Goal: Information Seeking & Learning: Find contact information

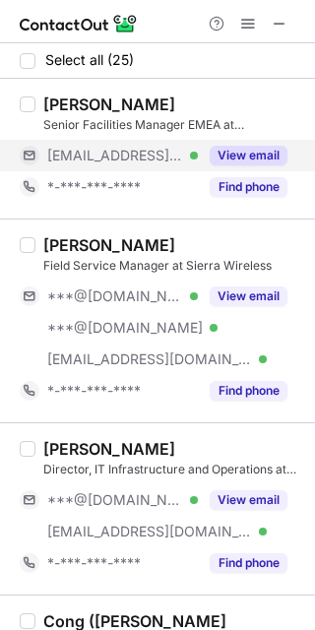
click at [246, 159] on button "View email" at bounding box center [249, 156] width 78 height 20
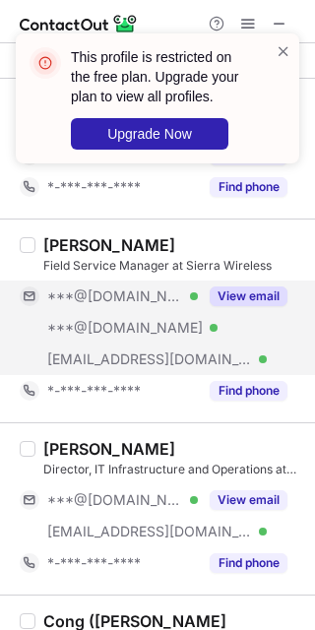
click at [217, 303] on button "View email" at bounding box center [249, 297] width 78 height 20
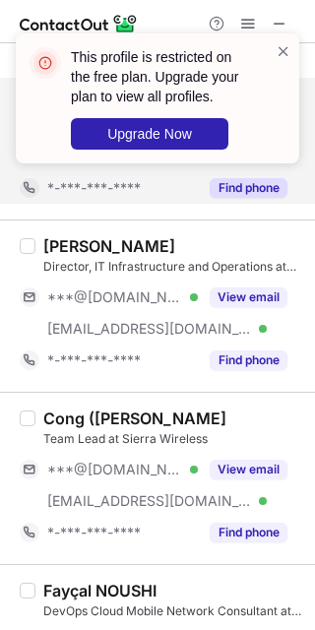
scroll to position [246, 0]
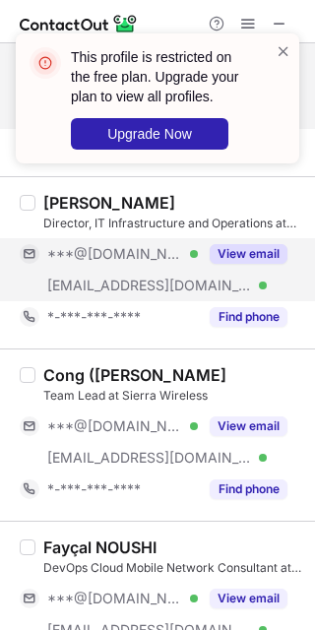
click at [214, 247] on button "View email" at bounding box center [249, 254] width 78 height 20
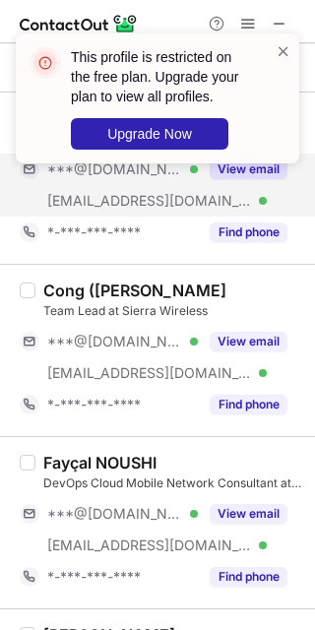
scroll to position [369, 0]
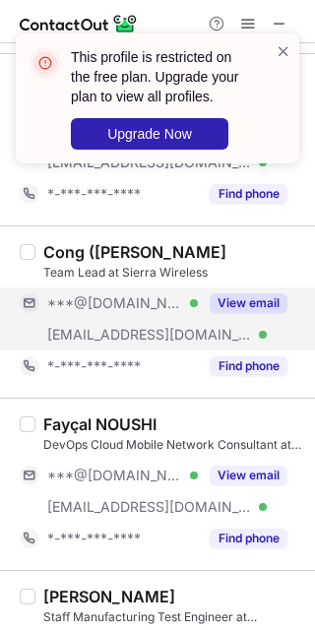
click at [223, 308] on button "View email" at bounding box center [249, 303] width 78 height 20
click at [243, 293] on button "View email" at bounding box center [249, 303] width 78 height 20
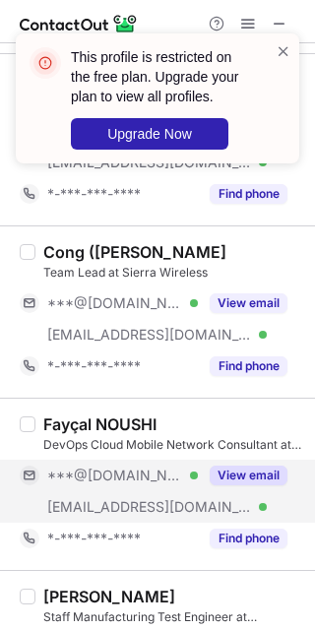
click at [232, 473] on button "View email" at bounding box center [249, 476] width 78 height 20
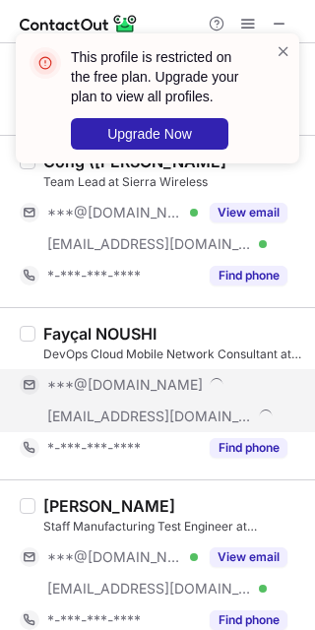
scroll to position [492, 0]
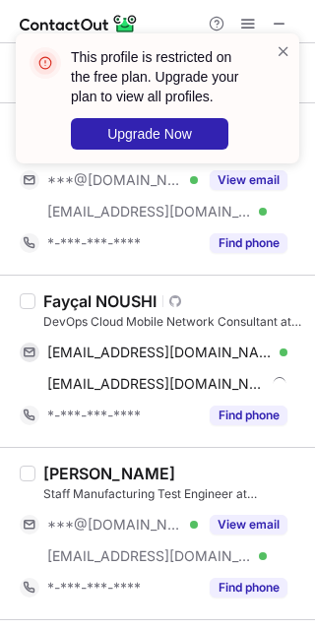
click at [124, 308] on div "Fayçal NOUSHI" at bounding box center [99, 301] width 113 height 20
click at [124, 307] on div "Fayçal NOUSHI" at bounding box center [99, 301] width 113 height 20
copy div "NOUSHI"
click at [116, 313] on div "DevOps Cloud Mobile Network Consultant at Sierra Wireless" at bounding box center [173, 322] width 260 height 18
click at [118, 302] on div "Fayçal NOUSHI" at bounding box center [99, 301] width 113 height 20
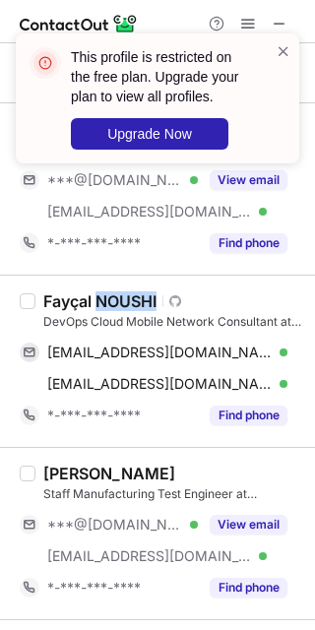
click at [119, 300] on div "Fayçal NOUSHI" at bounding box center [99, 301] width 113 height 20
copy div "NOUSHI"
click at [70, 303] on div "Fayçal NOUSHI" at bounding box center [99, 301] width 113 height 20
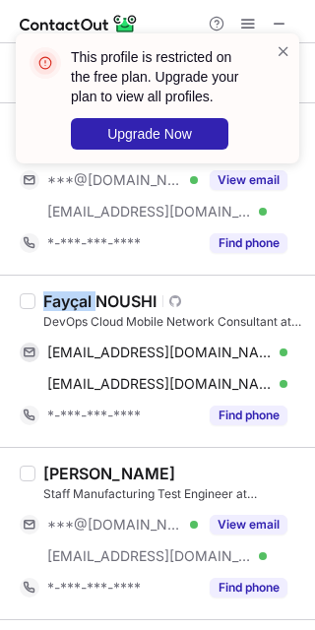
click at [70, 303] on div "Fayçal NOUSHI" at bounding box center [99, 301] width 113 height 20
copy div "Fayçal"
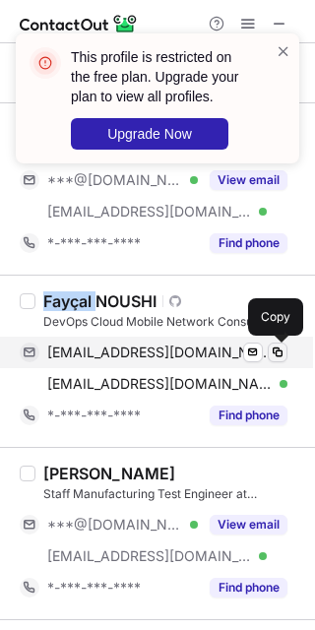
click at [278, 355] on span at bounding box center [278, 353] width 16 height 16
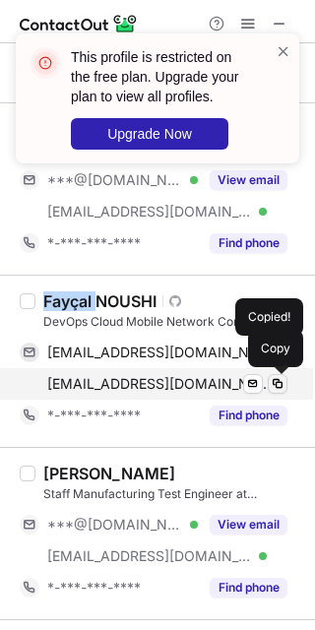
click at [284, 391] on span at bounding box center [278, 384] width 16 height 16
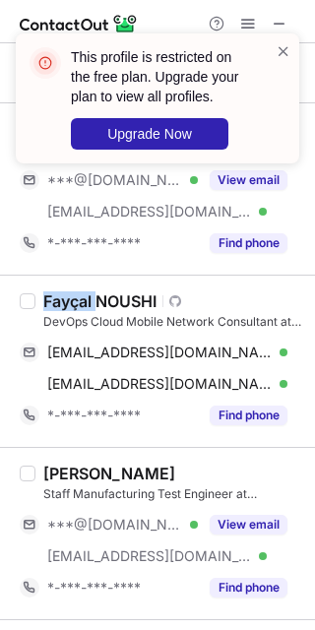
click at [252, 532] on button "View email" at bounding box center [249, 525] width 78 height 20
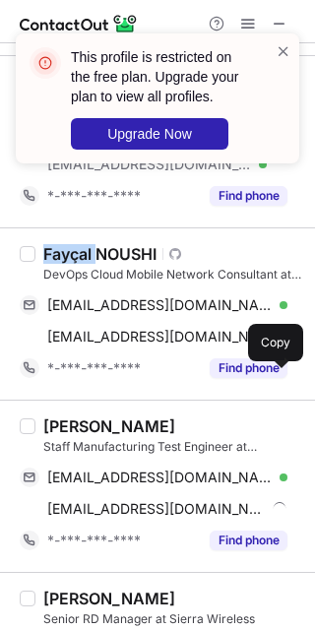
scroll to position [615, 0]
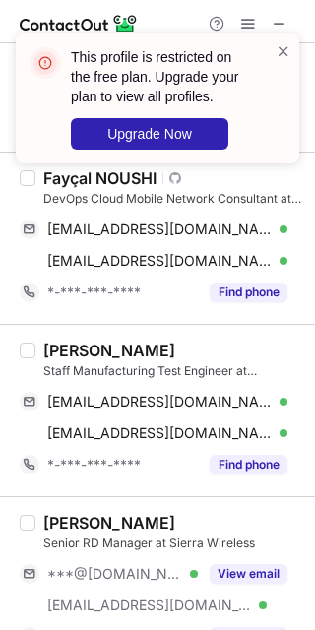
click at [67, 346] on div "[PERSON_NAME]" at bounding box center [109, 351] width 132 height 20
copy div "[PERSON_NAME]"
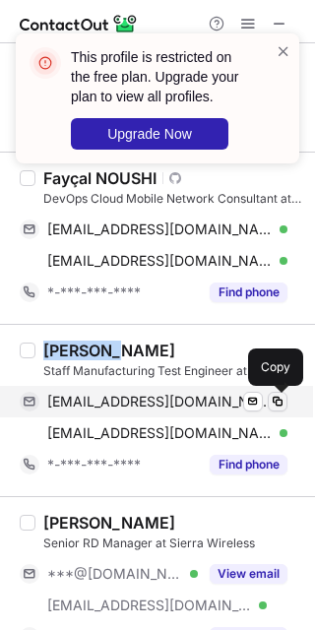
click at [276, 400] on span at bounding box center [278, 402] width 16 height 16
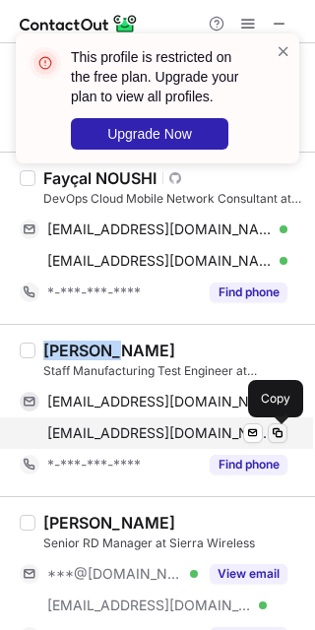
click at [282, 438] on span at bounding box center [278, 433] width 16 height 16
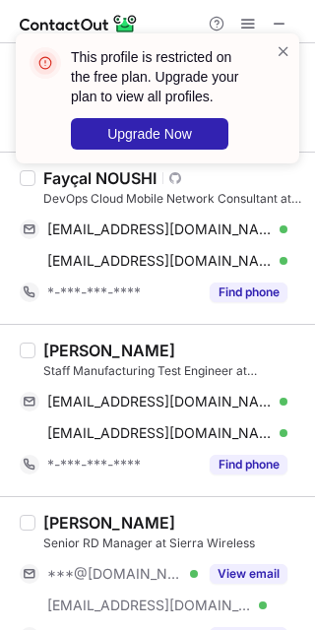
click at [241, 590] on div "View email" at bounding box center [243, 574] width 90 height 32
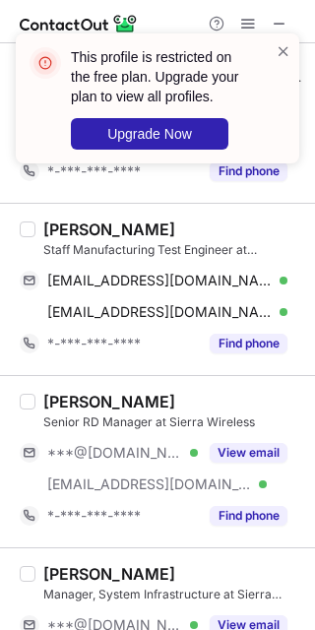
scroll to position [739, 0]
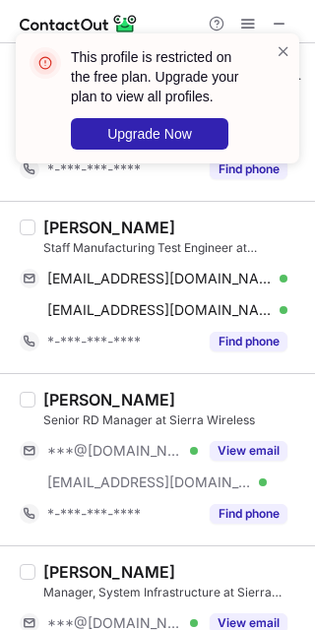
drag, startPoint x: 248, startPoint y: 446, endPoint x: 291, endPoint y: 411, distance: 55.2
click at [248, 448] on button "View email" at bounding box center [249, 451] width 78 height 20
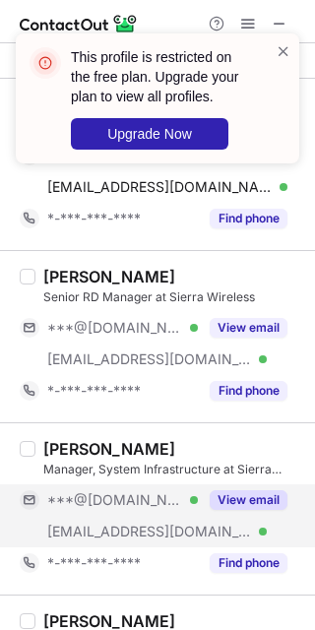
click at [222, 490] on div "View email" at bounding box center [243, 501] width 90 height 32
click at [225, 487] on div "View email" at bounding box center [243, 501] width 90 height 32
click at [229, 499] on button "View email" at bounding box center [249, 500] width 78 height 20
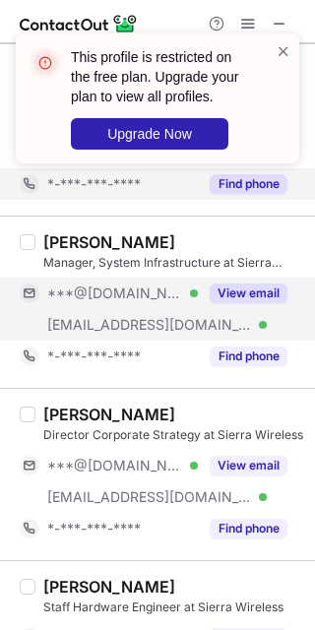
scroll to position [1108, 0]
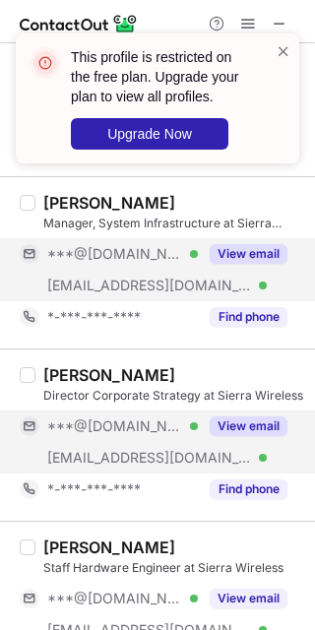
click at [241, 433] on button "View email" at bounding box center [249, 427] width 78 height 20
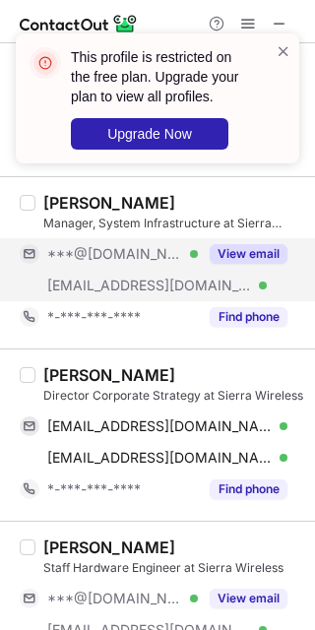
click at [65, 376] on div "[PERSON_NAME]" at bounding box center [109, 375] width 132 height 20
copy div "[PERSON_NAME]"
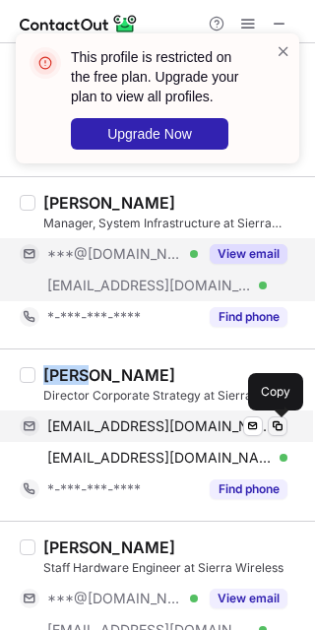
click at [272, 431] on span at bounding box center [278, 427] width 16 height 16
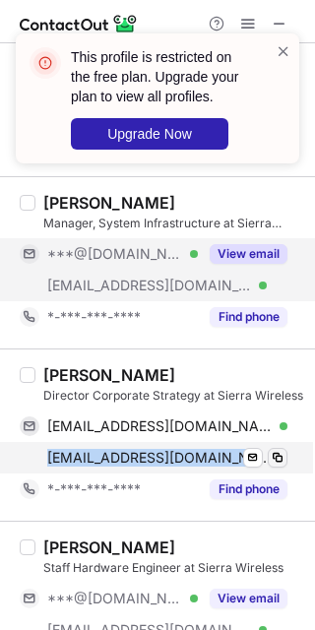
drag, startPoint x: 291, startPoint y: 441, endPoint x: 282, endPoint y: 454, distance: 15.6
click at [283, 453] on div "[PERSON_NAME] Director Corporate Strategy at Sierra Wireless [EMAIL_ADDRESS][DO…" at bounding box center [157, 435] width 315 height 172
click at [281, 454] on span at bounding box center [278, 458] width 16 height 16
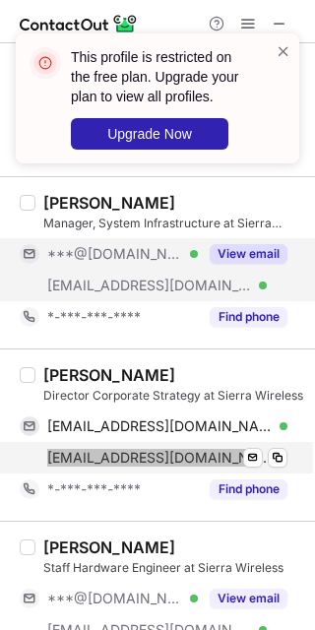
scroll to position [1231, 0]
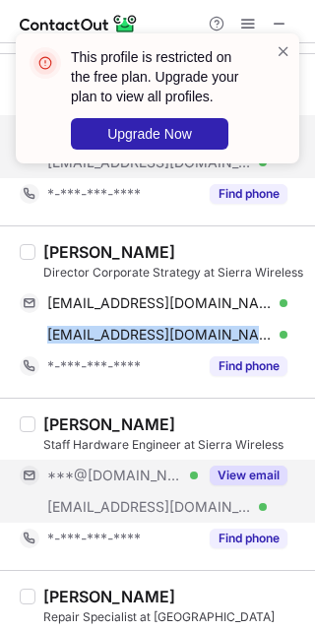
click at [228, 481] on button "View email" at bounding box center [249, 476] width 78 height 20
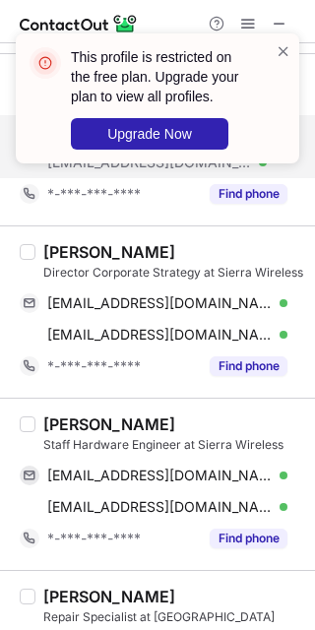
click at [70, 428] on div "[PERSON_NAME]" at bounding box center [109, 425] width 132 height 20
copy div "[PERSON_NAME]"
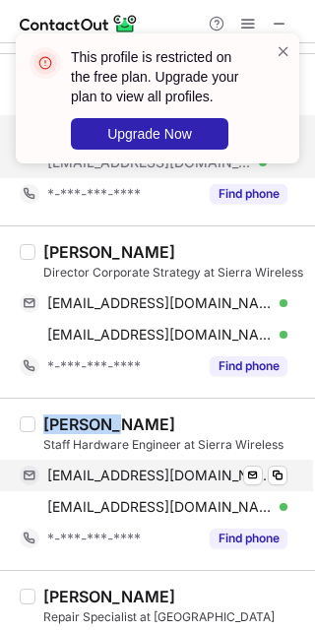
click at [289, 487] on div "[PERSON_NAME] Staff Hardware Engineer at Sierra Wireless [EMAIL_ADDRESS][DOMAIN…" at bounding box center [157, 484] width 315 height 172
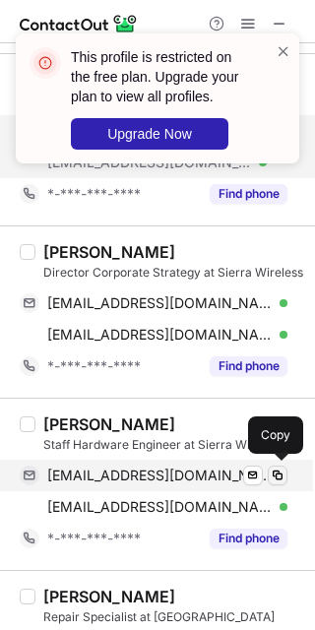
click at [282, 484] on span at bounding box center [278, 476] width 16 height 16
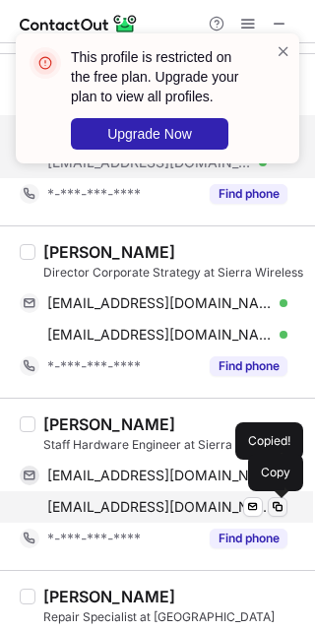
click at [274, 507] on span at bounding box center [278, 507] width 16 height 16
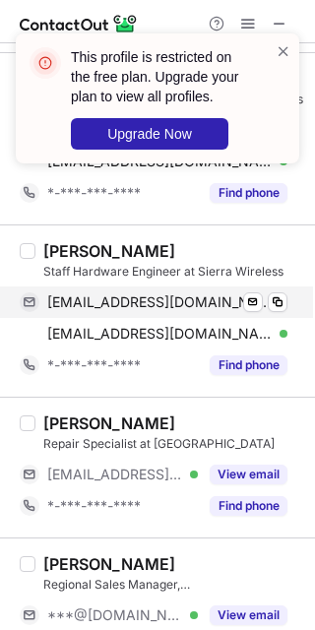
scroll to position [1477, 0]
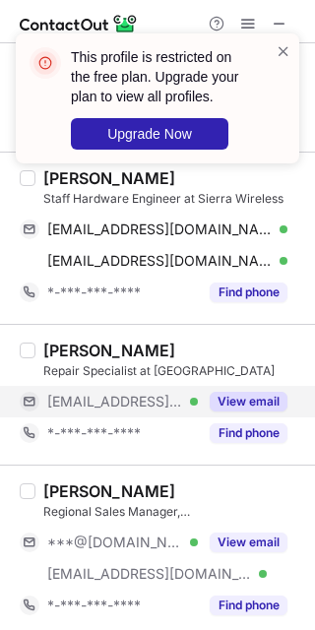
click at [253, 401] on button "View email" at bounding box center [249, 402] width 78 height 20
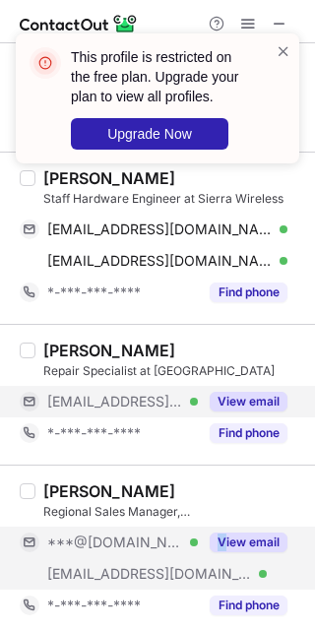
click at [223, 528] on div "[PERSON_NAME] Regional Sales Manager, [GEOGRAPHIC_DATA] & [GEOGRAPHIC_DATA] at …" at bounding box center [169, 552] width 268 height 140
click at [229, 558] on div "View email" at bounding box center [243, 543] width 90 height 32
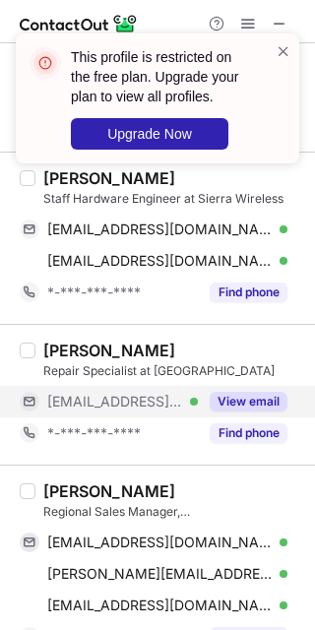
click at [77, 495] on div "[PERSON_NAME]" at bounding box center [109, 492] width 132 height 20
copy div "[PERSON_NAME]"
click at [295, 543] on div "[PERSON_NAME] Regional Sales Manager, [GEOGRAPHIC_DATA] & [GEOGRAPHIC_DATA] at …" at bounding box center [157, 567] width 315 height 204
click at [289, 549] on div "[EMAIL_ADDRESS][DOMAIN_NAME] Verified Send email Copy [PERSON_NAME][EMAIL_ADDRE…" at bounding box center [162, 574] width 284 height 95
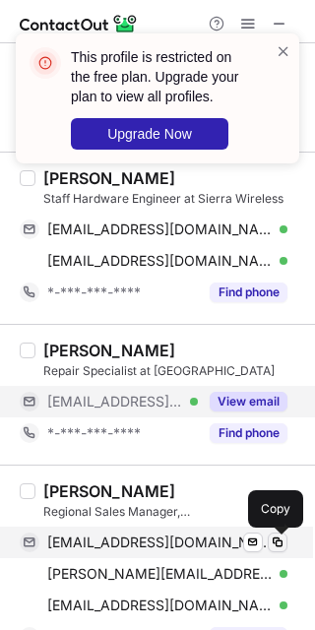
click at [278, 550] on span at bounding box center [278, 543] width 16 height 16
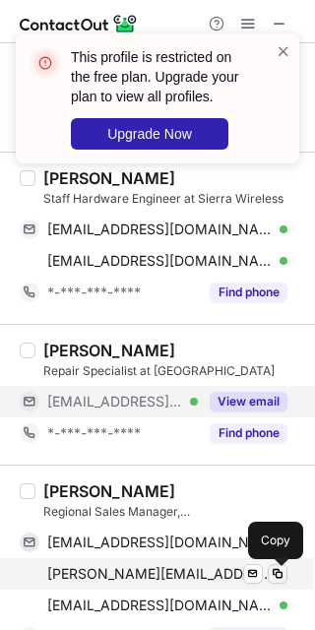
click at [283, 582] on span at bounding box center [278, 574] width 16 height 16
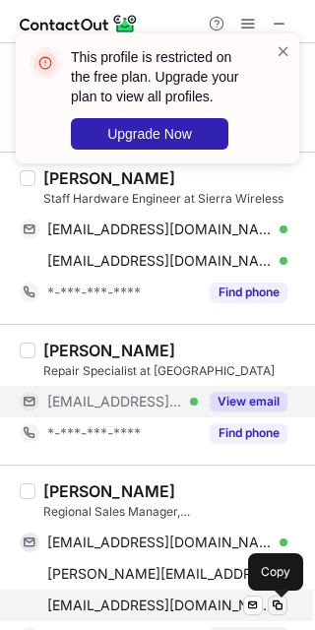
click at [287, 611] on button at bounding box center [278, 606] width 20 height 20
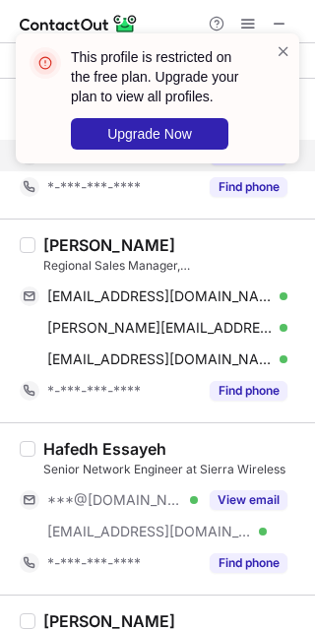
scroll to position [1846, 0]
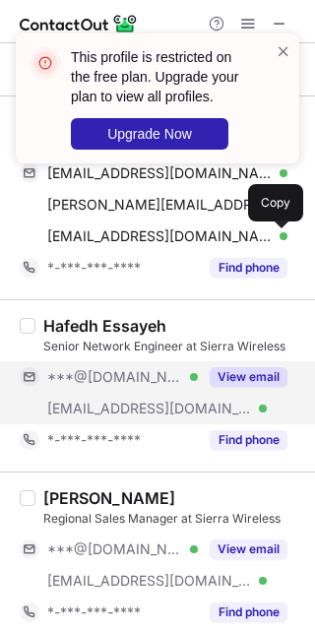
click at [243, 377] on button "View email" at bounding box center [249, 377] width 78 height 20
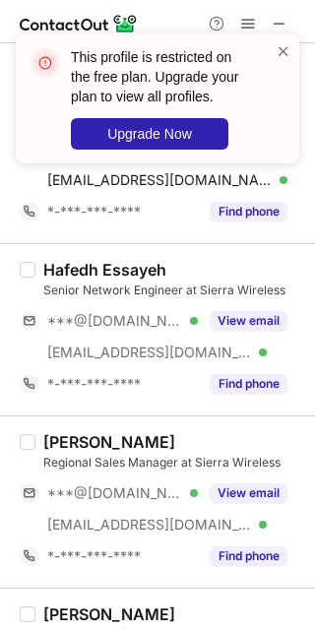
scroll to position [1970, 0]
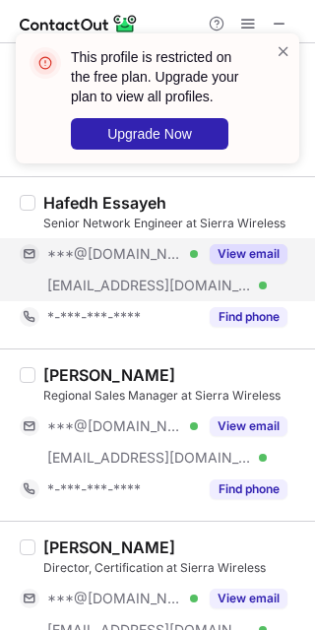
click at [239, 247] on button "View email" at bounding box center [249, 254] width 78 height 20
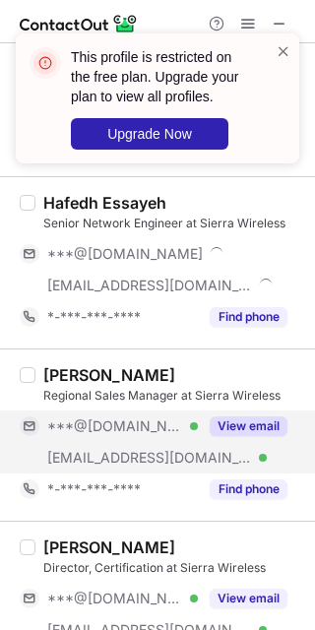
click at [225, 428] on button "View email" at bounding box center [249, 427] width 78 height 20
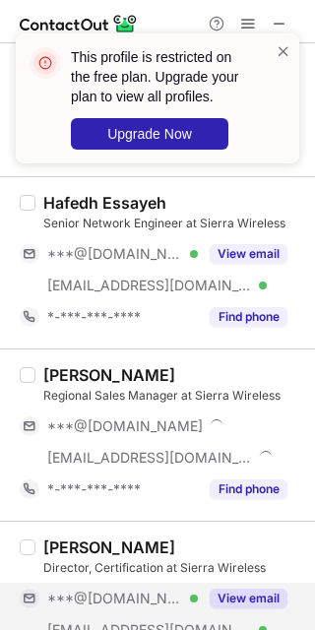
click at [234, 584] on div "[PERSON_NAME] Director, Certification at Sierra Wireless ***@[DOMAIN_NAME] Veri…" at bounding box center [169, 608] width 268 height 140
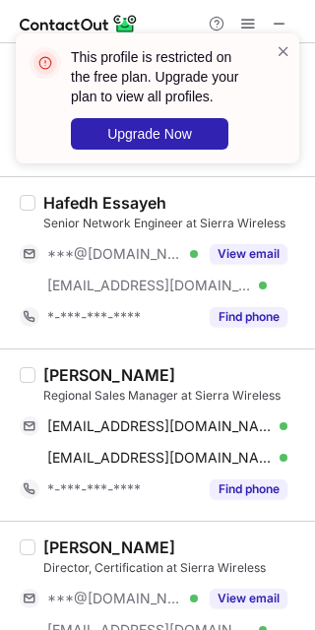
click at [40, 377] on div "[PERSON_NAME] Regional Sales Manager at Sierra Wireless [EMAIL_ADDRESS][DOMAIN_…" at bounding box center [169, 435] width 268 height 140
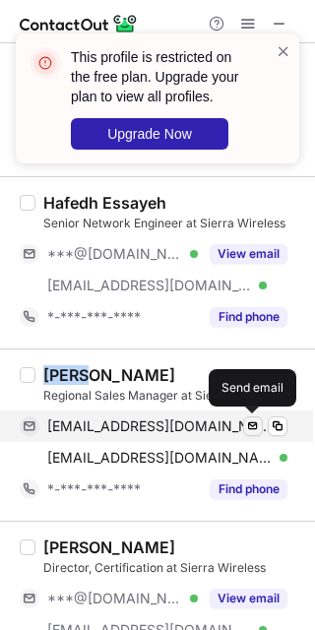
copy div "[PERSON_NAME]"
click at [277, 430] on span at bounding box center [278, 427] width 16 height 16
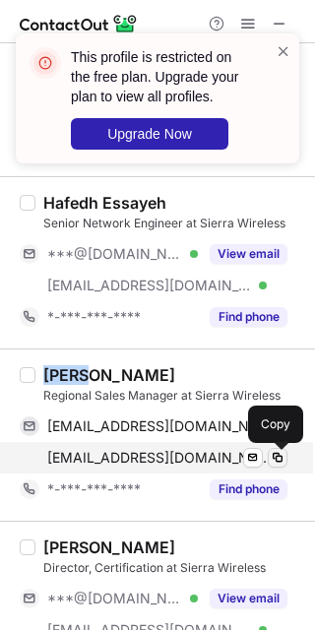
click at [286, 459] on button at bounding box center [278, 458] width 20 height 20
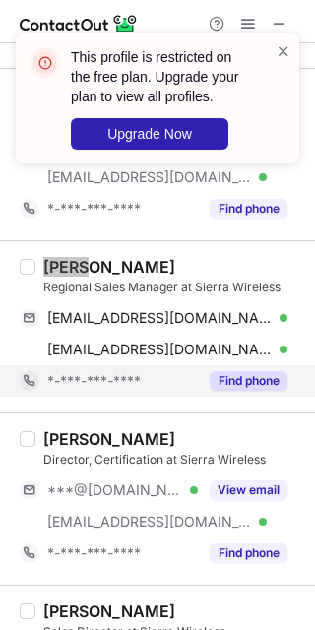
scroll to position [2093, 0]
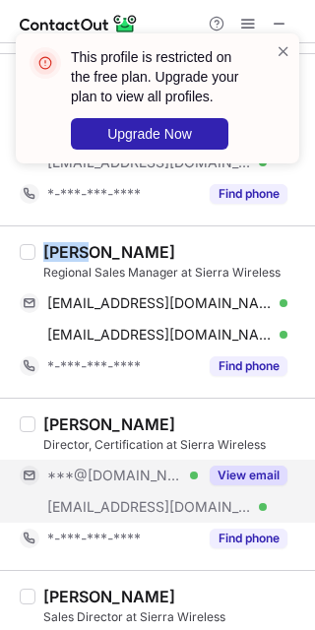
click at [272, 491] on div "View email" at bounding box center [243, 476] width 90 height 32
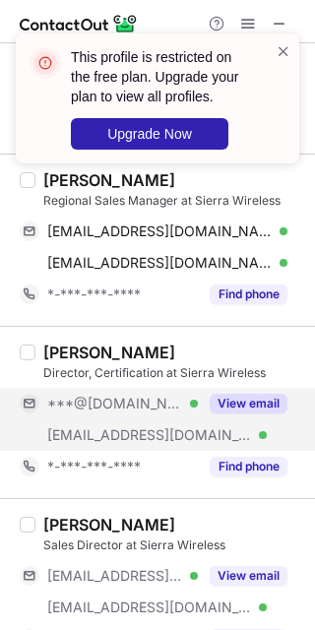
scroll to position [2216, 0]
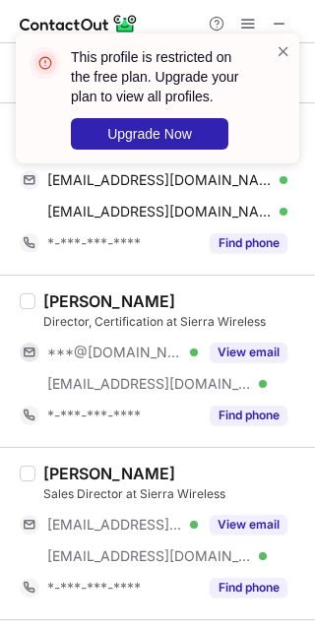
click at [232, 509] on div "[PERSON_NAME] Sales Director at Sierra Wireless [EMAIL_ADDRESS][DOMAIN_NAME] Ve…" at bounding box center [169, 534] width 268 height 140
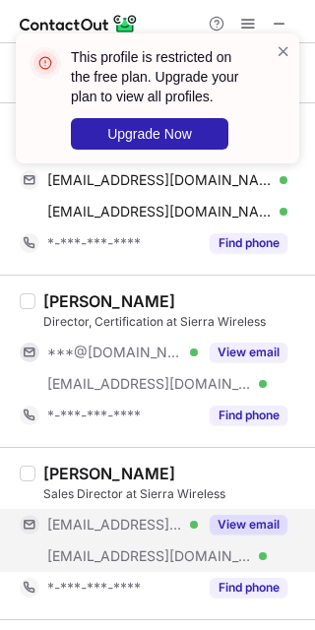
click at [237, 535] on button "View email" at bounding box center [249, 525] width 78 height 20
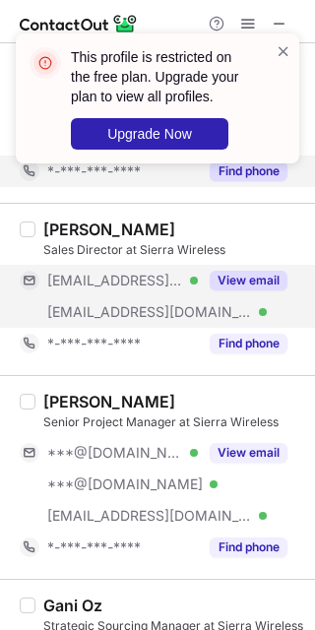
scroll to position [2462, 0]
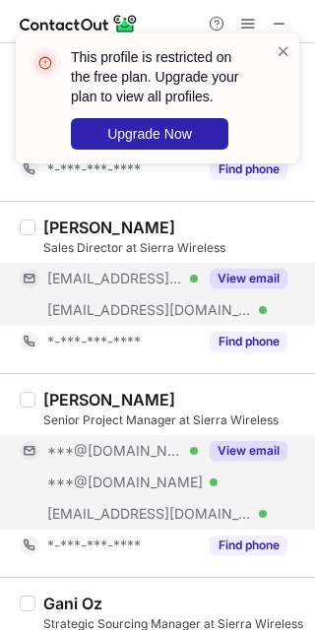
click at [223, 461] on button "View email" at bounding box center [249, 451] width 78 height 20
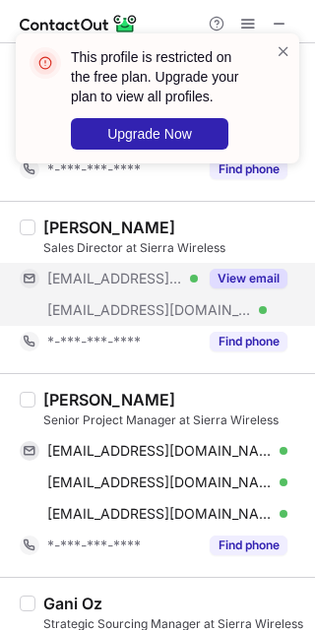
click at [121, 406] on div "[PERSON_NAME]" at bounding box center [109, 400] width 132 height 20
click at [105, 402] on div "[PERSON_NAME]" at bounding box center [109, 400] width 132 height 20
copy div "[PERSON_NAME]"
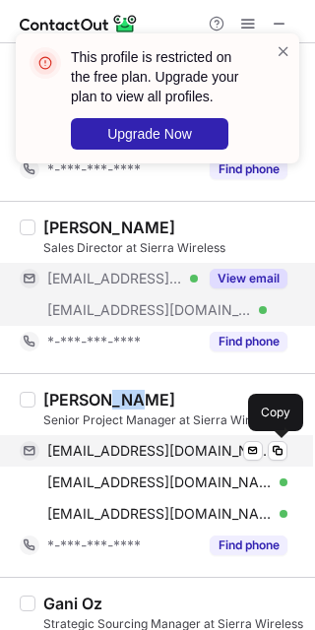
click at [277, 466] on div "[EMAIL_ADDRESS][DOMAIN_NAME] Verified Send email Copy" at bounding box center [154, 451] width 268 height 32
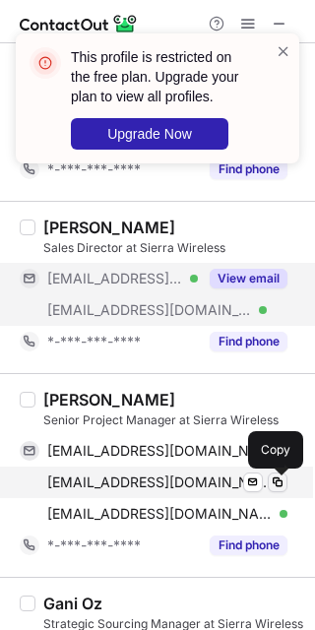
click at [278, 490] on span at bounding box center [278, 483] width 16 height 16
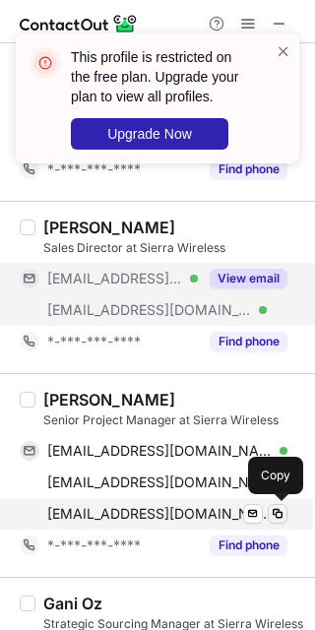
drag, startPoint x: 286, startPoint y: 500, endPoint x: 278, endPoint y: 514, distance: 15.9
click at [279, 513] on div "[EMAIL_ADDRESS][DOMAIN_NAME] Verified Send email Copy" at bounding box center [154, 514] width 268 height 32
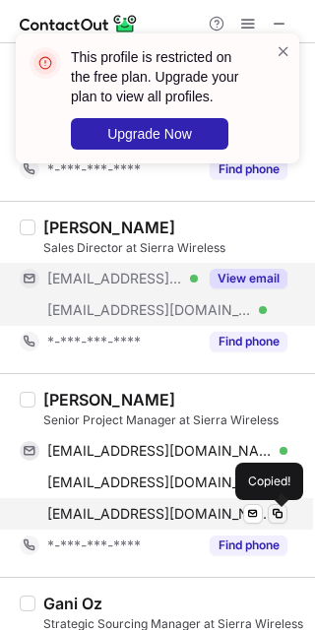
click at [278, 514] on span at bounding box center [278, 514] width 16 height 16
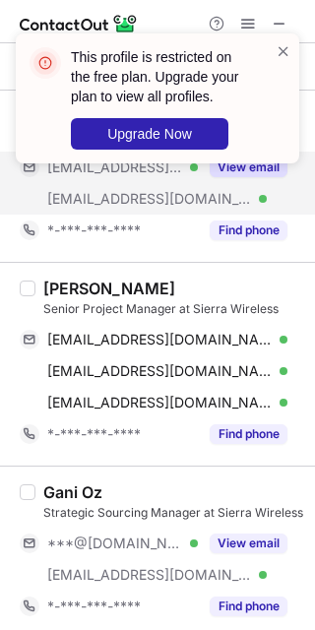
scroll to position [2585, 0]
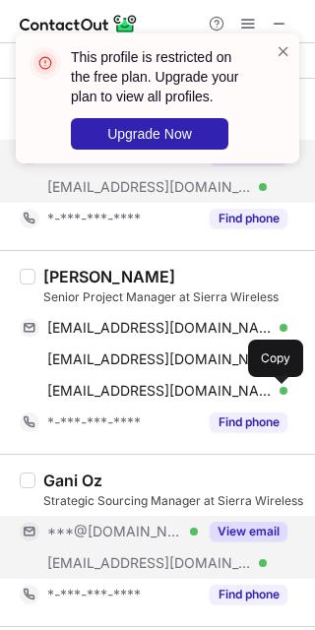
click at [239, 540] on button "View email" at bounding box center [249, 532] width 78 height 20
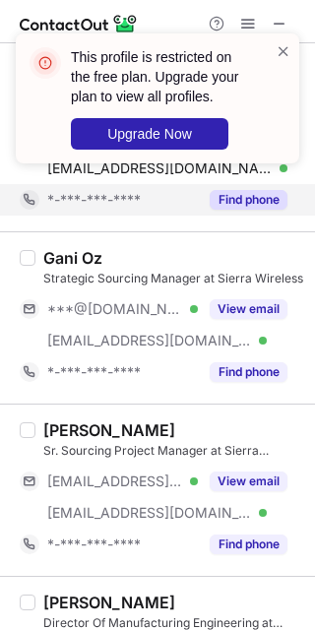
scroll to position [2831, 0]
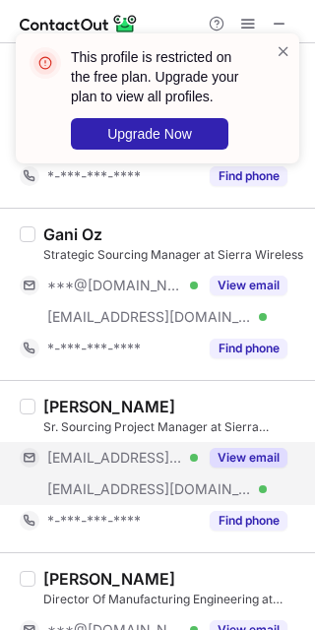
click at [232, 468] on button "View email" at bounding box center [249, 458] width 78 height 20
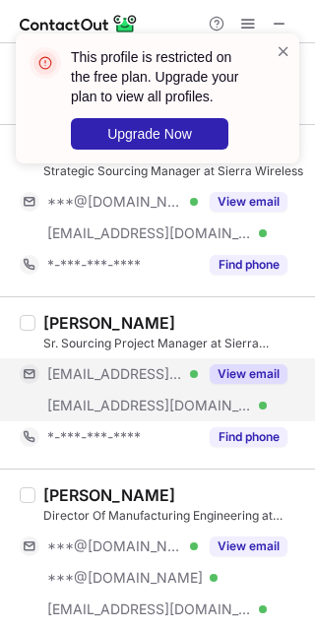
scroll to position [2954, 0]
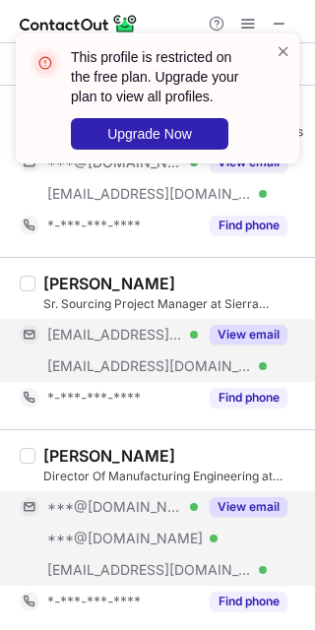
click at [214, 515] on button "View email" at bounding box center [249, 507] width 78 height 20
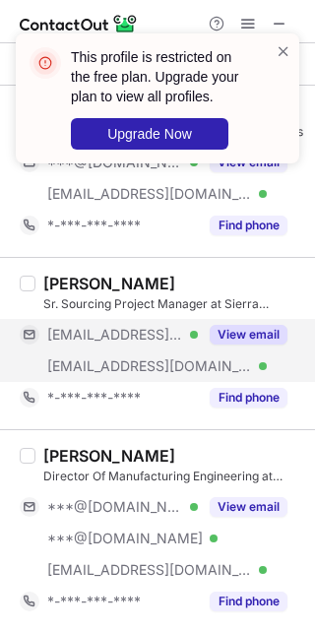
scroll to position [3077, 0]
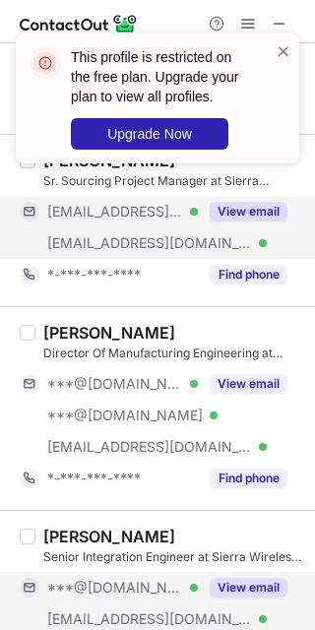
click at [231, 589] on button "View email" at bounding box center [249, 588] width 78 height 20
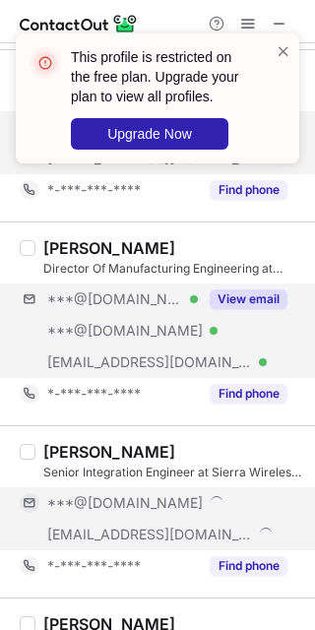
scroll to position [3200, 0]
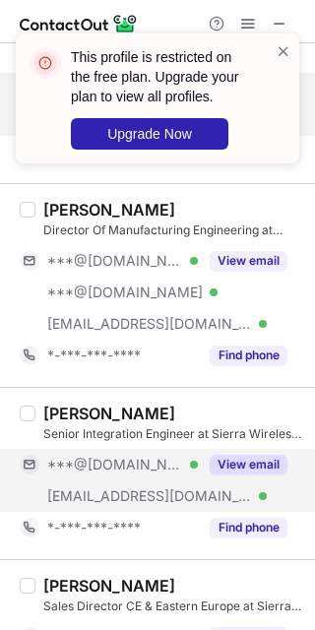
click at [226, 465] on button "View email" at bounding box center [249, 465] width 78 height 20
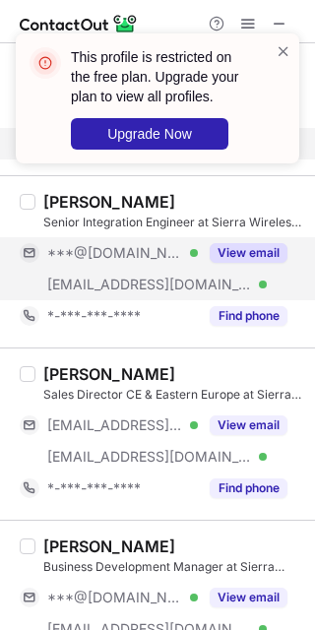
scroll to position [3447, 0]
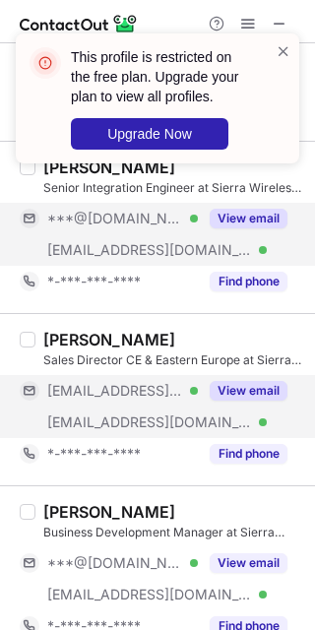
click at [239, 400] on button "View email" at bounding box center [249, 391] width 78 height 20
click at [242, 542] on div "Business Development Manager at Sierra Wireless" at bounding box center [173, 533] width 260 height 18
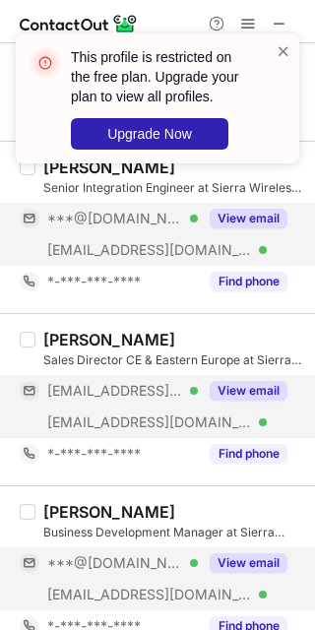
click at [244, 567] on button "View email" at bounding box center [249, 563] width 78 height 20
click at [246, 579] on div "***@[DOMAIN_NAME]" at bounding box center [154, 564] width 268 height 32
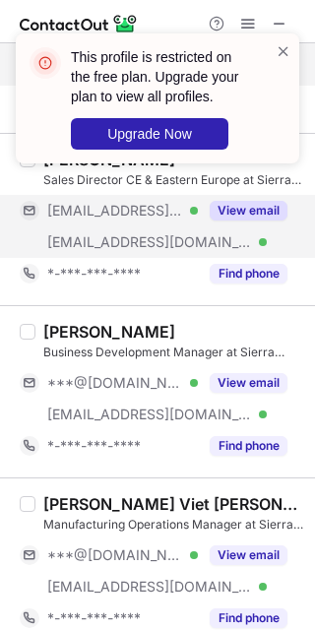
scroll to position [3693, 0]
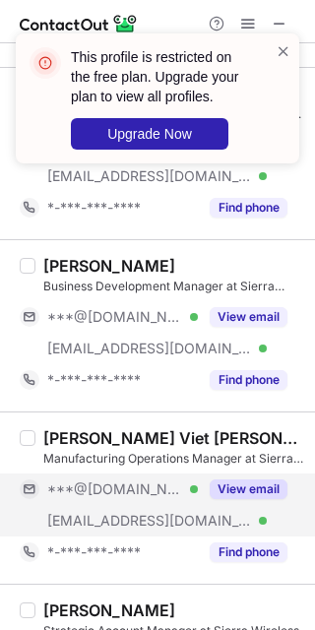
click at [246, 499] on button "View email" at bounding box center [249, 490] width 78 height 20
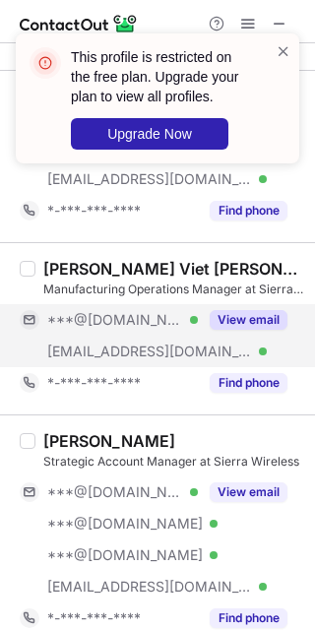
scroll to position [3886, 0]
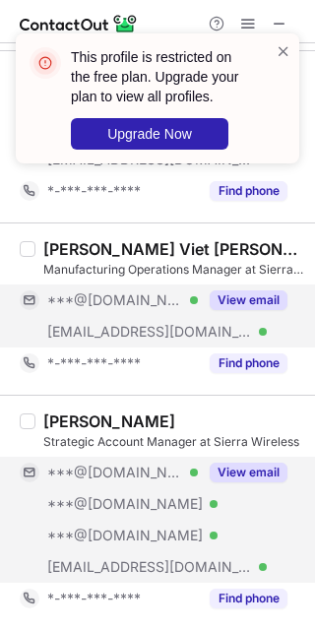
click at [238, 483] on button "View email" at bounding box center [249, 473] width 78 height 20
click at [231, 480] on button "View email" at bounding box center [249, 473] width 78 height 20
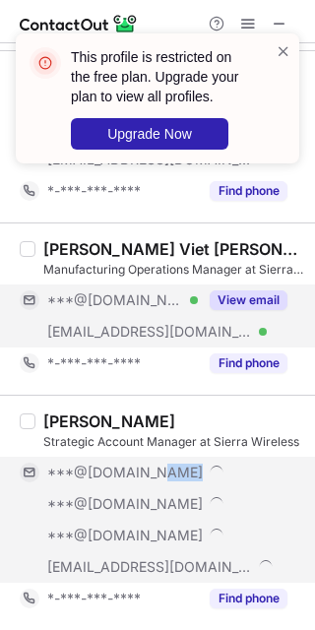
click at [231, 480] on div "***@[DOMAIN_NAME]" at bounding box center [167, 473] width 240 height 18
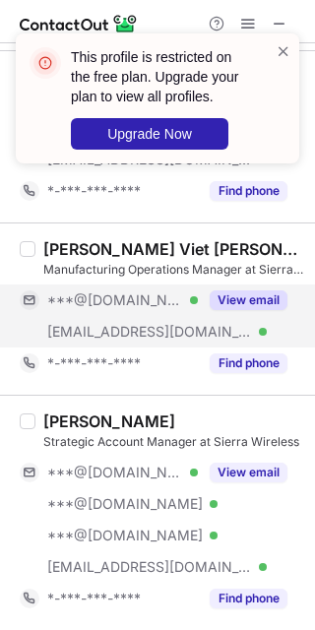
click at [282, 65] on div at bounding box center [284, 98] width 16 height 114
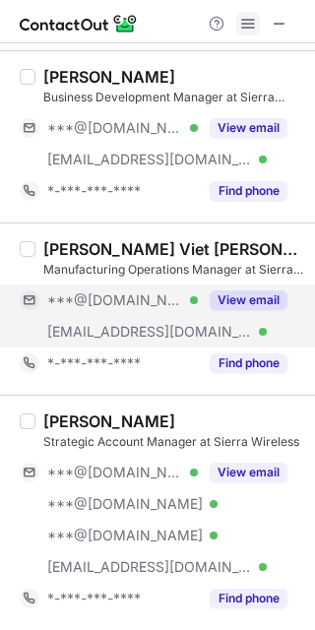
click at [248, 17] on span at bounding box center [248, 24] width 16 height 16
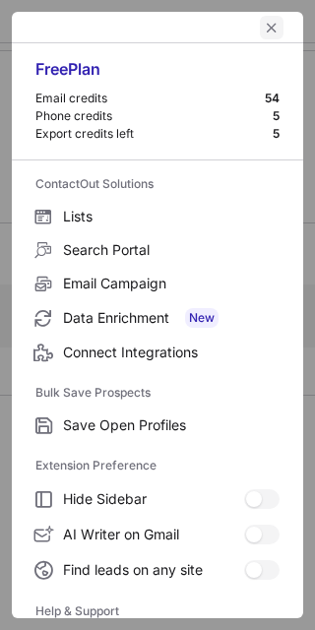
click at [260, 17] on button "left-button" at bounding box center [272, 28] width 24 height 24
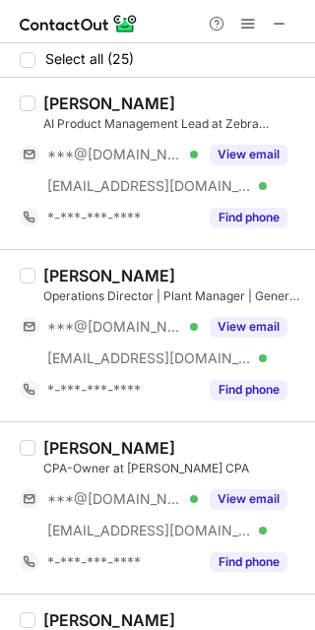
scroll to position [0, 0]
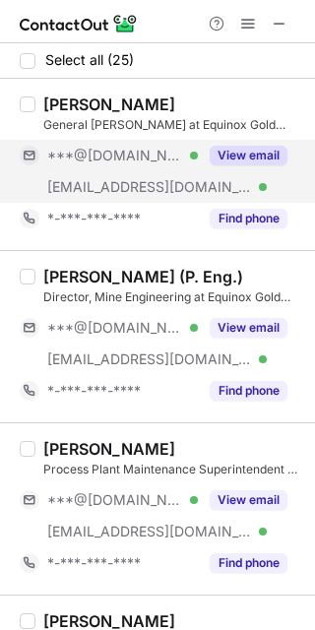
click at [248, 169] on div "View email" at bounding box center [243, 156] width 90 height 32
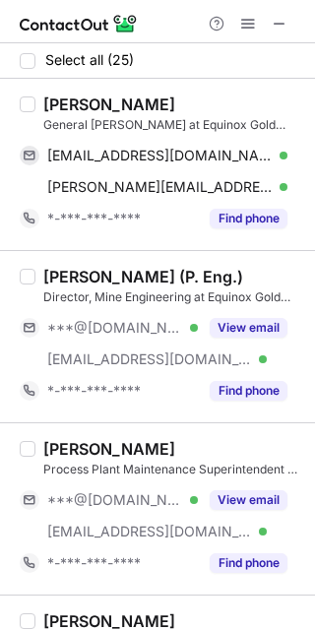
click at [44, 95] on div "John Ballard" at bounding box center [109, 105] width 132 height 20
copy div "John"
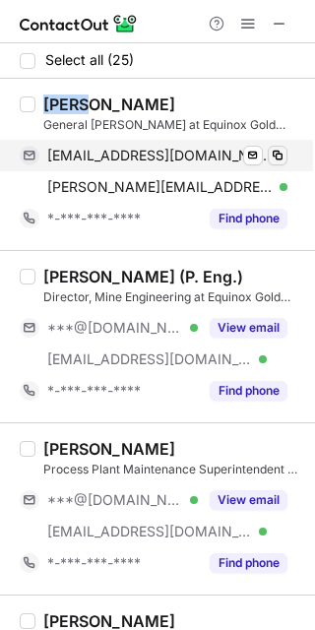
click at [273, 163] on button at bounding box center [278, 156] width 20 height 20
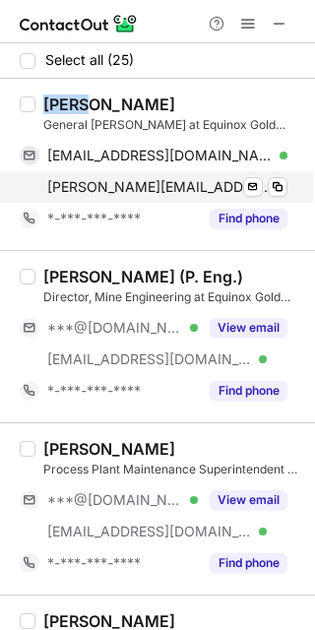
click at [276, 200] on div "john.ballard@equinoxgold.com Verified Send email Copy" at bounding box center [154, 187] width 268 height 32
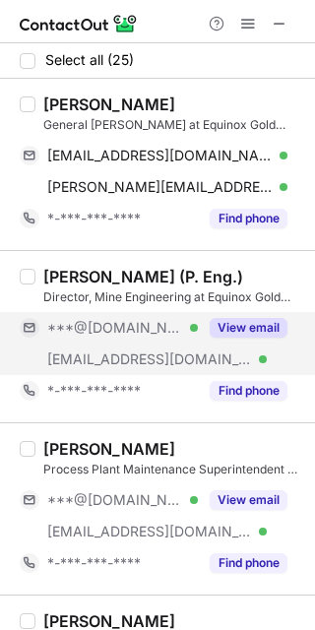
click at [234, 322] on button "View email" at bounding box center [249, 328] width 78 height 20
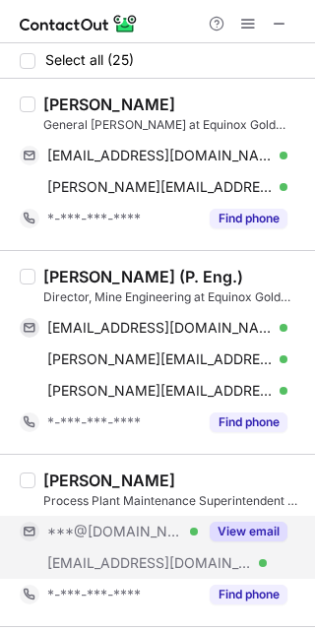
click at [267, 525] on button "View email" at bounding box center [249, 532] width 78 height 20
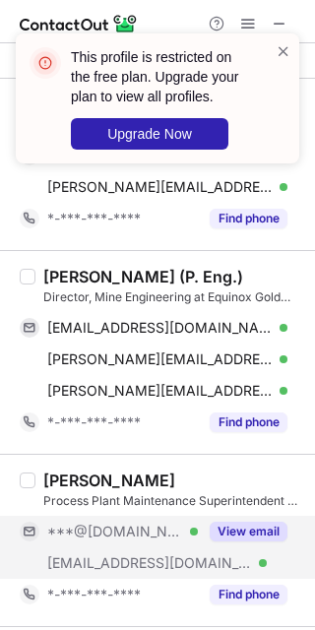
click at [59, 264] on div "Darrol van Deventer (P. Eng.) Director, Mine Engineering at Equinox Gold Corp. …" at bounding box center [157, 352] width 315 height 204
copy div "Darrol"
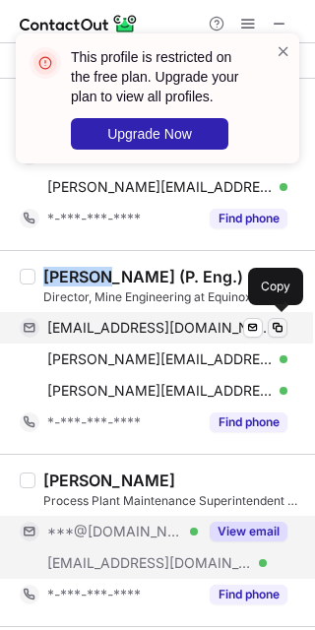
click at [281, 317] on div "darrolvandeventer@gmail.com Verified Send email Copy" at bounding box center [154, 328] width 268 height 32
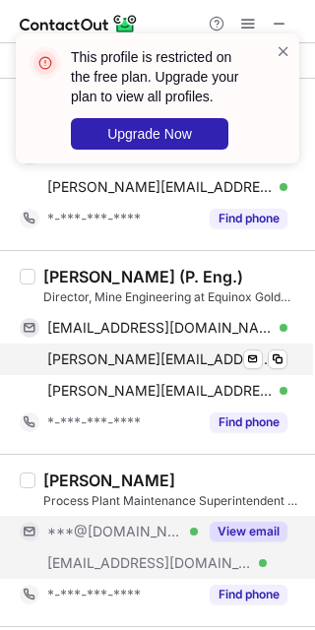
click at [287, 351] on div "darrol.vandeventer@goldfields.com.gh Verified" at bounding box center [167, 360] width 240 height 18
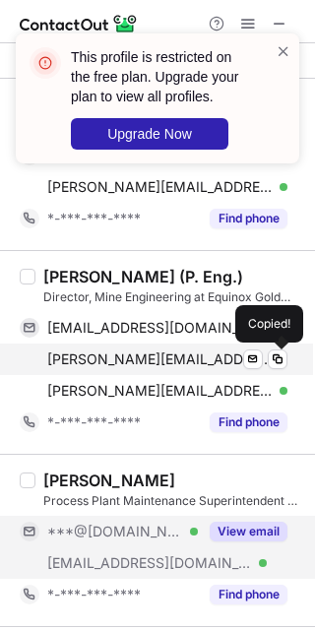
click at [287, 351] on div "darrol.vandeventer@goldfields.com.gh Verified" at bounding box center [167, 360] width 240 height 18
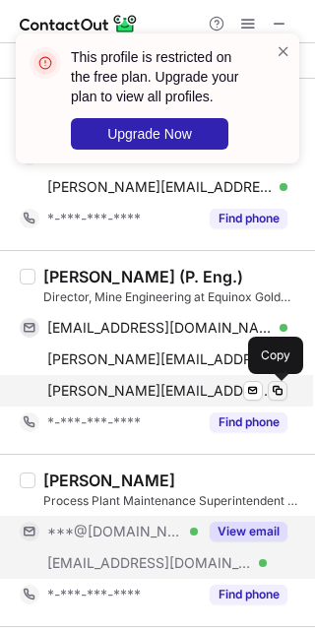
click at [270, 395] on span at bounding box center [278, 391] width 16 height 16
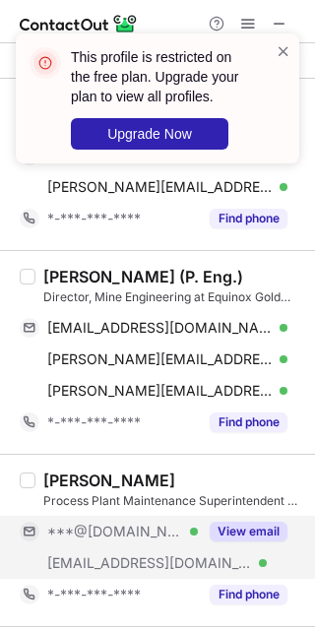
scroll to position [123, 0]
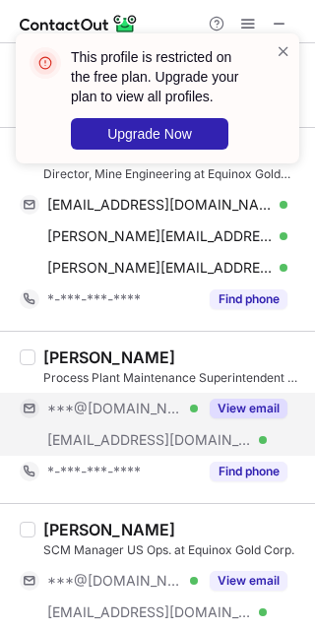
click at [248, 395] on div "View email" at bounding box center [243, 409] width 90 height 32
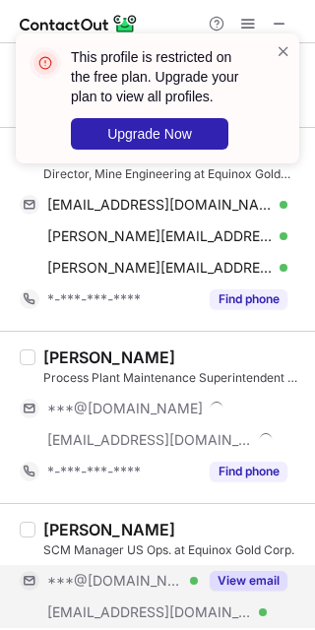
click at [226, 578] on button "View email" at bounding box center [249, 581] width 78 height 20
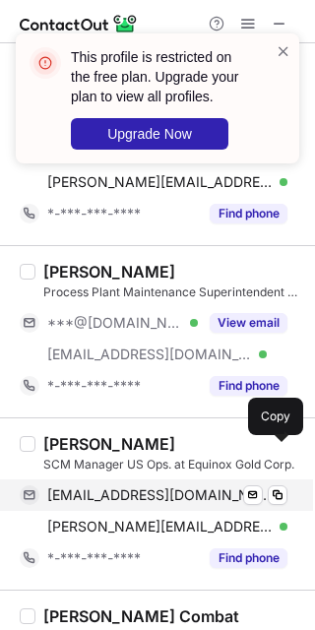
scroll to position [246, 0]
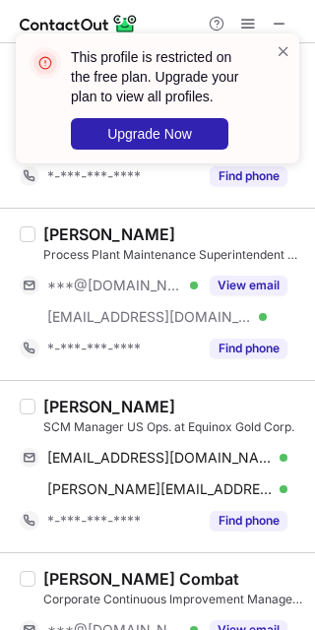
click at [70, 397] on div "Peter Richmagui" at bounding box center [109, 407] width 132 height 20
click at [69, 397] on div "Peter Richmagui" at bounding box center [109, 407] width 132 height 20
copy div "Peter"
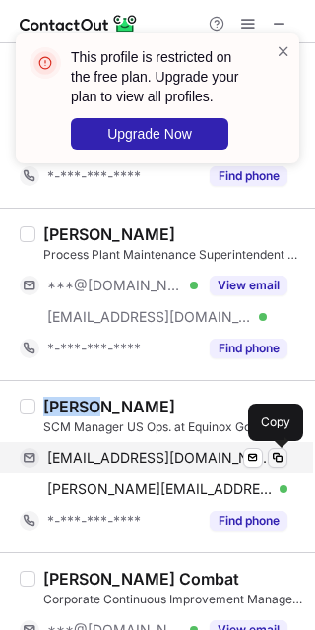
click at [276, 454] on span at bounding box center [278, 458] width 16 height 16
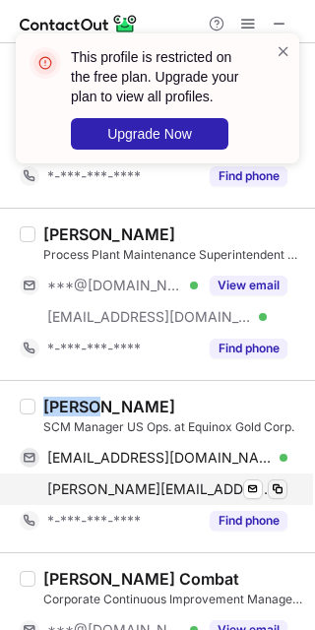
click at [279, 483] on span at bounding box center [278, 490] width 16 height 16
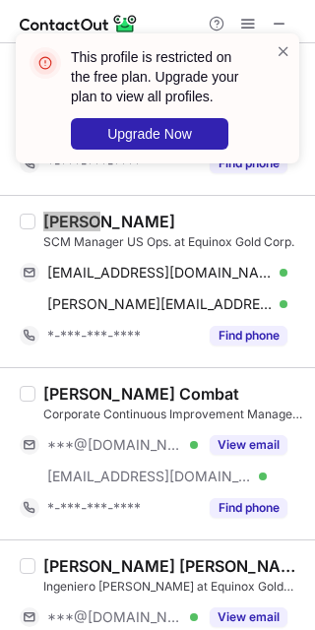
scroll to position [492, 0]
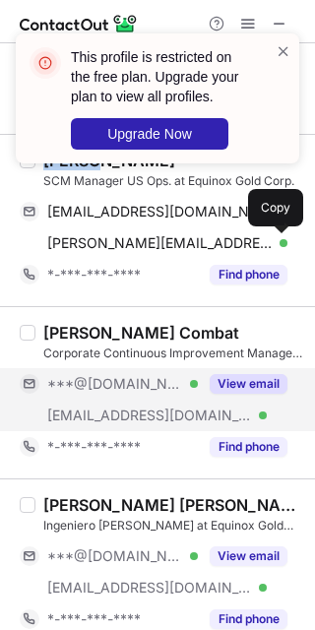
click at [264, 385] on button "View email" at bounding box center [249, 384] width 78 height 20
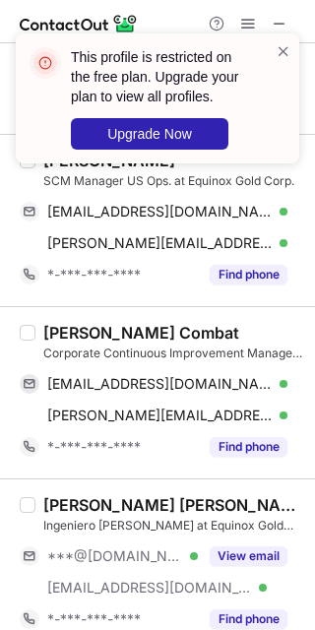
click at [69, 328] on div "Rafael Combat" at bounding box center [141, 333] width 196 height 20
copy div "Rafael"
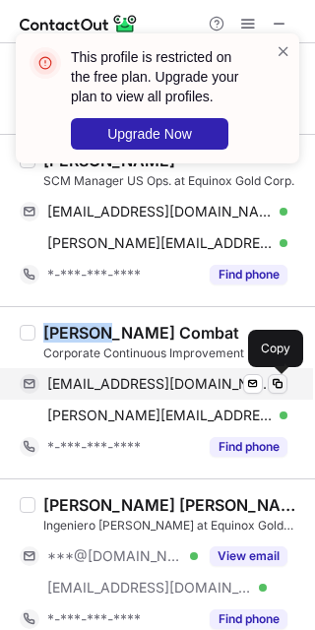
click at [274, 379] on span at bounding box center [278, 384] width 16 height 16
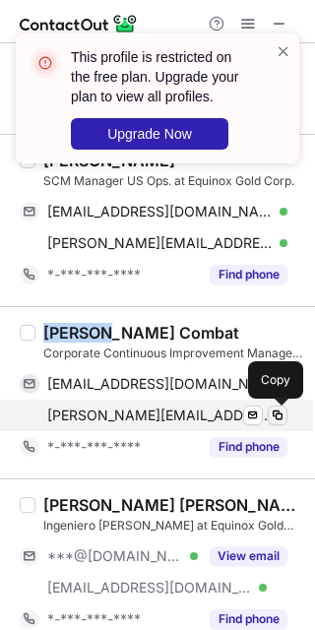
click at [271, 415] on span at bounding box center [278, 416] width 16 height 16
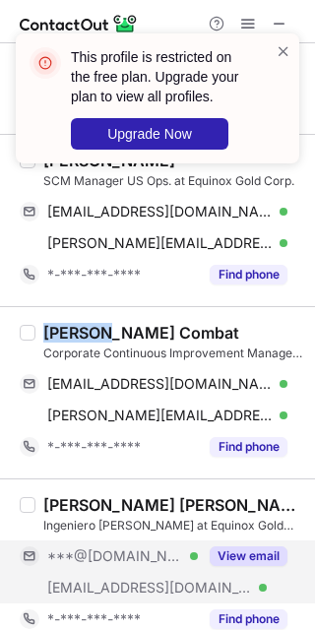
click at [257, 562] on button "View email" at bounding box center [249, 557] width 78 height 20
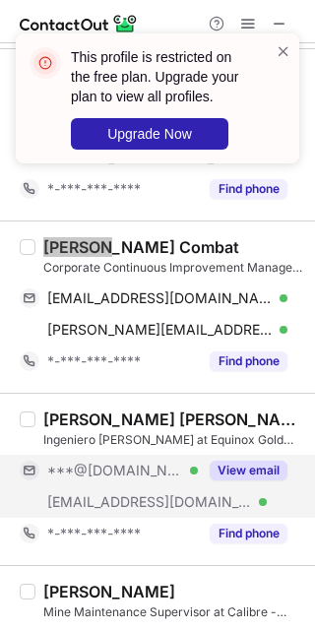
scroll to position [739, 0]
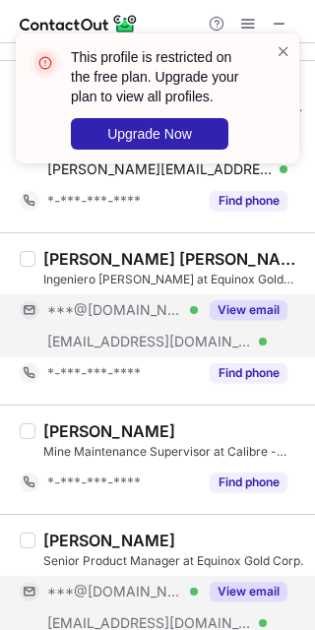
click at [246, 599] on button "View email" at bounding box center [249, 592] width 78 height 20
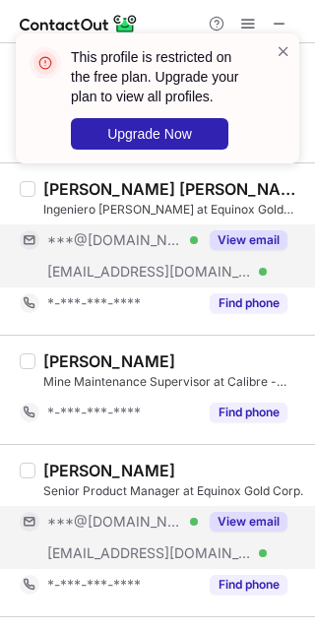
scroll to position [862, 0]
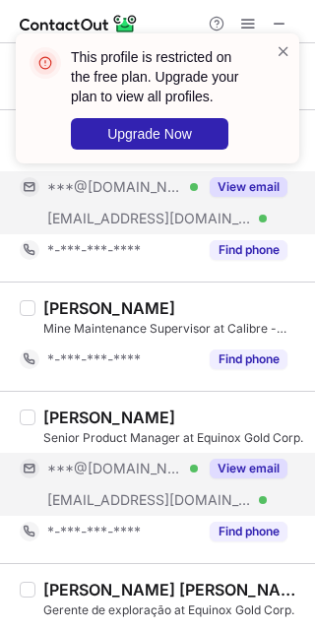
click at [236, 471] on button "View email" at bounding box center [249, 469] width 78 height 20
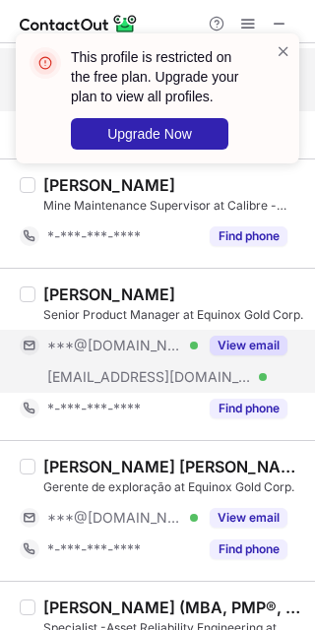
scroll to position [1108, 0]
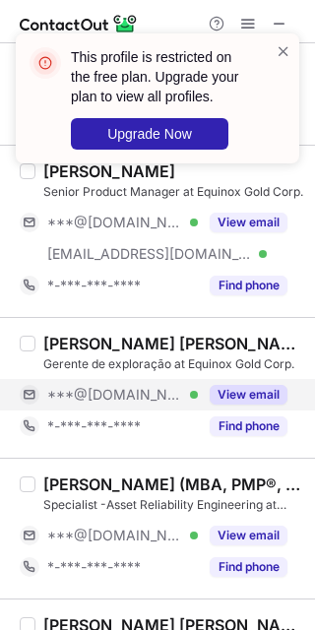
click at [244, 397] on button "View email" at bounding box center [249, 395] width 78 height 20
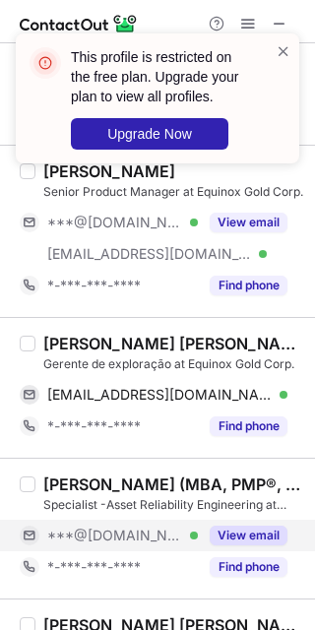
click at [233, 540] on button "View email" at bounding box center [249, 536] width 78 height 20
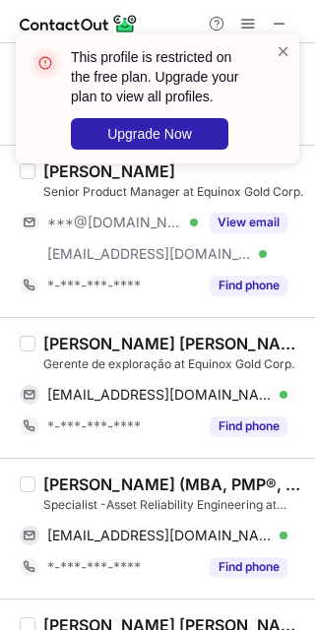
click at [57, 332] on div "Antônio Augusto Jr. Seabra Gomes Gerente de exploração at Equinox Gold Corp. aa…" at bounding box center [157, 387] width 315 height 141
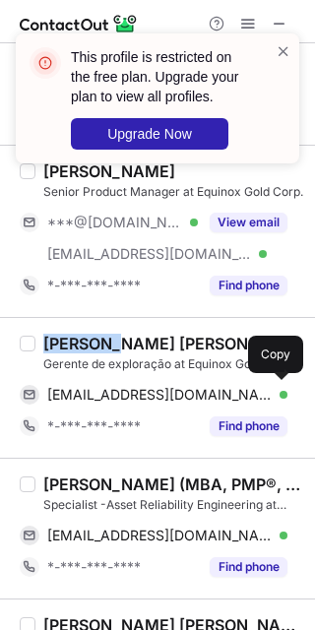
copy div "Antônio"
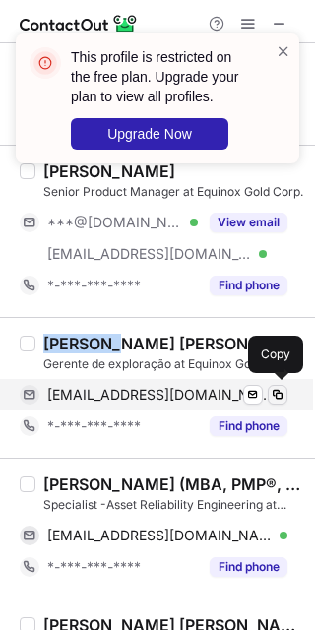
click at [279, 403] on span at bounding box center [278, 395] width 16 height 16
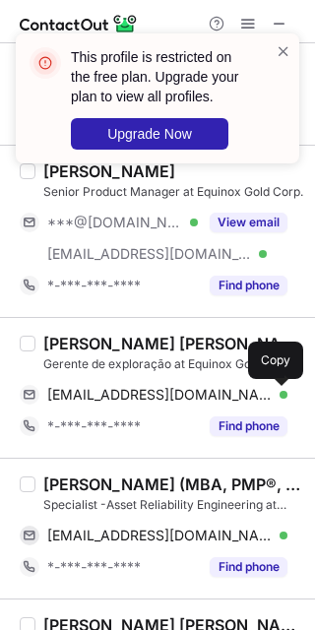
click at [59, 485] on div "Tola Okunola (MBA, PMP®, CMRP®, CBAP®)" at bounding box center [173, 485] width 260 height 20
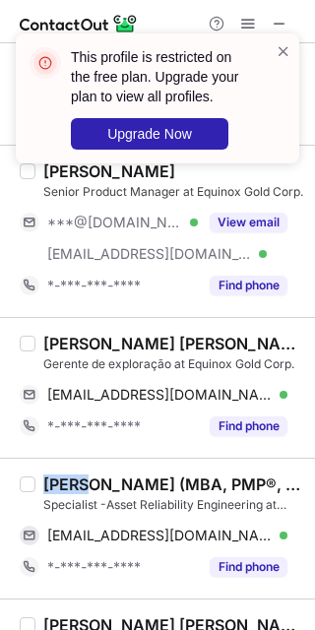
copy div "Tola"
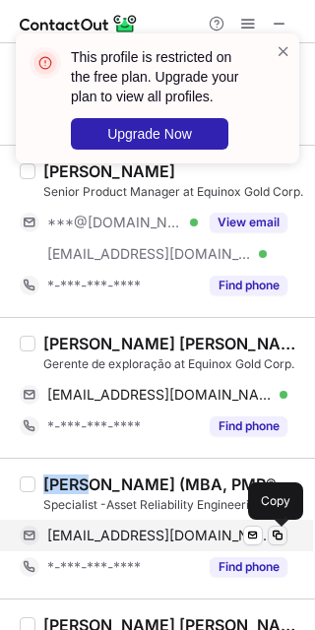
click at [274, 543] on span at bounding box center [278, 536] width 16 height 16
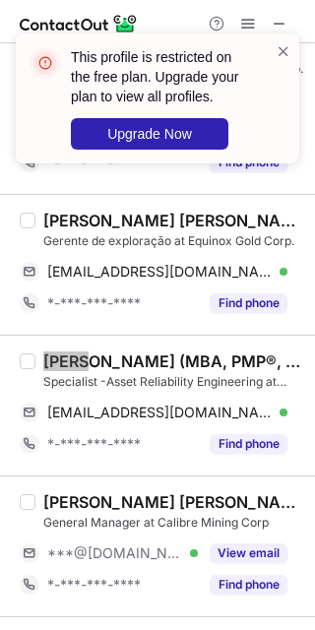
scroll to position [1354, 0]
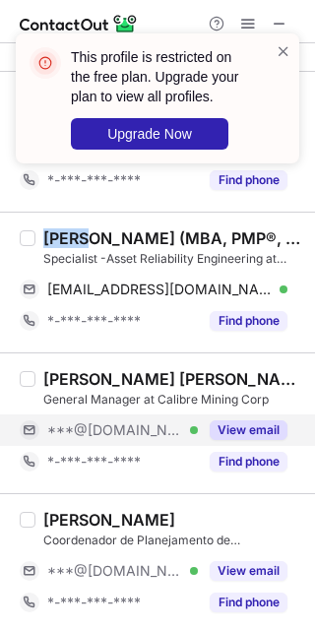
click at [247, 439] on button "View email" at bounding box center [249, 430] width 78 height 20
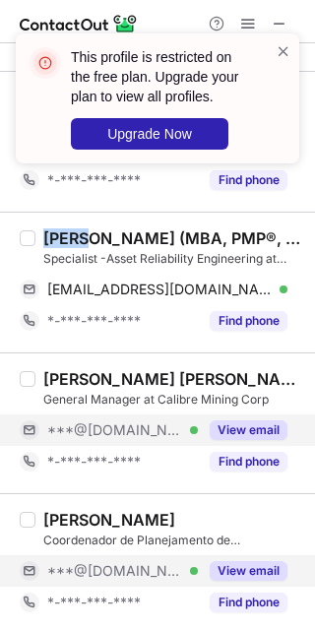
click at [224, 571] on button "View email" at bounding box center [249, 571] width 78 height 20
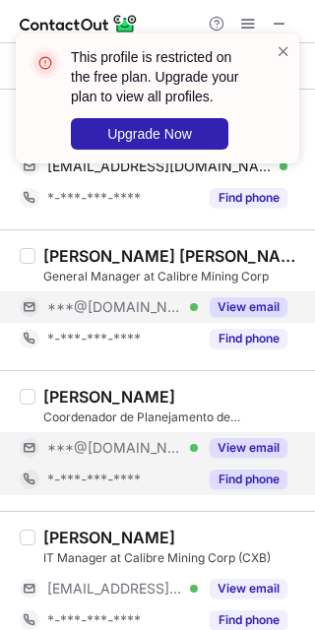
scroll to position [1600, 0]
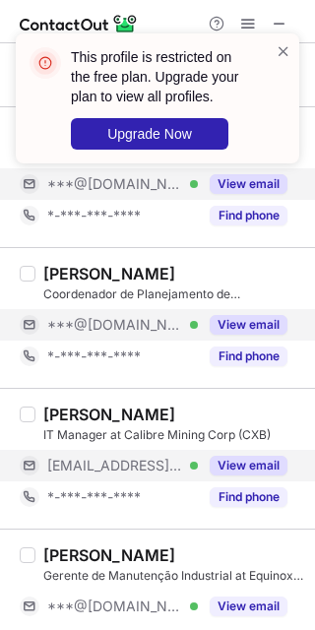
click at [249, 456] on div "View email" at bounding box center [243, 466] width 90 height 32
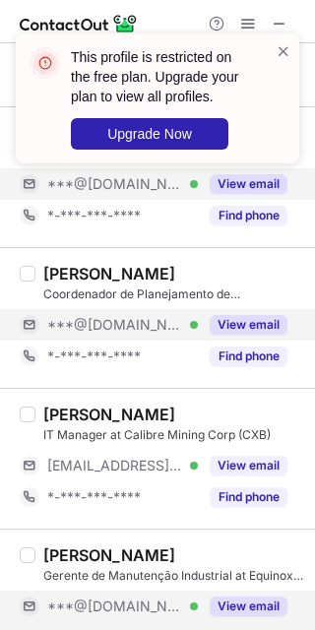
click at [231, 594] on div "View email" at bounding box center [243, 607] width 90 height 32
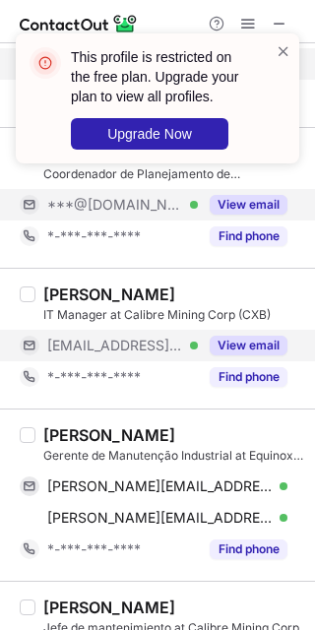
scroll to position [1723, 0]
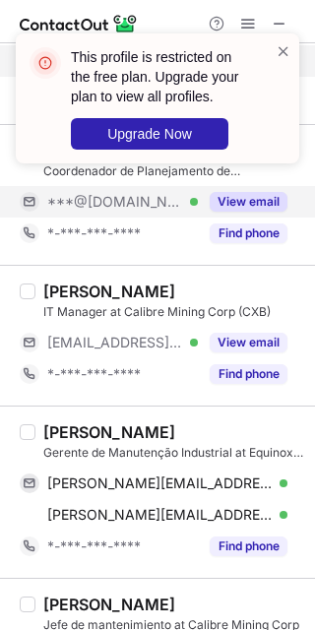
click at [66, 448] on div "Gerente de Manutenção Industrial at Equinox Gold Corp." at bounding box center [173, 453] width 260 height 18
click at [60, 433] on div "Joel Davi" at bounding box center [109, 432] width 132 height 20
copy div "Joel"
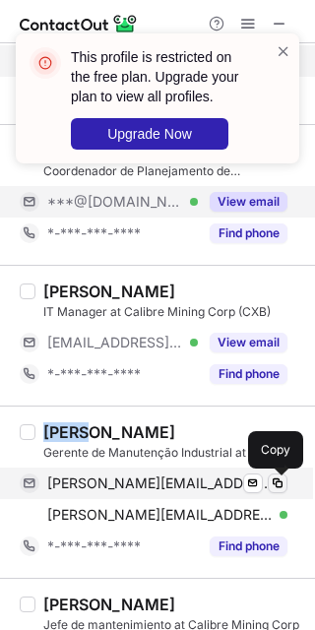
click at [284, 490] on span at bounding box center [278, 484] width 16 height 16
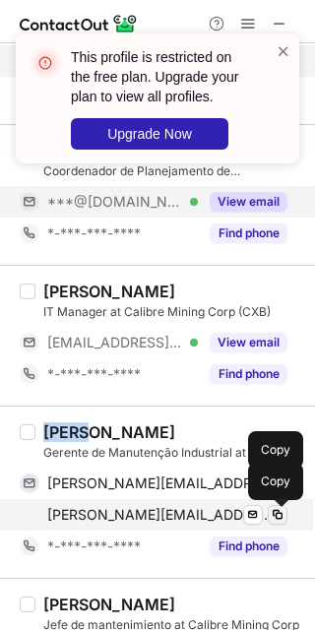
click at [272, 515] on span at bounding box center [278, 515] width 16 height 16
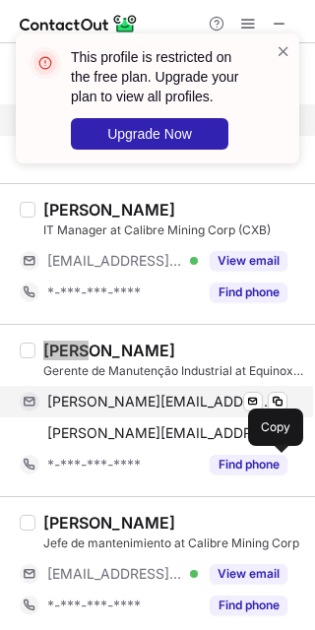
scroll to position [1846, 0]
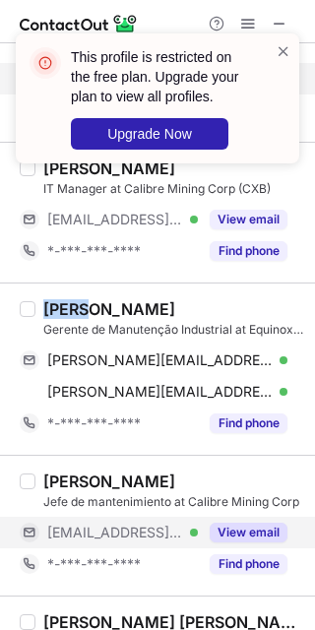
click at [242, 534] on button "View email" at bounding box center [249, 533] width 78 height 20
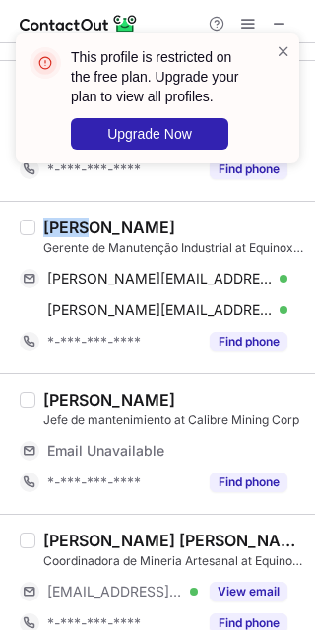
scroll to position [2093, 0]
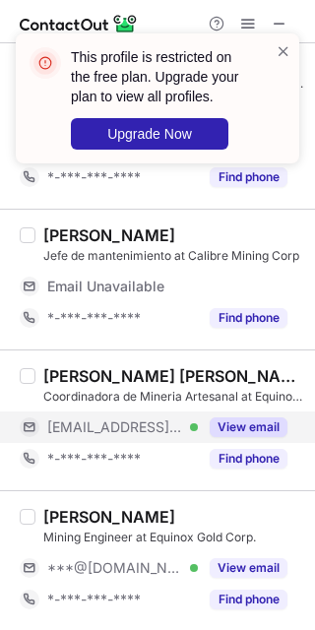
click at [261, 430] on button "View email" at bounding box center [249, 428] width 78 height 20
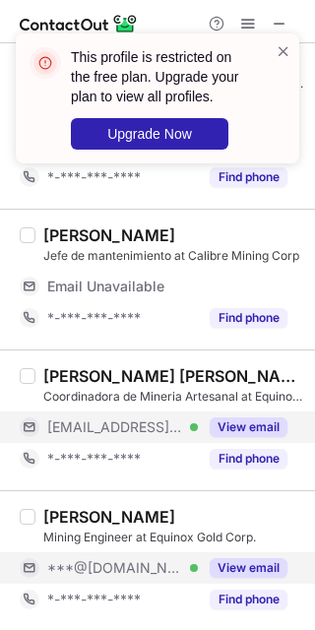
click at [233, 569] on button "View email" at bounding box center [249, 568] width 78 height 20
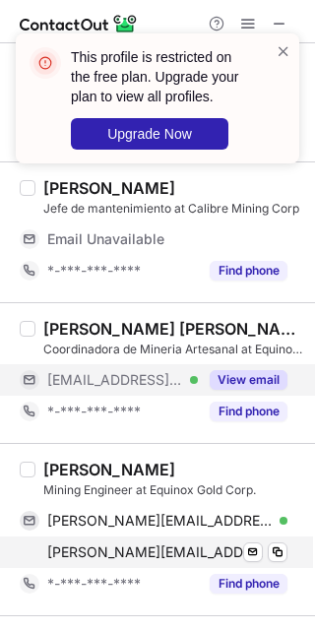
scroll to position [2216, 0]
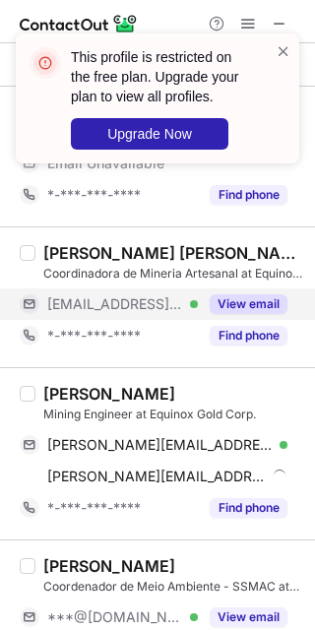
click at [52, 396] on div "Edson Macedo" at bounding box center [109, 394] width 132 height 20
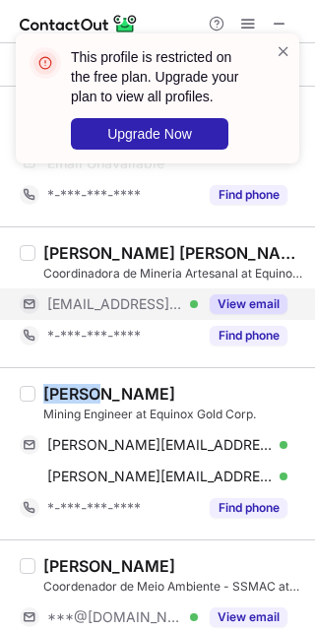
copy div "Edson"
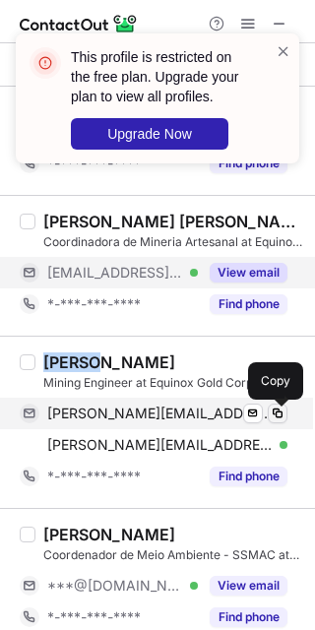
click at [272, 407] on button at bounding box center [278, 414] width 20 height 20
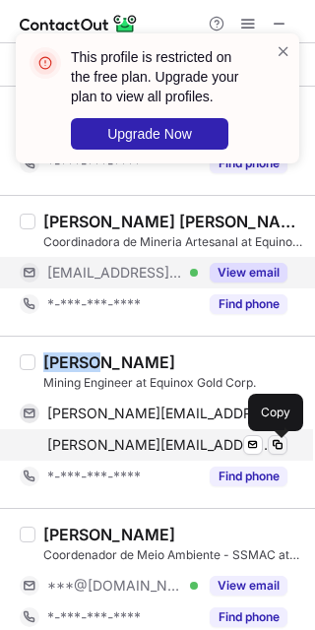
click at [271, 446] on span at bounding box center [278, 445] width 16 height 16
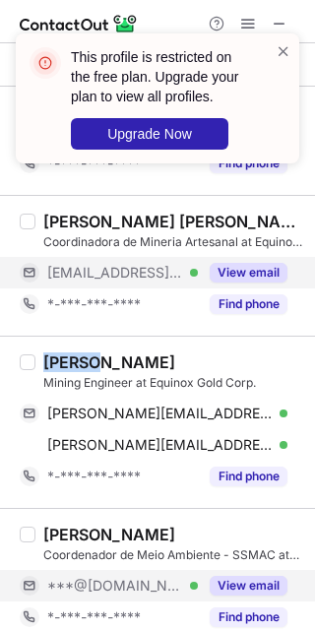
click at [263, 583] on button "View email" at bounding box center [249, 586] width 78 height 20
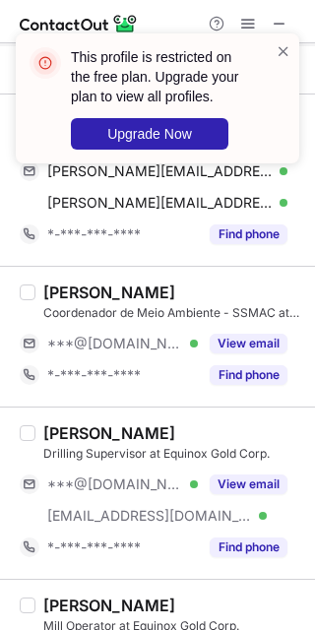
scroll to position [2462, 0]
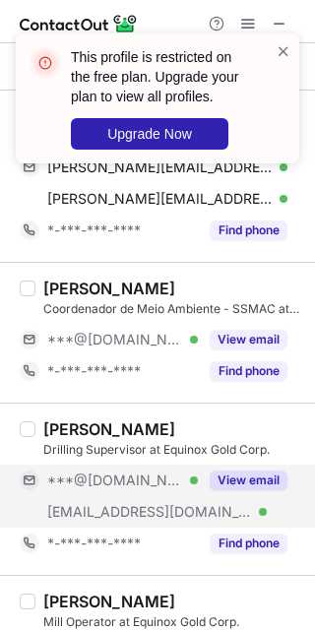
click at [218, 484] on button "View email" at bounding box center [249, 481] width 78 height 20
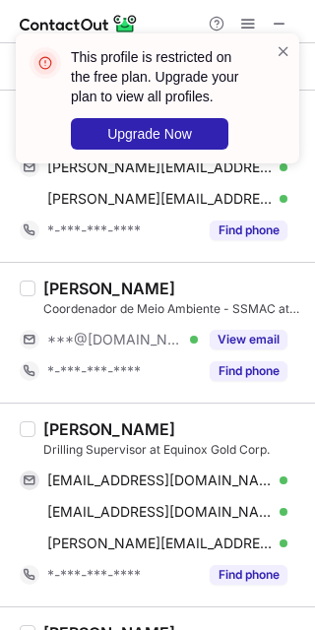
click at [62, 431] on div "Craig Nelson" at bounding box center [109, 430] width 132 height 20
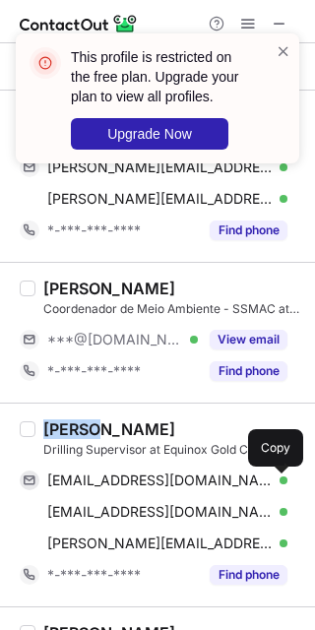
copy div "Craig"
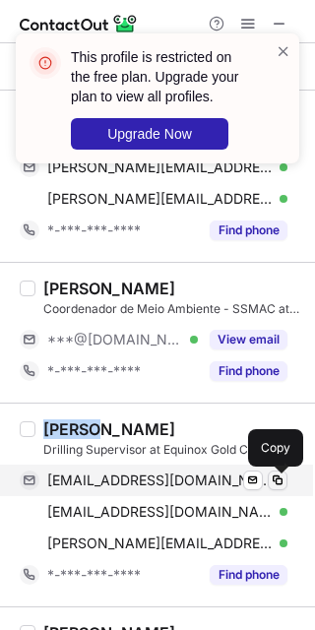
click at [278, 474] on button at bounding box center [278, 481] width 20 height 20
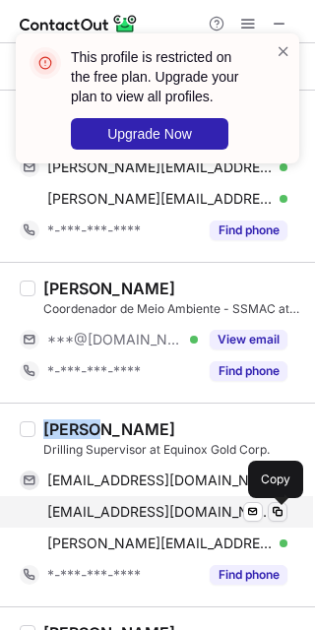
click at [283, 519] on span at bounding box center [278, 512] width 16 height 16
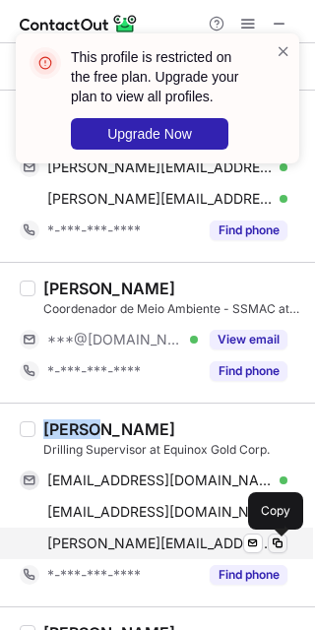
click at [273, 553] on button at bounding box center [278, 544] width 20 height 20
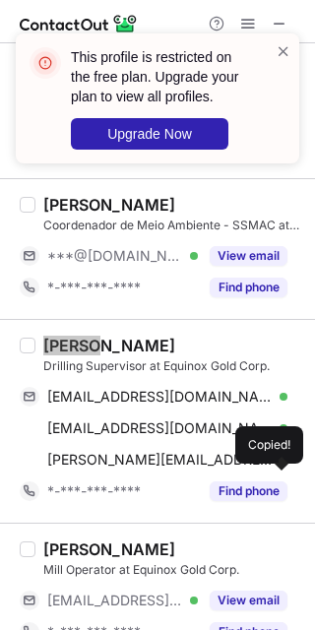
scroll to position [2585, 0]
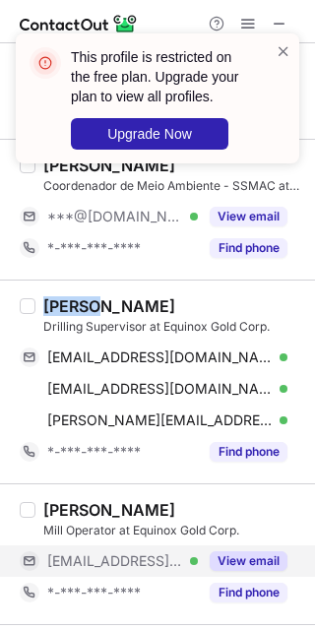
click at [262, 564] on button "View email" at bounding box center [249, 561] width 78 height 20
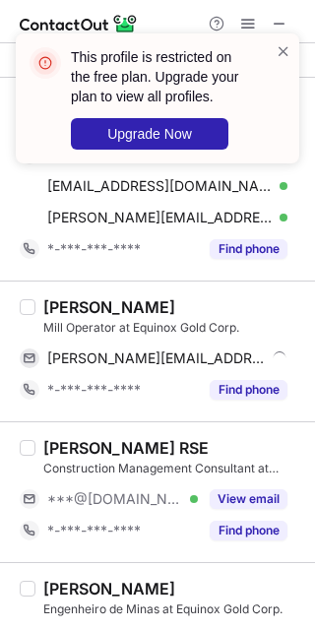
scroll to position [2831, 0]
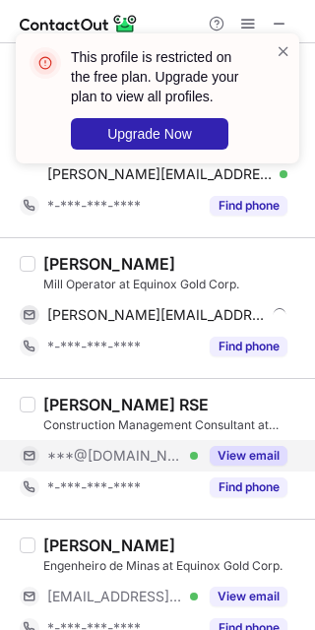
click at [244, 465] on button "View email" at bounding box center [249, 456] width 78 height 20
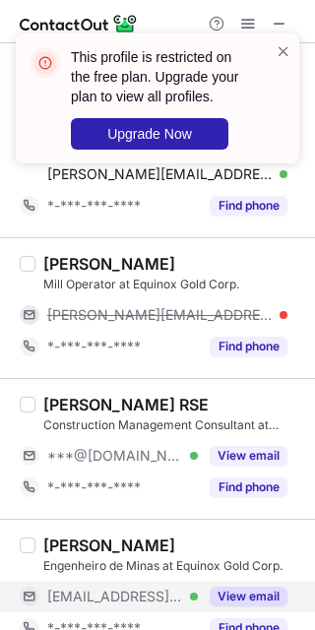
click at [241, 602] on button "View email" at bounding box center [249, 597] width 78 height 20
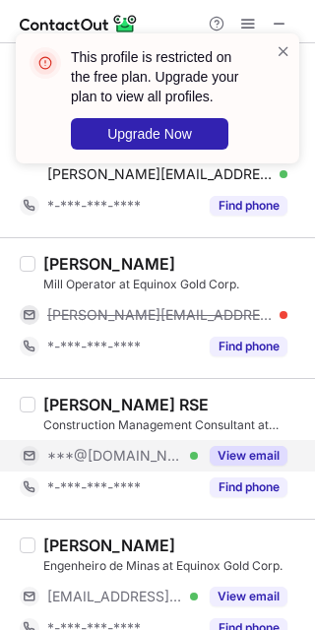
click at [246, 459] on button "View email" at bounding box center [249, 456] width 78 height 20
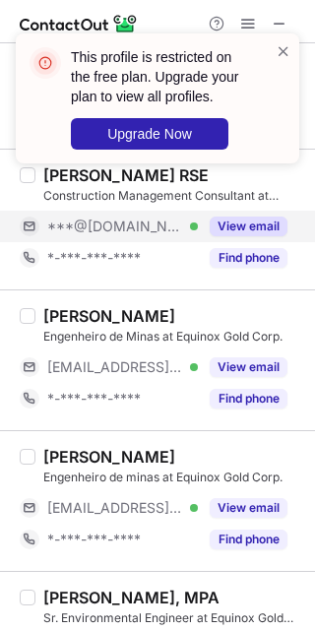
scroll to position [3077, 0]
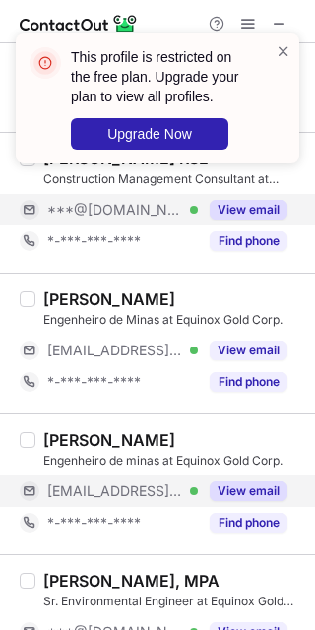
click at [241, 501] on button "View email" at bounding box center [249, 492] width 78 height 20
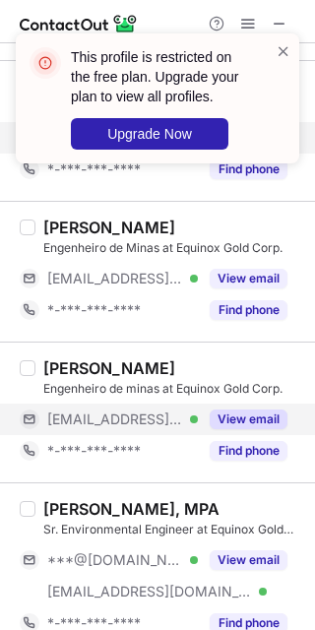
scroll to position [3200, 0]
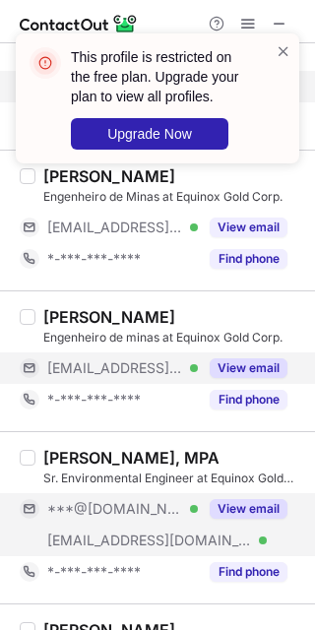
click at [247, 525] on div "View email" at bounding box center [243, 509] width 90 height 32
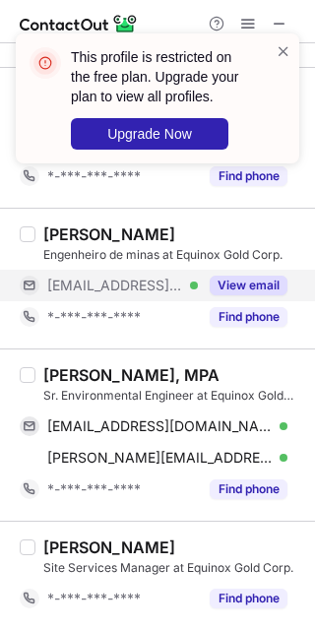
click at [80, 379] on div "Ralph McCullers, MPA" at bounding box center [131, 375] width 176 height 20
copy div "Ralph"
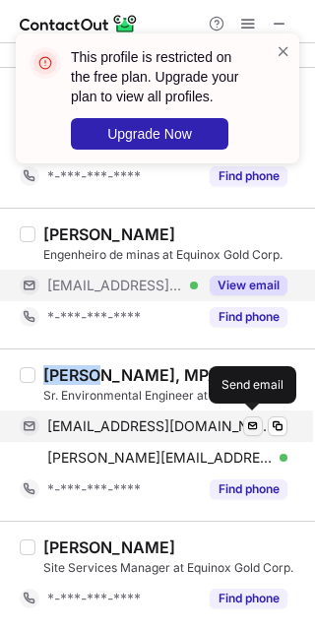
click at [262, 420] on button at bounding box center [253, 427] width 20 height 20
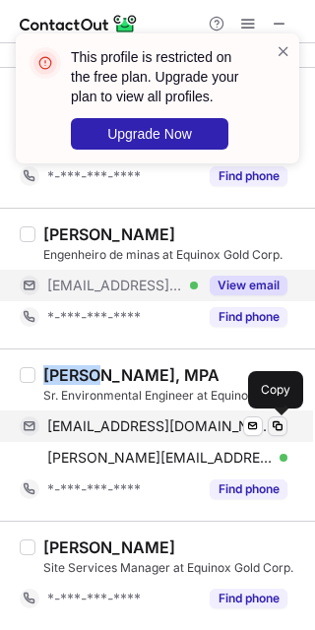
click at [274, 420] on span at bounding box center [278, 427] width 16 height 16
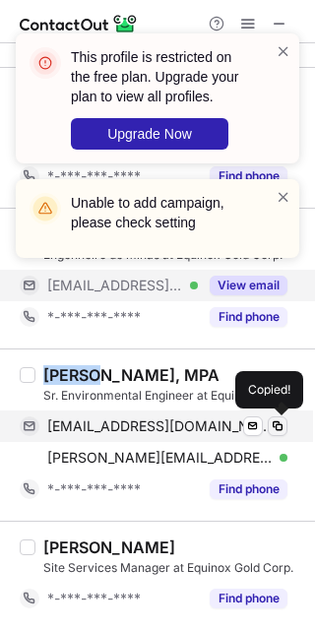
click at [268, 429] on button at bounding box center [278, 427] width 20 height 20
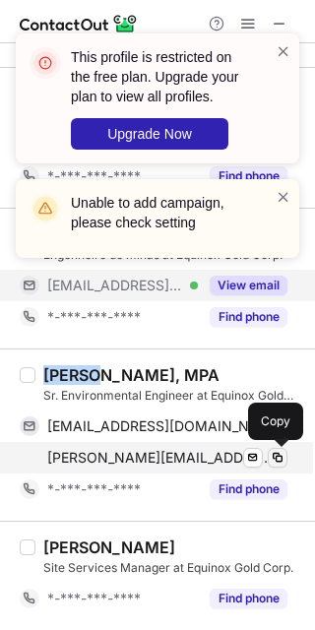
click at [284, 463] on span at bounding box center [278, 458] width 16 height 16
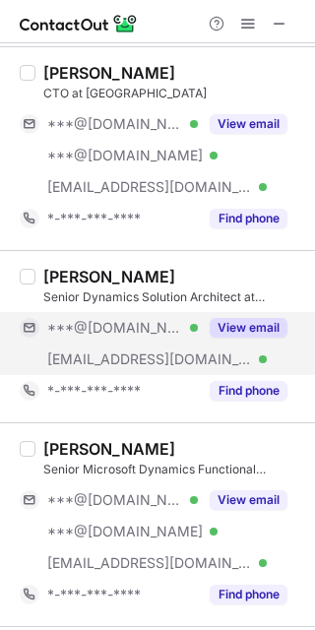
scroll to position [0, 0]
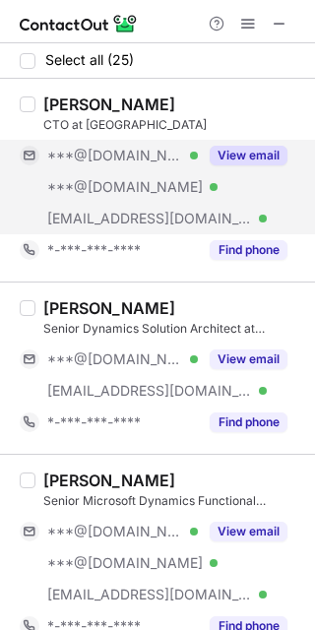
click at [233, 153] on button "View email" at bounding box center [249, 156] width 78 height 20
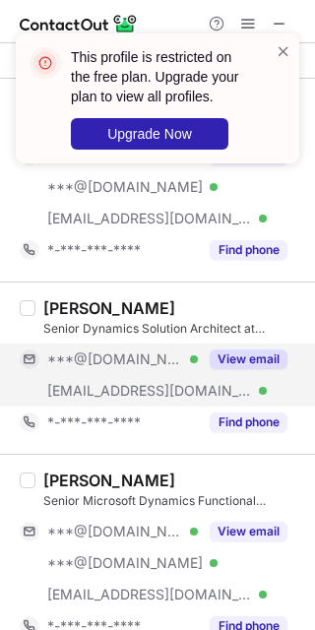
click at [237, 360] on button "View email" at bounding box center [249, 360] width 78 height 20
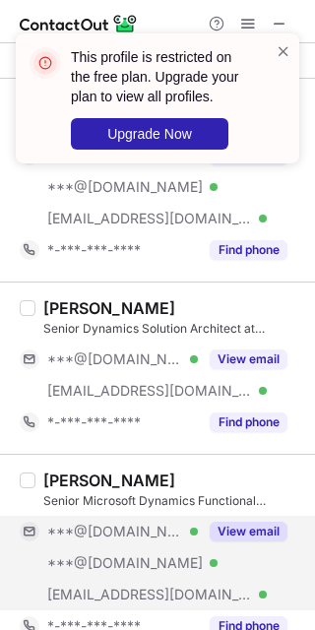
click at [238, 532] on button "View email" at bounding box center [249, 532] width 78 height 20
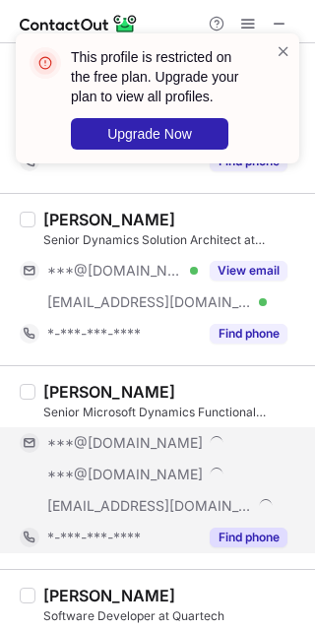
scroll to position [246, 0]
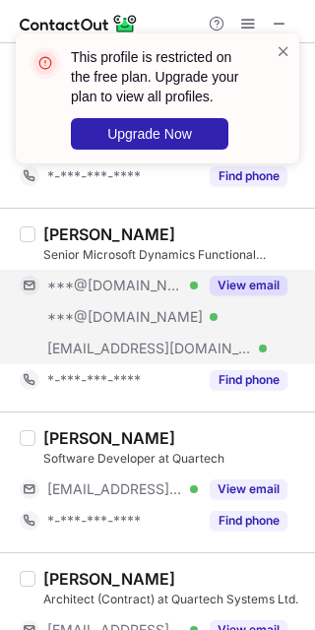
click at [251, 282] on button "View email" at bounding box center [249, 286] width 78 height 20
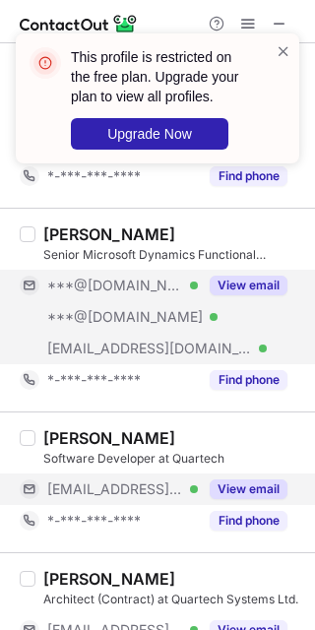
click at [237, 485] on button "View email" at bounding box center [249, 490] width 78 height 20
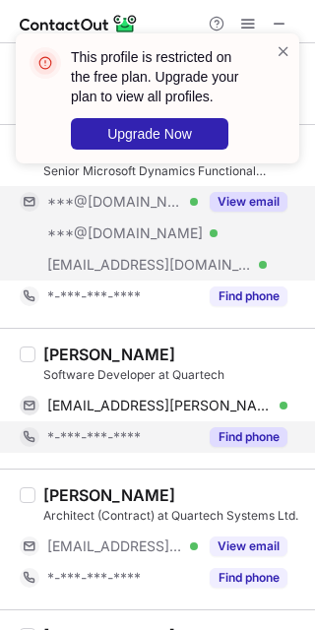
scroll to position [369, 0]
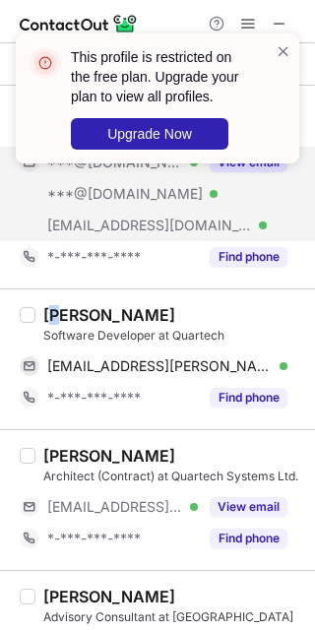
click at [57, 315] on div "Bryce McMath" at bounding box center [109, 315] width 132 height 20
click at [69, 321] on div "Bryce McMath" at bounding box center [109, 315] width 132 height 20
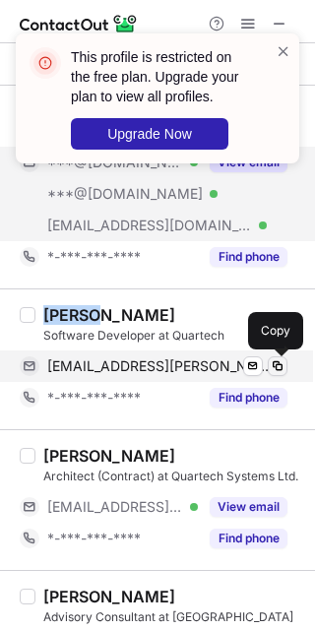
click at [286, 371] on button at bounding box center [278, 366] width 20 height 20
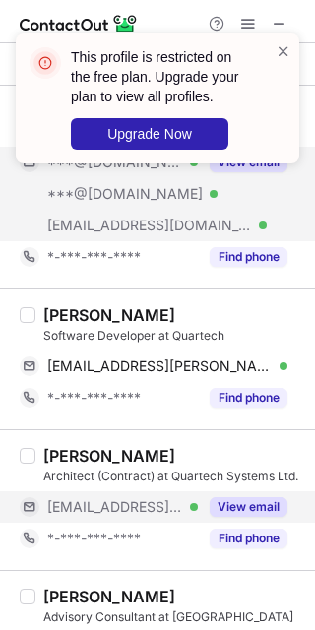
click at [228, 497] on div "View email" at bounding box center [243, 507] width 90 height 32
click at [243, 509] on div "***@quartech.com" at bounding box center [167, 507] width 240 height 18
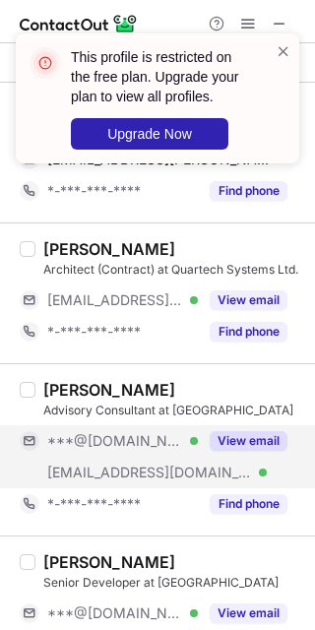
scroll to position [615, 0]
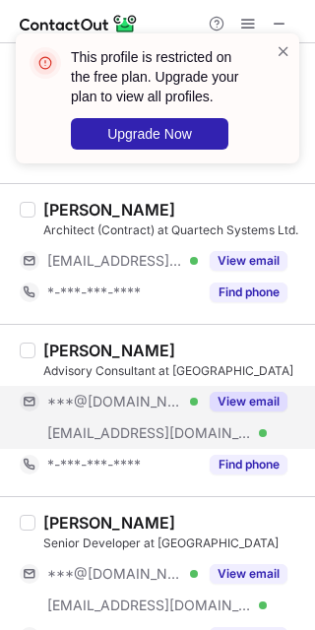
click at [252, 410] on button "View email" at bounding box center [249, 402] width 78 height 20
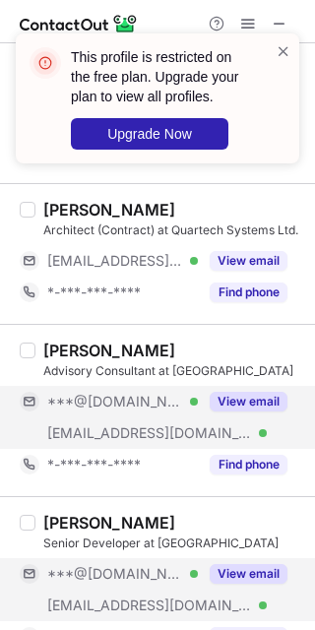
click at [234, 577] on button "View email" at bounding box center [249, 574] width 78 height 20
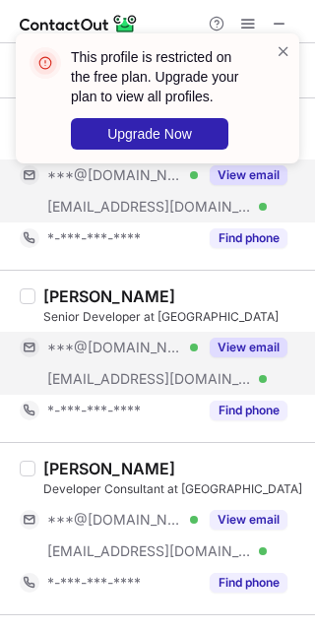
scroll to position [985, 0]
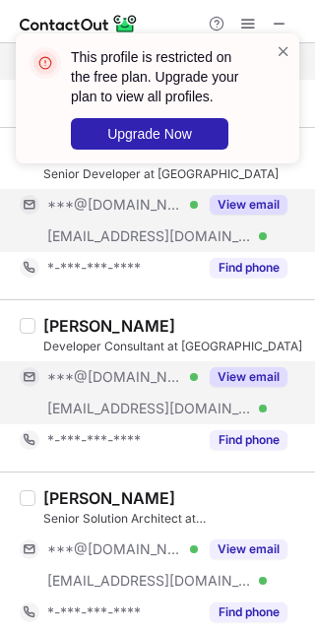
click at [257, 362] on div "View email" at bounding box center [243, 377] width 90 height 32
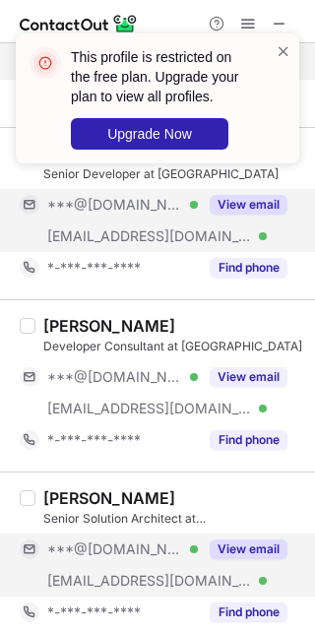
click at [212, 537] on div "View email" at bounding box center [243, 550] width 90 height 32
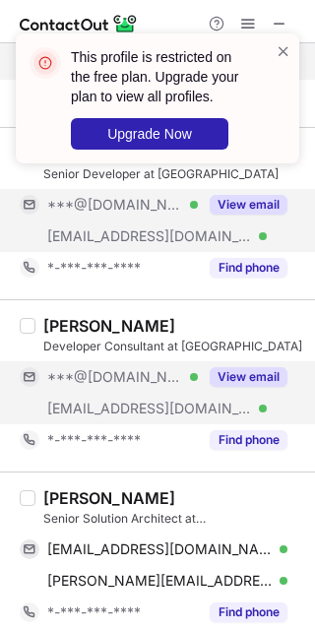
click at [234, 382] on button "View email" at bounding box center [249, 377] width 78 height 20
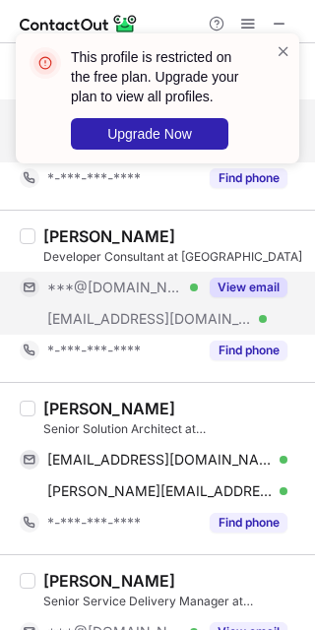
scroll to position [1108, 0]
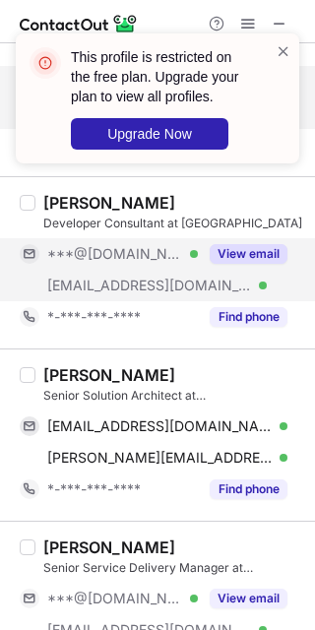
click at [65, 356] on div "David Camden Senior Solution Architect at Quartech wdavidcamden@gmail.com Verif…" at bounding box center [157, 435] width 315 height 172
click at [65, 357] on div "David Camden Senior Solution Architect at Quartech wdavidcamden@gmail.com Verif…" at bounding box center [157, 435] width 315 height 172
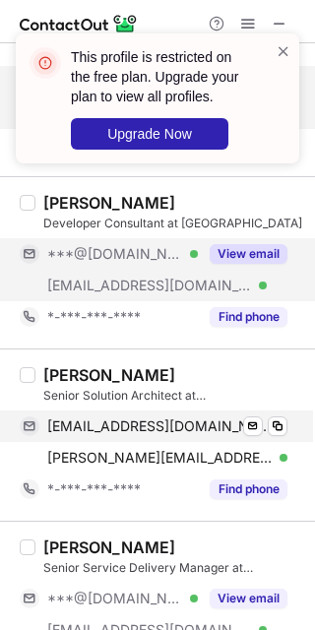
click at [288, 421] on div "wdavidcamden@gmail.com Verified Send email Copy" at bounding box center [154, 427] width 268 height 32
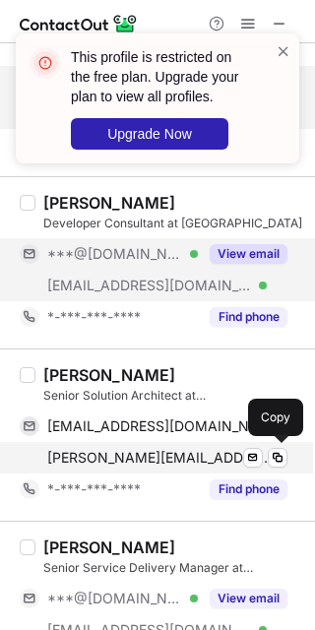
click at [283, 443] on div "david.camden@quartech.com Verified Send email Copy" at bounding box center [154, 458] width 268 height 32
click at [284, 446] on div "david.camden@quartech.com Verified Send email Copy" at bounding box center [154, 458] width 268 height 32
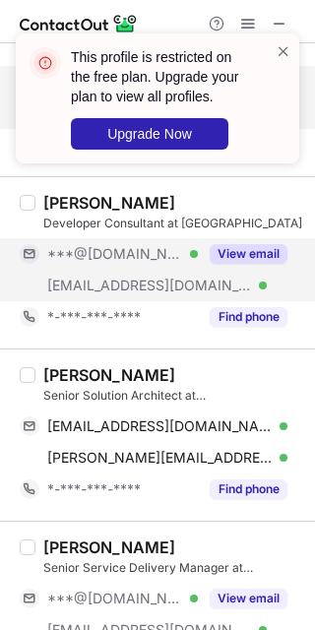
scroll to position [1231, 0]
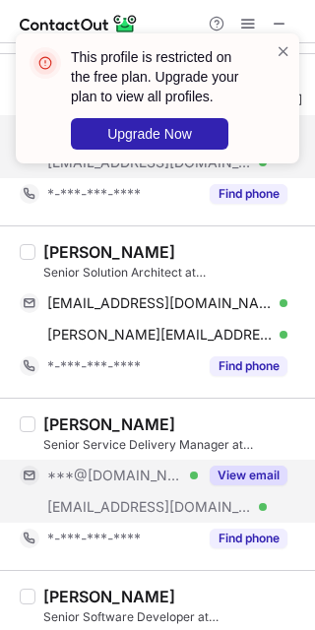
drag, startPoint x: 243, startPoint y: 473, endPoint x: 210, endPoint y: 468, distance: 33.8
click at [244, 473] on button "View email" at bounding box center [249, 476] width 78 height 20
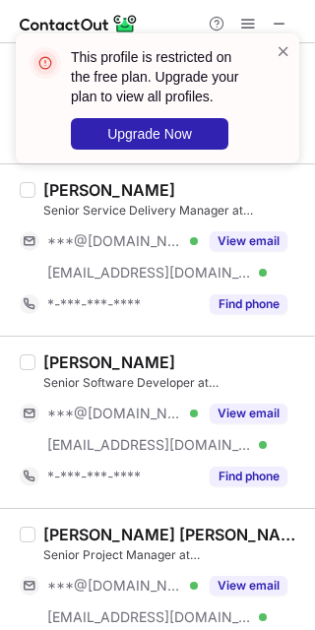
scroll to position [1477, 0]
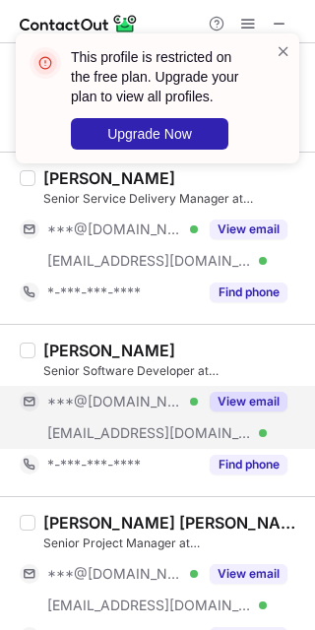
click at [259, 406] on button "View email" at bounding box center [249, 402] width 78 height 20
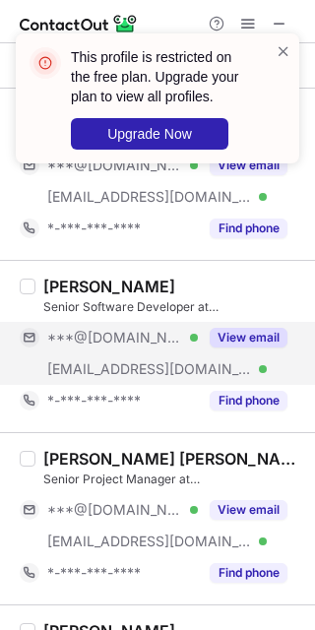
scroll to position [1600, 0]
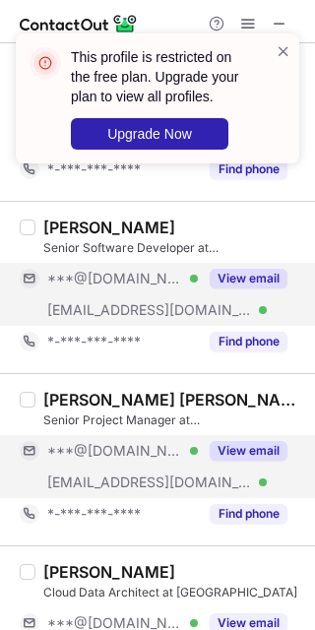
click at [233, 460] on button "View email" at bounding box center [249, 451] width 78 height 20
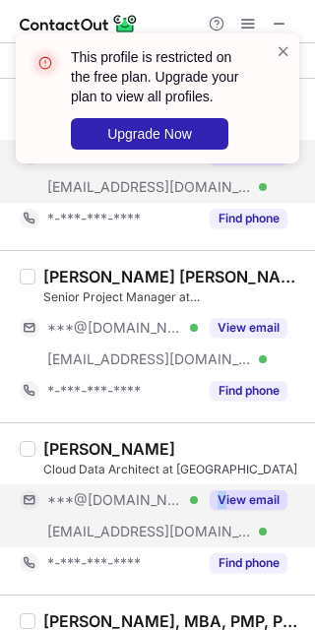
click at [225, 497] on div "View email" at bounding box center [243, 501] width 90 height 32
click at [227, 514] on div "***@[DOMAIN_NAME]" at bounding box center [154, 501] width 268 height 32
click at [228, 505] on button "View email" at bounding box center [249, 500] width 78 height 20
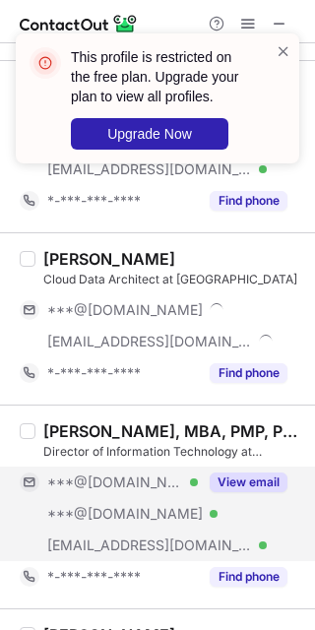
scroll to position [1970, 0]
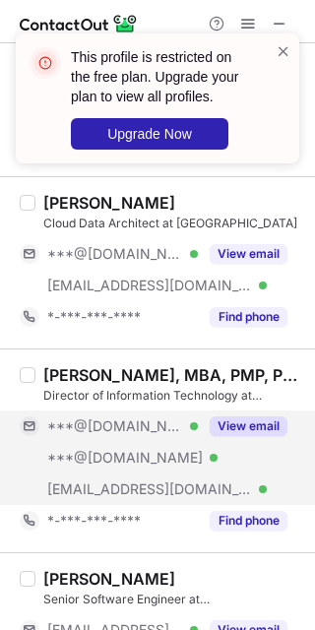
click at [243, 419] on button "View email" at bounding box center [249, 427] width 78 height 20
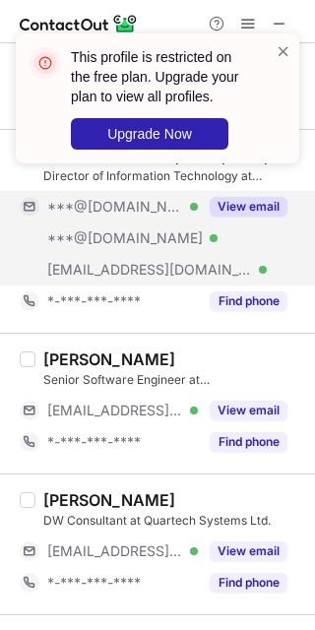
scroll to position [2216, 0]
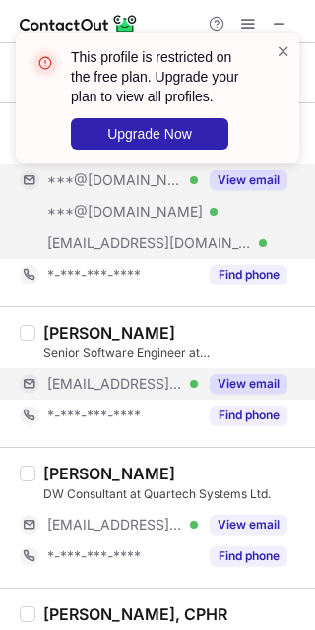
click at [249, 380] on button "View email" at bounding box center [249, 384] width 78 height 20
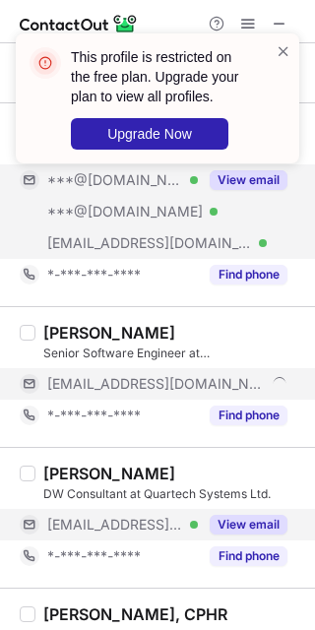
click at [220, 532] on button "View email" at bounding box center [249, 525] width 78 height 20
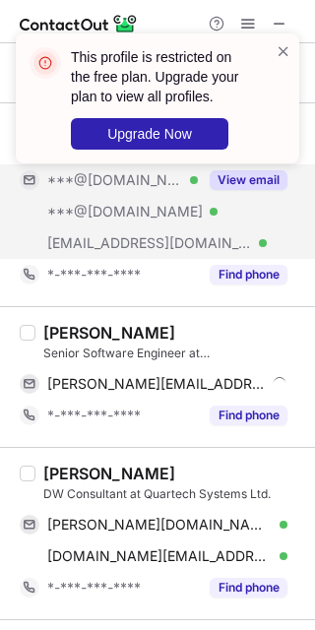
click at [69, 332] on div "Farzad N." at bounding box center [109, 333] width 132 height 20
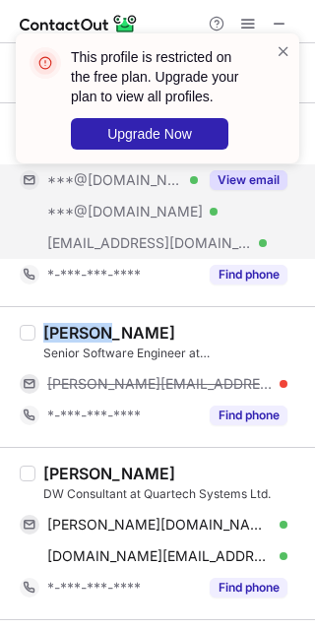
click at [69, 332] on div "Farzad N." at bounding box center [109, 333] width 132 height 20
click at [133, 468] on div "Petr Schmidt" at bounding box center [109, 474] width 132 height 20
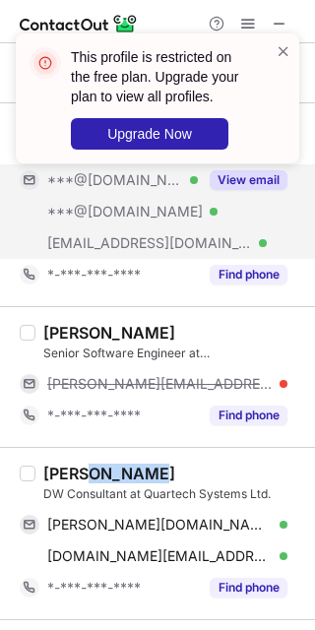
click at [133, 468] on div "Petr Schmidt" at bounding box center [109, 474] width 132 height 20
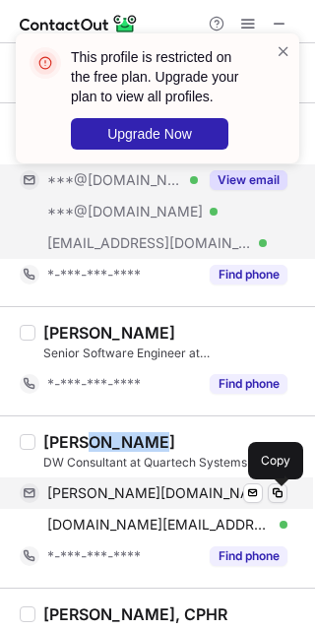
click at [268, 490] on button at bounding box center [278, 494] width 20 height 20
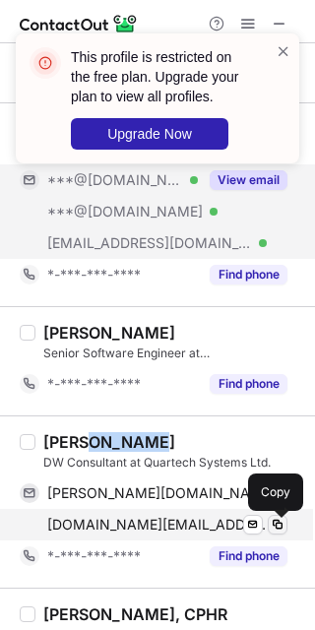
click at [272, 520] on span at bounding box center [278, 525] width 16 height 16
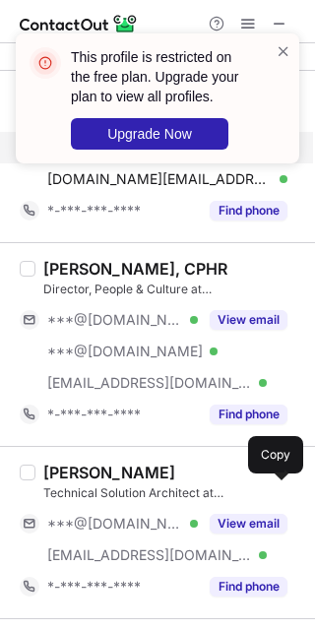
scroll to position [2585, 0]
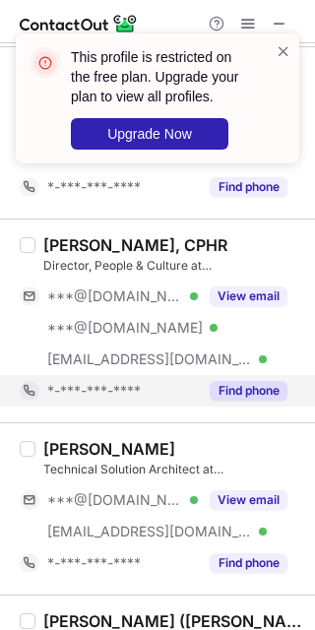
click at [287, 302] on button "View email" at bounding box center [249, 297] width 78 height 20
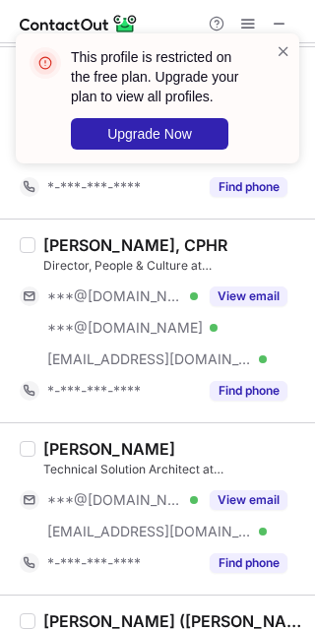
click at [55, 242] on div "Rajin Kainth, CPHR" at bounding box center [135, 245] width 184 height 20
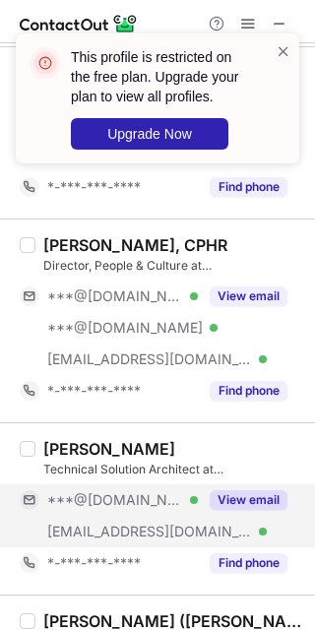
drag, startPoint x: 243, startPoint y: 498, endPoint x: 246, endPoint y: 529, distance: 30.7
click at [243, 500] on button "View email" at bounding box center [249, 500] width 78 height 20
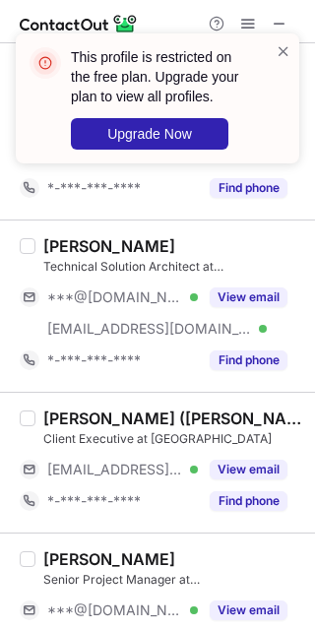
scroll to position [2831, 0]
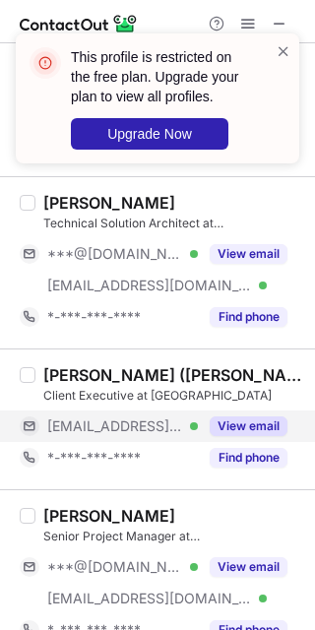
click at [243, 423] on button "View email" at bounding box center [249, 427] width 78 height 20
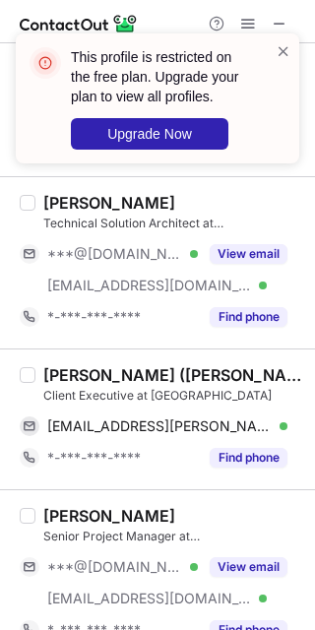
click at [74, 366] on div "Christine Martinez (Rourke) Client Executive at Quartech cmartime@shaw.ca Verif…" at bounding box center [157, 419] width 315 height 141
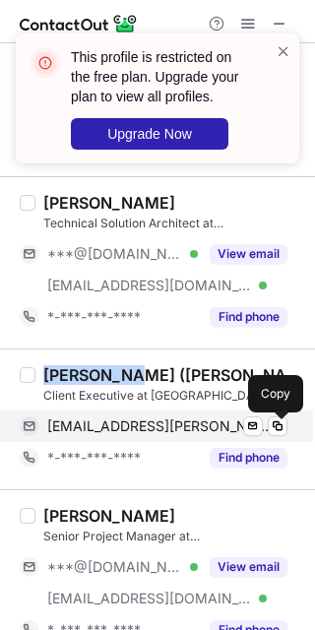
drag, startPoint x: 278, startPoint y: 420, endPoint x: 291, endPoint y: 444, distance: 26.9
click at [278, 421] on button at bounding box center [278, 427] width 20 height 20
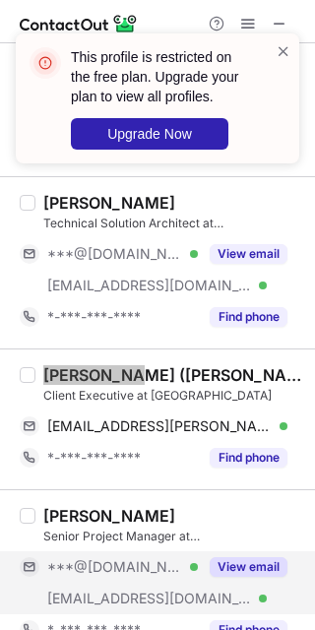
drag, startPoint x: 269, startPoint y: 577, endPoint x: 174, endPoint y: 557, distance: 96.6
click at [269, 577] on button "View email" at bounding box center [249, 567] width 78 height 20
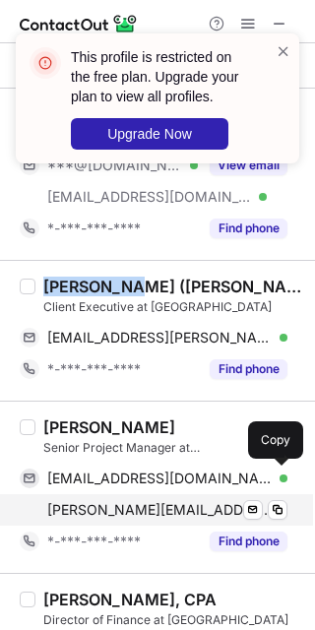
scroll to position [2954, 0]
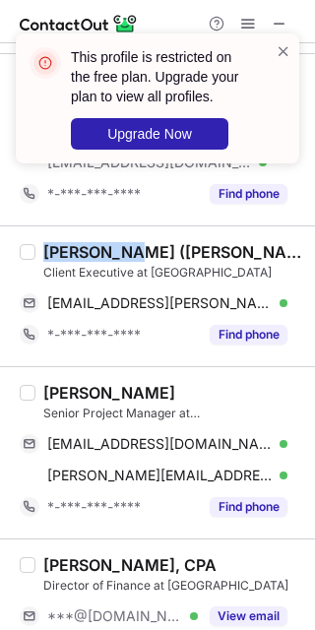
click at [37, 356] on div "Christine Martinez (Rourke) Client Executive at Quartech cmartime@shaw.ca Verif…" at bounding box center [157, 296] width 315 height 141
click at [61, 394] on div "Jennifer Gibbens" at bounding box center [109, 393] width 132 height 20
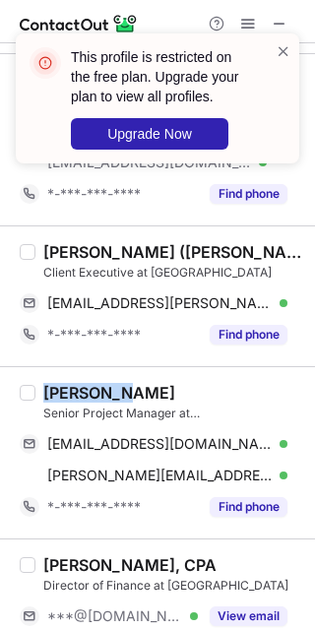
click at [61, 394] on div "Jennifer Gibbens" at bounding box center [109, 393] width 132 height 20
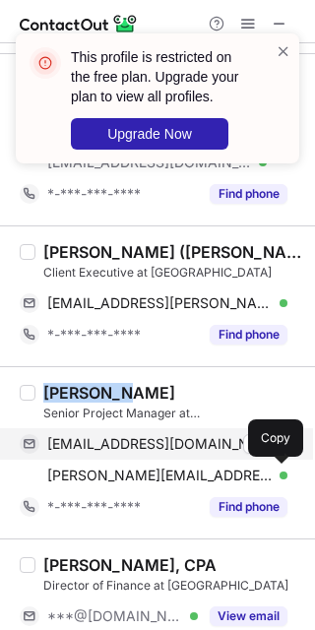
click at [268, 440] on button at bounding box center [278, 444] width 20 height 20
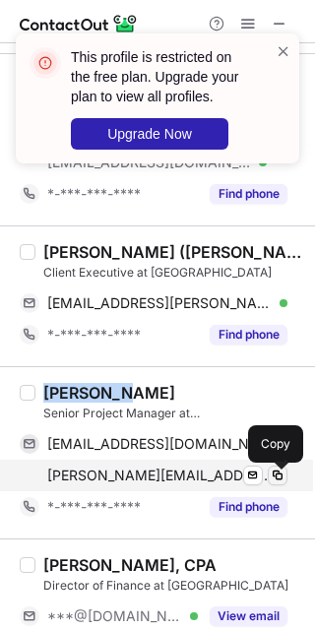
click at [283, 478] on span at bounding box center [278, 476] width 16 height 16
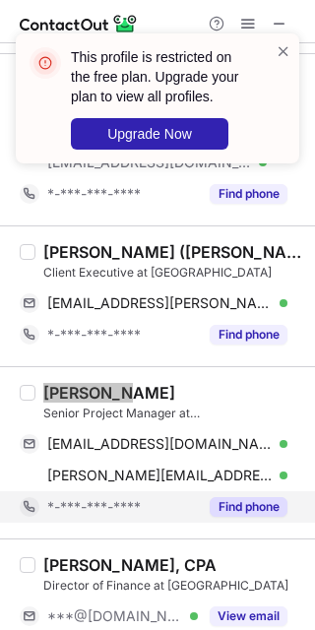
scroll to position [3077, 0]
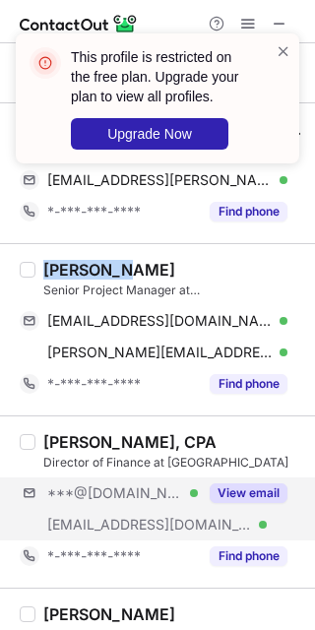
click at [228, 514] on div "***@yahoo.co.in Verified ***@quartech.com Verified View email" at bounding box center [162, 509] width 284 height 63
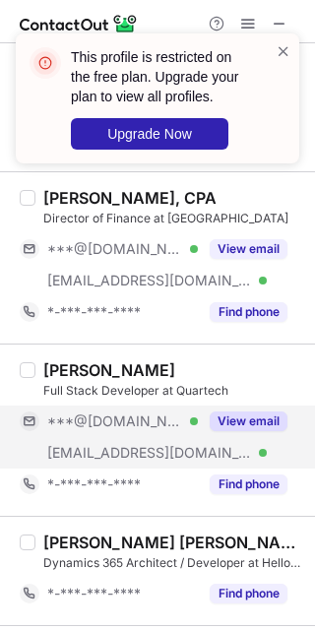
scroll to position [3324, 0]
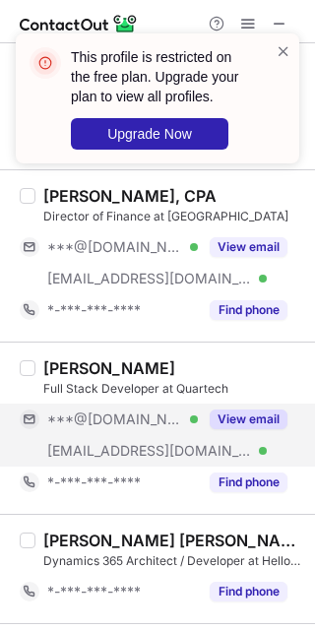
click at [247, 435] on div "View email" at bounding box center [243, 420] width 90 height 32
click at [70, 372] on div "Jamie Hale" at bounding box center [109, 368] width 132 height 20
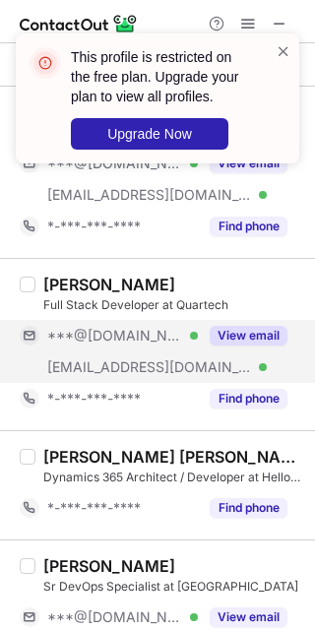
scroll to position [3447, 0]
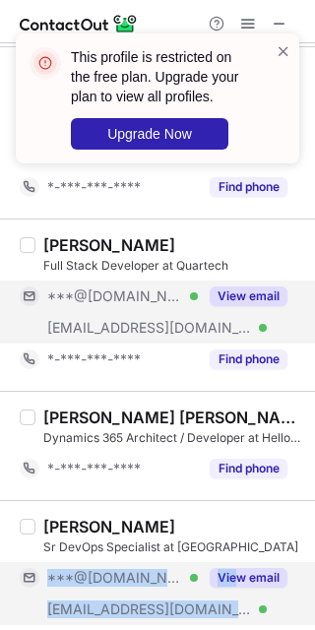
click at [242, 601] on div "***@icloud.com Verified ***@quartech.com Verified View email" at bounding box center [162, 593] width 284 height 63
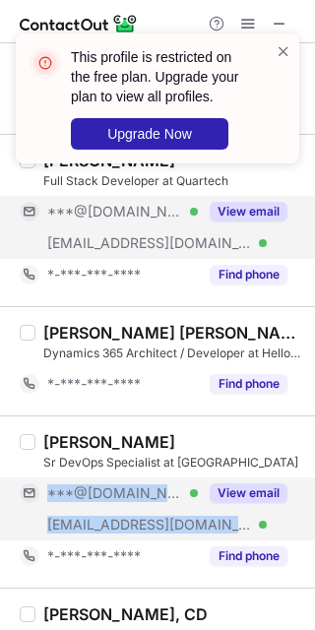
scroll to position [3570, 0]
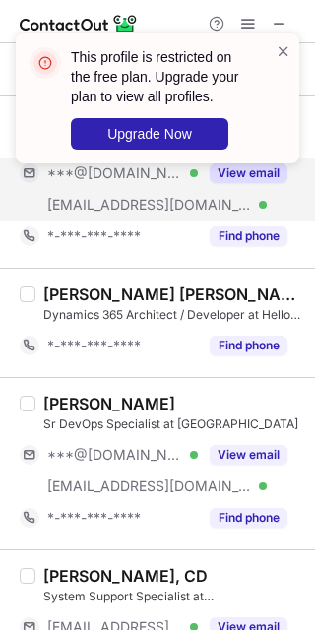
click at [218, 387] on div "Rohith Y. Sr DevOps Specialist at Quartech ***@icloud.com Verified ***@quartech…" at bounding box center [157, 463] width 315 height 172
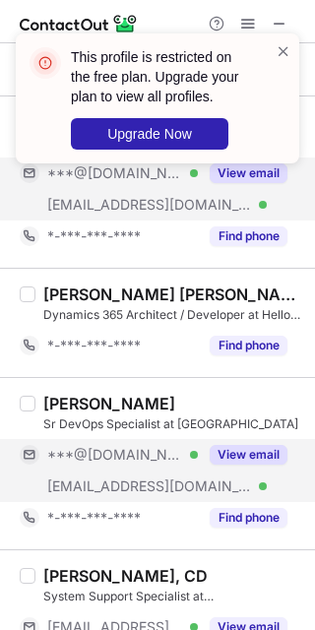
click at [242, 449] on button "View email" at bounding box center [249, 455] width 78 height 20
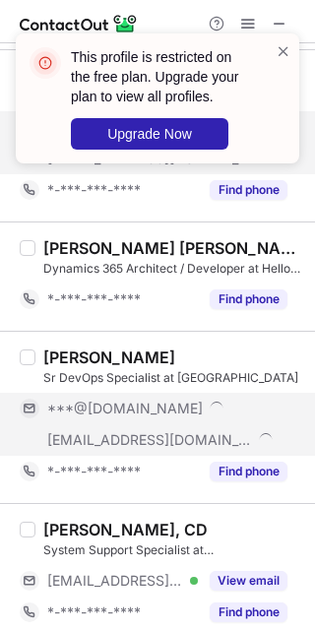
scroll to position [3635, 0]
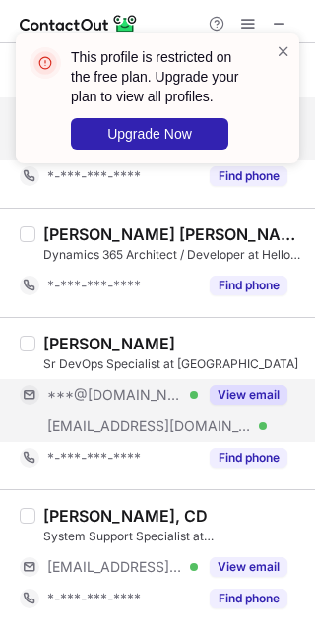
drag, startPoint x: 239, startPoint y: 559, endPoint x: 258, endPoint y: 549, distance: 21.6
click at [241, 559] on button "View email" at bounding box center [249, 567] width 78 height 20
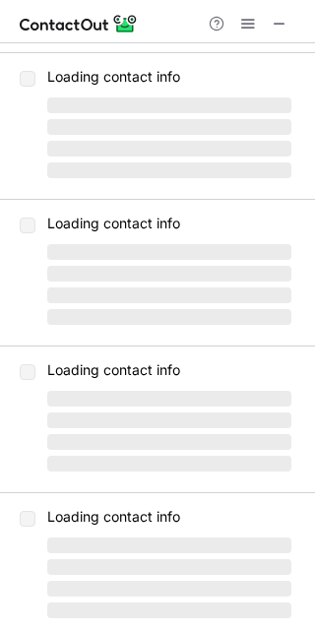
scroll to position [0, 0]
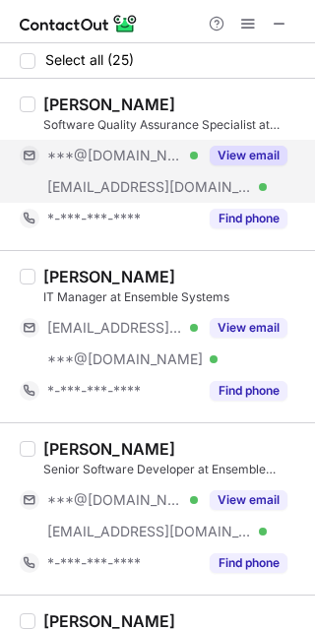
click at [212, 162] on button "View email" at bounding box center [249, 156] width 78 height 20
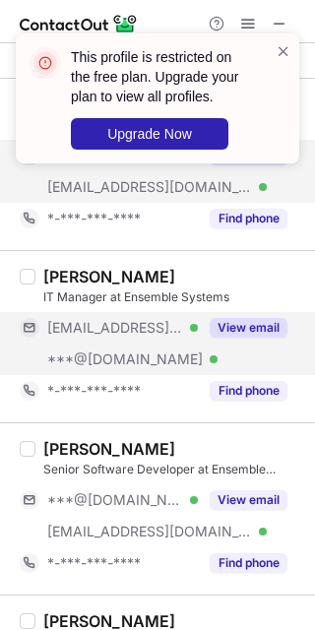
click at [228, 330] on button "View email" at bounding box center [249, 328] width 78 height 20
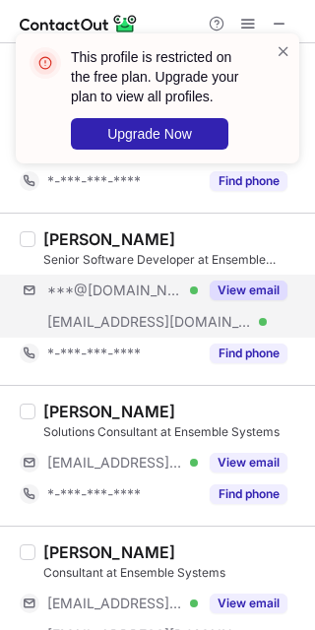
scroll to position [246, 0]
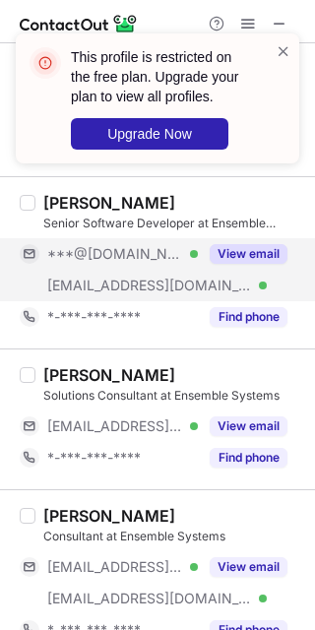
click at [248, 269] on div "View email" at bounding box center [243, 254] width 90 height 32
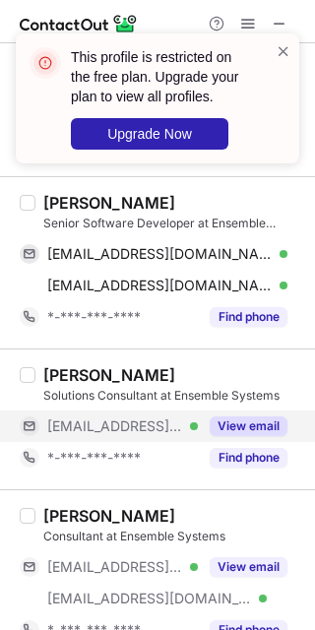
click at [241, 426] on button "View email" at bounding box center [249, 427] width 78 height 20
click at [60, 207] on div "Yuri Salnikov" at bounding box center [109, 203] width 132 height 20
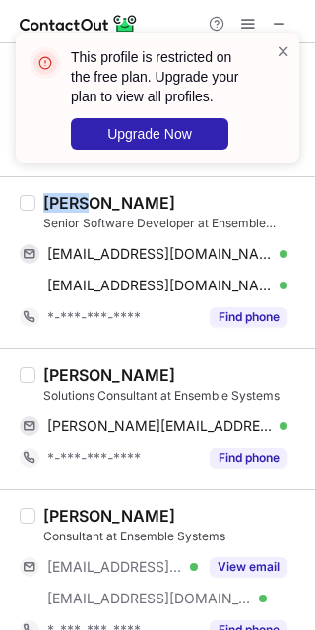
click at [60, 207] on div "Yuri Salnikov" at bounding box center [109, 203] width 132 height 20
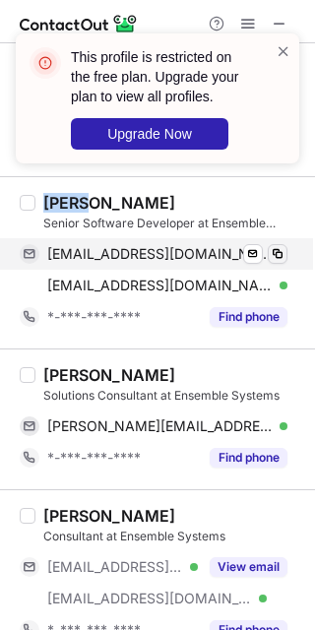
drag, startPoint x: 288, startPoint y: 263, endPoint x: 277, endPoint y: 258, distance: 11.9
click at [288, 263] on div "yuriasalnikov@gmail.com Verified Send email Copy yuris@ensemble.com Verified Se…" at bounding box center [162, 269] width 284 height 63
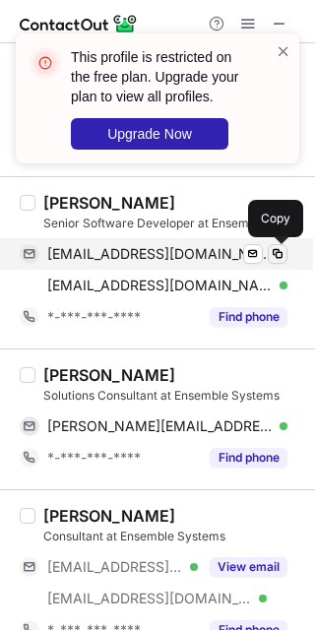
click at [276, 257] on span at bounding box center [278, 254] width 16 height 16
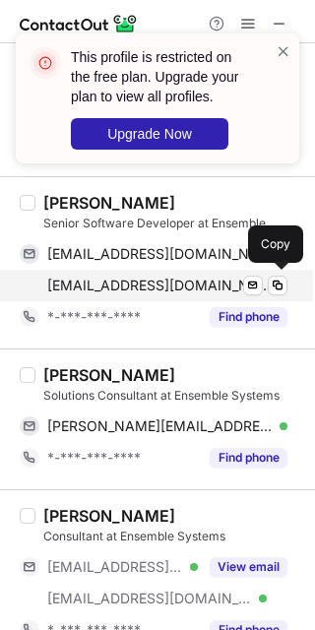
click at [278, 297] on div "yuris@ensemble.com Verified Send email Copy" at bounding box center [154, 286] width 268 height 32
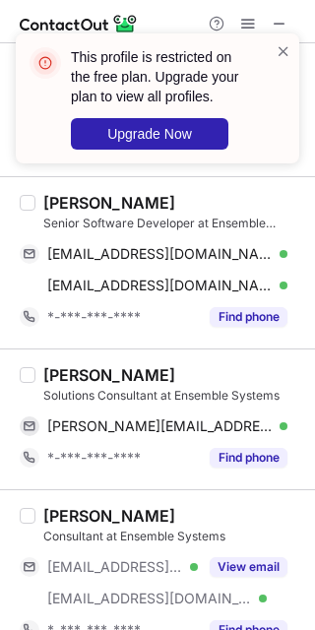
click at [66, 380] on div "Simon Wong" at bounding box center [109, 375] width 132 height 20
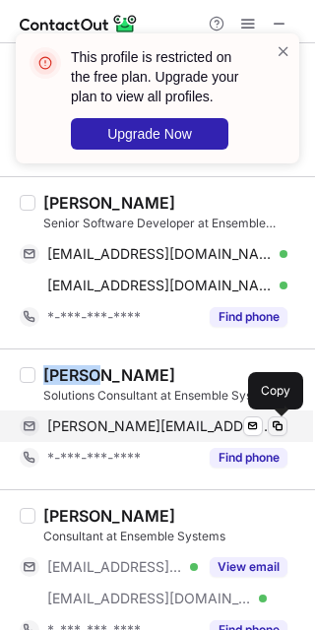
click at [270, 434] on span at bounding box center [278, 427] width 16 height 16
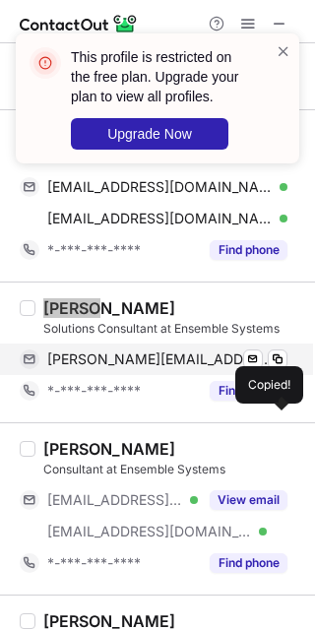
scroll to position [369, 0]
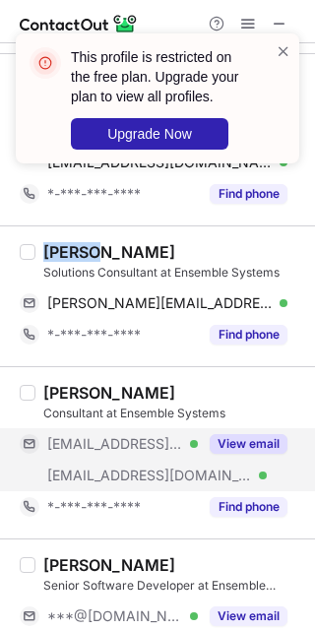
click at [248, 443] on button "View email" at bounding box center [249, 444] width 78 height 20
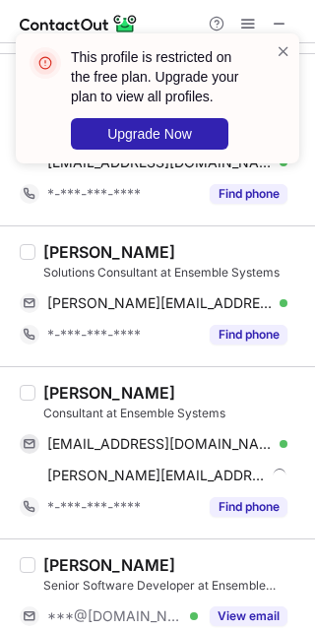
click at [54, 390] on div "Justin Lin" at bounding box center [109, 393] width 132 height 20
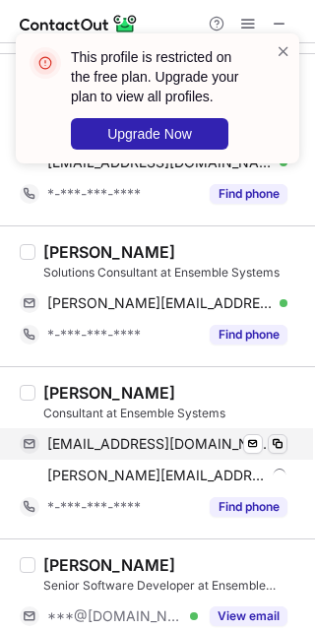
click at [291, 443] on div "Justin Lin Consultant at Ensemble Systems justin_lin@ymail.com Verified Send em…" at bounding box center [157, 452] width 315 height 172
click at [282, 443] on span at bounding box center [278, 444] width 16 height 16
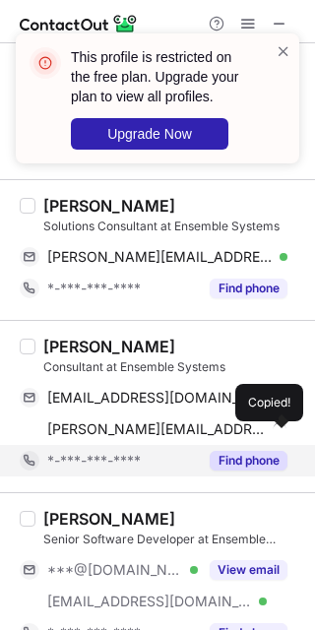
scroll to position [492, 0]
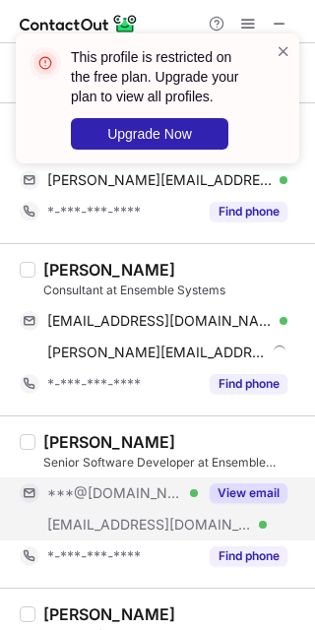
click at [231, 489] on button "View email" at bounding box center [249, 494] width 78 height 20
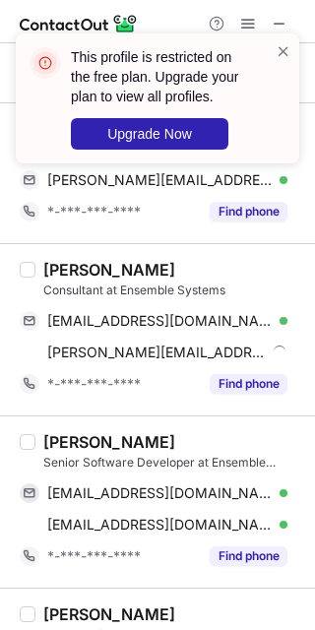
click at [32, 445] on div at bounding box center [28, 442] width 16 height 16
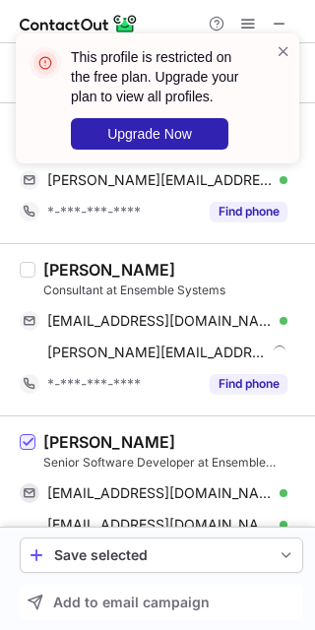
click at [36, 441] on div "Ihor Shvedenenko Senior Software Developer at Ensemble Systems shvedenenkoio@gm…" at bounding box center [169, 502] width 268 height 140
click at [79, 421] on div "Ihor Shvedenenko Senior Software Developer at Ensemble Systems shvedenenkoio@gm…" at bounding box center [157, 502] width 315 height 172
click at [30, 446] on span at bounding box center [28, 443] width 16 height 16
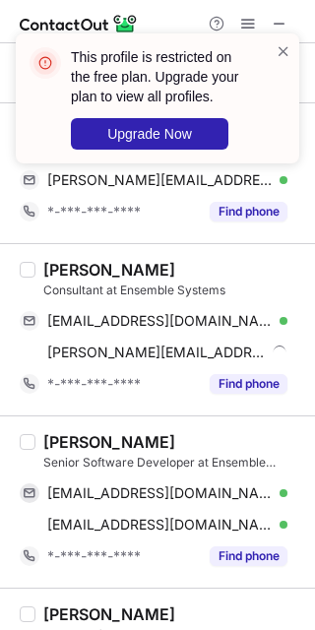
click at [60, 429] on div "Ihor Shvedenenko Senior Software Developer at Ensemble Systems shvedenenkoio@gm…" at bounding box center [157, 502] width 315 height 172
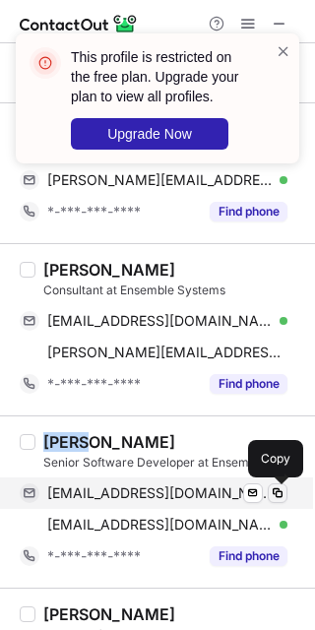
click at [284, 497] on span at bounding box center [278, 493] width 16 height 16
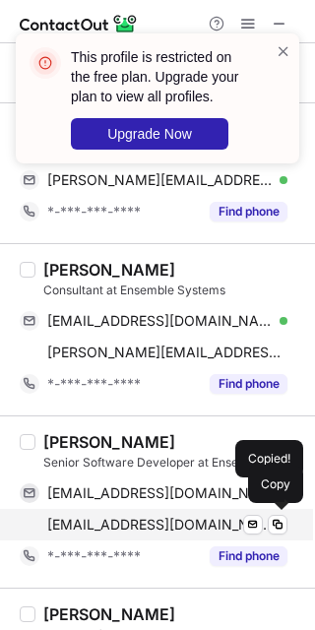
click at [282, 537] on div "ihors@ensemble.com Verified Send email Copy" at bounding box center [154, 525] width 268 height 32
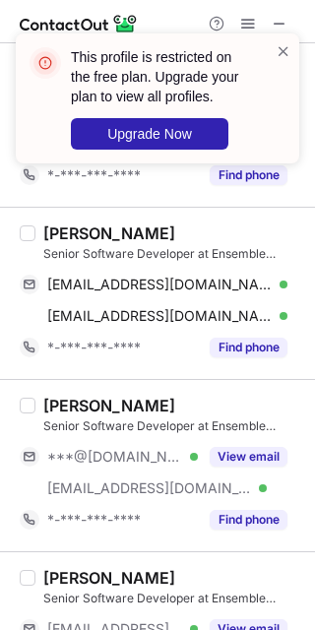
scroll to position [739, 0]
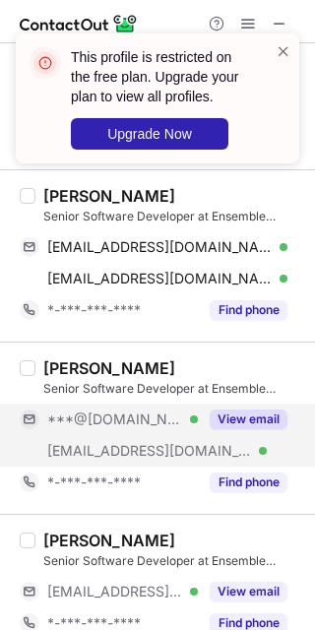
click at [239, 429] on button "View email" at bounding box center [249, 420] width 78 height 20
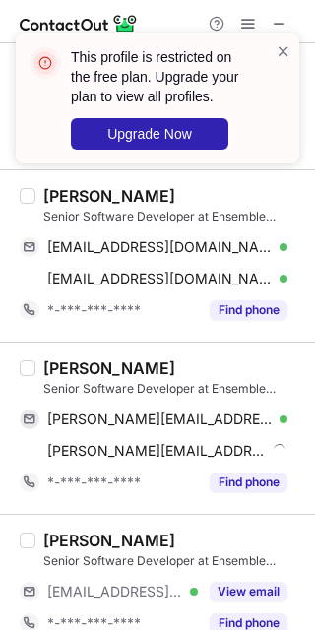
click at [56, 370] on div "Roger Pang" at bounding box center [109, 368] width 132 height 20
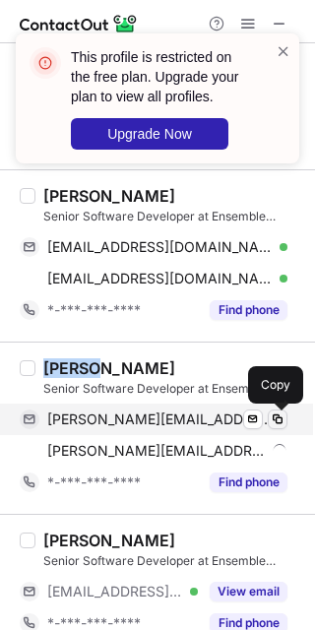
click at [277, 423] on span at bounding box center [278, 420] width 16 height 16
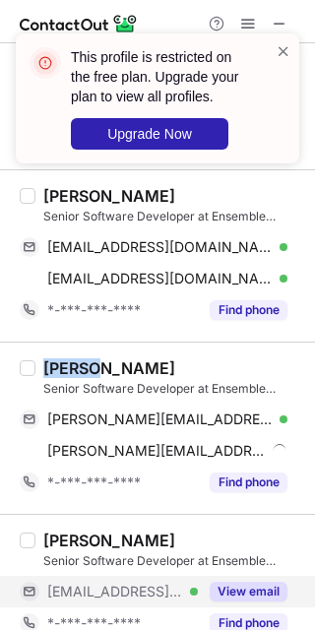
click at [248, 586] on button "View email" at bounding box center [249, 592] width 78 height 20
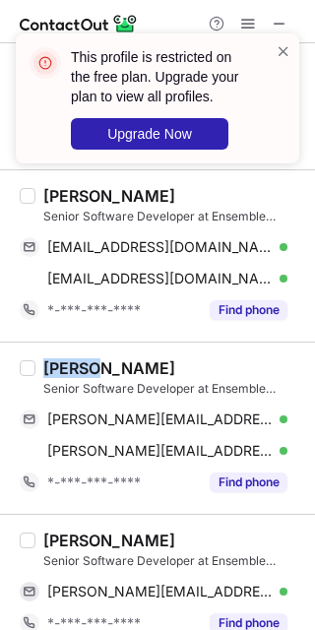
scroll to position [862, 0]
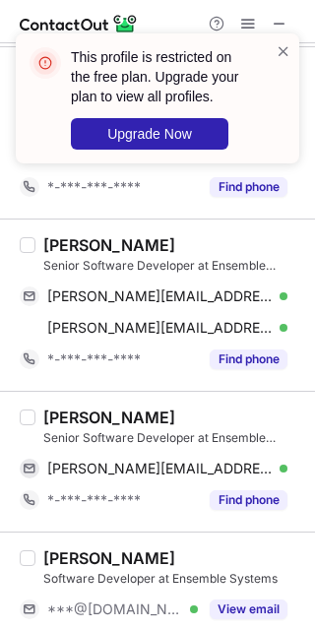
click at [66, 409] on div "Vincent Lee" at bounding box center [109, 418] width 132 height 20
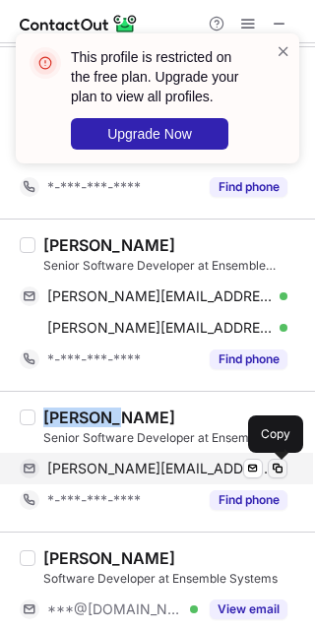
click at [268, 476] on button at bounding box center [278, 469] width 20 height 20
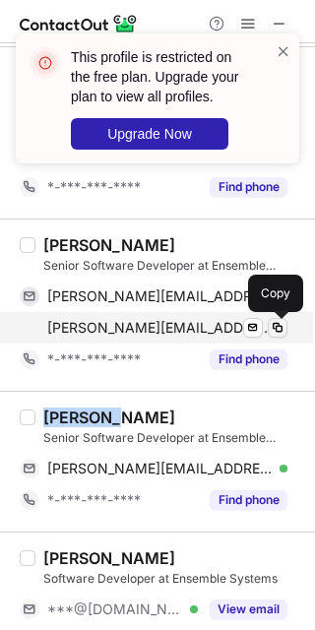
click at [272, 332] on span at bounding box center [278, 328] width 16 height 16
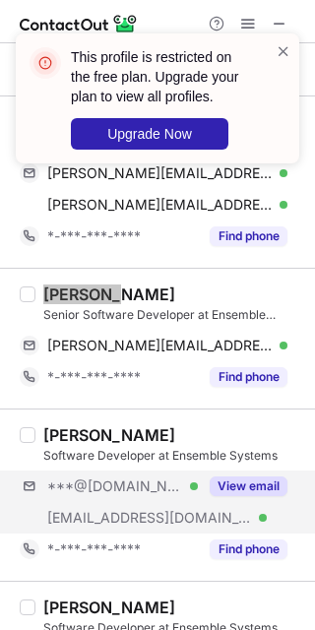
scroll to position [1108, 0]
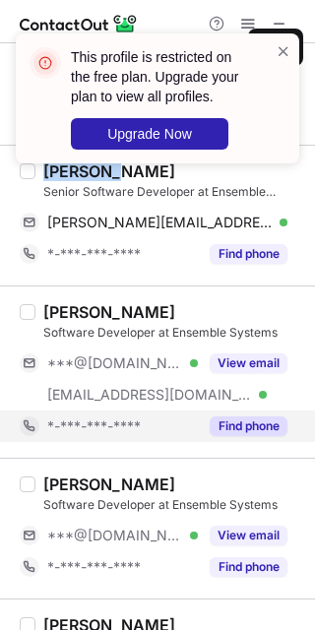
drag, startPoint x: 258, startPoint y: 375, endPoint x: 266, endPoint y: 417, distance: 42.1
click at [258, 371] on button "View email" at bounding box center [249, 364] width 78 height 20
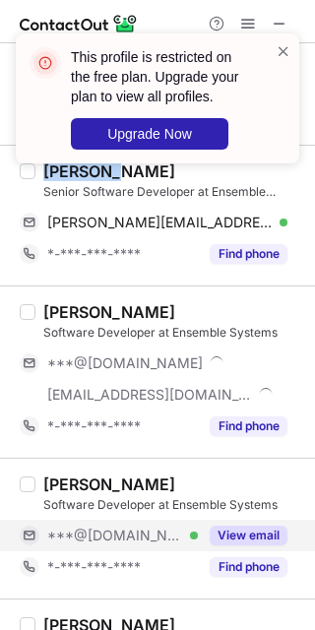
click at [234, 543] on button "View email" at bounding box center [249, 536] width 78 height 20
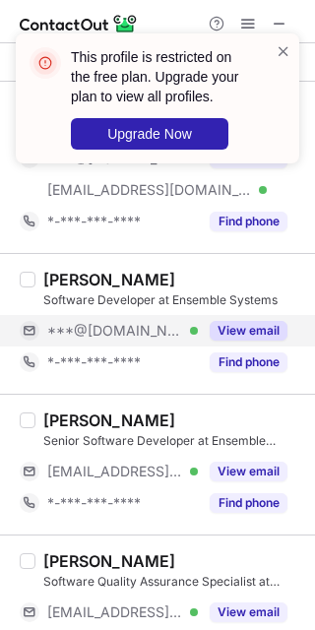
scroll to position [1354, 0]
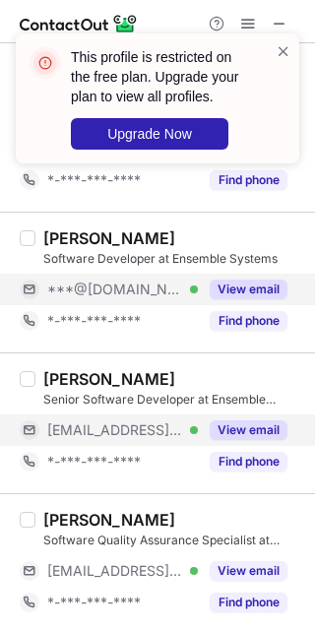
drag, startPoint x: 257, startPoint y: 431, endPoint x: 243, endPoint y: 429, distance: 13.9
click at [257, 431] on button "View email" at bounding box center [249, 430] width 78 height 20
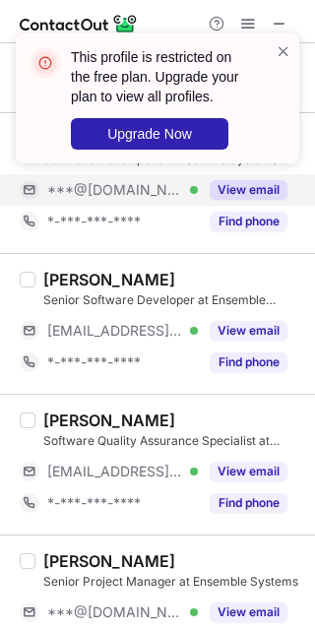
scroll to position [1600, 0]
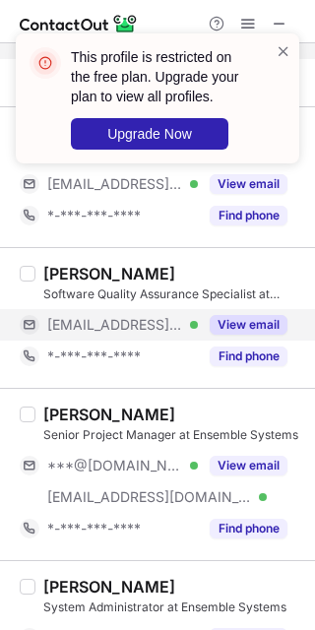
click at [254, 328] on button "View email" at bounding box center [249, 325] width 78 height 20
click at [287, 49] on span at bounding box center [284, 51] width 16 height 20
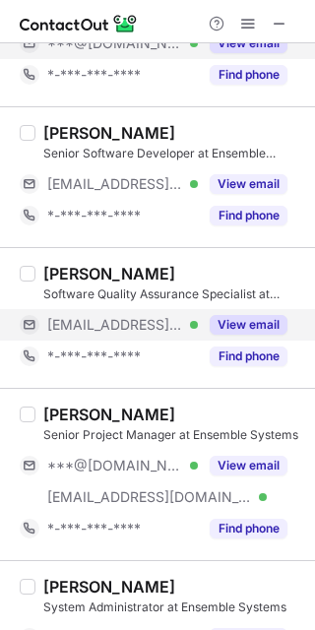
click at [252, 26] on span at bounding box center [248, 24] width 16 height 16
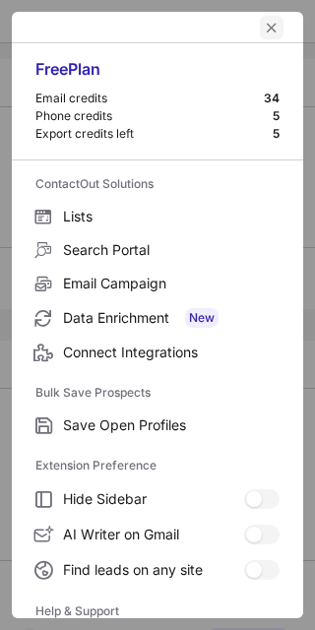
click at [264, 26] on span "left-button" at bounding box center [272, 28] width 16 height 16
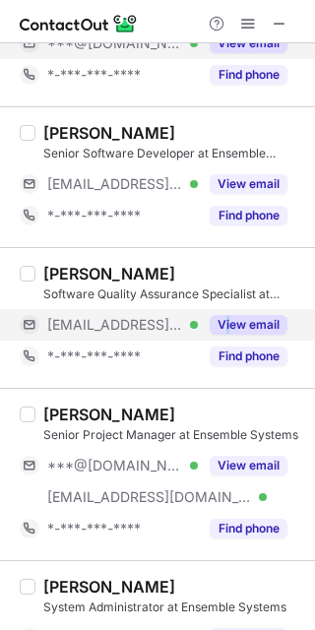
click at [229, 312] on div "Abby Y. Software Quality Assurance Specialist at Ensemble Systems ***@ensemble.…" at bounding box center [169, 318] width 268 height 108
click at [237, 343] on div "Find phone" at bounding box center [243, 357] width 90 height 32
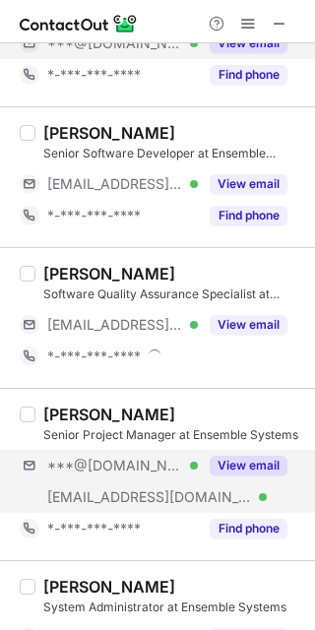
click at [233, 485] on div "***@gmail.com Verified ***@ensemble.com Verified View email" at bounding box center [162, 481] width 284 height 63
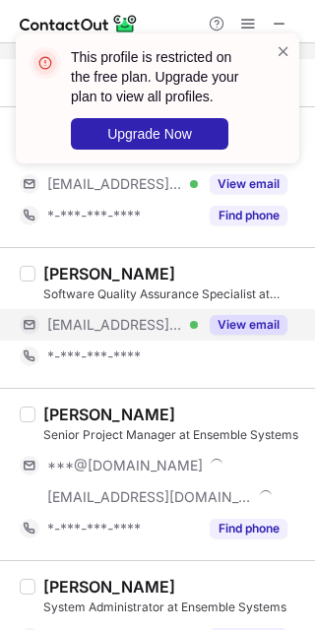
drag, startPoint x: 264, startPoint y: 301, endPoint x: 263, endPoint y: 336, distance: 34.5
click at [266, 302] on div "Software Quality Assurance Specialist at Ensemble Systems" at bounding box center [173, 295] width 260 height 18
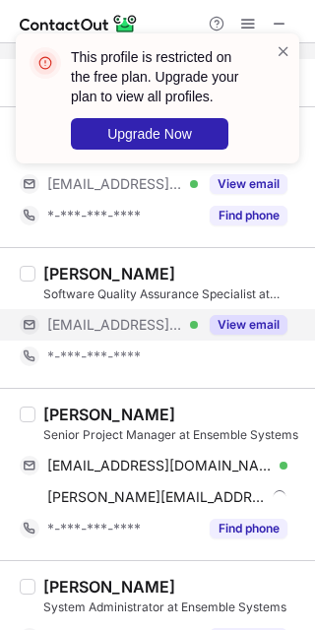
click at [263, 335] on button "View email" at bounding box center [249, 325] width 78 height 20
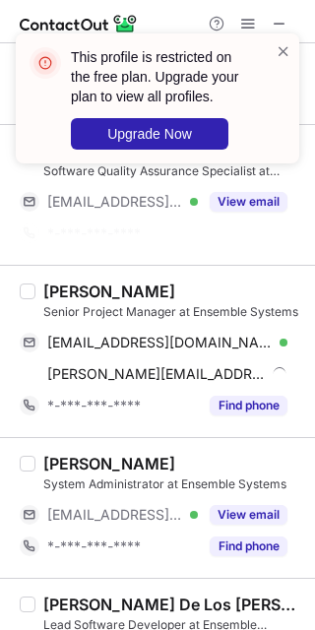
click at [81, 287] on div "Vincent Chan" at bounding box center [109, 292] width 132 height 20
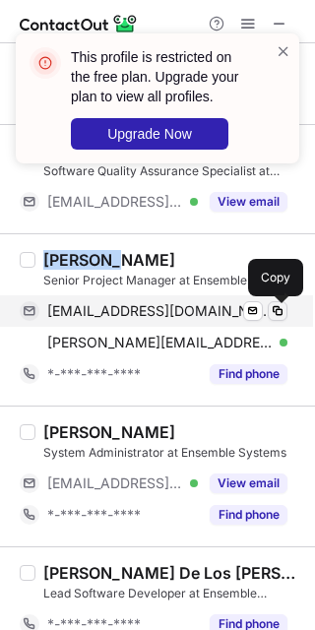
click at [274, 313] on span at bounding box center [278, 311] width 16 height 16
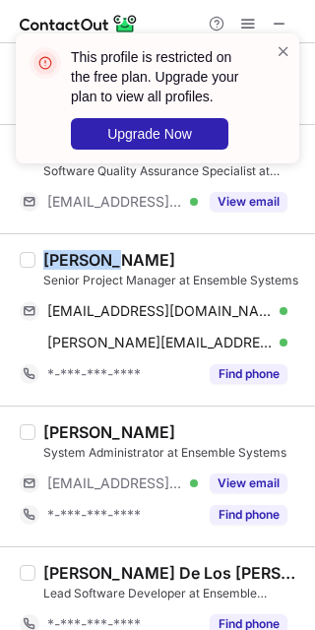
click at [138, 268] on div "Vincent Chan" at bounding box center [109, 260] width 132 height 20
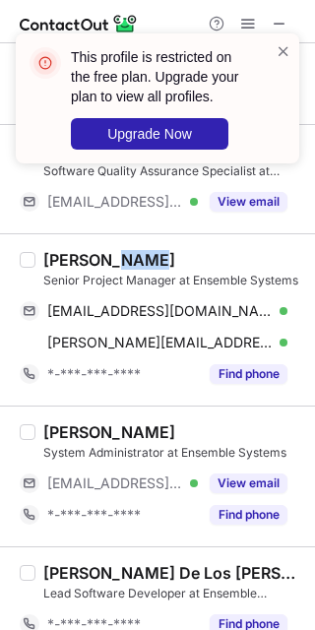
click at [138, 268] on div "Vincent Chan" at bounding box center [109, 260] width 132 height 20
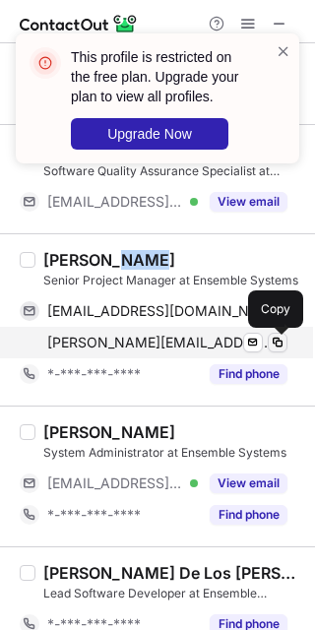
click at [281, 341] on span at bounding box center [278, 343] width 16 height 16
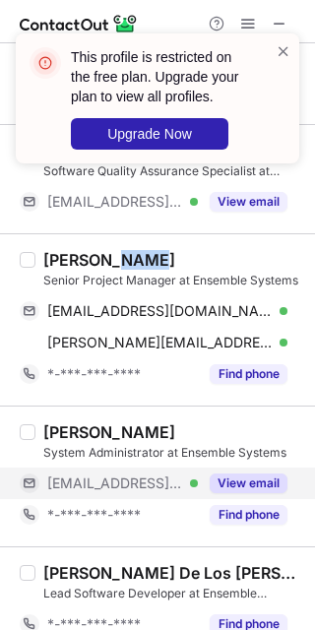
drag, startPoint x: 228, startPoint y: 461, endPoint x: 231, endPoint y: 489, distance: 28.7
click at [229, 462] on div "System Administrator at Ensemble Systems" at bounding box center [173, 453] width 260 height 18
click at [232, 489] on button "View email" at bounding box center [249, 484] width 78 height 20
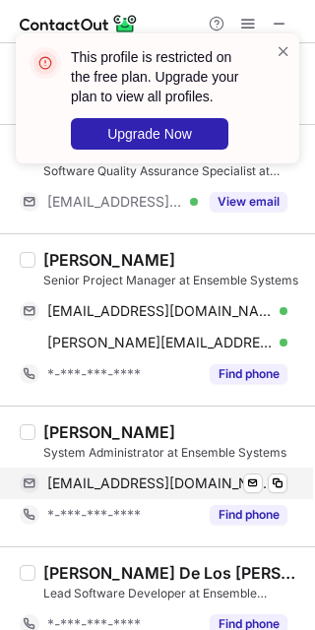
scroll to position [1846, 0]
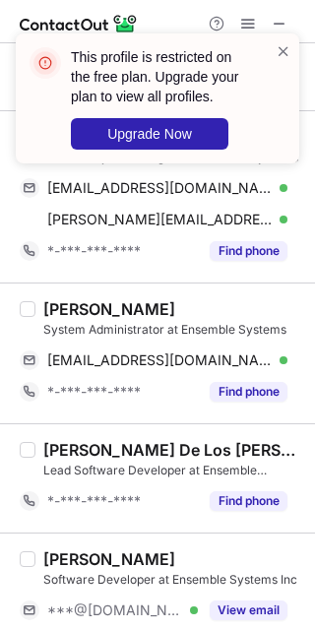
click at [62, 300] on div "Miguel Capaz System Administrator at Ensemble Systems miguelc@ensemble.com Veri…" at bounding box center [157, 353] width 315 height 141
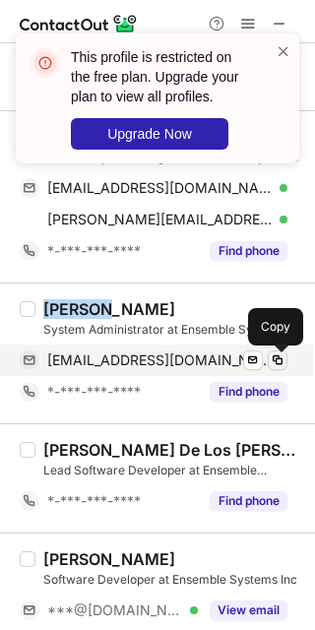
click at [284, 367] on span at bounding box center [278, 361] width 16 height 16
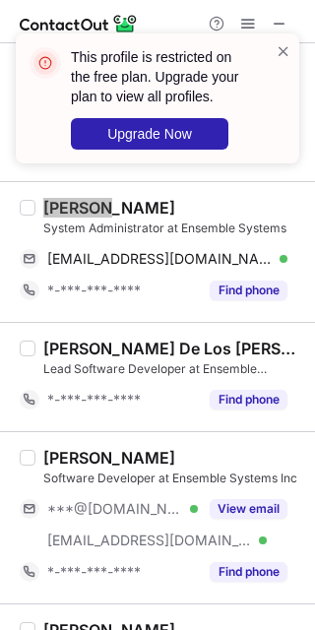
scroll to position [1970, 0]
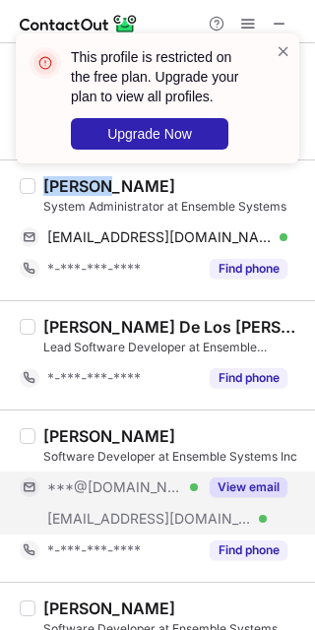
drag, startPoint x: 261, startPoint y: 483, endPoint x: 271, endPoint y: 487, distance: 11.0
click at [261, 483] on button "View email" at bounding box center [249, 488] width 78 height 20
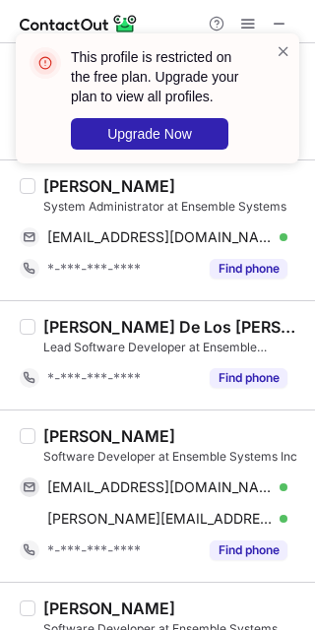
click at [69, 435] on div "Johnny Chu" at bounding box center [109, 436] width 132 height 20
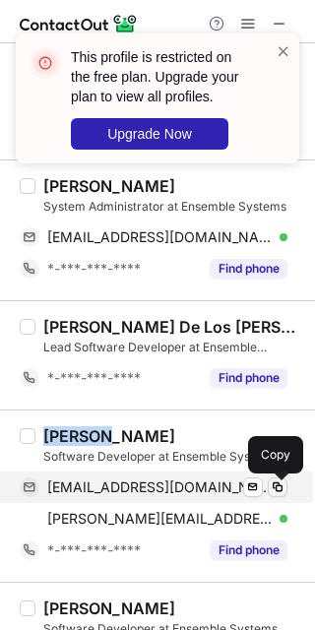
click at [284, 494] on span at bounding box center [278, 488] width 16 height 16
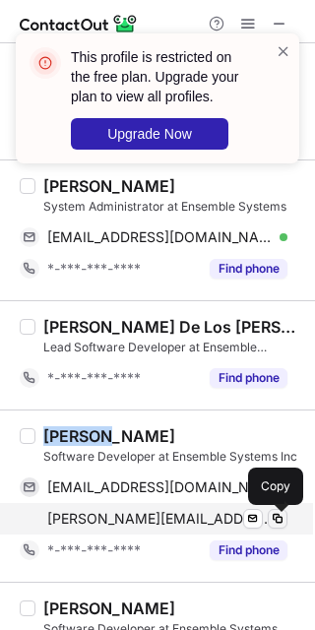
click at [286, 524] on button at bounding box center [278, 519] width 20 height 20
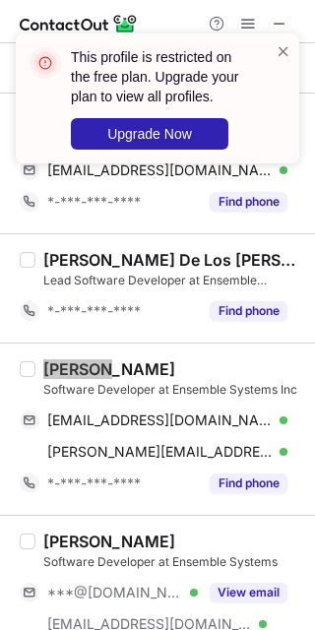
scroll to position [2093, 0]
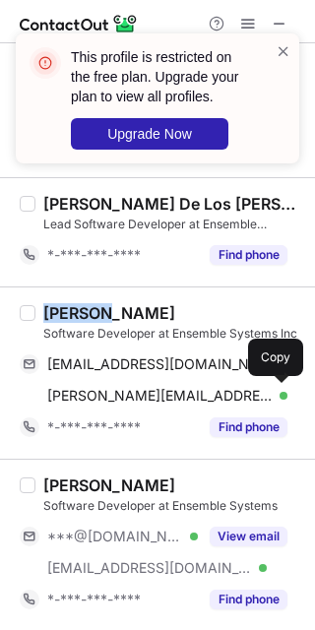
drag, startPoint x: 254, startPoint y: 543, endPoint x: 306, endPoint y: 464, distance: 94.5
click at [254, 544] on button "View email" at bounding box center [249, 537] width 78 height 20
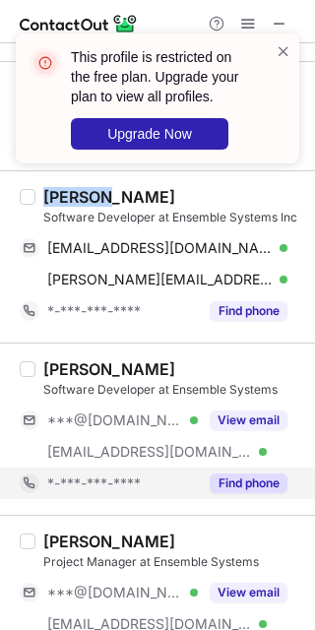
scroll to position [2339, 0]
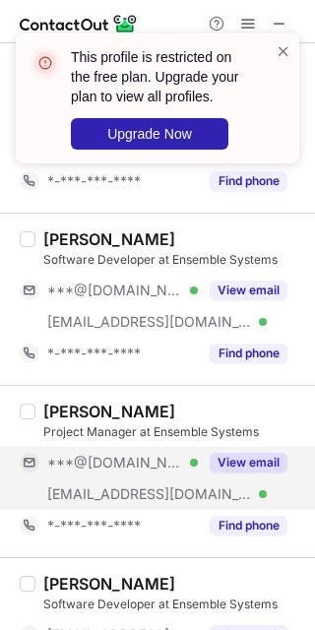
click at [239, 478] on div "View email" at bounding box center [243, 463] width 90 height 32
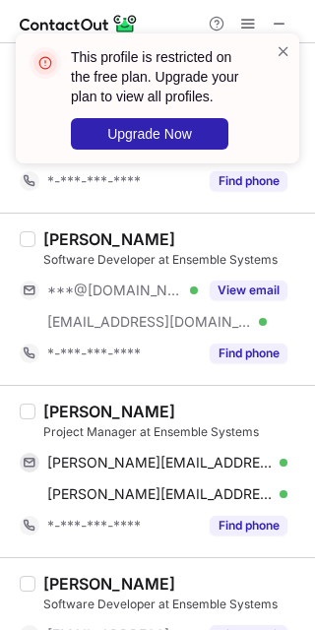
click at [75, 411] on div "Naomi K." at bounding box center [109, 412] width 132 height 20
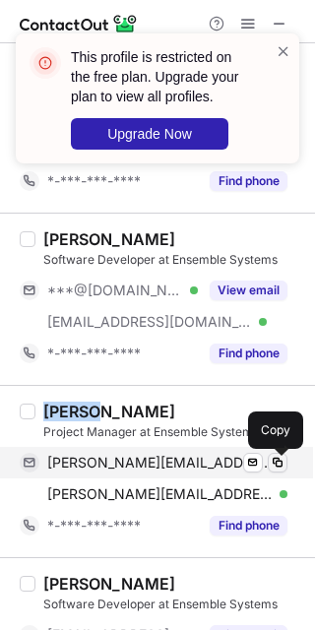
click at [281, 471] on span at bounding box center [278, 463] width 16 height 16
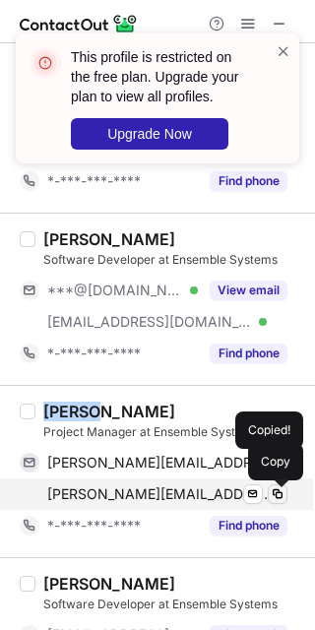
click at [284, 502] on span at bounding box center [278, 494] width 16 height 16
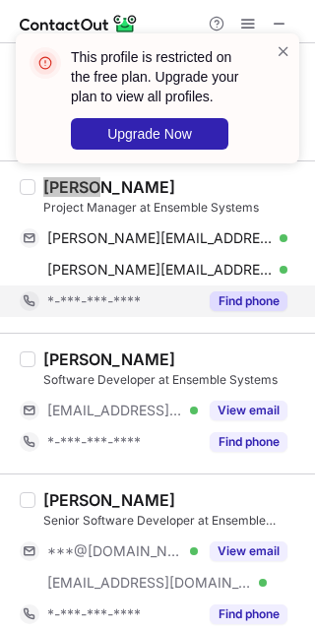
scroll to position [2585, 0]
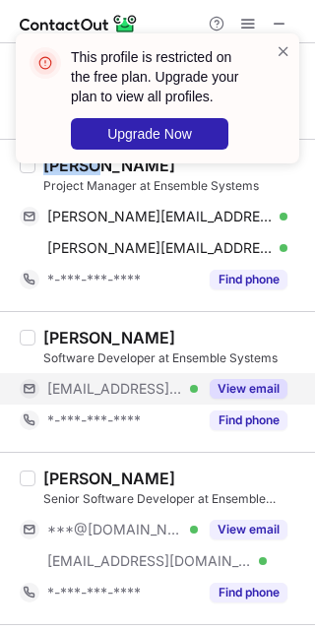
drag, startPoint x: 262, startPoint y: 385, endPoint x: 257, endPoint y: 493, distance: 108.4
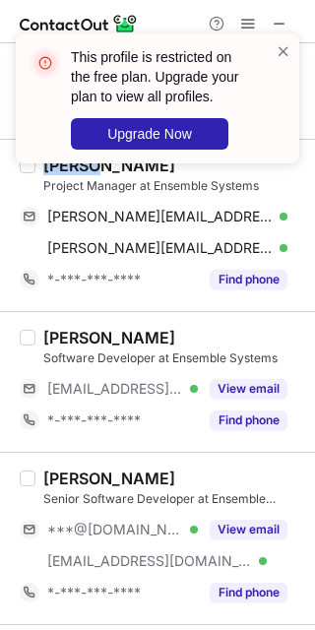
click at [262, 385] on button "View email" at bounding box center [249, 389] width 78 height 20
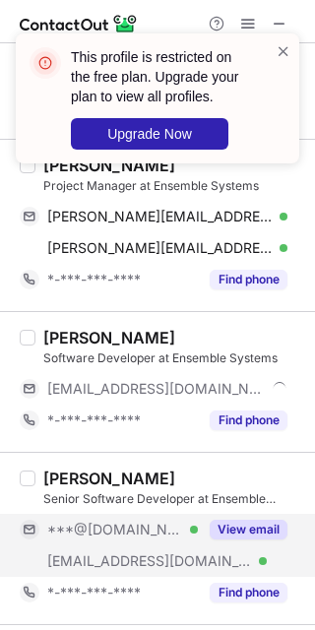
click at [253, 520] on div "View email" at bounding box center [243, 530] width 90 height 32
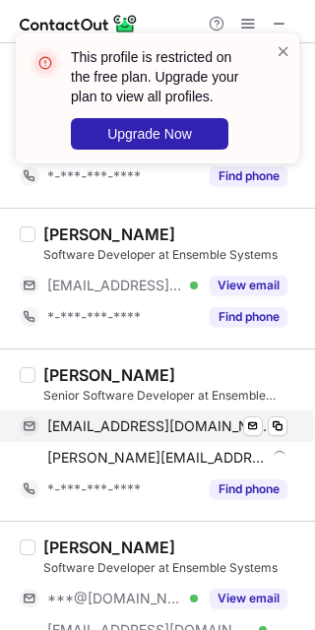
scroll to position [2708, 0]
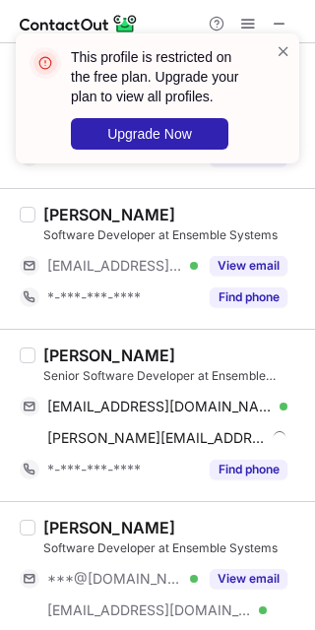
click at [67, 355] on div "Galvin Cheung" at bounding box center [109, 356] width 132 height 20
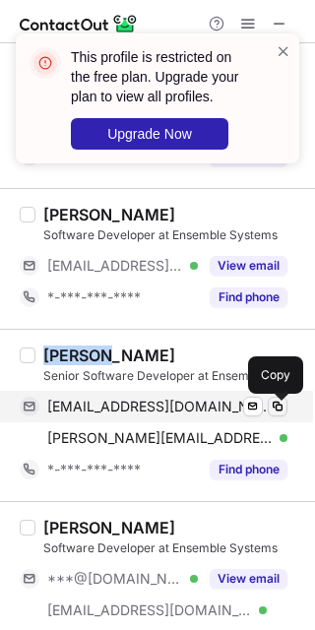
click at [278, 407] on span at bounding box center [278, 407] width 16 height 16
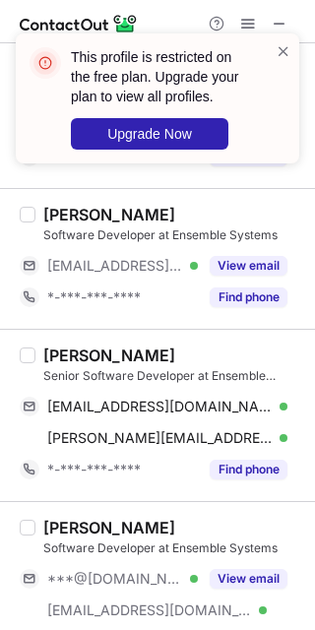
click at [253, 594] on div "View email" at bounding box center [243, 579] width 90 height 32
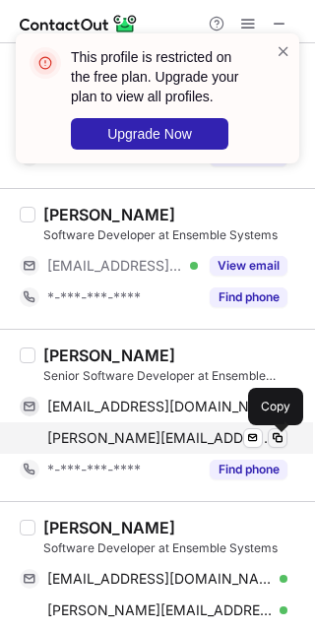
click at [276, 443] on span at bounding box center [278, 438] width 16 height 16
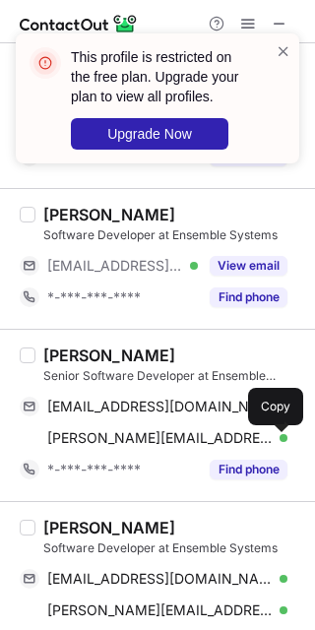
click at [94, 530] on div "Jeremy L." at bounding box center [109, 528] width 132 height 20
click at [94, 532] on div "Jeremy L." at bounding box center [109, 528] width 132 height 20
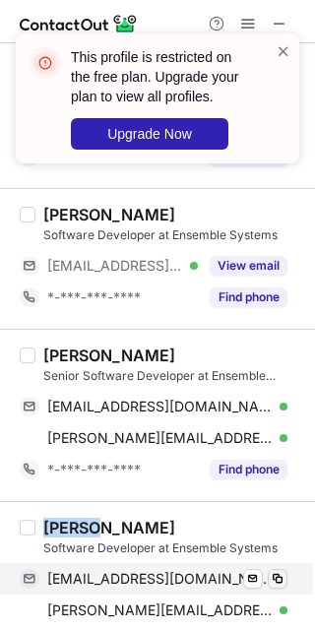
click at [277, 576] on span at bounding box center [278, 579] width 16 height 16
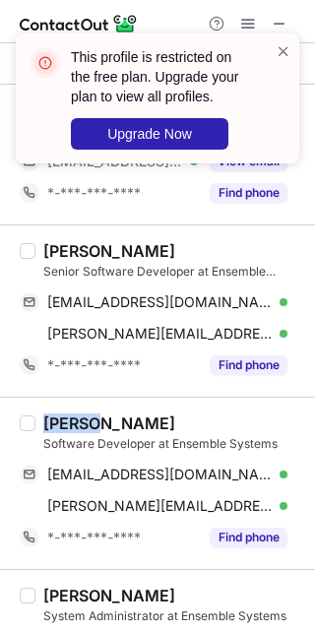
scroll to position [2954, 0]
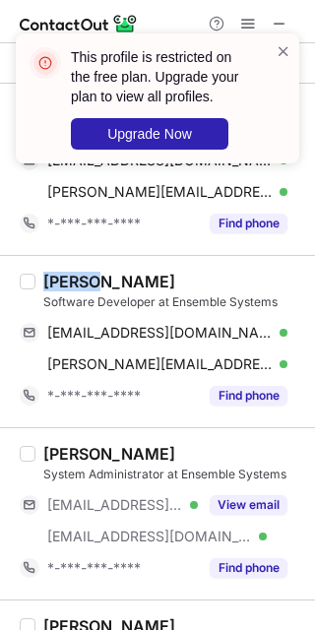
drag, startPoint x: 252, startPoint y: 530, endPoint x: 262, endPoint y: 488, distance: 42.5
click at [254, 529] on div "***@yahoo.com.hk Verified ***@ensemble.com Verified View email" at bounding box center [162, 520] width 284 height 63
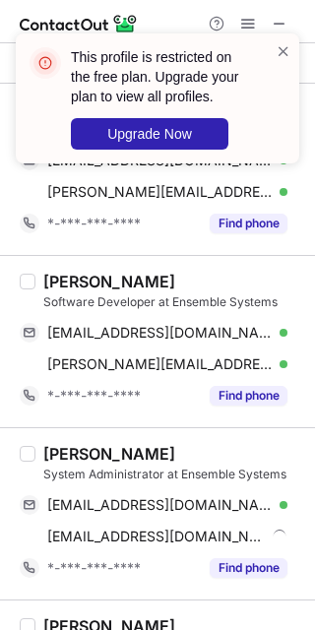
click at [291, 370] on div "Jeremy L. Software Developer at Ensemble Systems magemadness@hotmail.com Verifi…" at bounding box center [157, 341] width 315 height 172
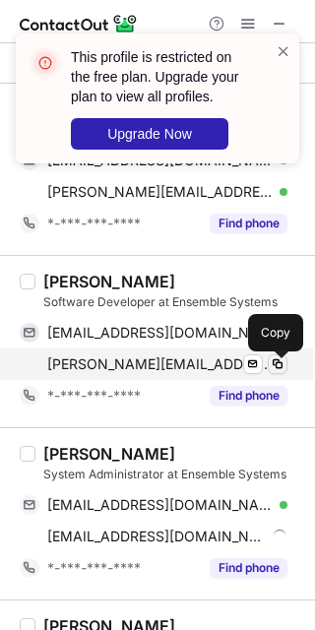
click at [279, 367] on span at bounding box center [278, 364] width 16 height 16
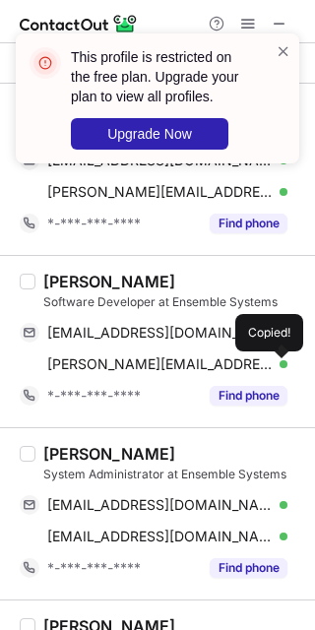
click at [51, 459] on div "Perry Mak" at bounding box center [109, 454] width 132 height 20
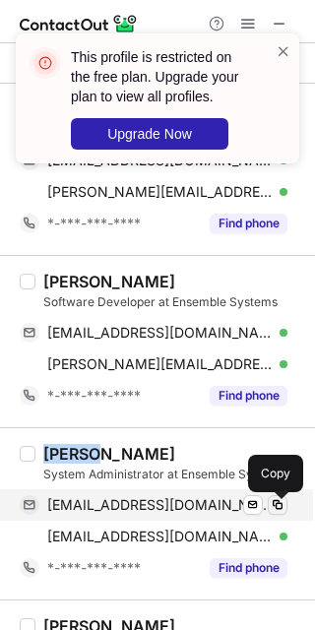
click at [271, 510] on span at bounding box center [278, 505] width 16 height 16
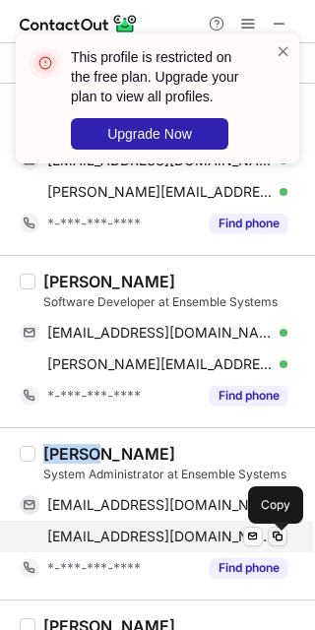
click at [277, 545] on span at bounding box center [278, 537] width 16 height 16
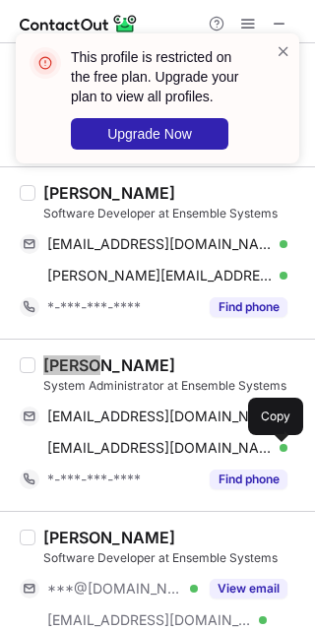
scroll to position [3077, 0]
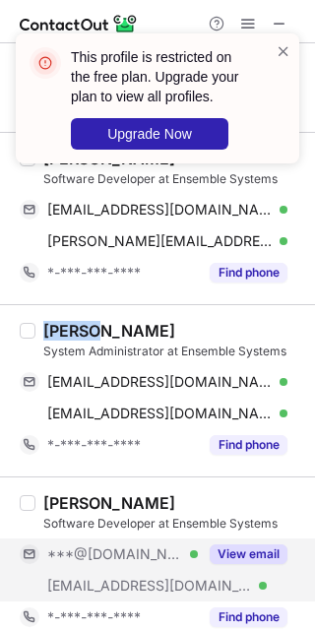
click at [232, 563] on button "View email" at bounding box center [249, 555] width 78 height 20
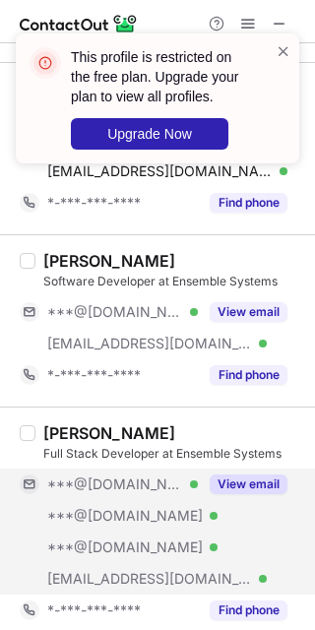
scroll to position [3324, 0]
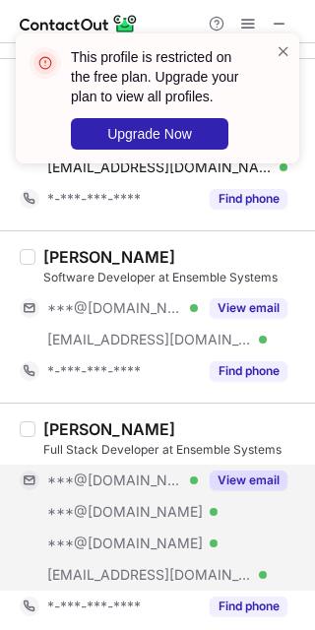
click at [239, 490] on button "View email" at bounding box center [249, 481] width 78 height 20
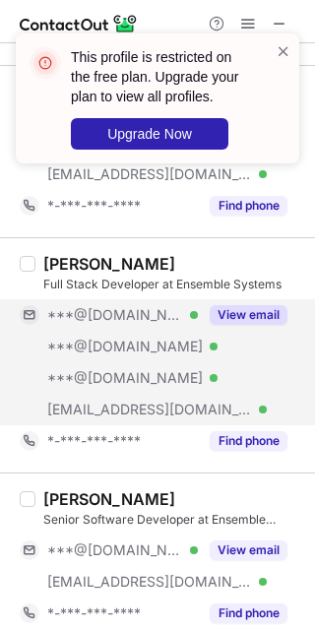
scroll to position [3508, 0]
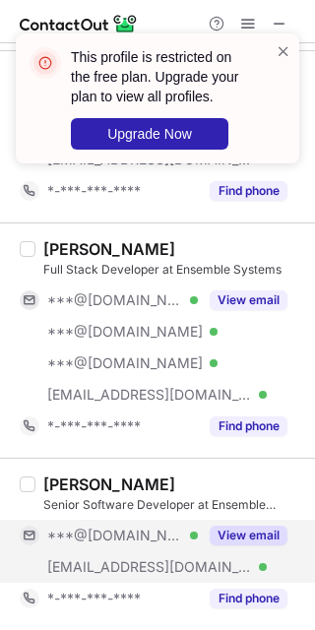
click at [238, 528] on button "View email" at bounding box center [249, 536] width 78 height 20
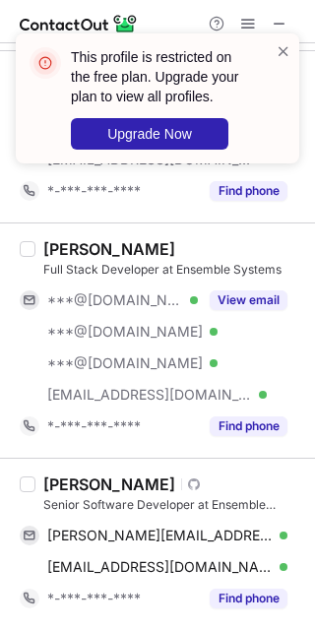
click at [64, 474] on div "Graham Moss Visit Github profile Senior Software Developer at Ensemble Systems …" at bounding box center [157, 544] width 315 height 172
click at [64, 475] on div "Graham Moss Visit Github profile Senior Software Developer at Ensemble Systems …" at bounding box center [157, 544] width 315 height 172
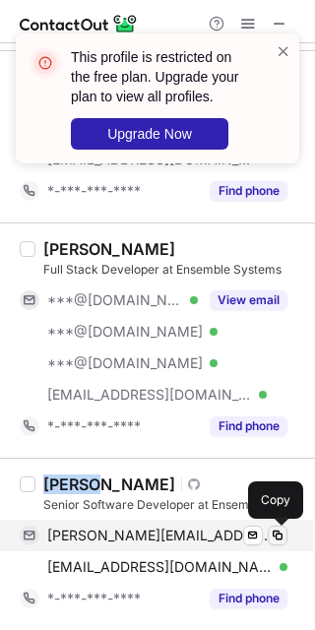
click at [274, 543] on span at bounding box center [278, 536] width 16 height 16
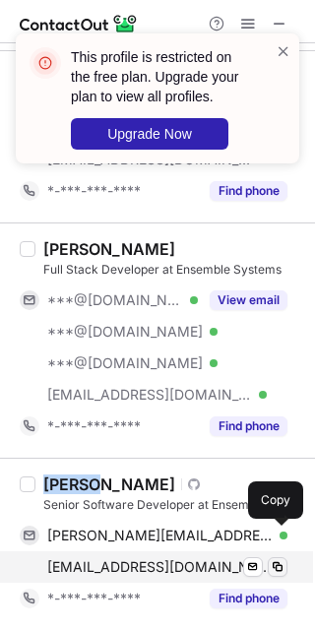
click at [277, 571] on span at bounding box center [278, 567] width 16 height 16
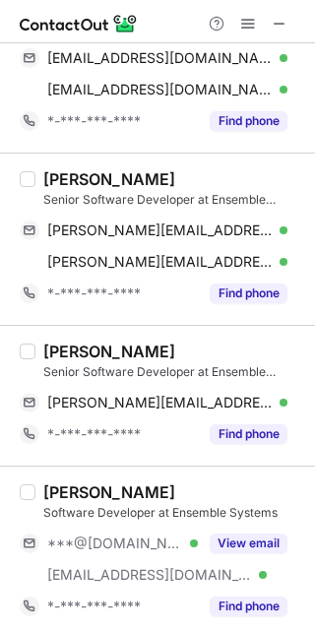
scroll to position [898, 0]
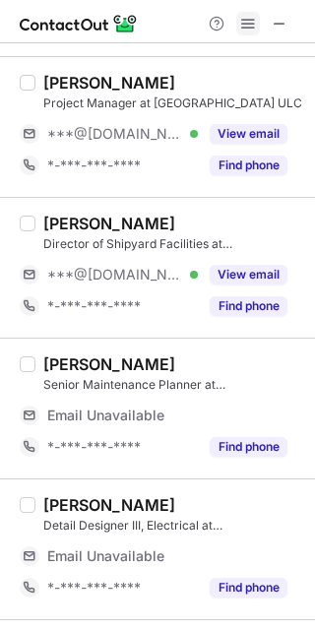
click at [241, 30] on span at bounding box center [248, 24] width 16 height 16
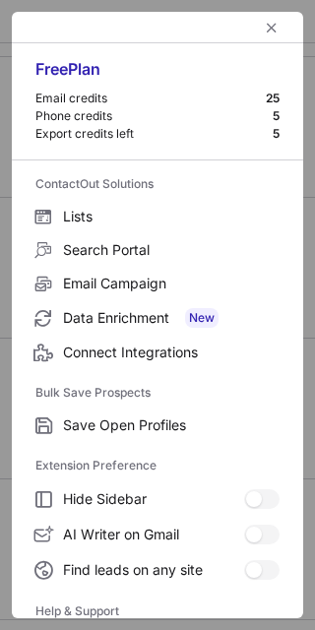
click at [243, 28] on div at bounding box center [157, 28] width 291 height 32
click at [264, 26] on span "left-button" at bounding box center [272, 28] width 16 height 16
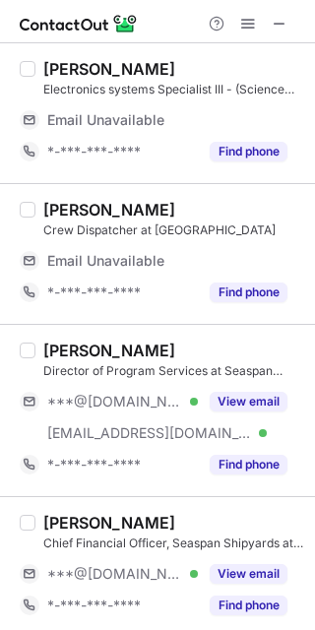
scroll to position [369, 0]
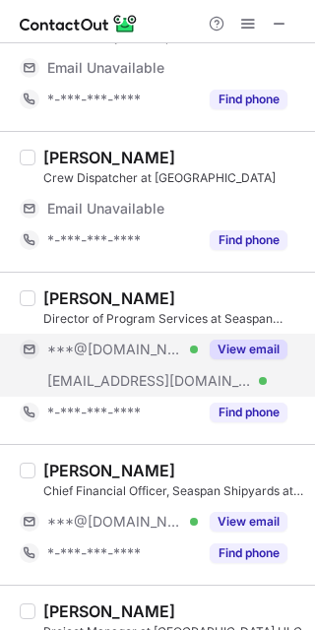
click at [249, 360] on div "View email" at bounding box center [243, 350] width 90 height 32
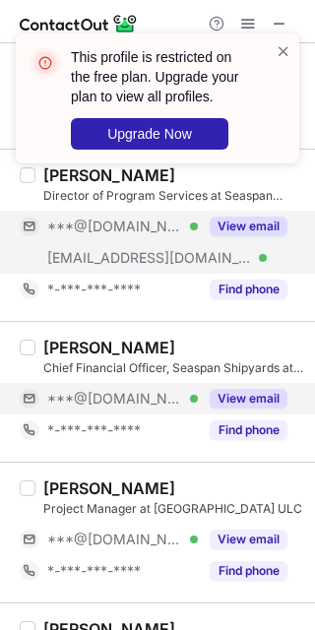
scroll to position [397, 0]
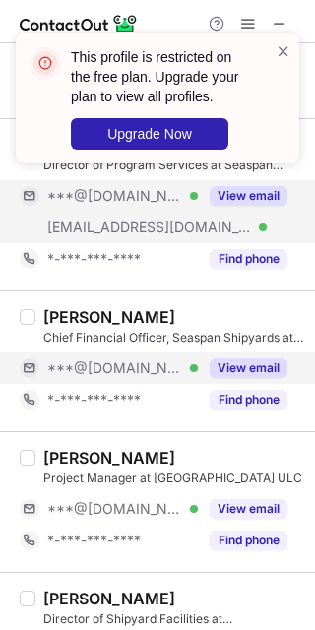
click at [252, 355] on div "View email" at bounding box center [243, 369] width 90 height 32
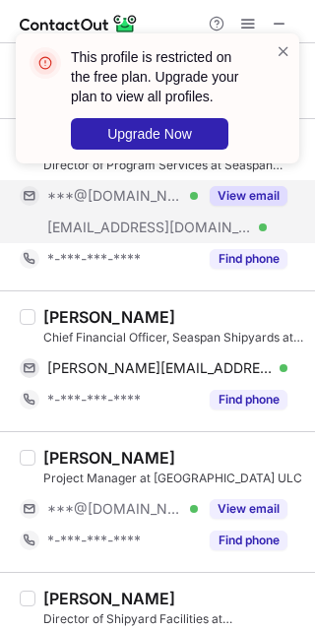
scroll to position [520, 0]
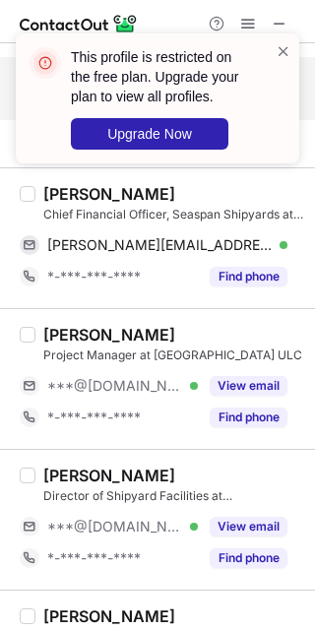
click at [66, 183] on div "This profile is restricted on the free plan. Upgrade your plan to view all prof…" at bounding box center [157, 106] width 315 height 185
click at [67, 182] on div "This profile is restricted on the free plan. Upgrade your plan to view all prof…" at bounding box center [157, 106] width 315 height 185
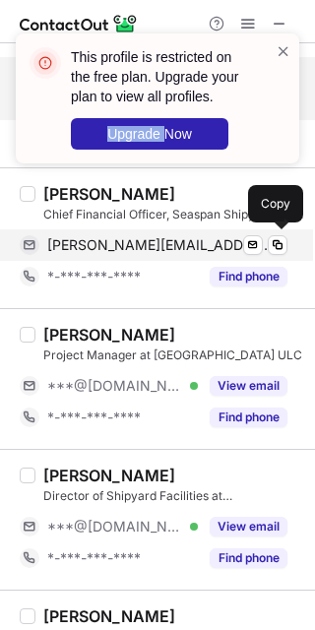
scroll to position [397, 0]
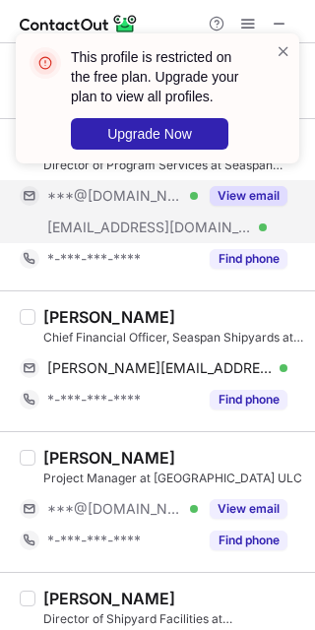
click at [64, 312] on div "James Clarke" at bounding box center [109, 317] width 132 height 20
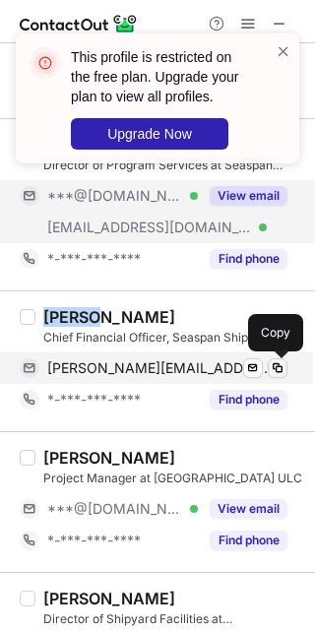
click at [284, 370] on span at bounding box center [278, 368] width 16 height 16
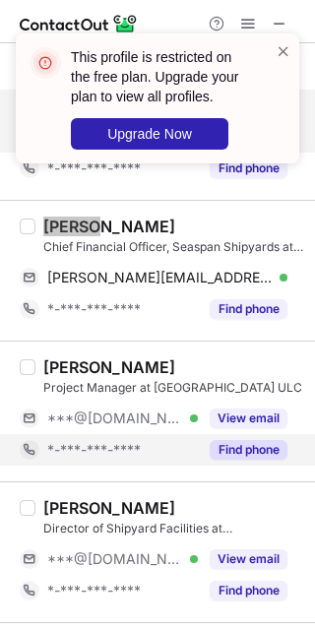
scroll to position [520, 0]
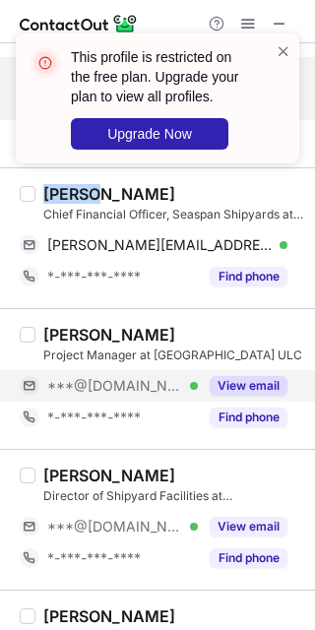
click at [247, 396] on button "View email" at bounding box center [249, 386] width 78 height 20
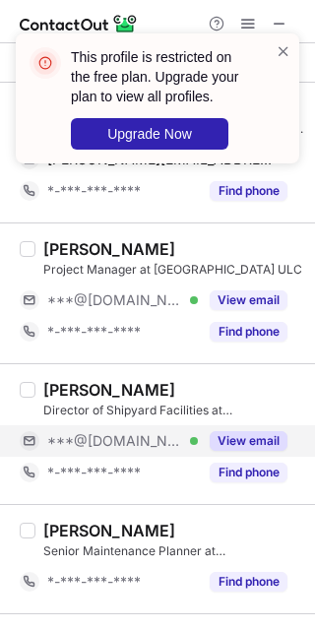
scroll to position [643, 0]
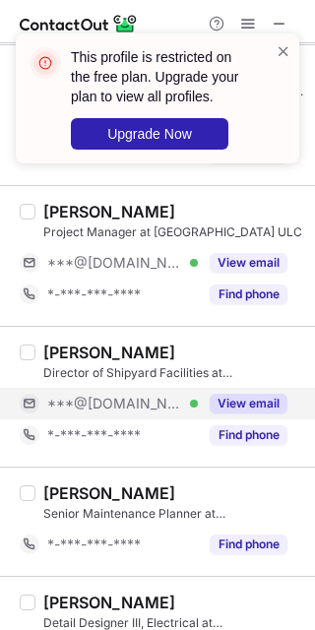
click at [234, 401] on button "View email" at bounding box center [249, 404] width 78 height 20
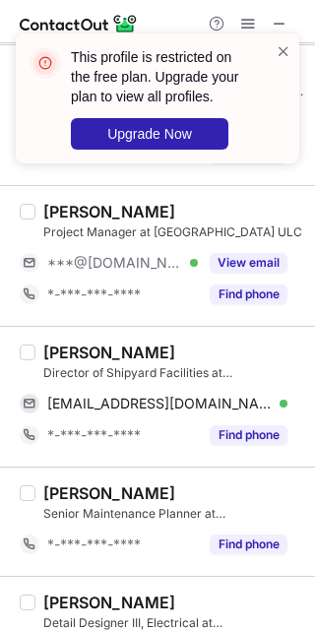
click at [62, 341] on div "Julie Nezgoda Director of Shipyard Facilities at Seaspan ULC juliannenezgoda@gm…" at bounding box center [157, 396] width 315 height 141
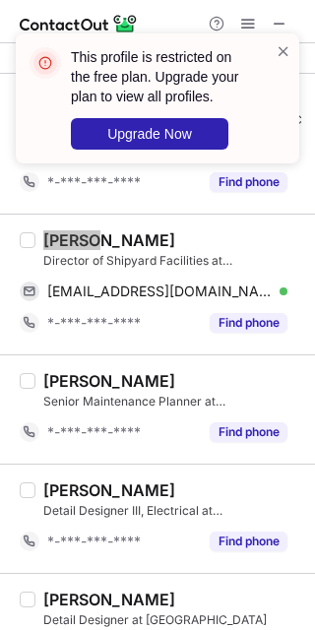
scroll to position [766, 0]
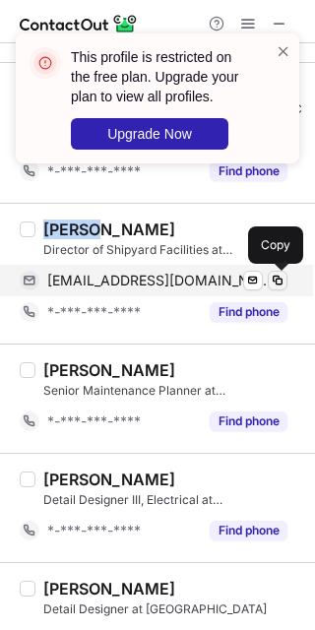
click at [277, 286] on span at bounding box center [278, 281] width 16 height 16
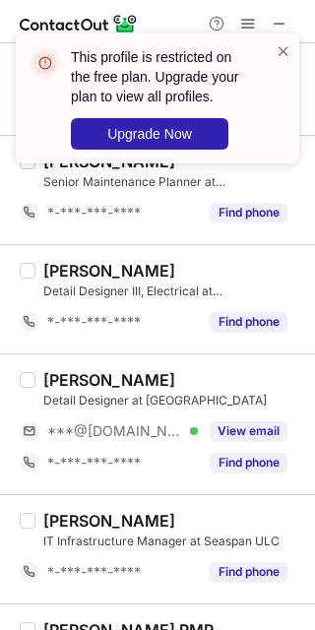
scroll to position [1012, 0]
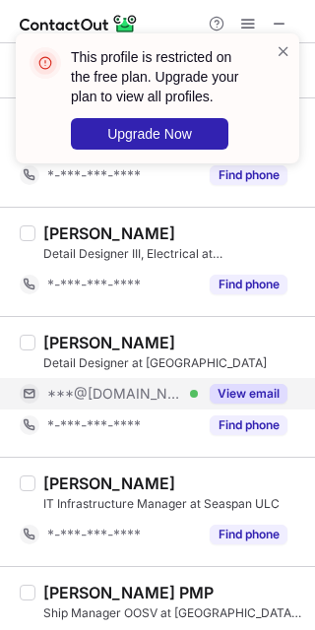
click at [241, 400] on button "View email" at bounding box center [249, 394] width 78 height 20
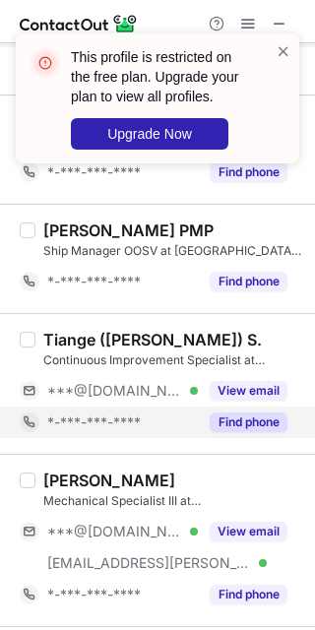
scroll to position [1382, 0]
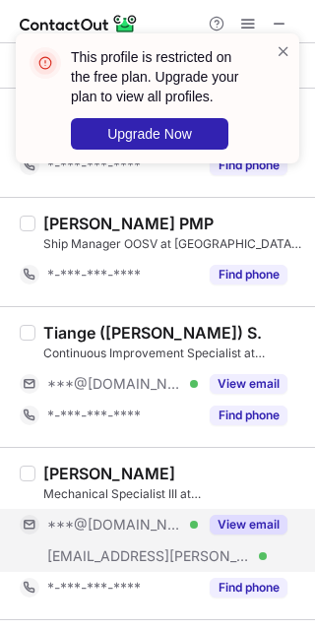
click at [234, 522] on button "View email" at bounding box center [249, 525] width 78 height 20
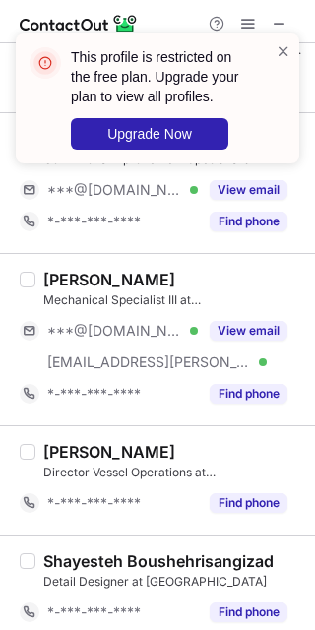
scroll to position [1628, 0]
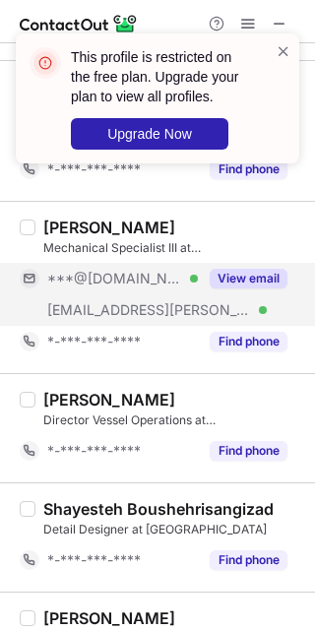
click at [229, 288] on button "View email" at bounding box center [249, 279] width 78 height 20
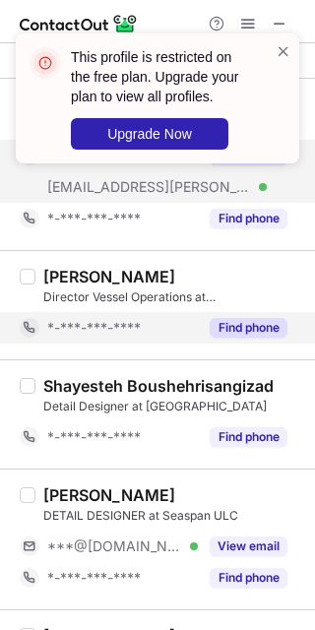
scroll to position [1874, 0]
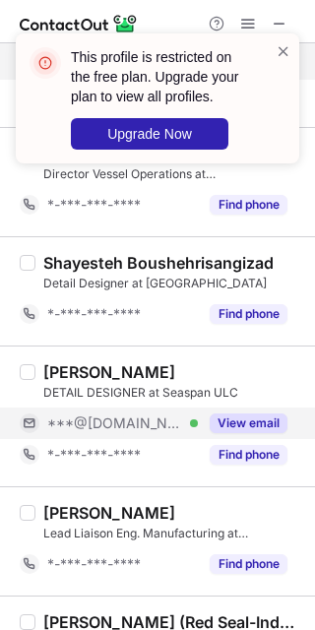
click at [237, 424] on button "View email" at bounding box center [249, 424] width 78 height 20
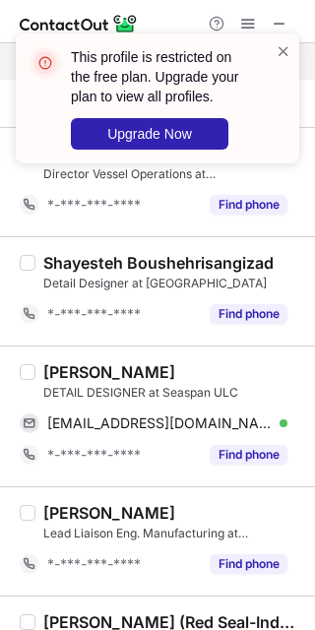
click at [61, 379] on div "Afshin Manouchehrifar" at bounding box center [109, 372] width 132 height 20
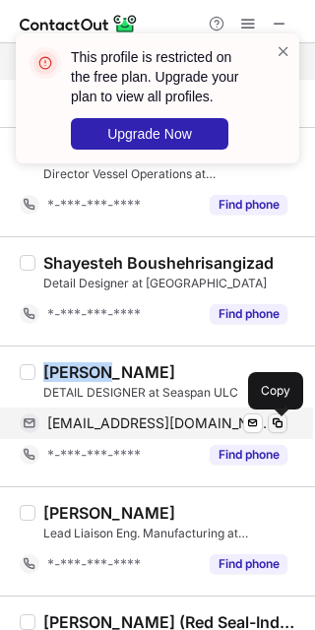
click at [274, 426] on span at bounding box center [278, 424] width 16 height 16
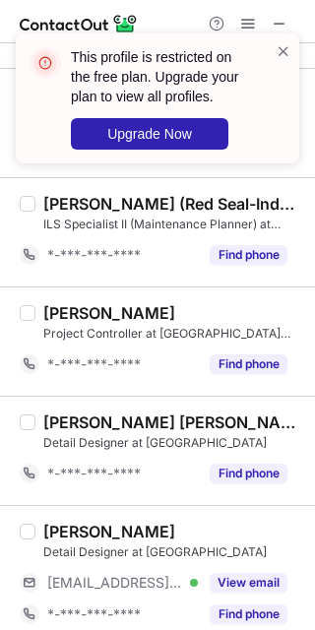
scroll to position [2366, 0]
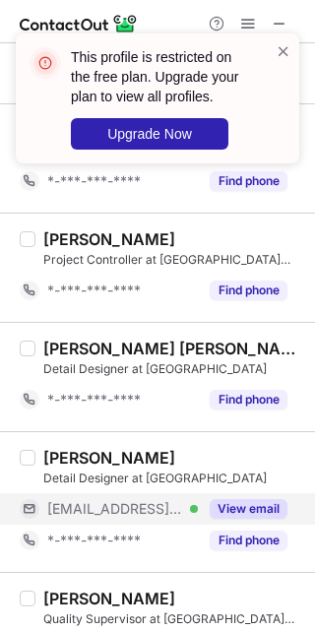
click at [252, 500] on div "View email" at bounding box center [243, 509] width 90 height 32
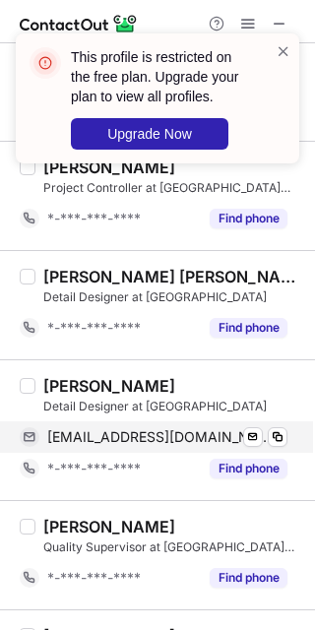
scroll to position [2489, 0]
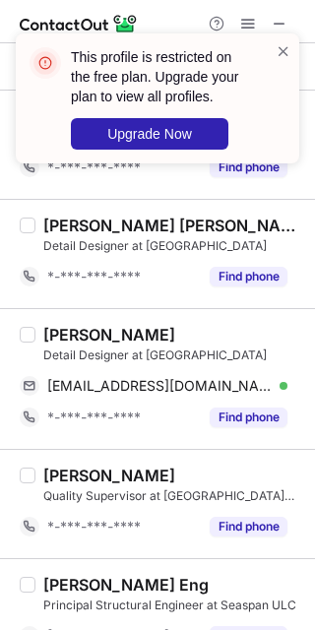
click at [55, 342] on div "John Renpenning" at bounding box center [109, 335] width 132 height 20
click at [156, 332] on div "John Renpenning" at bounding box center [109, 335] width 132 height 20
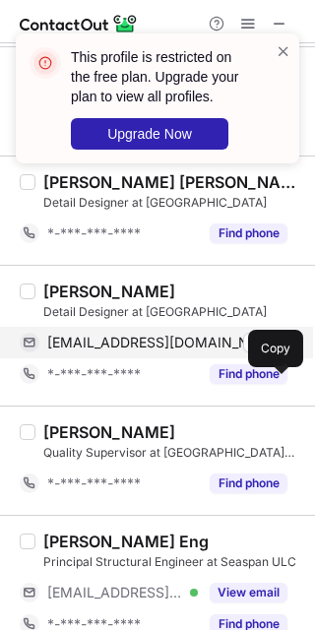
scroll to position [2563, 0]
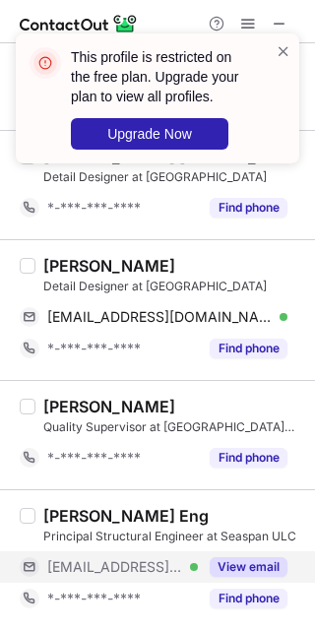
click at [257, 571] on button "View email" at bounding box center [249, 567] width 78 height 20
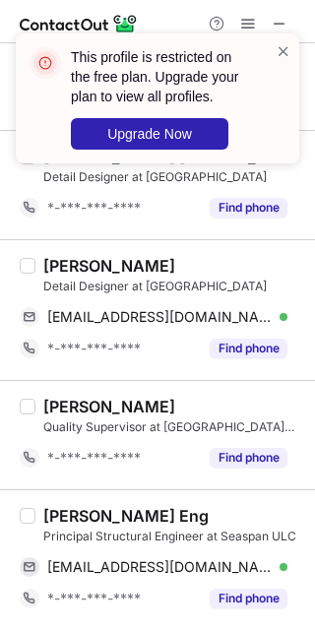
click at [87, 509] on div "Matthew Hayne P. Eng" at bounding box center [125, 516] width 165 height 20
click at [89, 513] on div "Matthew Hayne P. Eng" at bounding box center [125, 516] width 165 height 20
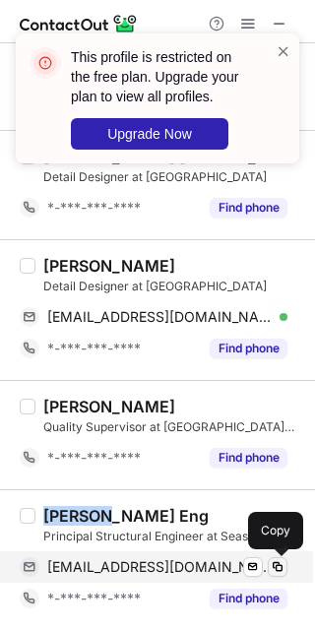
click at [274, 564] on span at bounding box center [278, 567] width 16 height 16
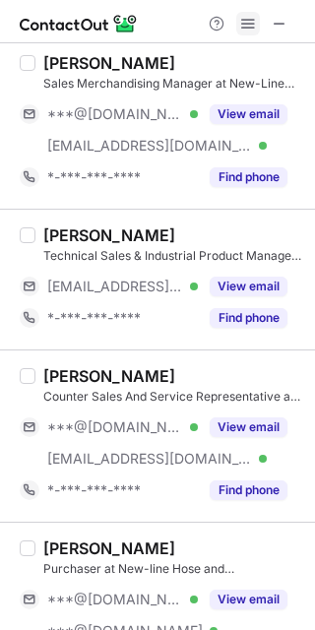
scroll to position [0, 0]
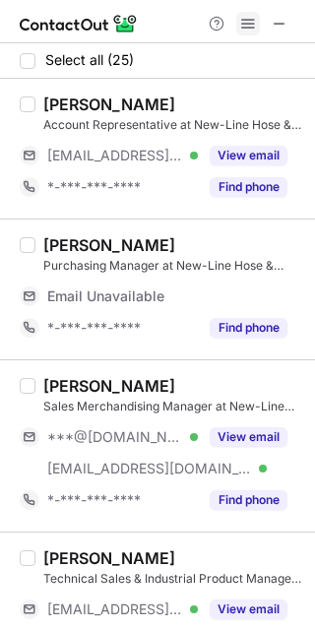
click at [252, 20] on span at bounding box center [248, 24] width 16 height 16
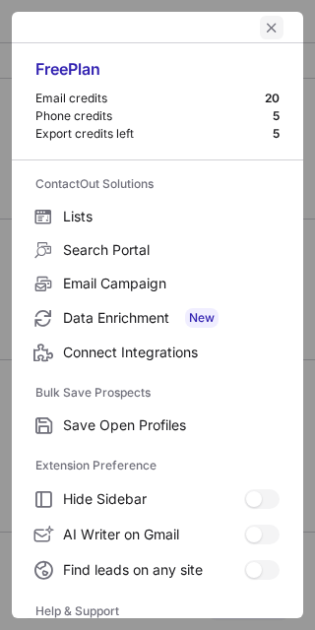
click at [264, 20] on span "left-button" at bounding box center [272, 28] width 16 height 16
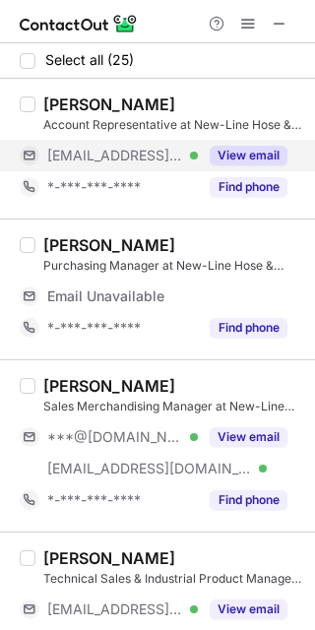
click at [233, 155] on button "View email" at bounding box center [249, 156] width 78 height 20
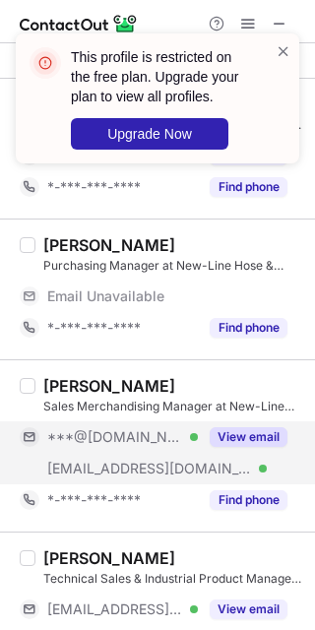
click at [259, 464] on div "***@gmail.com Verified ***@new-line.com Verified View email" at bounding box center [162, 452] width 284 height 63
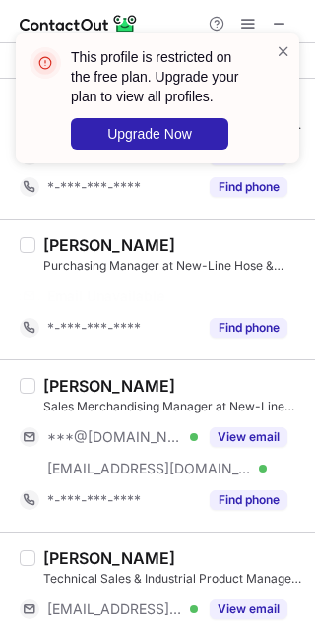
scroll to position [123, 0]
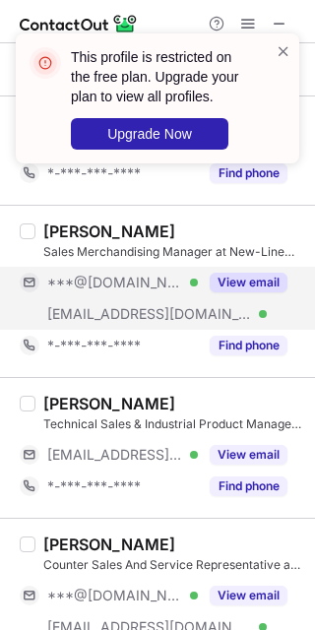
click at [251, 278] on button "View email" at bounding box center [249, 283] width 78 height 20
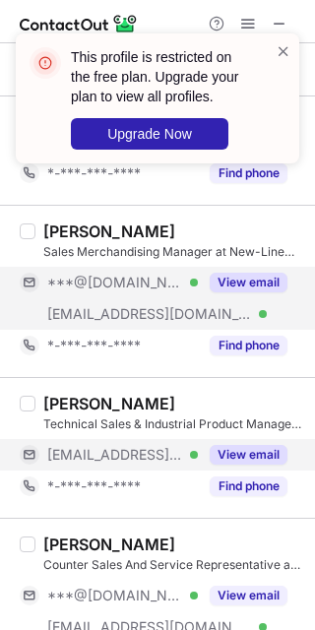
click at [257, 455] on button "View email" at bounding box center [249, 455] width 78 height 20
click at [249, 296] on div "View email" at bounding box center [243, 283] width 90 height 32
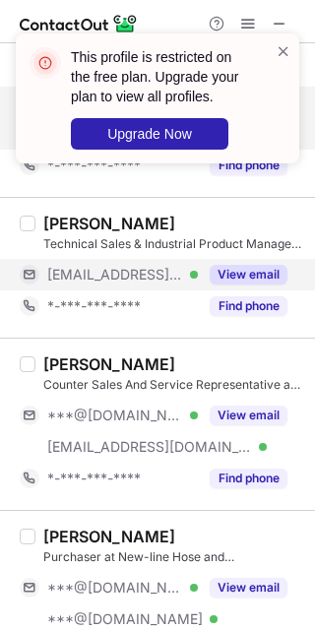
scroll to position [369, 0]
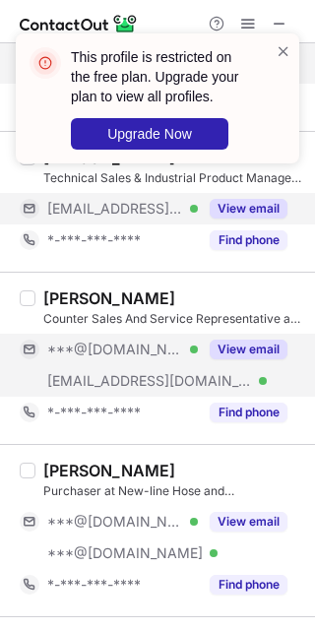
click at [254, 352] on button "View email" at bounding box center [249, 350] width 78 height 20
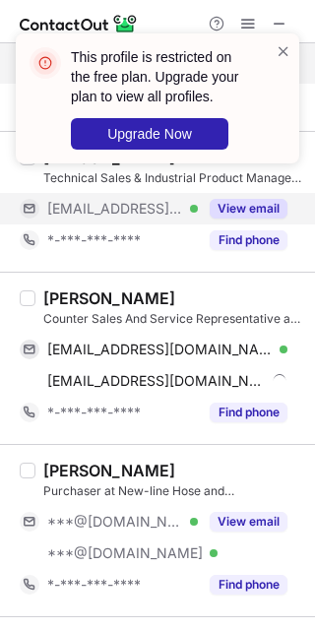
click at [50, 293] on div "Nitan Dhanju" at bounding box center [109, 299] width 132 height 20
click at [51, 293] on div "Nitan Dhanju" at bounding box center [109, 299] width 132 height 20
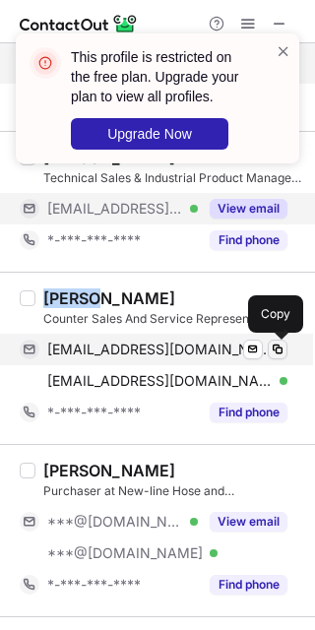
click at [287, 352] on button at bounding box center [278, 350] width 20 height 20
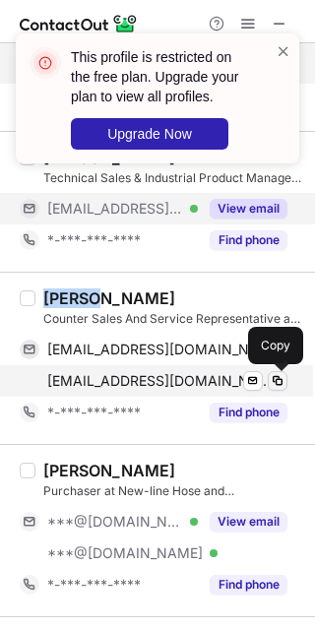
click at [278, 389] on span at bounding box center [278, 381] width 16 height 16
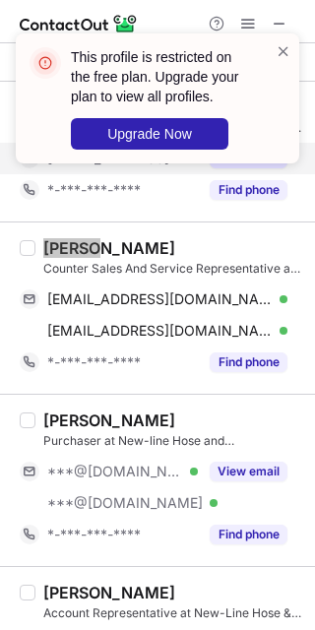
scroll to position [492, 0]
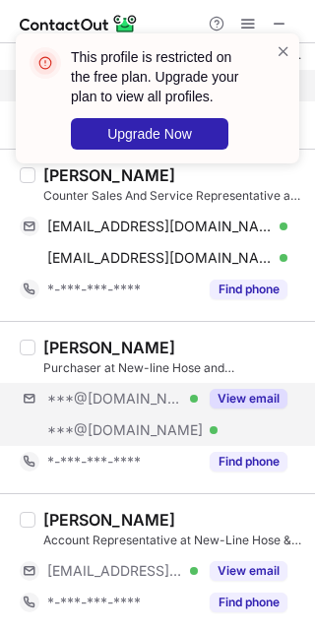
click at [228, 416] on div "***@yahoo.com Verified ***@yahoo.com Verified View email" at bounding box center [162, 414] width 284 height 63
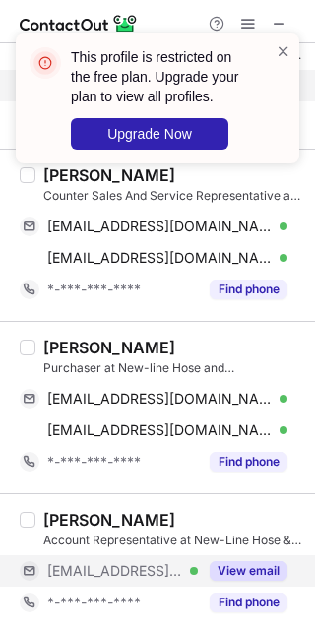
click at [243, 567] on button "View email" at bounding box center [249, 571] width 78 height 20
click at [101, 360] on div "Purchaser at New-line Hose and Fittings" at bounding box center [173, 368] width 260 height 18
click at [67, 345] on div "Rafael Beleno" at bounding box center [109, 348] width 132 height 20
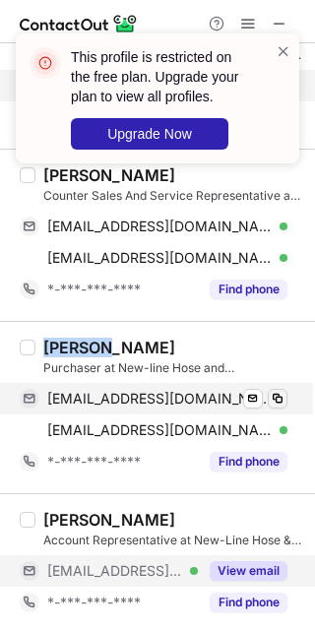
click at [284, 400] on span at bounding box center [278, 399] width 16 height 16
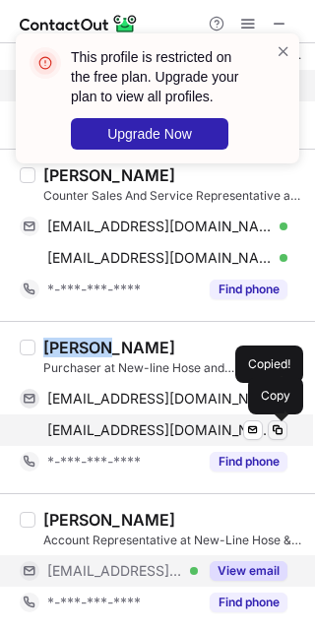
click at [282, 433] on span at bounding box center [278, 430] width 16 height 16
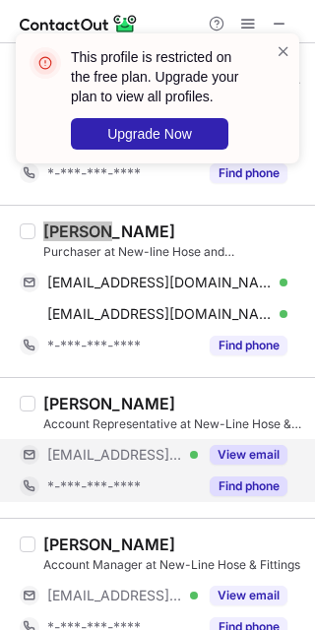
scroll to position [615, 0]
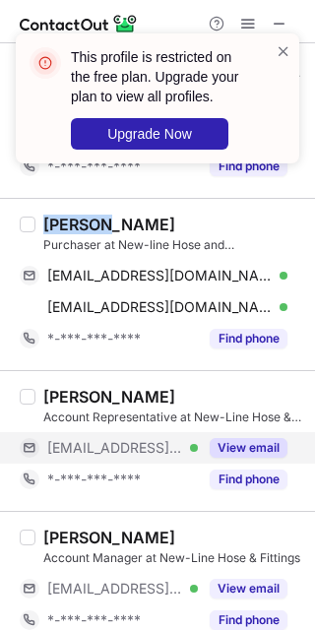
click at [231, 454] on button "View email" at bounding box center [249, 448] width 78 height 20
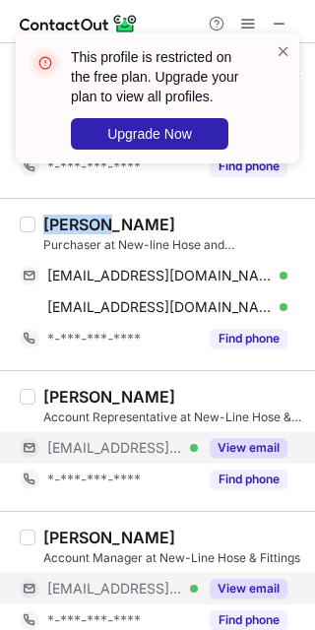
click at [229, 591] on button "View email" at bounding box center [249, 589] width 78 height 20
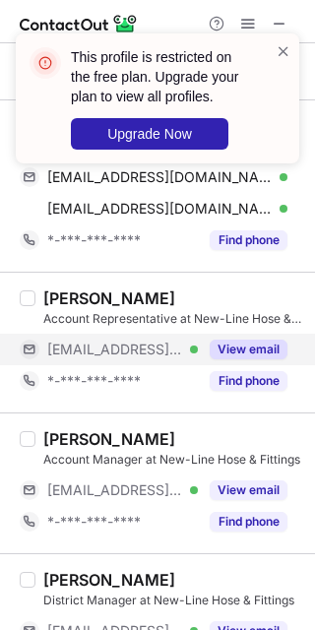
scroll to position [739, 0]
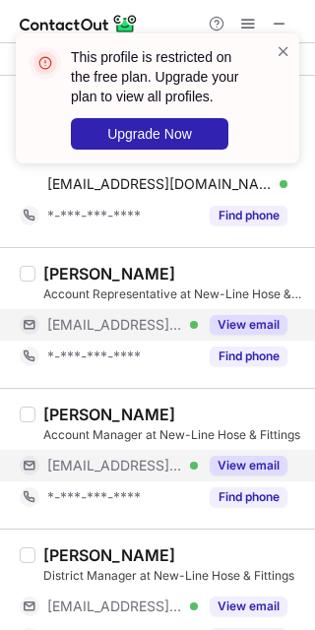
click at [228, 463] on button "View email" at bounding box center [249, 466] width 78 height 20
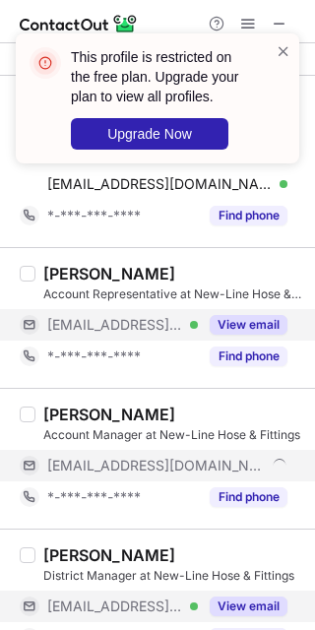
click at [227, 606] on button "View email" at bounding box center [249, 607] width 78 height 20
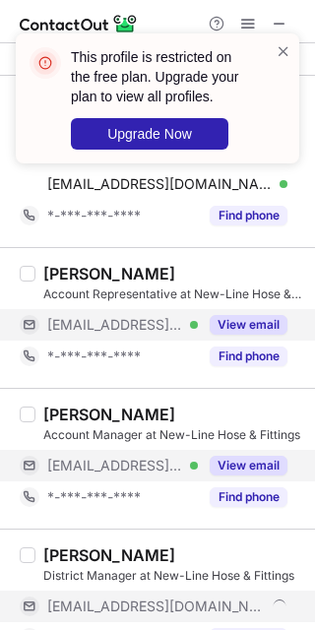
scroll to position [862, 0]
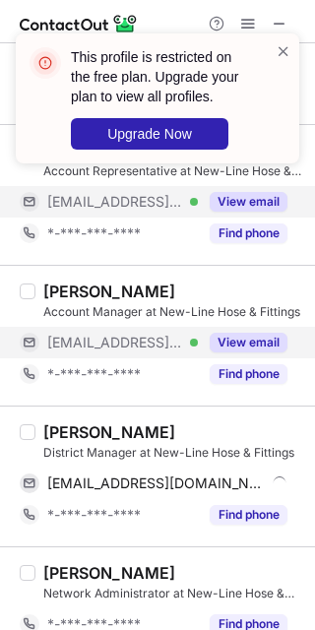
click at [56, 429] on div "Gerry Coukell" at bounding box center [109, 432] width 132 height 20
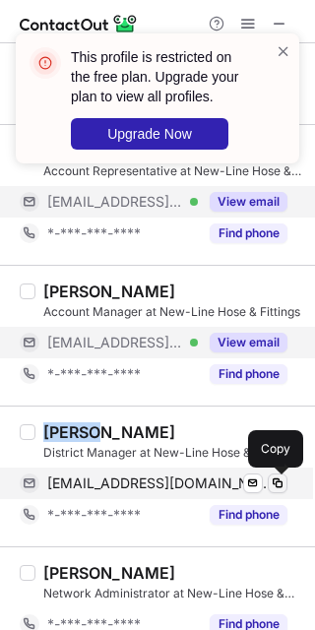
click at [274, 487] on span at bounding box center [278, 484] width 16 height 16
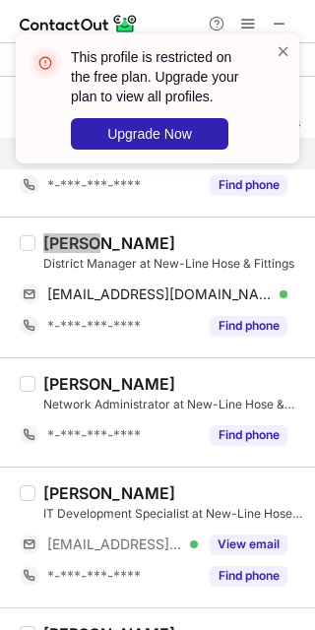
scroll to position [1108, 0]
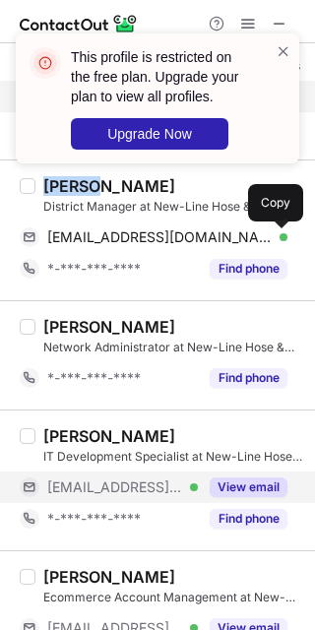
click at [244, 484] on button "View email" at bounding box center [249, 488] width 78 height 20
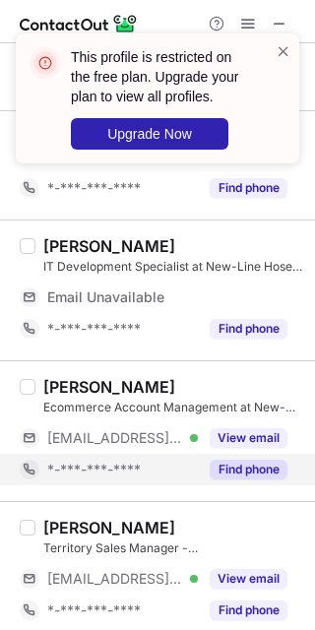
scroll to position [1354, 0]
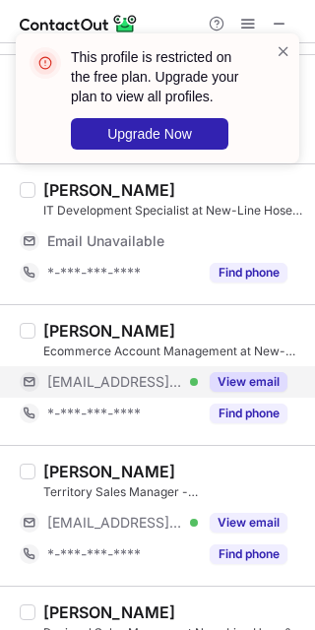
click at [228, 382] on button "View email" at bounding box center [249, 382] width 78 height 20
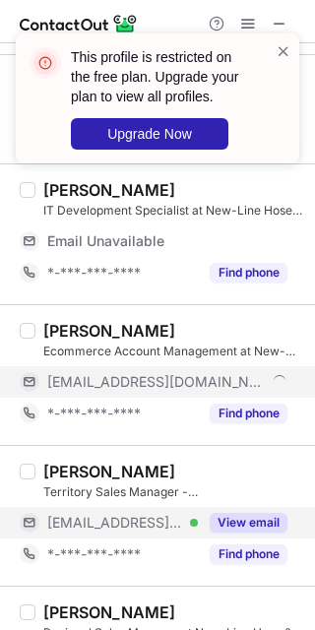
click at [212, 518] on button "View email" at bounding box center [249, 523] width 78 height 20
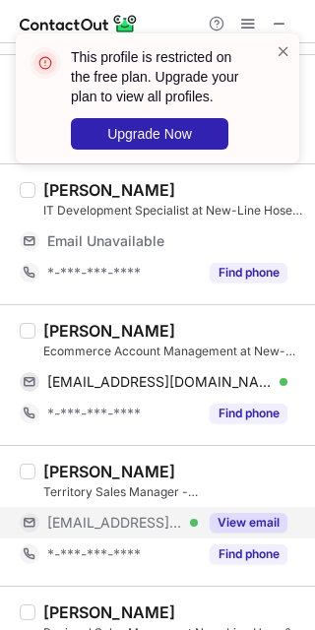
click at [71, 332] on div "Jack Libby" at bounding box center [109, 331] width 132 height 20
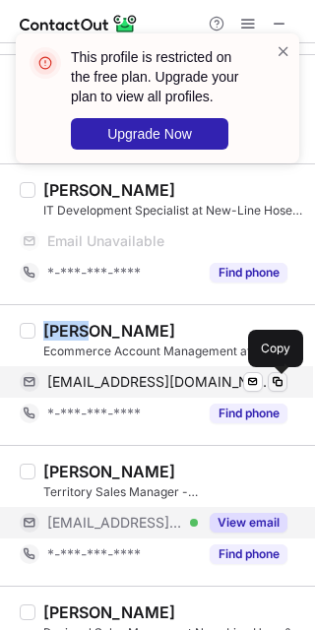
click at [268, 386] on button at bounding box center [278, 382] width 20 height 20
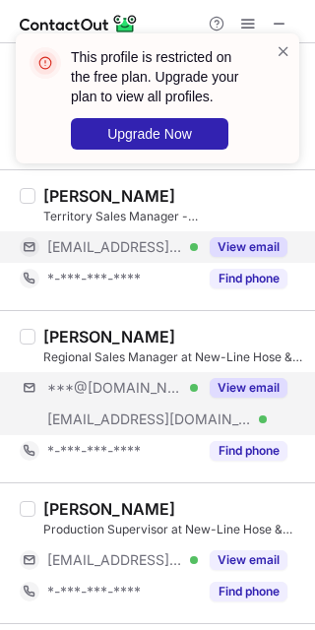
scroll to position [1600, 0]
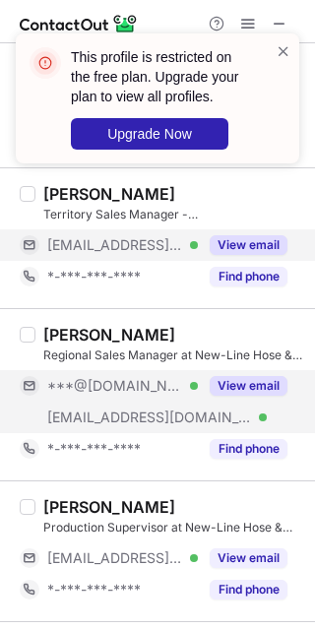
click at [223, 401] on div "View email" at bounding box center [243, 386] width 90 height 32
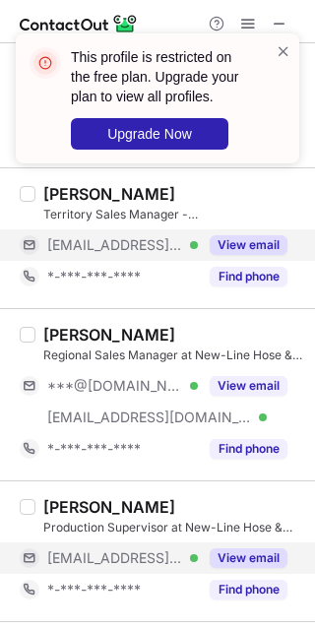
click at [232, 562] on button "View email" at bounding box center [249, 559] width 78 height 20
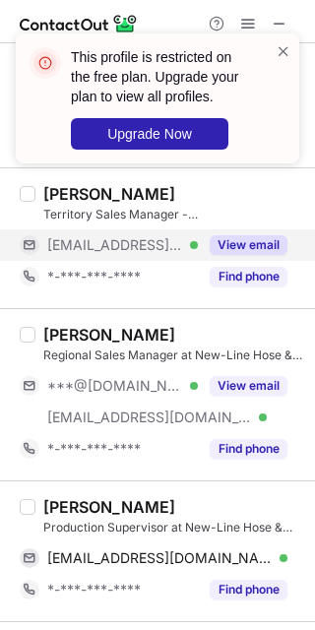
click at [86, 492] on div "Mohammed Nadeem Production Supervisor at New-Line Hose & Fittings mnadeem@new-l…" at bounding box center [157, 551] width 315 height 141
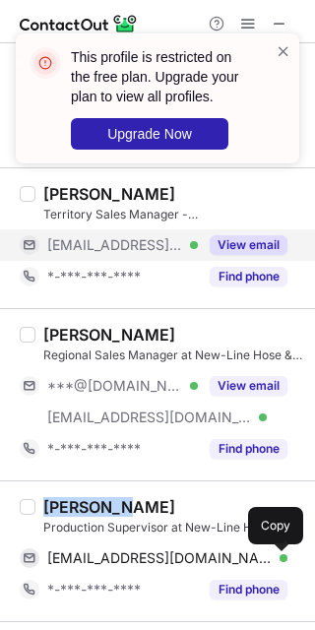
click at [283, 556] on span at bounding box center [278, 558] width 16 height 16
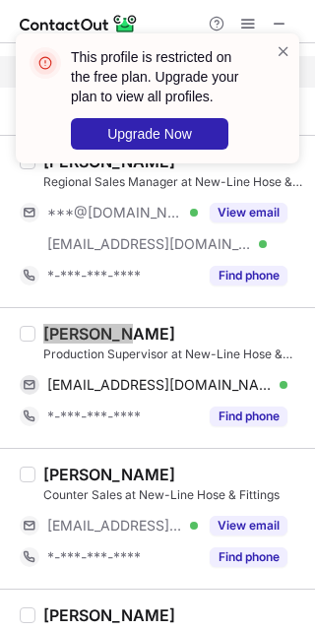
scroll to position [1846, 0]
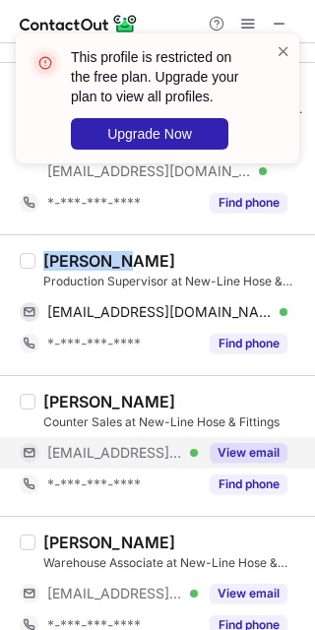
click at [231, 454] on button "View email" at bounding box center [249, 453] width 78 height 20
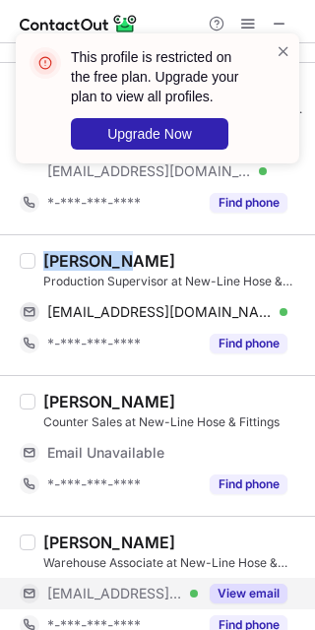
click at [220, 593] on button "View email" at bounding box center [249, 594] width 78 height 20
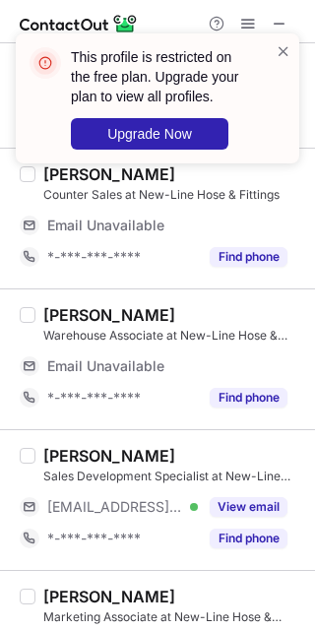
scroll to position [2093, 0]
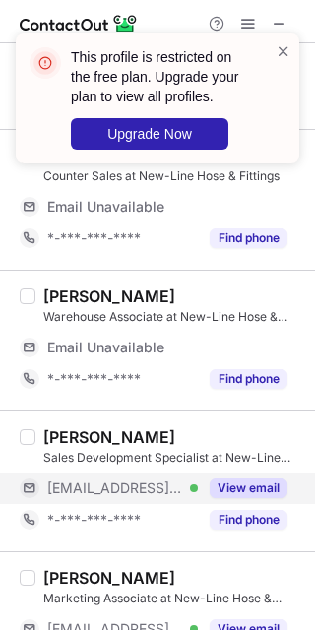
click at [241, 503] on div "View email" at bounding box center [243, 489] width 90 height 32
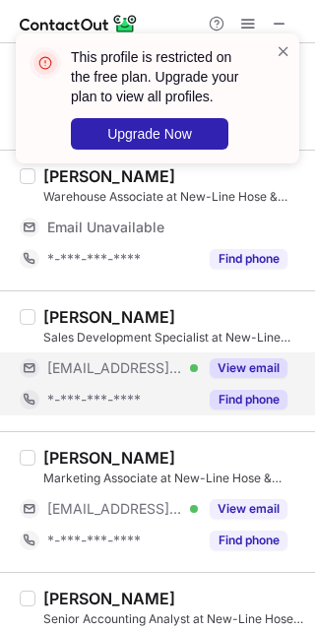
scroll to position [2216, 0]
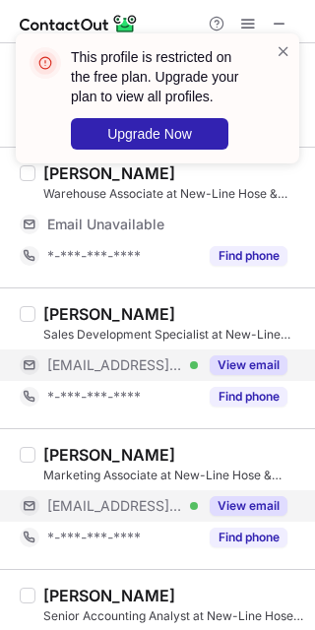
click at [228, 507] on button "View email" at bounding box center [249, 506] width 78 height 20
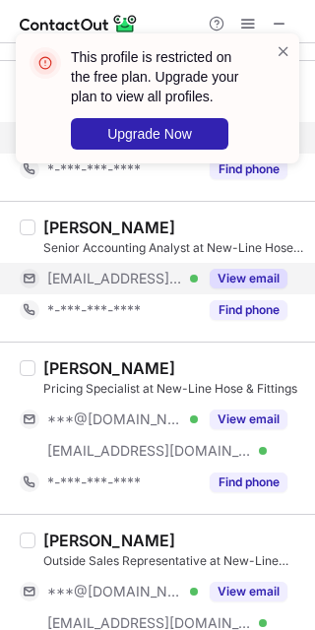
click at [224, 283] on button "View email" at bounding box center [249, 279] width 78 height 20
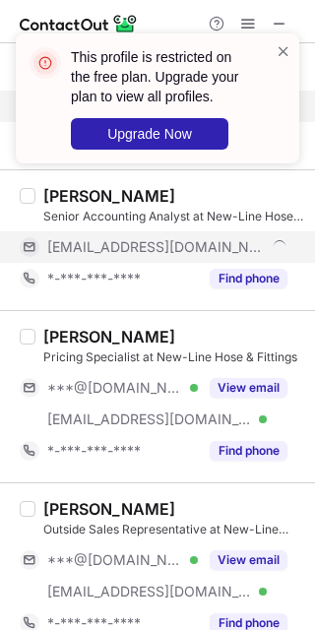
scroll to position [2522, 0]
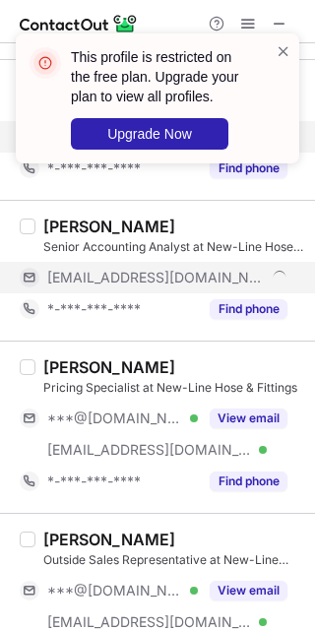
click at [237, 405] on div "Janidu Randika Pricing Specialist at New-Line Hose & Fittings ***@gmail.com Ver…" at bounding box center [169, 427] width 268 height 140
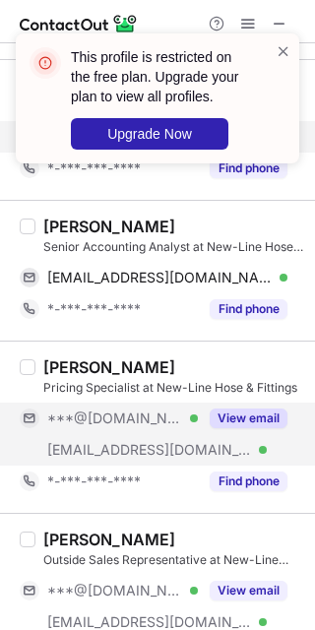
click at [239, 419] on button "View email" at bounding box center [249, 419] width 78 height 20
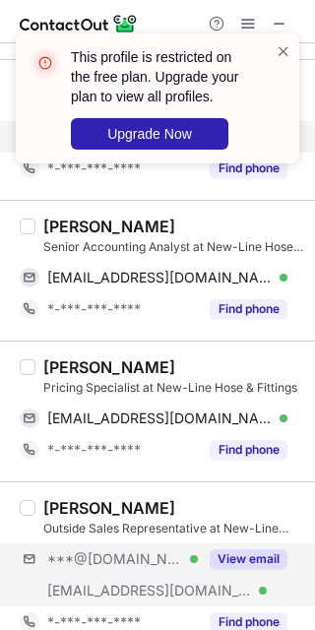
click at [225, 594] on div "***@gmail.com Verified ***@new-line.com Verified View email" at bounding box center [162, 575] width 284 height 63
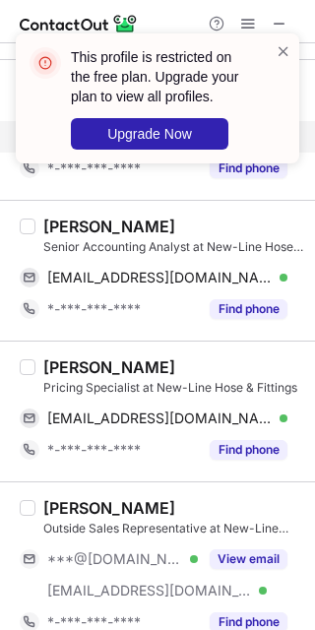
click at [131, 223] on div "Chirag Pandya" at bounding box center [109, 227] width 132 height 20
click at [21, 224] on div at bounding box center [28, 227] width 16 height 16
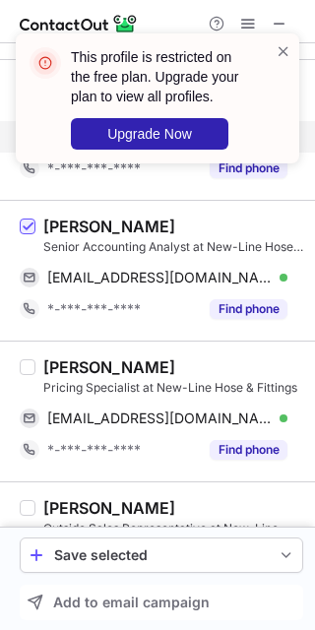
click at [59, 214] on div "Chirag Pandya Senior Accounting Analyst at New-Line Hose & Fittings cpandya@new…" at bounding box center [157, 270] width 315 height 141
click at [22, 231] on span at bounding box center [28, 228] width 16 height 16
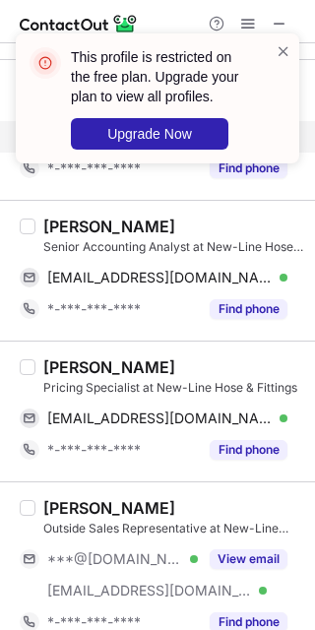
click at [57, 224] on div "Chirag Pandya" at bounding box center [109, 227] width 132 height 20
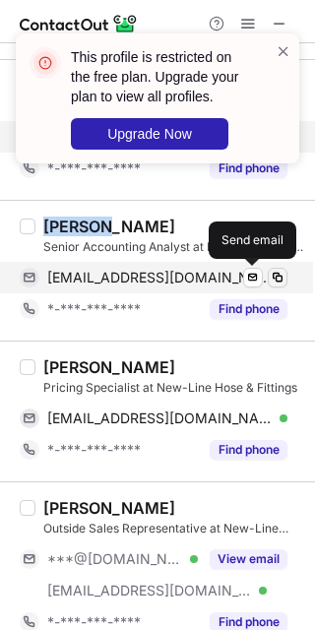
click at [271, 281] on span at bounding box center [278, 278] width 16 height 16
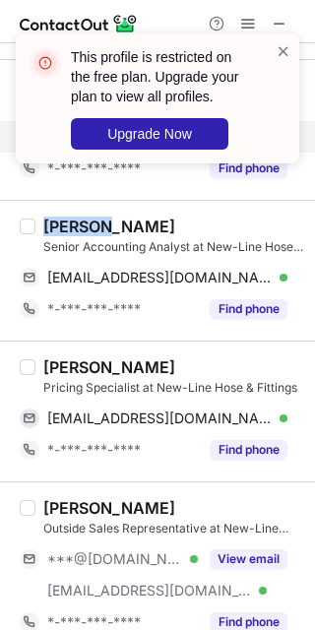
click at [134, 365] on div "Janidu Randika" at bounding box center [109, 367] width 132 height 20
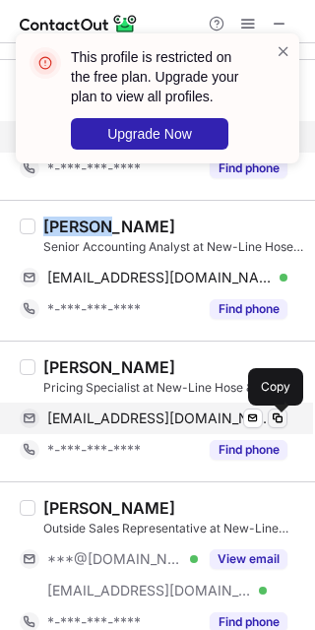
click at [277, 425] on span at bounding box center [278, 419] width 16 height 16
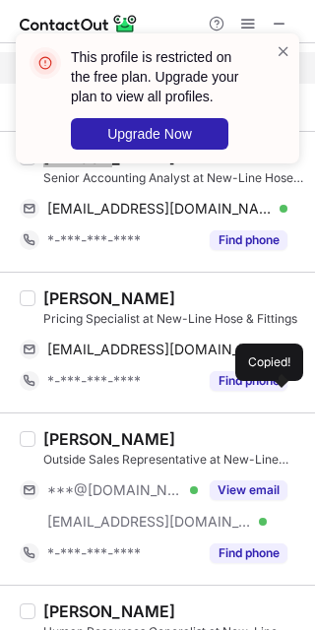
scroll to position [2645, 0]
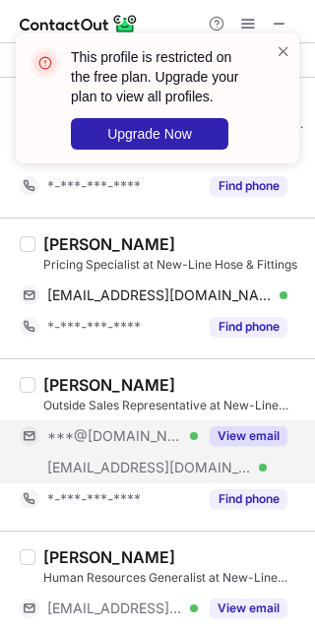
click at [248, 434] on button "View email" at bounding box center [249, 436] width 78 height 20
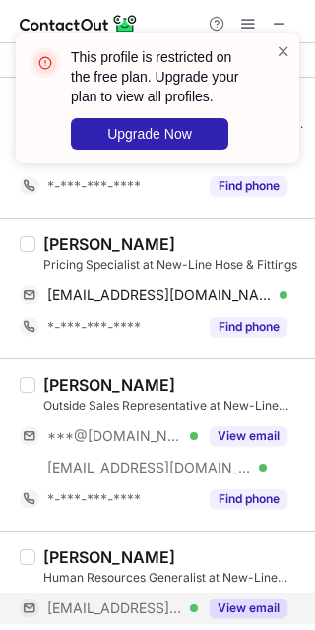
click at [234, 612] on button "View email" at bounding box center [249, 609] width 78 height 20
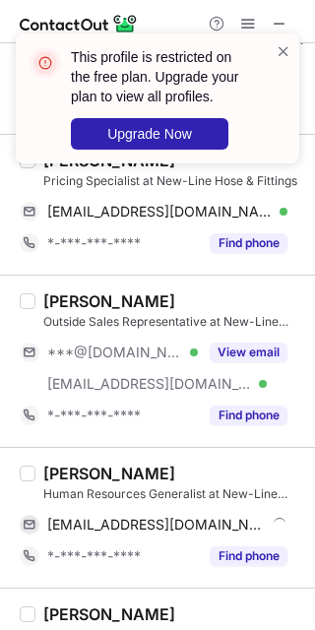
scroll to position [2768, 0]
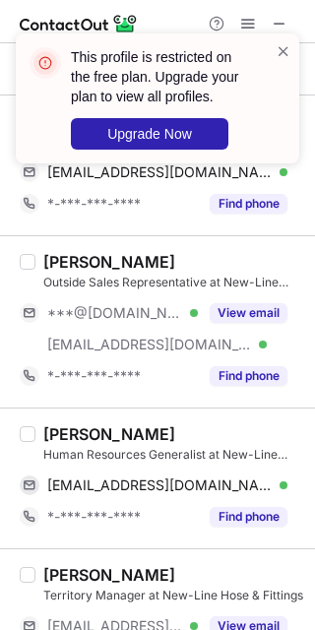
click at [66, 443] on div "Tracy Marsh" at bounding box center [109, 434] width 132 height 20
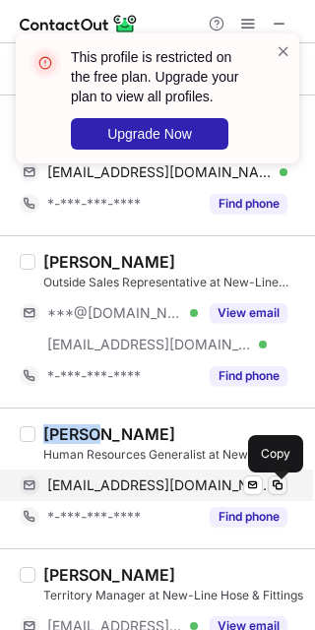
click at [268, 490] on button at bounding box center [278, 486] width 20 height 20
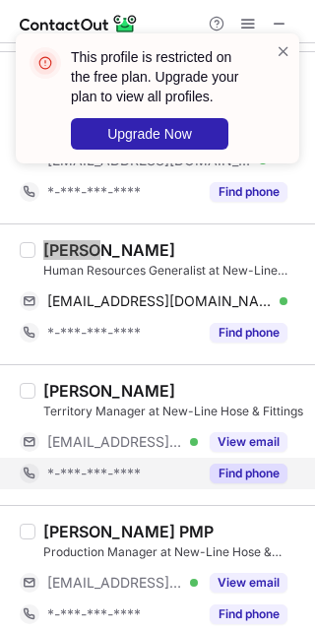
scroll to position [2972, 0]
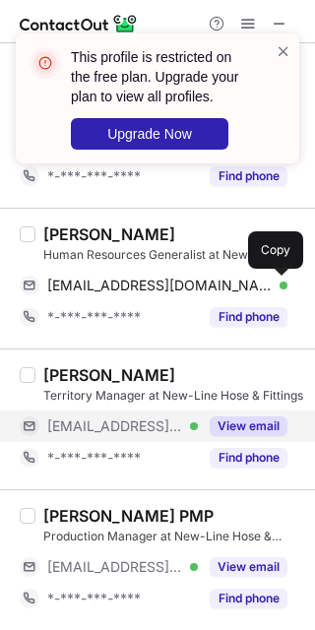
click at [258, 436] on div "View email" at bounding box center [243, 427] width 90 height 32
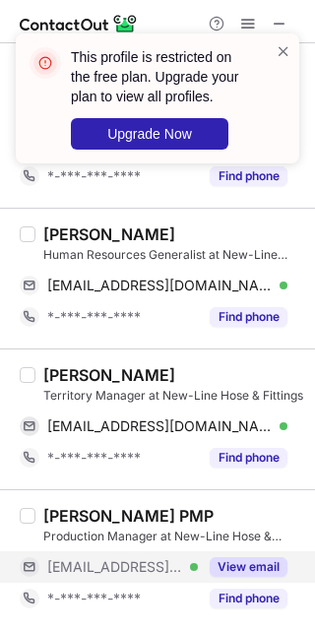
click at [252, 557] on div "View email" at bounding box center [243, 567] width 90 height 32
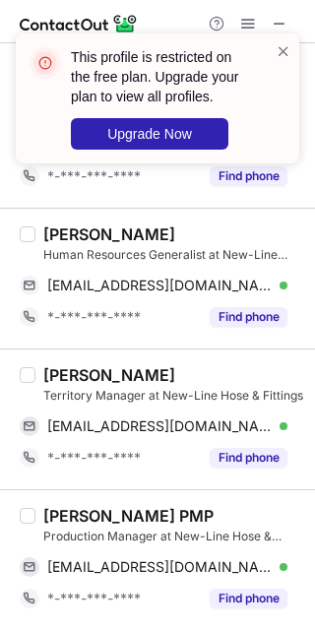
click at [49, 370] on div "Paul L'Abbe" at bounding box center [109, 375] width 132 height 20
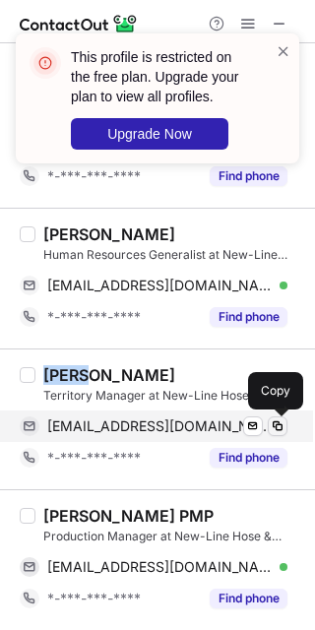
click at [284, 430] on span at bounding box center [278, 427] width 16 height 16
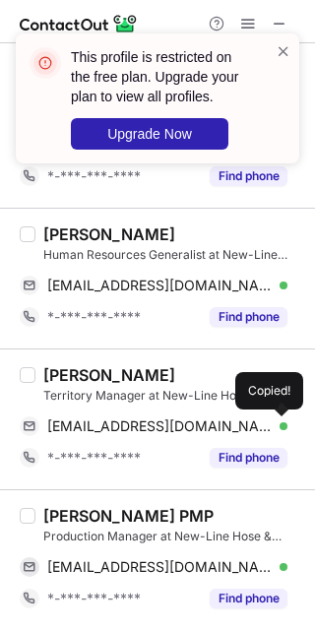
drag, startPoint x: 71, startPoint y: 509, endPoint x: 57, endPoint y: 515, distance: 15.0
click at [57, 515] on div "Richard Longley PMP" at bounding box center [128, 516] width 170 height 20
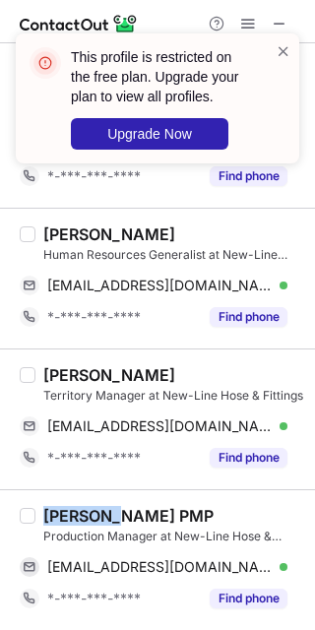
click at [57, 515] on div "Richard Longley PMP" at bounding box center [128, 516] width 170 height 20
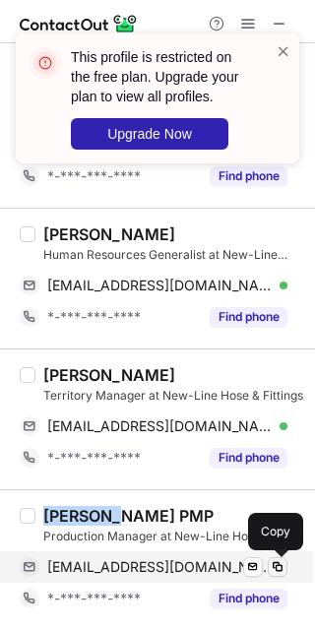
click at [276, 562] on span at bounding box center [278, 567] width 16 height 16
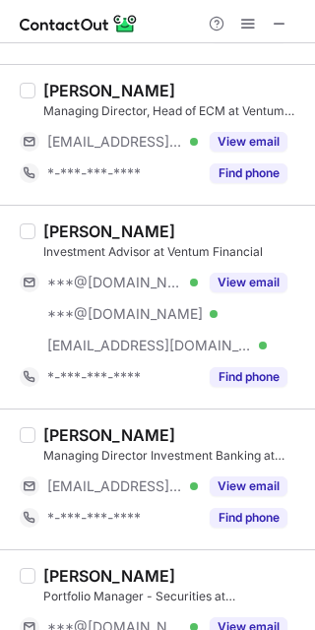
scroll to position [0, 0]
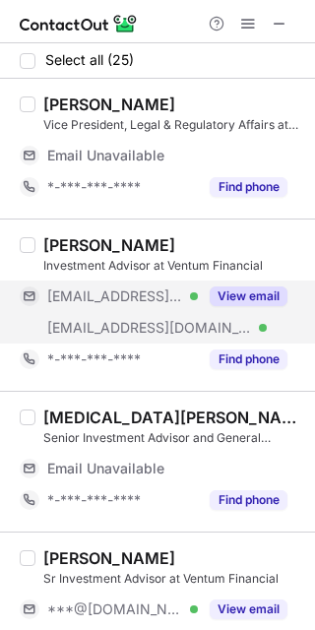
click at [259, 301] on button "View email" at bounding box center [249, 297] width 78 height 20
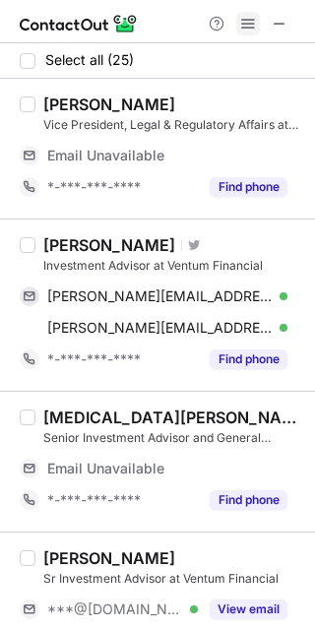
click at [252, 21] on span at bounding box center [248, 24] width 16 height 16
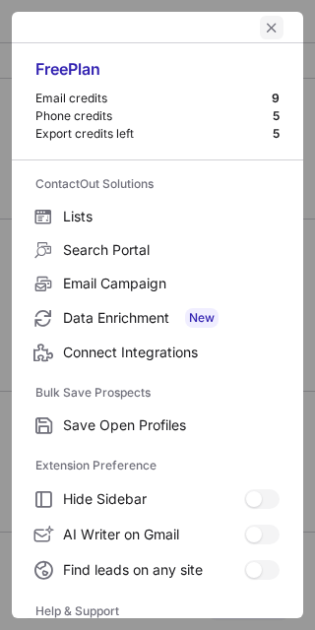
click at [264, 20] on span "left-button" at bounding box center [272, 28] width 16 height 16
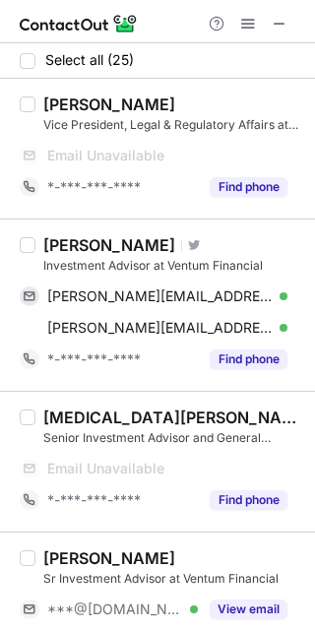
click at [64, 243] on div "Peter Katevatis" at bounding box center [109, 245] width 132 height 20
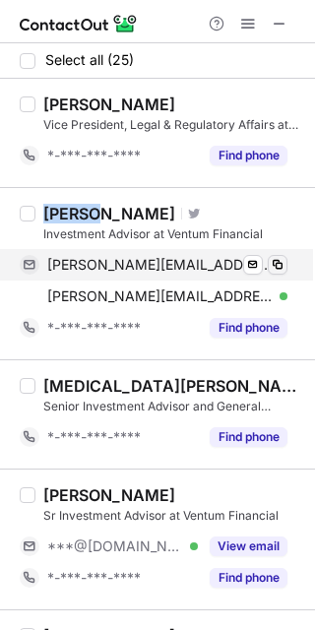
drag, startPoint x: 288, startPoint y: 282, endPoint x: 269, endPoint y: 268, distance: 23.2
click at [288, 282] on div "peter_katevatis@canaccord.com Verified Send email Copy peter.katevatis@canaccor…" at bounding box center [162, 280] width 284 height 63
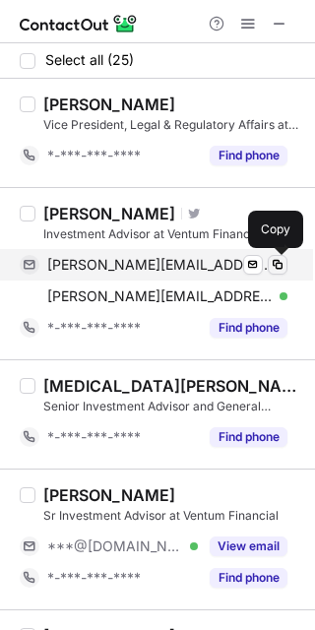
click at [270, 268] on span at bounding box center [278, 265] width 16 height 16
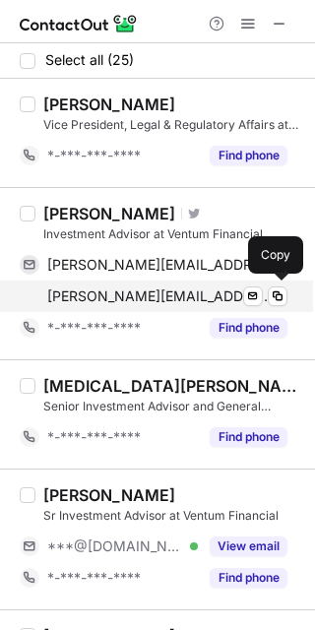
click at [286, 308] on div "peter.katevatis@canaccord.com Verified Send email Copy" at bounding box center [154, 297] width 268 height 32
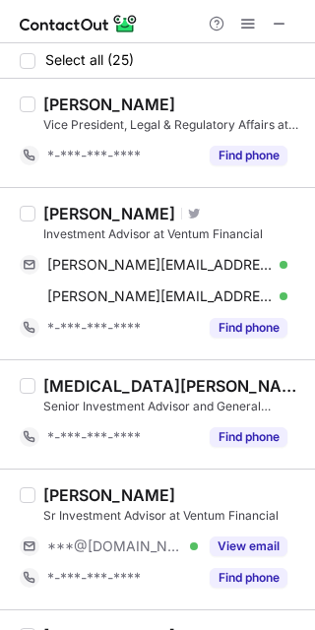
scroll to position [123, 0]
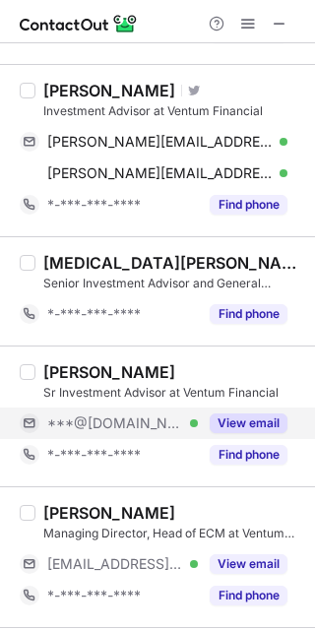
click at [243, 406] on div "Jim McMeekin Sr Investment Advisor at Ventum Financial ***@gmail.com Verified V…" at bounding box center [169, 416] width 268 height 108
click at [247, 420] on button "View email" at bounding box center [249, 424] width 78 height 20
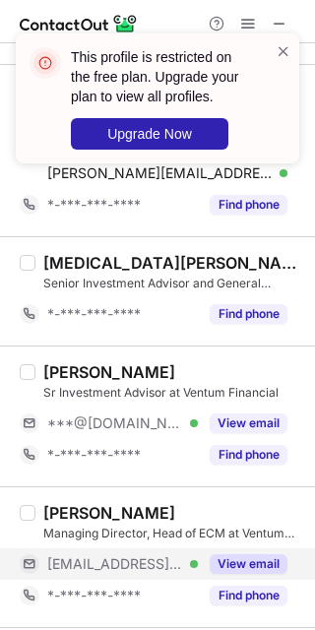
click at [242, 566] on button "View email" at bounding box center [249, 564] width 78 height 20
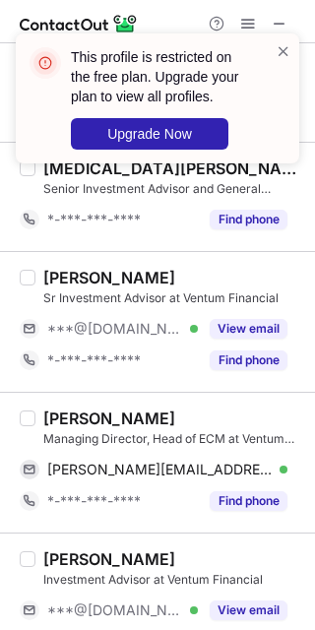
scroll to position [246, 0]
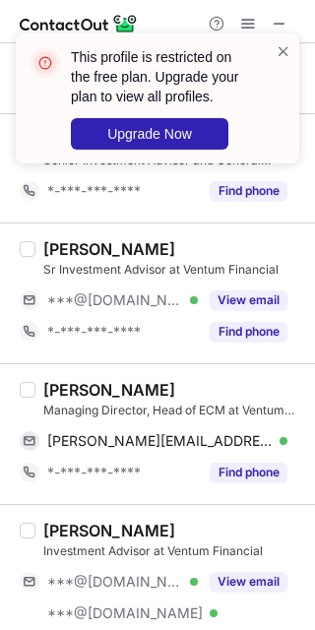
click at [67, 389] on div "Jennifer Leung" at bounding box center [109, 390] width 132 height 20
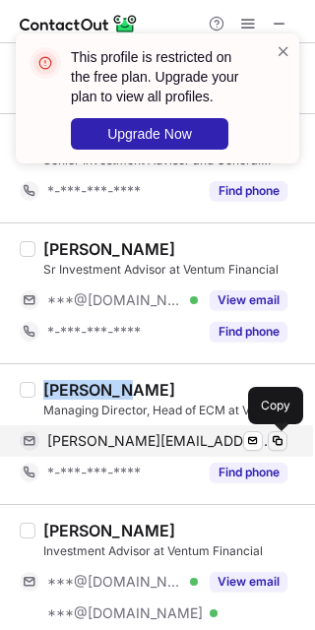
click at [281, 440] on span at bounding box center [278, 441] width 16 height 16
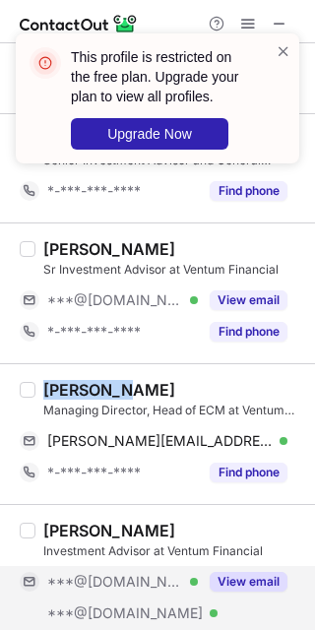
click at [242, 581] on button "View email" at bounding box center [249, 582] width 78 height 20
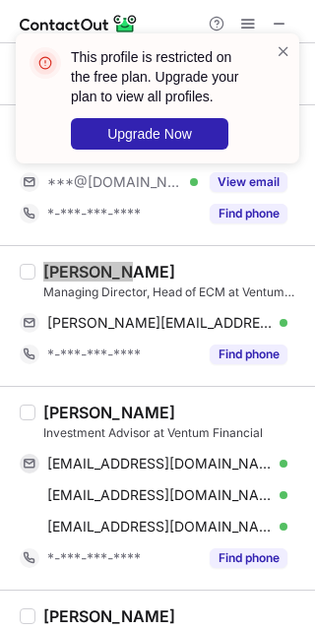
scroll to position [369, 0]
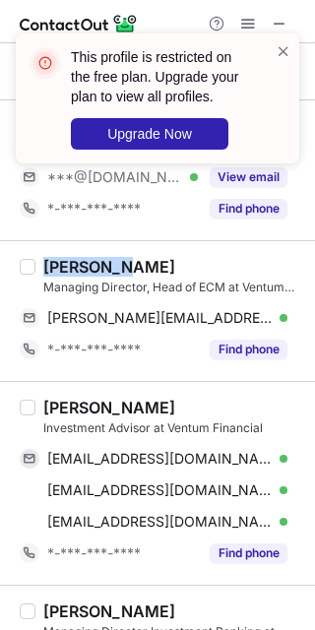
click at [65, 405] on div "Kallol Ghose" at bounding box center [109, 408] width 132 height 20
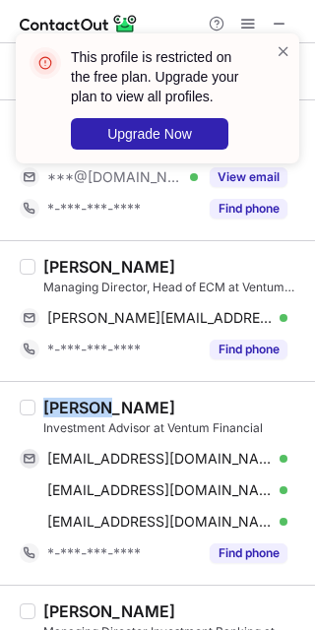
click at [65, 405] on div "Kallol Ghose" at bounding box center [109, 408] width 132 height 20
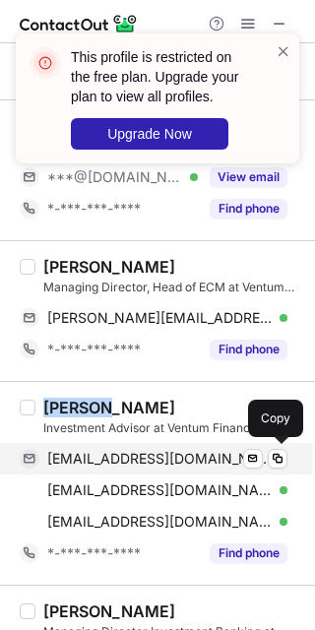
click at [277, 473] on div "kallolg@gmail.com Verified Send email Copy" at bounding box center [154, 459] width 268 height 32
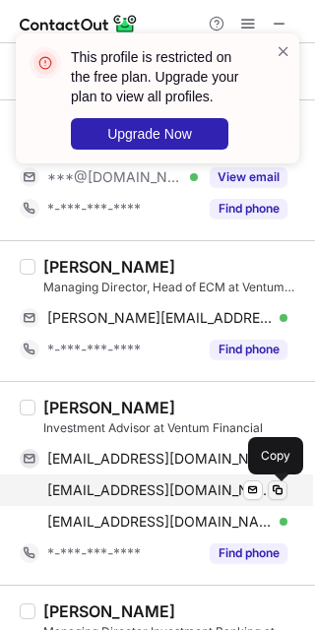
click at [276, 493] on span at bounding box center [278, 491] width 16 height 16
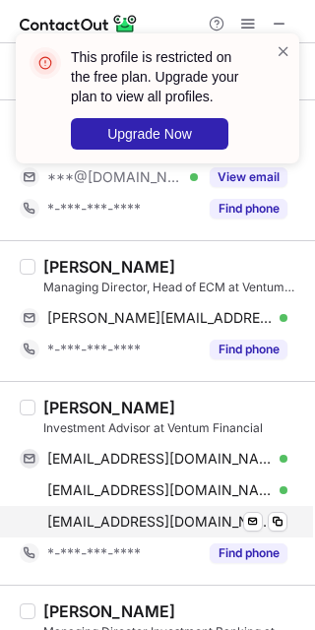
click at [269, 535] on div "mail@kallolghose.com Verified Send email Copy" at bounding box center [154, 522] width 268 height 32
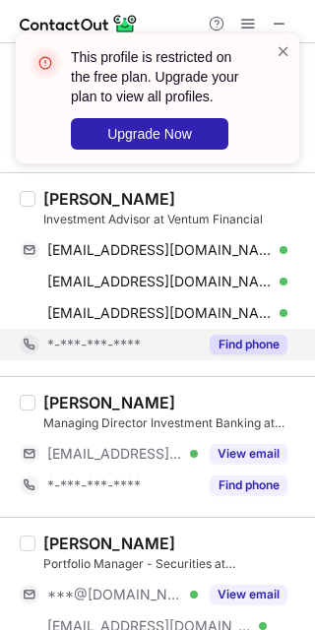
scroll to position [615, 0]
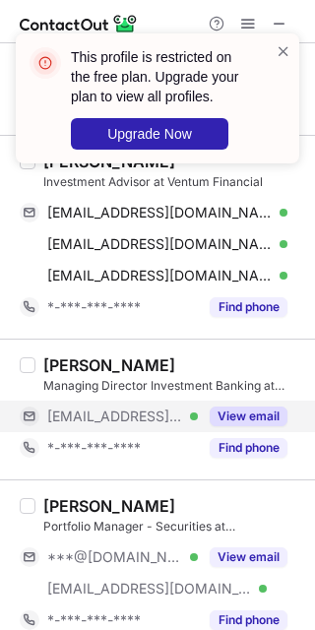
drag, startPoint x: 269, startPoint y: 424, endPoint x: 278, endPoint y: 420, distance: 10.1
click at [269, 424] on button "View email" at bounding box center [249, 417] width 78 height 20
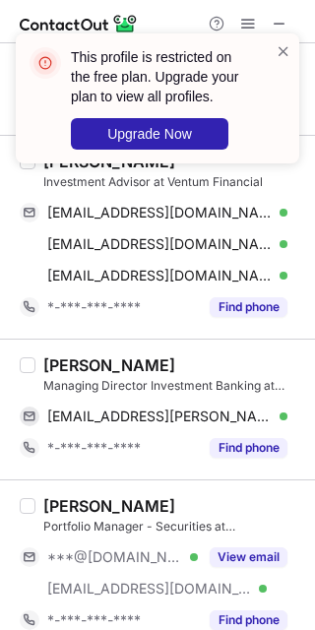
click at [57, 359] on div "Beng Lai" at bounding box center [109, 365] width 132 height 20
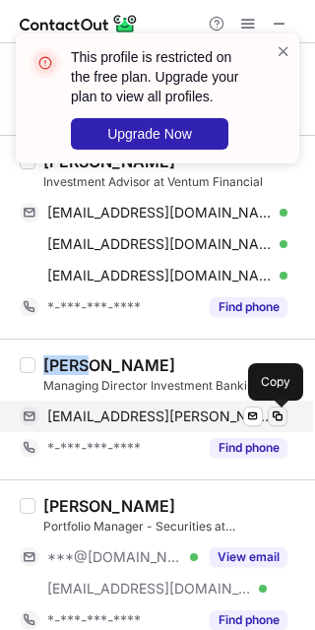
click at [283, 419] on span at bounding box center [278, 417] width 16 height 16
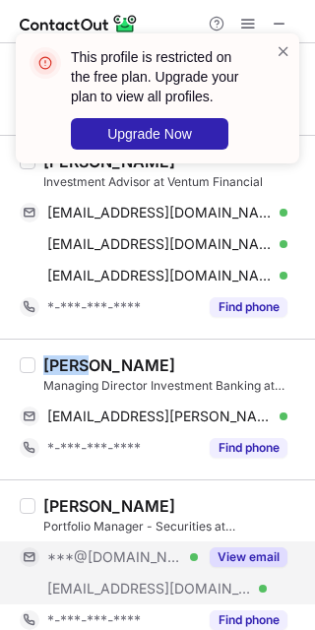
click at [254, 566] on button "View email" at bounding box center [249, 558] width 78 height 20
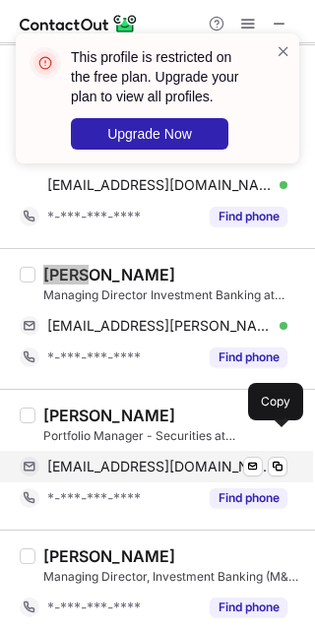
scroll to position [739, 0]
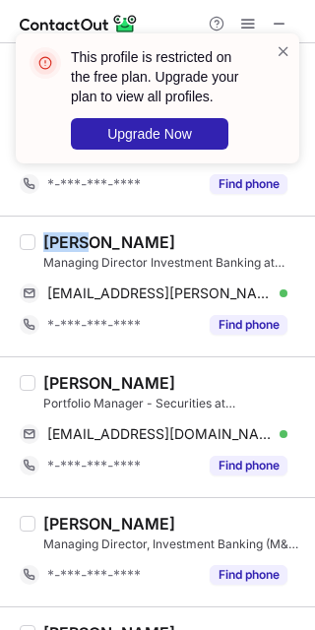
click at [56, 366] on div "Adam Pukalo Portfolio Manager - Securities at Harbourfront Wealth Management mr…" at bounding box center [157, 426] width 315 height 141
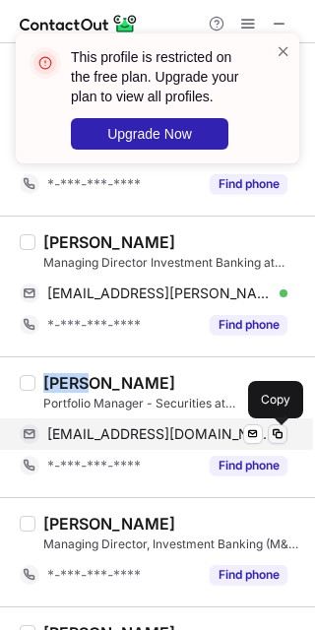
click at [272, 434] on span at bounding box center [278, 434] width 16 height 16
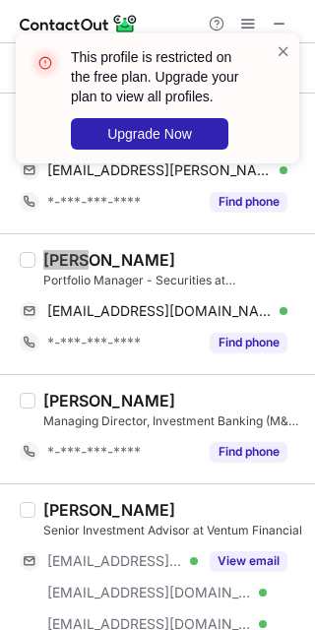
scroll to position [985, 0]
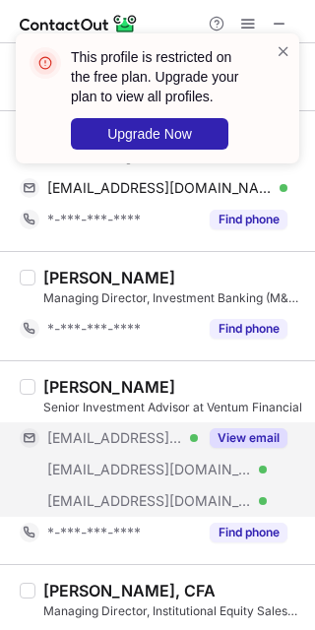
click at [249, 456] on div "***@nbpcd.com Verified ***@echelonpartners.com Verified ***@ameripriseadvisors.…" at bounding box center [162, 469] width 284 height 95
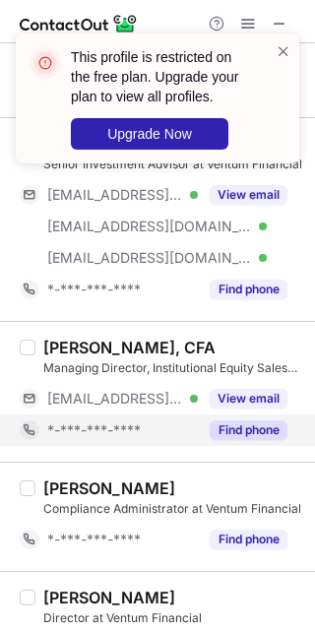
scroll to position [1231, 0]
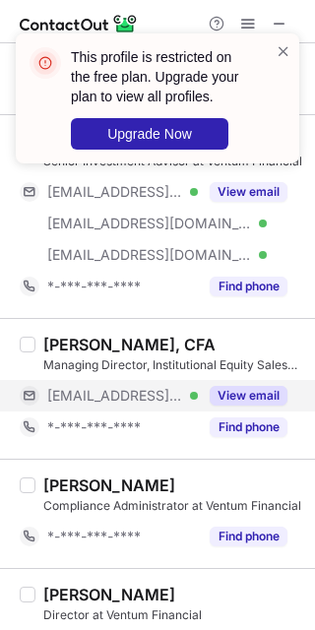
click at [234, 410] on div "View email" at bounding box center [243, 396] width 90 height 32
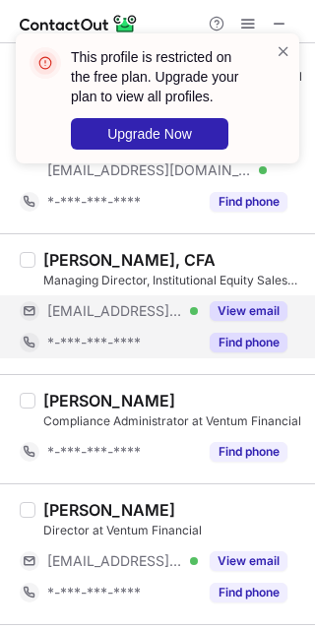
scroll to position [1354, 0]
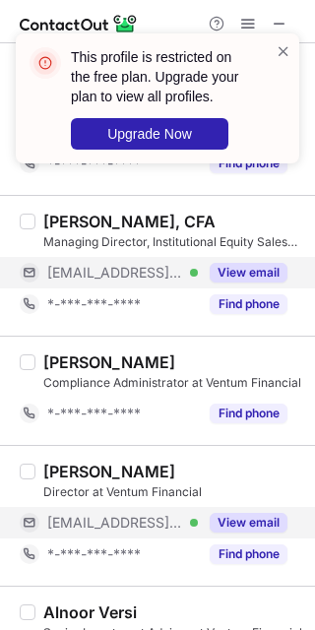
click at [251, 514] on button "View email" at bounding box center [249, 523] width 78 height 20
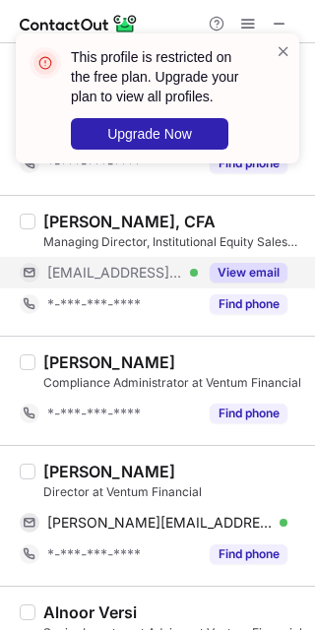
click at [81, 471] on div "Jonathan Sargent" at bounding box center [109, 472] width 132 height 20
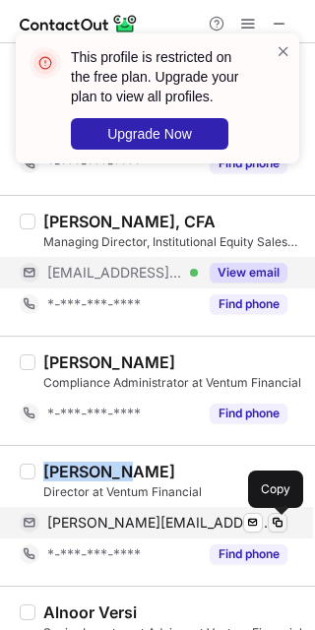
click at [283, 518] on span at bounding box center [278, 523] width 16 height 16
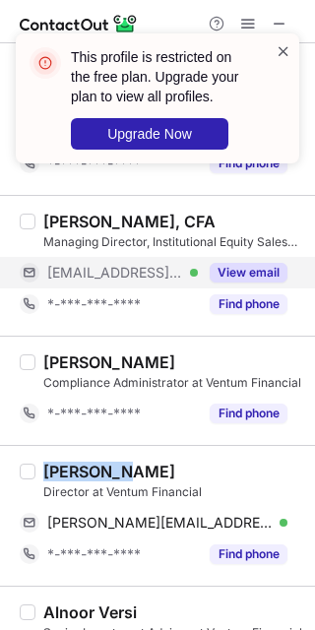
click at [281, 54] on span at bounding box center [284, 51] width 16 height 20
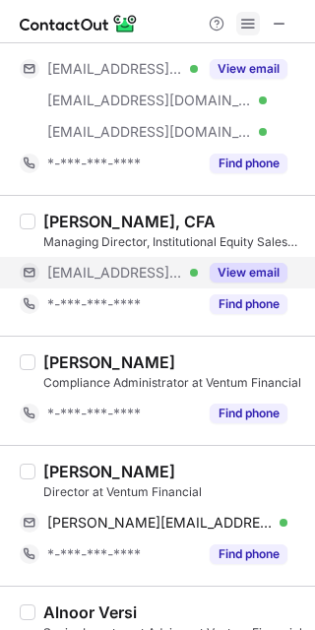
click at [244, 21] on span at bounding box center [248, 24] width 16 height 16
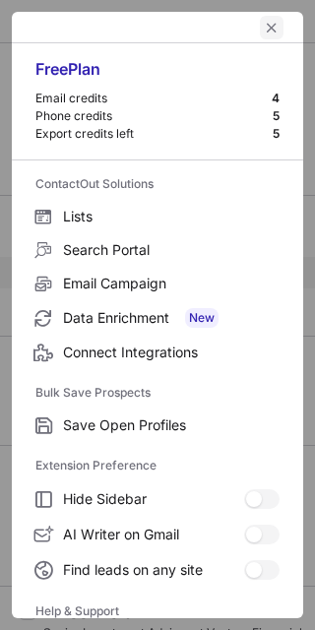
click at [260, 21] on button "left-button" at bounding box center [272, 28] width 24 height 24
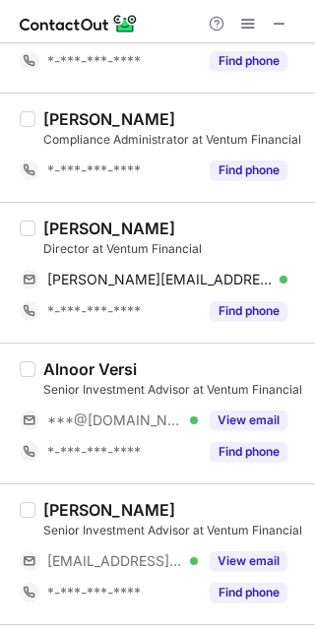
scroll to position [1600, 0]
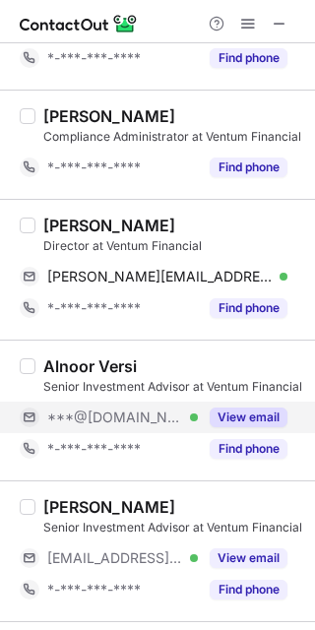
click at [232, 415] on button "View email" at bounding box center [249, 418] width 78 height 20
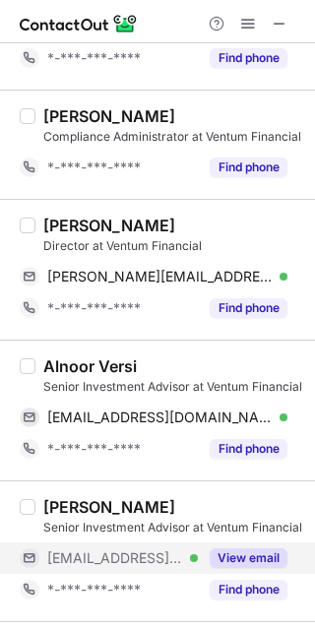
click at [238, 566] on button "View email" at bounding box center [249, 559] width 78 height 20
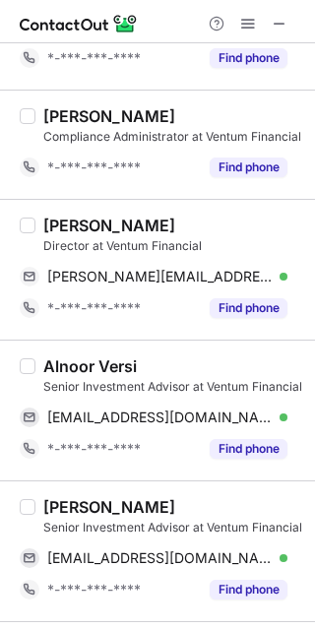
click at [65, 364] on div "Alnoor Versi" at bounding box center [90, 366] width 94 height 20
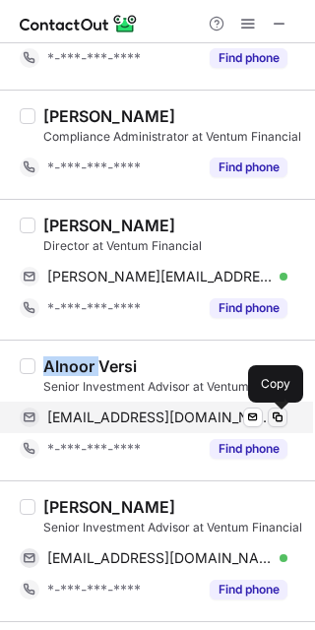
click at [279, 420] on span at bounding box center [278, 418] width 16 height 16
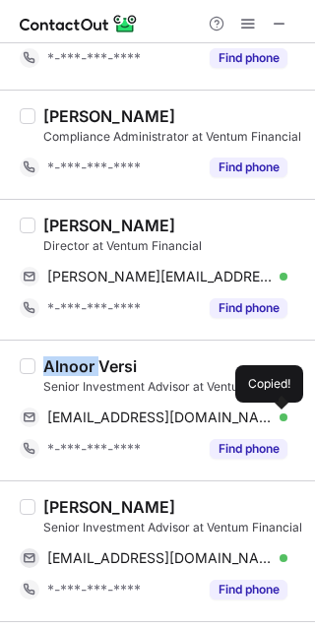
click at [80, 502] on div "Michael Marosits" at bounding box center [109, 507] width 132 height 20
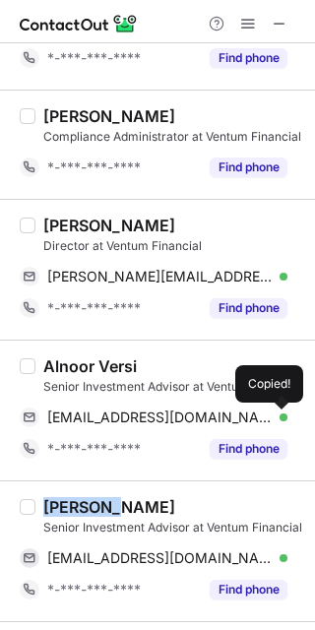
click at [80, 502] on div "Michael Marosits" at bounding box center [109, 507] width 132 height 20
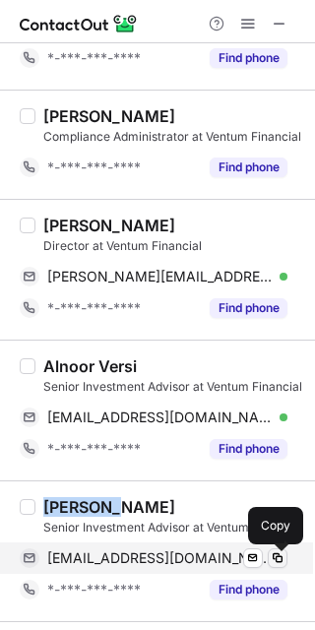
click at [281, 563] on span at bounding box center [278, 558] width 16 height 16
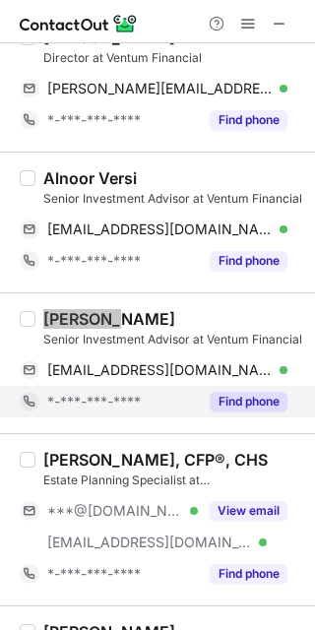
scroll to position [1846, 0]
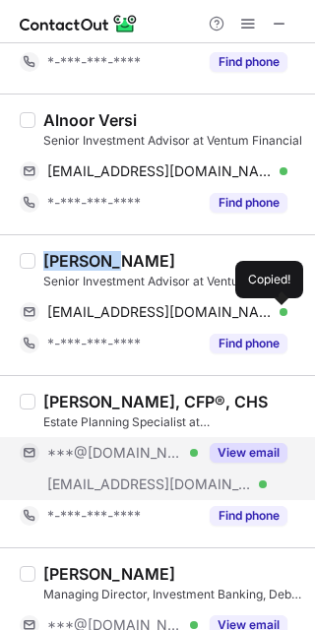
click at [244, 455] on button "View email" at bounding box center [249, 453] width 78 height 20
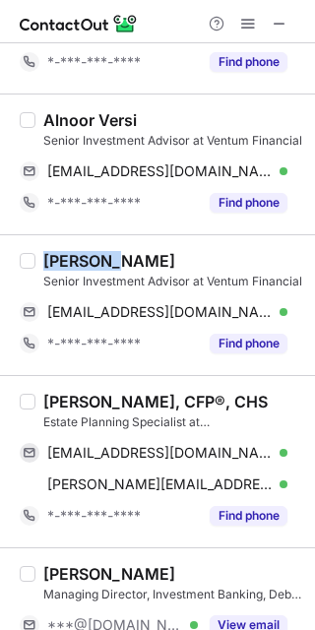
click at [72, 412] on div "Warren Persaud, CFP®, CHS" at bounding box center [155, 402] width 225 height 20
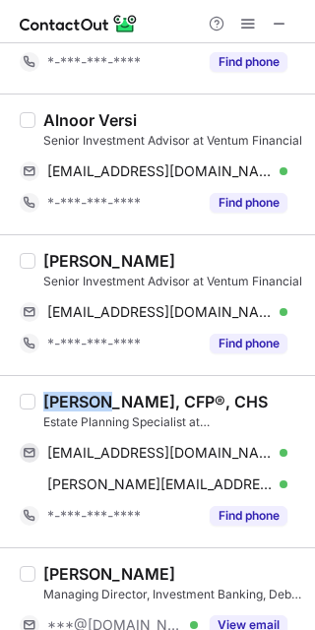
click at [72, 412] on div "Warren Persaud, CFP®, CHS" at bounding box center [155, 402] width 225 height 20
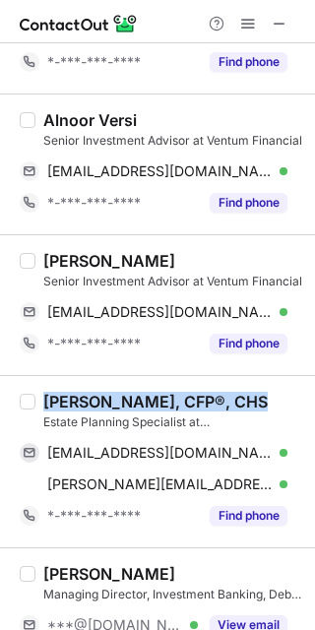
click at [72, 412] on div "Warren Persaud, CFP®, CHS" at bounding box center [155, 402] width 225 height 20
click at [72, 381] on div "Warren Persaud, CFP®, CHS Estate Planning Specialist at Ventum Financial warren…" at bounding box center [157, 461] width 315 height 172
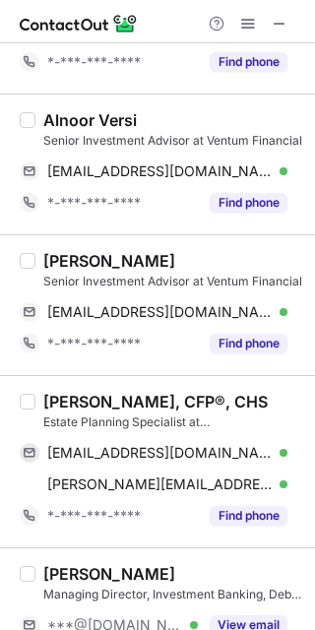
click at [65, 392] on div "Warren Persaud, CFP®, CHS Estate Planning Specialist at Ventum Financial warren…" at bounding box center [157, 461] width 315 height 172
click at [65, 394] on div "Warren Persaud, CFP®, CHS Estate Planning Specialist at Ventum Financial warren…" at bounding box center [157, 461] width 315 height 172
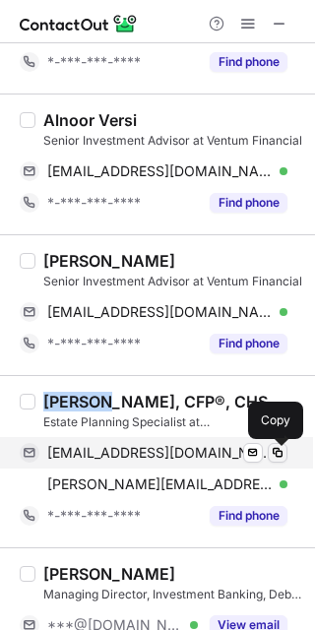
click at [270, 461] on span at bounding box center [278, 453] width 16 height 16
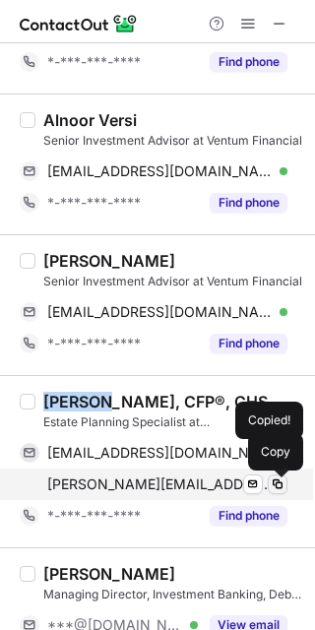
click at [281, 488] on span at bounding box center [278, 485] width 16 height 16
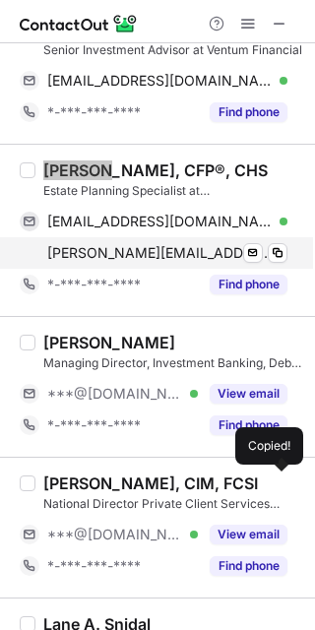
scroll to position [2093, 0]
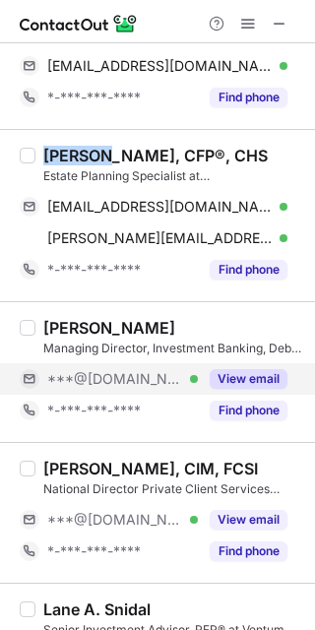
click at [233, 389] on button "View email" at bounding box center [249, 379] width 78 height 20
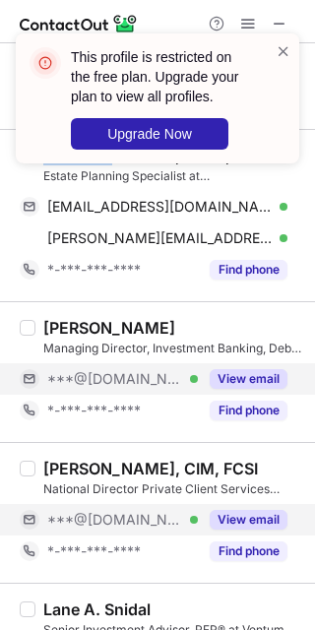
click at [234, 514] on button "View email" at bounding box center [249, 520] width 78 height 20
drag, startPoint x: 284, startPoint y: 59, endPoint x: 286, endPoint y: 47, distance: 12.0
click at [286, 51] on span at bounding box center [284, 51] width 16 height 20
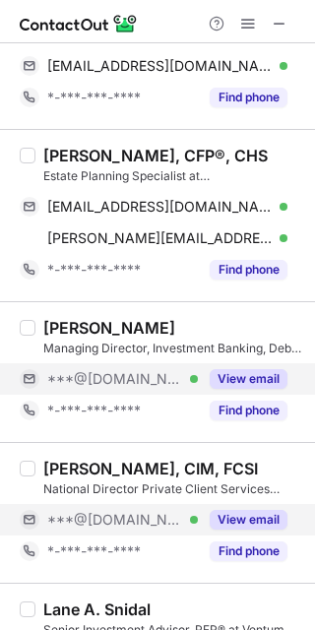
click at [286, 47] on span at bounding box center [284, 51] width 16 height 20
click at [247, 35] on div "This profile is restricted on the free plan. Upgrade your plan to view all prof…" at bounding box center [150, 90] width 268 height 114
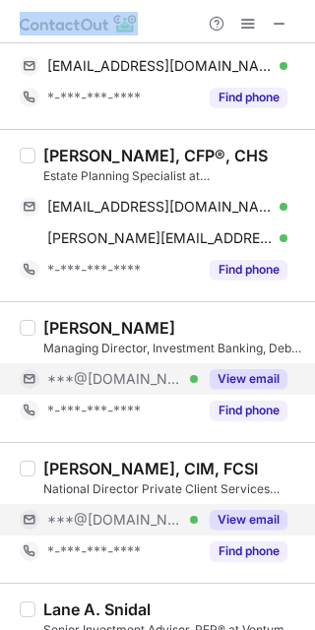
click at [247, 35] on div at bounding box center [157, 21] width 315 height 43
click at [247, 25] on span at bounding box center [248, 24] width 16 height 16
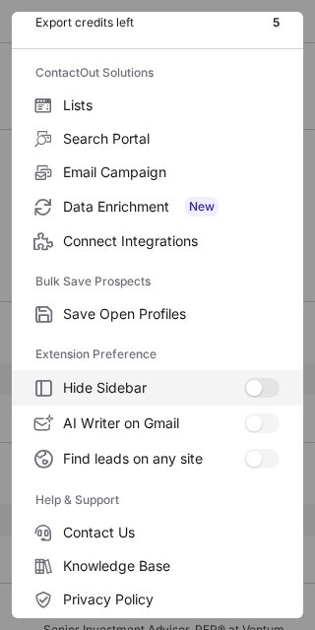
scroll to position [189, 0]
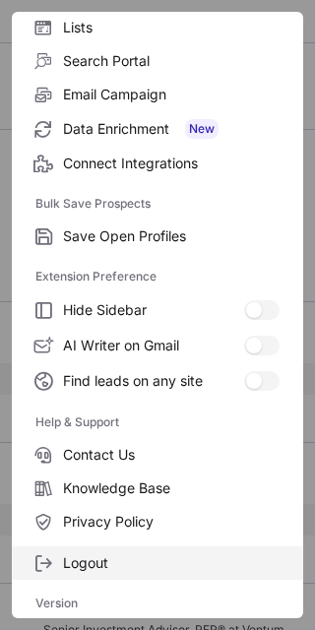
click at [164, 561] on span "Logout" at bounding box center [171, 563] width 217 height 18
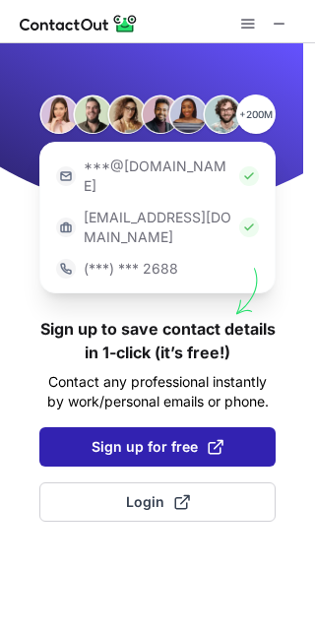
click at [193, 437] on span "Sign up for free" at bounding box center [158, 447] width 132 height 20
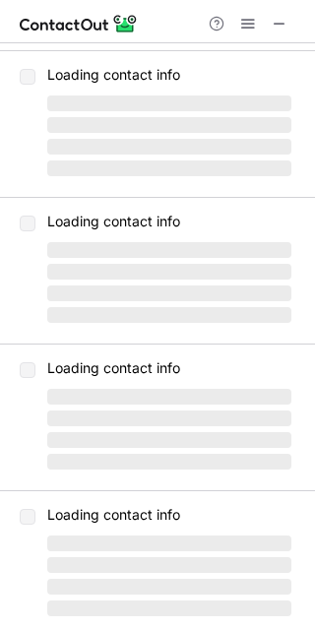
scroll to position [39, 0]
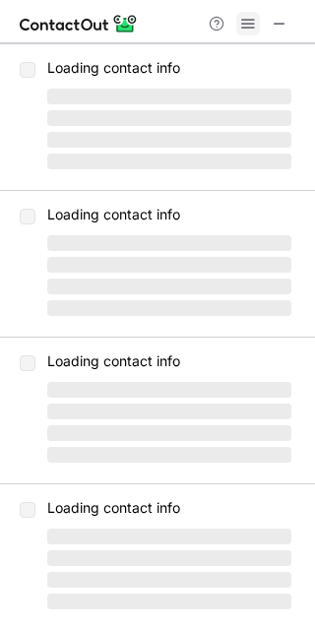
click at [241, 32] on span at bounding box center [248, 24] width 16 height 16
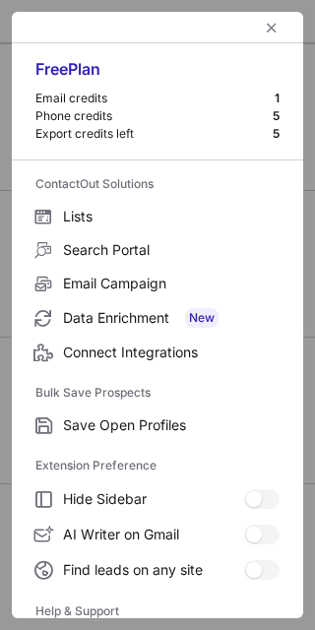
scroll to position [189, 0]
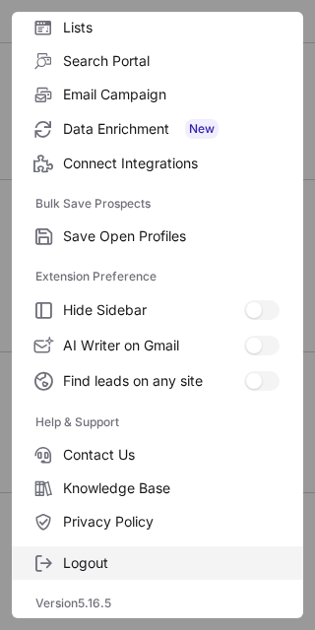
click at [130, 554] on span "Logout" at bounding box center [171, 563] width 217 height 18
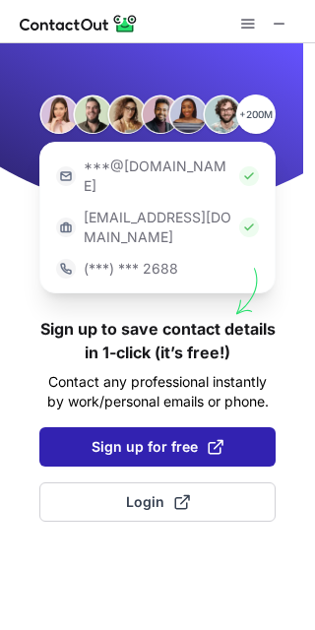
click at [146, 437] on span "Sign up for free" at bounding box center [158, 447] width 132 height 20
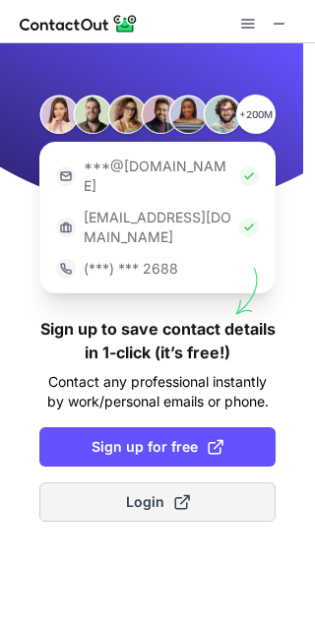
click at [158, 492] on span "Login" at bounding box center [158, 502] width 64 height 20
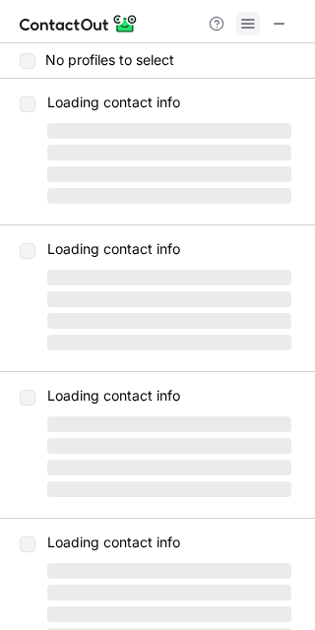
click at [254, 23] on span at bounding box center [248, 24] width 16 height 16
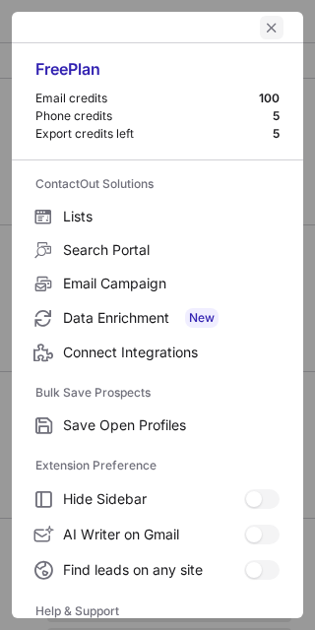
click at [269, 28] on button "left-button" at bounding box center [272, 28] width 24 height 24
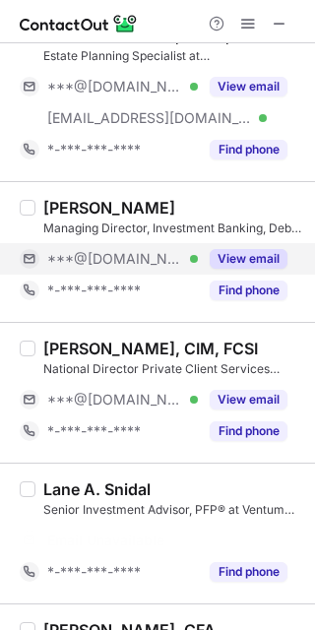
scroll to position [2213, 0]
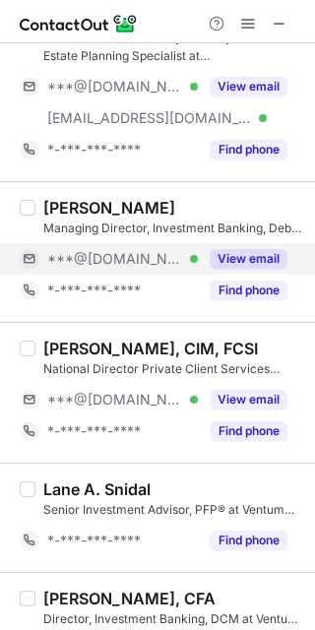
click at [238, 264] on button "View email" at bounding box center [249, 259] width 78 height 20
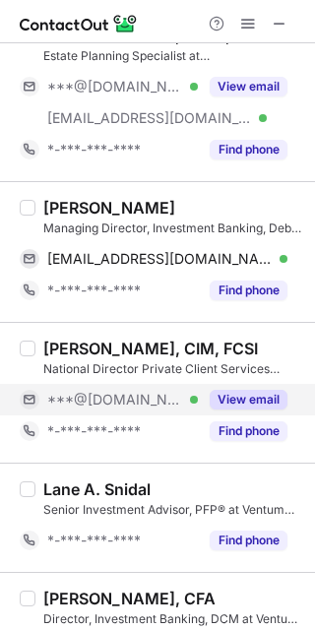
click at [236, 399] on button "View email" at bounding box center [249, 400] width 78 height 20
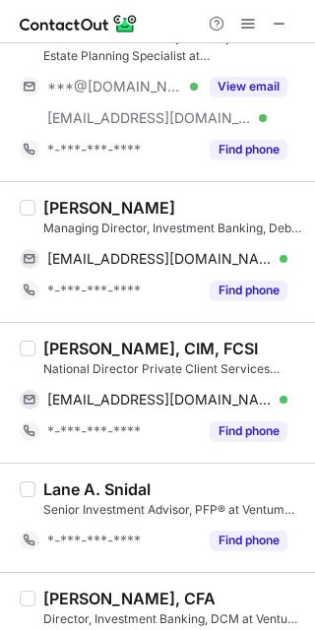
click at [40, 213] on div "Ali R Hasan Managing Director, Investment Banking, Debt Capital Markets at Vent…" at bounding box center [169, 252] width 268 height 108
click at [43, 210] on div "Ali R Hasan" at bounding box center [109, 208] width 132 height 20
click at [44, 210] on div "Ali R Hasan" at bounding box center [109, 208] width 132 height 20
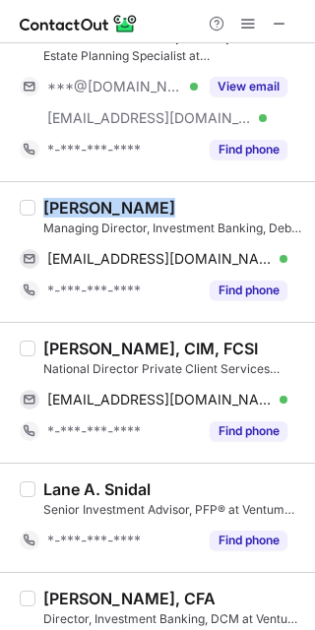
click at [45, 210] on div "Ali R Hasan" at bounding box center [109, 208] width 132 height 20
click at [47, 198] on div "Ali R Hasan Managing Director, Investment Banking, Debt Capital Markets at Vent…" at bounding box center [157, 251] width 315 height 141
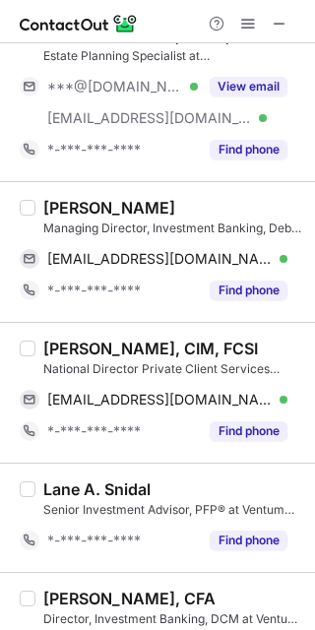
click at [49, 202] on div "Ali R Hasan" at bounding box center [109, 208] width 132 height 20
click at [49, 203] on div "Ali R Hasan" at bounding box center [109, 208] width 132 height 20
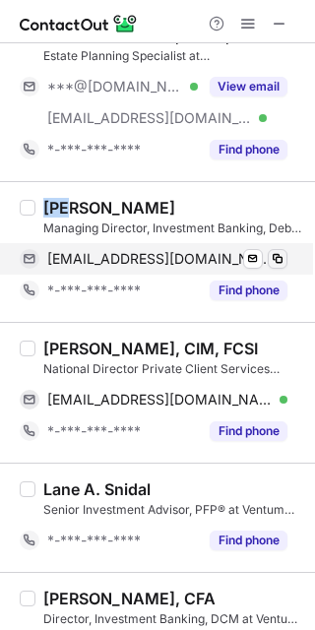
drag, startPoint x: 310, startPoint y: 291, endPoint x: 273, endPoint y: 266, distance: 45.3
click at [273, 266] on span at bounding box center [278, 259] width 16 height 16
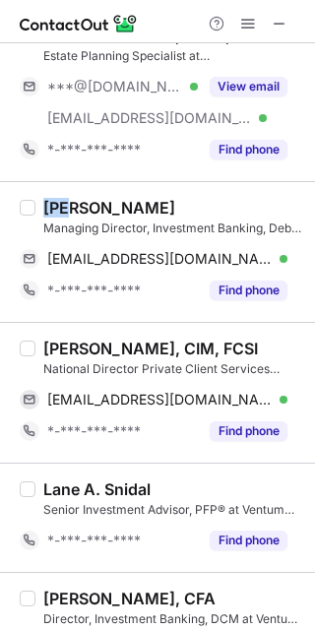
click at [51, 346] on div "Don Cromar, CIM, FCSI" at bounding box center [150, 349] width 215 height 20
click at [54, 351] on div "Don Cromar, CIM, FCSI" at bounding box center [150, 349] width 215 height 20
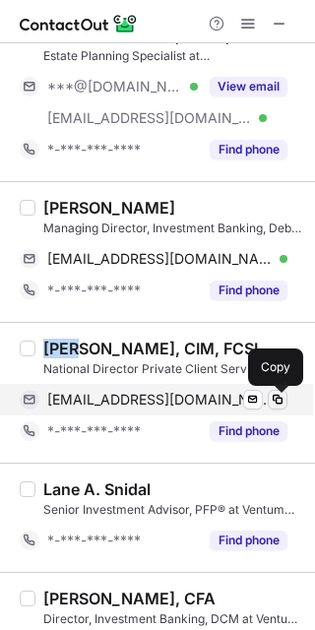
click at [282, 402] on span at bounding box center [278, 400] width 16 height 16
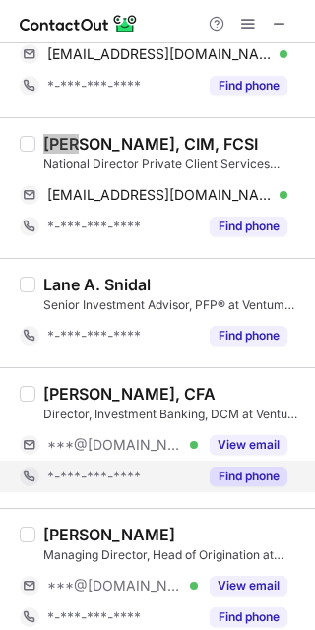
scroll to position [2459, 0]
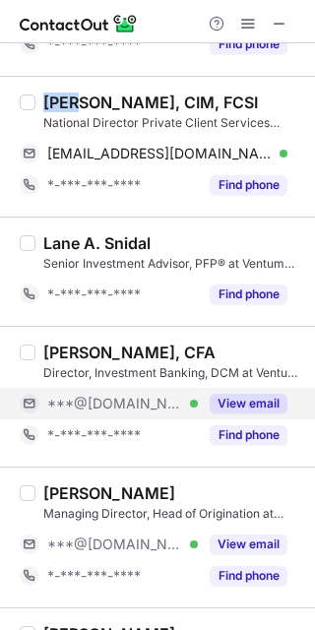
click at [238, 409] on button "View email" at bounding box center [249, 404] width 78 height 20
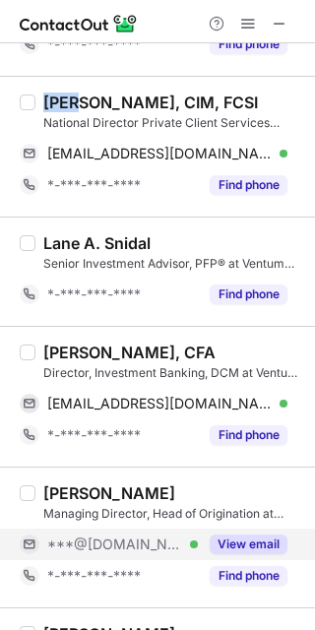
click at [236, 554] on button "View email" at bounding box center [249, 545] width 78 height 20
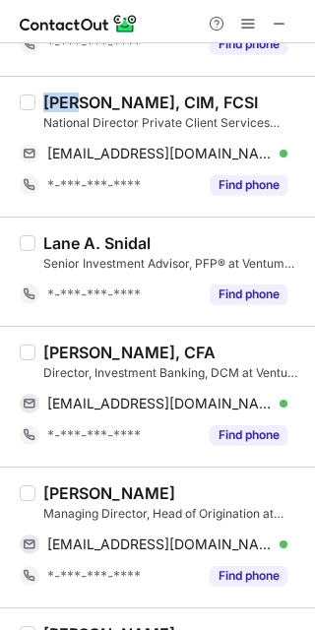
click at [72, 355] on div "Maulik Shah, CFA" at bounding box center [129, 353] width 172 height 20
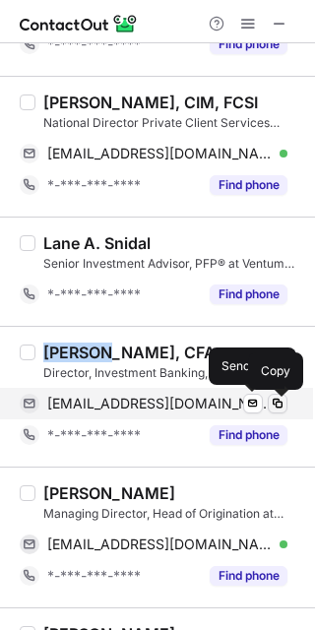
click at [276, 402] on span at bounding box center [278, 404] width 16 height 16
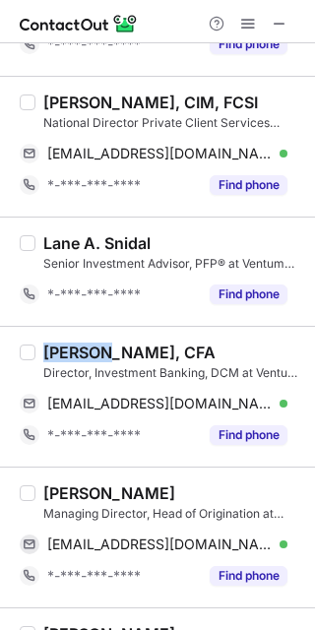
click at [77, 488] on div "Christine Young" at bounding box center [109, 494] width 132 height 20
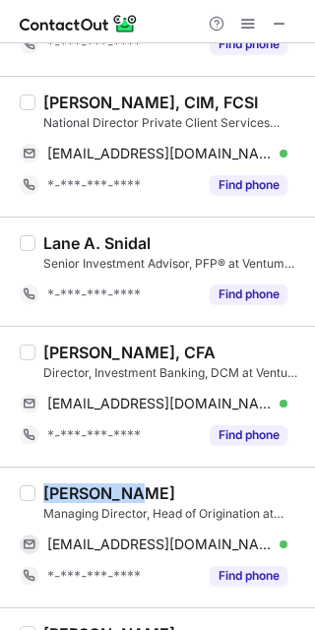
click at [77, 488] on div "Christine Young" at bounding box center [109, 494] width 132 height 20
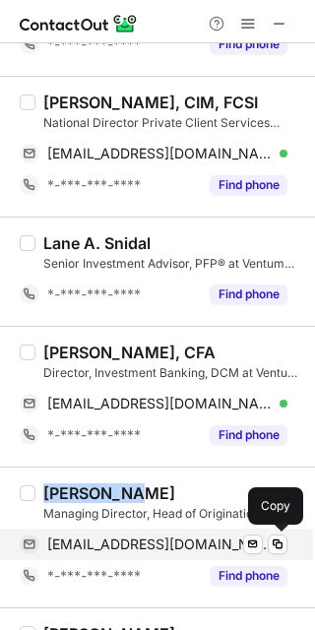
click at [279, 559] on div "chrisyoung410@aol.com Verified Send email Copy" at bounding box center [154, 545] width 268 height 32
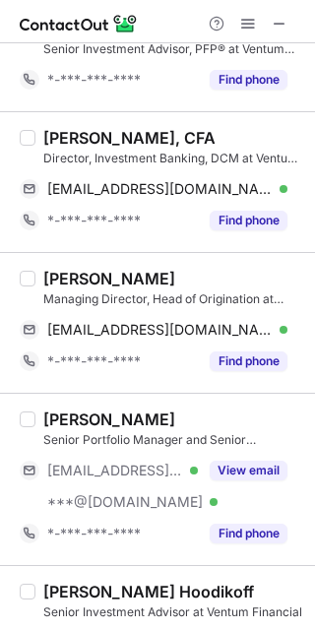
scroll to position [2705, 0]
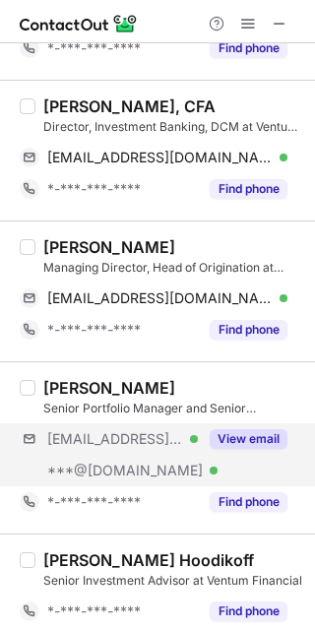
click at [252, 460] on div "***@canaccord.com Verified ***@outlook.com Verified View email" at bounding box center [162, 454] width 284 height 63
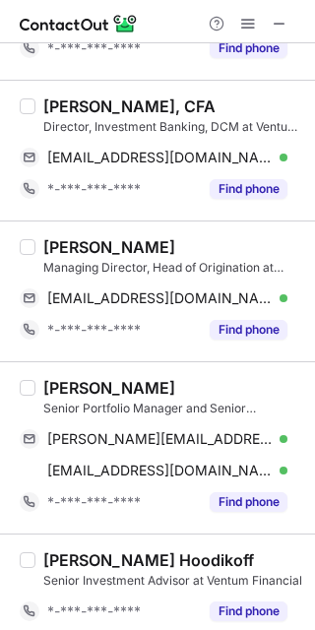
click at [77, 392] on div "Dorothy-Anna Orser" at bounding box center [109, 388] width 132 height 20
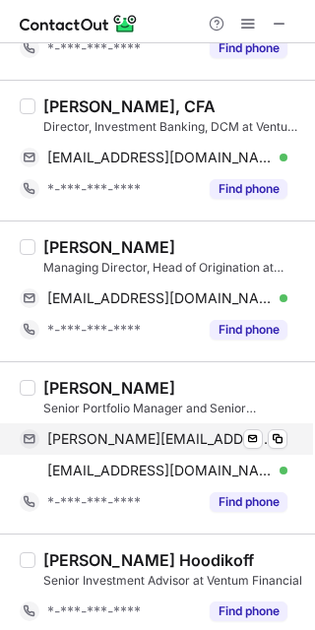
click at [278, 426] on div "dorothy-anna.orser@canaccord.com Verified Send email Copy" at bounding box center [154, 439] width 268 height 32
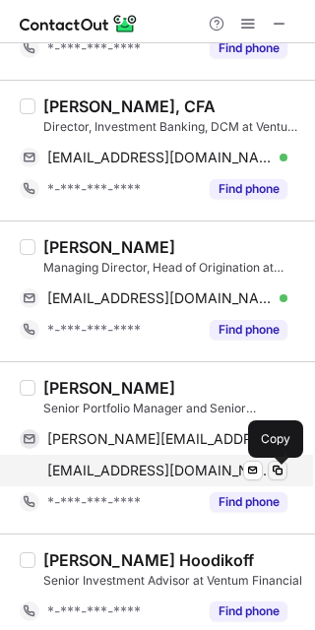
click at [270, 471] on span at bounding box center [278, 471] width 16 height 16
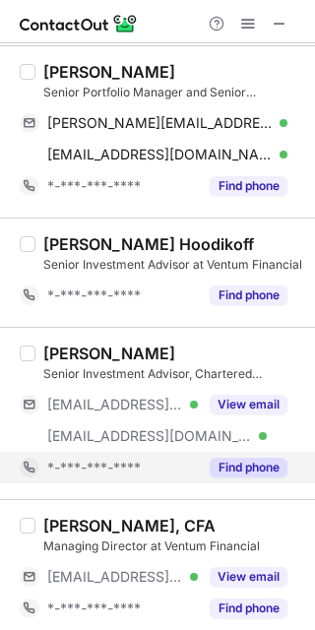
scroll to position [3035, 0]
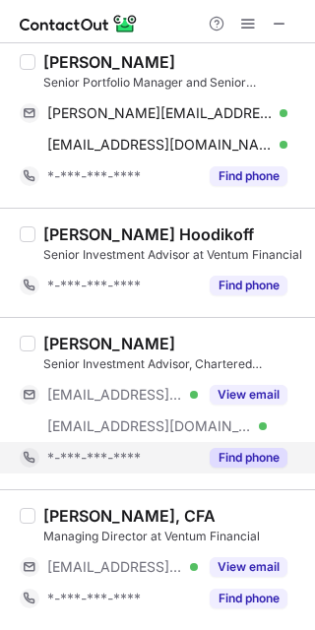
drag, startPoint x: 242, startPoint y: 405, endPoint x: 242, endPoint y: 460, distance: 55.1
click at [242, 405] on button "View email" at bounding box center [249, 395] width 78 height 20
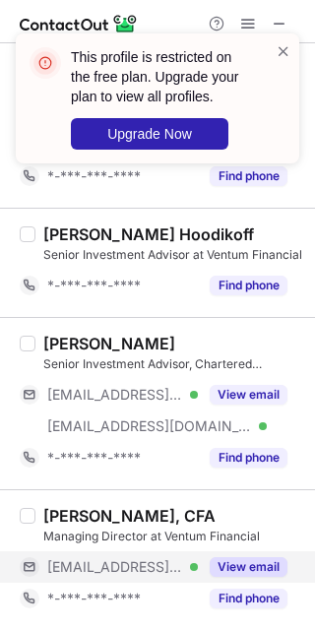
click at [246, 564] on button "View email" at bounding box center [249, 567] width 78 height 20
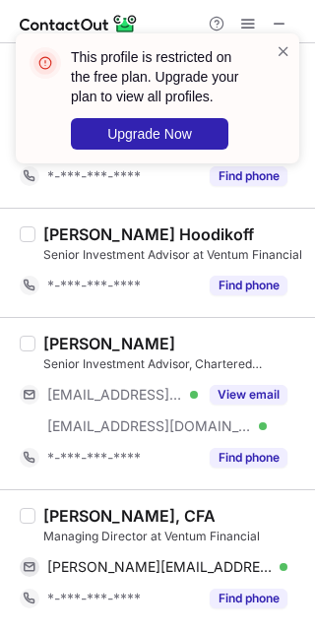
click at [51, 520] on div "Charles Hébert-Seynett, CFA" at bounding box center [129, 516] width 172 height 20
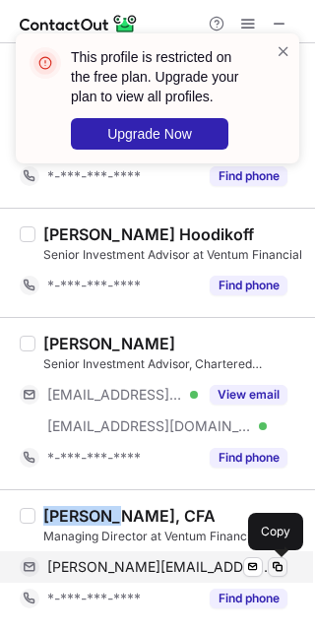
click at [269, 568] on button at bounding box center [278, 567] width 20 height 20
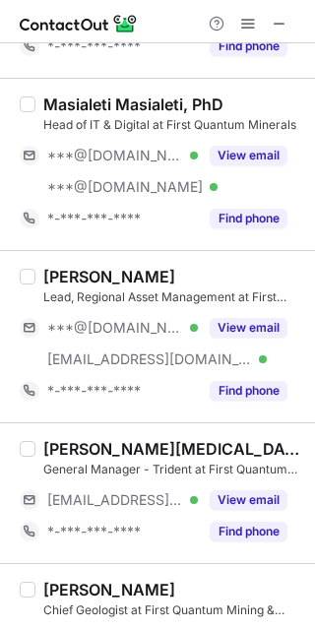
scroll to position [0, 0]
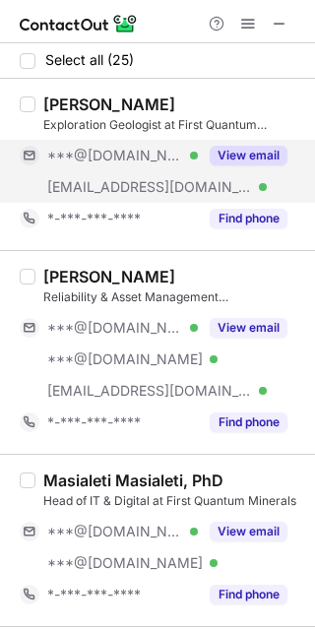
click at [257, 156] on button "View email" at bounding box center [249, 156] width 78 height 20
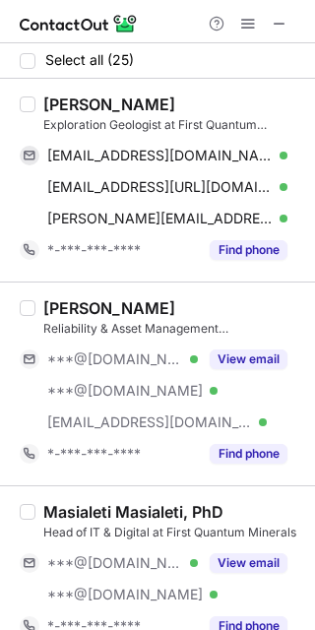
click at [69, 98] on div "Manuel Hernández" at bounding box center [109, 105] width 132 height 20
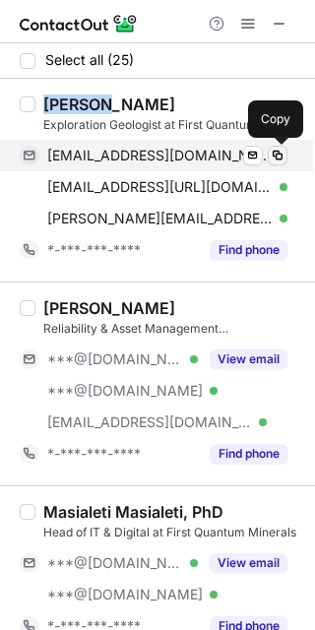
click at [277, 153] on span at bounding box center [278, 156] width 16 height 16
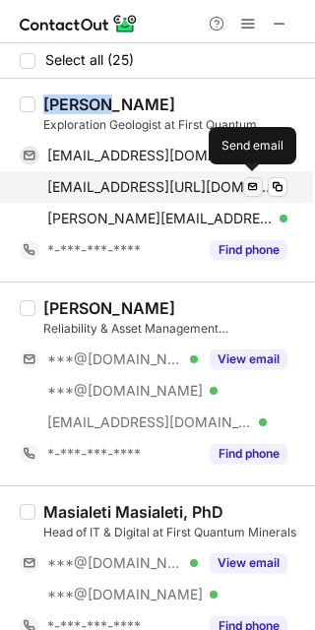
click at [262, 184] on button at bounding box center [253, 187] width 20 height 20
click at [274, 185] on span at bounding box center [278, 187] width 16 height 16
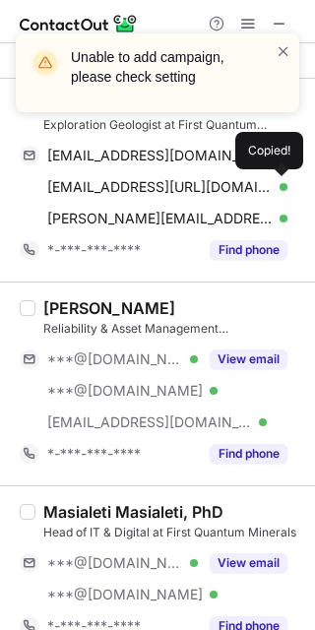
click at [288, 223] on div "manuelgeof@gmail.com Verified Send email Copy manuelgeof@gmail.com# Verified Se…" at bounding box center [162, 187] width 284 height 95
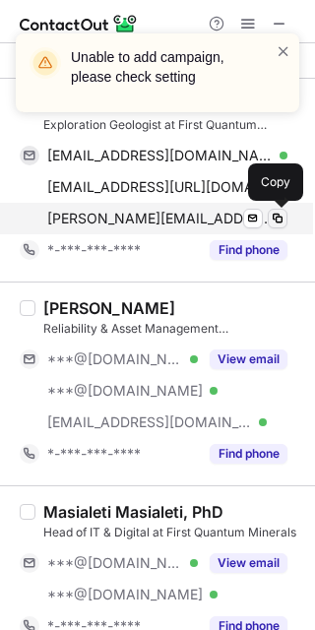
click at [286, 222] on button at bounding box center [278, 219] width 20 height 20
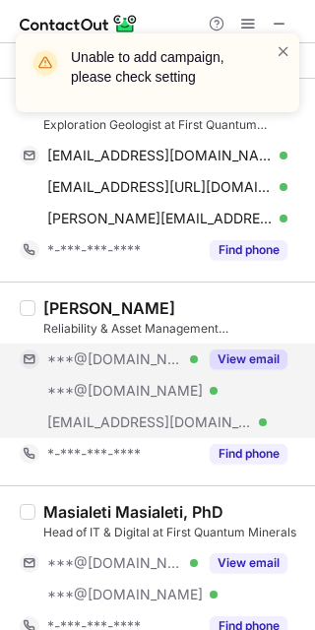
click at [266, 364] on button "View email" at bounding box center [249, 360] width 78 height 20
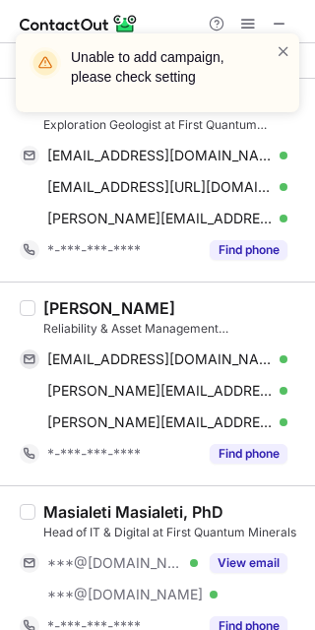
click at [62, 306] on div "Alan Romero Espinoza" at bounding box center [109, 308] width 132 height 20
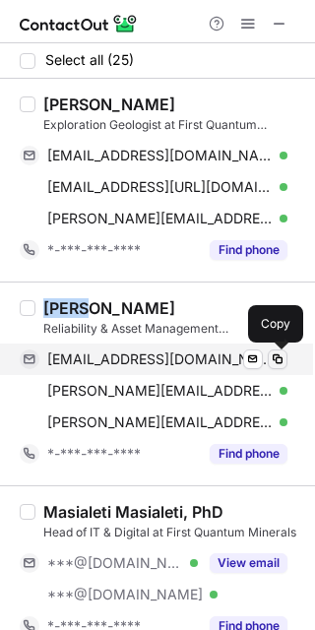
click at [283, 357] on span at bounding box center [278, 360] width 16 height 16
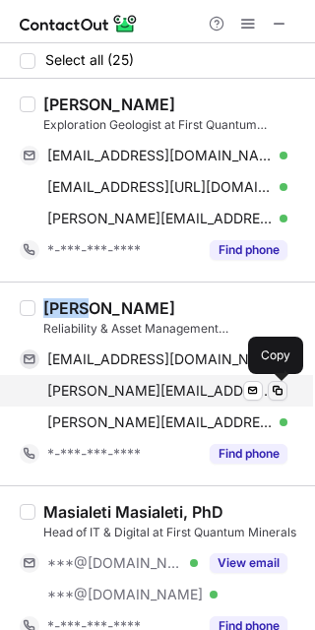
click at [279, 396] on span at bounding box center [278, 391] width 16 height 16
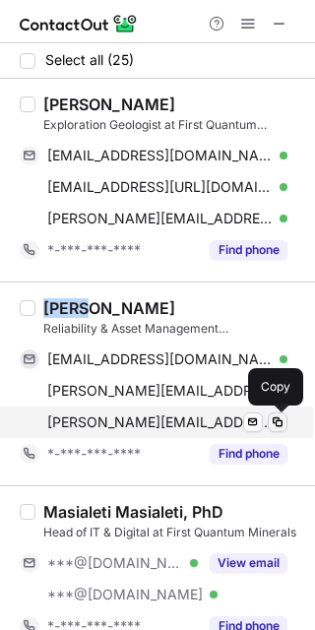
click at [281, 423] on span at bounding box center [278, 423] width 16 height 16
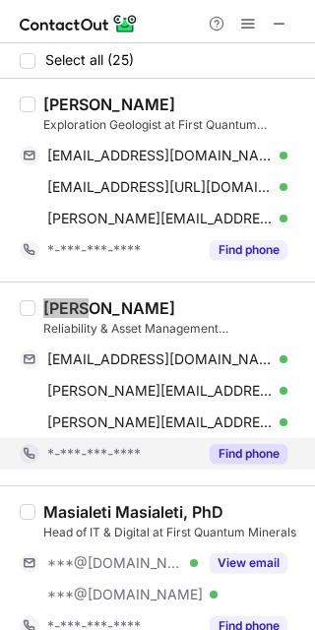
scroll to position [123, 0]
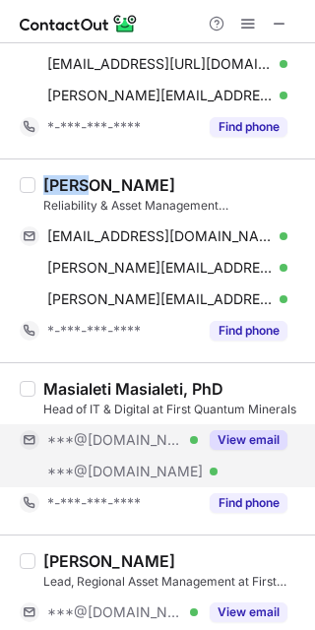
click at [244, 449] on button "View email" at bounding box center [249, 440] width 78 height 20
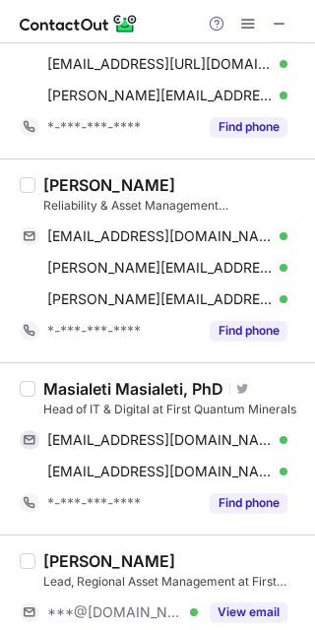
click at [79, 390] on div "Masialeti Masialeti, PhD" at bounding box center [133, 389] width 180 height 20
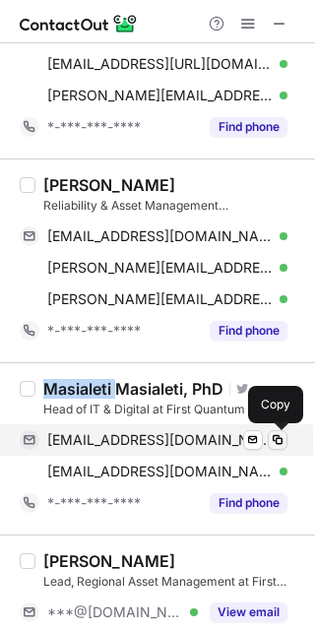
click at [279, 444] on span at bounding box center [278, 440] width 16 height 16
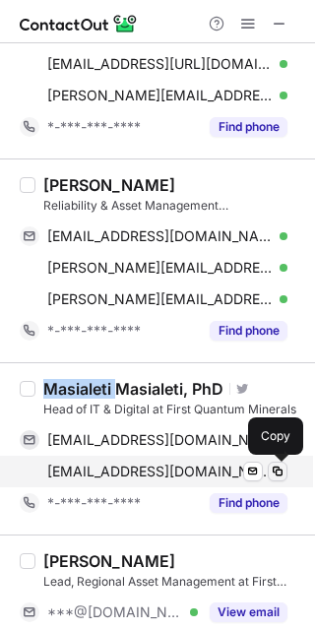
click at [274, 471] on span at bounding box center [278, 472] width 16 height 16
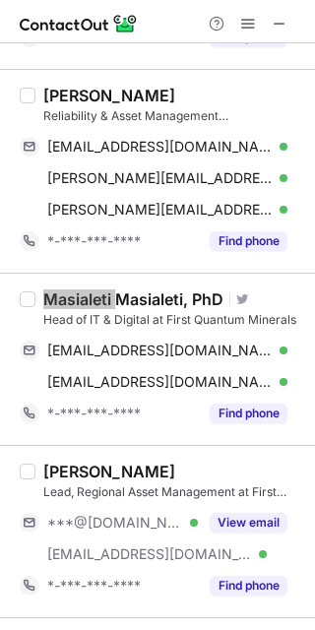
scroll to position [246, 0]
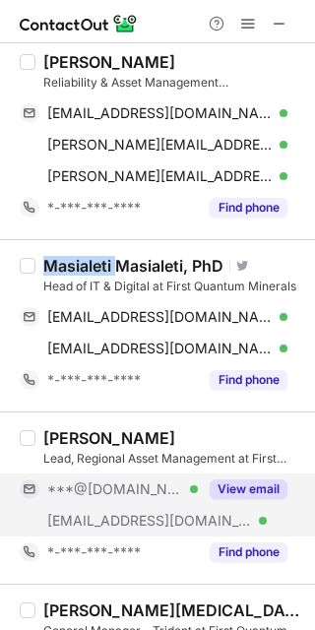
drag, startPoint x: 257, startPoint y: 485, endPoint x: 239, endPoint y: 487, distance: 17.8
click at [257, 487] on button "View email" at bounding box center [249, 490] width 78 height 20
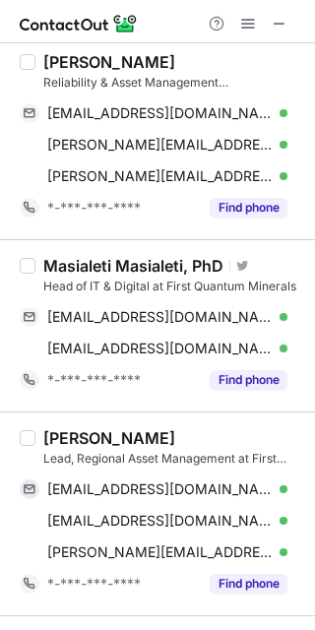
click at [70, 440] on div "David Ketel" at bounding box center [109, 438] width 132 height 20
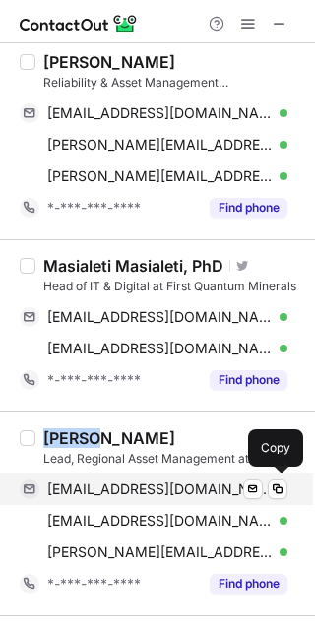
click at [284, 502] on div "davidjketel@gmail.com Verified Send email Copy" at bounding box center [154, 490] width 268 height 32
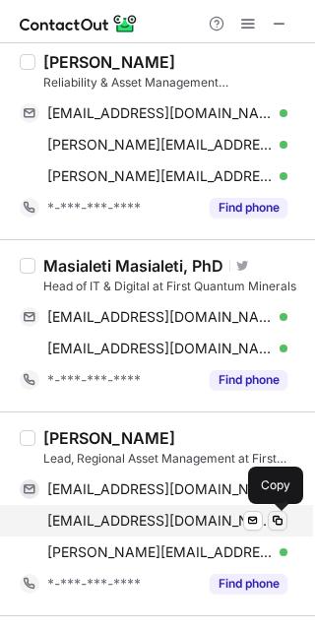
click at [268, 523] on button at bounding box center [278, 521] width 20 height 20
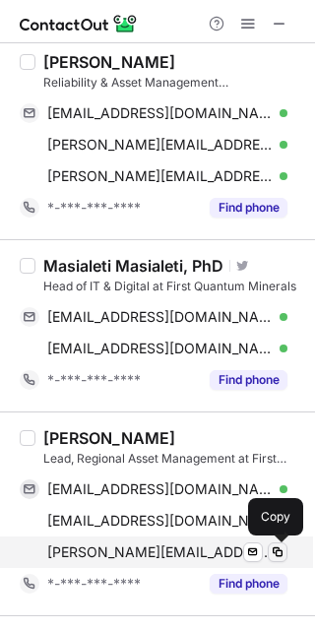
click at [279, 557] on span at bounding box center [278, 553] width 16 height 16
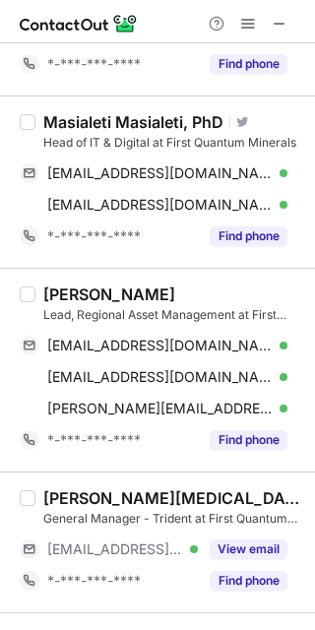
scroll to position [492, 0]
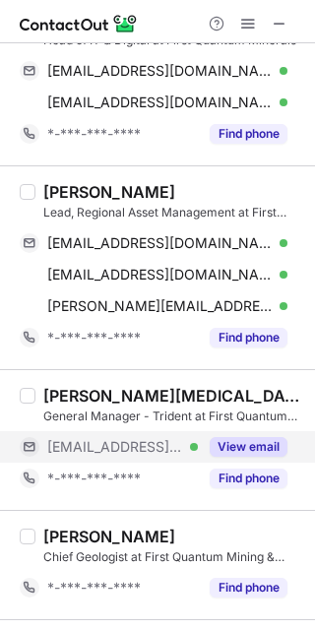
click at [244, 443] on button "View email" at bounding box center [249, 447] width 78 height 20
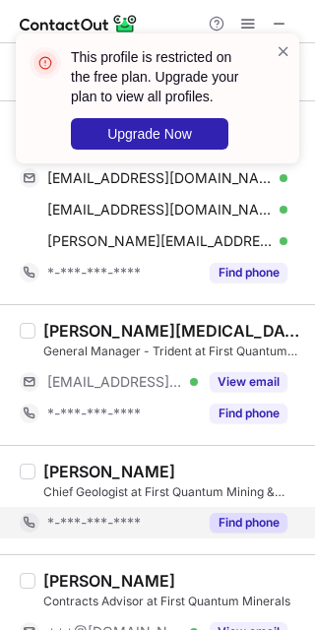
scroll to position [739, 0]
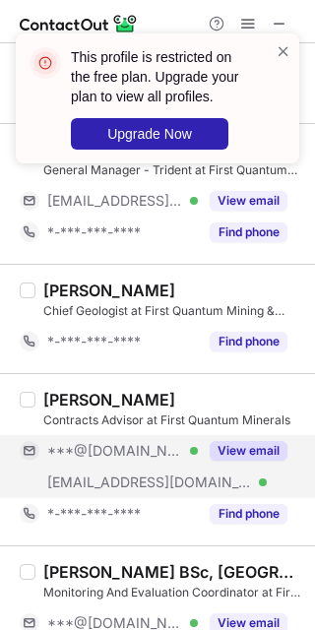
click at [244, 451] on button "View email" at bounding box center [249, 451] width 78 height 20
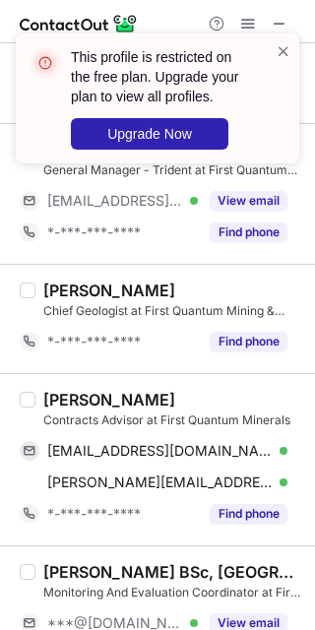
click at [65, 392] on div "Edgar Chong" at bounding box center [109, 400] width 132 height 20
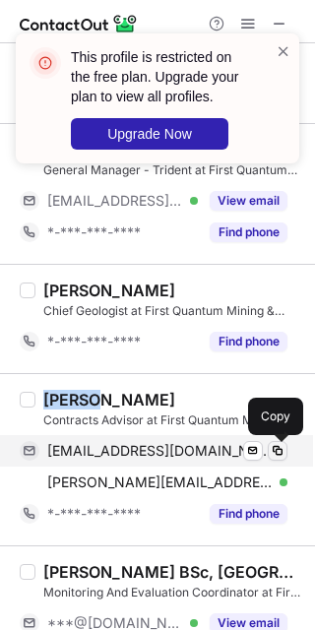
click at [287, 439] on div "echong442@gmail.com Verified Send email Copy" at bounding box center [154, 451] width 268 height 32
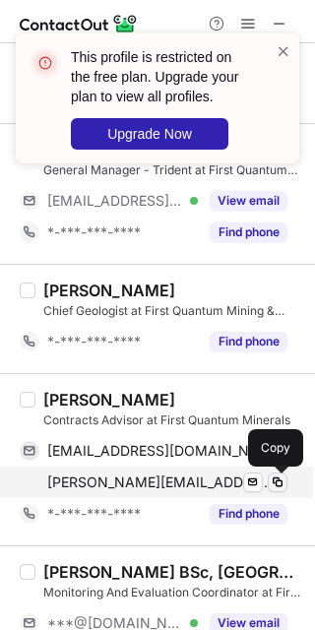
click at [278, 484] on span at bounding box center [278, 483] width 16 height 16
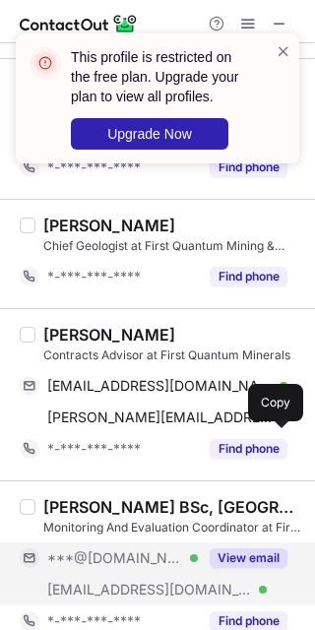
scroll to position [862, 0]
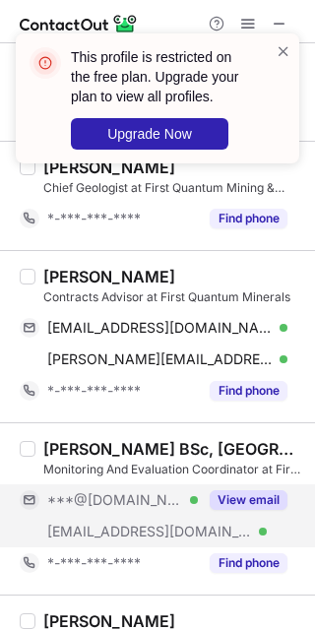
click at [210, 512] on div "View email" at bounding box center [243, 501] width 90 height 32
click at [54, 448] on div "Paul Muzungu BSc, MA.PP, PMP" at bounding box center [173, 449] width 260 height 20
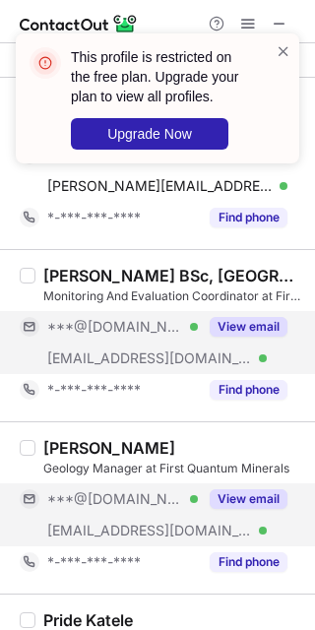
scroll to position [1108, 0]
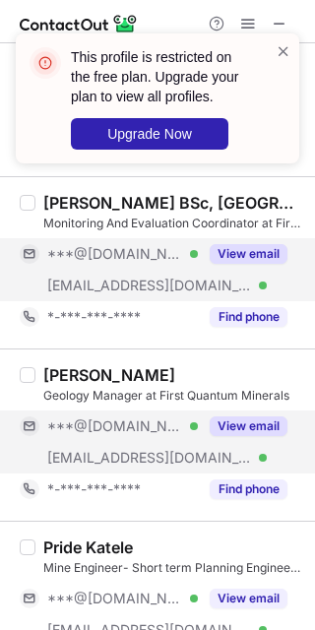
click at [241, 439] on div "View email" at bounding box center [243, 427] width 90 height 32
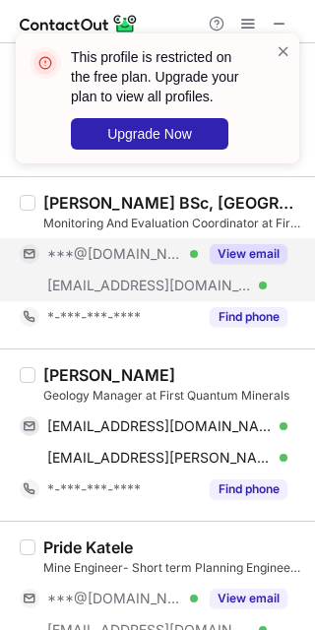
click at [67, 371] on div "Gabby Kirk" at bounding box center [109, 375] width 132 height 20
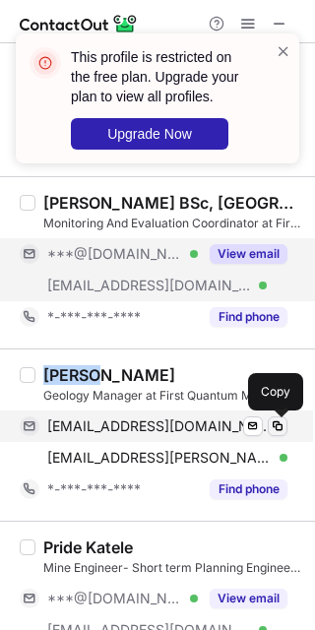
click at [278, 433] on span at bounding box center [278, 427] width 16 height 16
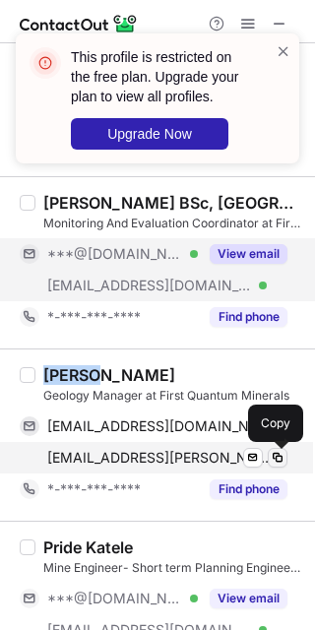
click at [282, 450] on button at bounding box center [278, 458] width 20 height 20
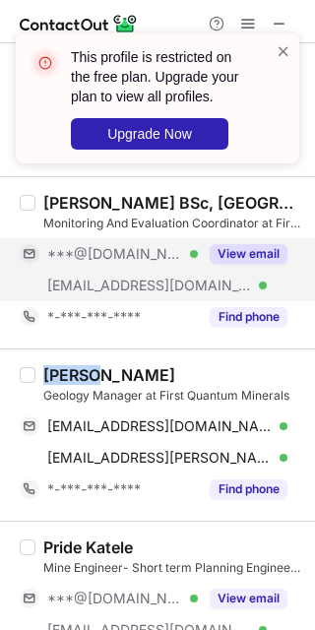
drag, startPoint x: 262, startPoint y: 603, endPoint x: 209, endPoint y: 508, distance: 108.5
click at [262, 604] on button "View email" at bounding box center [249, 599] width 78 height 20
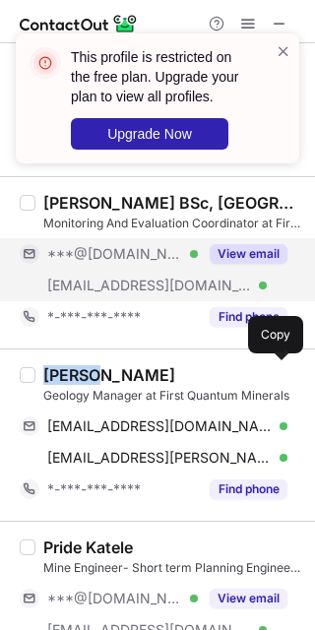
scroll to position [1354, 0]
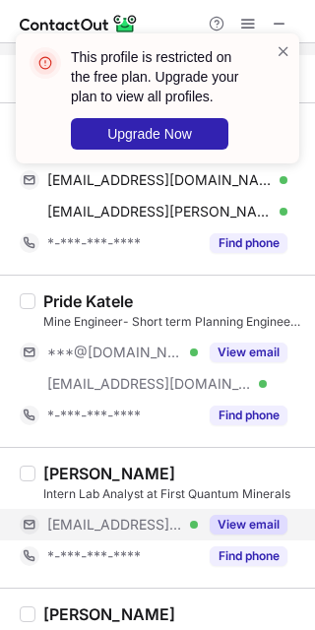
click at [242, 530] on button "View email" at bounding box center [249, 525] width 78 height 20
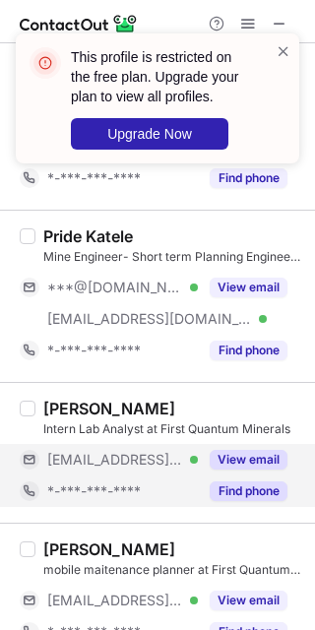
scroll to position [1477, 0]
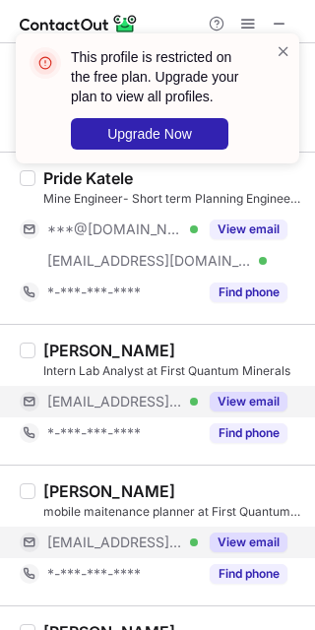
click at [248, 540] on button "View email" at bounding box center [249, 543] width 78 height 20
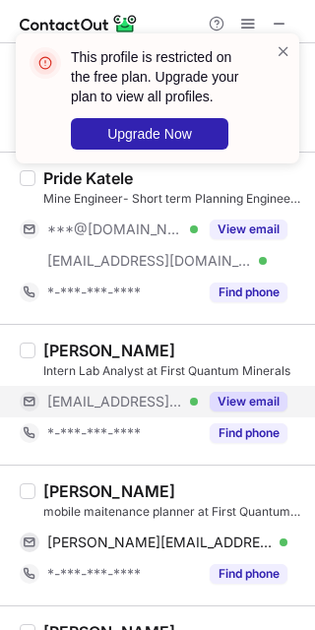
click at [82, 490] on div "GABRIEL SENDAMA" at bounding box center [109, 492] width 132 height 20
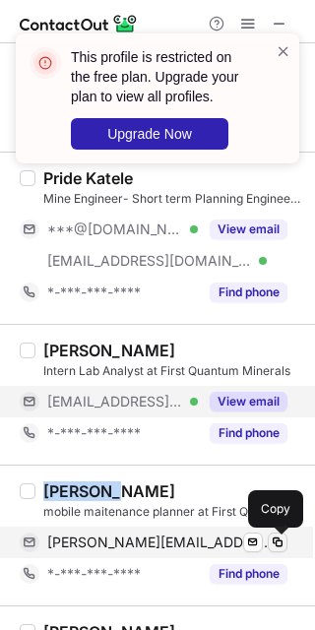
click at [283, 552] on button at bounding box center [278, 543] width 20 height 20
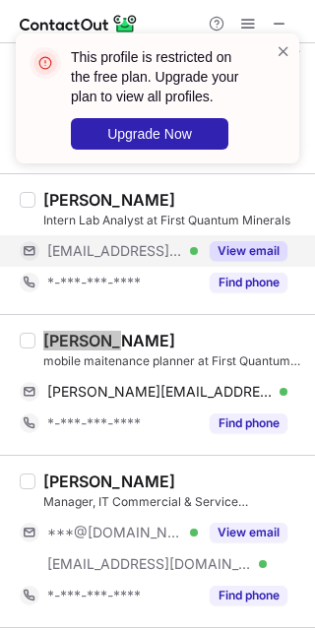
scroll to position [1723, 0]
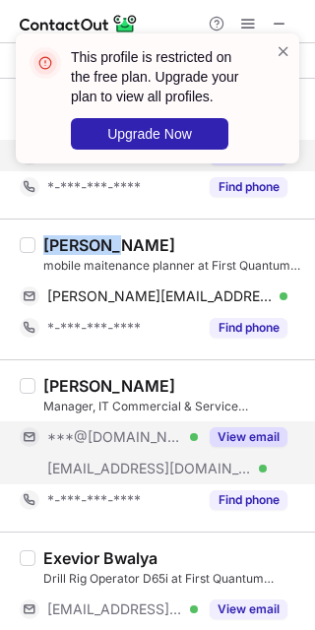
click at [244, 440] on button "View email" at bounding box center [249, 437] width 78 height 20
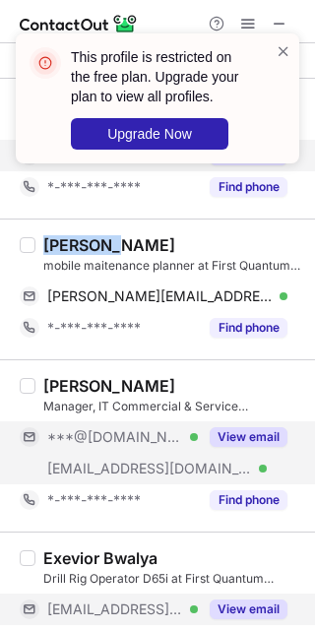
click at [247, 603] on button "View email" at bounding box center [249, 610] width 78 height 20
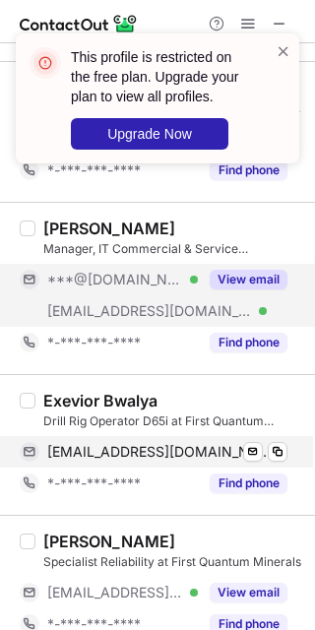
scroll to position [1970, 0]
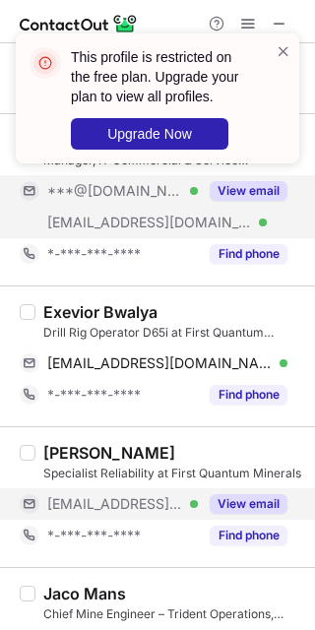
click at [248, 500] on button "View email" at bounding box center [249, 504] width 78 height 20
click at [154, 315] on div "Exevior Bwalya" at bounding box center [100, 312] width 114 height 20
click at [144, 315] on div "Exevior Bwalya" at bounding box center [100, 312] width 114 height 20
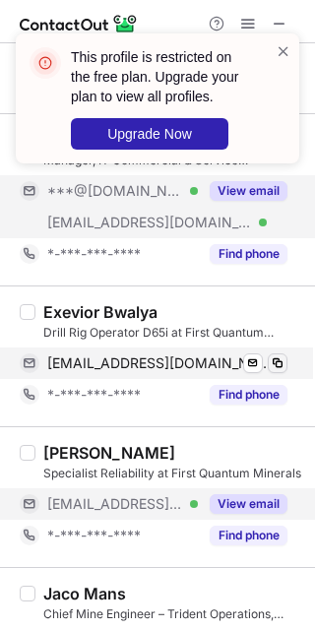
drag, startPoint x: 266, startPoint y: 367, endPoint x: 278, endPoint y: 369, distance: 12.0
click at [267, 369] on div "exeviour.bwalya@fqml.com Verified Send email Copy" at bounding box center [154, 364] width 268 height 32
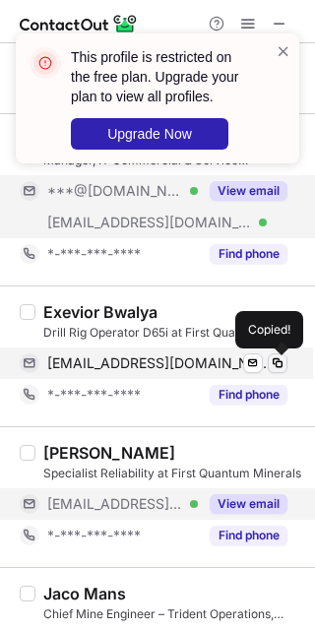
click at [278, 369] on span at bounding box center [278, 363] width 16 height 16
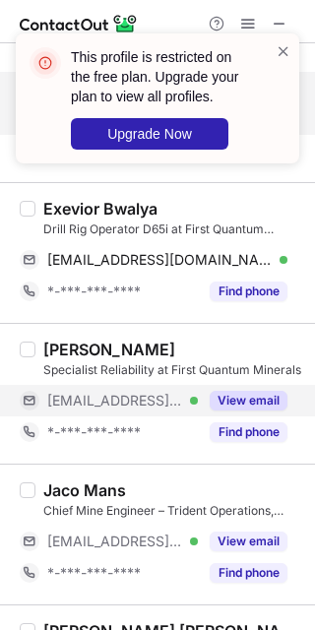
scroll to position [2093, 0]
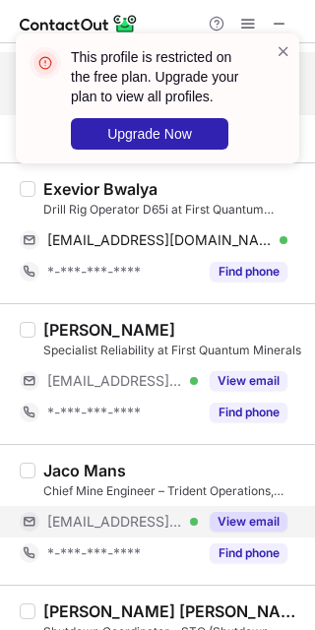
click at [247, 520] on button "View email" at bounding box center [249, 522] width 78 height 20
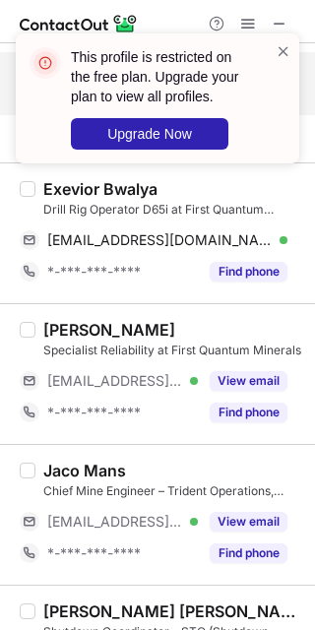
scroll to position [2216, 0]
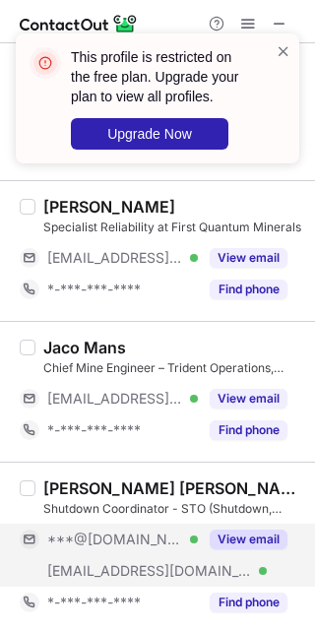
click at [251, 549] on button "View email" at bounding box center [249, 540] width 78 height 20
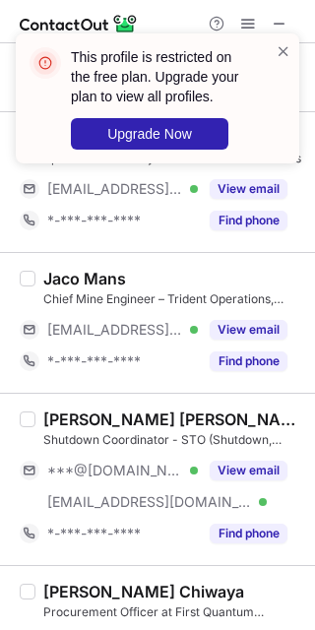
scroll to position [2339, 0]
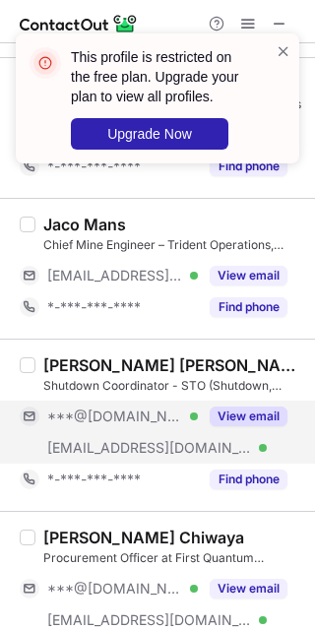
click at [243, 432] on div "View email" at bounding box center [243, 417] width 90 height 32
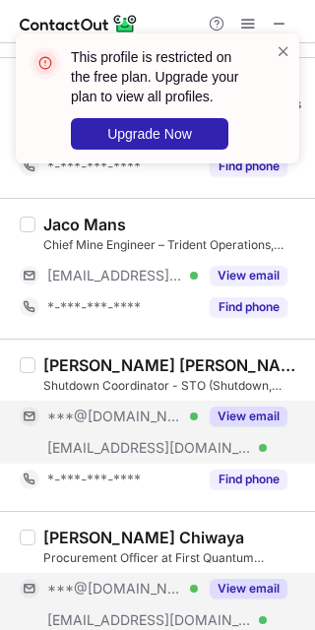
click at [231, 599] on button "View email" at bounding box center [249, 589] width 78 height 20
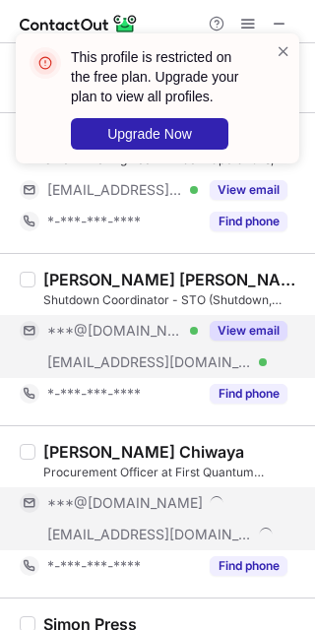
scroll to position [2462, 0]
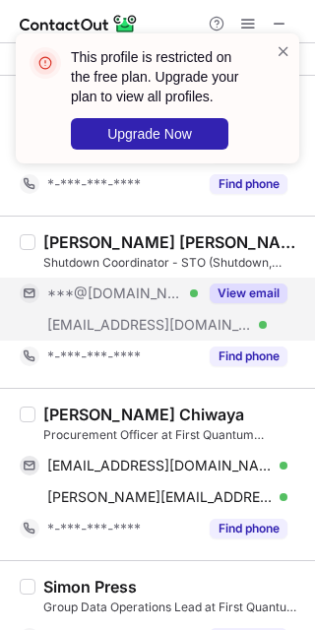
click at [135, 420] on div "Parsons Chiwaya" at bounding box center [143, 415] width 201 height 20
click at [87, 420] on div "Parsons Chiwaya" at bounding box center [143, 415] width 201 height 20
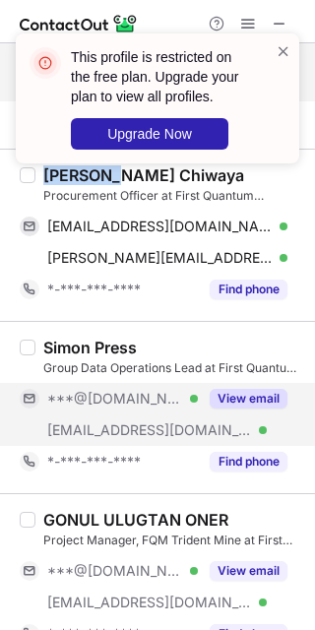
scroll to position [2708, 0]
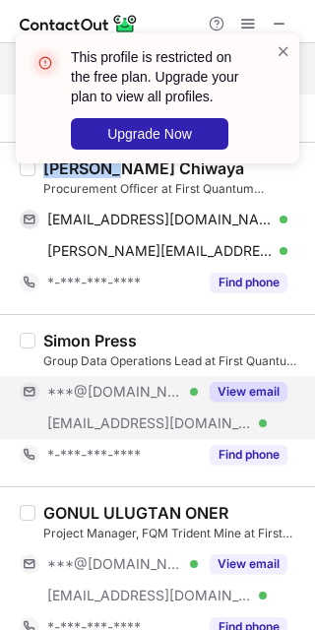
click at [264, 396] on button "View email" at bounding box center [249, 392] width 78 height 20
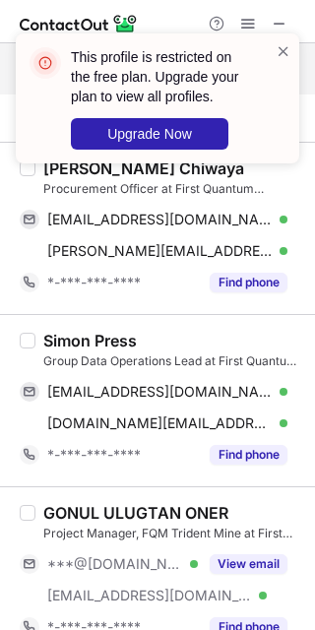
click at [60, 346] on div "Simon Press" at bounding box center [90, 341] width 94 height 20
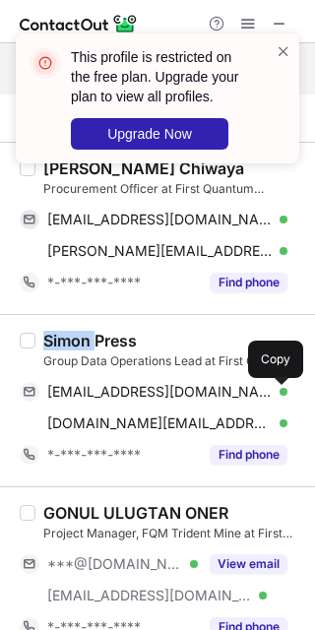
drag, startPoint x: 276, startPoint y: 400, endPoint x: 307, endPoint y: 401, distance: 31.5
click at [276, 400] on span at bounding box center [278, 392] width 16 height 16
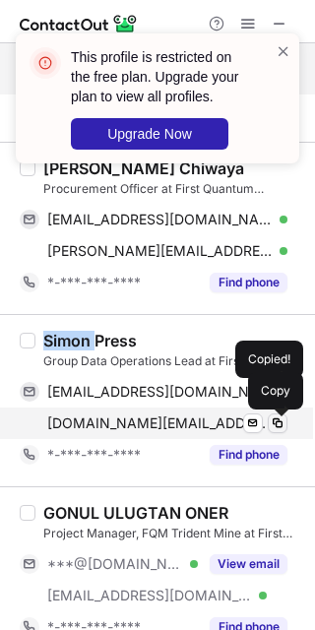
click at [272, 429] on span at bounding box center [278, 424] width 16 height 16
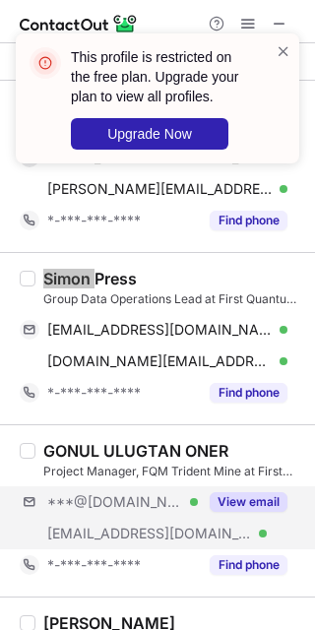
scroll to position [2831, 0]
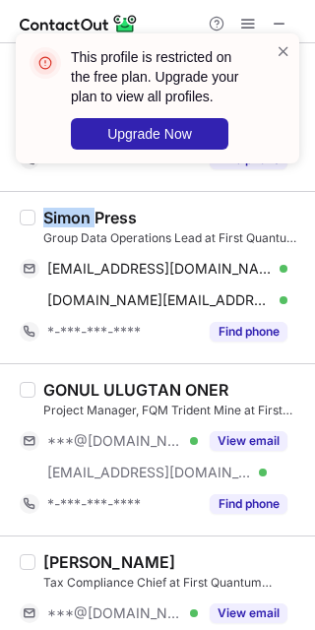
drag, startPoint x: 247, startPoint y: 448, endPoint x: 302, endPoint y: 434, distance: 56.8
click at [248, 448] on button "View email" at bounding box center [249, 441] width 78 height 20
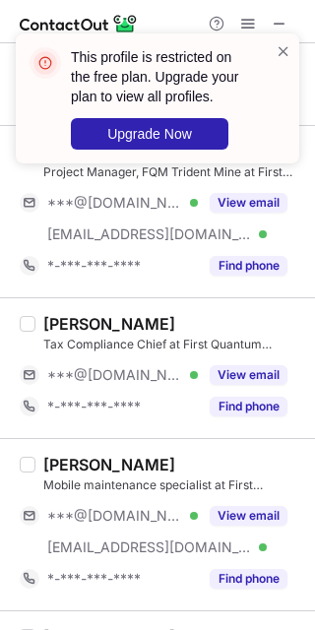
scroll to position [3077, 0]
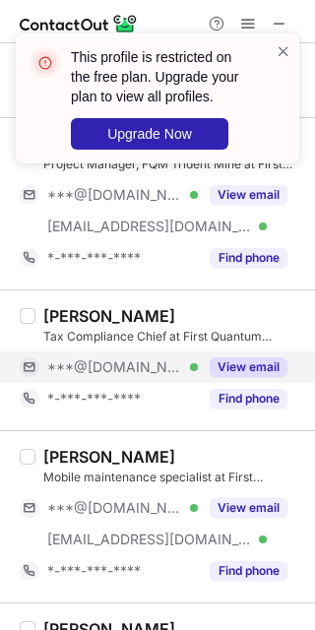
click at [243, 377] on button "View email" at bounding box center [249, 367] width 78 height 20
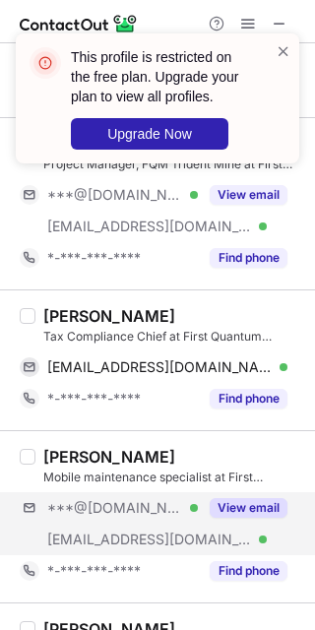
click at [256, 532] on div "***@hotmail.com Verified ***@fqml.com Verified View email" at bounding box center [162, 523] width 284 height 63
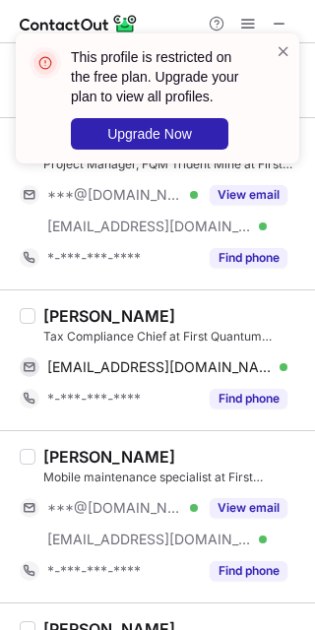
click at [66, 321] on div "Amil Alper" at bounding box center [109, 316] width 132 height 20
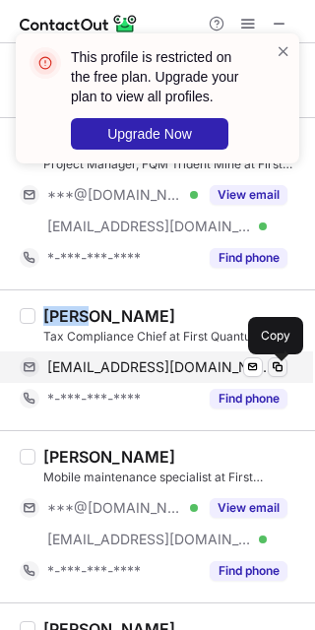
click at [274, 374] on span at bounding box center [278, 367] width 16 height 16
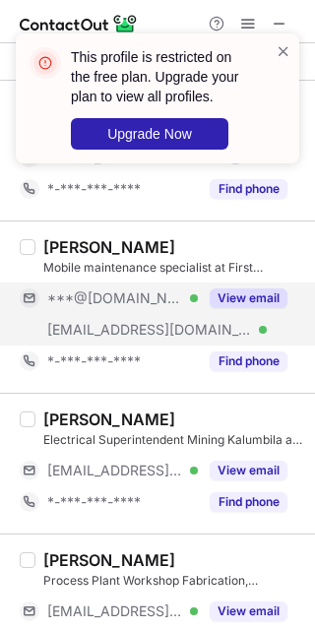
scroll to position [3324, 0]
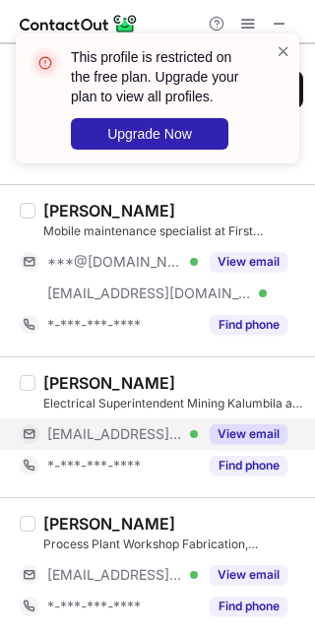
drag, startPoint x: 271, startPoint y: 446, endPoint x: 262, endPoint y: 510, distance: 64.6
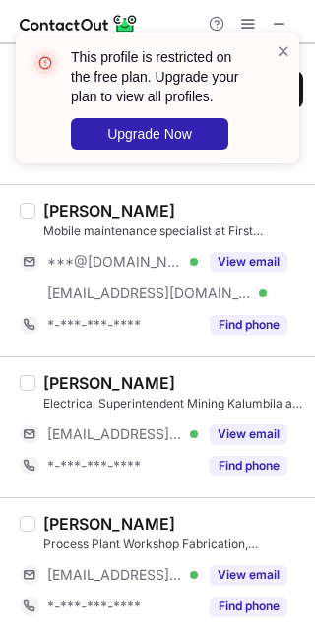
click at [271, 444] on button "View email" at bounding box center [249, 434] width 78 height 20
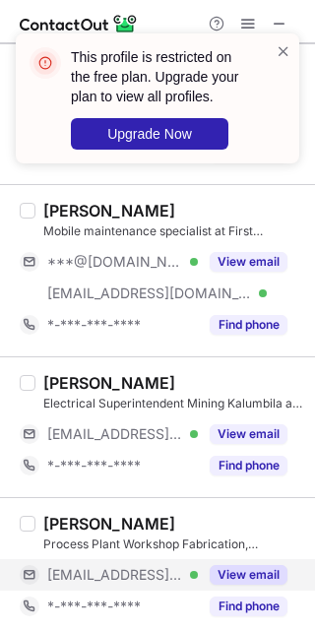
click at [261, 584] on button "View email" at bounding box center [249, 575] width 78 height 20
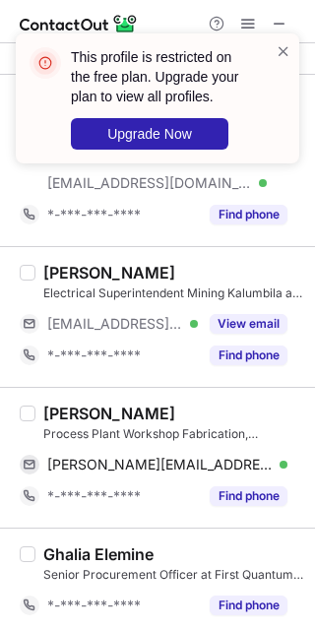
scroll to position [3445, 0]
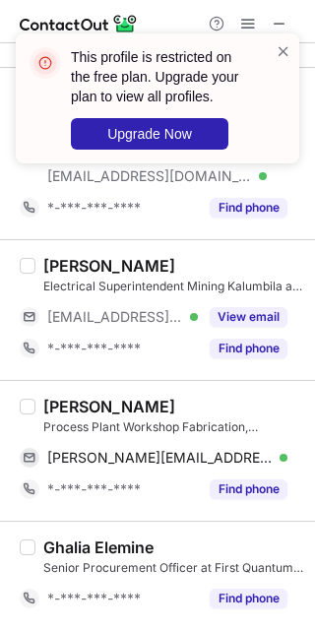
click at [69, 405] on div "Néstor Vallejo Delgado" at bounding box center [109, 407] width 132 height 20
click at [123, 404] on div "Néstor Vallejo Delgado" at bounding box center [109, 407] width 132 height 20
click at [123, 405] on div "Néstor Vallejo Delgado" at bounding box center [109, 407] width 132 height 20
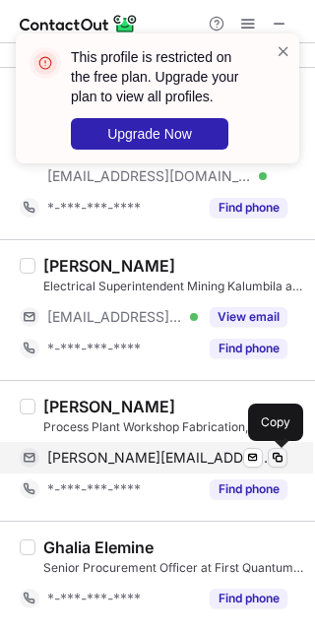
click at [286, 463] on button at bounding box center [278, 458] width 20 height 20
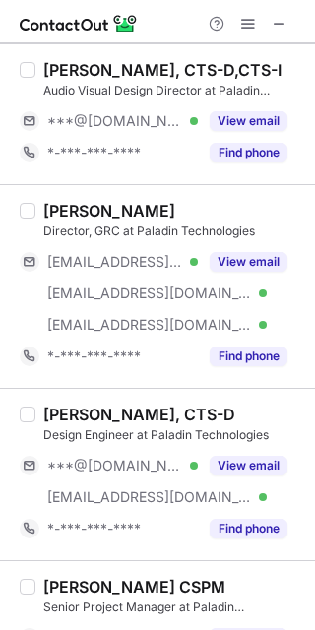
scroll to position [0, 0]
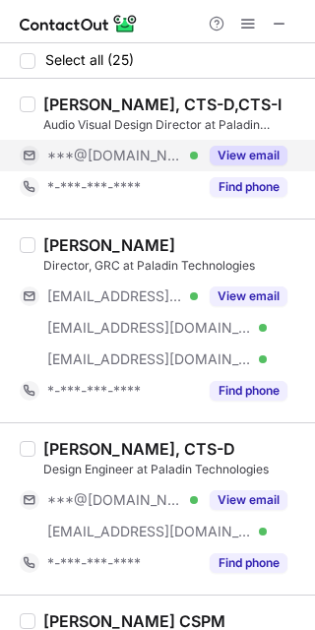
click at [238, 145] on div "View email" at bounding box center [243, 156] width 90 height 32
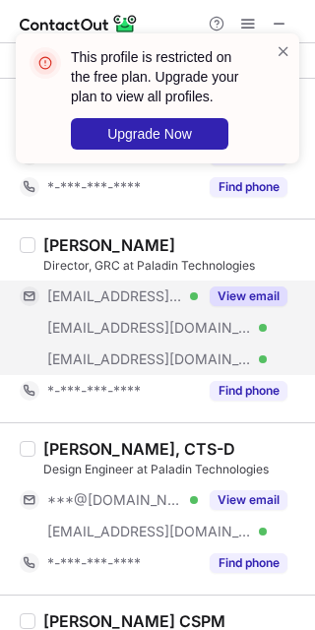
click at [269, 305] on button "View email" at bounding box center [249, 297] width 78 height 20
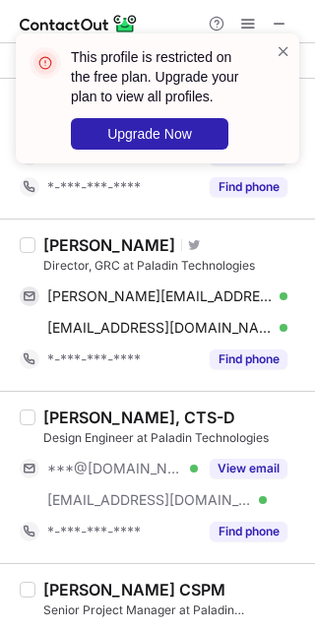
click at [55, 243] on div "Tom Zarcone" at bounding box center [109, 245] width 132 height 20
click at [56, 247] on div "Tom Zarcone" at bounding box center [109, 245] width 132 height 20
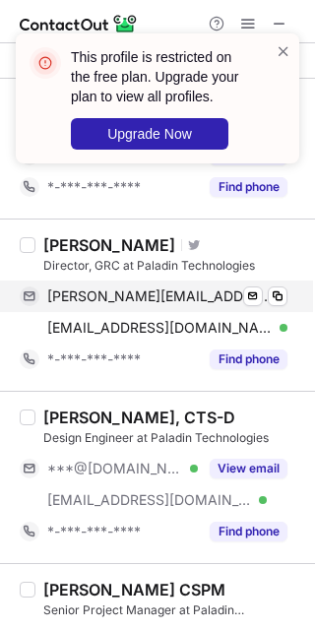
click at [288, 293] on div "tom.zarcone@mac.com Verified Send email Copy" at bounding box center [154, 297] width 268 height 32
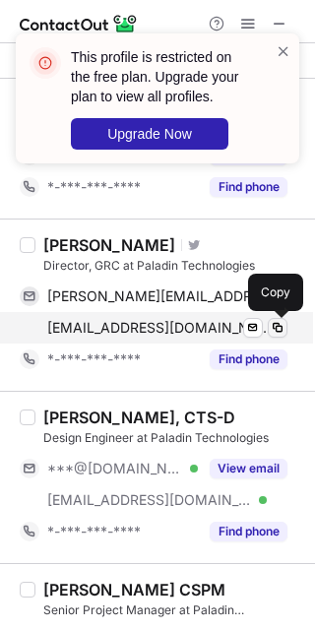
click at [277, 337] on button at bounding box center [278, 328] width 20 height 20
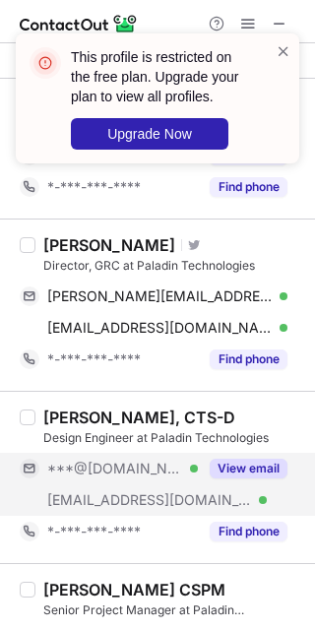
click at [229, 473] on button "View email" at bounding box center [249, 469] width 78 height 20
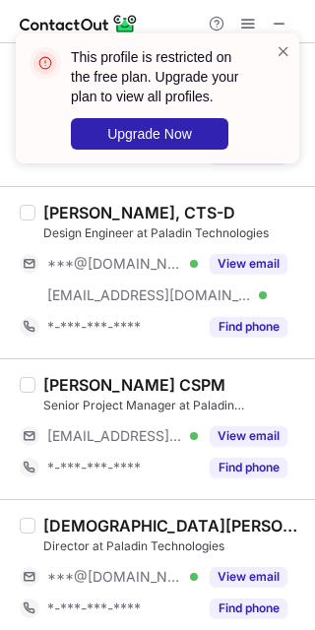
scroll to position [246, 0]
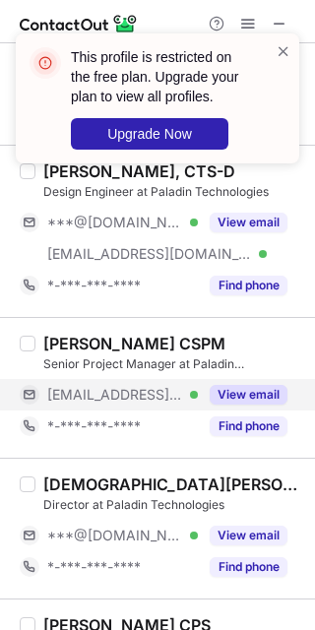
click at [234, 407] on div "View email" at bounding box center [243, 395] width 90 height 32
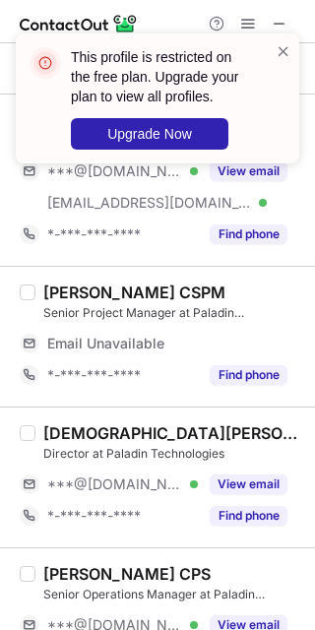
scroll to position [369, 0]
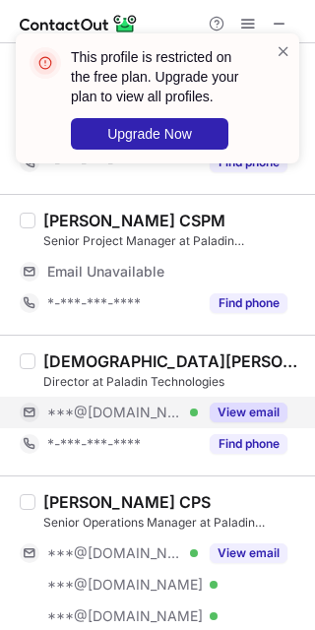
click at [233, 412] on button "View email" at bounding box center [249, 413] width 78 height 20
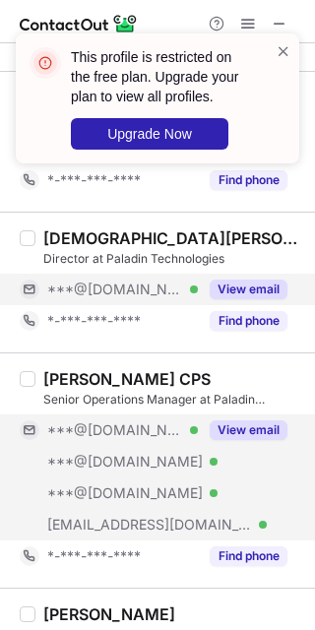
click at [228, 436] on button "View email" at bounding box center [249, 430] width 78 height 20
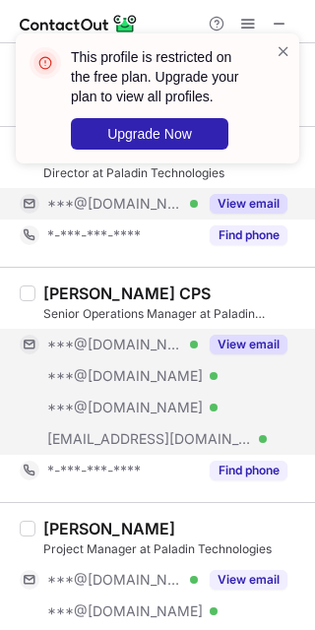
scroll to position [739, 0]
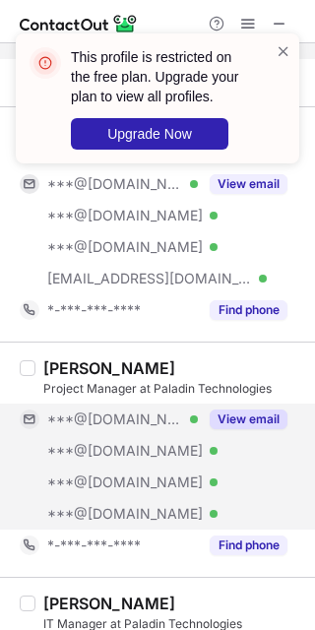
click at [236, 429] on button "View email" at bounding box center [249, 420] width 78 height 20
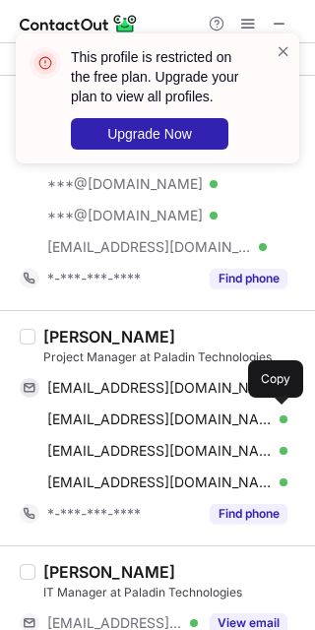
scroll to position [707, 0]
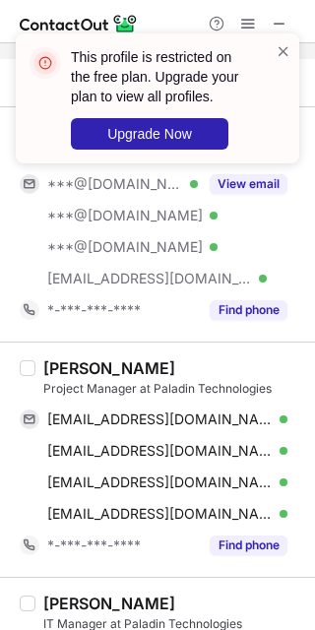
click at [74, 364] on div "Gerardo Avila" at bounding box center [109, 368] width 132 height 20
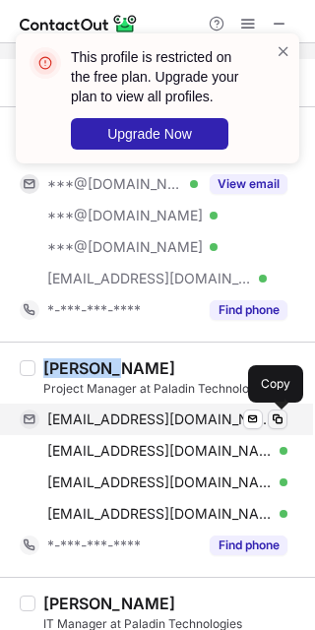
click at [287, 421] on button at bounding box center [278, 420] width 20 height 20
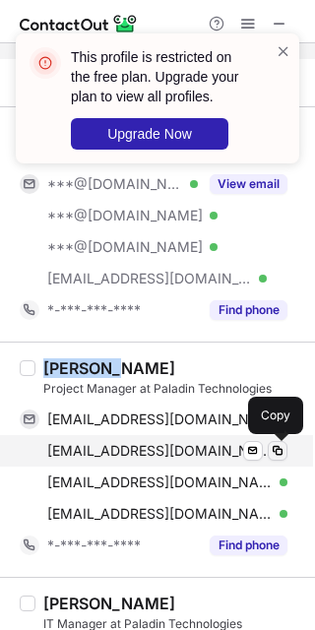
click at [274, 459] on span at bounding box center [278, 451] width 16 height 16
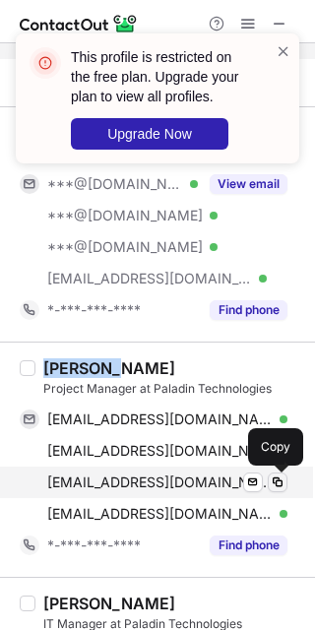
click at [278, 487] on span at bounding box center [278, 483] width 16 height 16
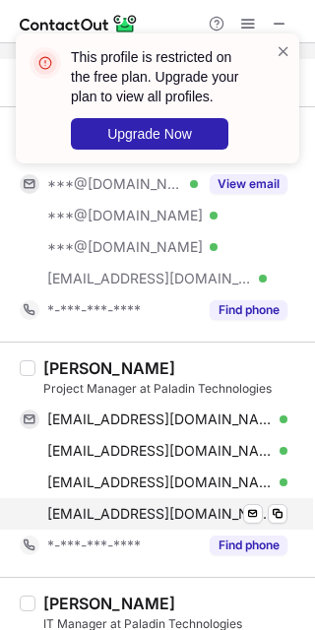
click at [267, 523] on div "avila_charly@hotmail.com Verified" at bounding box center [167, 514] width 240 height 18
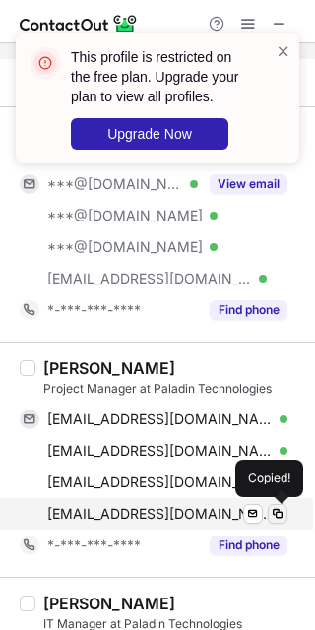
click at [273, 522] on span at bounding box center [278, 514] width 16 height 16
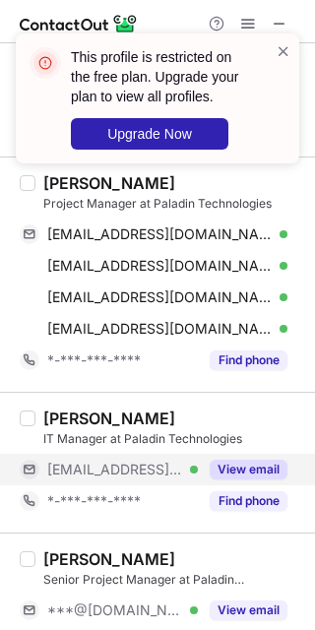
scroll to position [953, 0]
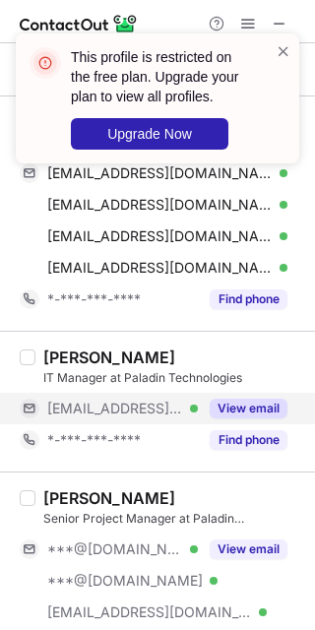
click at [249, 404] on button "View email" at bounding box center [249, 409] width 78 height 20
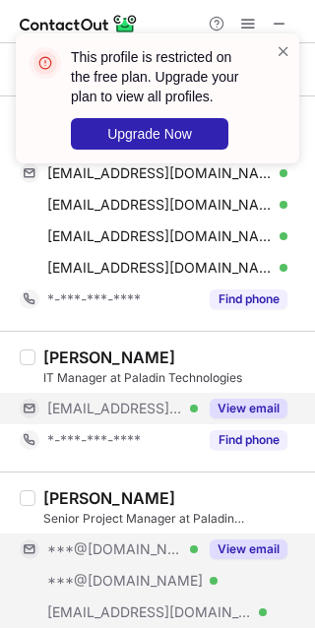
click at [226, 542] on button "View email" at bounding box center [249, 550] width 78 height 20
click at [253, 420] on div "View email" at bounding box center [243, 409] width 90 height 32
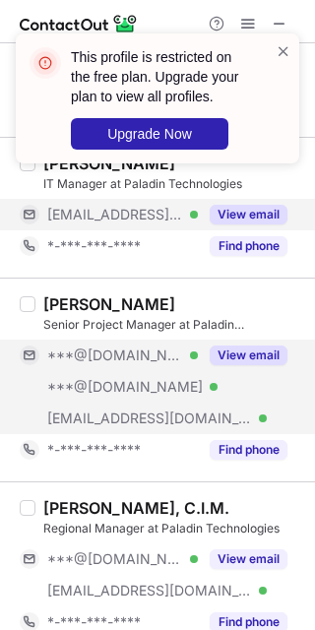
scroll to position [1199, 0]
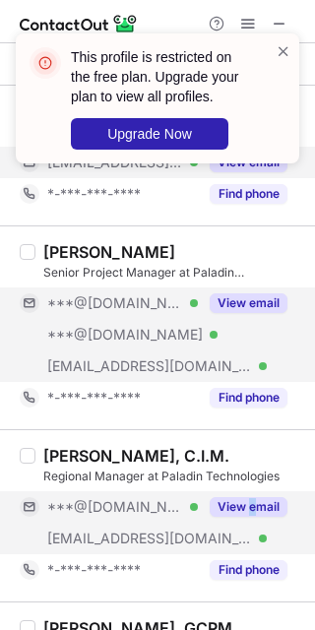
click at [253, 498] on div "View email" at bounding box center [243, 507] width 90 height 32
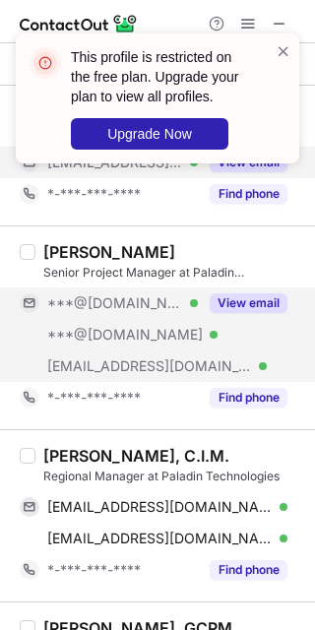
scroll to position [1323, 0]
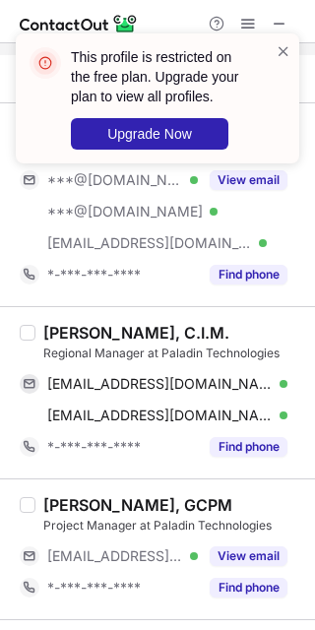
click at [43, 326] on div "Travis Routhier, C.I.M." at bounding box center [136, 333] width 186 height 20
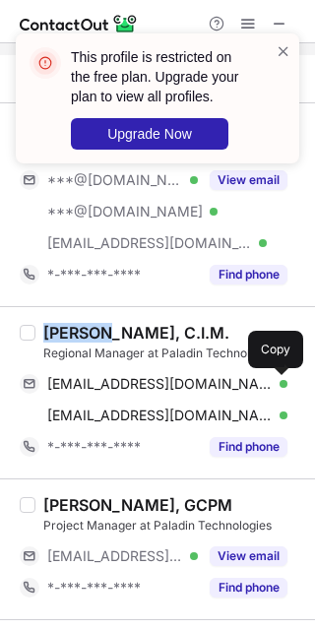
drag, startPoint x: 282, startPoint y: 381, endPoint x: 310, endPoint y: 406, distance: 37.7
click at [282, 382] on span at bounding box center [278, 384] width 16 height 16
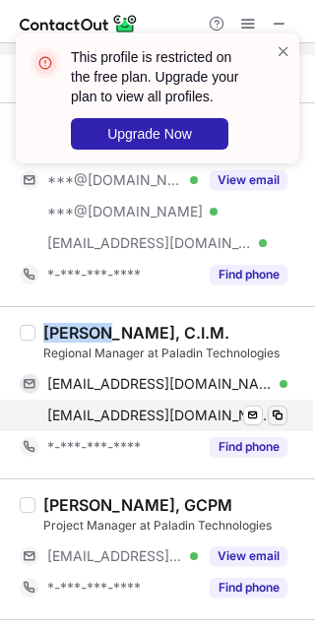
click at [283, 415] on span at bounding box center [278, 416] width 16 height 16
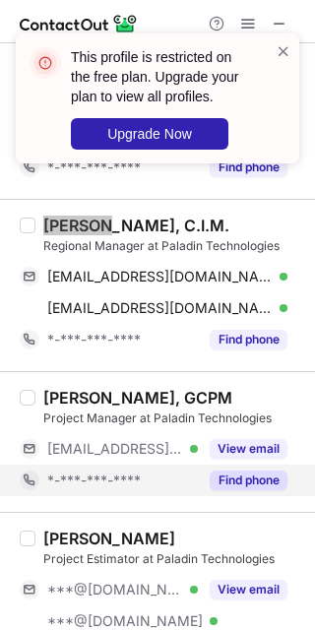
scroll to position [1446, 0]
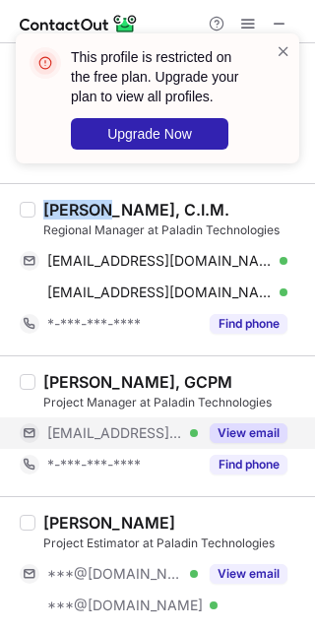
click at [229, 425] on button "View email" at bounding box center [249, 433] width 78 height 20
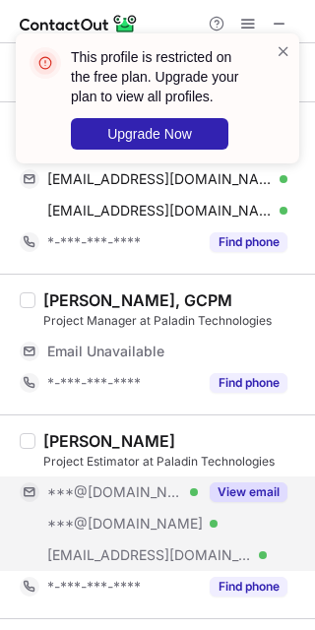
scroll to position [1569, 0]
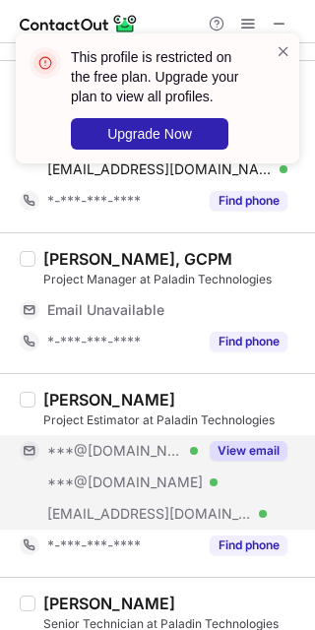
click at [236, 453] on button "View email" at bounding box center [249, 451] width 78 height 20
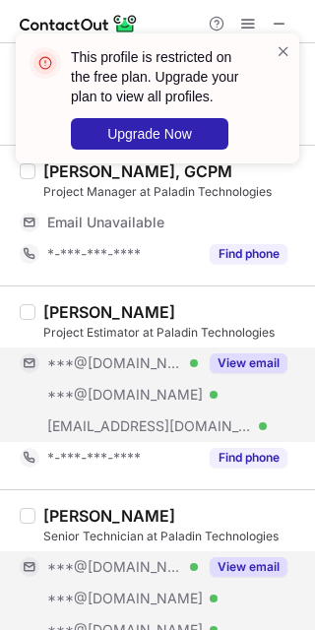
scroll to position [1692, 0]
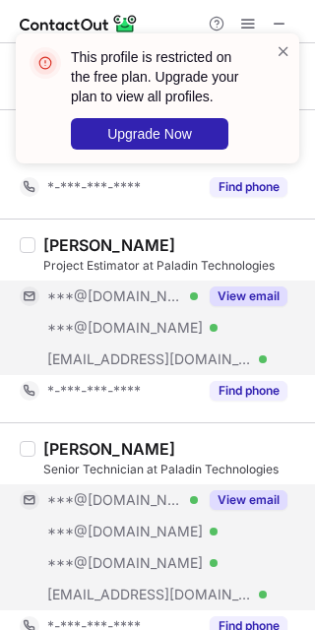
click at [254, 503] on button "View email" at bounding box center [249, 500] width 78 height 20
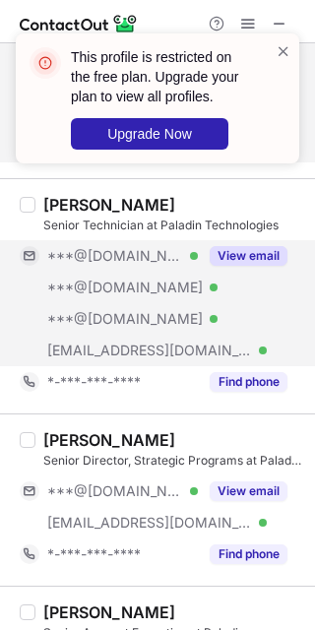
scroll to position [1938, 0]
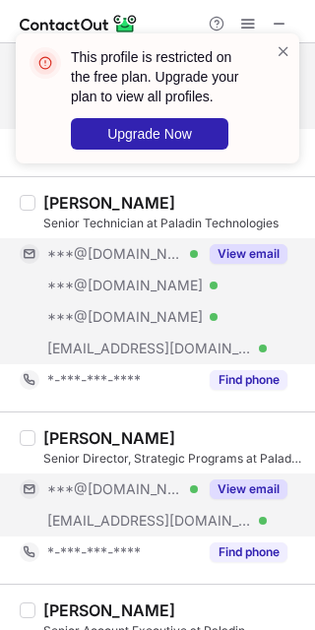
click at [227, 492] on button "View email" at bounding box center [249, 490] width 78 height 20
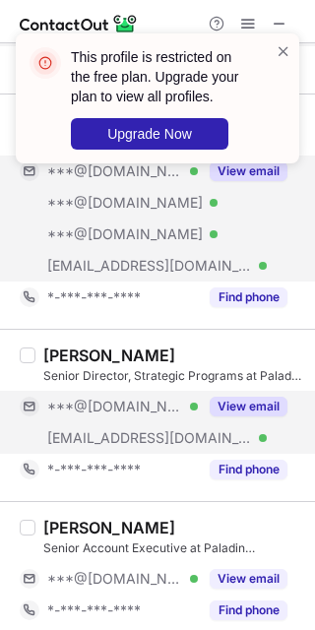
scroll to position [2061, 0]
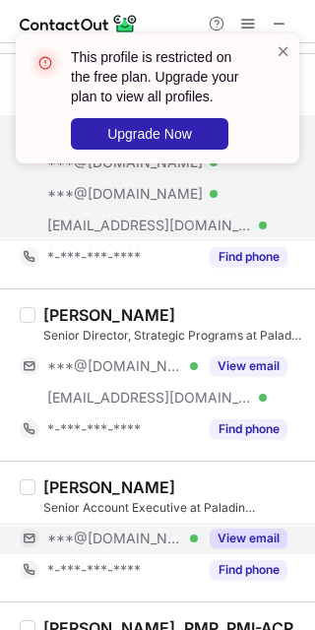
click at [241, 540] on button "View email" at bounding box center [249, 539] width 78 height 20
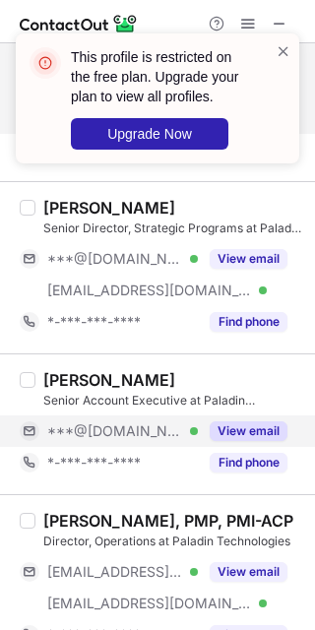
scroll to position [2307, 0]
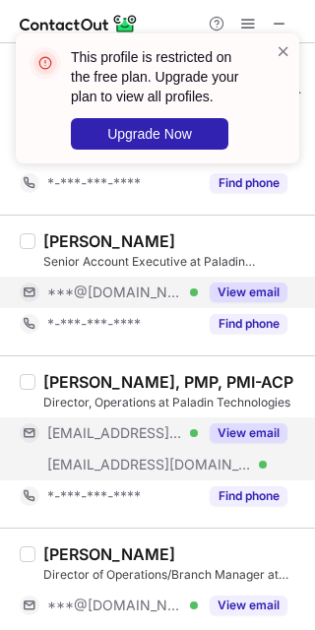
click at [249, 453] on div "***@me.com Verified ***@paladintechnologies.com Verified View email" at bounding box center [162, 449] width 284 height 63
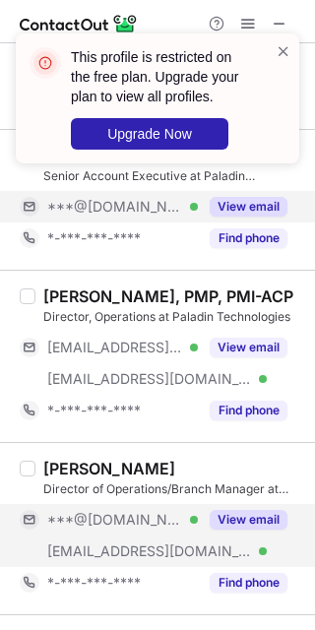
scroll to position [2430, 0]
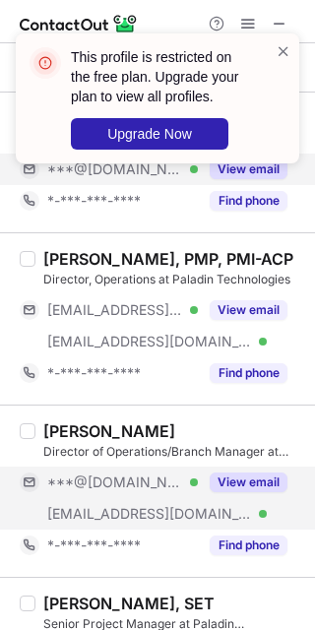
click at [228, 474] on div "View email" at bounding box center [243, 483] width 90 height 32
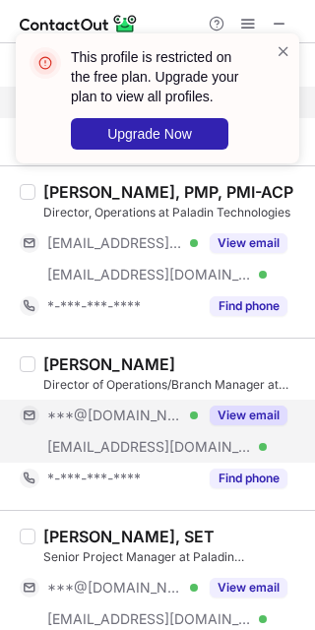
scroll to position [2553, 0]
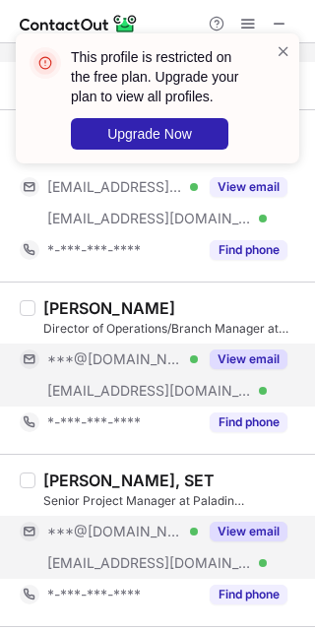
click at [251, 542] on button "View email" at bounding box center [249, 532] width 78 height 20
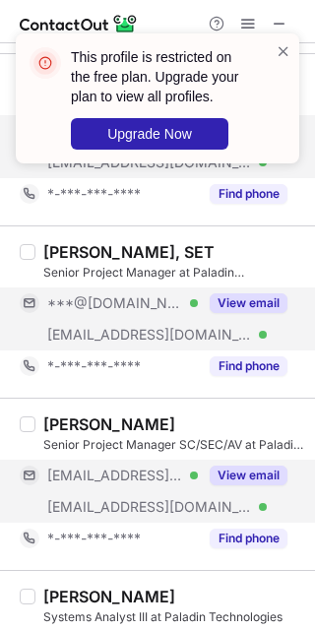
scroll to position [2800, 0]
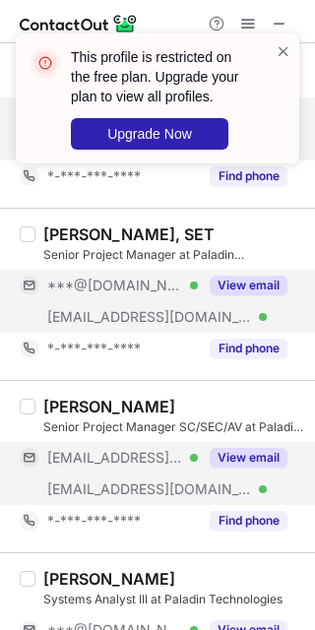
click at [227, 465] on button "View email" at bounding box center [249, 458] width 78 height 20
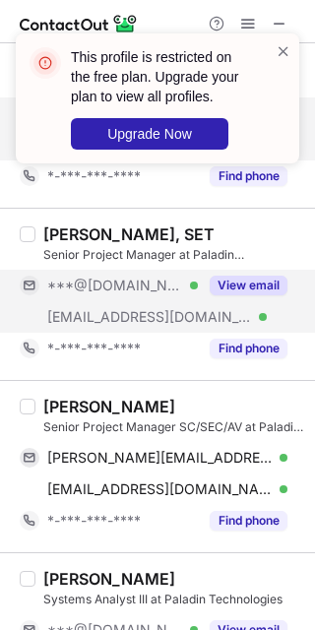
click at [95, 417] on div "Anthony Kane" at bounding box center [109, 407] width 132 height 20
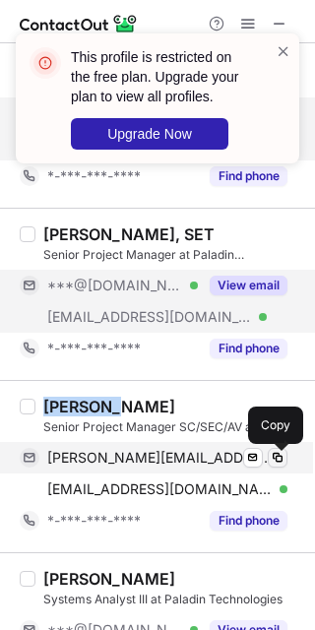
click at [282, 460] on span at bounding box center [278, 458] width 16 height 16
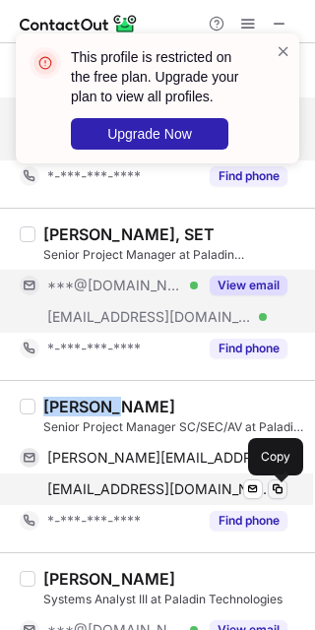
click at [276, 487] on span at bounding box center [278, 490] width 16 height 16
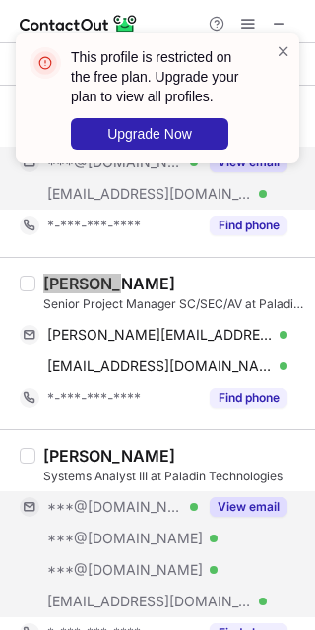
scroll to position [3046, 0]
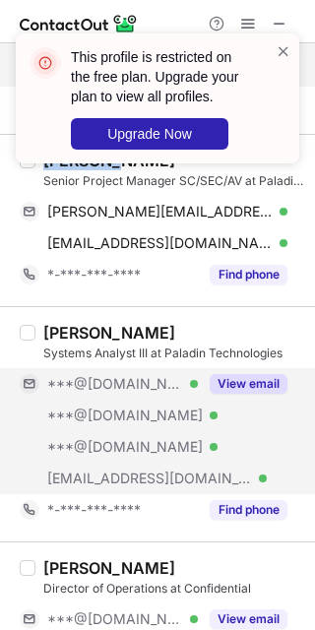
click at [233, 400] on div "View email" at bounding box center [243, 384] width 90 height 32
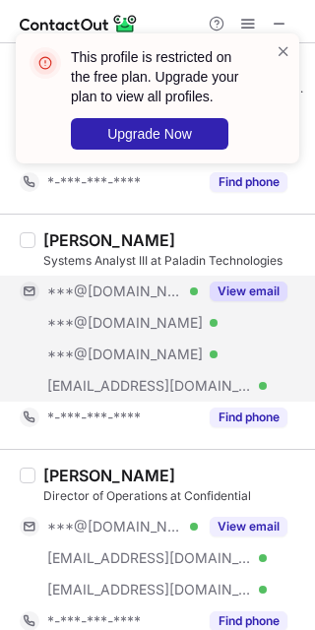
scroll to position [3169, 0]
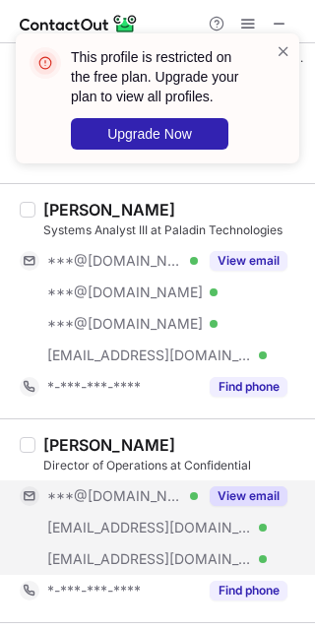
click at [242, 485] on div "View email" at bounding box center [243, 497] width 90 height 32
click at [263, 493] on button "View email" at bounding box center [249, 496] width 78 height 20
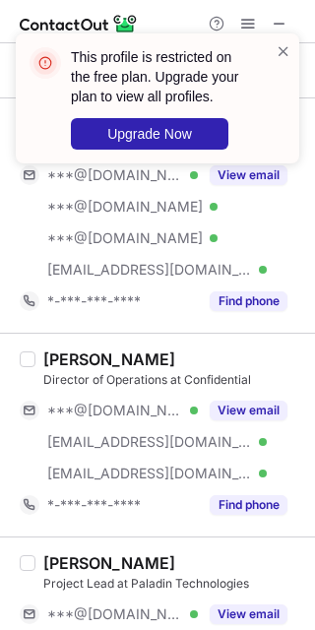
scroll to position [3292, 0]
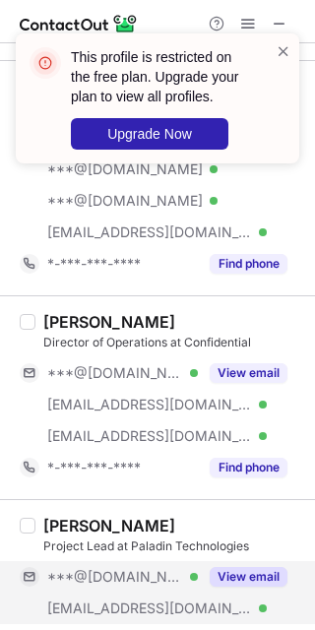
click at [220, 578] on button "View email" at bounding box center [249, 577] width 78 height 20
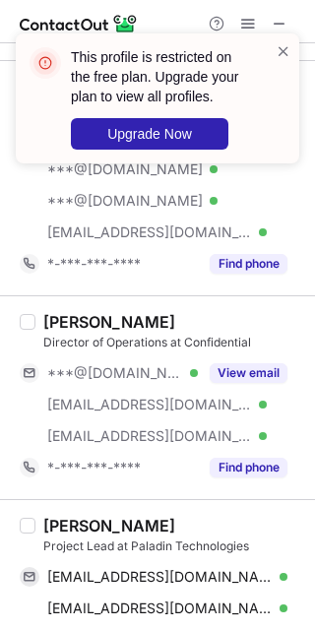
click at [67, 519] on div "Justin Lassila" at bounding box center [109, 526] width 132 height 20
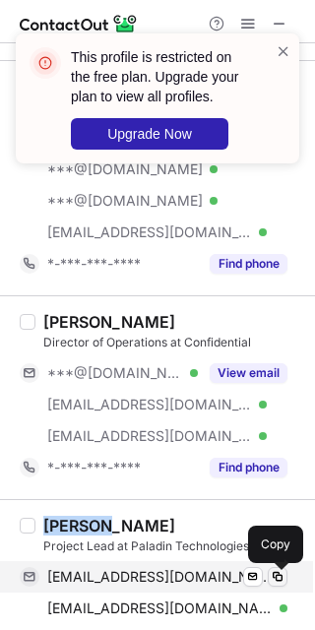
click at [272, 579] on span at bounding box center [278, 577] width 16 height 16
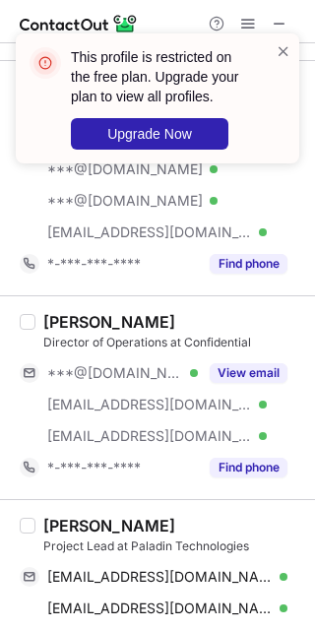
click at [288, 606] on div "justinlassila@gmail.com Verified Send email Copied! jlassila@paladintechnologie…" at bounding box center [162, 592] width 284 height 63
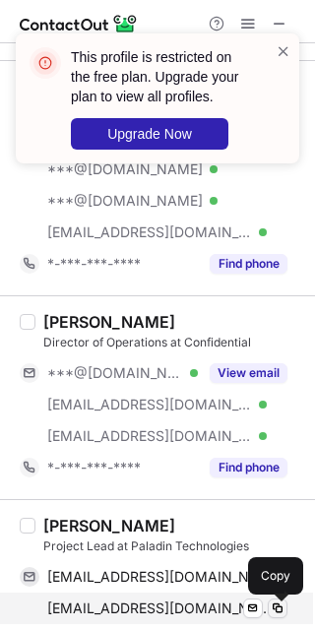
click at [283, 607] on span at bounding box center [278, 609] width 16 height 16
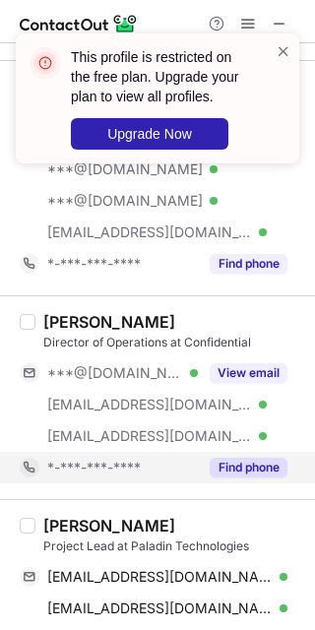
scroll to position [3538, 0]
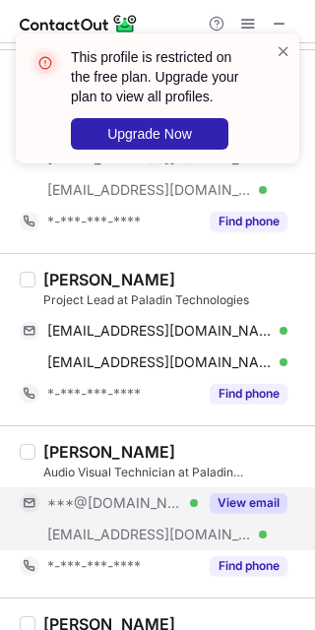
click at [259, 535] on div at bounding box center [263, 535] width 8 height 8
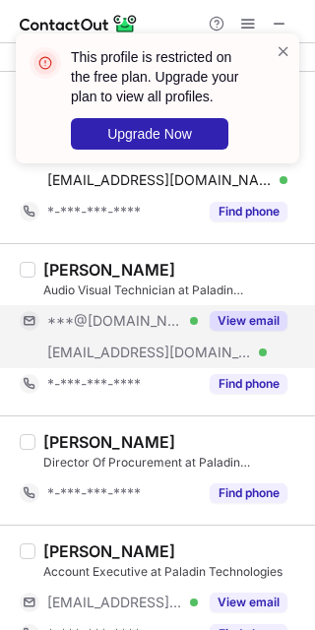
scroll to position [3760, 0]
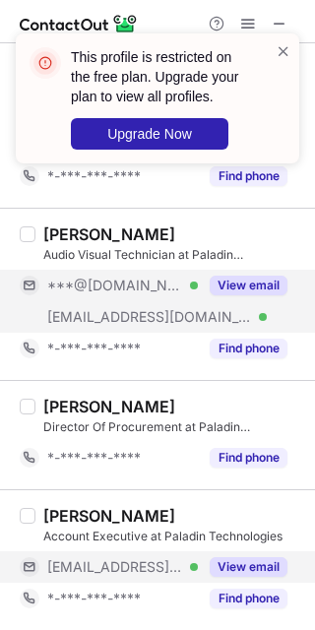
click at [237, 566] on button "View email" at bounding box center [249, 567] width 78 height 20
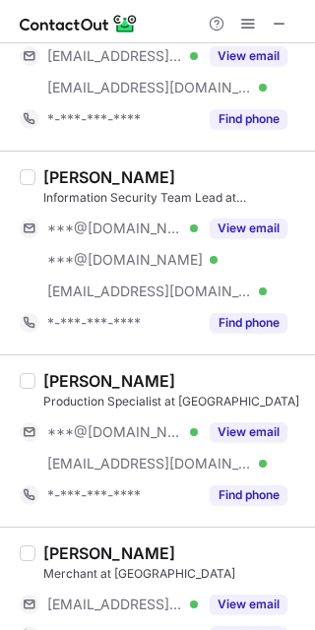
scroll to position [0, 0]
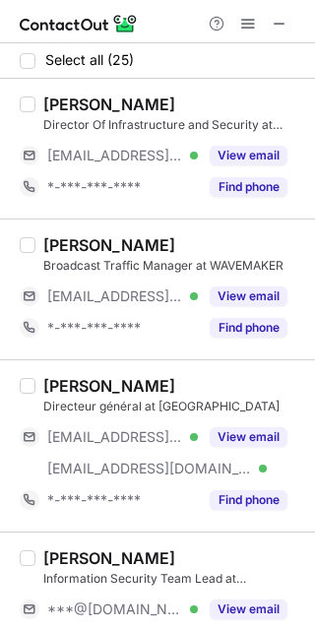
drag, startPoint x: 258, startPoint y: 257, endPoint x: 241, endPoint y: 279, distance: 27.4
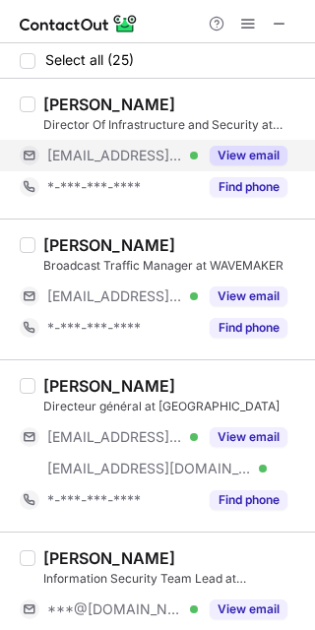
click at [218, 156] on button "View email" at bounding box center [249, 156] width 78 height 20
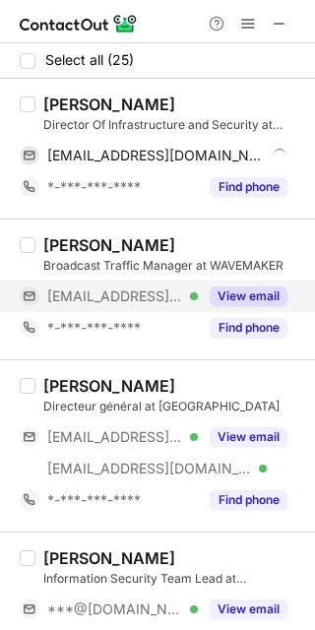
click at [236, 296] on button "View email" at bounding box center [249, 297] width 78 height 20
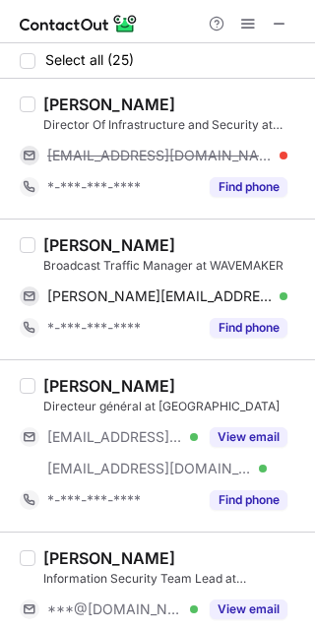
click at [65, 247] on div "Debbie Irwin" at bounding box center [109, 245] width 132 height 20
click at [66, 247] on div "Debbie Irwin" at bounding box center [109, 245] width 132 height 20
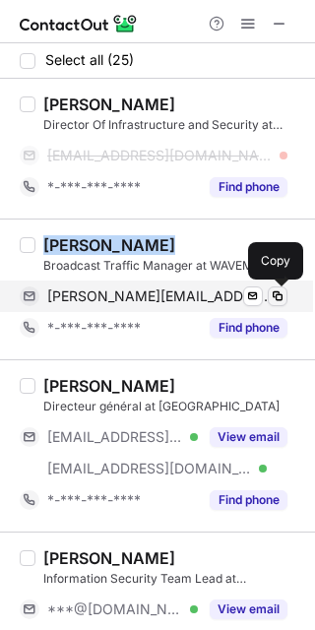
click at [271, 298] on span at bounding box center [278, 297] width 16 height 16
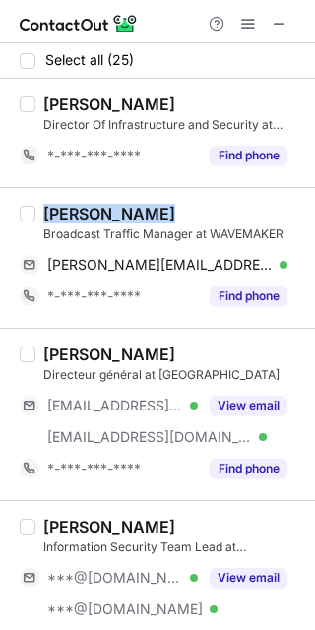
click at [56, 217] on div "Debbie Irwin" at bounding box center [109, 214] width 132 height 20
click at [85, 210] on div "Debbie Irwin" at bounding box center [109, 214] width 132 height 20
click at [61, 190] on div "Debbie Irwin Broadcast Traffic Manager at WAVEMAKER debbie.irwin@mecglobal.com …" at bounding box center [157, 257] width 315 height 141
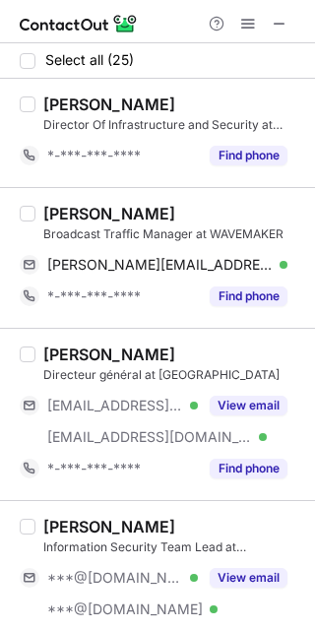
click at [59, 209] on div "Debbie Irwin" at bounding box center [109, 214] width 132 height 20
click at [56, 208] on div "Debbie Irwin" at bounding box center [109, 214] width 132 height 20
click at [59, 204] on div "Debbie Irwin" at bounding box center [109, 214] width 132 height 20
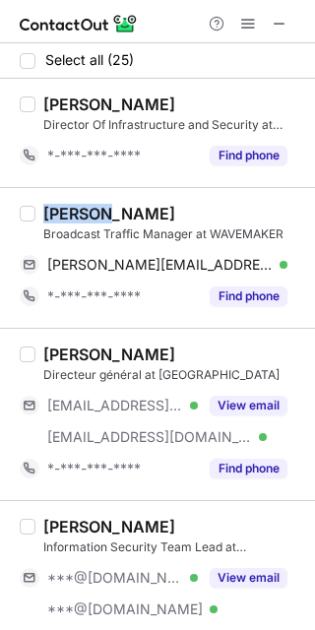
click at [59, 204] on div "Debbie Irwin" at bounding box center [109, 214] width 132 height 20
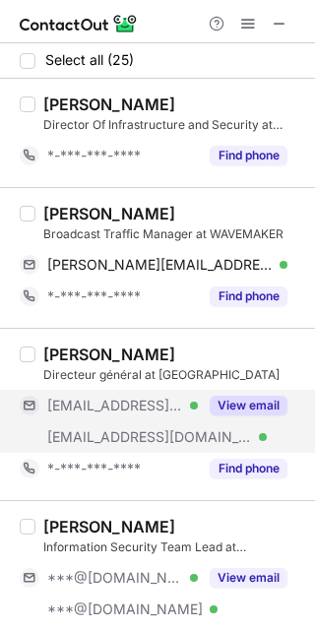
click at [247, 425] on div "***@videotron.ca Verified ***@mec.ca Verified View email" at bounding box center [162, 421] width 284 height 63
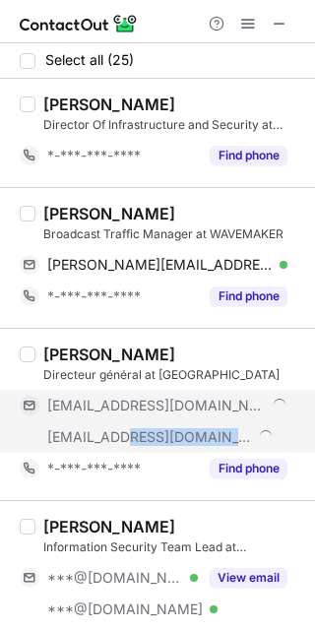
click at [247, 423] on div "***@mec.ca" at bounding box center [154, 437] width 268 height 32
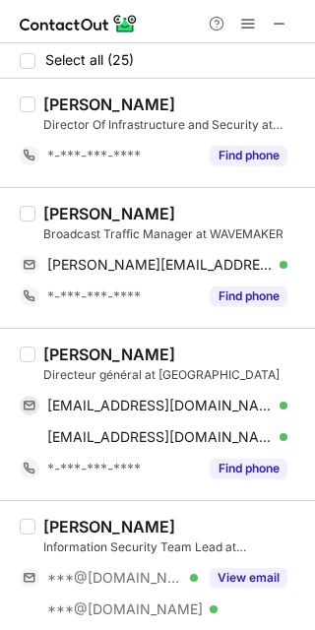
click at [51, 356] on div "Eric Morneau" at bounding box center [109, 355] width 132 height 20
click at [51, 357] on div "Eric Morneau" at bounding box center [109, 355] width 132 height 20
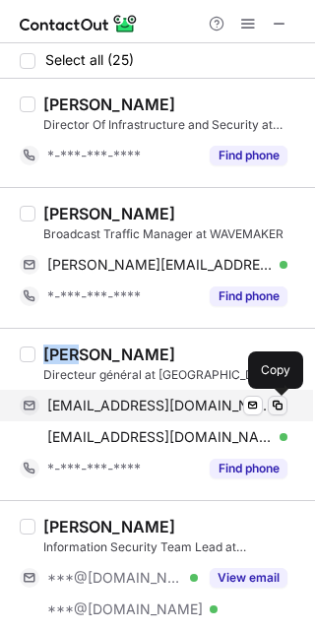
click at [272, 411] on span at bounding box center [278, 406] width 16 height 16
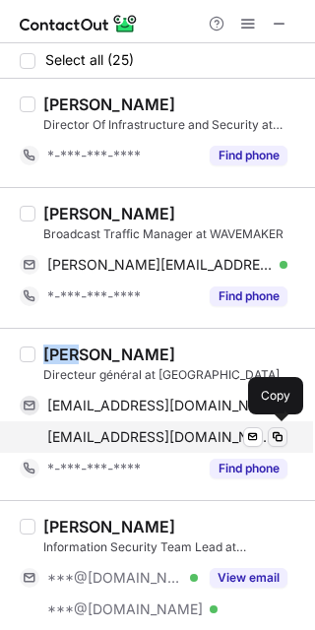
click at [284, 428] on button at bounding box center [278, 437] width 20 height 20
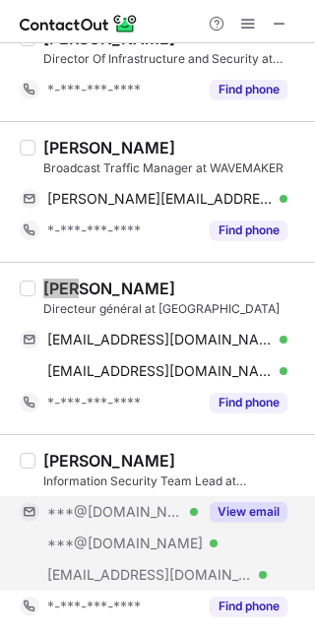
scroll to position [123, 0]
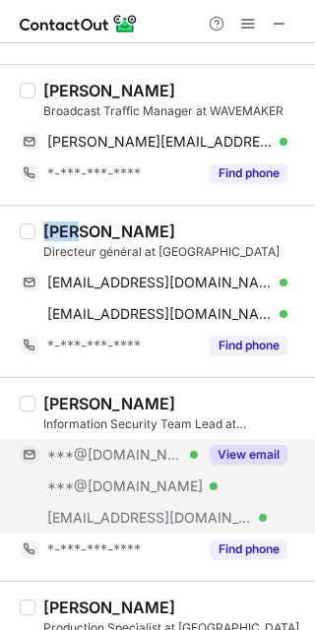
click at [226, 468] on div "View email" at bounding box center [243, 455] width 90 height 32
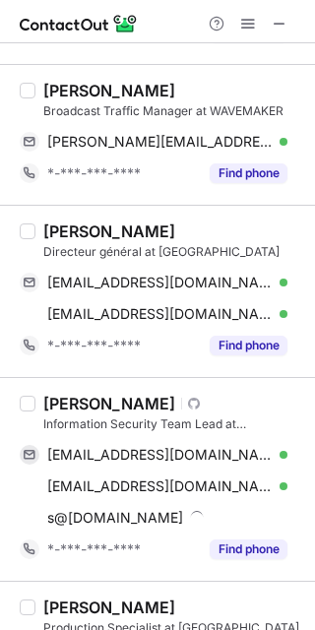
click at [72, 411] on div "Stephen V." at bounding box center [109, 404] width 132 height 20
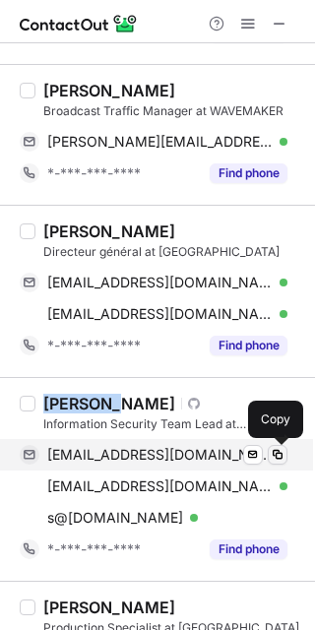
click at [273, 465] on button at bounding box center [278, 455] width 20 height 20
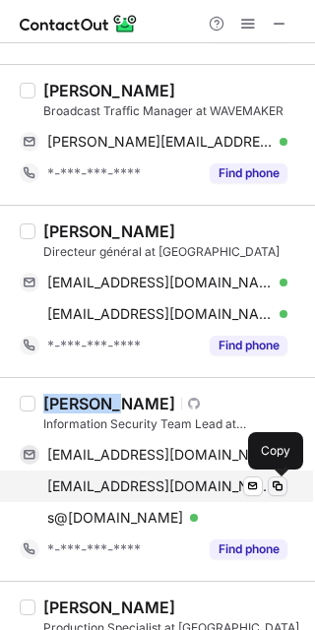
click at [273, 481] on span at bounding box center [278, 487] width 16 height 16
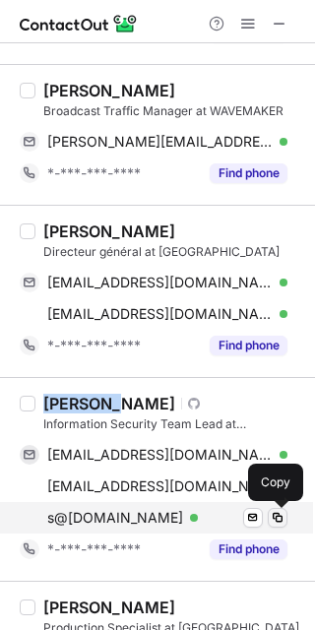
click at [274, 520] on span at bounding box center [278, 518] width 16 height 16
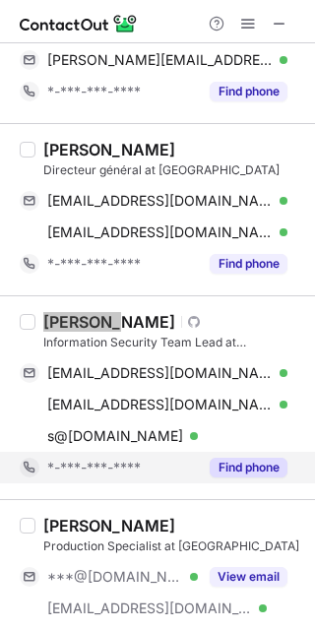
scroll to position [246, 0]
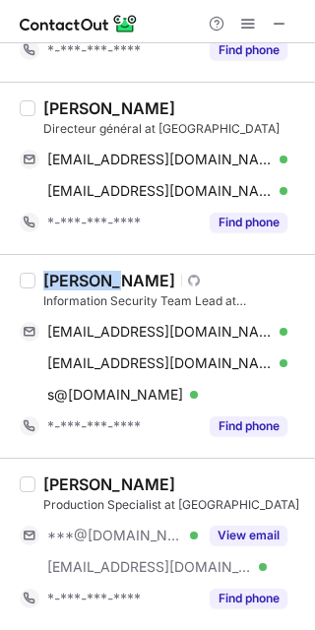
click at [225, 545] on button "View email" at bounding box center [249, 536] width 78 height 20
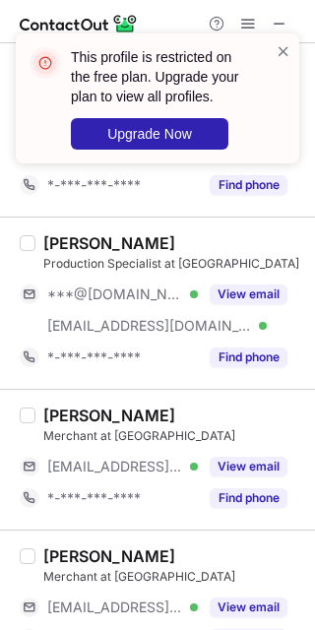
scroll to position [492, 0]
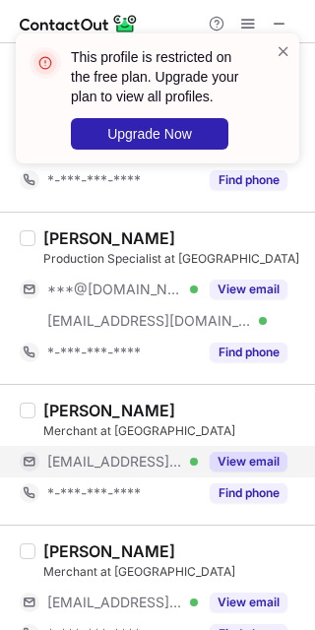
click at [248, 456] on button "View email" at bounding box center [249, 462] width 78 height 20
click at [251, 463] on button "View email" at bounding box center [249, 462] width 78 height 20
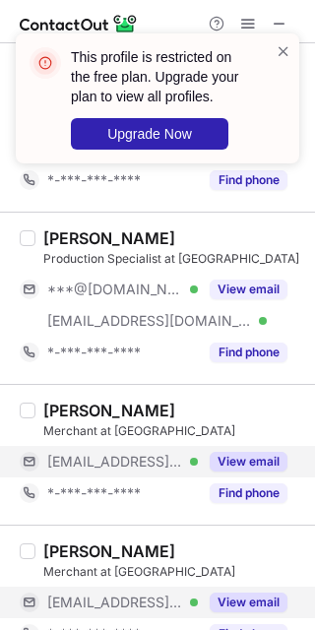
click at [232, 608] on button "View email" at bounding box center [249, 603] width 78 height 20
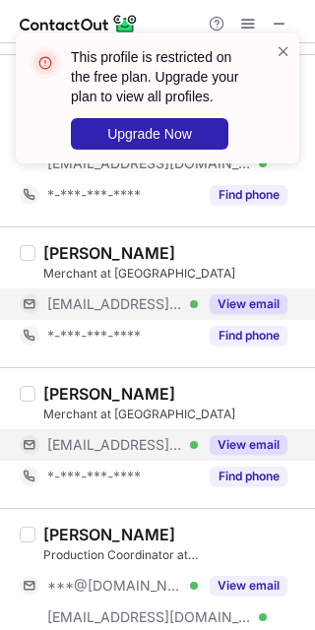
scroll to position [739, 0]
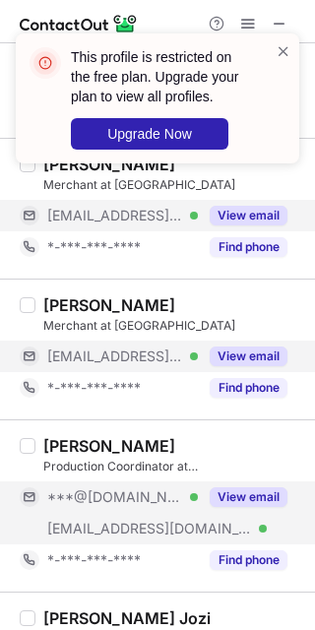
click at [225, 497] on button "View email" at bounding box center [249, 497] width 78 height 20
click at [284, 44] on span at bounding box center [284, 51] width 16 height 20
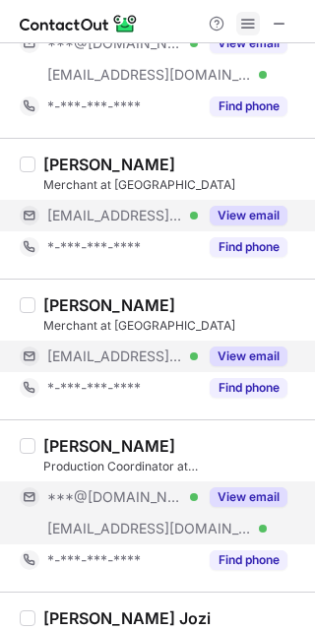
click at [247, 18] on span at bounding box center [248, 24] width 16 height 16
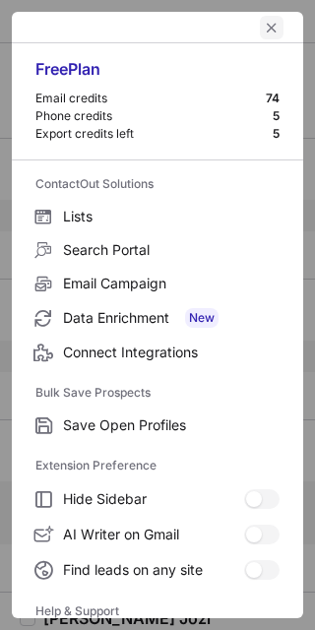
click at [260, 18] on button "left-button" at bounding box center [272, 28] width 24 height 24
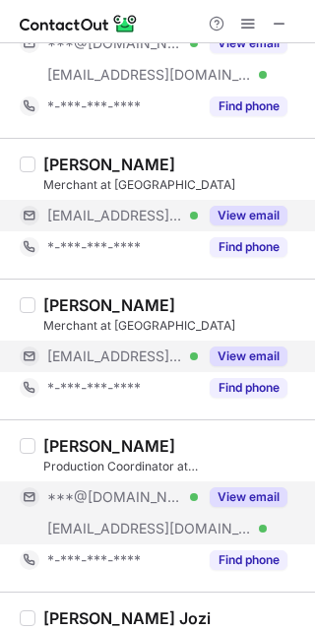
scroll to position [985, 0]
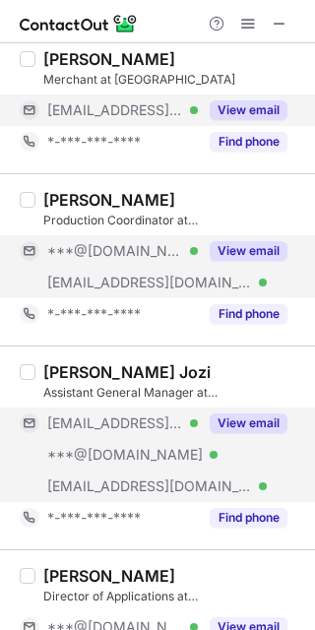
click at [234, 431] on button "View email" at bounding box center [249, 424] width 78 height 20
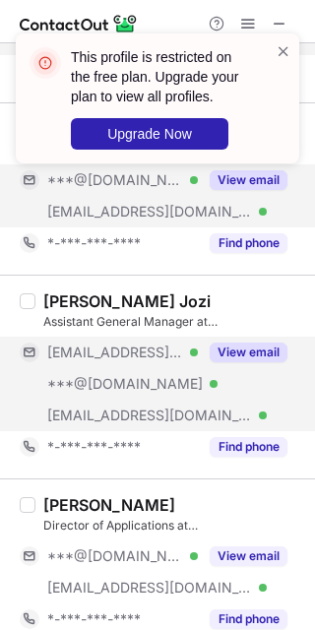
scroll to position [1108, 0]
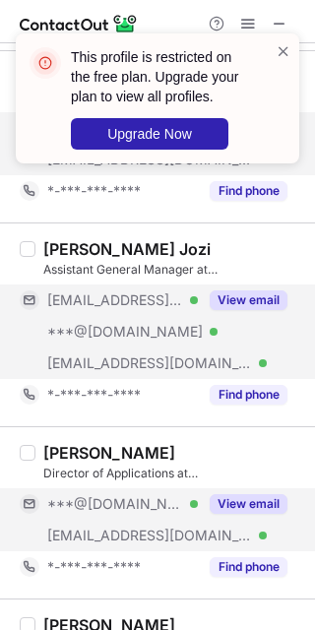
click at [229, 520] on div "View email" at bounding box center [243, 504] width 90 height 32
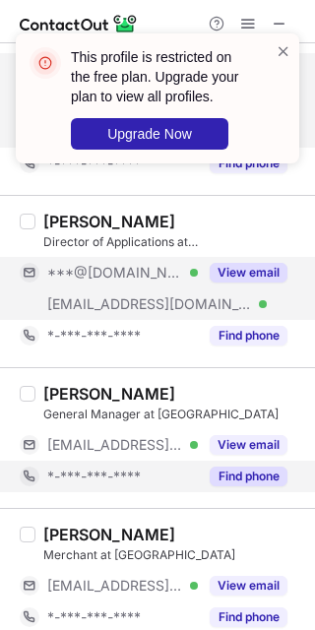
scroll to position [1354, 0]
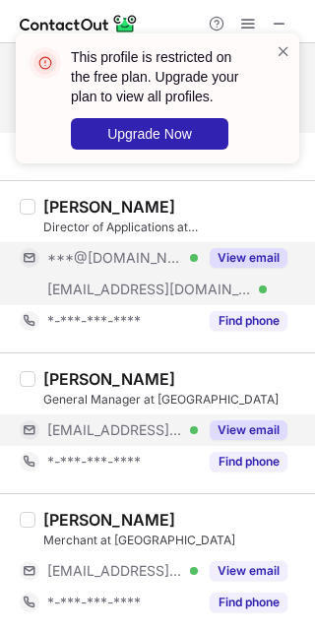
click at [232, 435] on button "View email" at bounding box center [249, 430] width 78 height 20
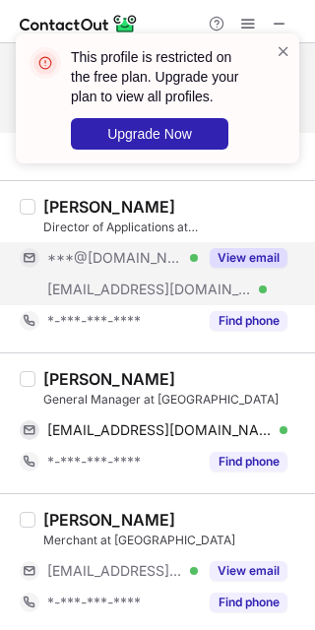
click at [66, 382] on div "Charlene Nagy" at bounding box center [109, 379] width 132 height 20
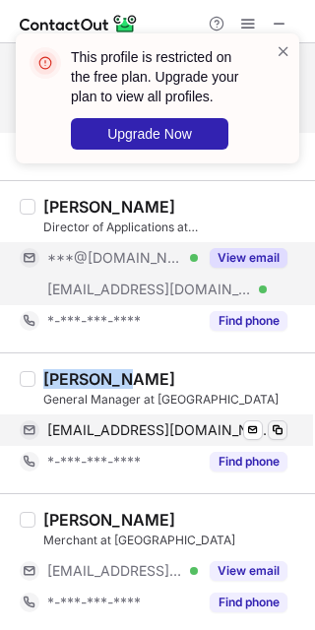
drag, startPoint x: 295, startPoint y: 428, endPoint x: 279, endPoint y: 433, distance: 17.4
click at [295, 428] on div "Charlene Nagy General Manager at MEC cnagy@mec.ca Verified Send email Copy *-**…" at bounding box center [157, 423] width 315 height 141
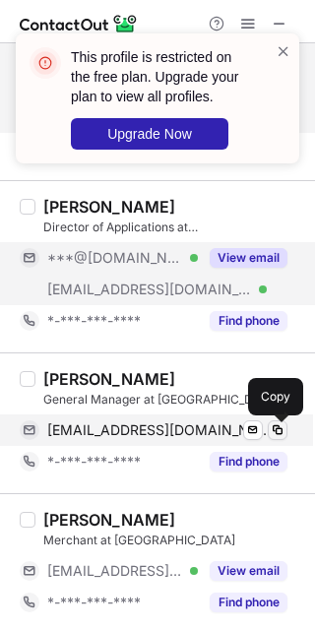
click at [279, 434] on span at bounding box center [278, 430] width 16 height 16
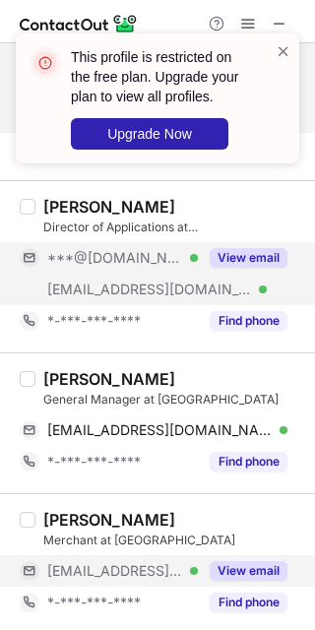
click at [262, 574] on button "View email" at bounding box center [249, 571] width 78 height 20
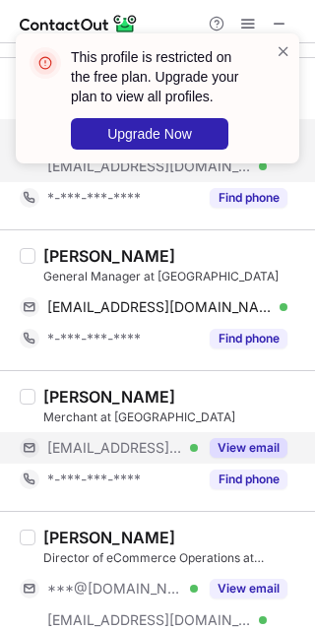
scroll to position [1600, 0]
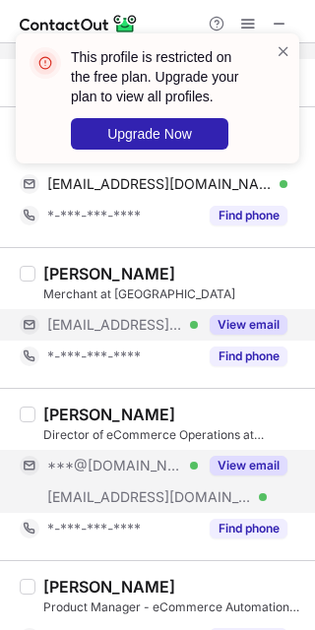
click at [237, 476] on button "View email" at bounding box center [249, 466] width 78 height 20
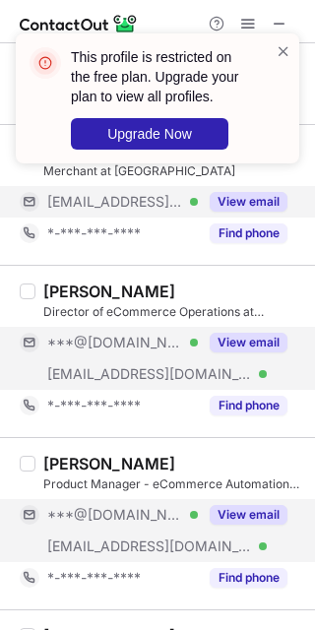
click at [217, 515] on button "View email" at bounding box center [249, 515] width 78 height 20
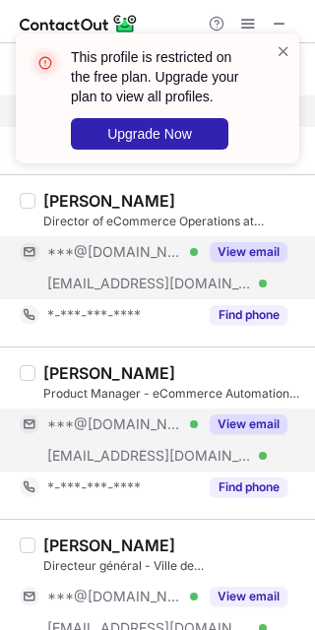
scroll to position [1846, 0]
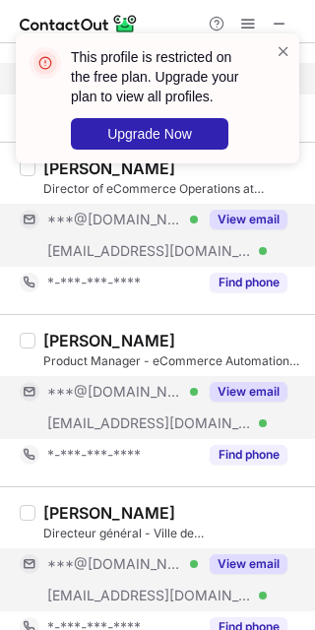
click at [231, 567] on button "View email" at bounding box center [249, 564] width 78 height 20
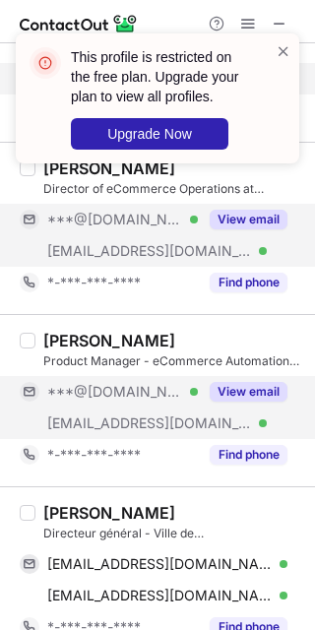
click at [54, 513] on div "Daniel Arsenault" at bounding box center [109, 513] width 132 height 20
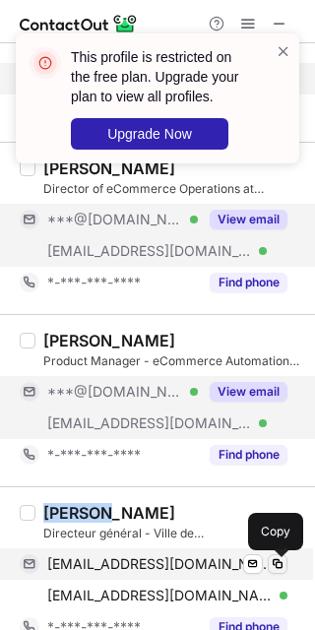
click at [282, 574] on button at bounding box center [278, 564] width 20 height 20
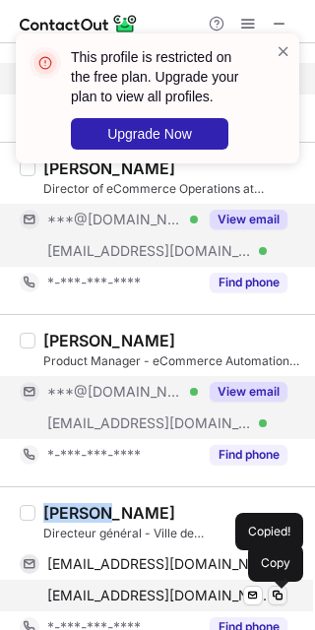
click at [281, 594] on span at bounding box center [278, 596] width 16 height 16
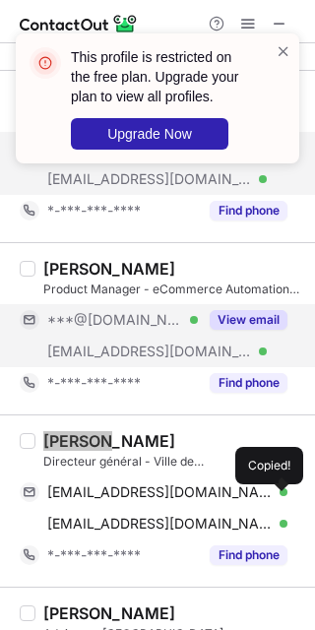
scroll to position [2093, 0]
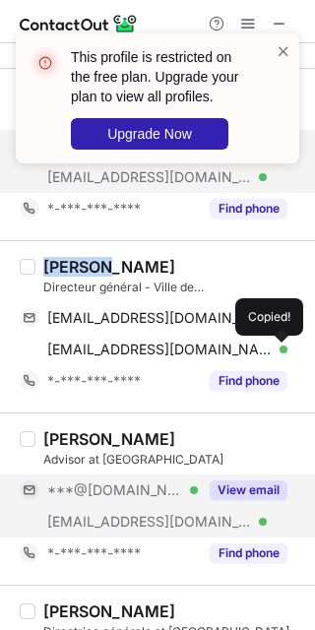
click at [237, 503] on div "View email" at bounding box center [243, 491] width 90 height 32
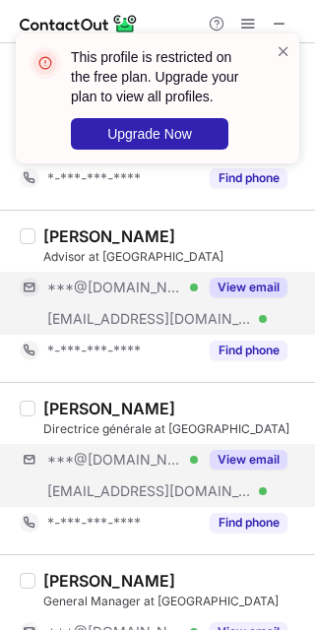
scroll to position [2339, 0]
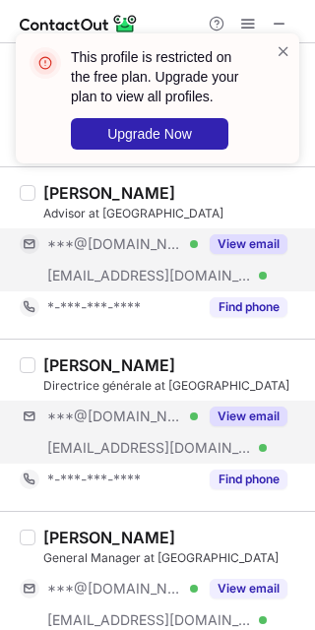
click at [237, 438] on div "***@gmail.com Verified ***@mec.ca Verified View email" at bounding box center [162, 432] width 284 height 63
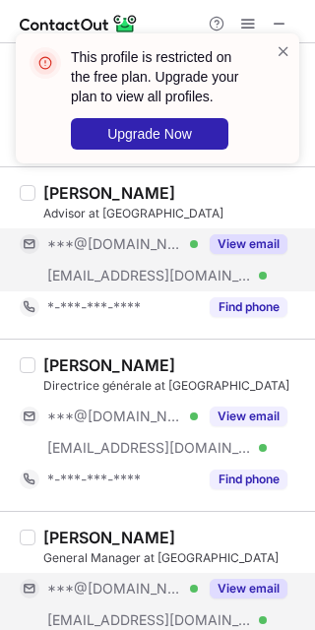
click at [224, 583] on button "View email" at bounding box center [249, 589] width 78 height 20
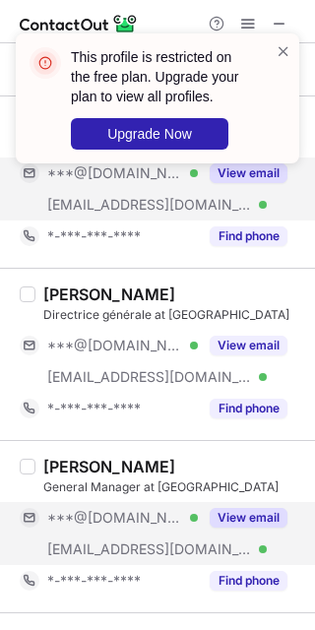
scroll to position [2462, 0]
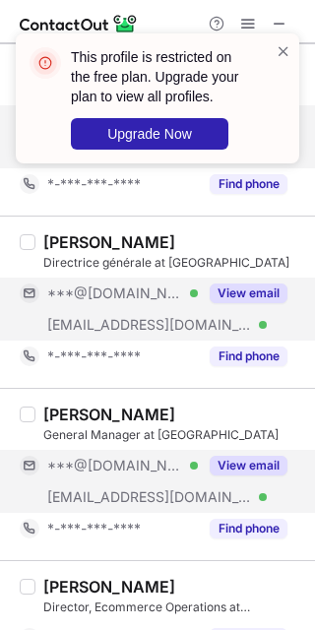
click at [223, 300] on button "View email" at bounding box center [249, 294] width 78 height 20
click at [232, 481] on div "View email" at bounding box center [243, 466] width 90 height 32
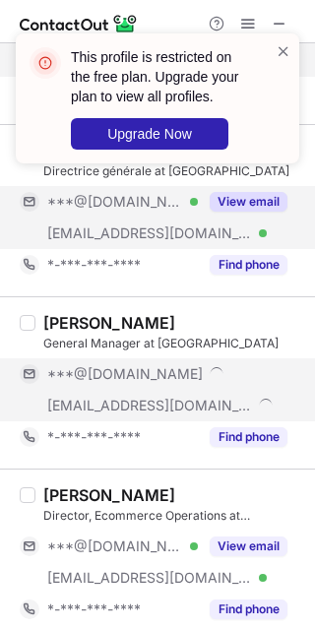
scroll to position [2585, 0]
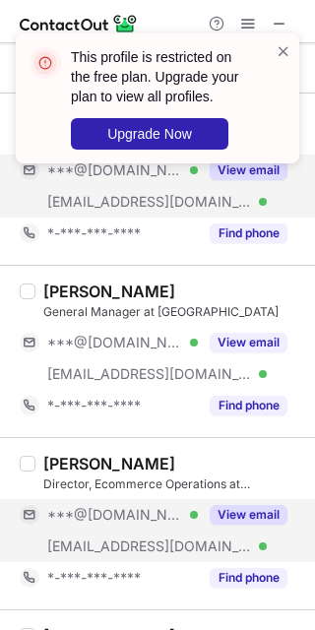
click at [228, 523] on button "View email" at bounding box center [249, 515] width 78 height 20
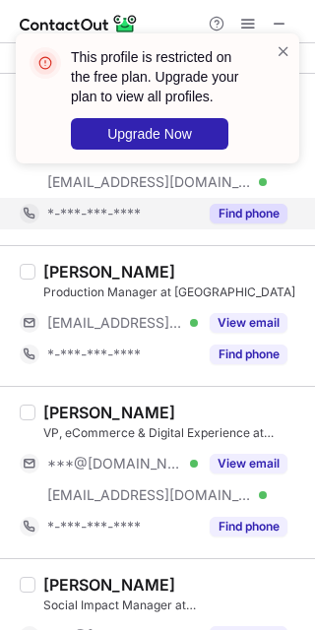
scroll to position [2954, 0]
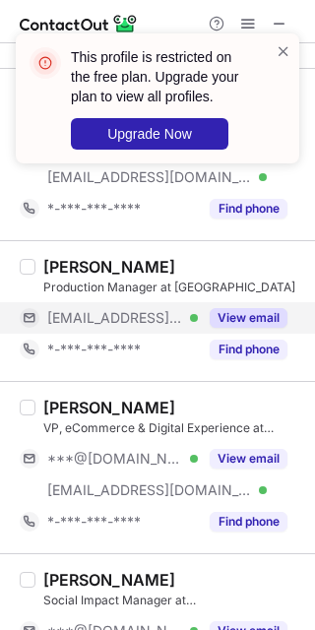
click at [241, 323] on button "View email" at bounding box center [249, 318] width 78 height 20
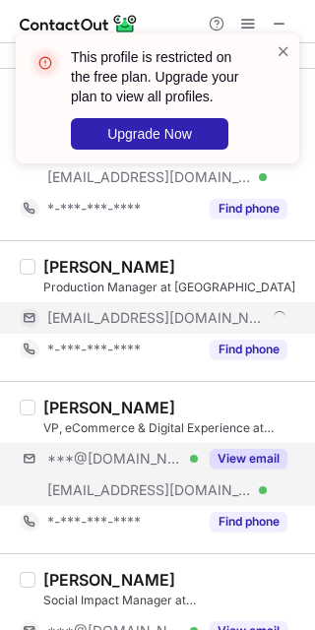
click at [228, 480] on div "***@gmail.com Verified ***@mec.ca Verified View email" at bounding box center [162, 474] width 284 height 63
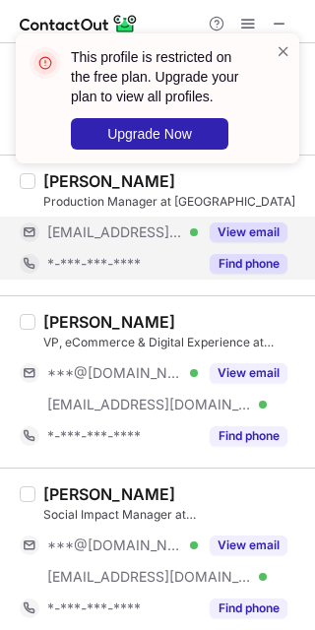
scroll to position [3077, 0]
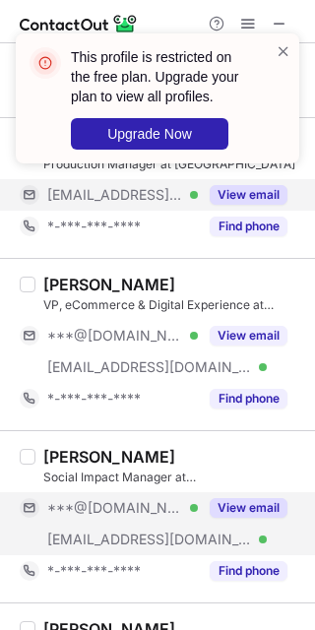
drag, startPoint x: 256, startPoint y: 494, endPoint x: 241, endPoint y: 514, distance: 24.6
click at [254, 498] on div "Ribhya Sarna Social Impact Manager at MEC ***@gmail.com Verified ***@mec.ca Ver…" at bounding box center [169, 517] width 268 height 140
click at [238, 518] on button "View email" at bounding box center [249, 508] width 78 height 20
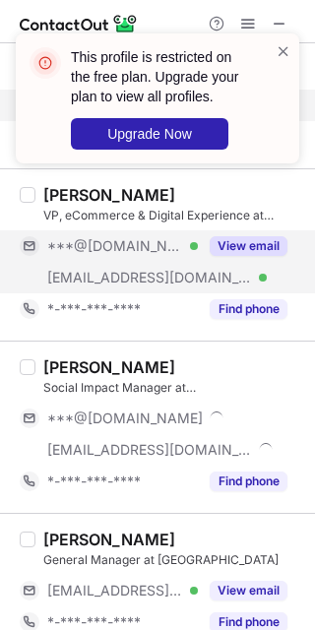
scroll to position [3200, 0]
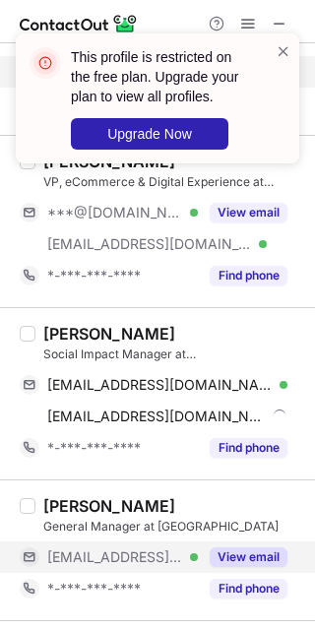
click at [241, 553] on button "View email" at bounding box center [249, 558] width 78 height 20
click at [70, 336] on div "Ribhya Sarna" at bounding box center [109, 334] width 132 height 20
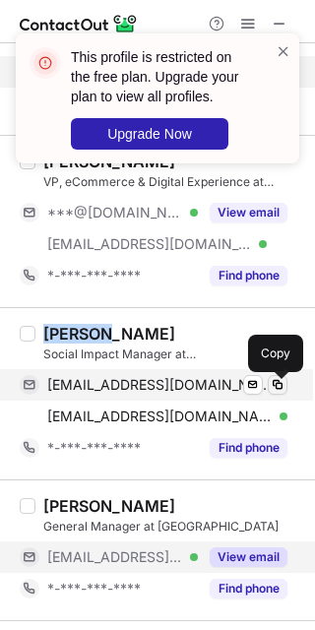
click at [281, 395] on button at bounding box center [278, 385] width 20 height 20
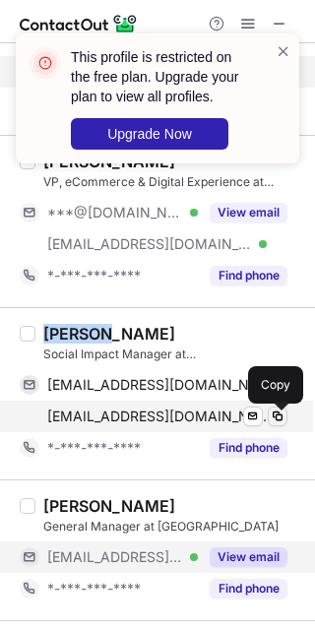
click at [276, 431] on div "rsarna@mec.ca Verified Send email Copy" at bounding box center [154, 417] width 268 height 32
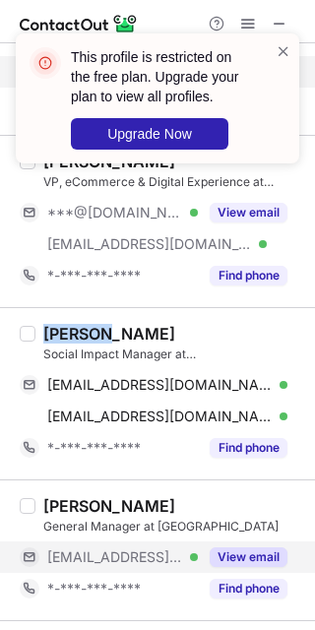
drag, startPoint x: 261, startPoint y: 556, endPoint x: 190, endPoint y: 552, distance: 71.0
click at [261, 556] on button "View email" at bounding box center [249, 558] width 78 height 20
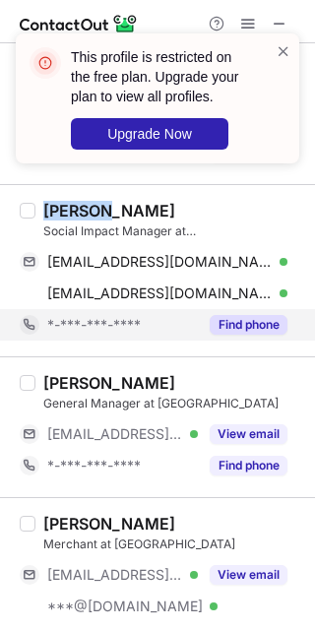
scroll to position [3447, 0]
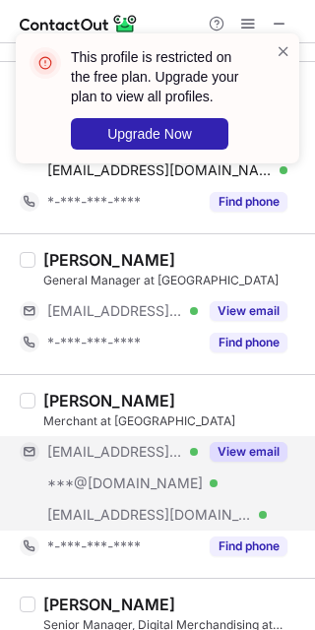
click at [244, 448] on button "View email" at bounding box center [249, 452] width 78 height 20
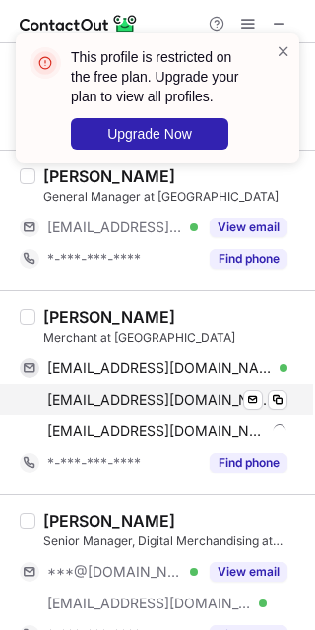
scroll to position [3570, 0]
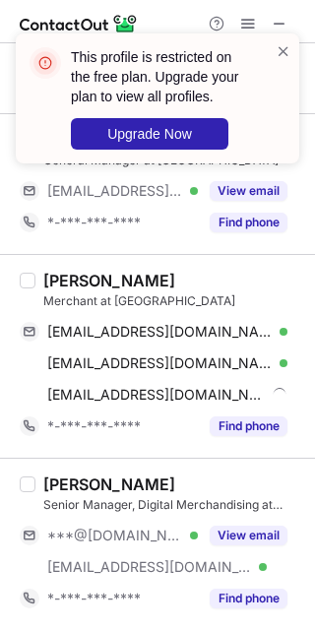
click at [71, 278] on div "Kevin O'Shea" at bounding box center [109, 281] width 132 height 20
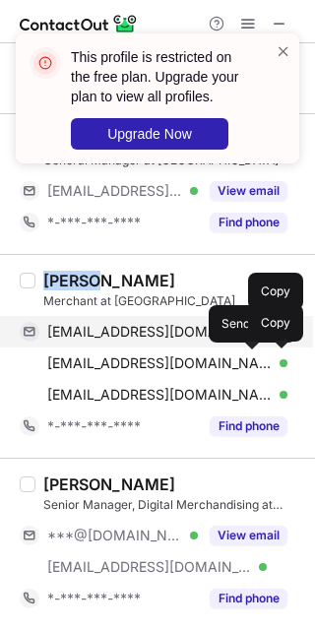
click at [279, 346] on div "koshea@bestbuycanada.ca Verified Send email Copy" at bounding box center [154, 332] width 268 height 32
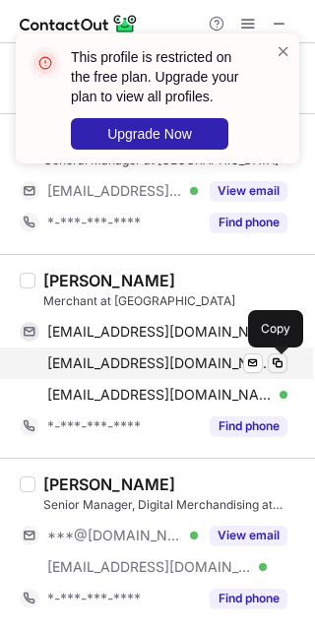
click at [282, 369] on span at bounding box center [278, 363] width 16 height 16
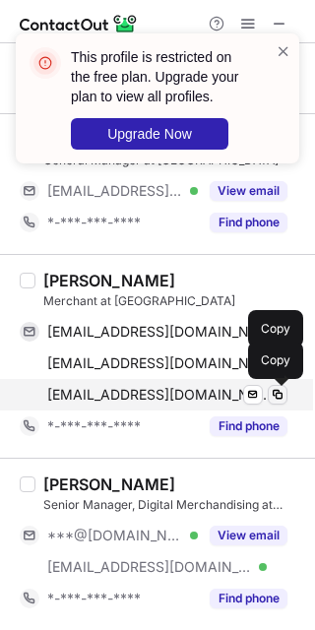
click at [281, 405] on button at bounding box center [278, 395] width 20 height 20
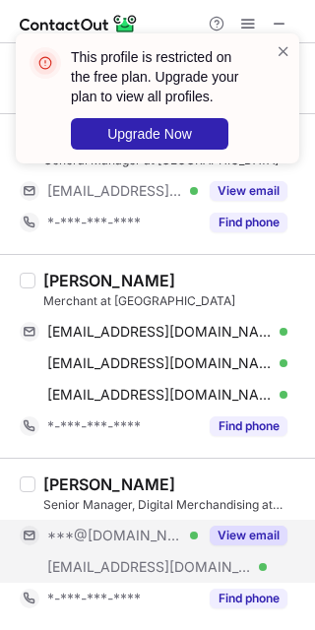
drag, startPoint x: 205, startPoint y: 553, endPoint x: 213, endPoint y: 533, distance: 22.1
click at [212, 549] on div "***@gmail.com Verified ***@mec.ca Verified View email" at bounding box center [162, 551] width 284 height 63
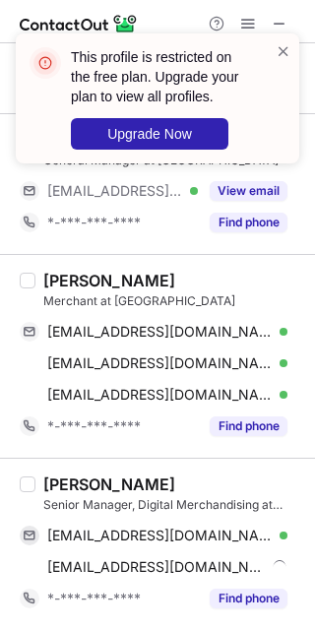
click at [65, 481] on div "Teresa Liang" at bounding box center [109, 485] width 132 height 20
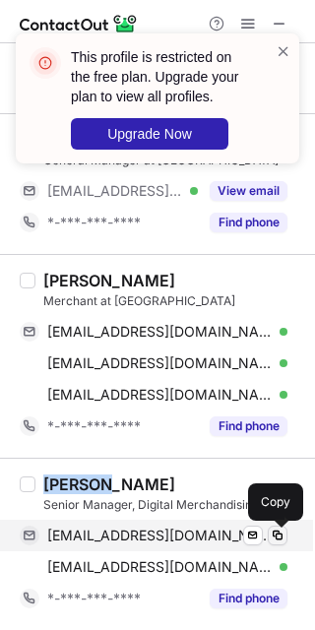
click at [276, 544] on span at bounding box center [278, 536] width 16 height 16
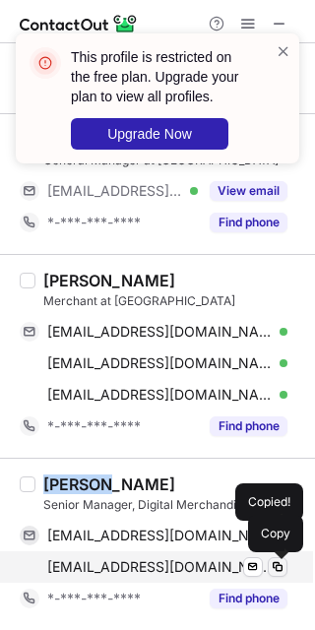
click at [268, 572] on button at bounding box center [278, 567] width 20 height 20
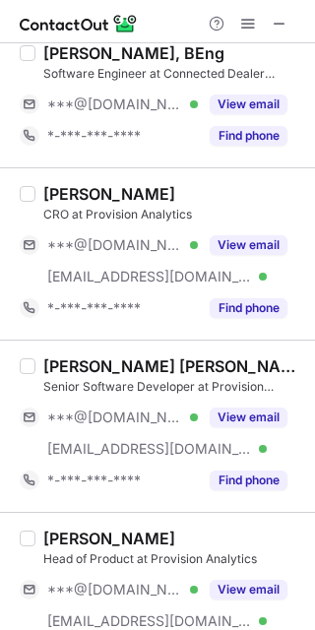
scroll to position [0, 0]
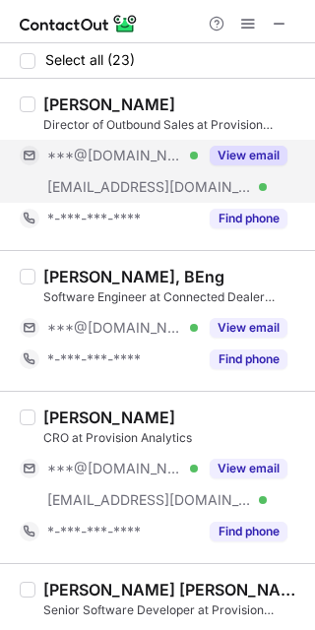
click at [225, 170] on div "View email" at bounding box center [243, 156] width 90 height 32
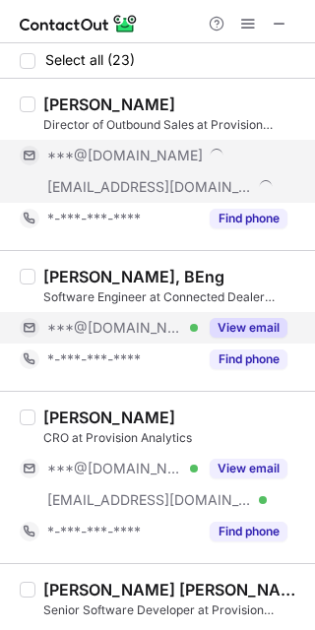
click at [246, 316] on div "View email" at bounding box center [243, 328] width 90 height 32
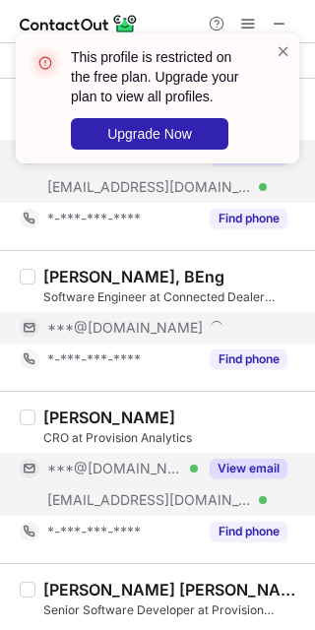
click at [238, 475] on button "View email" at bounding box center [249, 469] width 78 height 20
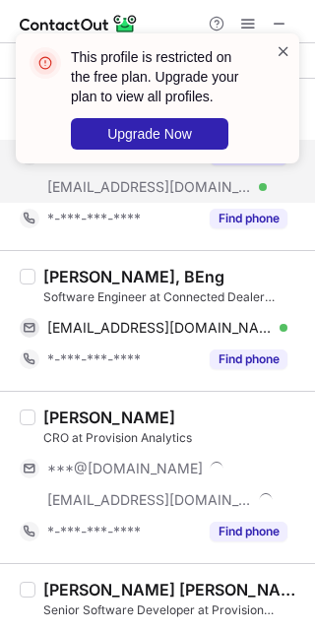
click at [278, 41] on span at bounding box center [284, 51] width 16 height 20
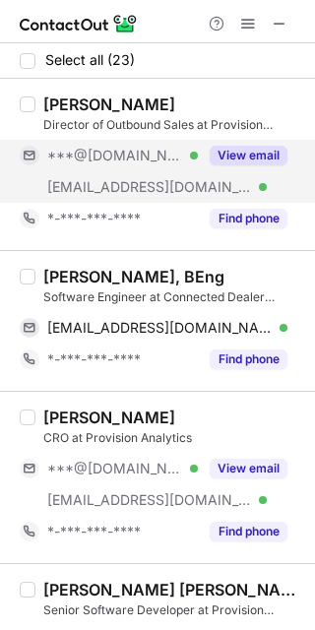
click at [91, 267] on div "Guilherme Eckert, BEng" at bounding box center [133, 277] width 181 height 20
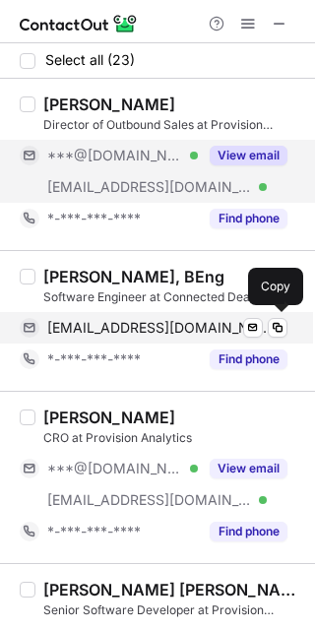
click at [263, 320] on div "guilhermeseckert1@gmail.com Verified" at bounding box center [167, 328] width 240 height 18
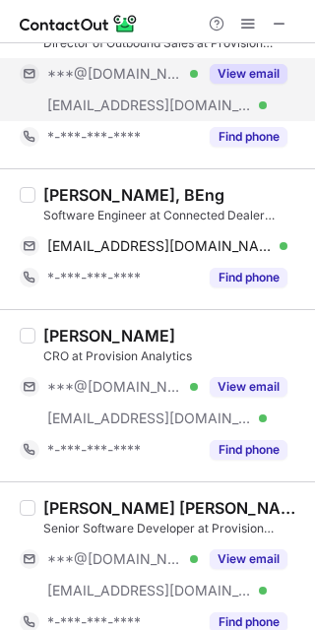
scroll to position [123, 0]
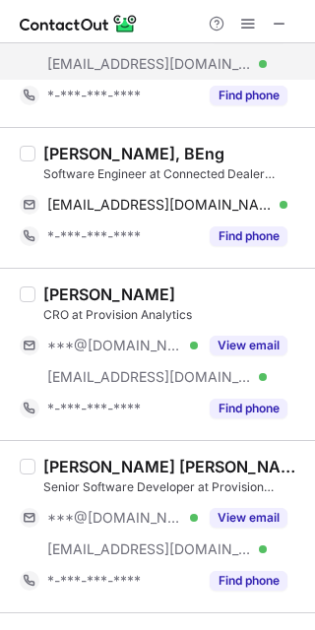
drag, startPoint x: 225, startPoint y: 345, endPoint x: 239, endPoint y: 273, distance: 73.4
click at [226, 345] on button "View email" at bounding box center [249, 346] width 78 height 20
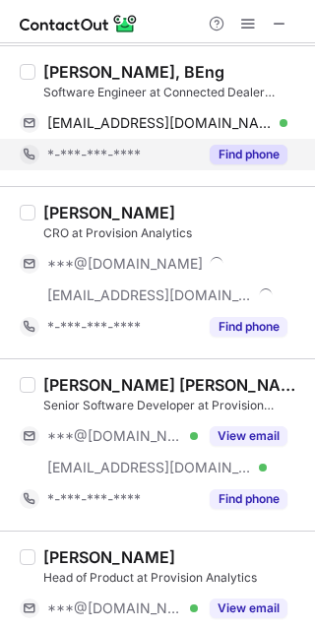
scroll to position [246, 0]
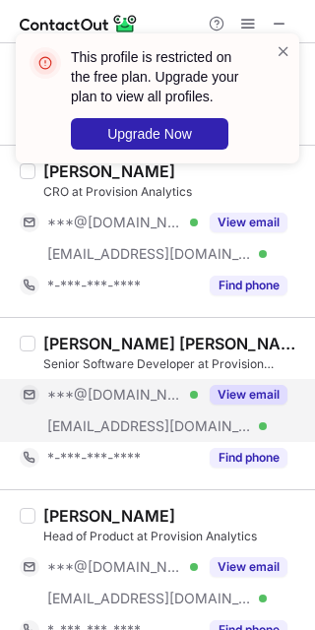
click at [232, 391] on button "View email" at bounding box center [249, 395] width 78 height 20
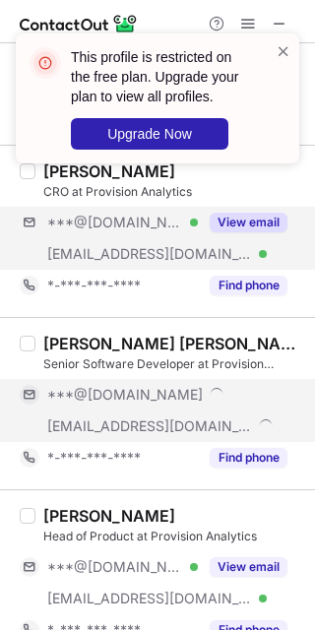
scroll to position [369, 0]
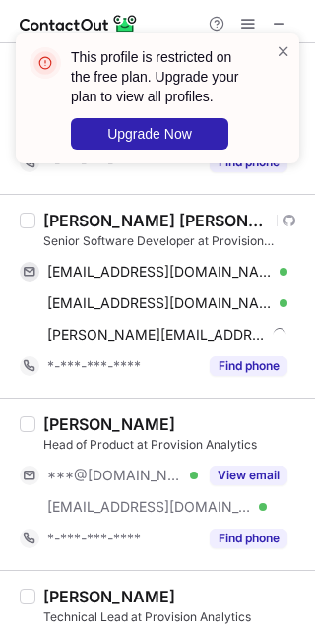
click at [57, 220] on div "Alvin Jorrel Pascual" at bounding box center [156, 221] width 227 height 20
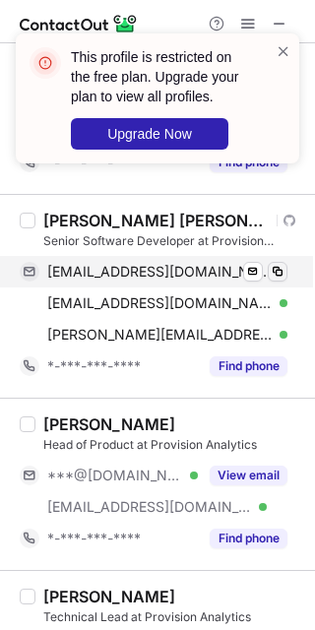
click at [289, 279] on div "pascualalvin@gmail.com Verified Send email Copy me+linkedin@ajx.codes Verified …" at bounding box center [162, 303] width 284 height 95
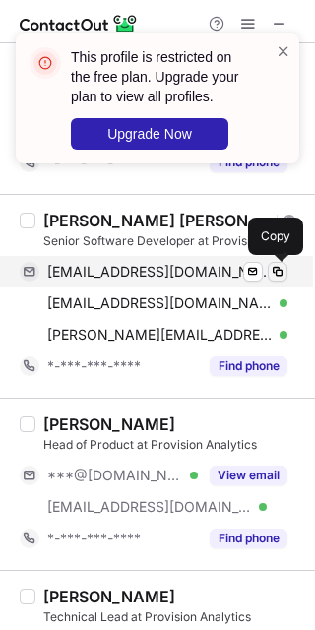
click at [281, 277] on span at bounding box center [278, 272] width 16 height 16
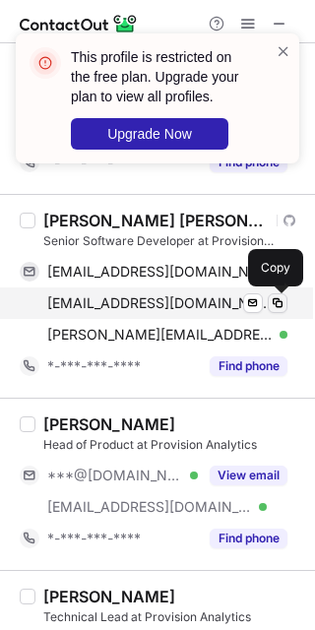
click at [269, 302] on button at bounding box center [278, 303] width 20 height 20
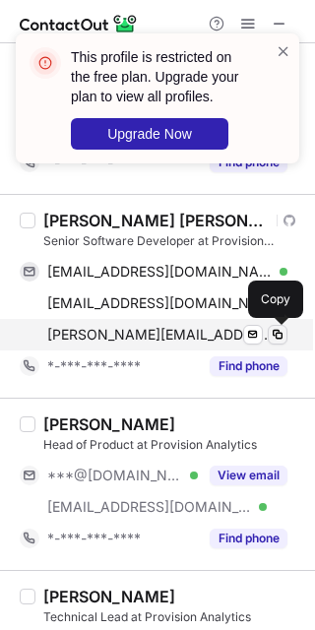
click at [278, 333] on span at bounding box center [278, 335] width 16 height 16
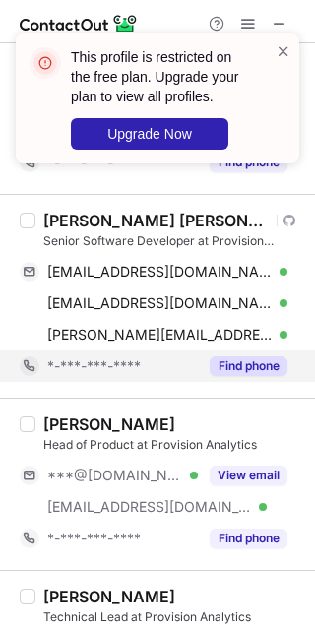
scroll to position [492, 0]
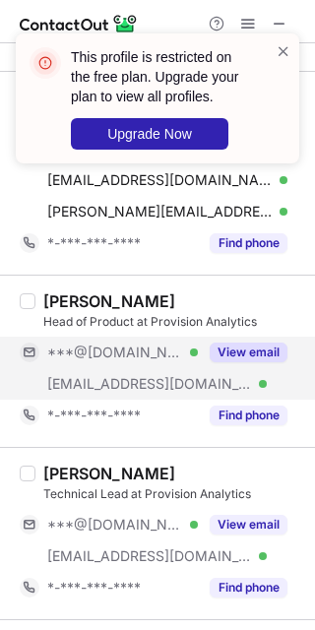
click at [252, 355] on button "View email" at bounding box center [249, 353] width 78 height 20
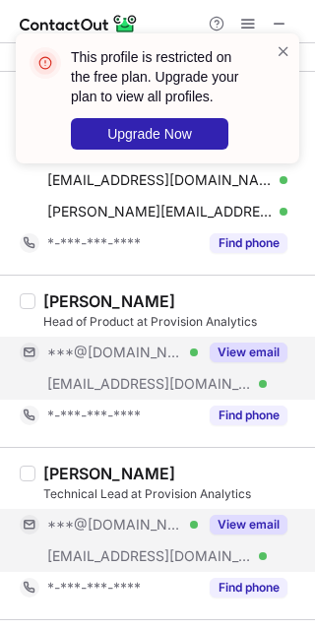
click at [233, 533] on button "View email" at bounding box center [249, 525] width 78 height 20
click at [254, 361] on button "View email" at bounding box center [249, 353] width 78 height 20
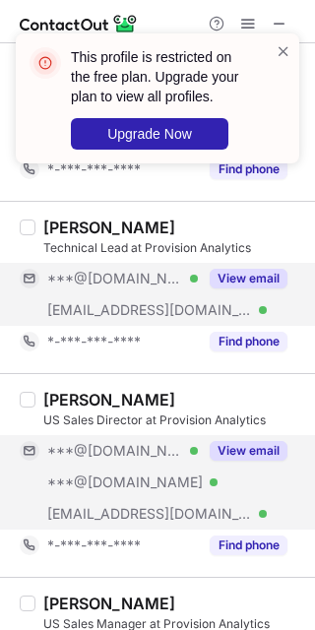
click at [238, 453] on button "View email" at bounding box center [249, 451] width 78 height 20
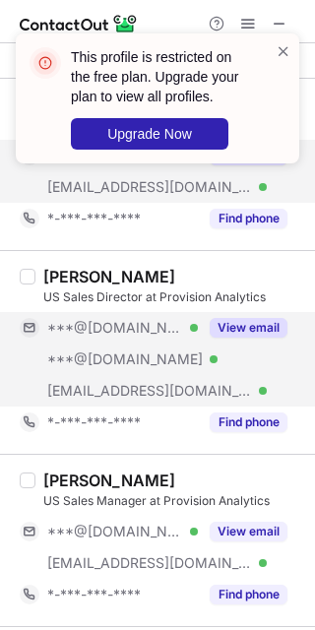
scroll to position [985, 0]
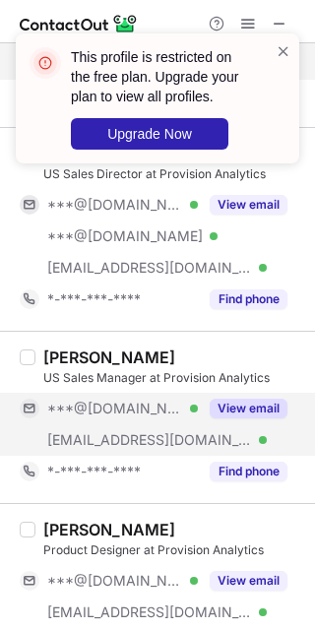
click at [231, 412] on button "View email" at bounding box center [249, 409] width 78 height 20
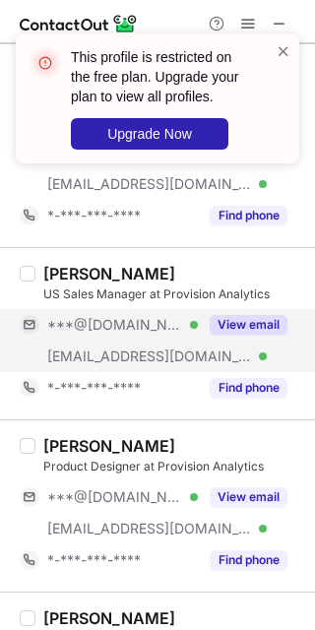
scroll to position [1108, 0]
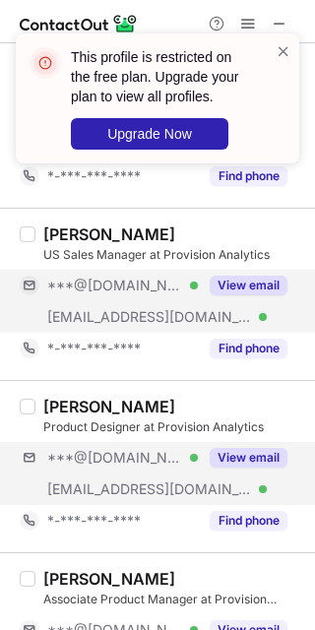
click at [228, 479] on div "***@gmail.com Verified ***@provision.io Verified View email" at bounding box center [162, 473] width 284 height 63
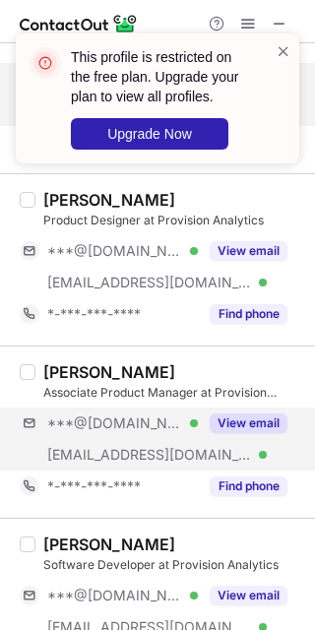
scroll to position [1354, 0]
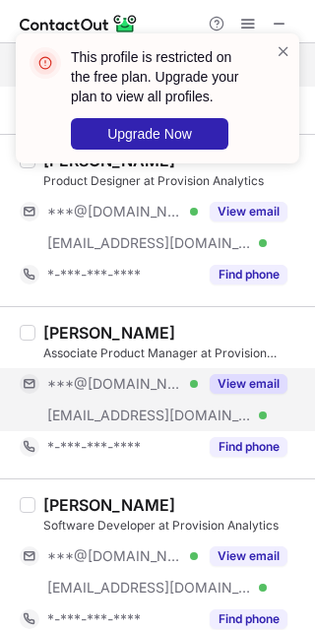
click at [251, 396] on div "View email" at bounding box center [243, 384] width 90 height 32
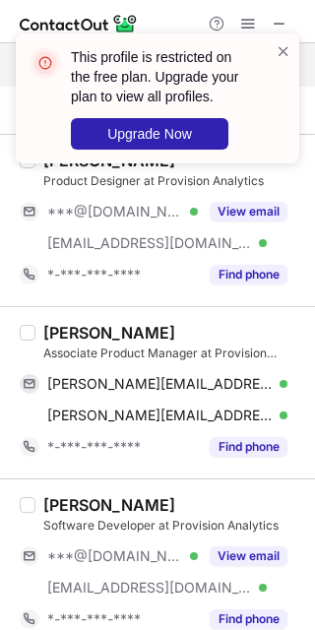
click at [64, 328] on div "Julia Moseley" at bounding box center [109, 333] width 132 height 20
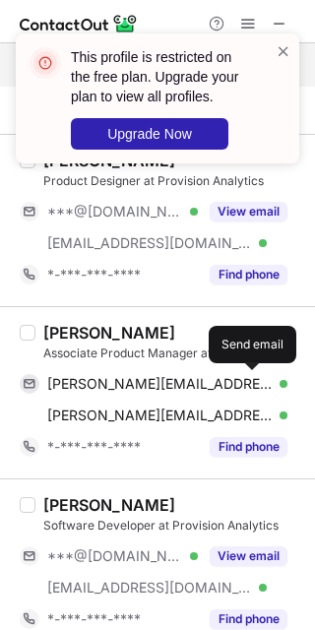
click at [315, 350] on html "This profile is restricted on the free plan. Upgrade your plan to view all prof…" at bounding box center [157, 315] width 315 height 630
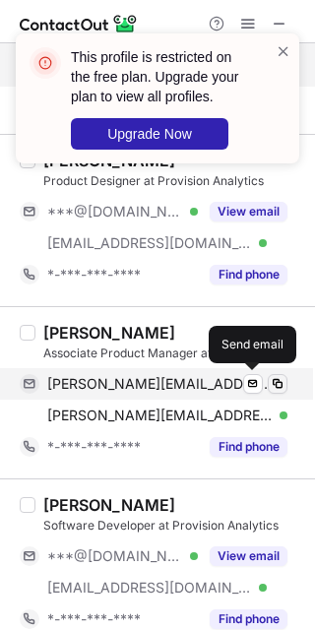
drag, startPoint x: 291, startPoint y: 382, endPoint x: 282, endPoint y: 387, distance: 10.1
click at [291, 382] on div "Julia Moseley Associate Product Manager at Provision Analytics julia.moseley@ho…" at bounding box center [157, 392] width 315 height 172
click at [281, 389] on span at bounding box center [278, 384] width 16 height 16
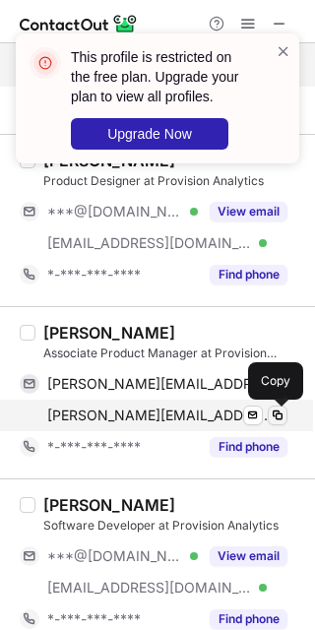
click at [273, 423] on span at bounding box center [278, 416] width 16 height 16
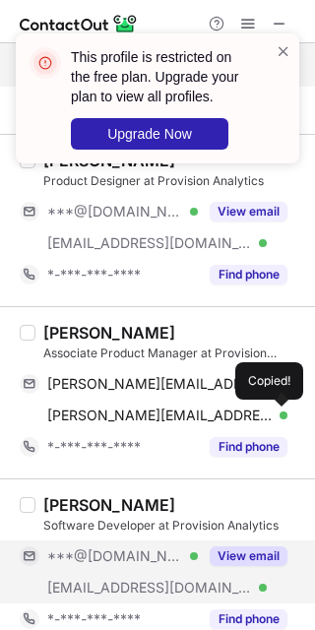
drag, startPoint x: 228, startPoint y: 523, endPoint x: 222, endPoint y: 542, distance: 19.9
click at [222, 540] on div "Pedro Henrique Barbiero Software Developer at Provision Analytics ***@hotmail.c…" at bounding box center [169, 565] width 268 height 140
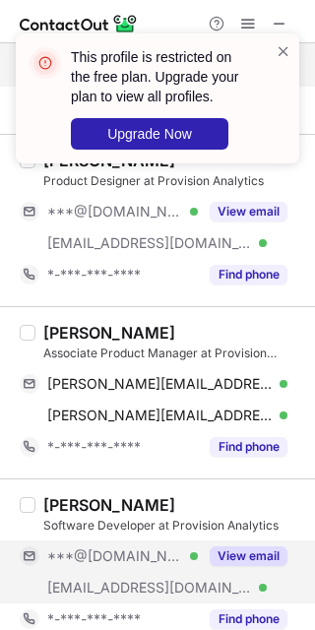
click at [229, 558] on button "View email" at bounding box center [249, 557] width 78 height 20
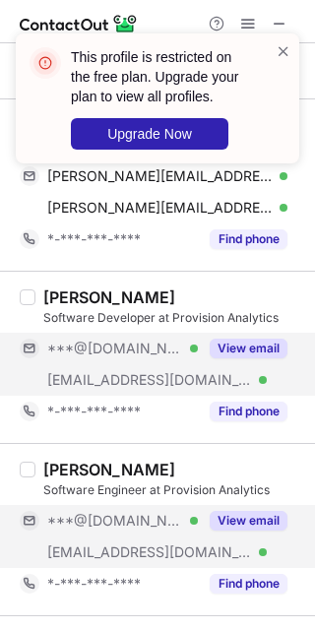
scroll to position [1600, 0]
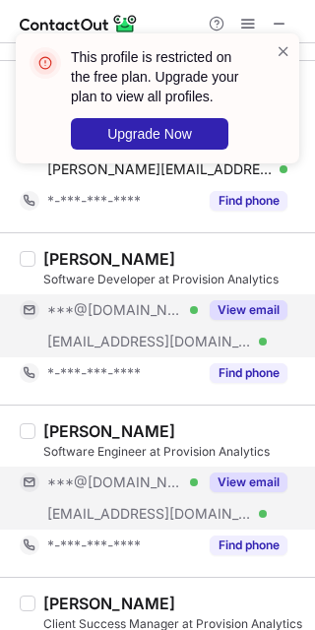
click at [220, 495] on div "View email" at bounding box center [243, 483] width 90 height 32
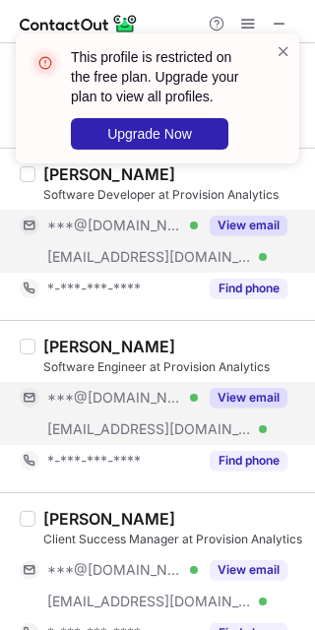
scroll to position [1723, 0]
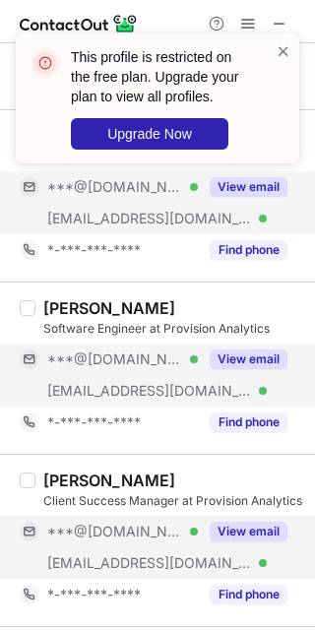
click at [224, 534] on button "View email" at bounding box center [249, 532] width 78 height 20
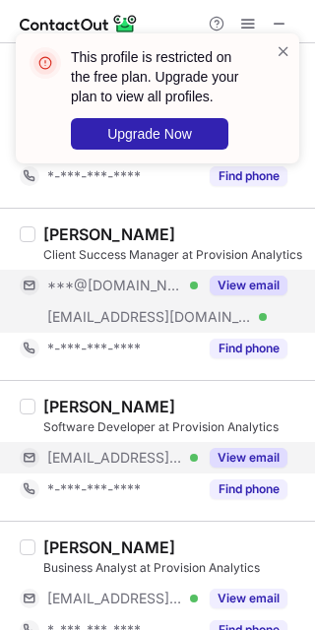
click at [246, 460] on button "View email" at bounding box center [249, 458] width 78 height 20
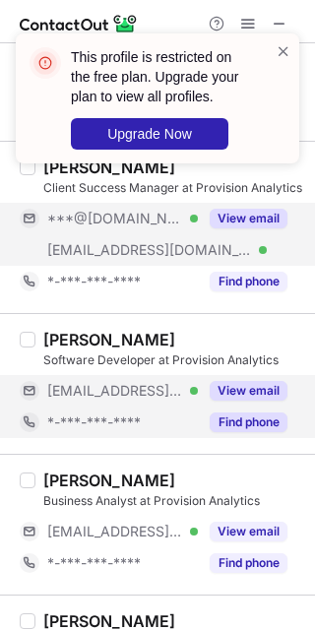
scroll to position [2093, 0]
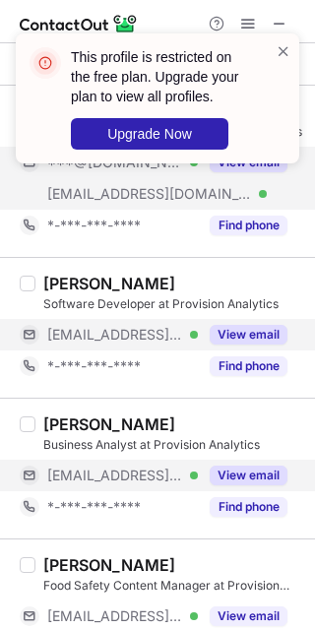
click at [227, 475] on button "View email" at bounding box center [249, 476] width 78 height 20
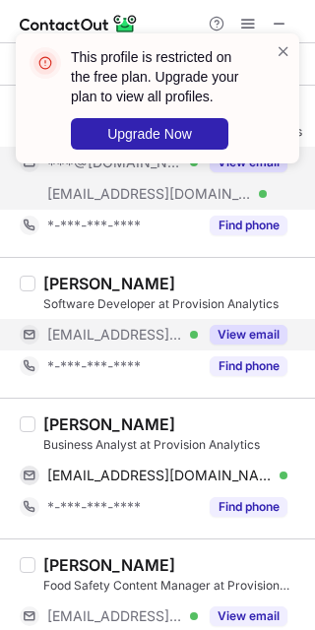
drag, startPoint x: 226, startPoint y: 608, endPoint x: 228, endPoint y: 578, distance: 29.6
click at [226, 609] on div "View email" at bounding box center [243, 617] width 90 height 32
click at [67, 429] on div "Assad Jaffar Tayyar" at bounding box center [109, 425] width 132 height 20
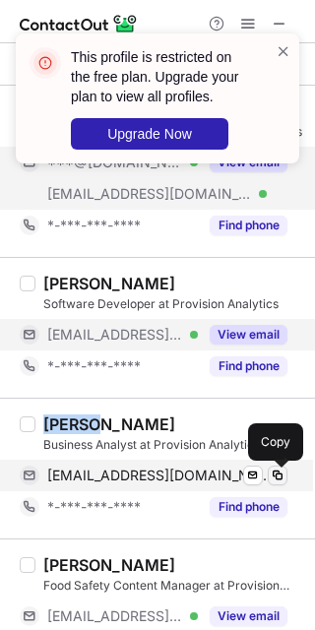
click at [278, 476] on span at bounding box center [278, 476] width 16 height 16
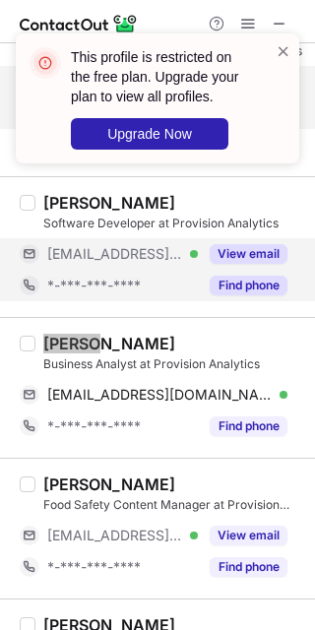
scroll to position [2216, 0]
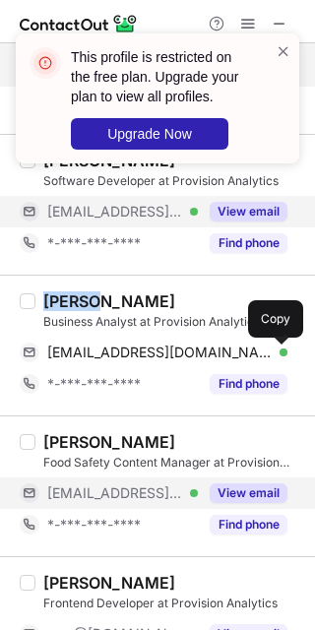
click at [261, 498] on button "View email" at bounding box center [249, 494] width 78 height 20
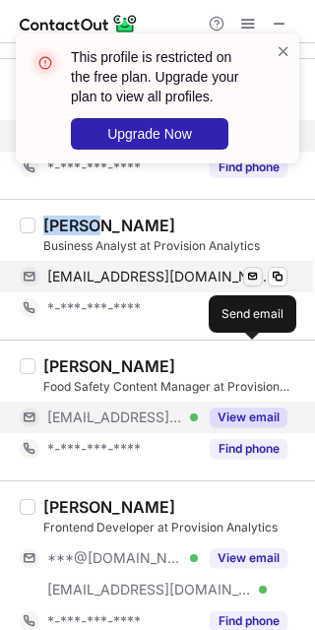
scroll to position [2339, 0]
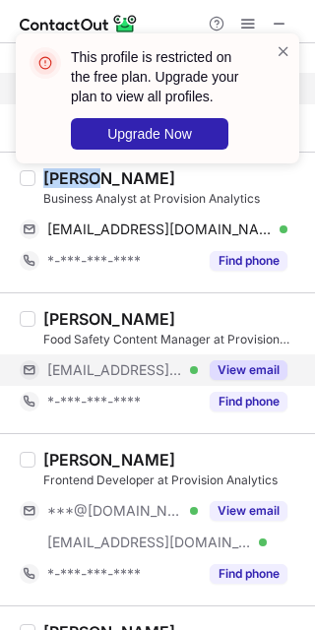
click at [225, 519] on button "View email" at bounding box center [249, 511] width 78 height 20
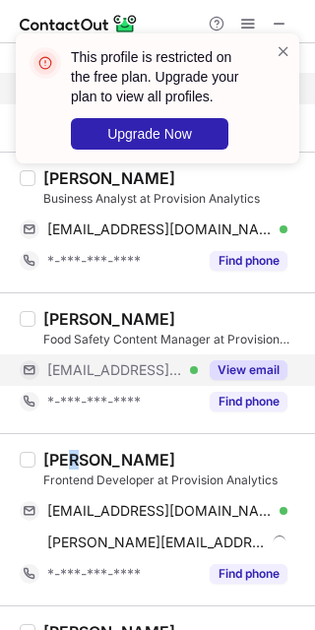
click at [71, 460] on div "Arthur Domingues" at bounding box center [109, 460] width 132 height 20
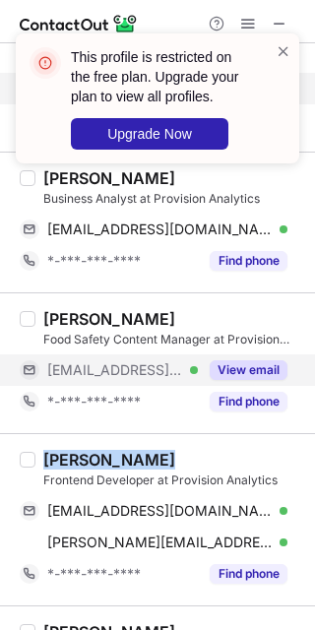
click at [71, 461] on div "Arthur Domingues" at bounding box center [109, 460] width 132 height 20
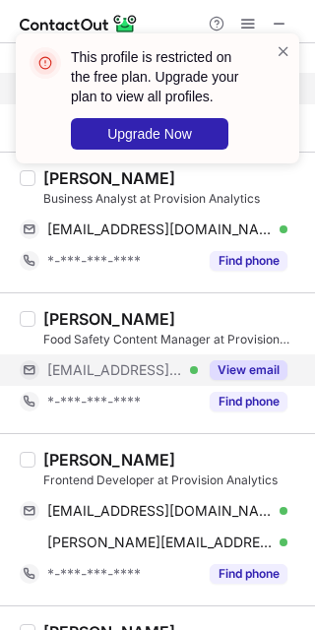
click at [80, 424] on div "Amy Wayne Food Safety Content Manager at Provision Analytics ***@provision.io V…" at bounding box center [157, 362] width 315 height 141
click at [67, 466] on div "Arthur Domingues" at bounding box center [109, 460] width 132 height 20
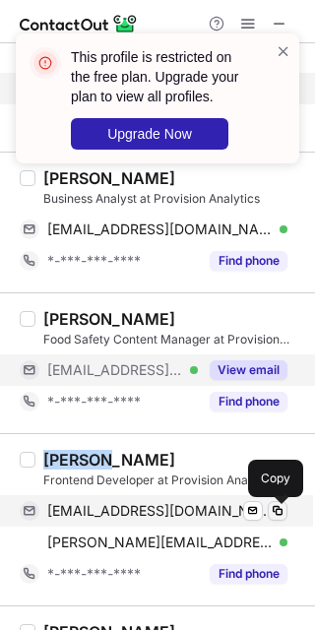
click at [281, 505] on span at bounding box center [278, 511] width 16 height 16
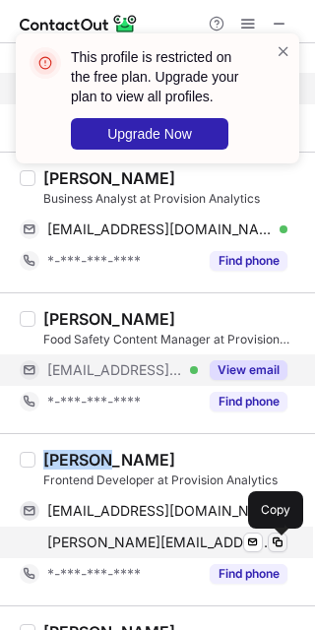
click at [268, 545] on button at bounding box center [278, 543] width 20 height 20
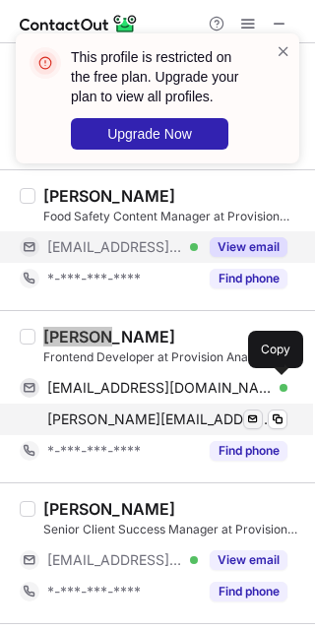
scroll to position [2585, 0]
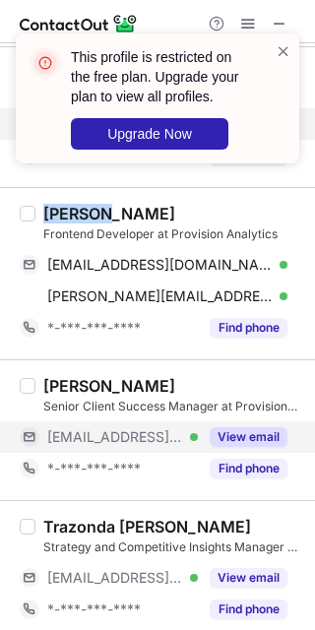
click at [264, 443] on button "View email" at bounding box center [249, 437] width 78 height 20
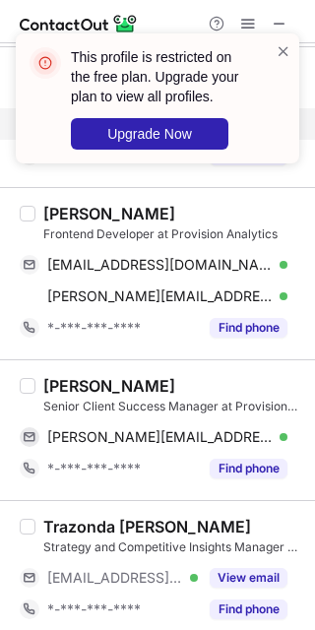
click at [41, 384] on div "Sara Cook Senior Client Success Manager at Provision Analytics sara.cook@provis…" at bounding box center [169, 430] width 268 height 108
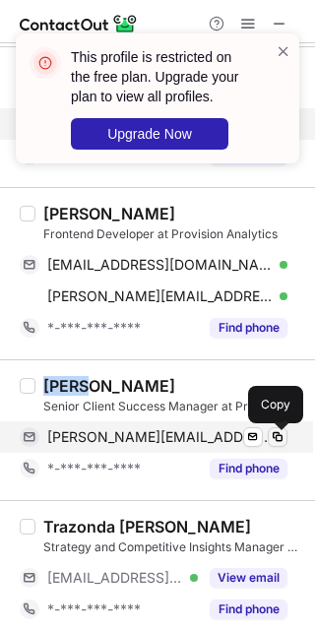
click at [277, 447] on button at bounding box center [278, 437] width 20 height 20
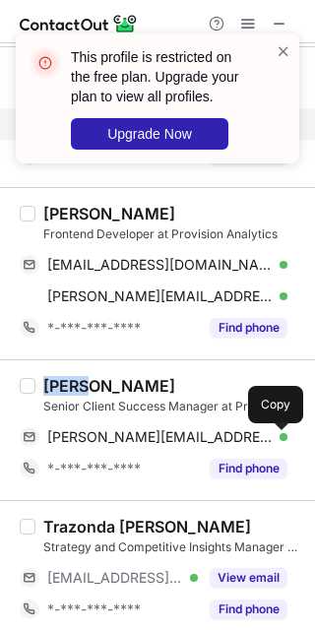
click at [263, 554] on div "Strategy and Competitive Insights Manager at Provision Analytics" at bounding box center [173, 548] width 260 height 18
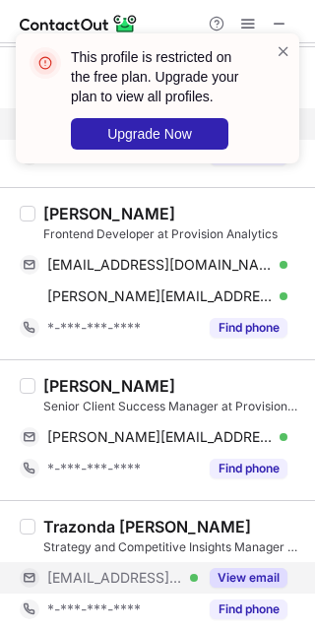
click at [246, 588] on button "View email" at bounding box center [249, 578] width 78 height 20
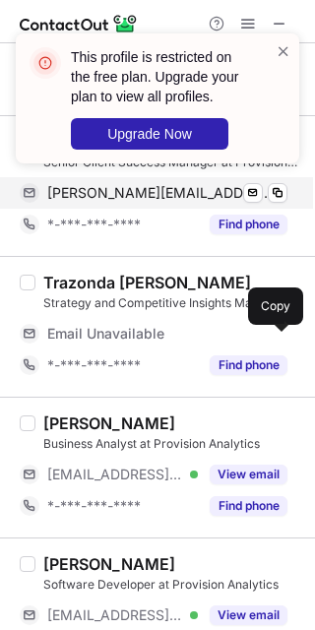
scroll to position [2831, 0]
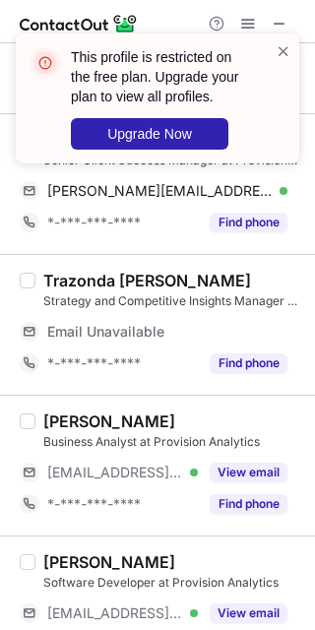
click at [256, 458] on div "Stephen Gerke Business Analyst at Provision Analytics ***@provision.io Verified…" at bounding box center [169, 466] width 268 height 108
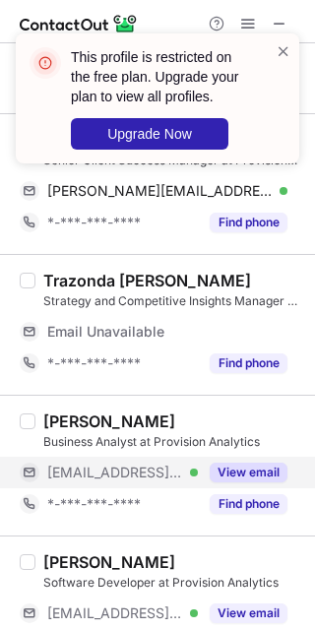
click at [252, 473] on button "View email" at bounding box center [249, 473] width 78 height 20
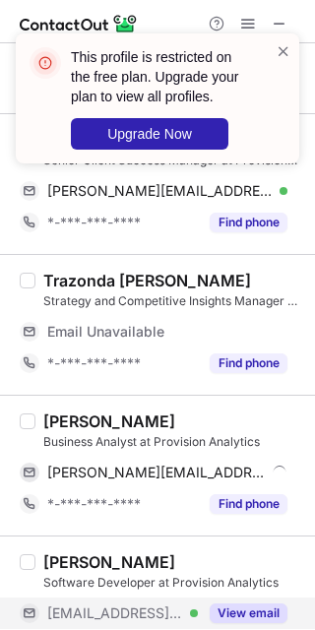
click at [246, 616] on button "View email" at bounding box center [249, 614] width 78 height 20
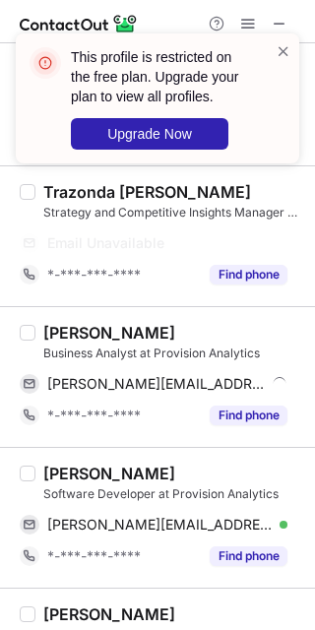
scroll to position [2954, 0]
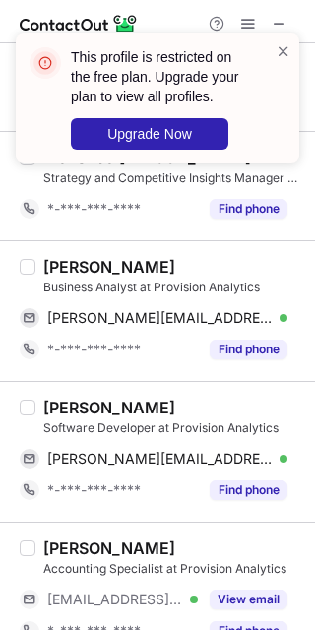
click at [39, 443] on div "Ryan Knight Software Developer at Provision Analytics ryan.knight@provision.io …" at bounding box center [169, 452] width 268 height 108
click at [55, 418] on div "Ryan Knight" at bounding box center [109, 408] width 132 height 20
drag, startPoint x: 55, startPoint y: 419, endPoint x: 44, endPoint y: 417, distance: 11.0
click at [44, 417] on div "Ryan Knight" at bounding box center [109, 408] width 132 height 20
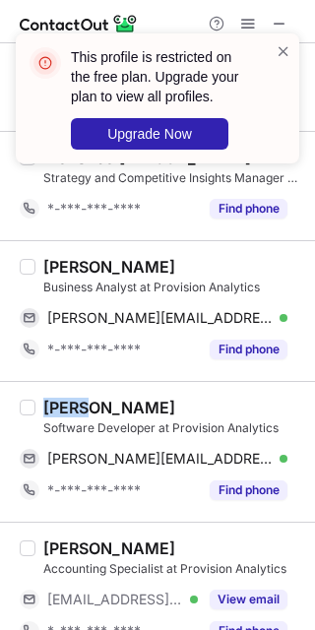
click at [291, 469] on div "Ryan Knight Software Developer at Provision Analytics ryan.knight@provision.io …" at bounding box center [157, 451] width 315 height 141
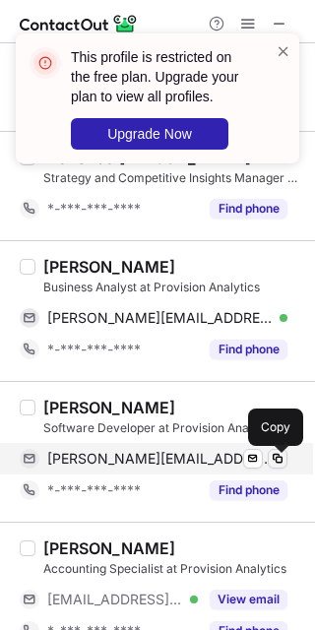
click at [281, 464] on span at bounding box center [278, 459] width 16 height 16
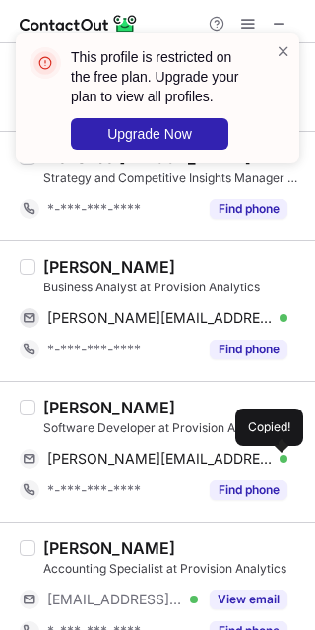
drag, startPoint x: 249, startPoint y: 608, endPoint x: 241, endPoint y: 563, distance: 45.0
click at [248, 609] on button "View email" at bounding box center [249, 600] width 78 height 20
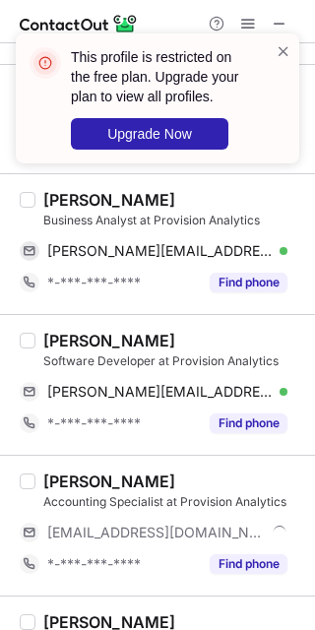
scroll to position [3077, 0]
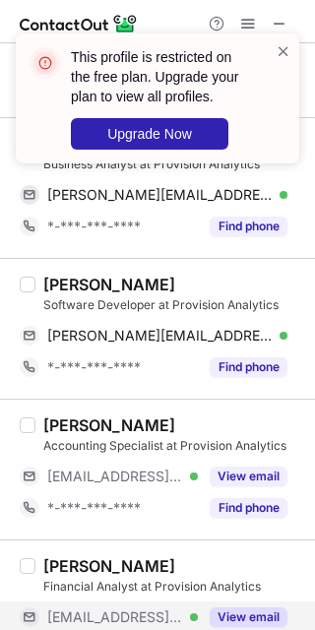
click at [233, 625] on button "View email" at bounding box center [249, 618] width 78 height 20
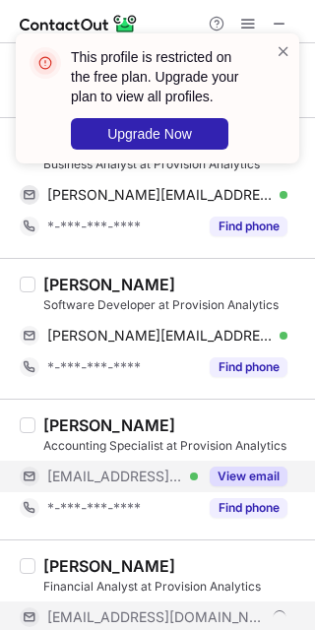
click at [231, 490] on div "View email" at bounding box center [243, 477] width 90 height 32
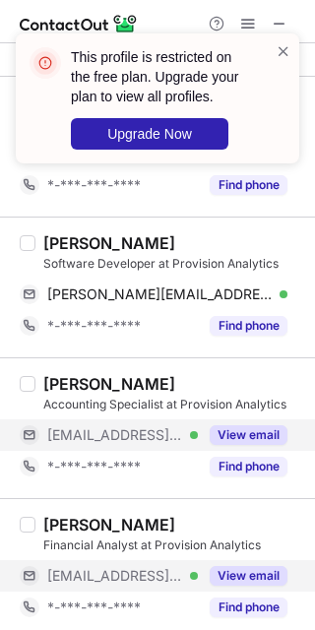
scroll to position [3132, 0]
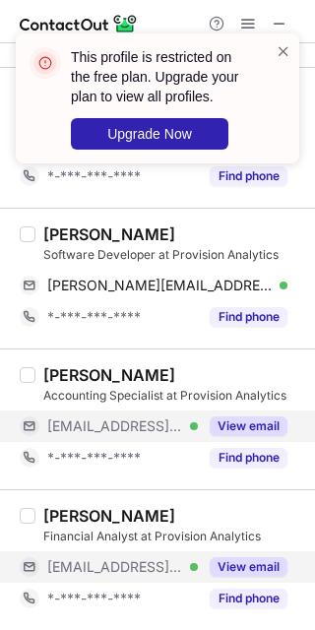
click at [259, 552] on div "View email" at bounding box center [243, 567] width 90 height 32
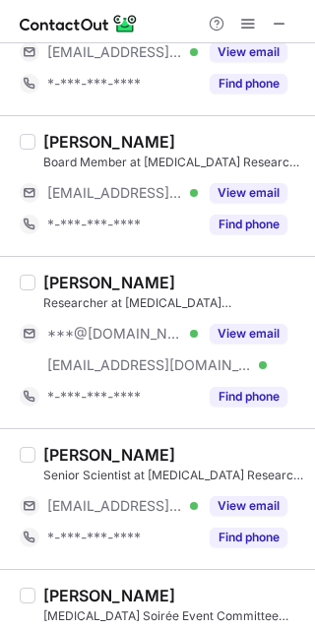
scroll to position [0, 0]
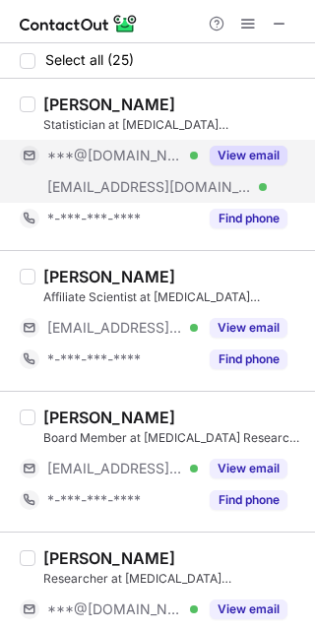
click at [247, 155] on button "View email" at bounding box center [249, 156] width 78 height 20
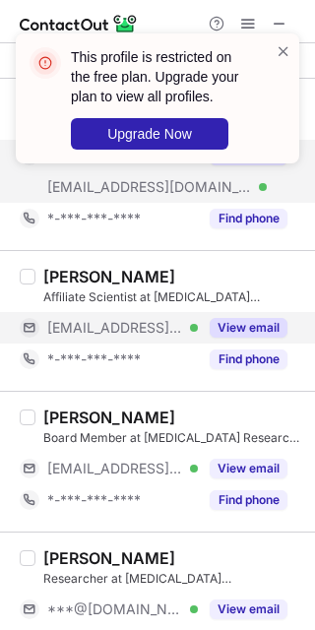
click at [234, 322] on button "View email" at bounding box center [249, 328] width 78 height 20
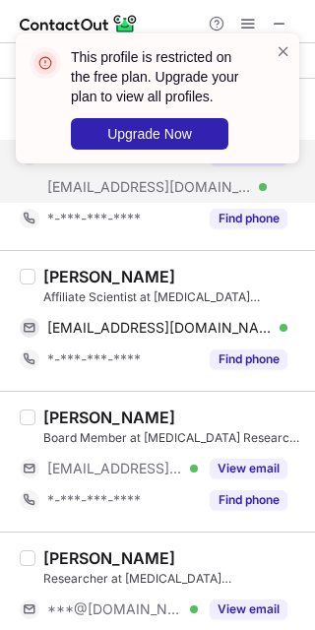
click at [62, 276] on div "Deniz Bayraktar" at bounding box center [109, 277] width 132 height 20
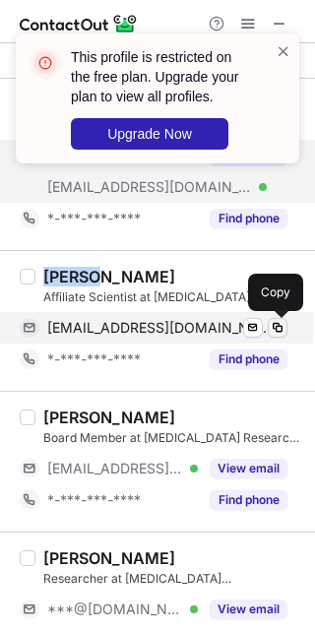
click at [272, 328] on span at bounding box center [278, 328] width 16 height 16
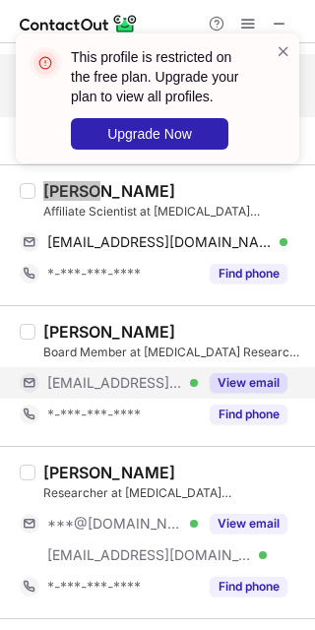
scroll to position [123, 0]
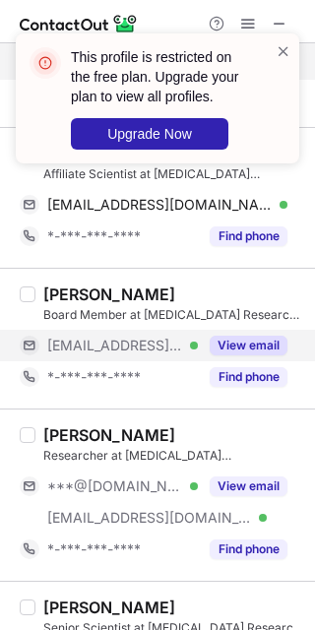
click at [252, 351] on button "View email" at bounding box center [249, 346] width 78 height 20
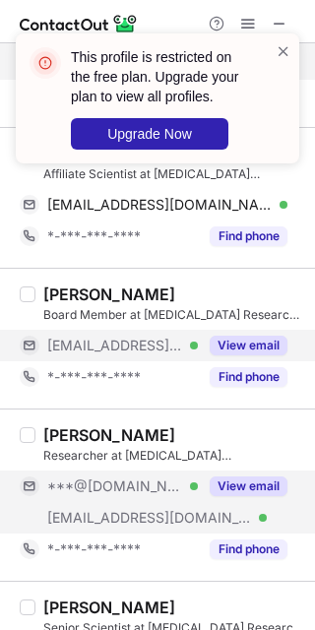
click at [233, 494] on button "View email" at bounding box center [249, 487] width 78 height 20
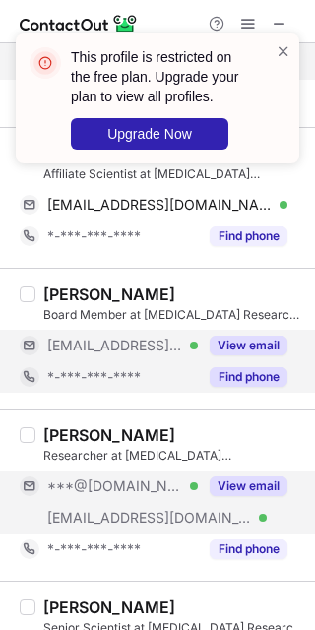
scroll to position [246, 0]
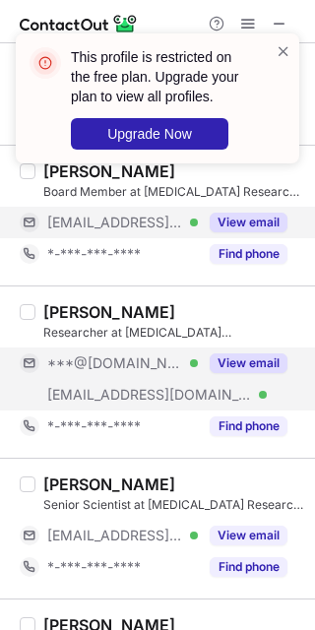
click at [215, 380] on div "***@gmail.com Verified ***@arthritisresearch.ca Verified View email" at bounding box center [162, 379] width 284 height 63
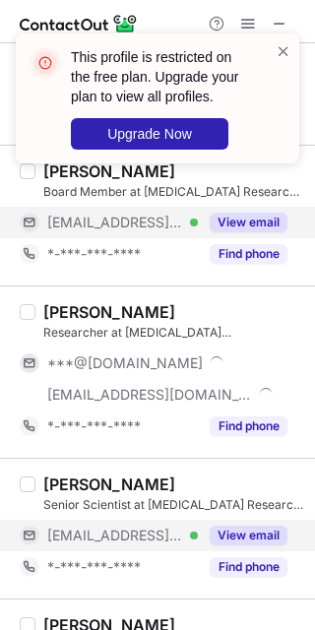
click at [208, 545] on div "View email" at bounding box center [243, 536] width 90 height 32
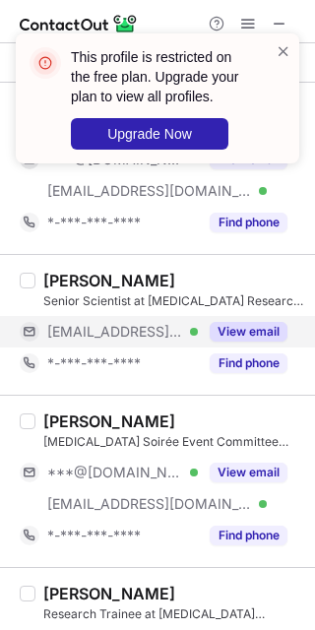
scroll to position [492, 0]
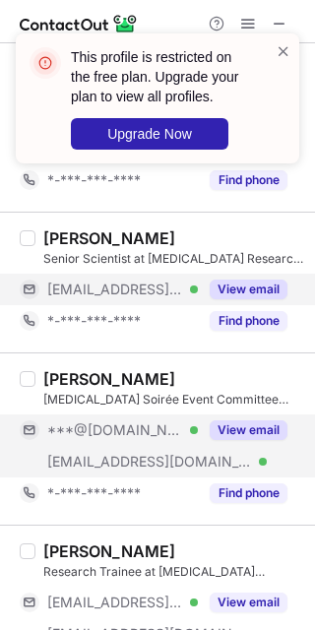
click at [227, 438] on button "View email" at bounding box center [249, 430] width 78 height 20
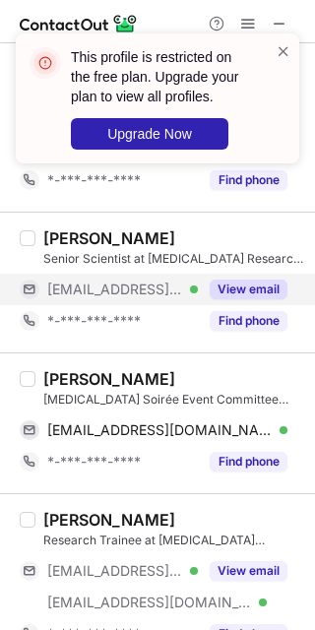
click at [61, 382] on div "Emily Lui" at bounding box center [109, 379] width 132 height 20
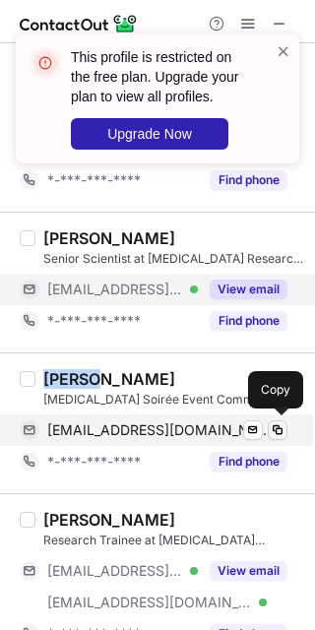
click at [276, 423] on button at bounding box center [278, 430] width 20 height 20
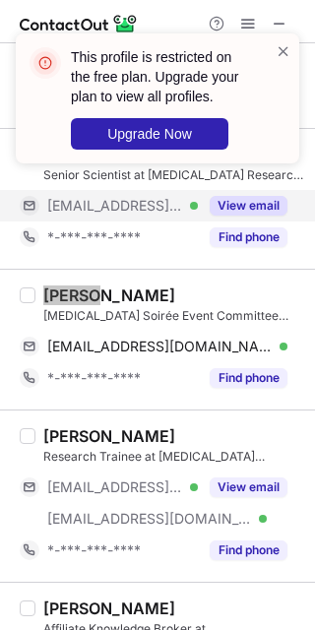
scroll to position [615, 0]
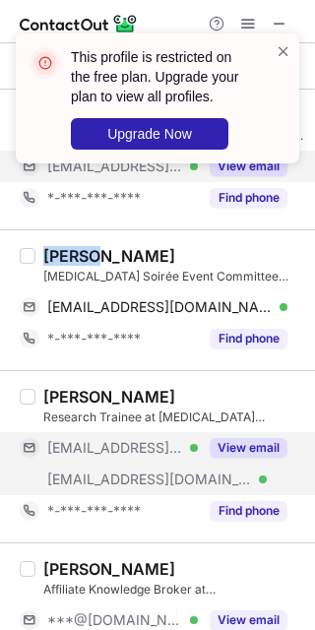
drag, startPoint x: 259, startPoint y: 429, endPoint x: 256, endPoint y: 441, distance: 12.2
click at [258, 439] on div "Natalie McCormick Research Trainee at Arthritis Research Canada ***@yahoo.ca Ve…" at bounding box center [169, 457] width 268 height 140
click at [254, 444] on button "View email" at bounding box center [249, 448] width 78 height 20
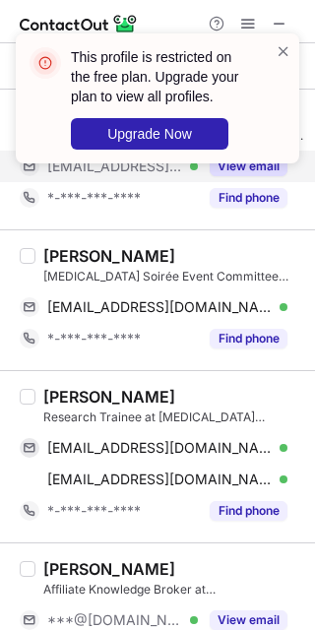
click at [64, 404] on div "Natalie McCormick" at bounding box center [109, 397] width 132 height 20
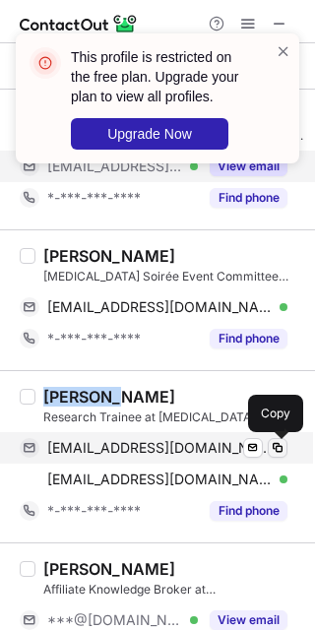
click at [270, 445] on span at bounding box center [278, 448] width 16 height 16
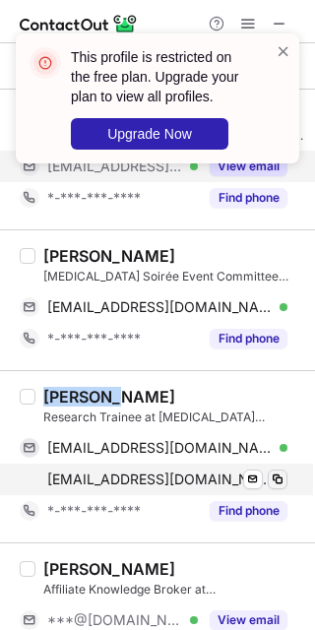
drag, startPoint x: 307, startPoint y: 441, endPoint x: 269, endPoint y: 475, distance: 51.0
click at [270, 475] on span at bounding box center [278, 480] width 16 height 16
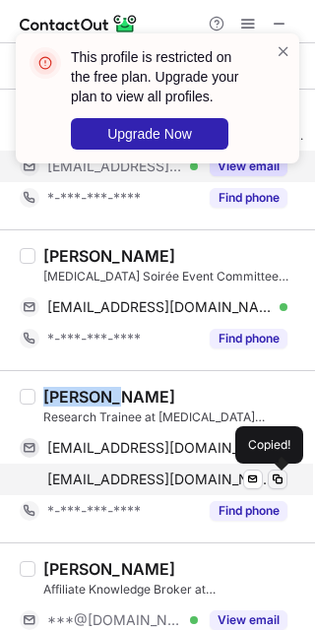
click at [270, 475] on span at bounding box center [278, 480] width 16 height 16
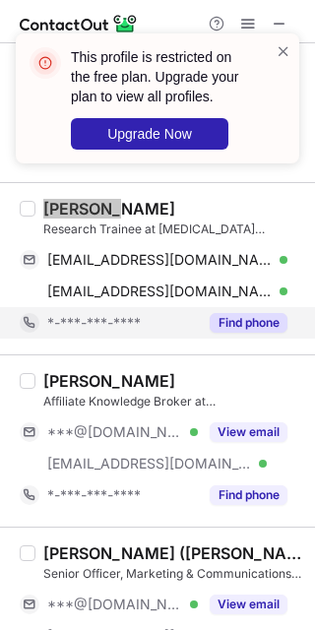
scroll to position [862, 0]
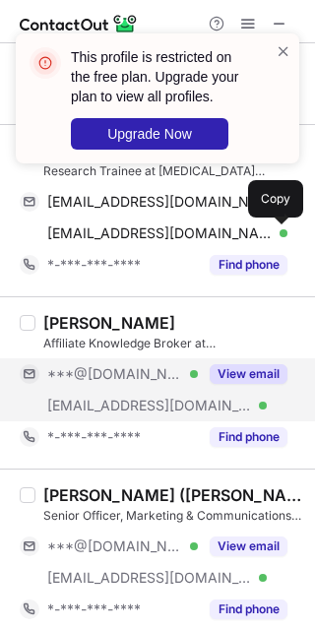
click at [256, 369] on button "View email" at bounding box center [249, 374] width 78 height 20
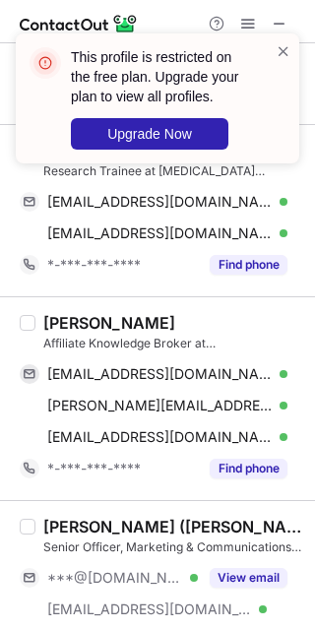
click at [62, 323] on div "Alison Hoens" at bounding box center [109, 323] width 132 height 20
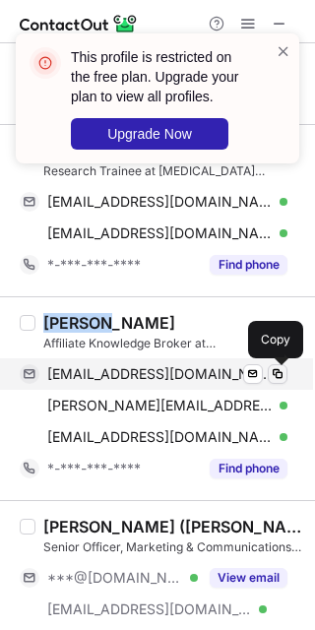
click at [279, 376] on span at bounding box center [278, 374] width 16 height 16
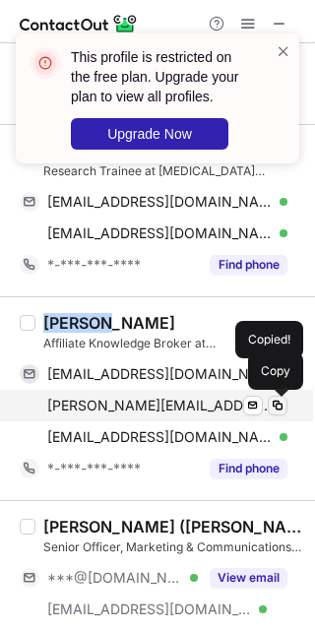
click at [278, 406] on span at bounding box center [278, 406] width 16 height 16
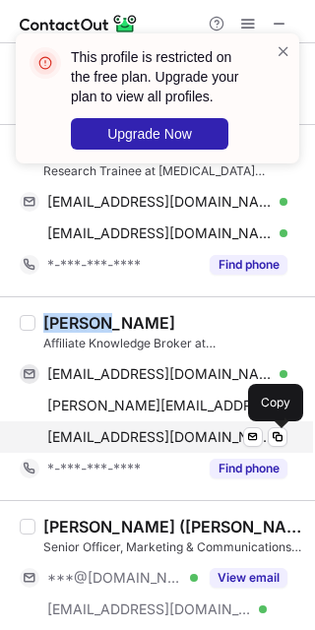
click at [273, 425] on div "ahoens@arthritisresearch.ca Verified Send email Copy" at bounding box center [154, 437] width 268 height 32
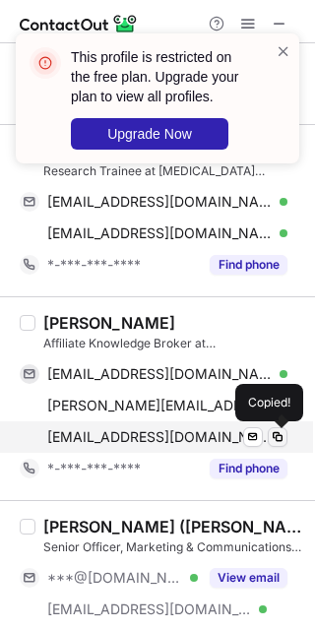
click at [282, 445] on span at bounding box center [278, 437] width 16 height 16
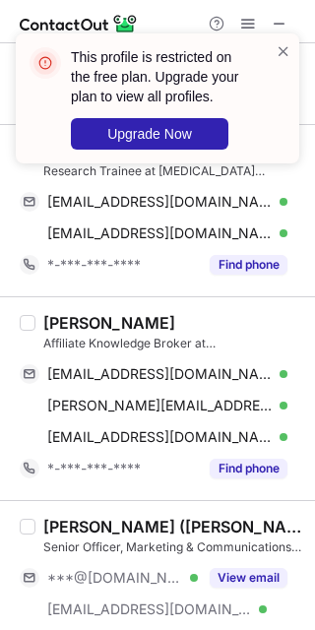
click at [266, 559] on div "Heather Caulder (Roy) Senior Officer, Marketing & Communications at Arthritis R…" at bounding box center [169, 587] width 268 height 140
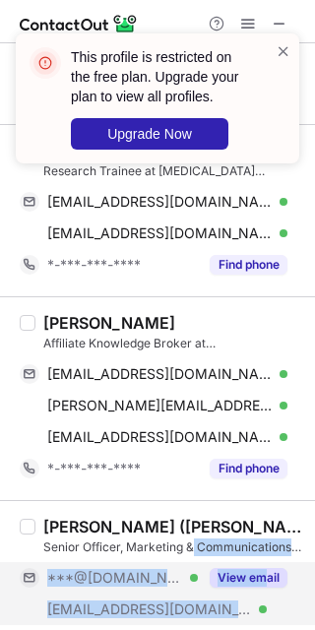
click at [249, 576] on button "View email" at bounding box center [249, 578] width 78 height 20
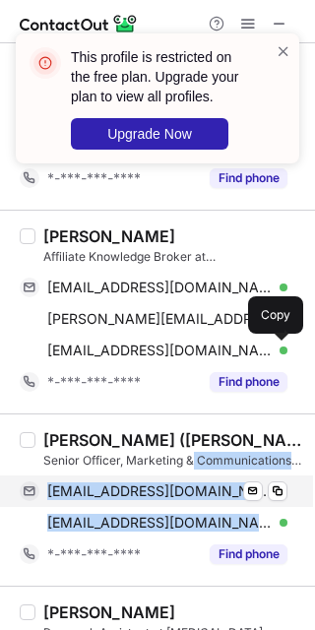
scroll to position [985, 0]
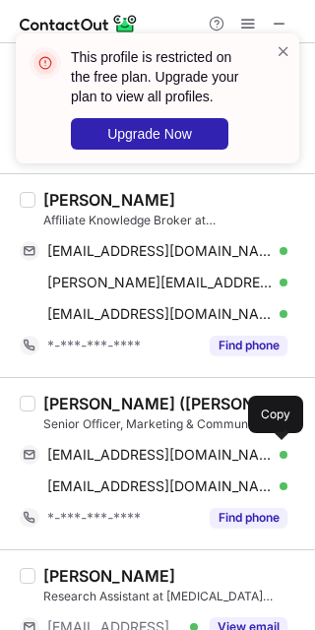
click at [61, 414] on div "Heather Caulder (Roy)" at bounding box center [173, 404] width 260 height 20
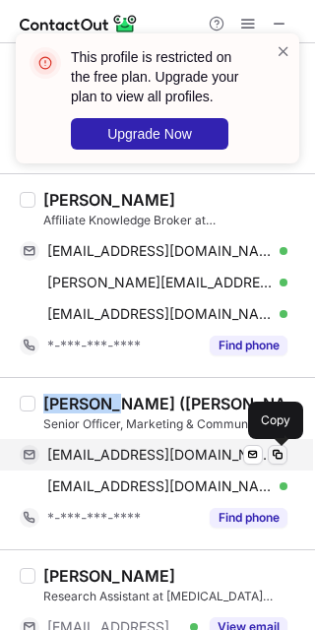
click at [283, 461] on span at bounding box center [278, 455] width 16 height 16
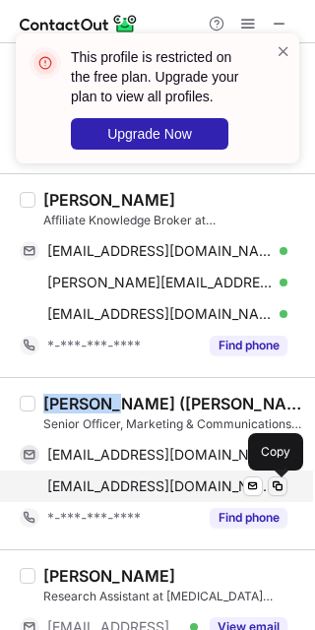
click at [276, 487] on span at bounding box center [278, 487] width 16 height 16
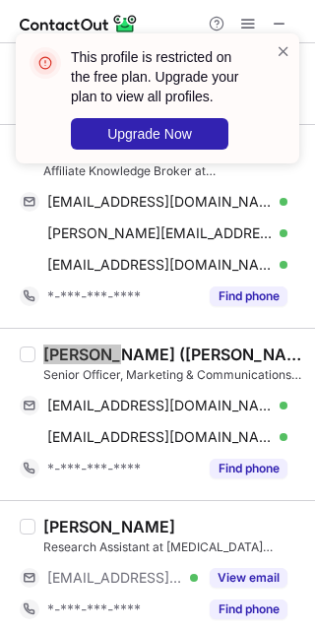
scroll to position [1108, 0]
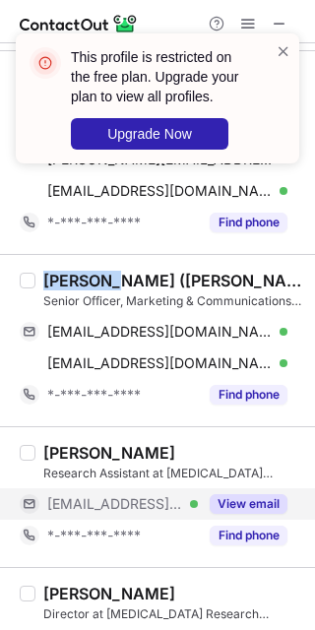
click at [218, 510] on button "View email" at bounding box center [249, 504] width 78 height 20
click at [226, 499] on button "View email" at bounding box center [249, 504] width 78 height 20
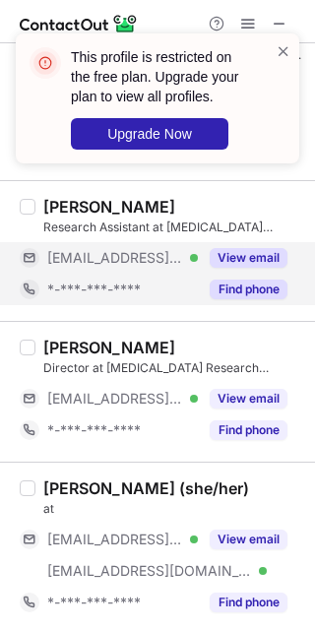
scroll to position [1231, 0]
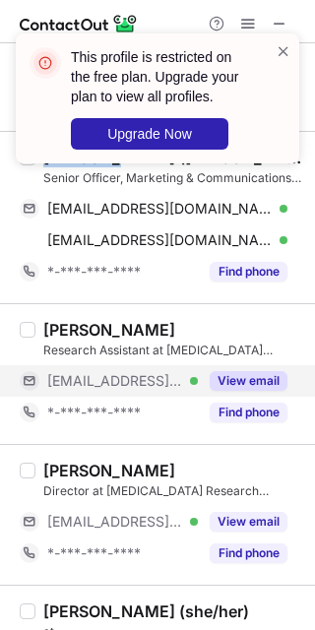
click at [253, 387] on button "View email" at bounding box center [249, 381] width 78 height 20
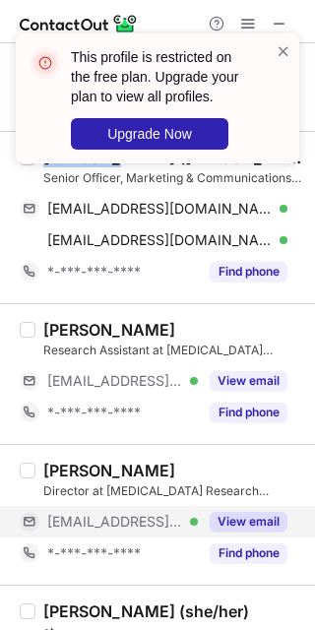
click at [237, 528] on button "View email" at bounding box center [249, 522] width 78 height 20
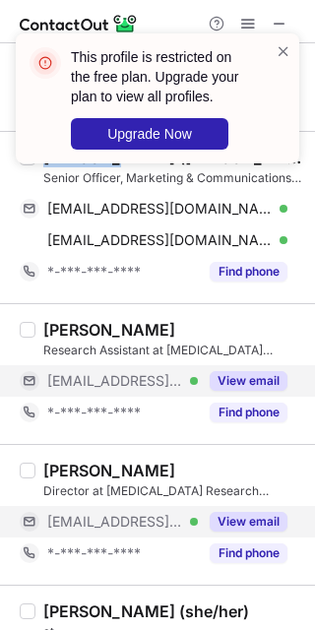
click at [252, 382] on button "View email" at bounding box center [249, 381] width 78 height 20
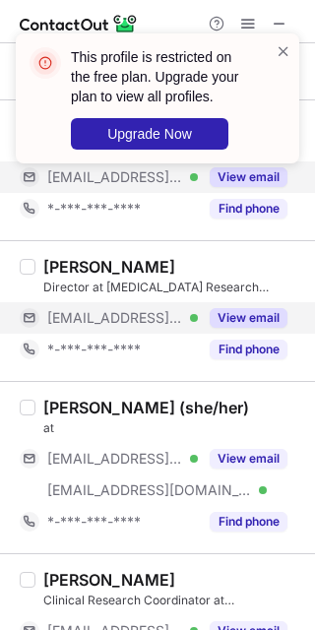
scroll to position [1477, 0]
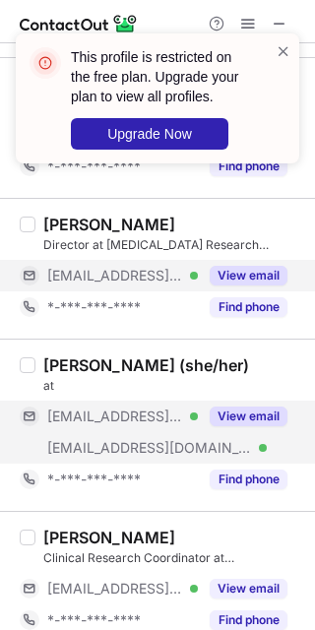
click at [248, 420] on button "View email" at bounding box center [249, 417] width 78 height 20
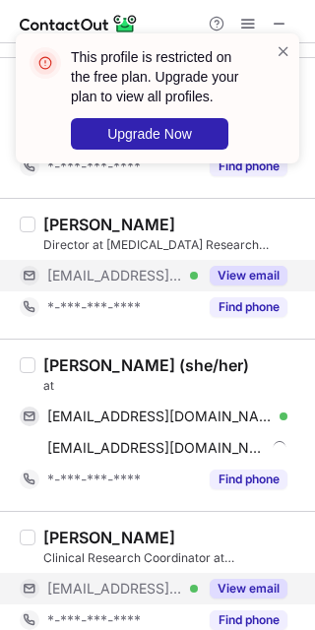
click at [239, 588] on button "View email" at bounding box center [249, 589] width 78 height 20
click at [79, 370] on div "Patti Nakatsu (she/her)" at bounding box center [146, 365] width 206 height 20
click at [52, 369] on div "Patti Nakatsu (she/her)" at bounding box center [146, 365] width 206 height 20
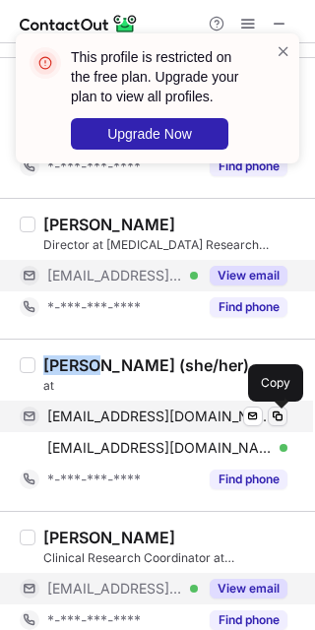
click at [274, 426] on button at bounding box center [278, 417] width 20 height 20
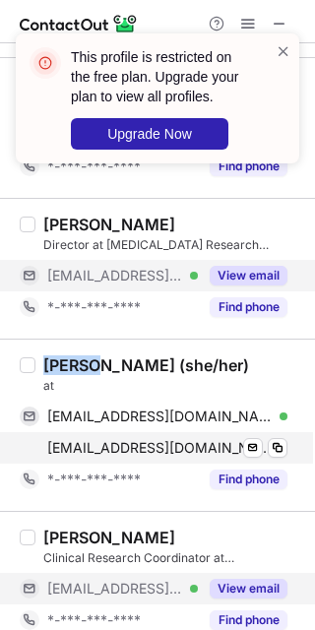
click at [266, 454] on div "pnakatsu@arthritisresearch.ca Verified" at bounding box center [167, 448] width 240 height 18
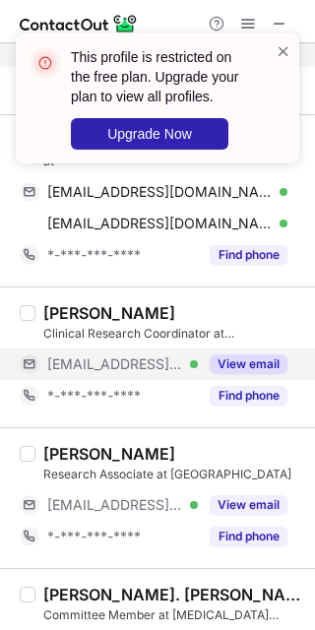
scroll to position [1723, 0]
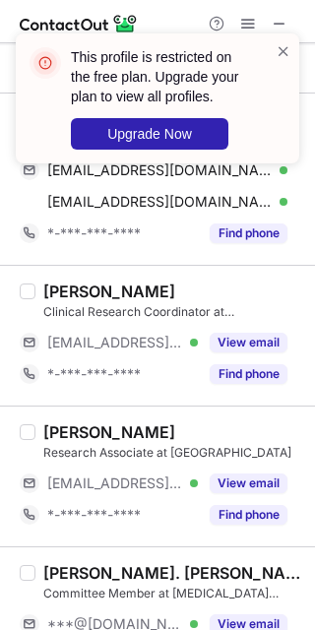
drag, startPoint x: 243, startPoint y: 345, endPoint x: 219, endPoint y: 456, distance: 114.0
click at [243, 345] on button "View email" at bounding box center [249, 343] width 78 height 20
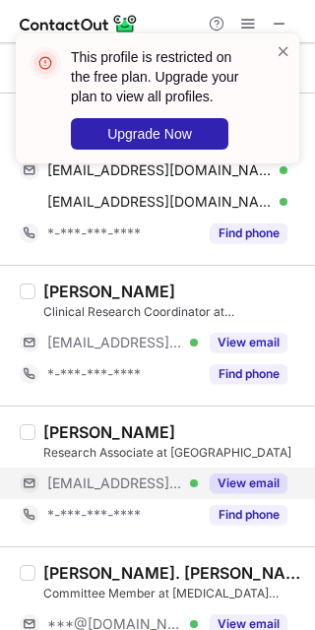
click at [236, 485] on button "View email" at bounding box center [249, 484] width 78 height 20
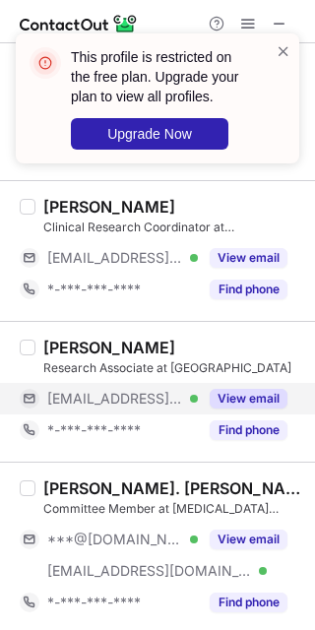
scroll to position [1846, 0]
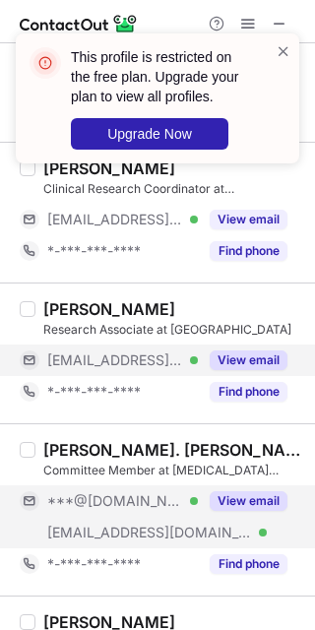
click at [244, 517] on div "View email" at bounding box center [243, 501] width 90 height 32
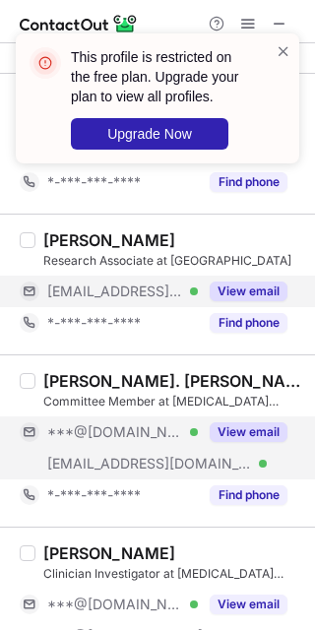
scroll to position [1970, 0]
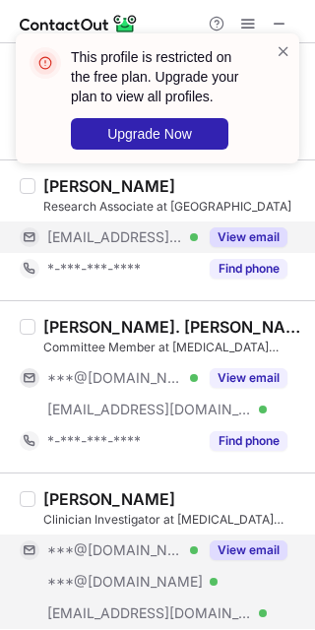
click at [237, 549] on button "View email" at bounding box center [249, 551] width 78 height 20
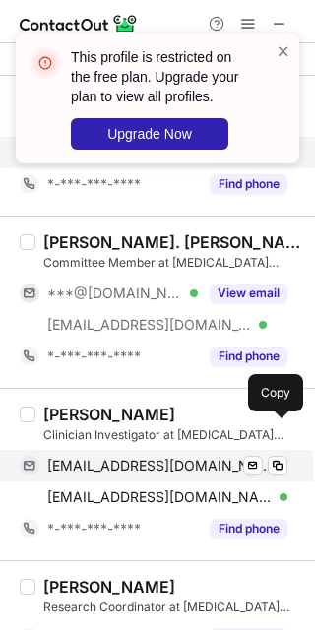
scroll to position [2093, 0]
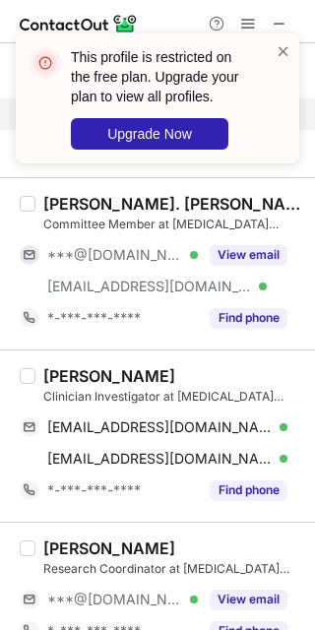
click at [51, 376] on div "Neda Amiri" at bounding box center [109, 376] width 132 height 20
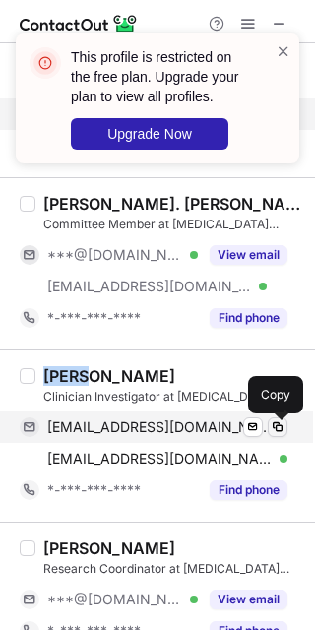
click at [276, 434] on span at bounding box center [278, 428] width 16 height 16
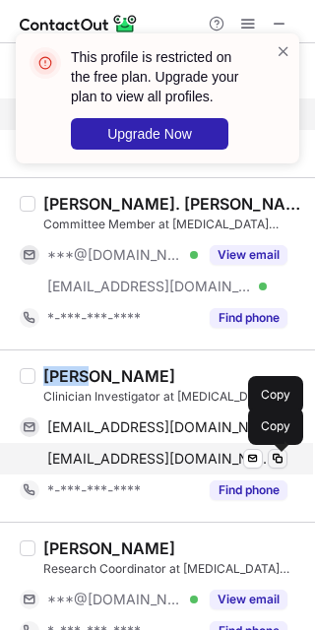
click at [283, 461] on span at bounding box center [278, 459] width 16 height 16
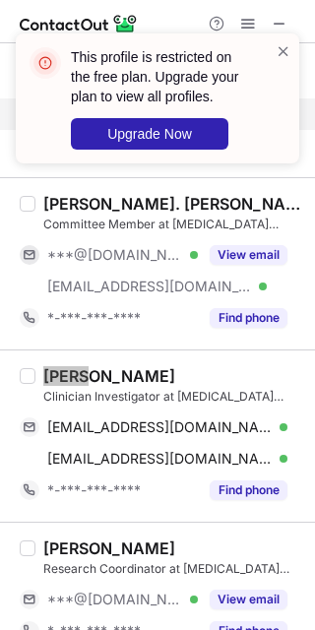
scroll to position [2216, 0]
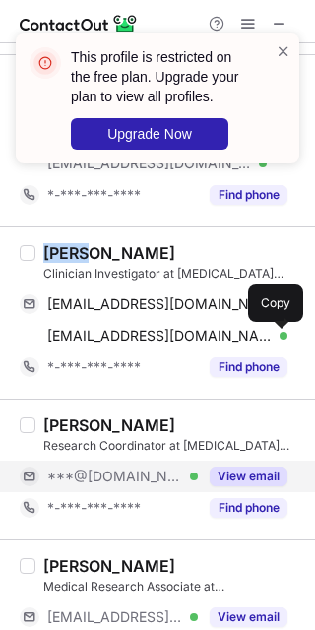
click at [246, 480] on button "View email" at bounding box center [249, 477] width 78 height 20
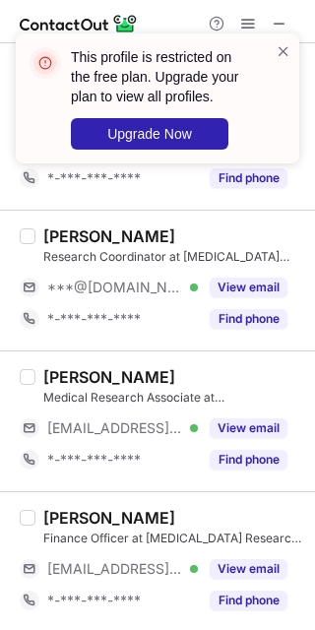
scroll to position [2462, 0]
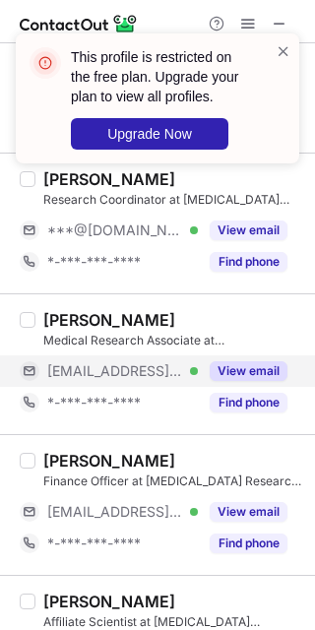
click at [258, 370] on button "View email" at bounding box center [249, 371] width 78 height 20
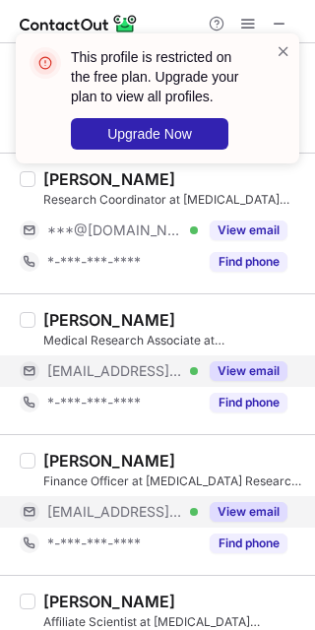
click at [231, 520] on button "View email" at bounding box center [249, 512] width 78 height 20
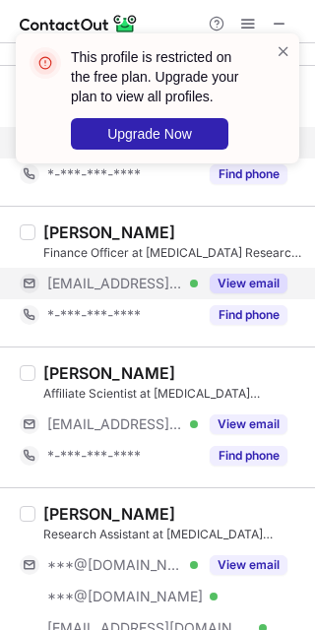
scroll to position [2708, 0]
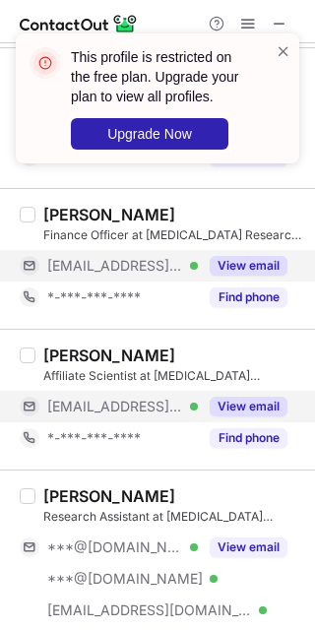
click at [222, 406] on button "View email" at bounding box center [249, 407] width 78 height 20
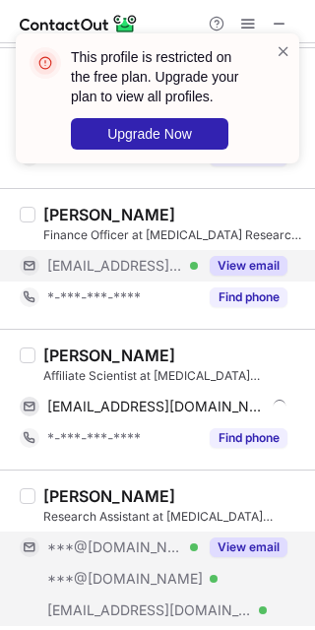
click at [257, 551] on button "View email" at bounding box center [249, 548] width 78 height 20
click at [75, 370] on div "Affiliate Scientist at Arthritis Research Canada" at bounding box center [173, 376] width 260 height 18
click at [64, 338] on div "Codie Primeau Affiliate Scientist at Arthritis Research Canada cprimeau@arthrit…" at bounding box center [157, 399] width 315 height 141
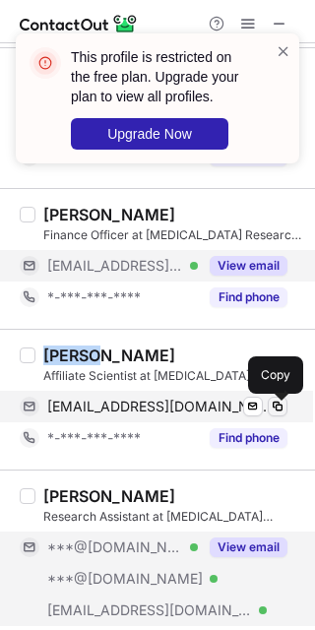
click at [278, 410] on span at bounding box center [278, 407] width 16 height 16
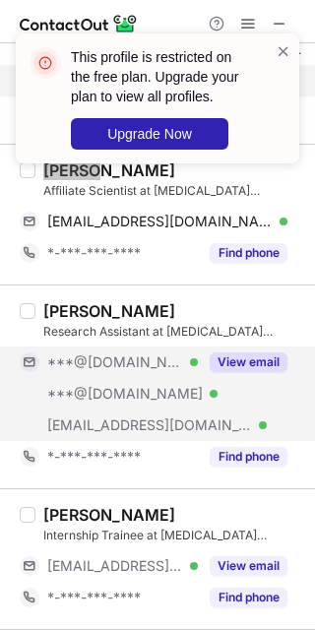
scroll to position [2954, 0]
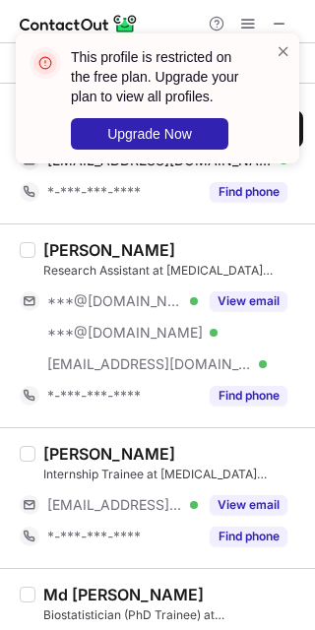
drag, startPoint x: 238, startPoint y: 318, endPoint x: 244, endPoint y: 454, distance: 136.0
click at [239, 317] on div "View email" at bounding box center [243, 302] width 90 height 32
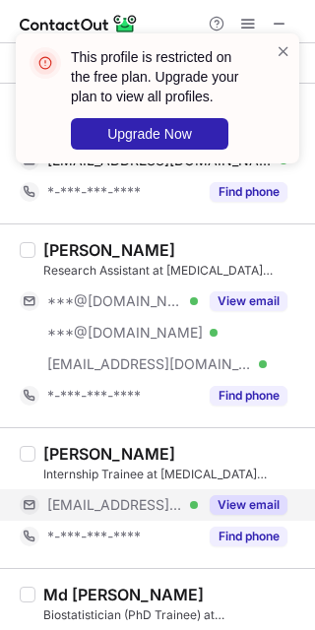
click at [244, 505] on button "View email" at bounding box center [249, 505] width 78 height 20
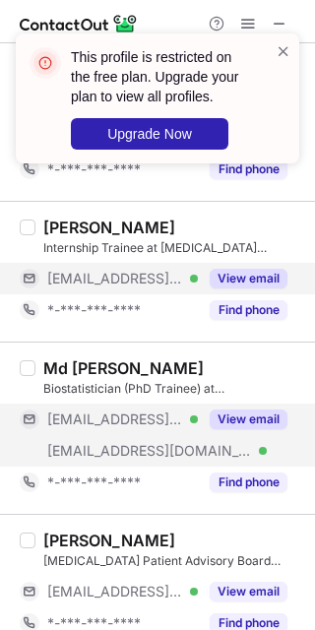
scroll to position [3200, 0]
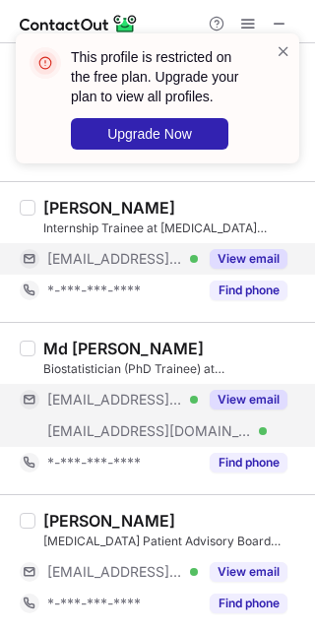
drag, startPoint x: 251, startPoint y: 396, endPoint x: 252, endPoint y: 425, distance: 29.6
click at [252, 396] on button "View email" at bounding box center [249, 400] width 78 height 20
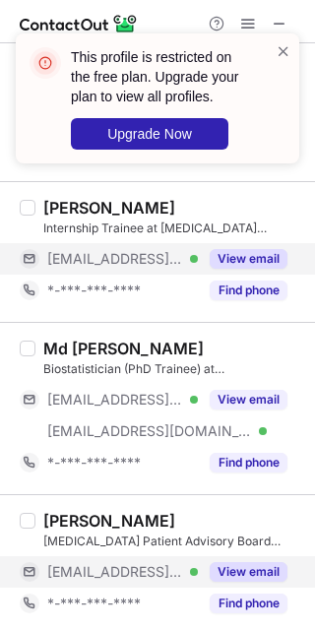
click at [242, 572] on button "View email" at bounding box center [249, 572] width 78 height 20
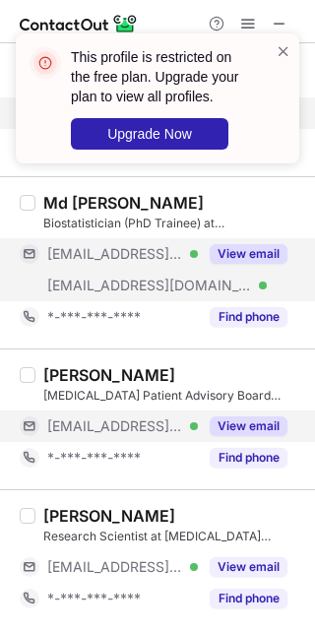
scroll to position [3350, 0]
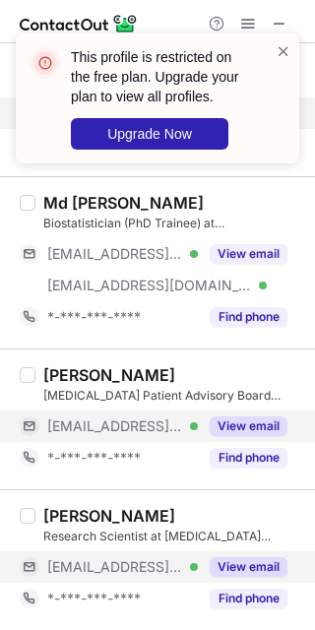
click at [228, 572] on button "View email" at bounding box center [249, 567] width 78 height 20
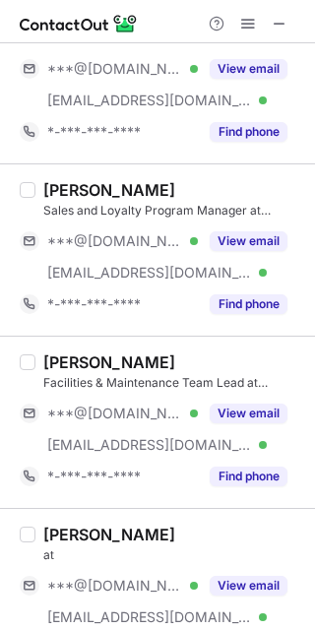
scroll to position [0, 0]
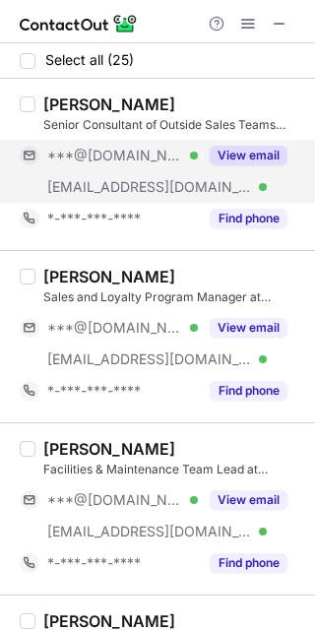
click at [242, 149] on button "View email" at bounding box center [249, 156] width 78 height 20
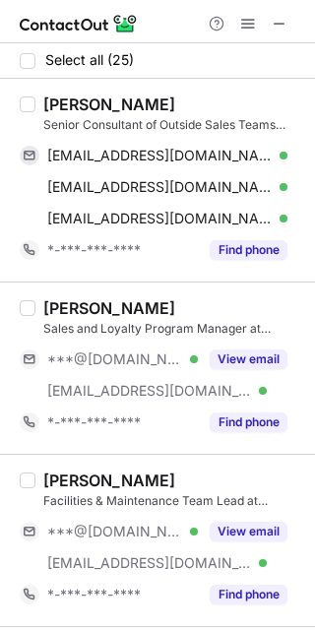
click at [55, 92] on div "Mark Christensen Senior Consultant of Outside Sales Teams USA/Canada at Eminenc…" at bounding box center [157, 180] width 315 height 203
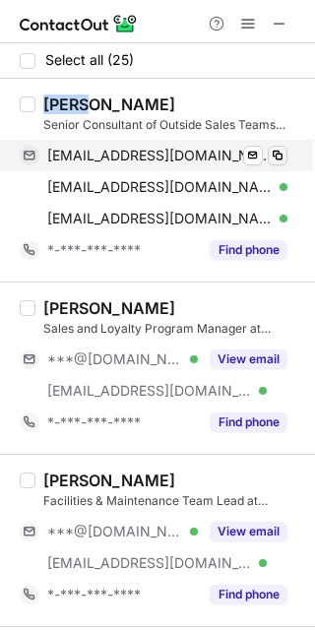
drag, startPoint x: 289, startPoint y: 159, endPoint x: 271, endPoint y: 159, distance: 17.7
click at [289, 159] on div "manthonychristensen@gmail.com Verified Send email Copy machrist@estee.ca Verifi…" at bounding box center [162, 187] width 284 height 95
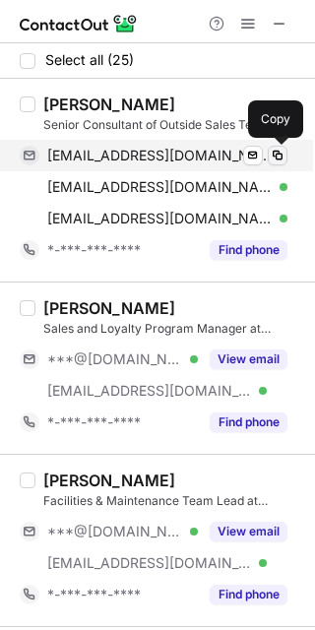
click at [271, 159] on span at bounding box center [278, 156] width 16 height 16
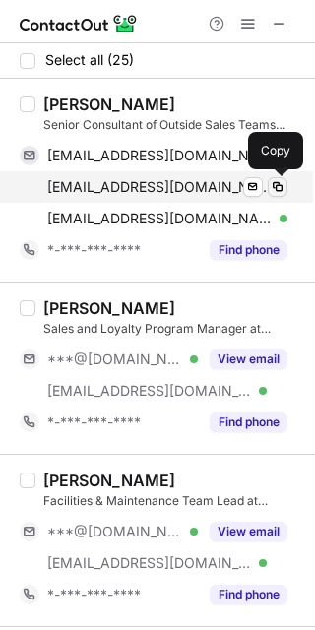
click at [274, 192] on span at bounding box center [278, 187] width 16 height 16
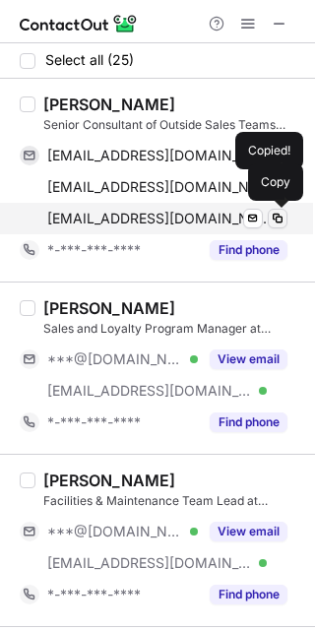
click at [287, 223] on button at bounding box center [278, 219] width 20 height 20
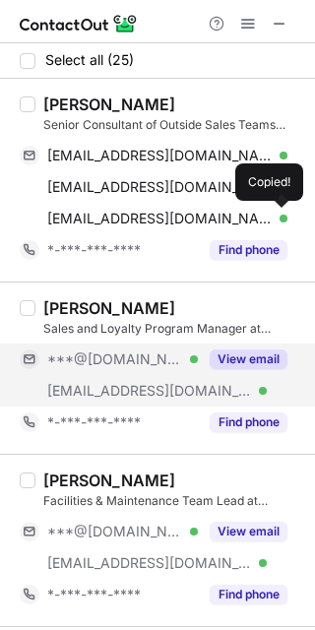
click at [262, 365] on button "View email" at bounding box center [249, 360] width 78 height 20
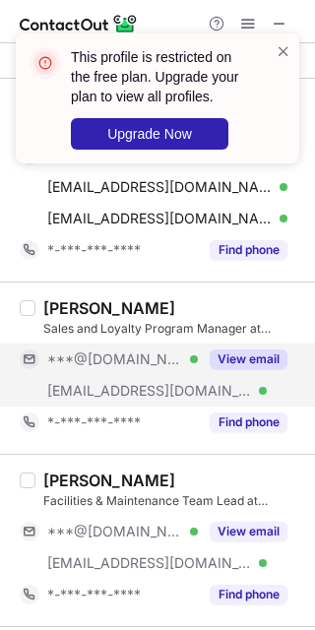
scroll to position [123, 0]
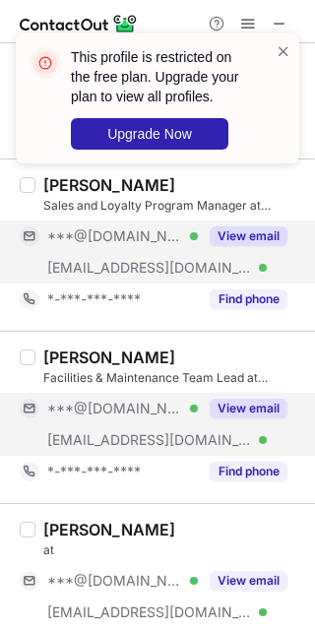
click at [238, 402] on button "View email" at bounding box center [249, 409] width 78 height 20
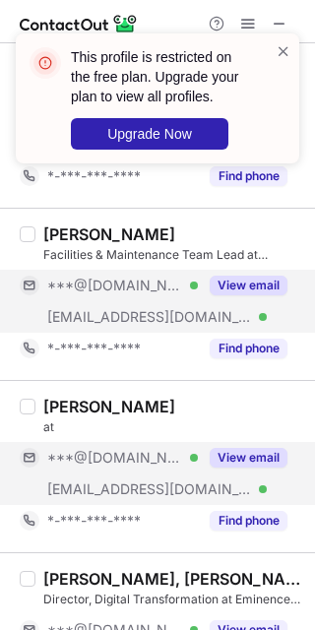
click at [242, 446] on div "View email" at bounding box center [243, 458] width 90 height 32
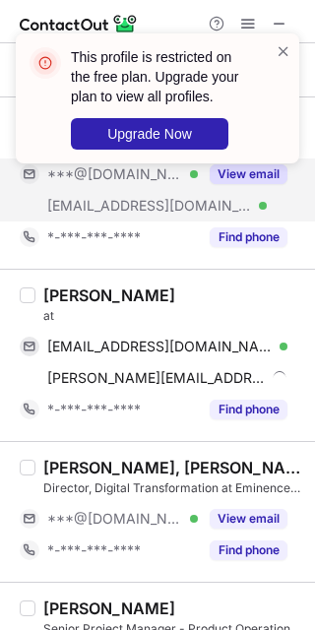
scroll to position [369, 0]
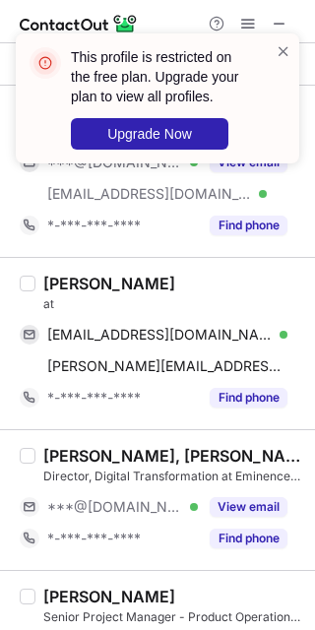
click at [65, 283] on div "Colette Dribben Lieberman" at bounding box center [109, 284] width 132 height 20
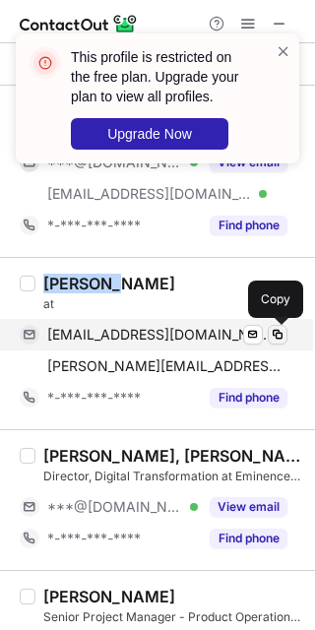
click at [273, 332] on span at bounding box center [278, 335] width 16 height 16
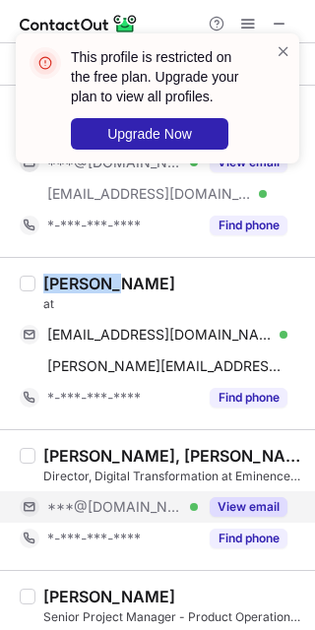
click at [233, 507] on button "View email" at bounding box center [249, 507] width 78 height 20
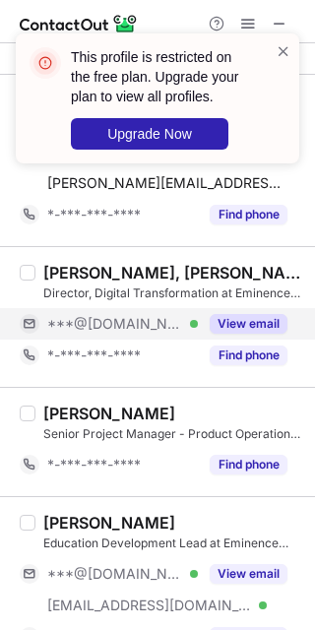
scroll to position [615, 0]
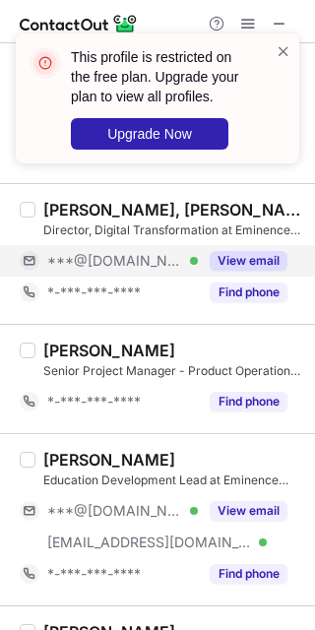
click at [256, 266] on button "View email" at bounding box center [249, 261] width 78 height 20
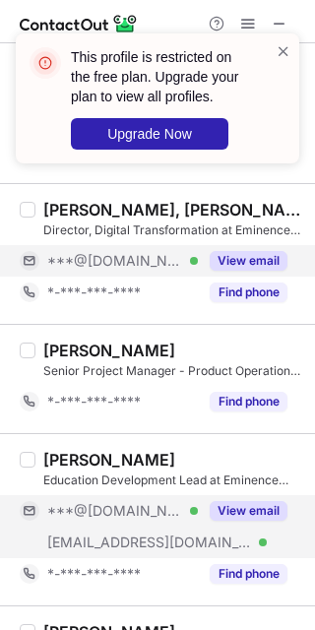
click at [239, 523] on div "View email" at bounding box center [243, 511] width 90 height 32
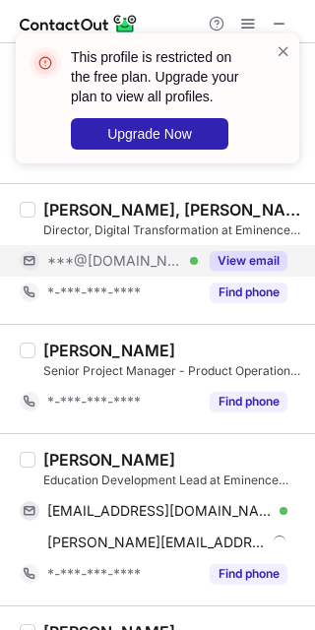
click at [249, 268] on button "View email" at bounding box center [249, 261] width 78 height 20
click at [64, 469] on div "Brian G." at bounding box center [109, 460] width 132 height 20
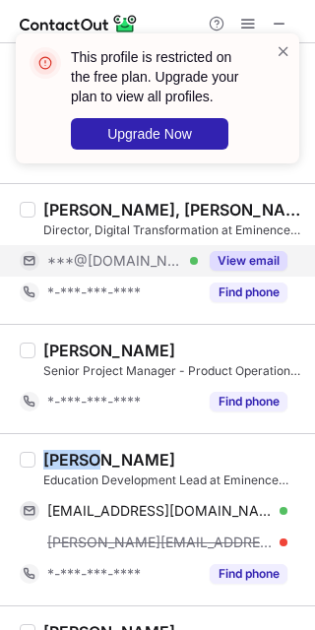
click at [64, 469] on div "Brian G." at bounding box center [109, 460] width 132 height 20
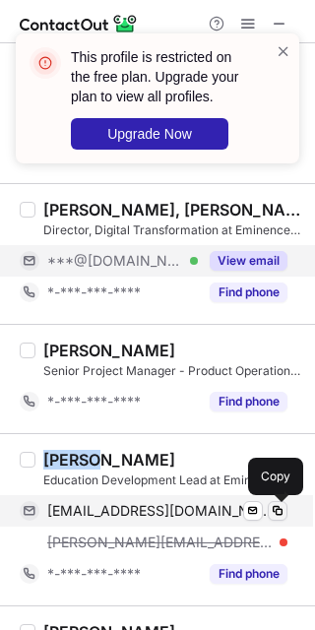
click at [283, 512] on span at bounding box center [278, 511] width 16 height 16
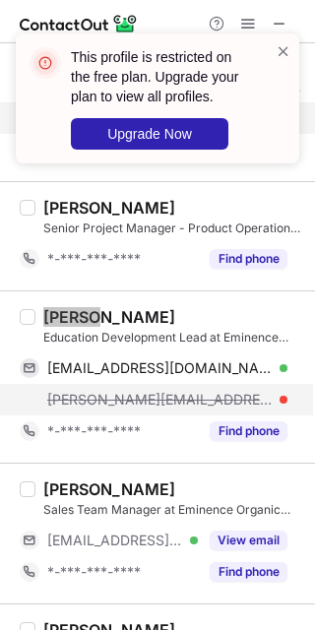
scroll to position [862, 0]
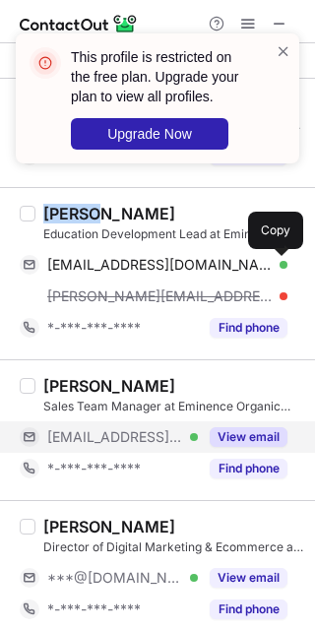
drag, startPoint x: 264, startPoint y: 426, endPoint x: 259, endPoint y: 440, distance: 14.6
click at [264, 426] on div "View email" at bounding box center [243, 437] width 90 height 32
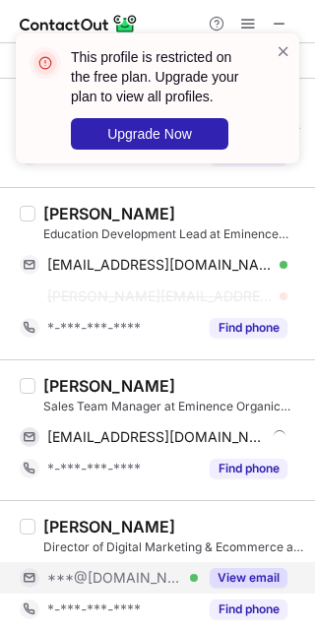
click at [236, 578] on button "View email" at bounding box center [249, 578] width 78 height 20
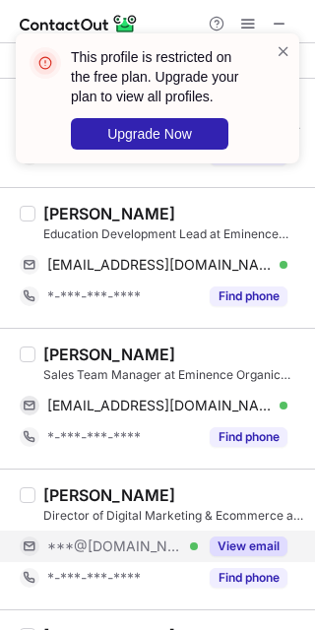
click at [267, 542] on button "View email" at bounding box center [249, 547] width 78 height 20
click at [74, 350] on div "Karen Engelage" at bounding box center [109, 355] width 132 height 20
click at [291, 406] on div "Karen Engelage Sales Team Manager at Eminence Organic Skin Care kengelage@emine…" at bounding box center [157, 398] width 315 height 141
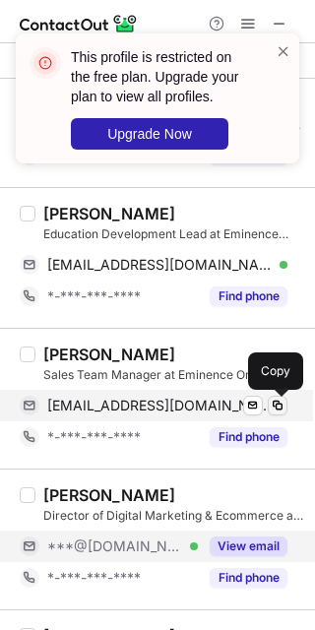
click at [283, 406] on span at bounding box center [278, 406] width 16 height 16
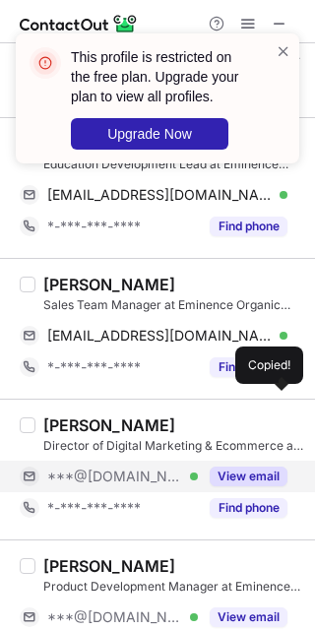
scroll to position [985, 0]
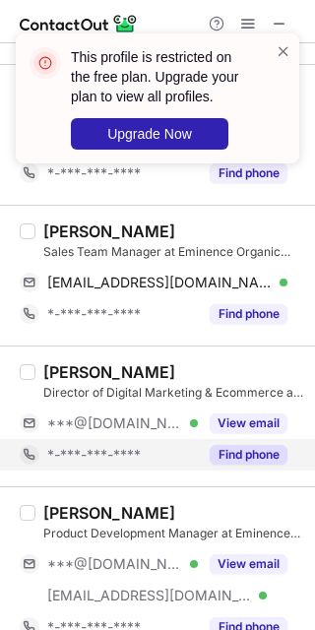
drag, startPoint x: 223, startPoint y: 431, endPoint x: 225, endPoint y: 443, distance: 12.0
click at [224, 431] on button "View email" at bounding box center [249, 424] width 78 height 20
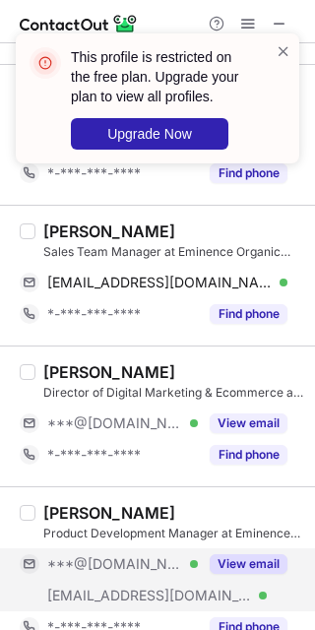
click at [219, 567] on button "View email" at bounding box center [249, 564] width 78 height 20
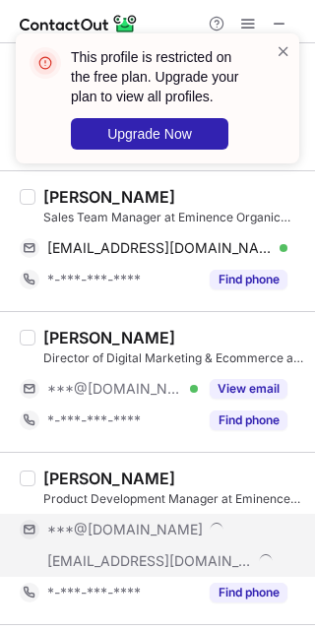
scroll to position [1108, 0]
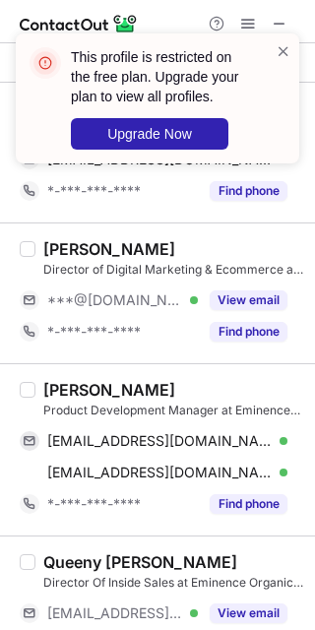
click at [61, 386] on div "Jessie Sidhu" at bounding box center [109, 390] width 132 height 20
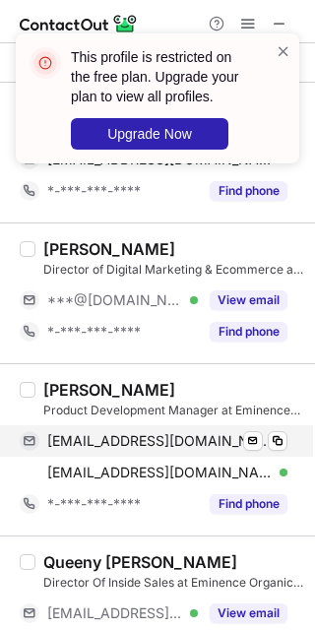
click at [288, 453] on div "jksidhu3@gmail.com Verified Send email Copy" at bounding box center [154, 441] width 268 height 32
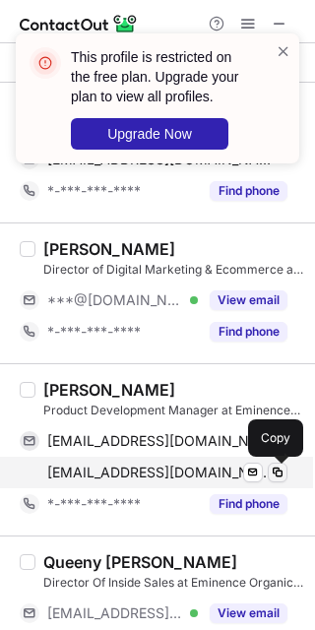
click at [282, 475] on span at bounding box center [278, 473] width 16 height 16
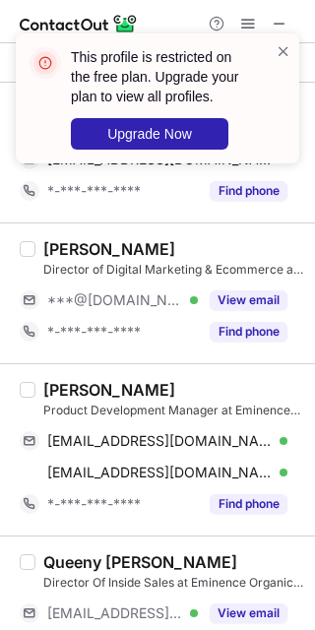
click at [184, 532] on div "Jessie Sidhu Product Development Manager at Eminence Organic Skin Care jksidhu3…" at bounding box center [157, 449] width 315 height 172
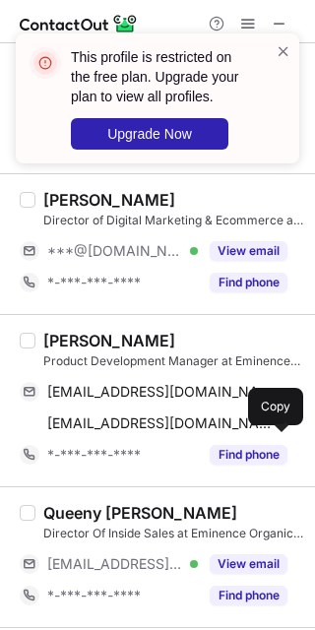
scroll to position [1231, 0]
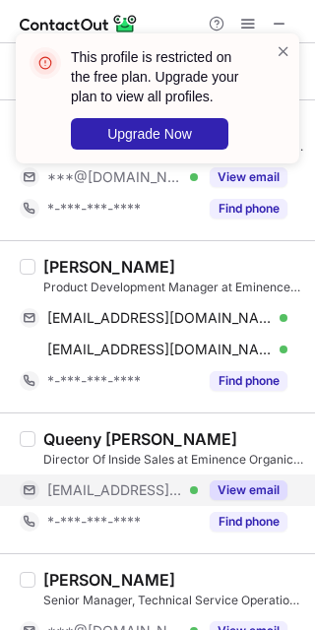
click at [239, 499] on button "View email" at bounding box center [249, 491] width 78 height 20
click at [239, 488] on button "View email" at bounding box center [249, 491] width 78 height 20
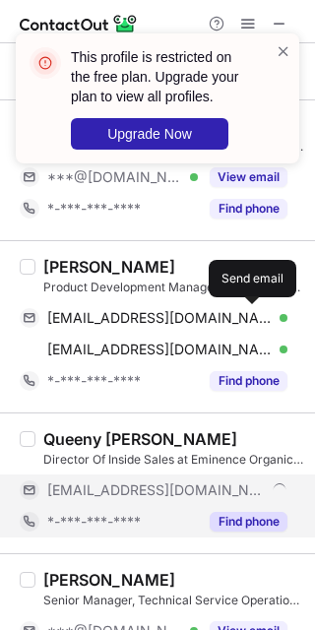
scroll to position [1354, 0]
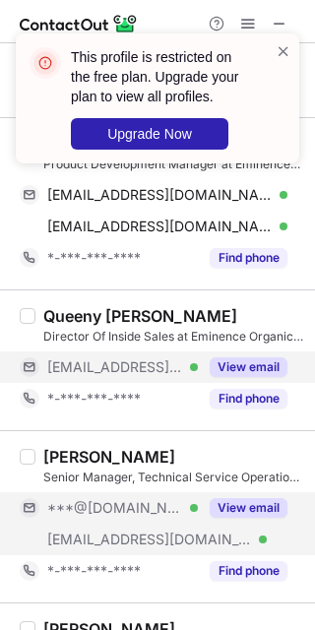
click at [262, 513] on button "View email" at bounding box center [249, 508] width 78 height 20
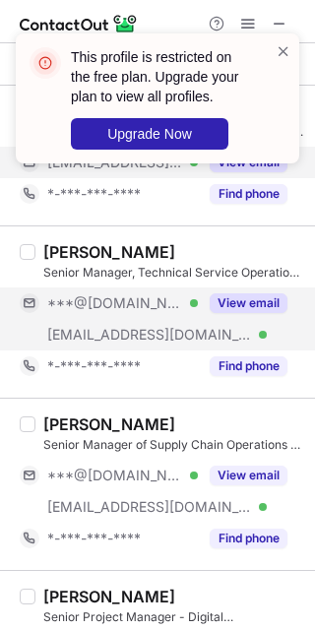
scroll to position [1600, 0]
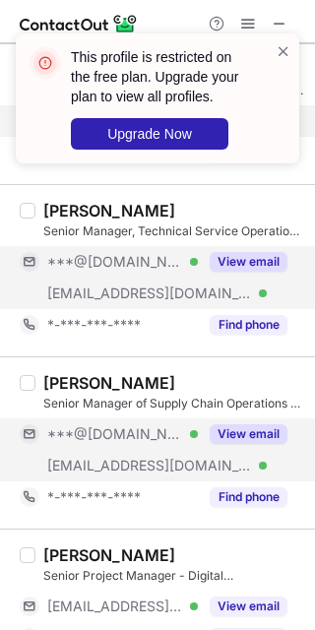
click at [257, 439] on button "View email" at bounding box center [249, 434] width 78 height 20
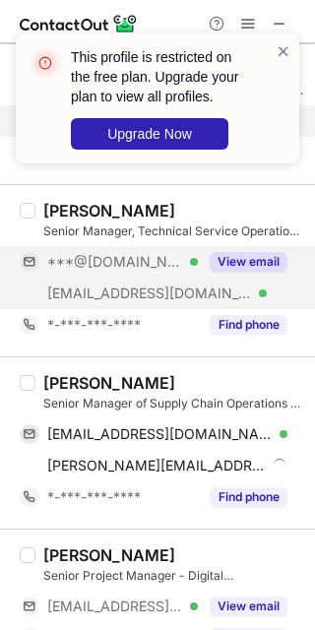
click at [40, 385] on div "Rick Mior Senior Manager of Supply Chain Operations at Eminence Organic Skin Ca…" at bounding box center [169, 443] width 268 height 140
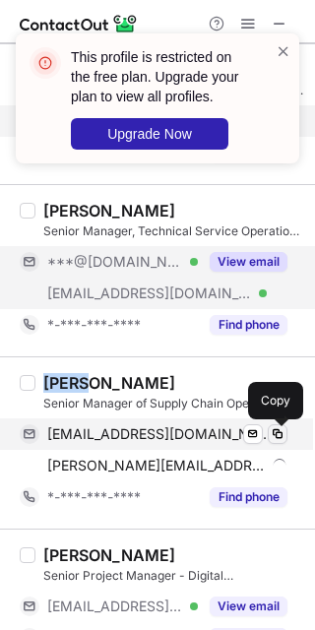
click at [272, 440] on span at bounding box center [278, 434] width 16 height 16
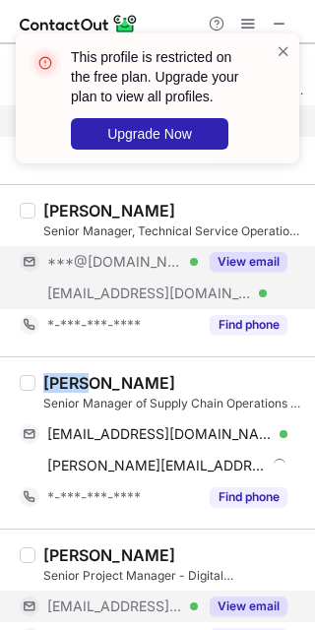
click at [263, 609] on button "View email" at bounding box center [249, 607] width 78 height 20
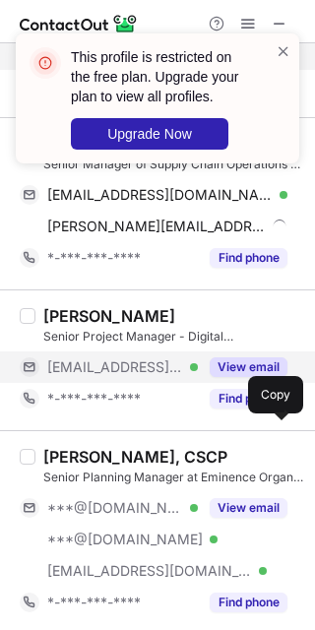
scroll to position [1846, 0]
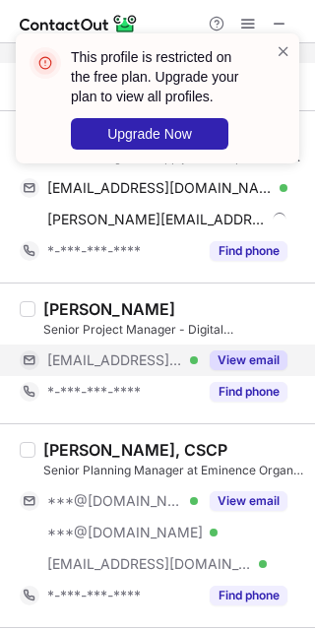
click at [246, 356] on button "View email" at bounding box center [249, 361] width 78 height 20
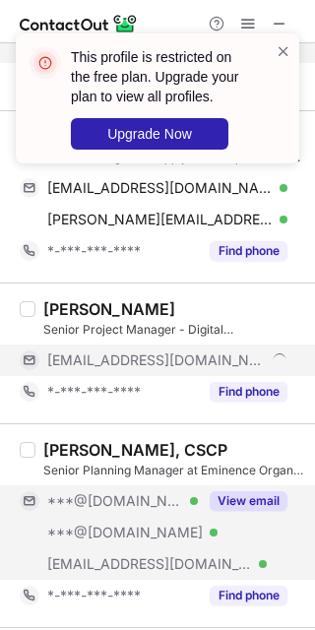
click at [248, 505] on button "View email" at bounding box center [249, 501] width 78 height 20
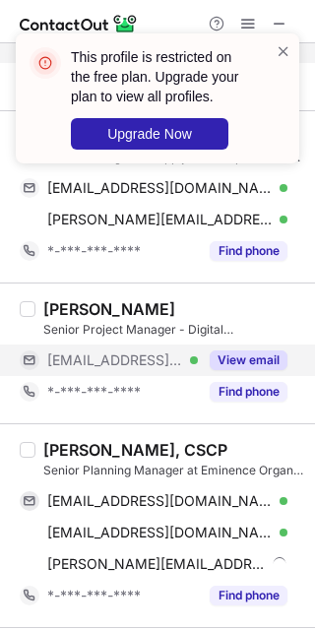
click at [62, 460] on div "Lawrence Blancas, CSCP" at bounding box center [135, 450] width 184 height 20
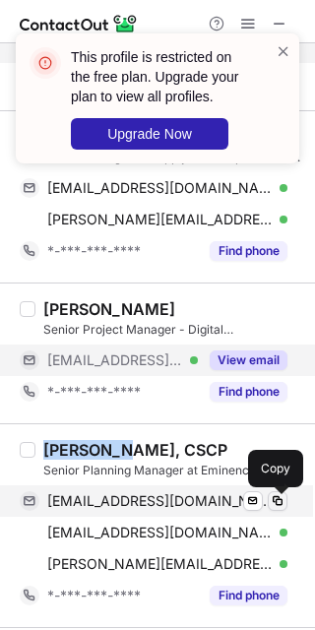
click at [279, 509] on span at bounding box center [278, 501] width 16 height 16
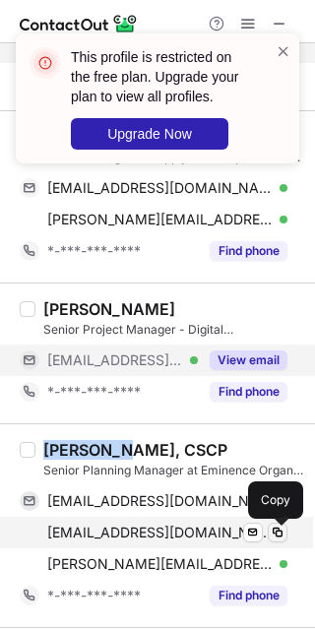
click at [284, 540] on span at bounding box center [278, 533] width 16 height 16
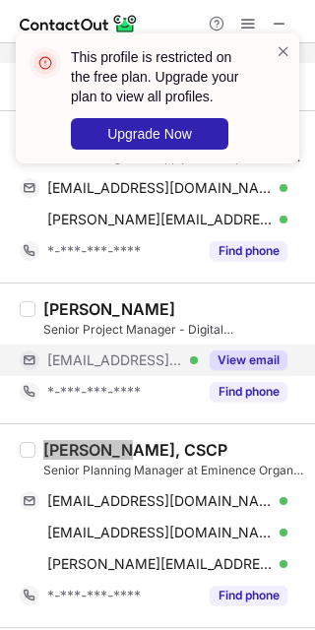
click at [288, 569] on div "lawrenceblancas@gmail.com Verified Send email Copy larryb73@yahoo.com Verified …" at bounding box center [162, 532] width 284 height 95
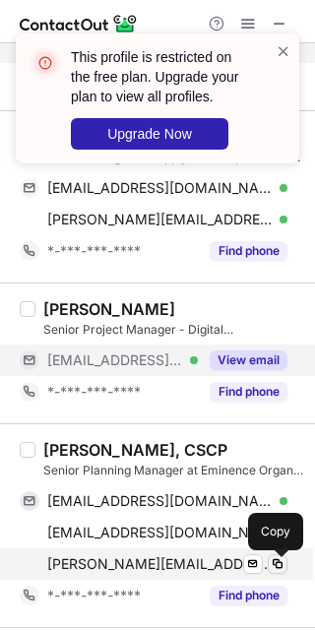
click at [284, 569] on span at bounding box center [278, 564] width 16 height 16
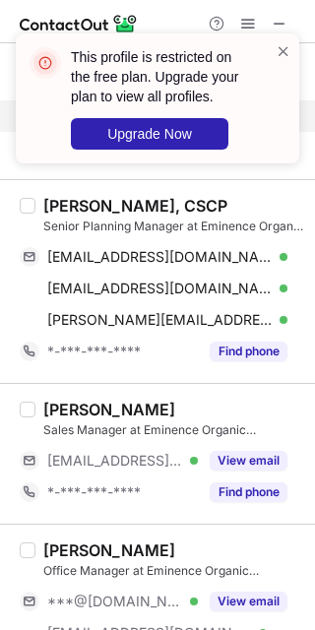
scroll to position [2093, 0]
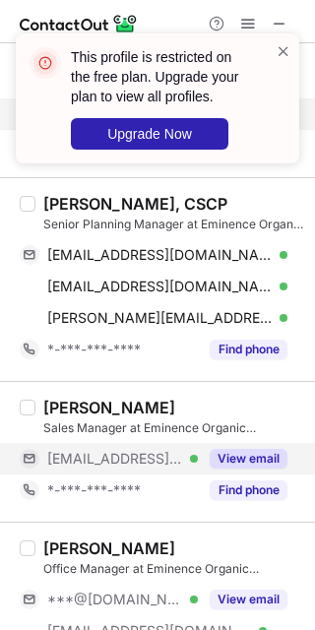
click at [239, 459] on button "View email" at bounding box center [249, 459] width 78 height 20
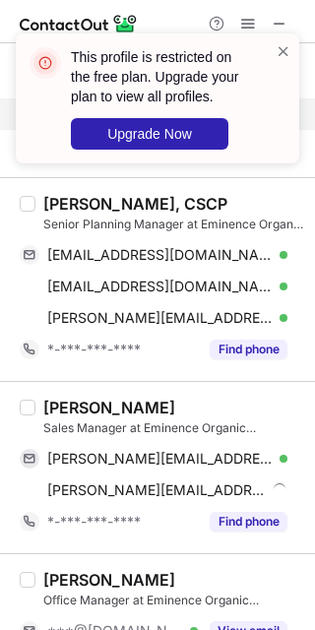
click at [227, 604] on div "Office Manager at Eminence Organic Skin Care" at bounding box center [173, 601] width 260 height 18
click at [64, 418] on div "Karl Christiansen" at bounding box center [109, 408] width 132 height 20
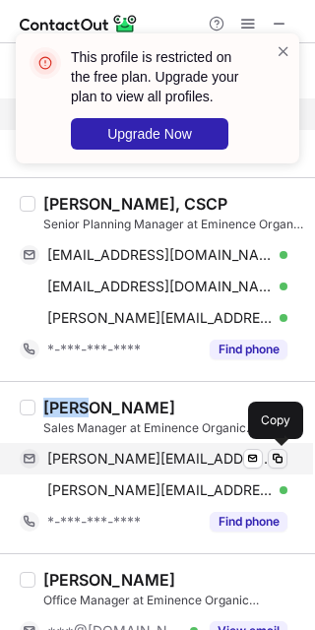
click at [279, 459] on span at bounding box center [278, 459] width 16 height 16
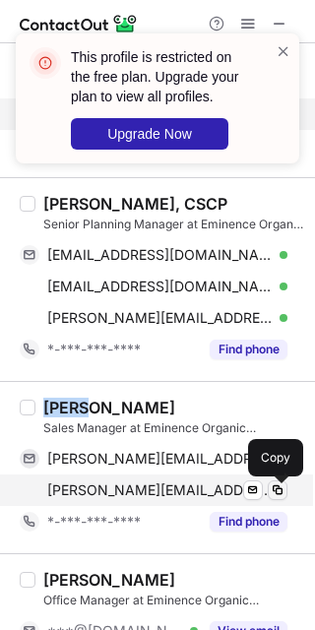
click at [287, 493] on button at bounding box center [278, 491] width 20 height 20
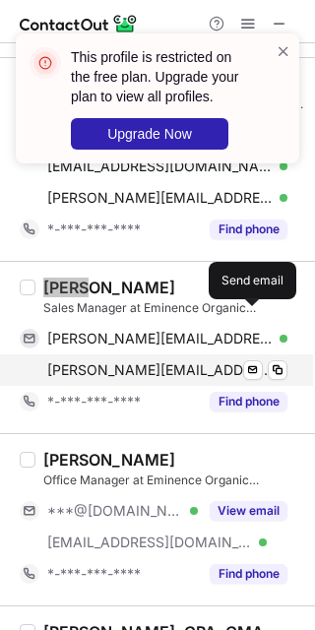
scroll to position [2216, 0]
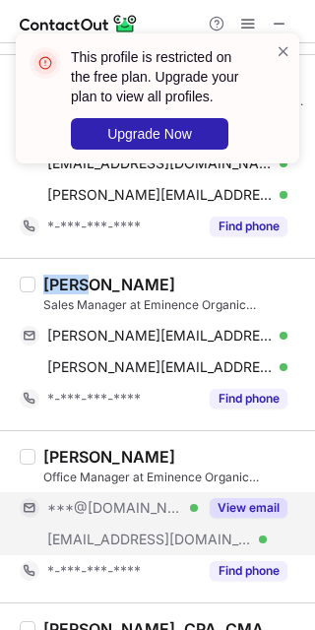
click at [252, 504] on button "View email" at bounding box center [249, 508] width 78 height 20
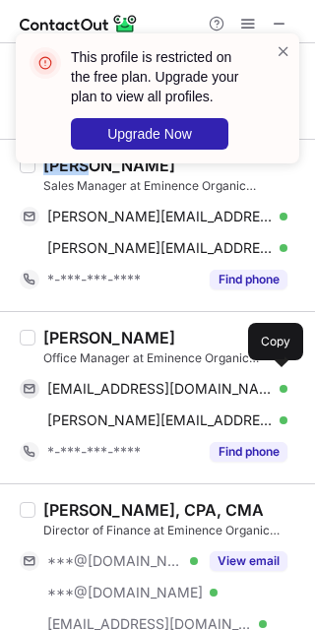
scroll to position [2339, 0]
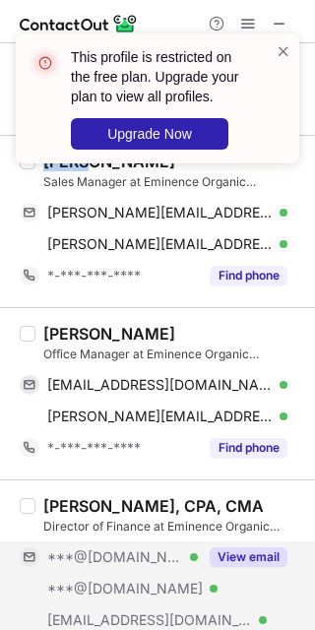
click at [233, 571] on div "View email" at bounding box center [243, 558] width 90 height 32
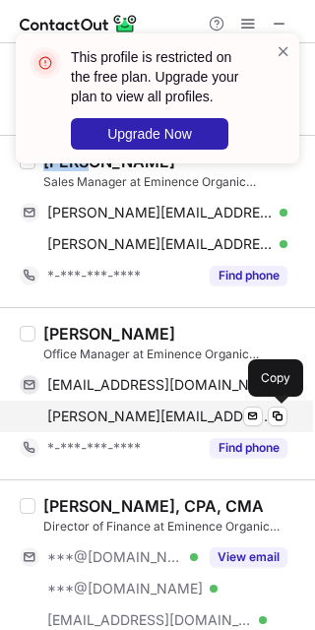
scroll to position [2216, 0]
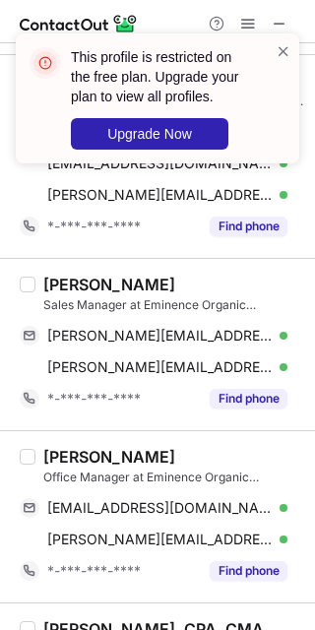
click at [72, 456] on div "Gwenn Shimizu" at bounding box center [109, 457] width 132 height 20
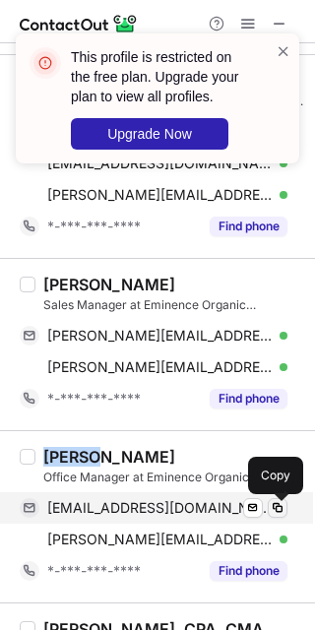
click at [277, 502] on button at bounding box center [278, 508] width 20 height 20
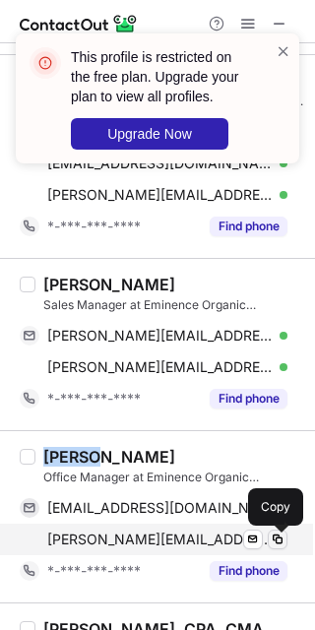
click at [268, 548] on button at bounding box center [278, 540] width 20 height 20
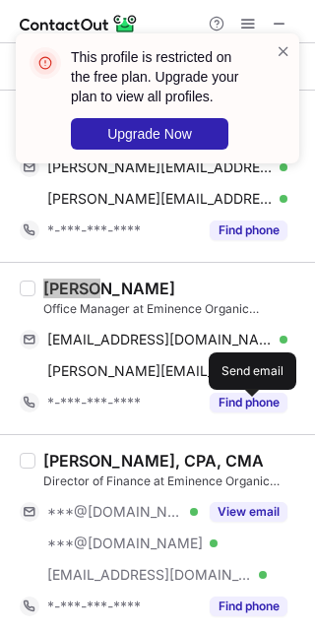
scroll to position [2462, 0]
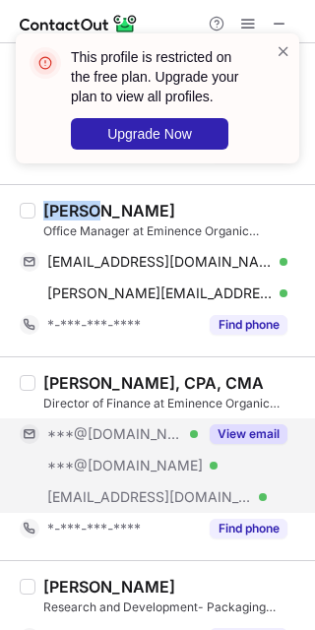
click at [279, 441] on button "View email" at bounding box center [249, 434] width 78 height 20
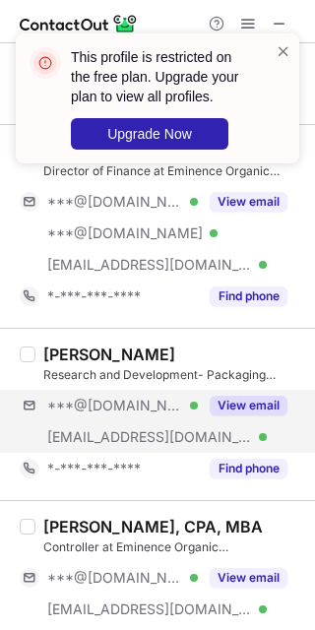
scroll to position [2708, 0]
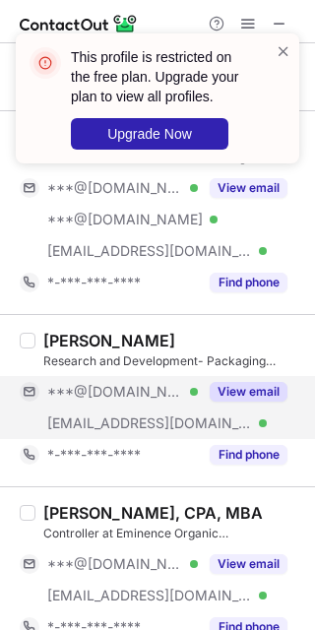
click at [248, 396] on button "View email" at bounding box center [249, 392] width 78 height 20
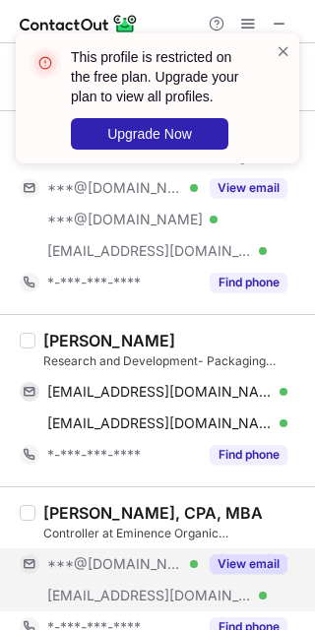
click at [246, 558] on button "View email" at bounding box center [249, 564] width 78 height 20
click at [60, 340] on div "Erwin Dacpano" at bounding box center [109, 341] width 132 height 20
click at [60, 341] on div "Erwin Dacpano" at bounding box center [109, 341] width 132 height 20
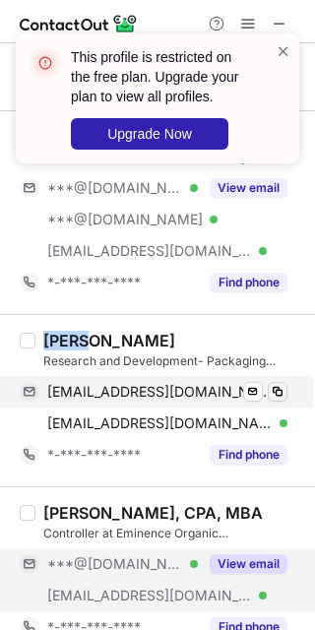
click at [286, 401] on div "Erwin Dacpano Research and Development- Packaging Engineer Specialist at Eminen…" at bounding box center [157, 400] width 315 height 172
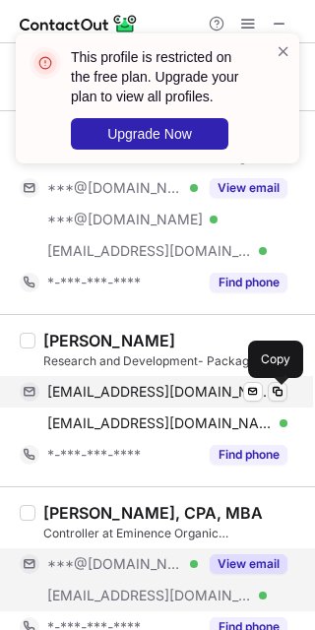
click at [283, 400] on span at bounding box center [278, 392] width 16 height 16
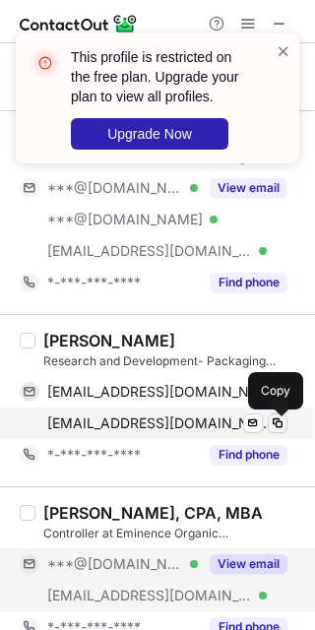
click at [272, 431] on span at bounding box center [278, 424] width 16 height 16
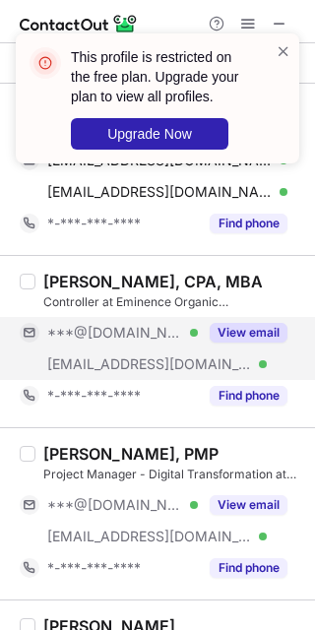
scroll to position [2954, 0]
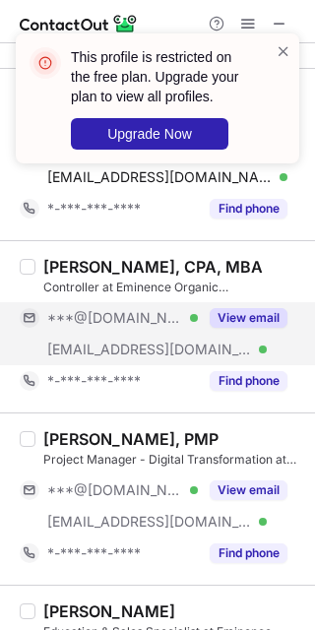
click at [254, 311] on div "View email" at bounding box center [243, 318] width 90 height 32
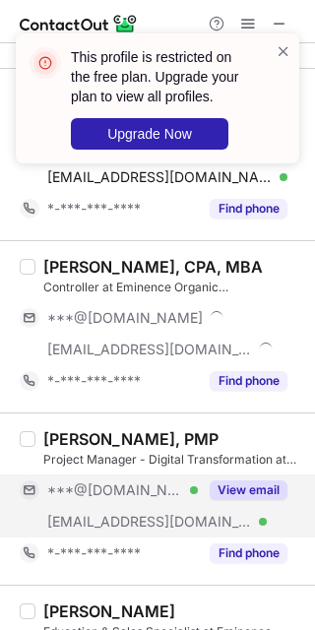
click at [227, 498] on button "View email" at bounding box center [249, 491] width 78 height 20
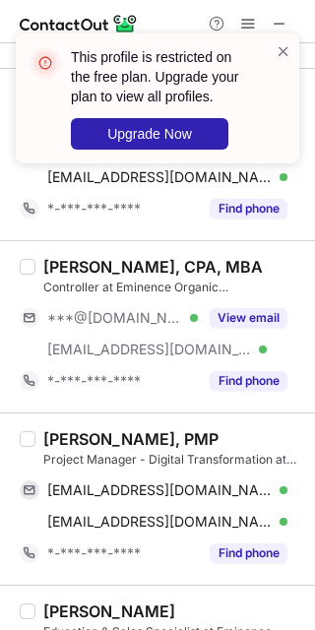
click at [39, 431] on div "Laura Daly, PMP Project Manager - Digital Transformation at Eminence Organic Sk…" at bounding box center [157, 499] width 315 height 172
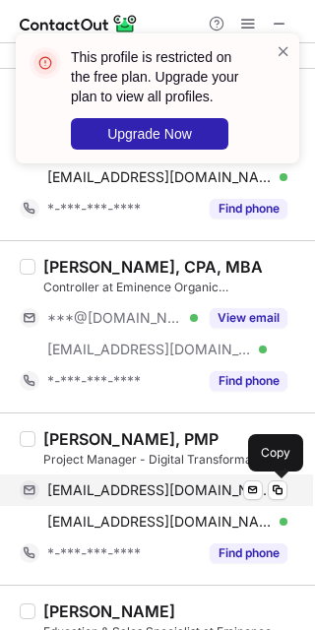
click at [271, 504] on div "lauradaly32@gmail.com Verified Send email Copy" at bounding box center [154, 491] width 268 height 32
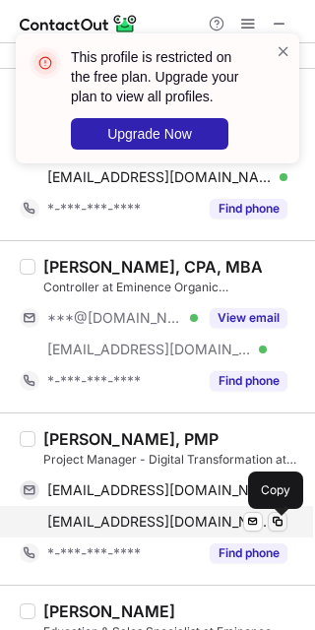
click at [281, 530] on span at bounding box center [278, 522] width 16 height 16
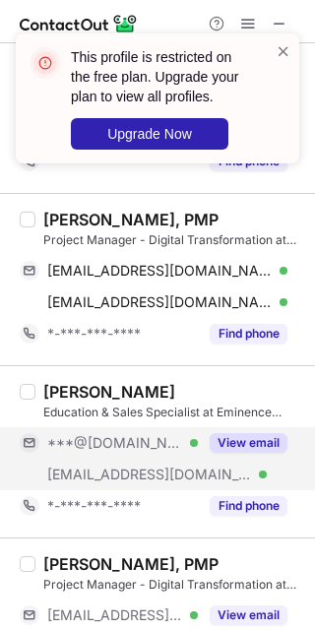
scroll to position [3200, 0]
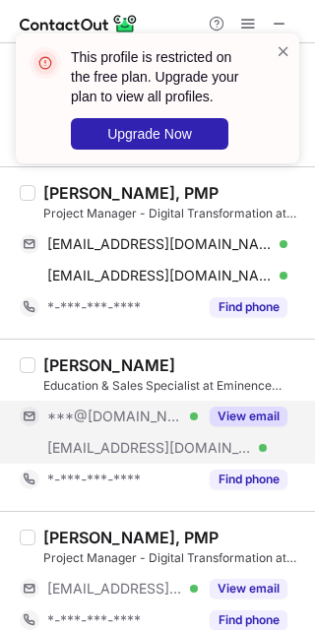
click at [268, 423] on button "View email" at bounding box center [249, 417] width 78 height 20
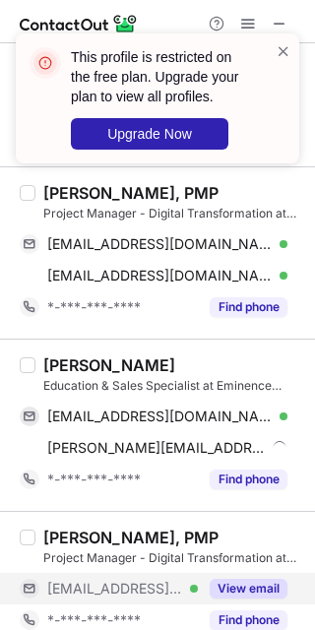
click at [246, 597] on button "View email" at bounding box center [249, 589] width 78 height 20
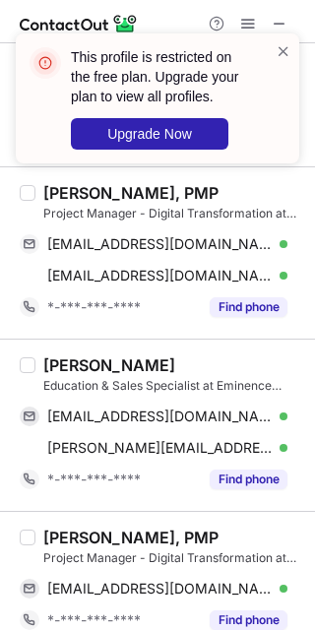
click at [79, 367] on div "Heather Jo Lively" at bounding box center [109, 365] width 132 height 20
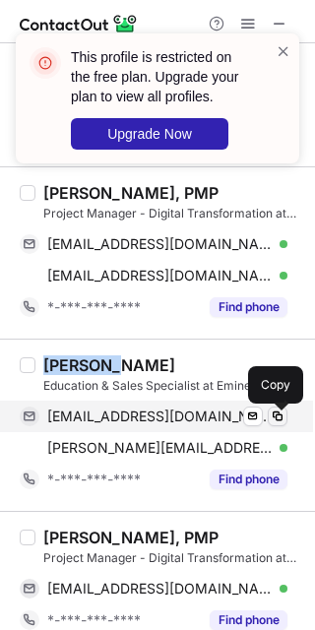
click at [279, 421] on span at bounding box center [278, 417] width 16 height 16
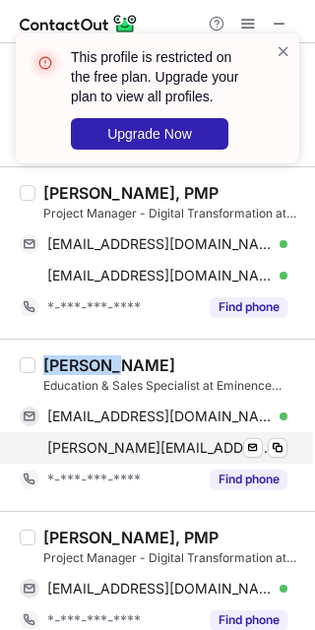
click at [272, 440] on div "heather@eminenceorganics.com Verified Send email Copy" at bounding box center [154, 448] width 268 height 32
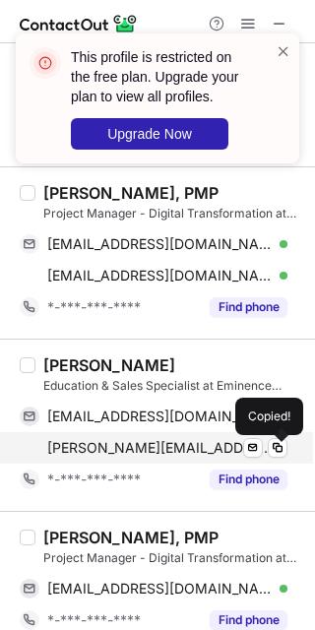
click at [283, 463] on div "heather@eminenceorganics.com Verified Send email Copied!" at bounding box center [154, 448] width 268 height 32
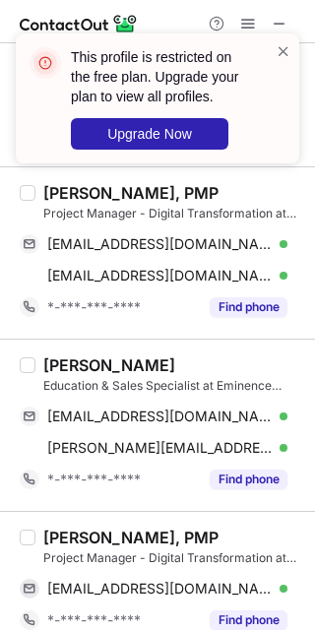
click at [72, 547] on div "Katie Phillips, PMP" at bounding box center [130, 538] width 175 height 20
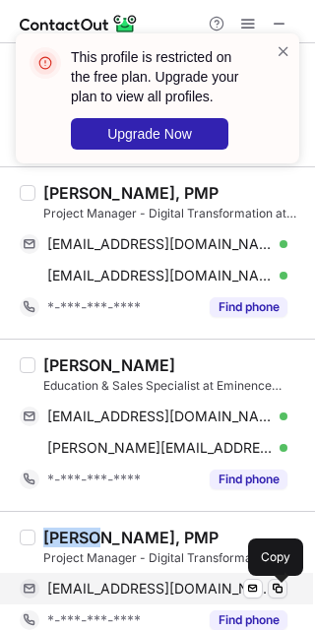
click at [276, 593] on span at bounding box center [278, 589] width 16 height 16
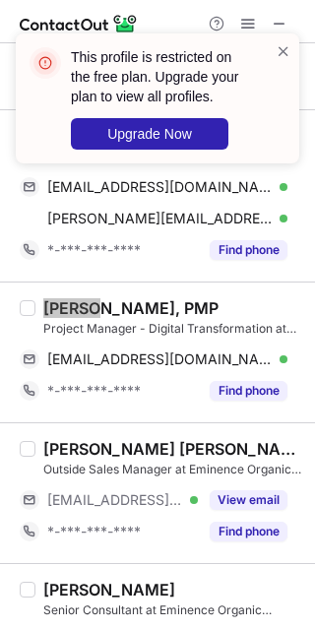
scroll to position [3447, 0]
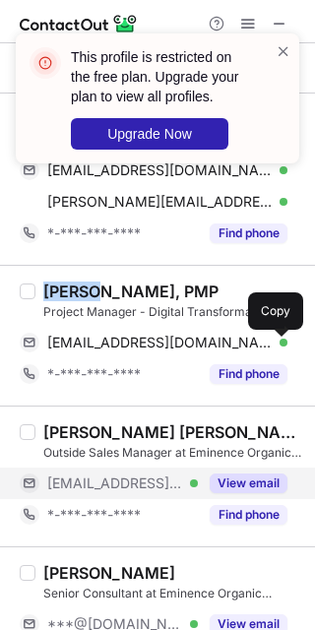
click at [246, 493] on button "View email" at bounding box center [249, 484] width 78 height 20
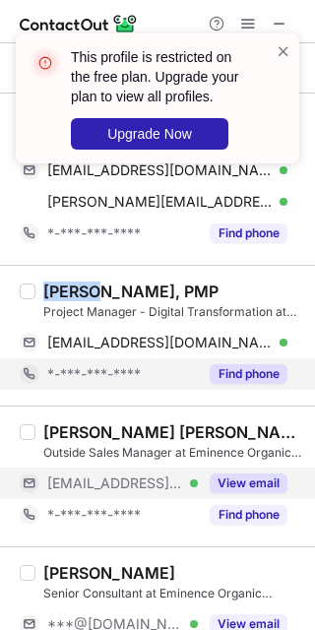
scroll to position [3540, 0]
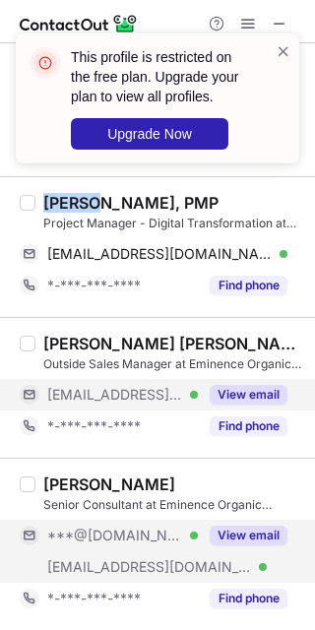
click at [239, 538] on button "View email" at bounding box center [249, 536] width 78 height 20
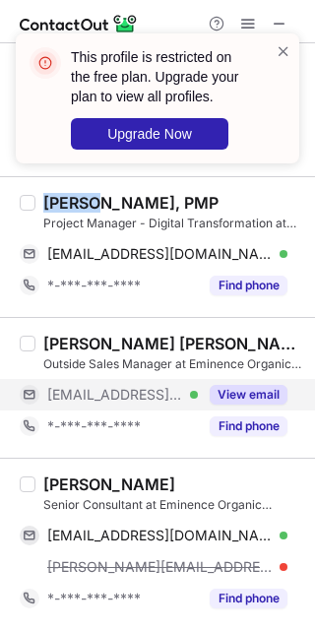
click at [61, 475] on div "Katy Muenter" at bounding box center [109, 485] width 132 height 20
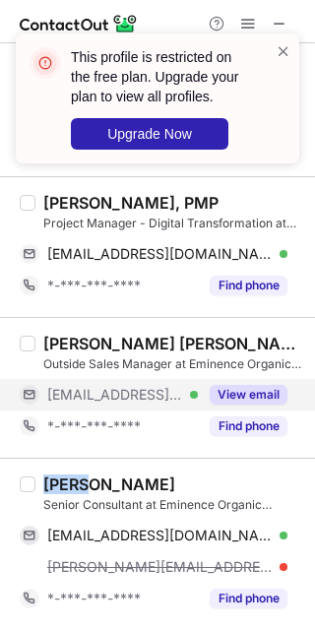
click at [61, 475] on div "Katy Muenter" at bounding box center [109, 485] width 132 height 20
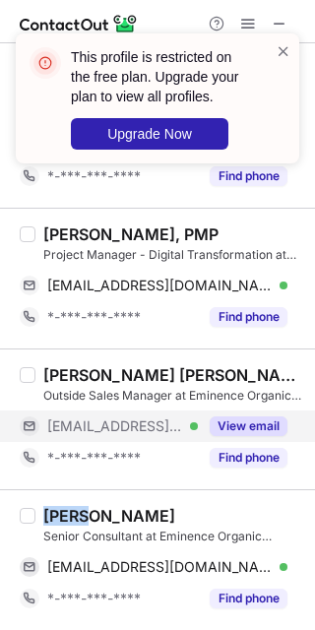
scroll to position [3508, 0]
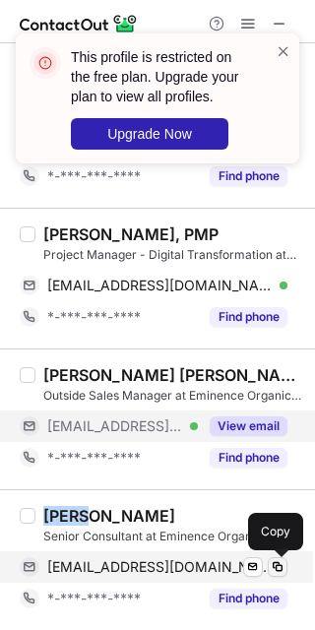
click at [278, 572] on span at bounding box center [278, 567] width 16 height 16
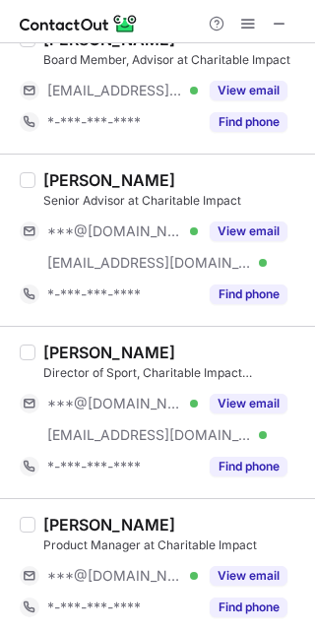
scroll to position [0, 0]
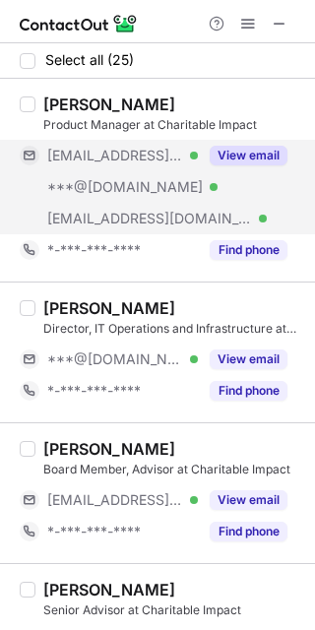
click at [237, 158] on button "View email" at bounding box center [249, 156] width 78 height 20
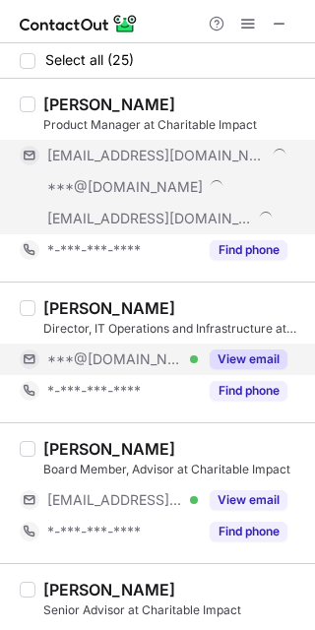
click at [229, 355] on button "View email" at bounding box center [249, 360] width 78 height 20
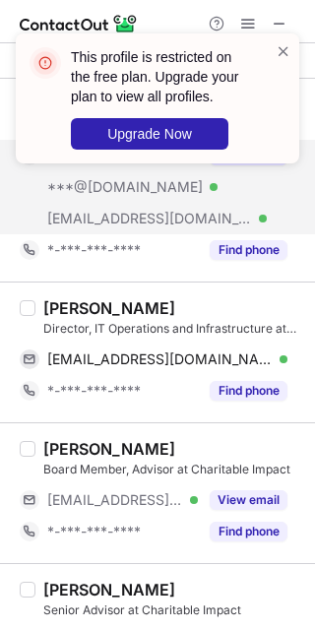
click at [69, 307] on div "Dean Dong" at bounding box center [109, 308] width 132 height 20
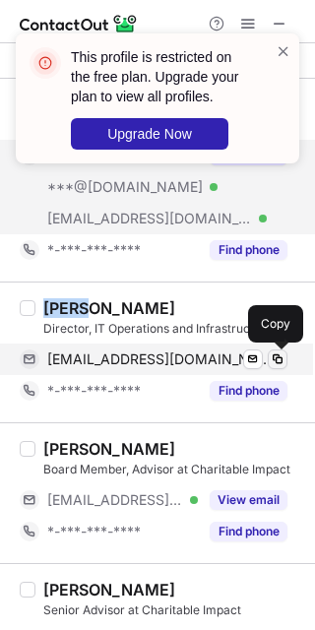
click at [273, 353] on span at bounding box center [278, 360] width 16 height 16
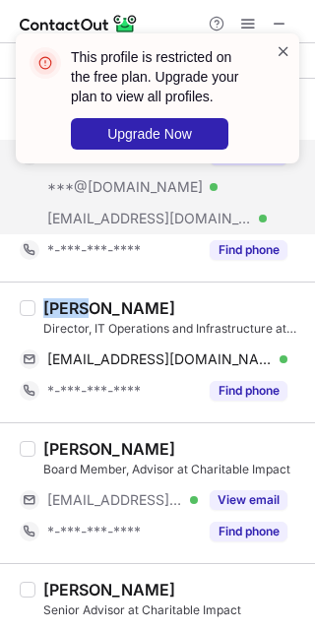
drag, startPoint x: 281, startPoint y: 50, endPoint x: 278, endPoint y: 115, distance: 65.1
click at [281, 50] on span at bounding box center [284, 51] width 16 height 20
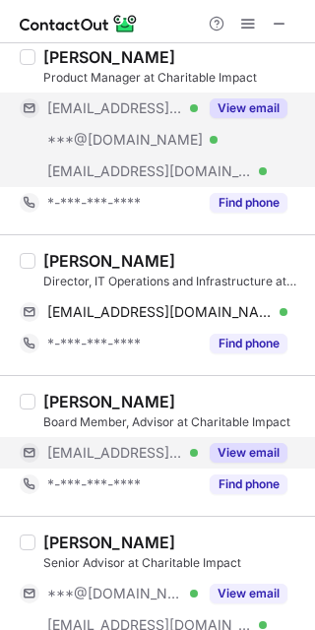
scroll to position [123, 0]
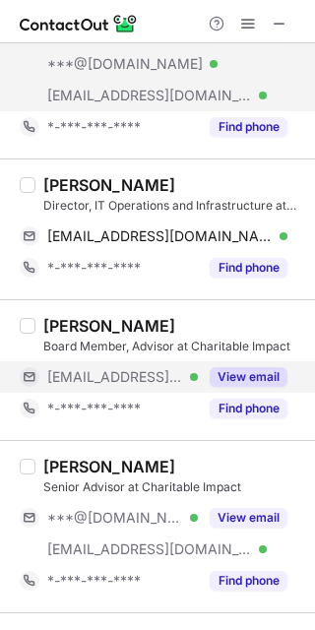
click at [208, 382] on div "View email" at bounding box center [243, 377] width 90 height 32
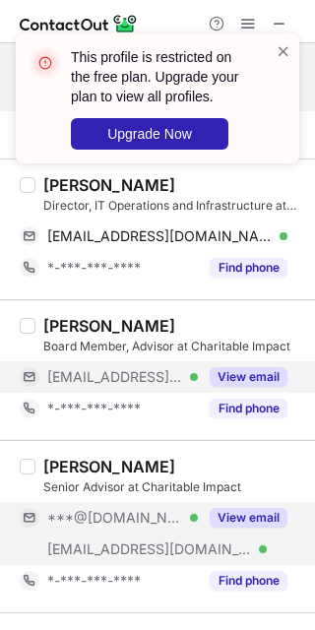
click at [241, 515] on button "View email" at bounding box center [249, 518] width 78 height 20
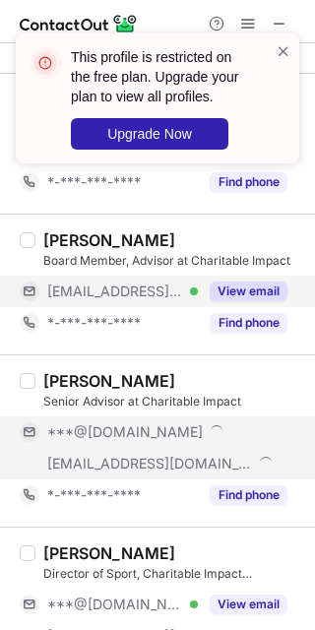
scroll to position [246, 0]
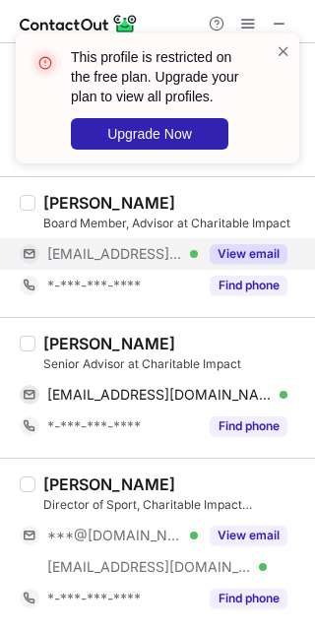
click at [57, 353] on div "Rob Bancroft" at bounding box center [109, 344] width 132 height 20
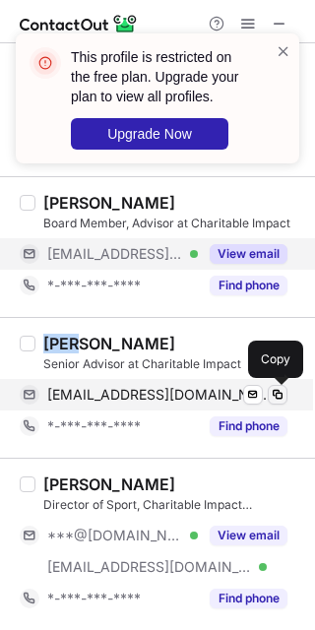
click at [278, 405] on button at bounding box center [278, 395] width 20 height 20
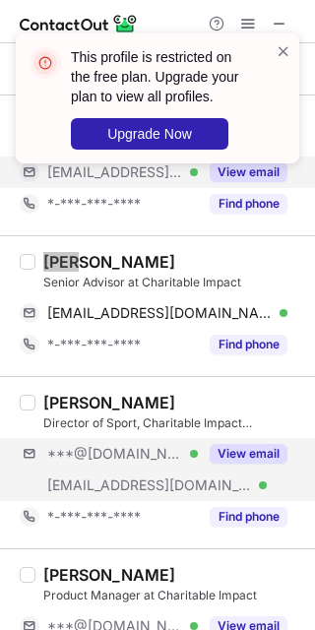
scroll to position [369, 0]
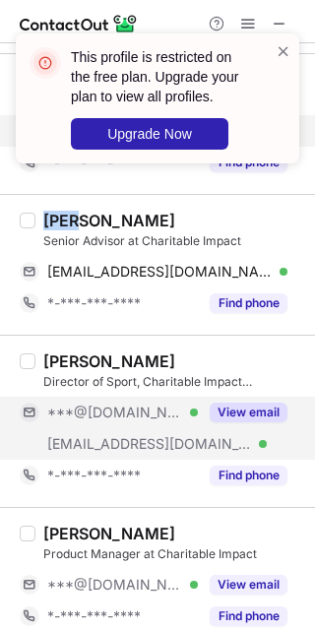
click at [232, 421] on button "View email" at bounding box center [249, 413] width 78 height 20
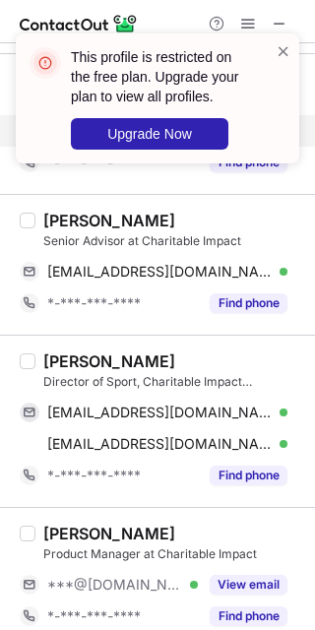
click at [80, 360] on div "William Cromack" at bounding box center [109, 362] width 132 height 20
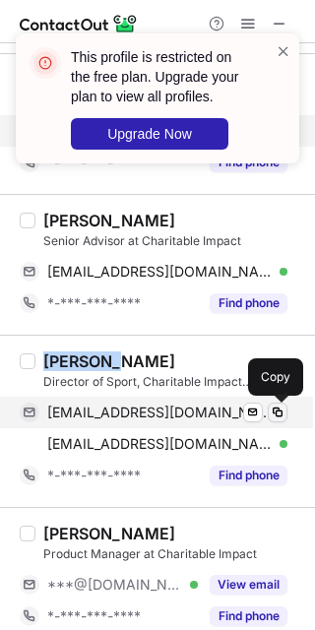
click at [281, 419] on span at bounding box center [278, 413] width 16 height 16
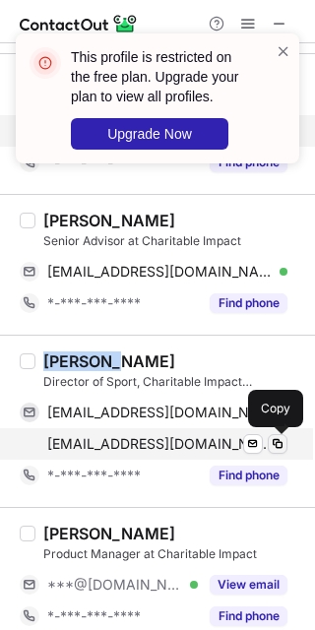
click at [274, 448] on span at bounding box center [278, 444] width 16 height 16
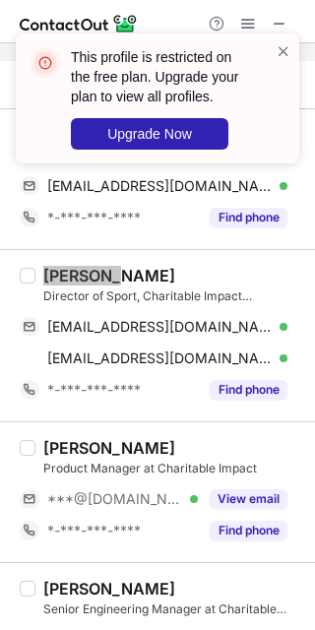
scroll to position [492, 0]
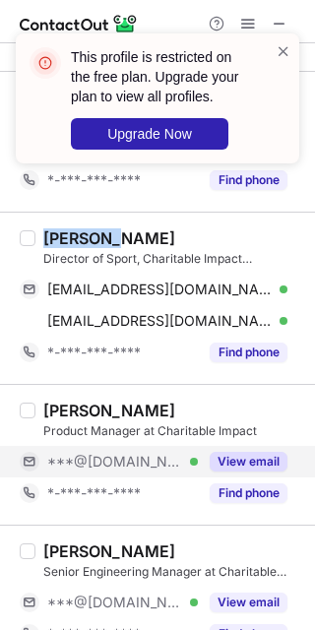
click at [229, 459] on button "View email" at bounding box center [249, 462] width 78 height 20
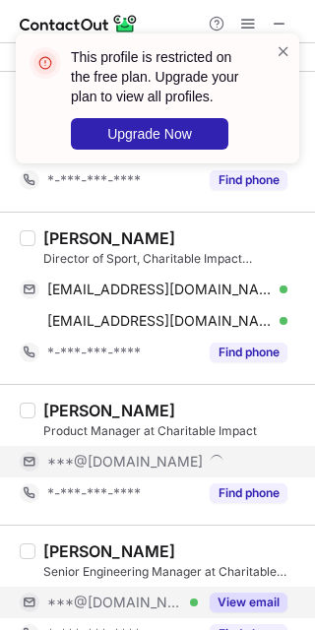
click at [229, 591] on div "Winson Tang Senior Engineering Manager at Charitable Impact ***@gmail.com Verif…" at bounding box center [169, 596] width 268 height 108
click at [229, 597] on button "View email" at bounding box center [249, 603] width 78 height 20
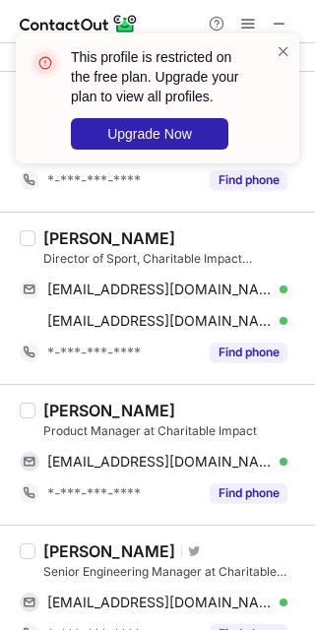
click at [52, 411] on div "Leo Karlovskiy" at bounding box center [109, 411] width 132 height 20
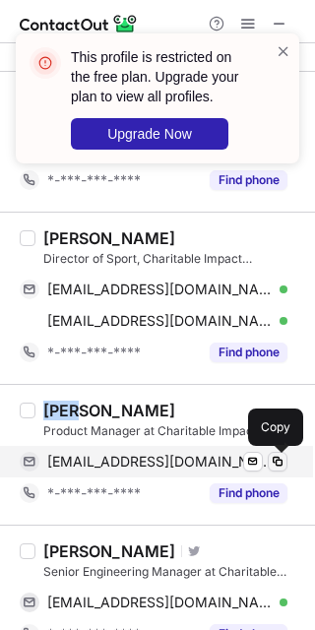
click at [278, 465] on span at bounding box center [278, 462] width 16 height 16
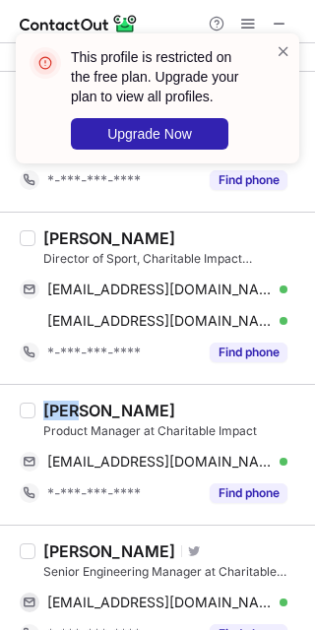
click at [110, 548] on div "Winson Tang" at bounding box center [109, 552] width 132 height 20
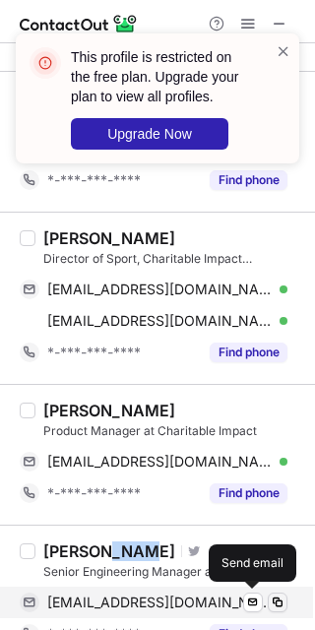
click at [273, 602] on span at bounding box center [278, 603] width 16 height 16
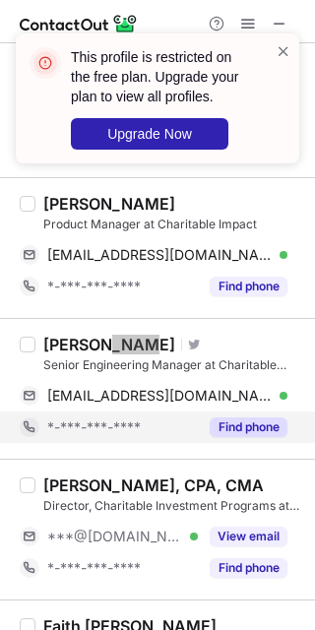
scroll to position [739, 0]
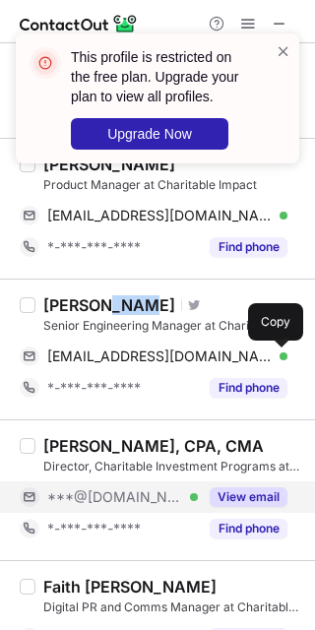
click at [241, 484] on div "View email" at bounding box center [243, 498] width 90 height 32
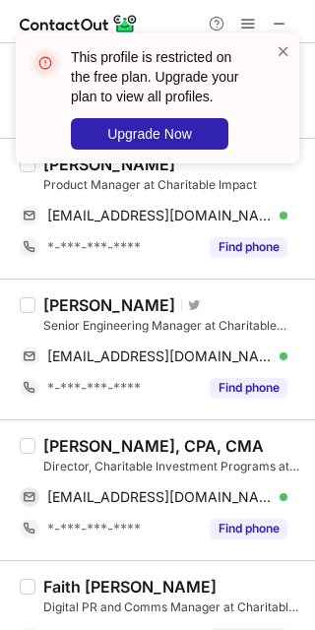
click at [82, 450] on div "Eugene Wong, CPA, CMA" at bounding box center [153, 446] width 221 height 20
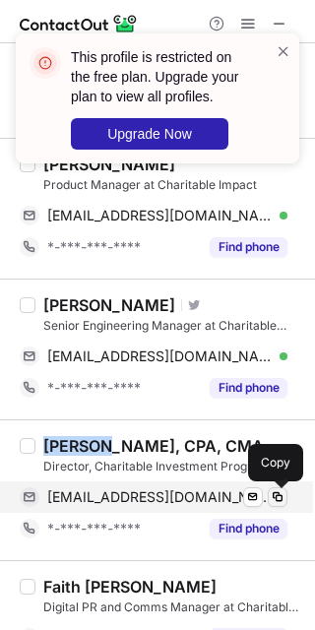
click at [284, 500] on span at bounding box center [278, 497] width 16 height 16
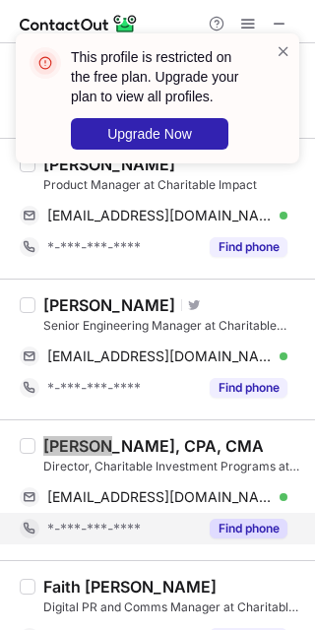
scroll to position [862, 0]
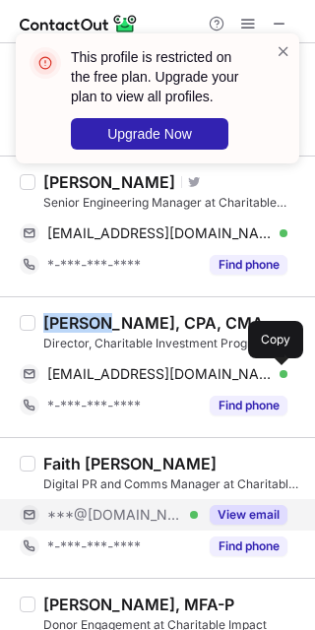
click at [254, 515] on button "View email" at bounding box center [249, 515] width 78 height 20
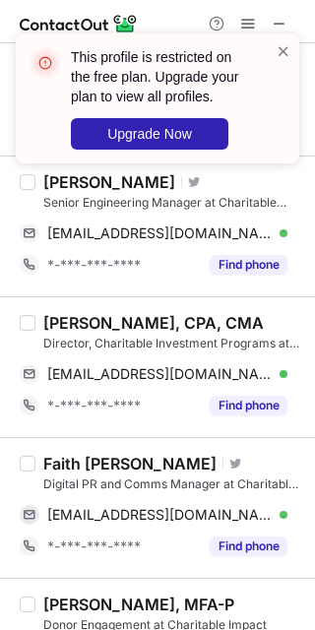
click at [61, 463] on div "Faith Bunmi Ariwoola" at bounding box center [129, 464] width 173 height 20
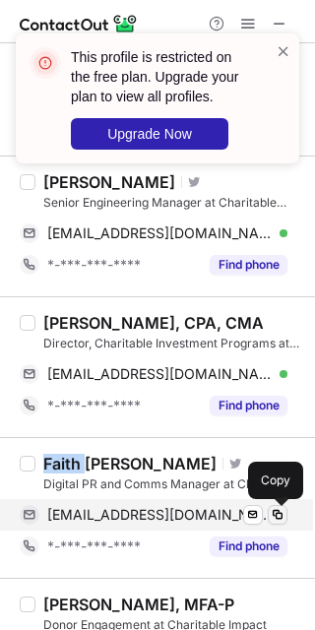
click at [273, 515] on span at bounding box center [278, 515] width 16 height 16
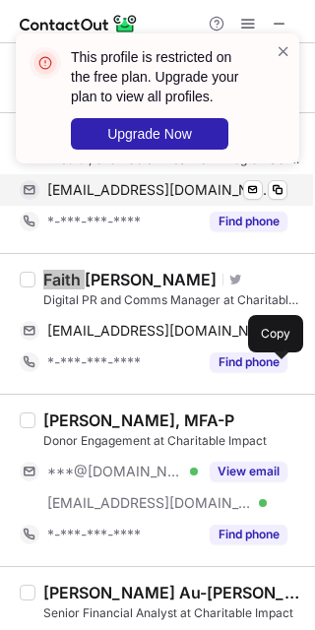
scroll to position [1108, 0]
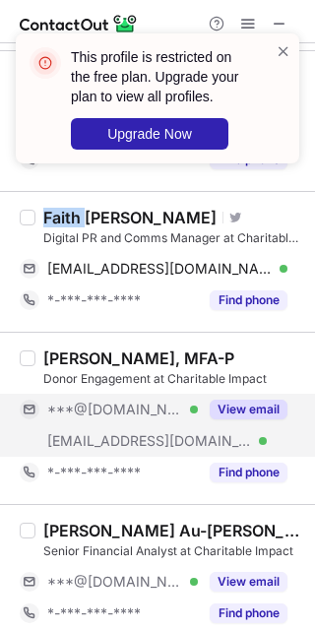
click at [242, 412] on button "View email" at bounding box center [249, 410] width 78 height 20
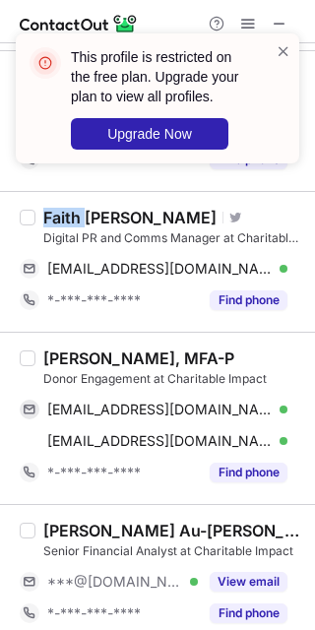
click at [82, 362] on div "William Litchfield, MFA-P" at bounding box center [138, 359] width 191 height 20
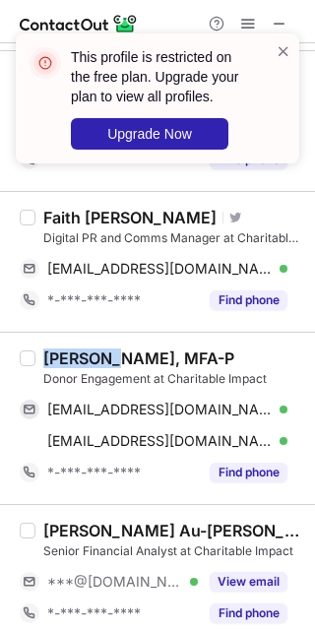
click at [82, 362] on div "William Litchfield, MFA-P" at bounding box center [138, 359] width 191 height 20
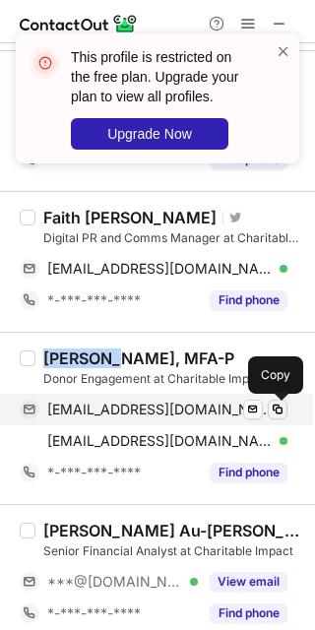
click at [279, 411] on span at bounding box center [278, 410] width 16 height 16
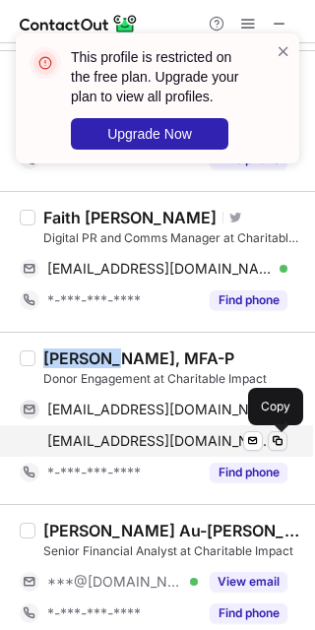
click at [268, 448] on button at bounding box center [278, 441] width 20 height 20
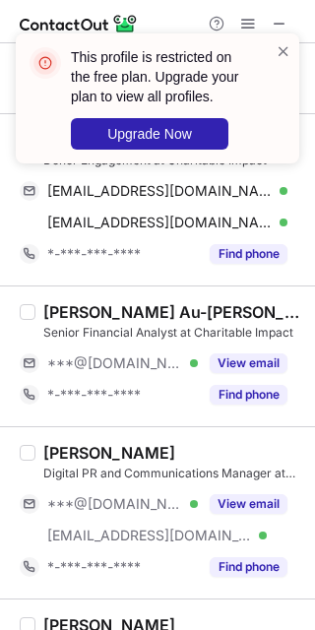
scroll to position [1354, 0]
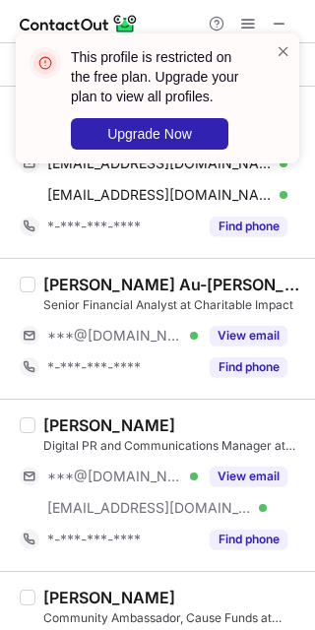
drag, startPoint x: 252, startPoint y: 338, endPoint x: 252, endPoint y: 423, distance: 85.7
click at [252, 338] on button "View email" at bounding box center [249, 336] width 78 height 20
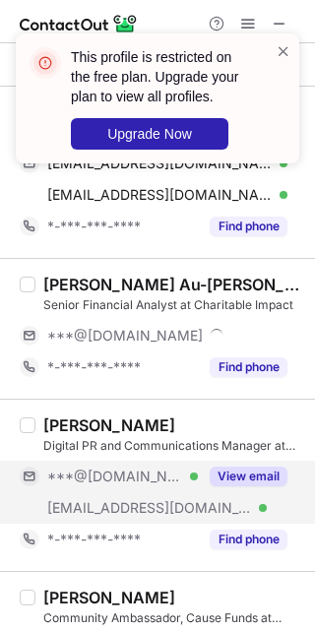
click at [254, 470] on button "View email" at bounding box center [249, 477] width 78 height 20
click at [238, 495] on div "***@hotmail.com Verified ***@yesosycalizas.com Verified View email" at bounding box center [162, 492] width 284 height 63
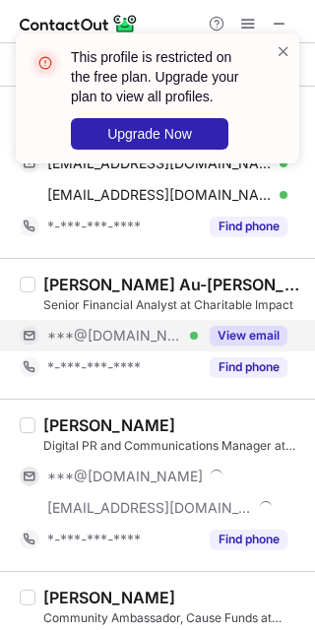
click at [222, 335] on button "View email" at bounding box center [249, 336] width 78 height 20
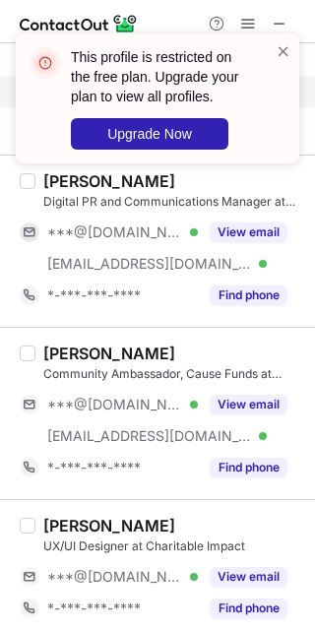
scroll to position [1600, 0]
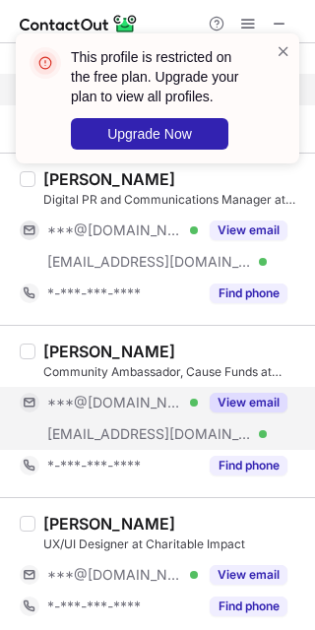
click at [236, 401] on button "View email" at bounding box center [249, 403] width 78 height 20
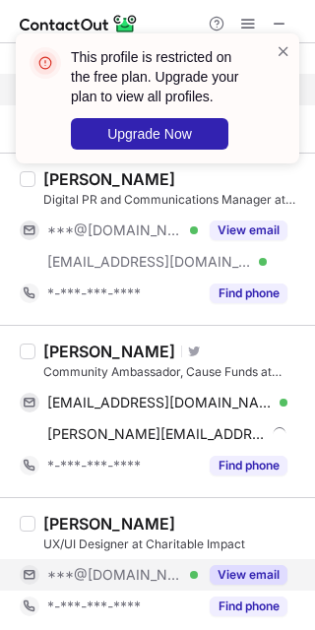
click at [246, 564] on div "View email" at bounding box center [243, 575] width 90 height 32
click at [82, 350] on div "Trevor Loke" at bounding box center [109, 352] width 132 height 20
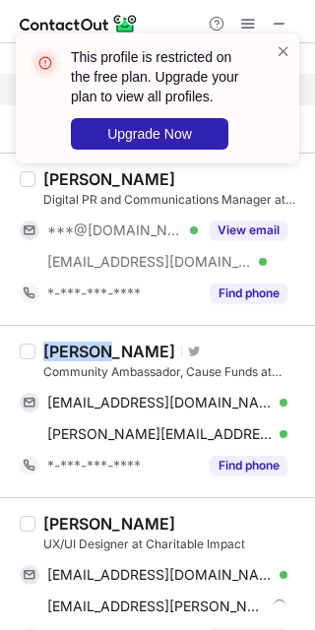
click at [82, 350] on div "Trevor Loke" at bounding box center [109, 352] width 132 height 20
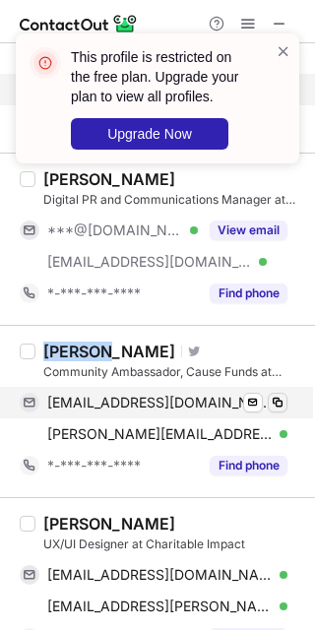
click at [291, 411] on div "Trevor Loke Visit Twitter profile Community Ambassador, Cause Funds at Charitab…" at bounding box center [157, 411] width 315 height 172
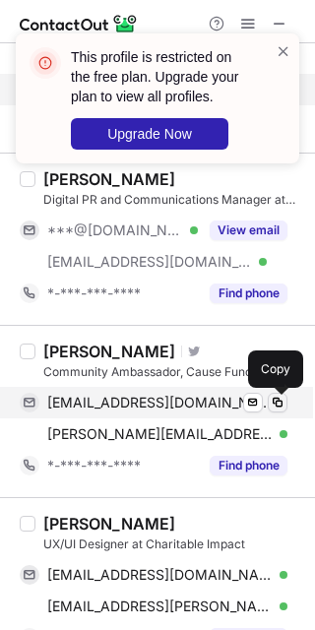
click at [284, 411] on span at bounding box center [278, 403] width 16 height 16
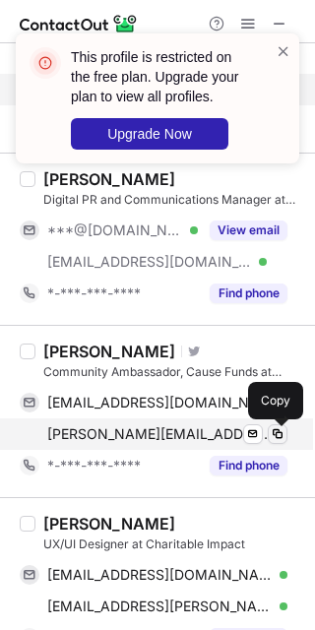
click at [281, 441] on span at bounding box center [278, 434] width 16 height 16
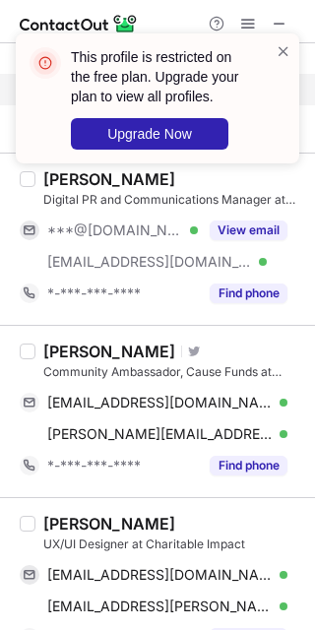
click at [54, 525] on div "Ani Mikaelyan" at bounding box center [109, 524] width 132 height 20
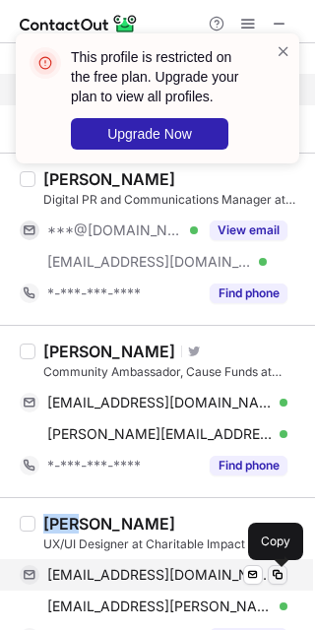
click at [281, 572] on span at bounding box center [278, 575] width 16 height 16
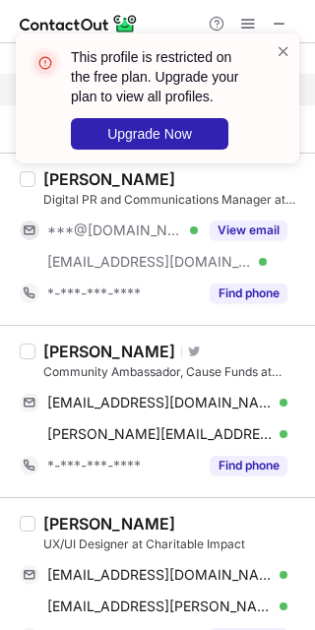
click at [289, 599] on div "mikayelyanani@gmail.com Verified Send email Copy ani.mikaelyan@charitableimpact…" at bounding box center [162, 590] width 284 height 63
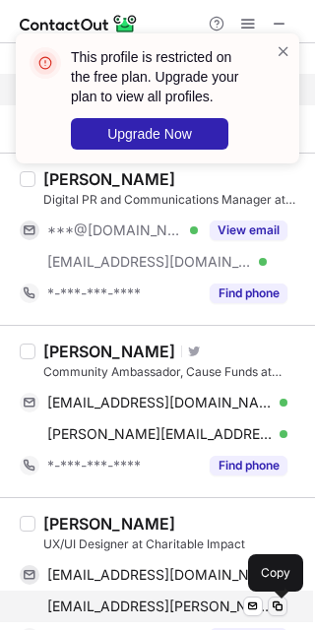
click at [281, 606] on span at bounding box center [278, 607] width 16 height 16
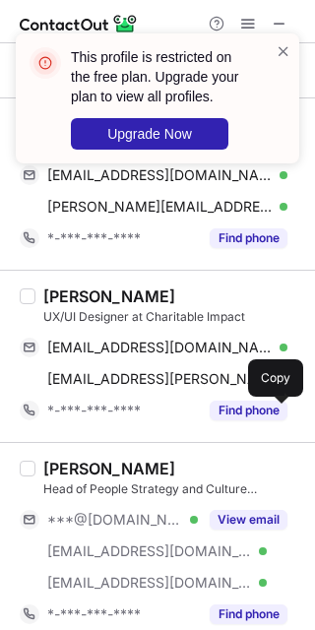
scroll to position [1846, 0]
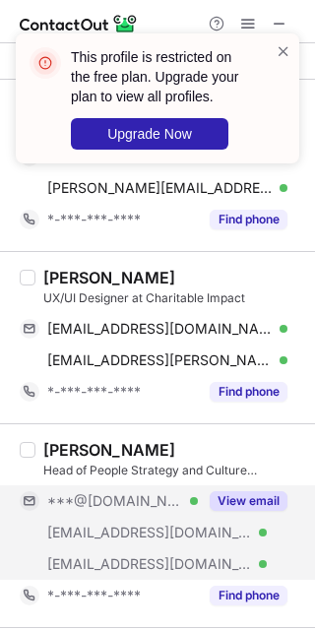
click at [246, 490] on div "View email" at bounding box center [243, 501] width 90 height 32
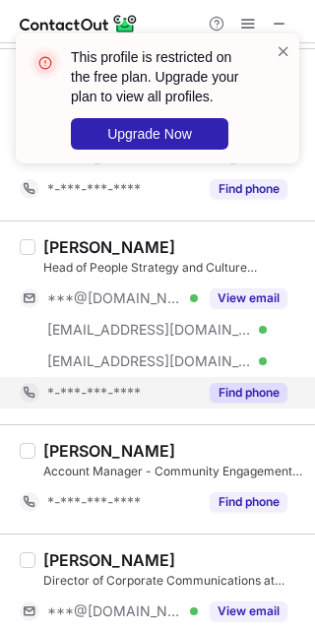
scroll to position [2093, 0]
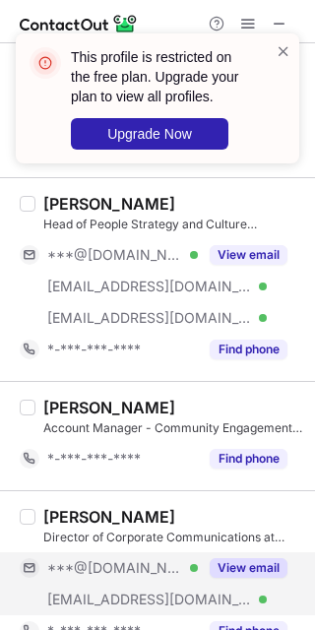
click at [232, 569] on button "View email" at bounding box center [249, 568] width 78 height 20
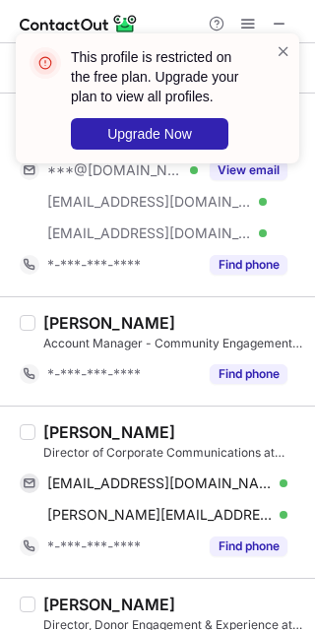
scroll to position [2216, 0]
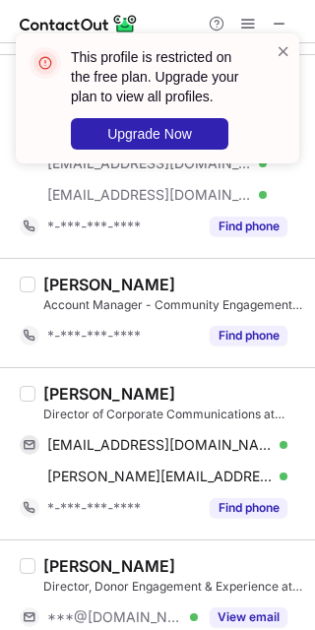
click at [74, 402] on div "Luisa Vélez" at bounding box center [109, 394] width 132 height 20
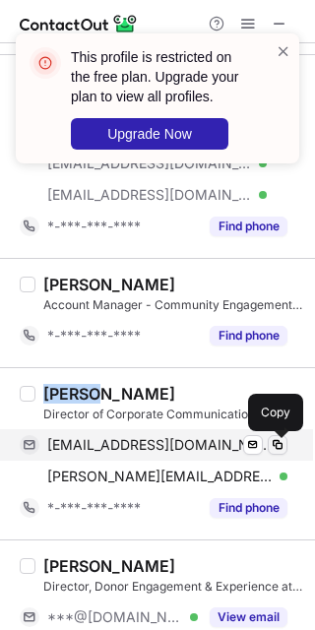
click at [272, 455] on button at bounding box center [278, 445] width 20 height 20
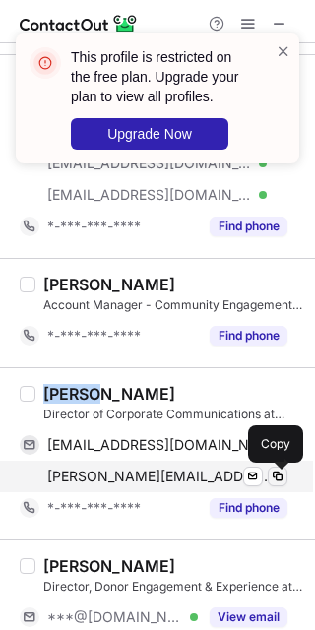
click at [283, 484] on span at bounding box center [278, 477] width 16 height 16
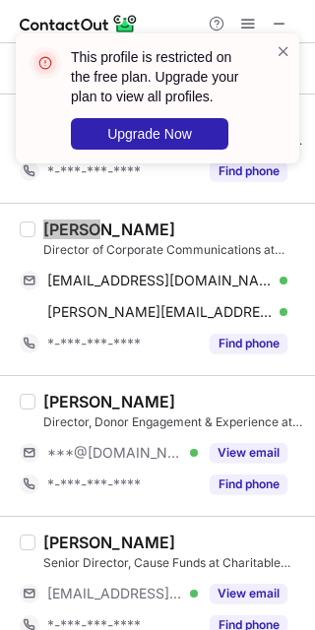
scroll to position [2462, 0]
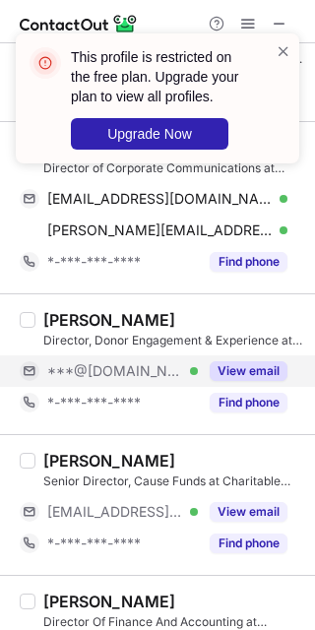
click at [246, 367] on button "View email" at bounding box center [249, 371] width 78 height 20
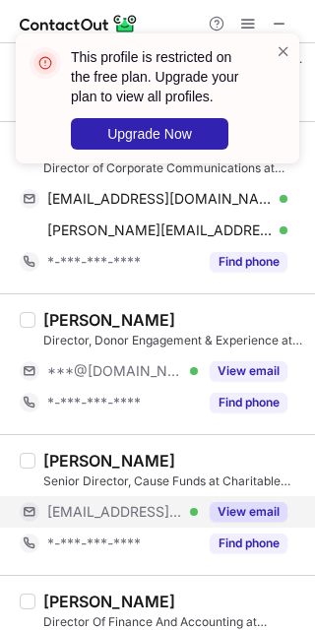
click at [248, 520] on button "View email" at bounding box center [249, 512] width 78 height 20
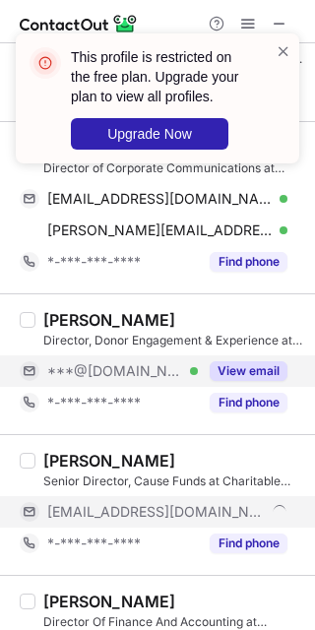
drag, startPoint x: 242, startPoint y: 372, endPoint x: 233, endPoint y: 476, distance: 103.8
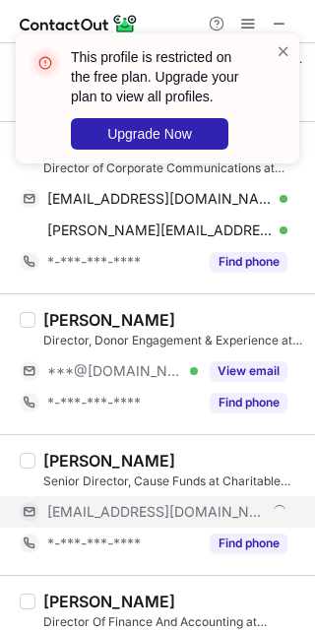
click at [242, 374] on button "View email" at bounding box center [249, 371] width 78 height 20
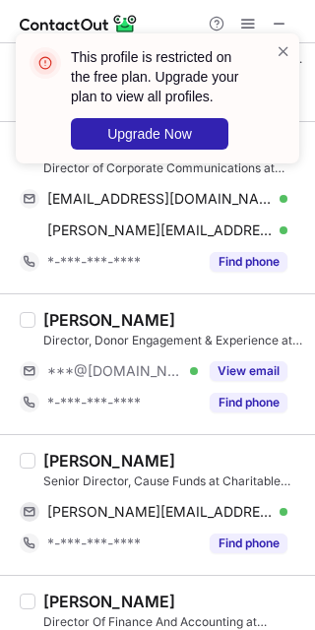
click at [61, 460] on div "Kevin Moorhead" at bounding box center [109, 461] width 132 height 20
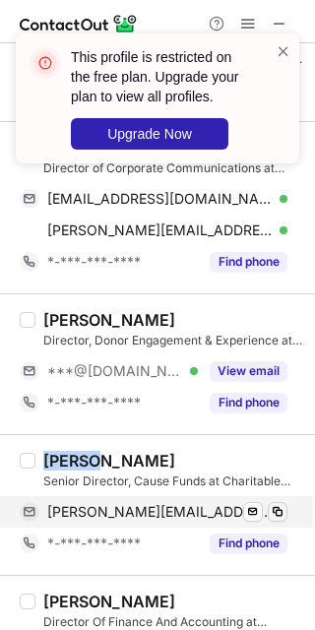
drag, startPoint x: 291, startPoint y: 518, endPoint x: 277, endPoint y: 518, distance: 14.8
click at [289, 518] on div "Kevin Moorhead Senior Director, Cause Funds at Charitable Impact kevin_moorhead…" at bounding box center [157, 504] width 315 height 141
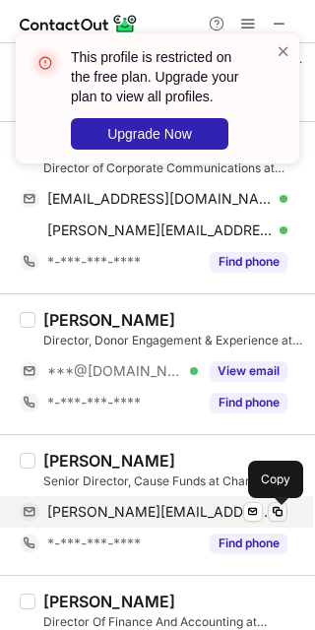
click at [277, 518] on span at bounding box center [278, 512] width 16 height 16
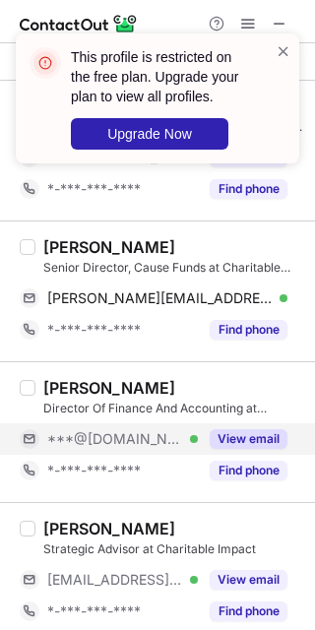
scroll to position [2708, 0]
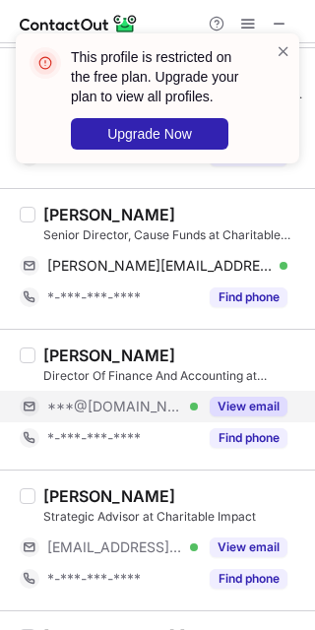
click at [233, 402] on button "View email" at bounding box center [249, 407] width 78 height 20
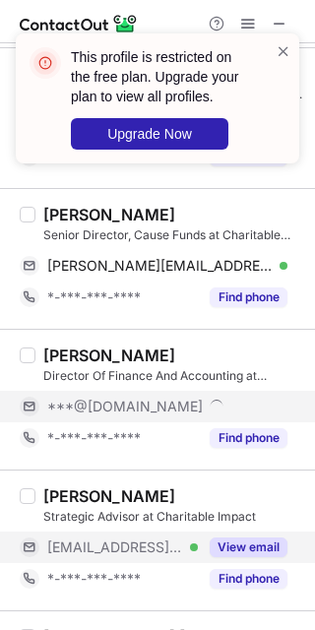
click at [231, 552] on button "View email" at bounding box center [249, 548] width 78 height 20
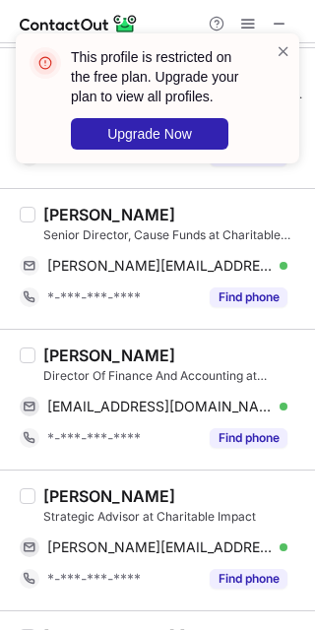
click at [70, 356] on div "Jugroop Tontti" at bounding box center [109, 356] width 132 height 20
click at [143, 362] on div "Jugroop Tontti" at bounding box center [109, 356] width 132 height 20
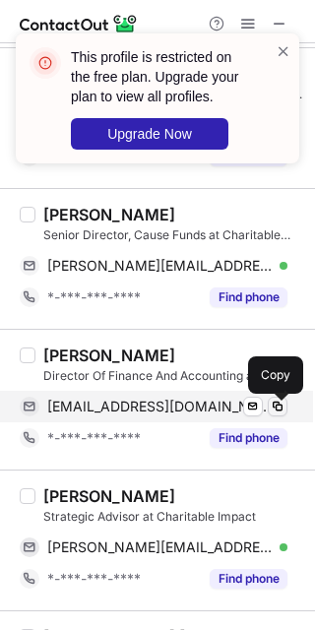
click at [274, 415] on span at bounding box center [278, 407] width 16 height 16
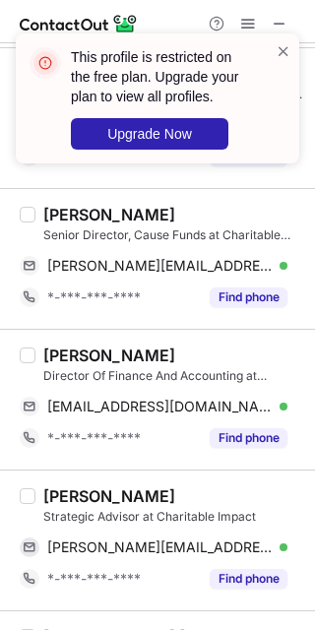
click at [50, 493] on div "David Miller" at bounding box center [109, 496] width 132 height 20
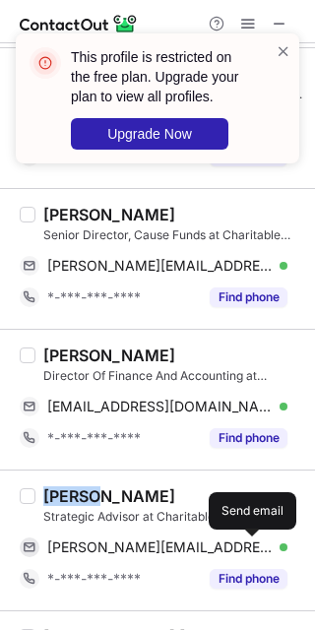
click at [291, 552] on div "David Miller Strategic Advisor at Charitable Impact david.miller@charitableimpa…" at bounding box center [157, 540] width 315 height 141
click at [289, 551] on div "david.miller@charitableimpact.com Verified Send email Copy" at bounding box center [162, 548] width 284 height 32
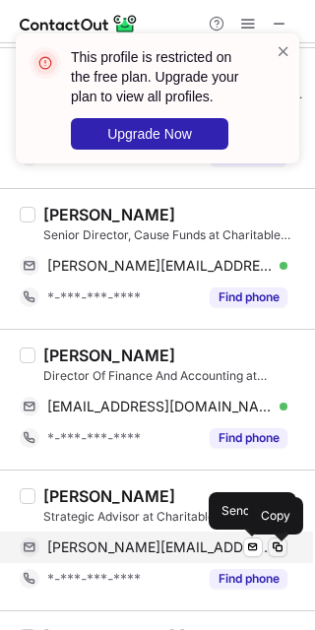
click at [274, 555] on span at bounding box center [278, 548] width 16 height 16
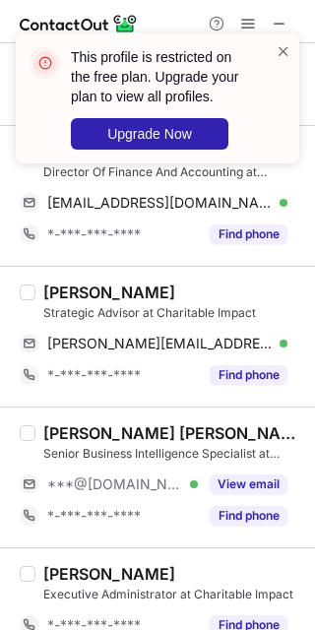
scroll to position [2954, 0]
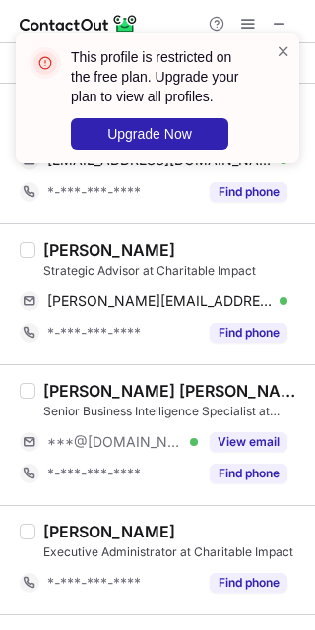
click at [234, 425] on div "Rony Boban Thomas Senior Business Intelligence Specialist at Charitable Impact …" at bounding box center [169, 435] width 268 height 108
click at [238, 443] on button "View email" at bounding box center [249, 442] width 78 height 20
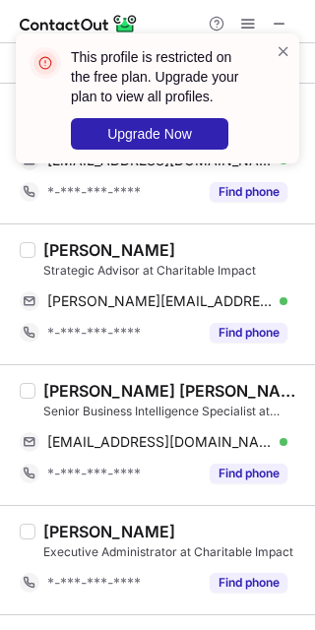
click at [175, 396] on div "Rony Boban Thomas" at bounding box center [173, 391] width 260 height 20
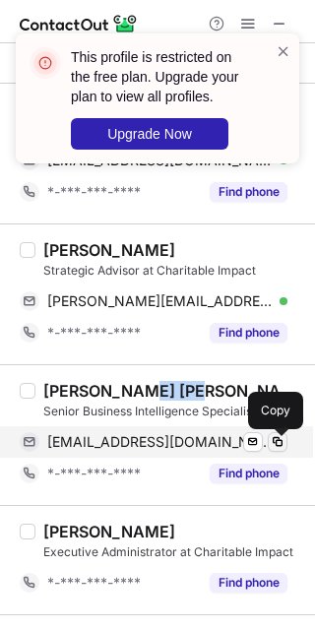
click at [282, 448] on span at bounding box center [278, 442] width 16 height 16
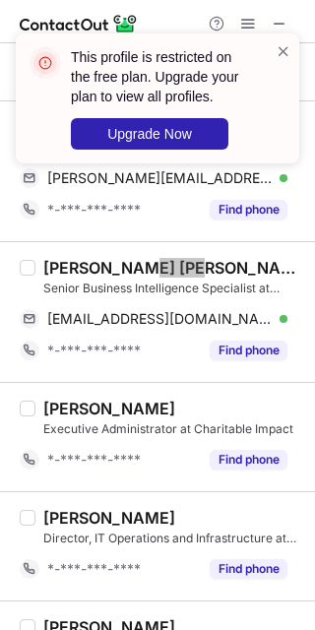
scroll to position [3193, 0]
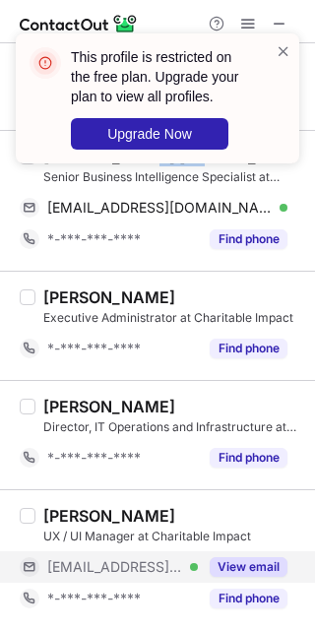
click at [247, 568] on button "View email" at bounding box center [249, 567] width 78 height 20
click at [243, 562] on button "View email" at bounding box center [249, 567] width 78 height 20
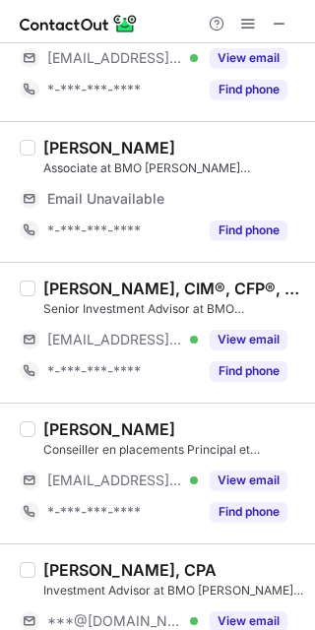
scroll to position [0, 0]
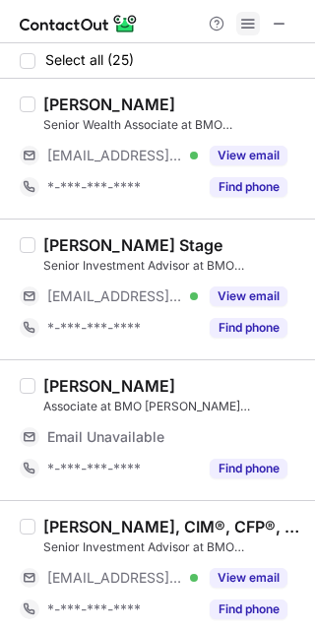
click at [246, 16] on span at bounding box center [248, 24] width 16 height 16
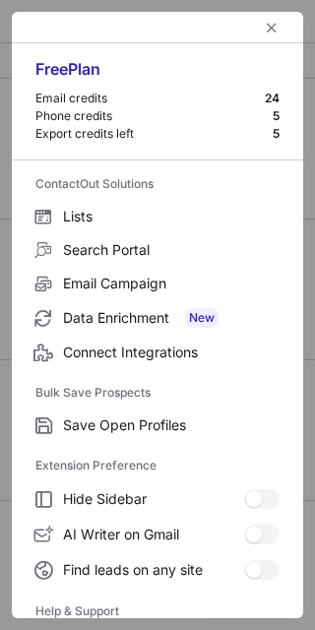
click at [253, 12] on div at bounding box center [157, 28] width 291 height 32
click at [264, 26] on span "left-button" at bounding box center [272, 28] width 16 height 16
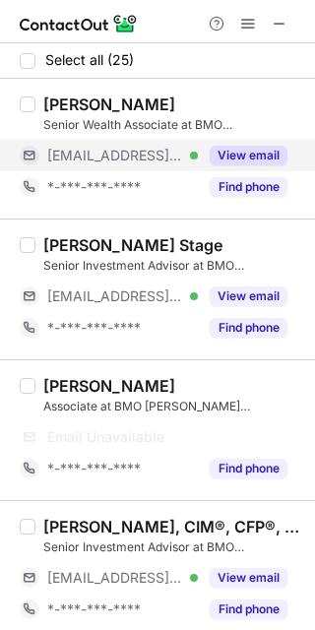
click at [247, 146] on button "View email" at bounding box center [249, 156] width 78 height 20
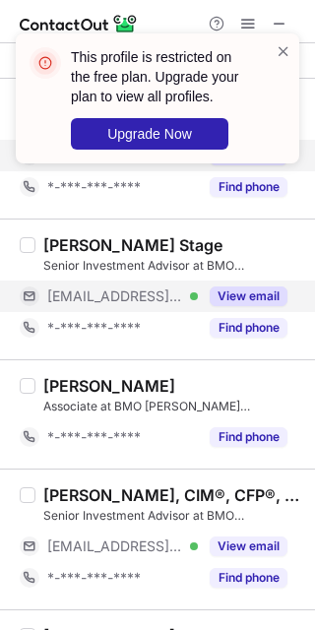
click at [244, 291] on button "View email" at bounding box center [249, 297] width 78 height 20
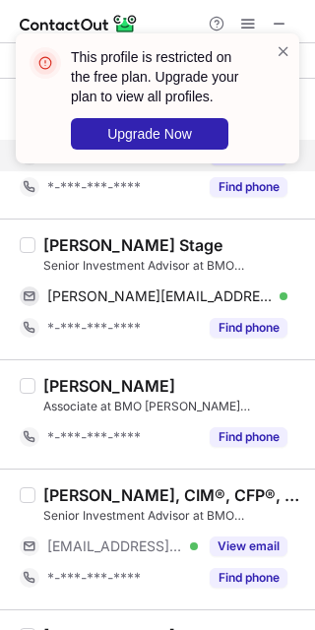
click at [55, 243] on div "Ron Le Stage" at bounding box center [132, 245] width 179 height 20
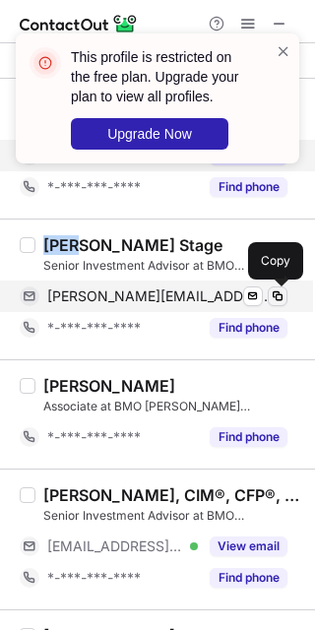
click at [270, 295] on span at bounding box center [278, 297] width 16 height 16
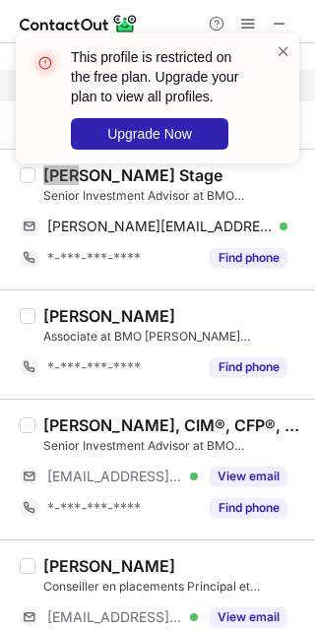
scroll to position [123, 0]
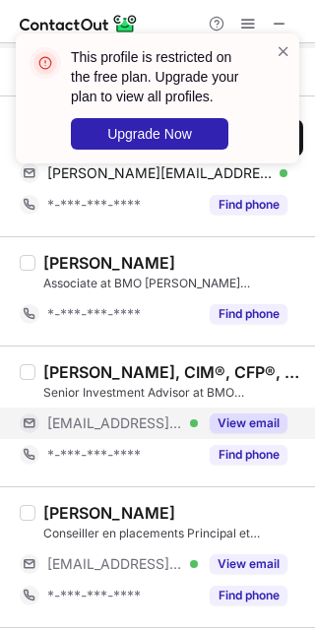
click at [227, 415] on button "View email" at bounding box center [249, 424] width 78 height 20
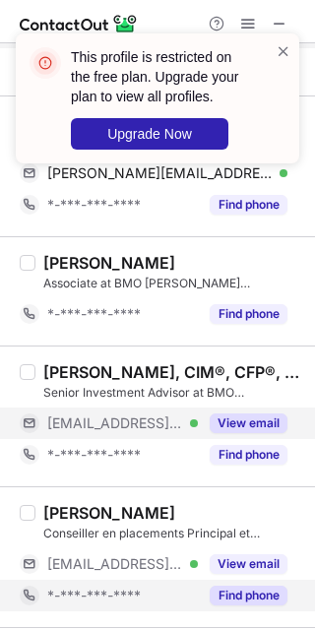
scroll to position [246, 0]
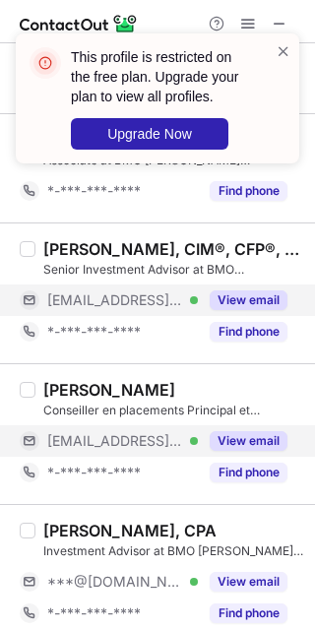
click at [242, 448] on button "View email" at bounding box center [249, 441] width 78 height 20
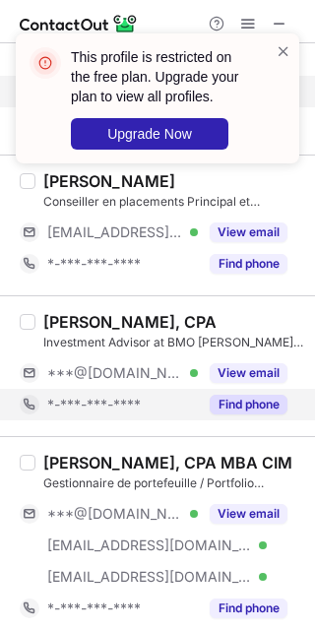
scroll to position [492, 0]
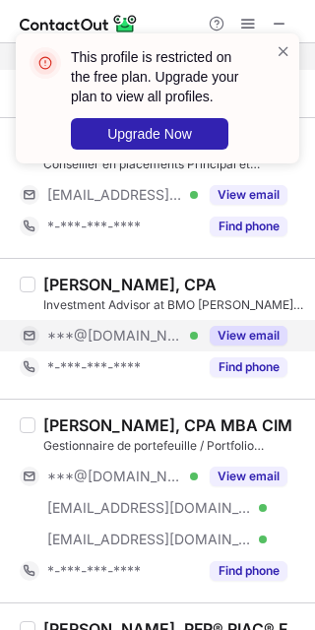
click at [247, 333] on button "View email" at bounding box center [249, 336] width 78 height 20
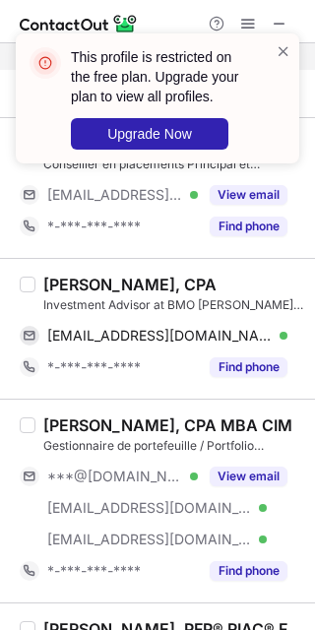
click at [82, 288] on div "Anthony Siggia, CPA" at bounding box center [129, 285] width 173 height 20
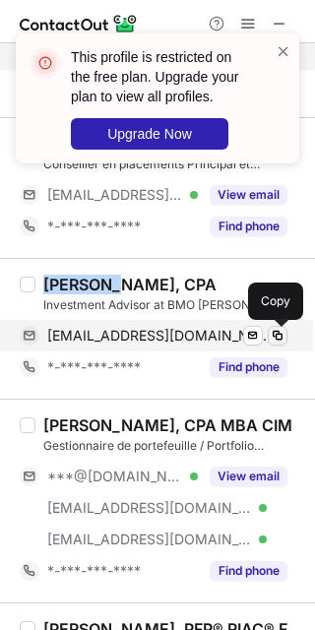
click at [272, 337] on span at bounding box center [278, 336] width 16 height 16
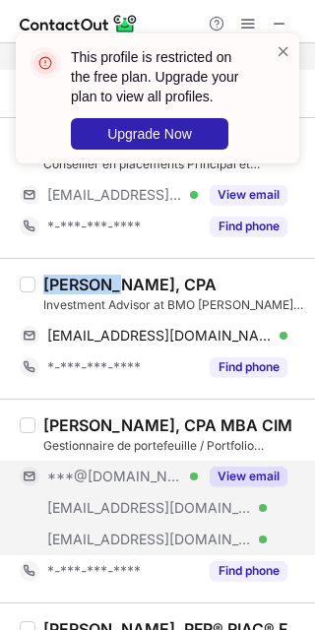
click at [241, 483] on button "View email" at bounding box center [249, 477] width 78 height 20
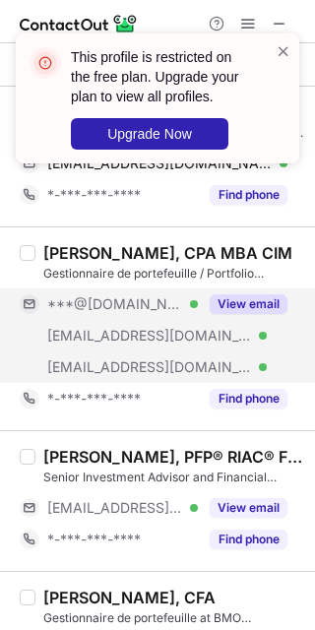
scroll to position [739, 0]
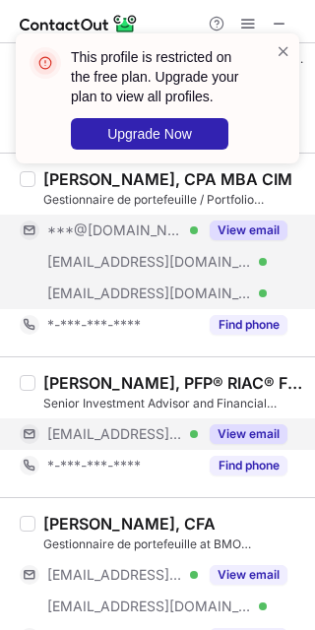
click at [224, 439] on button "View email" at bounding box center [249, 434] width 78 height 20
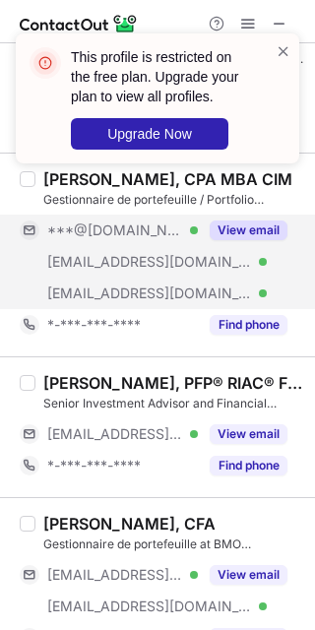
scroll to position [862, 0]
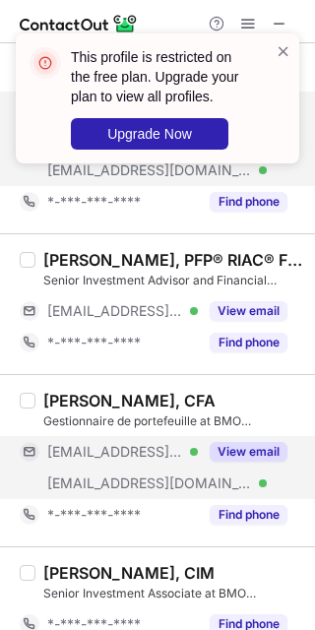
click at [233, 466] on div "View email" at bounding box center [243, 452] width 90 height 32
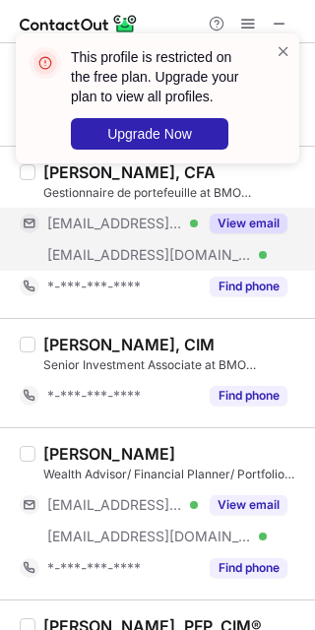
scroll to position [1231, 0]
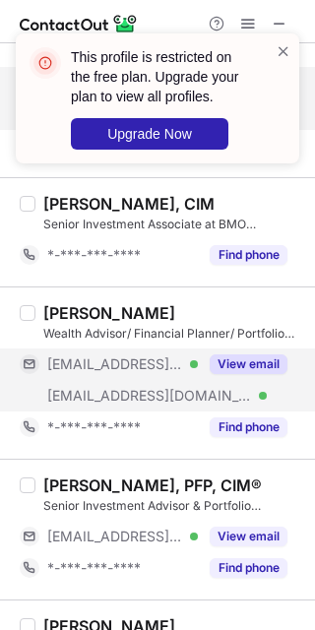
click at [251, 360] on button "View email" at bounding box center [249, 365] width 78 height 20
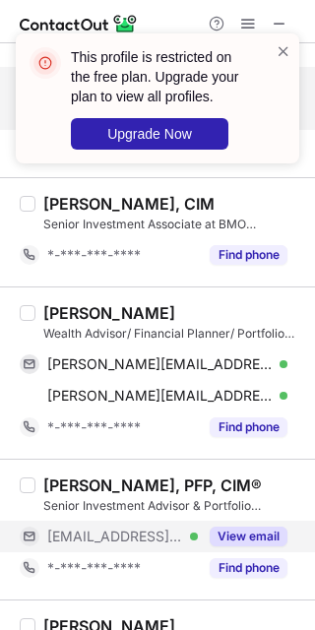
click at [242, 537] on button "View email" at bounding box center [249, 537] width 78 height 20
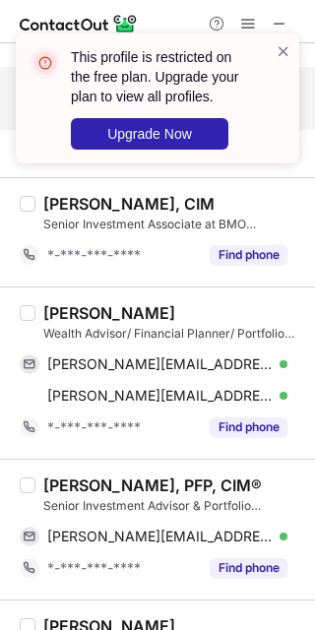
click at [59, 308] on div "Brooks Barks" at bounding box center [109, 313] width 132 height 20
click at [288, 364] on div "brooks.barks@nbpcd.com Verified Send email Copy brooks.barks@bmo.com Verified S…" at bounding box center [162, 380] width 284 height 63
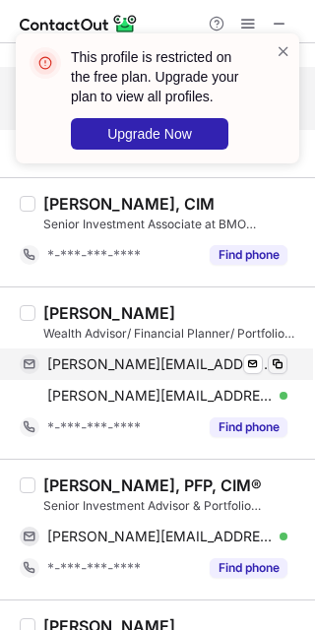
click at [281, 366] on span at bounding box center [278, 364] width 16 height 16
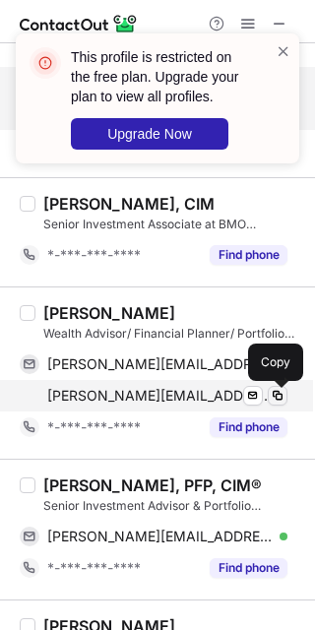
click at [286, 400] on button at bounding box center [278, 396] width 20 height 20
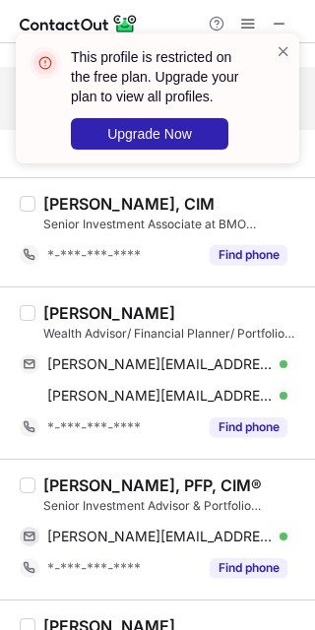
click at [35, 487] on div "Kyle Dietrich, PFP, CIM® Senior Investment Advisor & Portfolio Manager at BMO N…" at bounding box center [169, 530] width 268 height 108
click at [55, 484] on div "Kyle Dietrich, PFP, CIM®" at bounding box center [152, 486] width 219 height 20
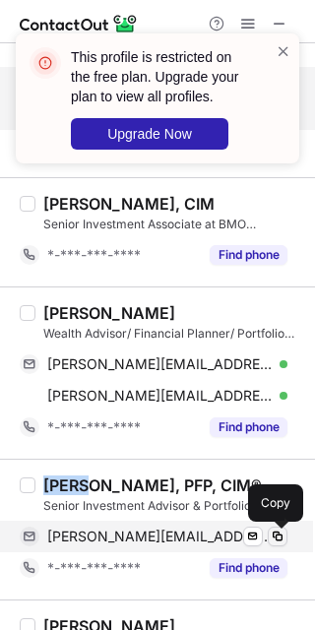
click at [276, 539] on span at bounding box center [278, 537] width 16 height 16
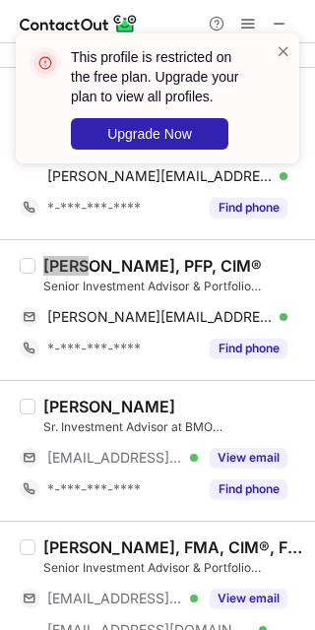
scroll to position [1477, 0]
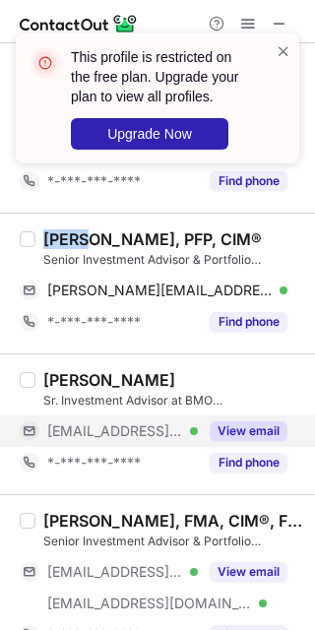
click at [242, 431] on button "View email" at bounding box center [249, 431] width 78 height 20
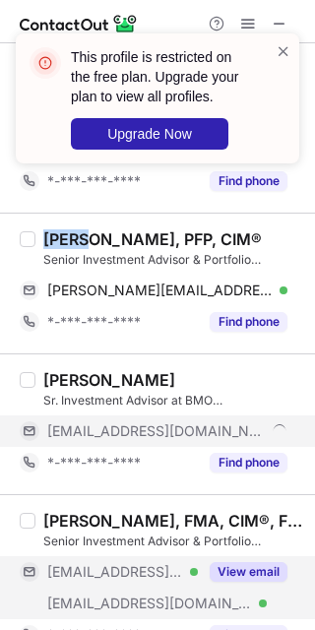
click at [236, 558] on div "Shiho Okuyama, FMA, CIM®, FCSI® Senior Investment Advisor & Portfolio Manager a…" at bounding box center [169, 581] width 268 height 140
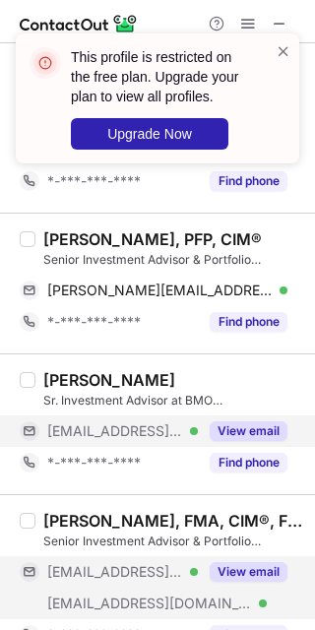
click at [236, 571] on button "View email" at bounding box center [249, 572] width 78 height 20
click at [238, 441] on button "View email" at bounding box center [249, 431] width 78 height 20
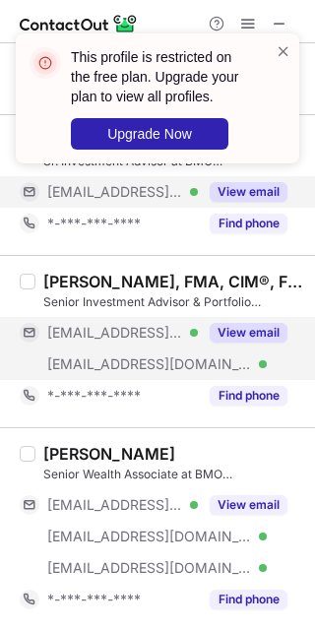
scroll to position [1723, 0]
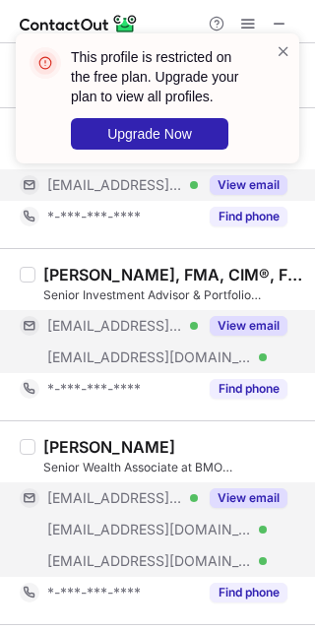
click at [228, 498] on button "View email" at bounding box center [249, 498] width 78 height 20
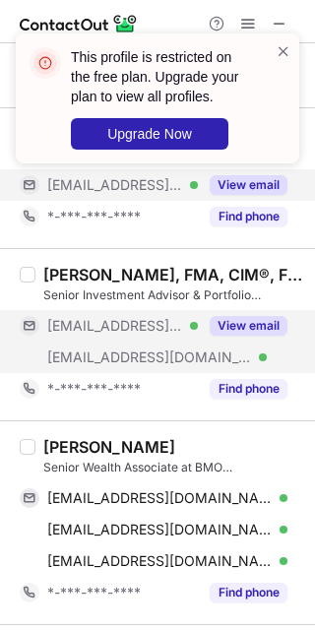
click at [56, 451] on div "Chrys Pelegris" at bounding box center [109, 447] width 132 height 20
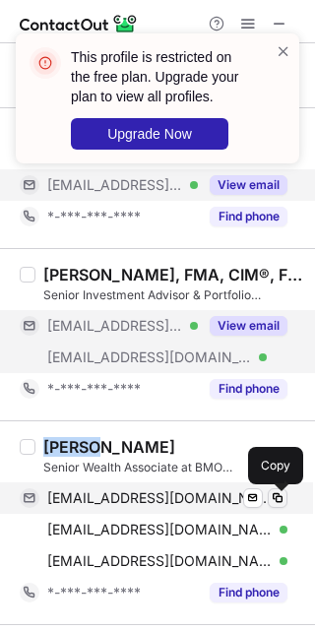
click at [276, 505] on span at bounding box center [278, 498] width 16 height 16
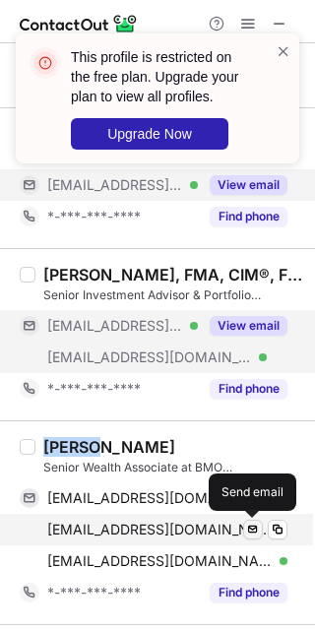
click at [261, 533] on button at bounding box center [253, 530] width 20 height 20
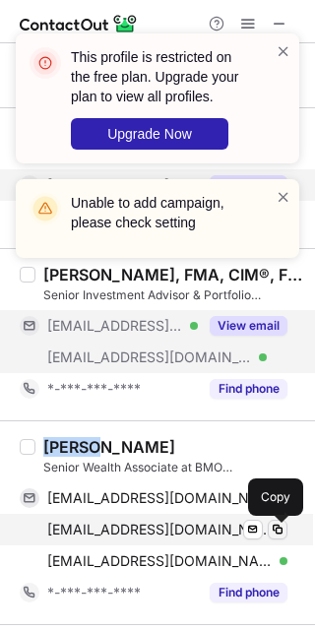
click at [279, 537] on span at bounding box center [278, 530] width 16 height 16
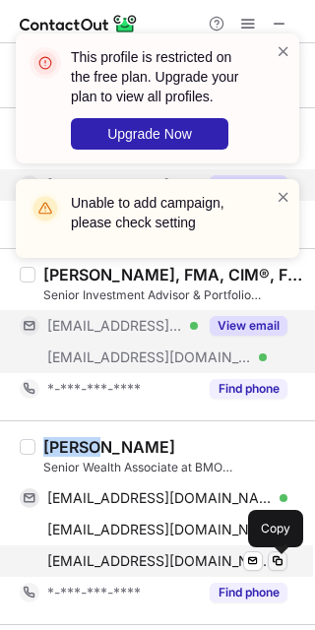
click at [271, 566] on span at bounding box center [278, 561] width 16 height 16
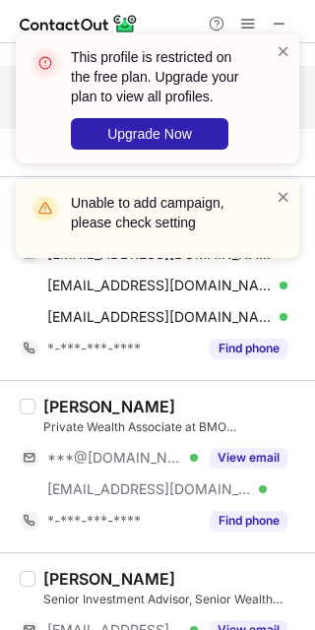
scroll to position [1970, 0]
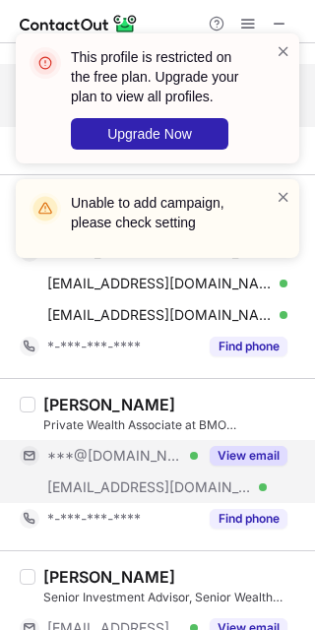
click at [273, 455] on button "View email" at bounding box center [249, 456] width 78 height 20
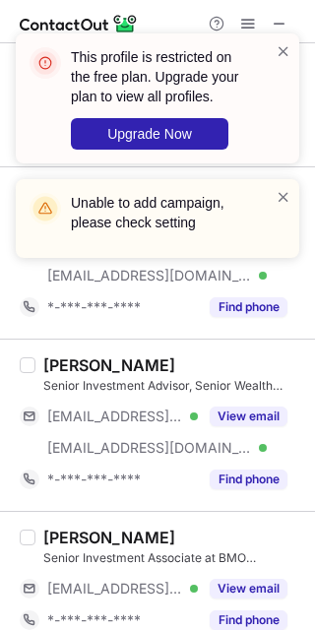
scroll to position [2216, 0]
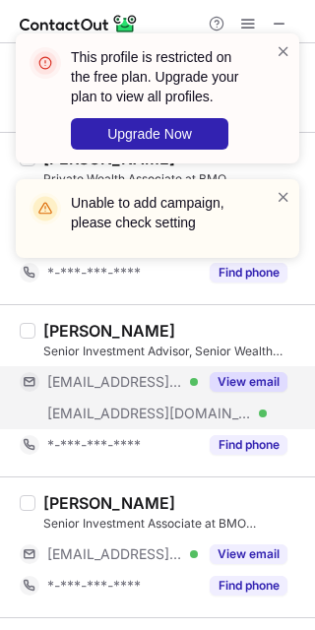
click at [246, 379] on button "View email" at bounding box center [249, 382] width 78 height 20
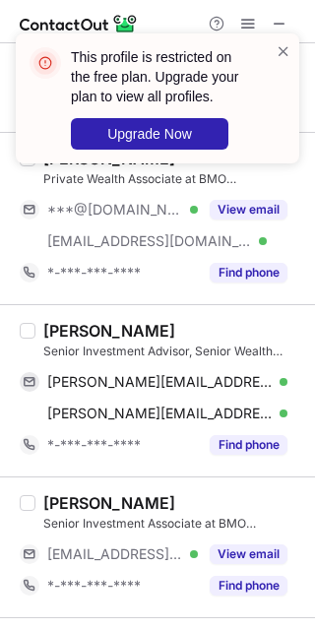
click at [71, 337] on div "Larry Ross" at bounding box center [109, 331] width 132 height 20
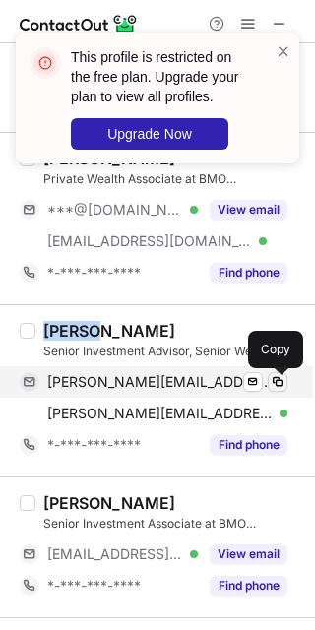
click at [279, 390] on span at bounding box center [278, 382] width 16 height 16
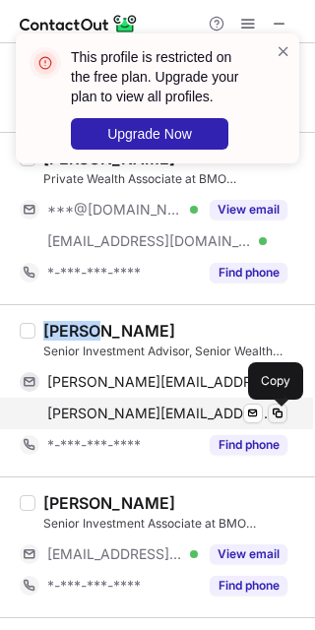
click at [279, 416] on span at bounding box center [278, 414] width 16 height 16
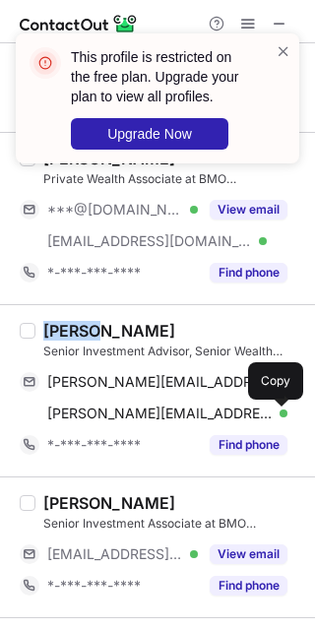
drag, startPoint x: 241, startPoint y: 558, endPoint x: 303, endPoint y: 523, distance: 71.5
click at [241, 558] on button "View email" at bounding box center [249, 555] width 78 height 20
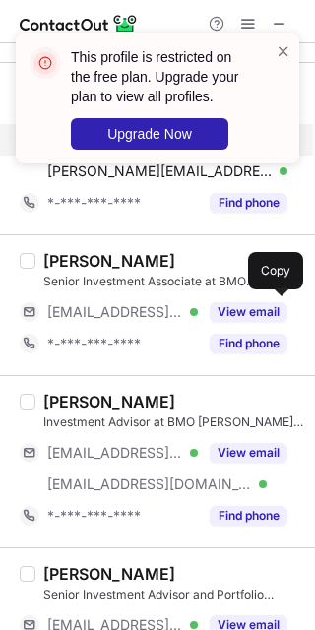
scroll to position [2462, 0]
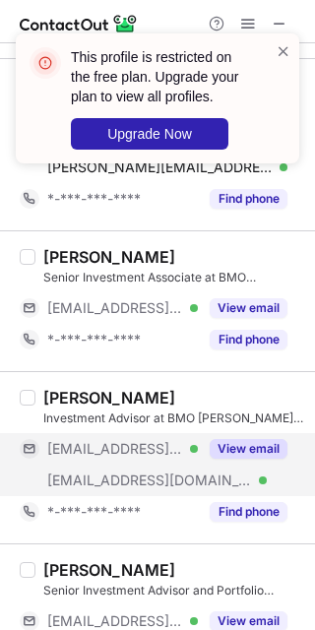
click at [219, 453] on button "View email" at bounding box center [249, 449] width 78 height 20
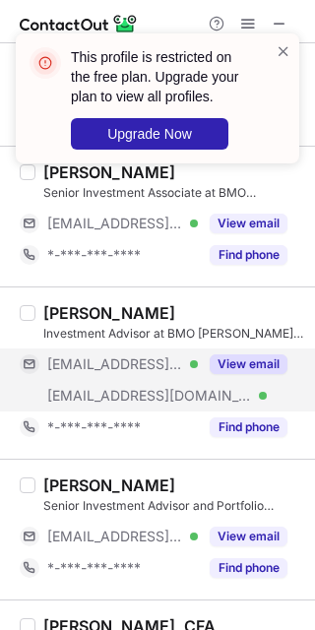
scroll to position [2585, 0]
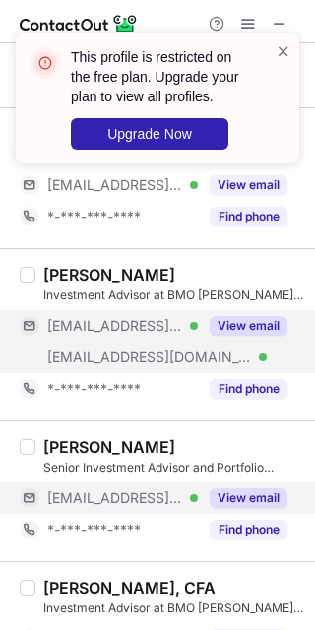
click at [234, 502] on button "View email" at bounding box center [249, 498] width 78 height 20
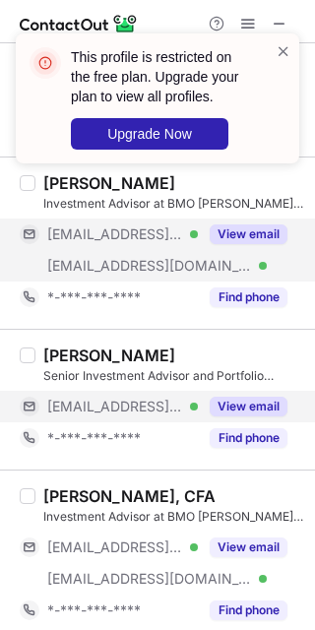
scroll to position [2831, 0]
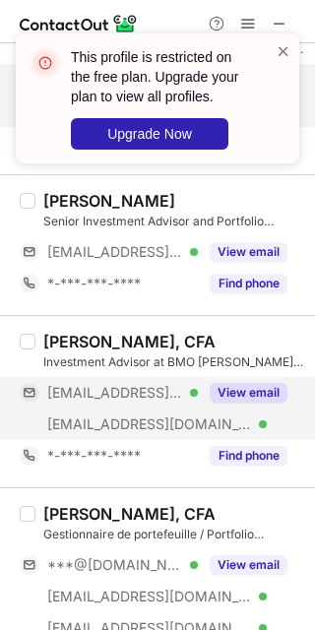
click at [251, 400] on button "View email" at bounding box center [249, 393] width 78 height 20
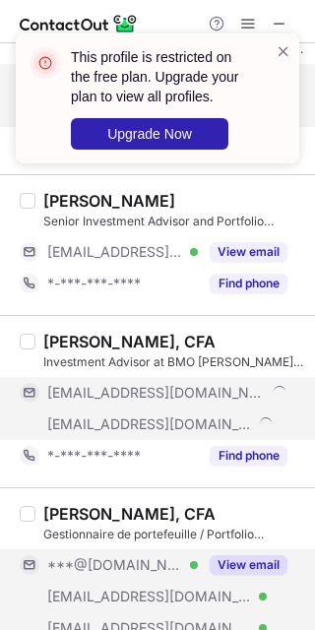
click at [227, 572] on button "View email" at bounding box center [249, 565] width 78 height 20
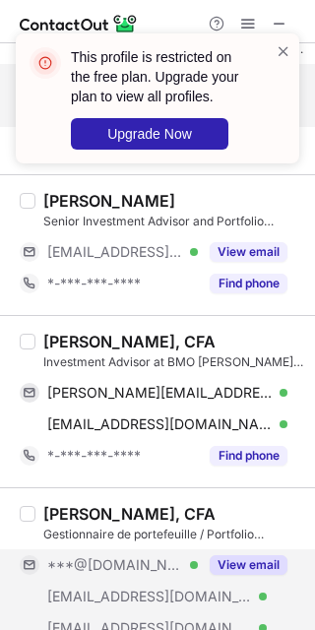
click at [52, 346] on div "Ben Stone, CFA" at bounding box center [129, 342] width 172 height 20
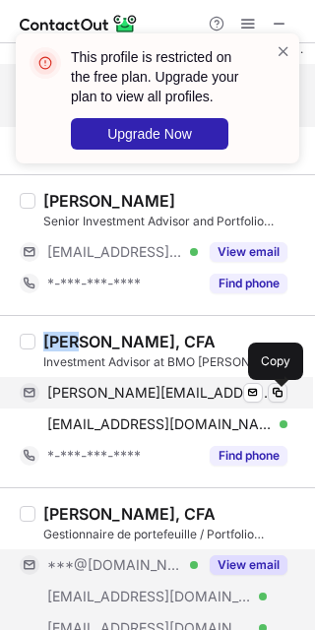
click at [277, 386] on button at bounding box center [278, 393] width 20 height 20
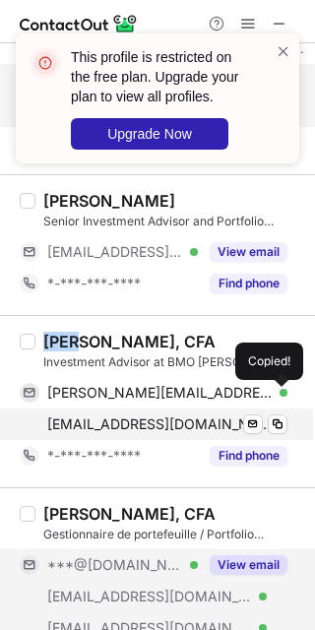
click at [278, 414] on div "ben.stone@bmo.com Verified Send email Copy" at bounding box center [154, 425] width 268 height 32
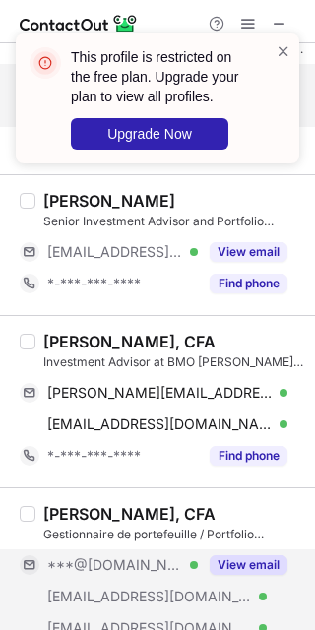
click at [210, 572] on button "View email" at bounding box center [249, 565] width 78 height 20
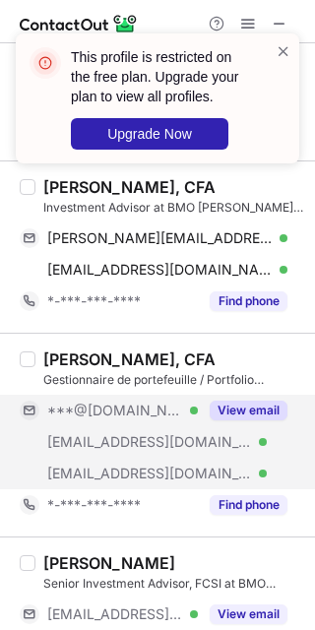
scroll to position [3077, 0]
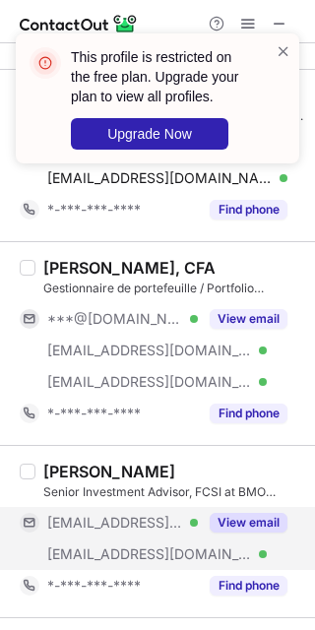
click at [256, 533] on button "View email" at bounding box center [249, 523] width 78 height 20
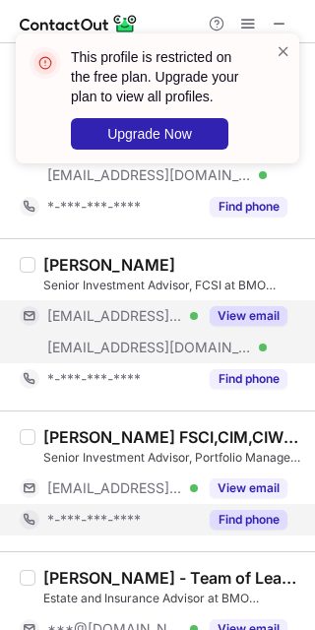
scroll to position [3324, 0]
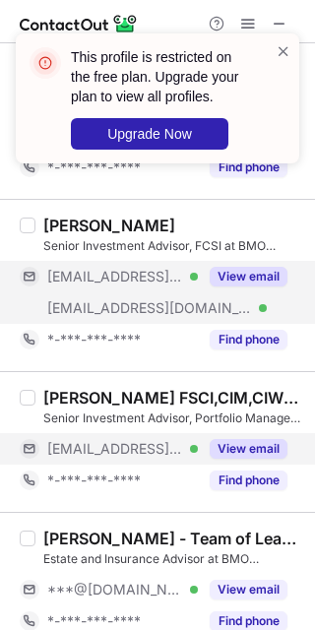
click at [248, 456] on button "View email" at bounding box center [249, 449] width 78 height 20
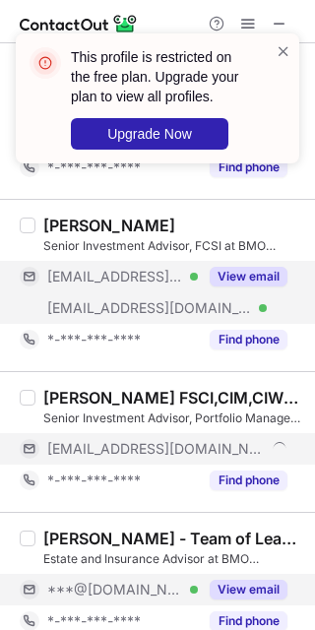
click at [236, 597] on button "View email" at bounding box center [249, 590] width 78 height 20
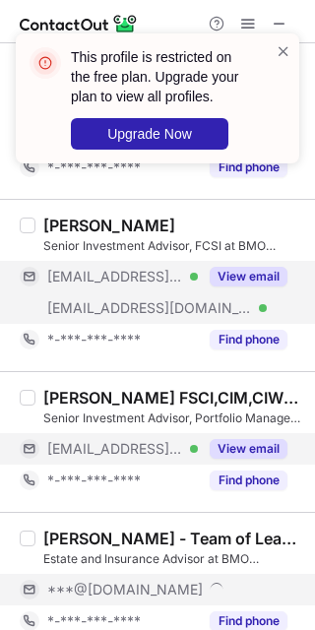
scroll to position [3350, 0]
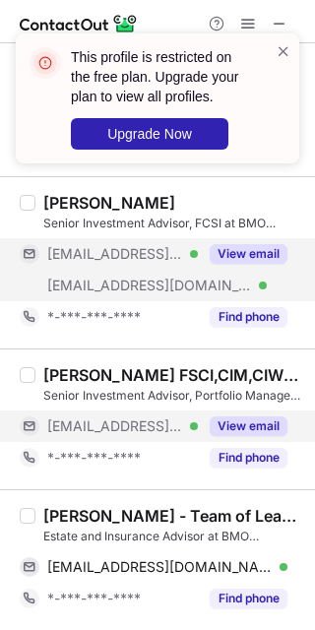
click at [59, 517] on div "Phil Comtois - Team of Leaders." at bounding box center [173, 516] width 260 height 20
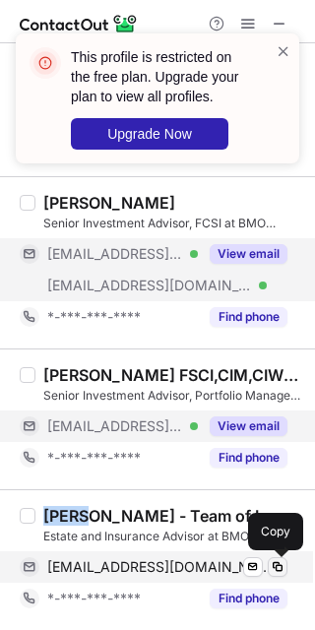
click at [273, 564] on span at bounding box center [278, 567] width 16 height 16
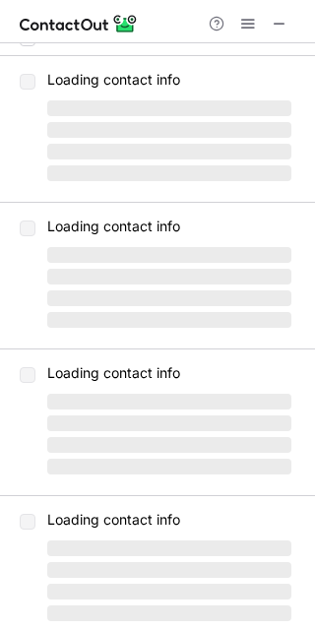
scroll to position [0, 0]
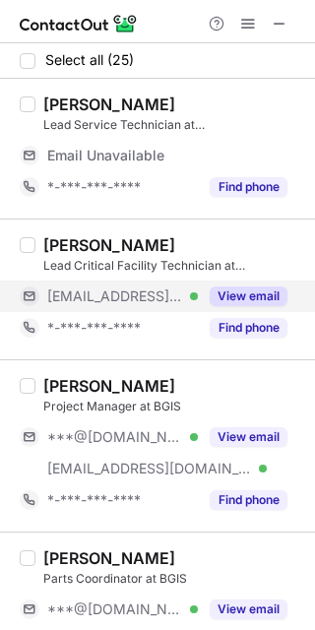
click at [258, 302] on button "View email" at bounding box center [249, 297] width 78 height 20
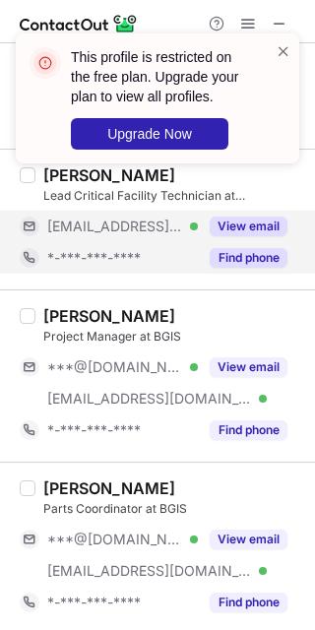
scroll to position [123, 0]
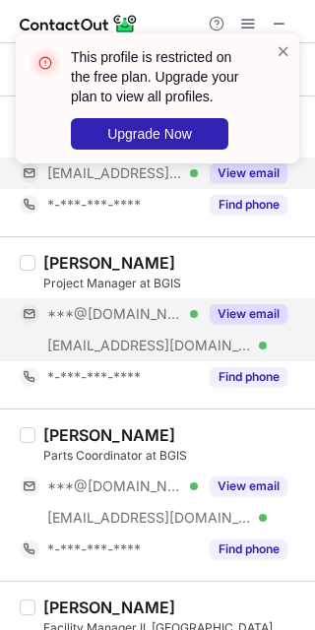
click at [248, 298] on div "View email" at bounding box center [243, 314] width 90 height 32
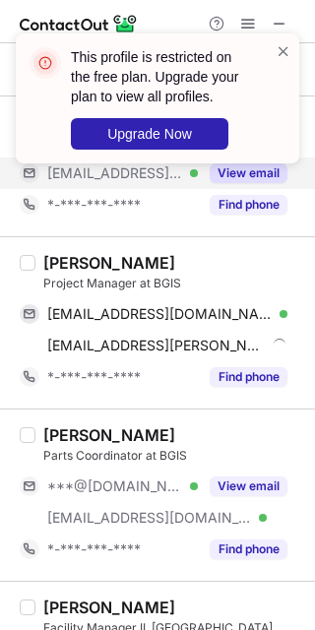
click at [44, 264] on div "Elie Khoury" at bounding box center [109, 263] width 132 height 20
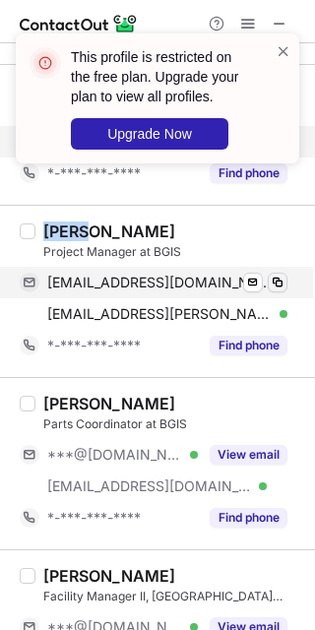
click at [281, 277] on span at bounding box center [278, 283] width 16 height 16
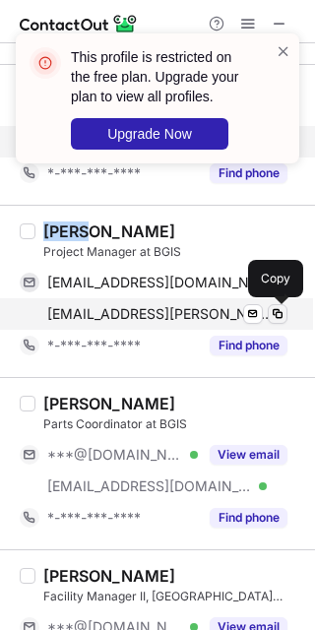
click at [279, 316] on span at bounding box center [278, 314] width 16 height 16
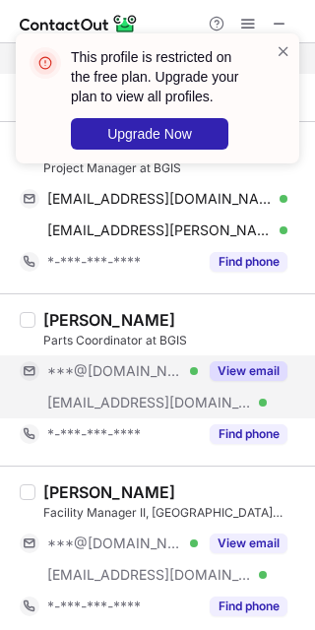
scroll to position [246, 0]
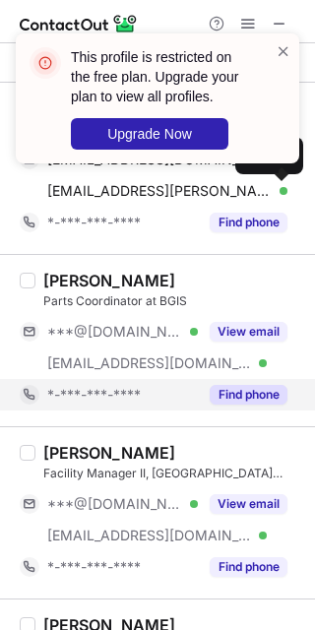
drag, startPoint x: 202, startPoint y: 346, endPoint x: 195, endPoint y: 395, distance: 49.7
click at [202, 347] on div "View email" at bounding box center [243, 332] width 90 height 32
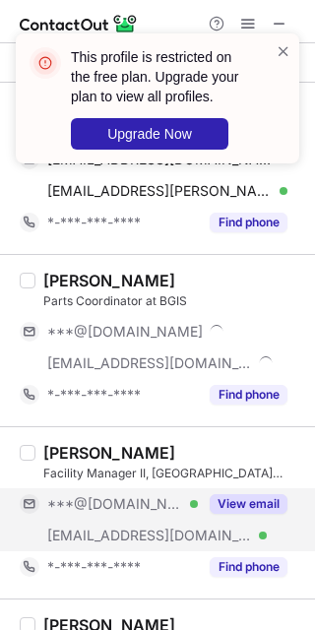
click at [261, 514] on button "View email" at bounding box center [249, 504] width 78 height 20
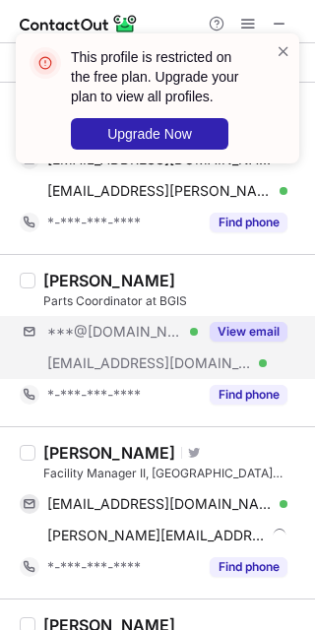
scroll to position [369, 0]
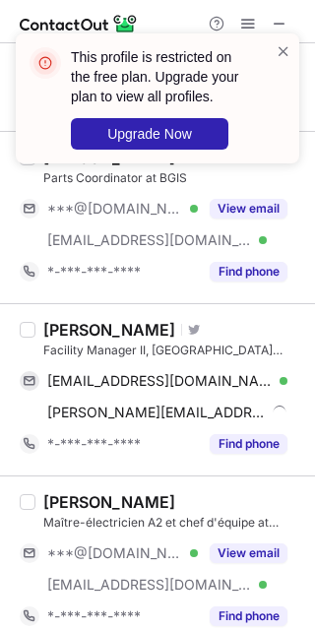
click at [56, 325] on div "Moiz Haq" at bounding box center [109, 330] width 132 height 20
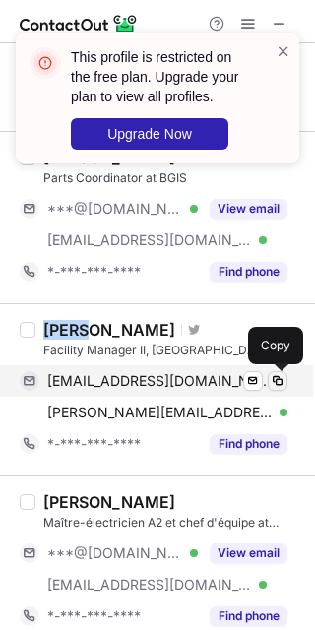
click at [282, 390] on button at bounding box center [278, 381] width 20 height 20
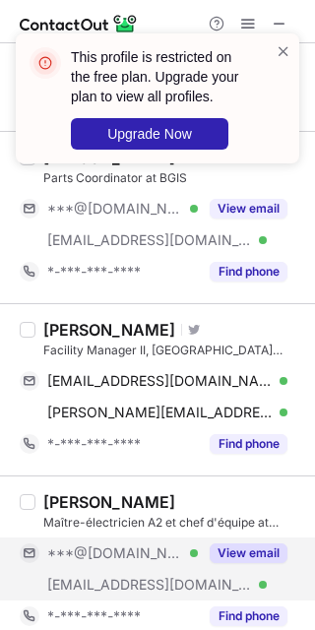
click at [256, 542] on div "View email" at bounding box center [243, 554] width 90 height 32
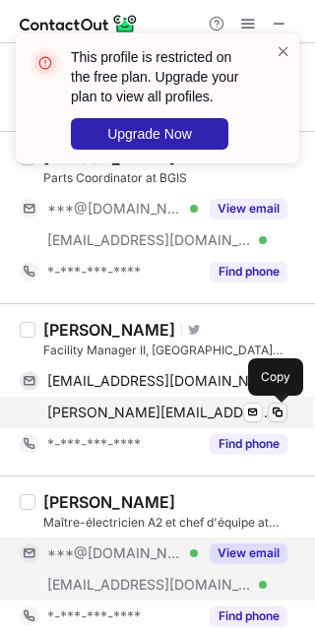
click at [284, 409] on span at bounding box center [278, 413] width 16 height 16
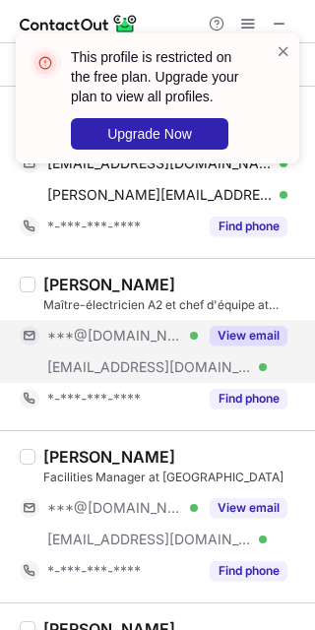
scroll to position [615, 0]
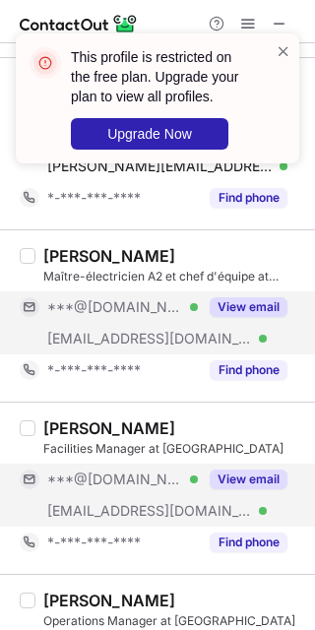
click at [234, 485] on button "View email" at bounding box center [249, 480] width 78 height 20
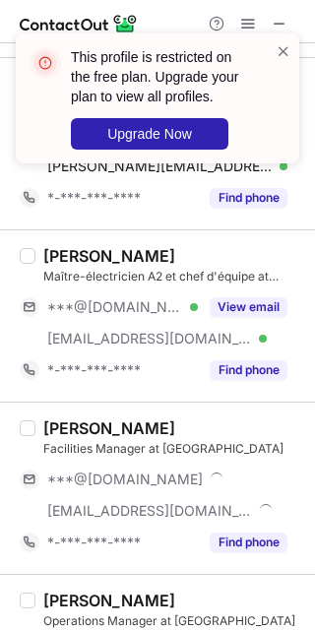
drag, startPoint x: 231, startPoint y: 310, endPoint x: 224, endPoint y: 420, distance: 110.6
click at [232, 311] on button "View email" at bounding box center [249, 307] width 78 height 20
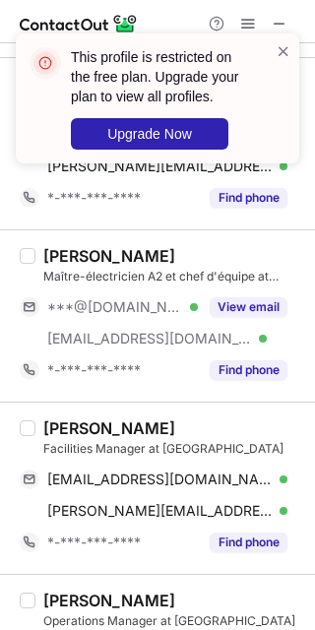
click at [66, 423] on div "Richard Maalouf" at bounding box center [109, 429] width 132 height 20
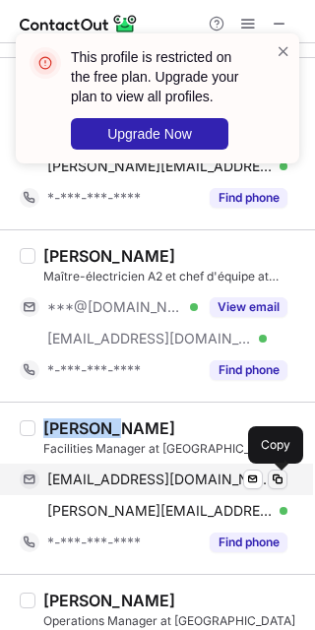
click at [276, 480] on span at bounding box center [278, 480] width 16 height 16
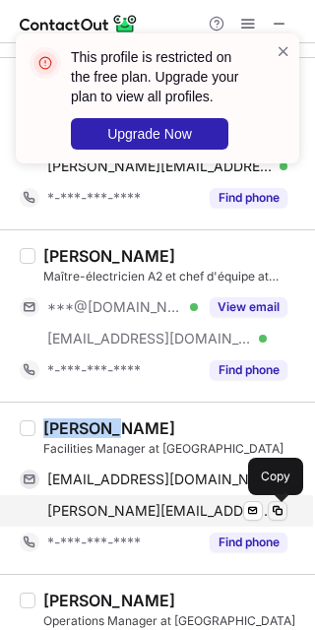
click at [271, 513] on span at bounding box center [278, 511] width 16 height 16
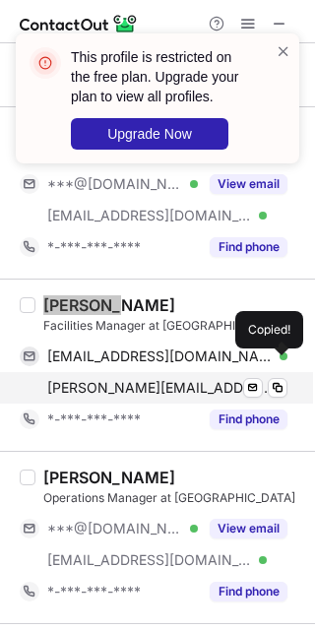
scroll to position [862, 0]
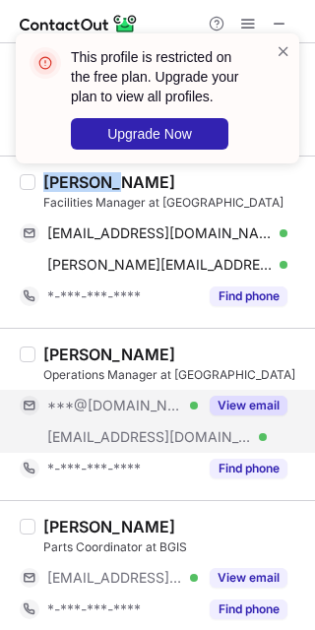
click at [229, 417] on div "View email" at bounding box center [243, 406] width 90 height 32
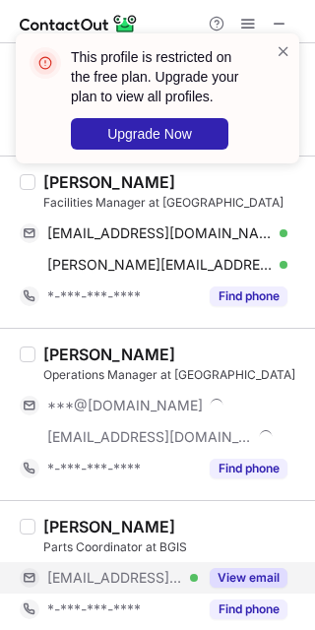
click at [229, 574] on button "View email" at bounding box center [249, 578] width 78 height 20
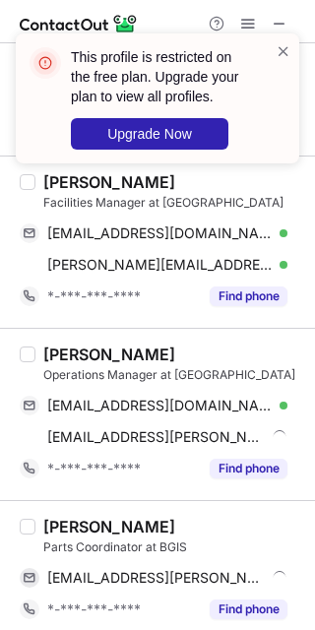
click at [49, 356] on div "Ben Cowles" at bounding box center [109, 355] width 132 height 20
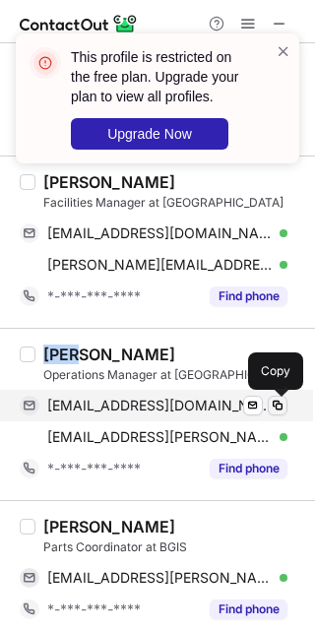
click at [282, 416] on button at bounding box center [278, 406] width 20 height 20
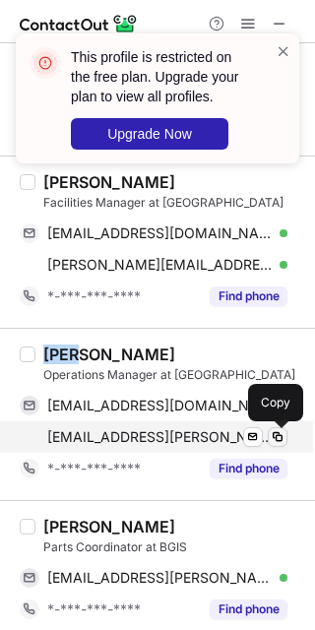
click at [271, 440] on span at bounding box center [278, 437] width 16 height 16
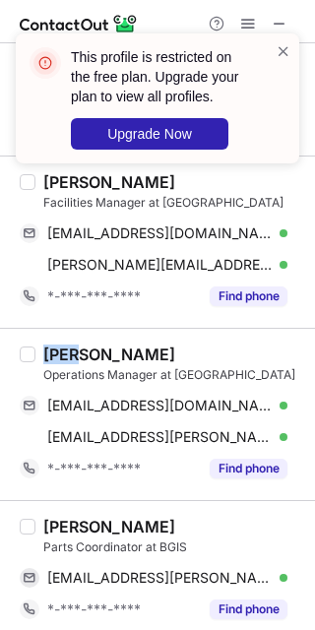
click at [114, 527] on div "Chase Follett" at bounding box center [109, 527] width 132 height 20
click at [118, 523] on div "Chase Follett" at bounding box center [109, 527] width 132 height 20
click at [118, 520] on div "Chase Follett" at bounding box center [109, 527] width 132 height 20
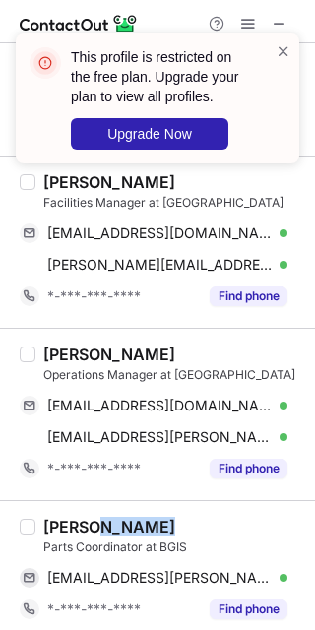
click at [118, 520] on div "Chase Follett" at bounding box center [109, 527] width 132 height 20
click at [72, 537] on div "Chase Follett" at bounding box center [109, 527] width 132 height 20
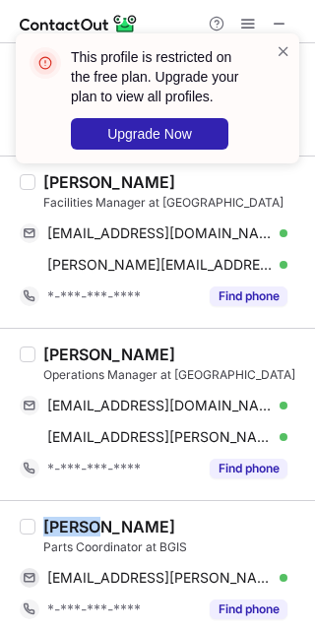
click at [72, 537] on div "Chase Follett" at bounding box center [109, 527] width 132 height 20
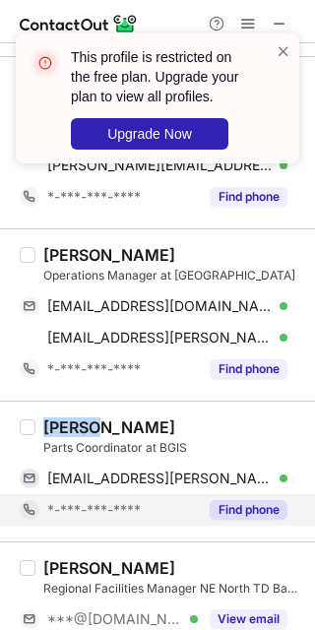
scroll to position [985, 0]
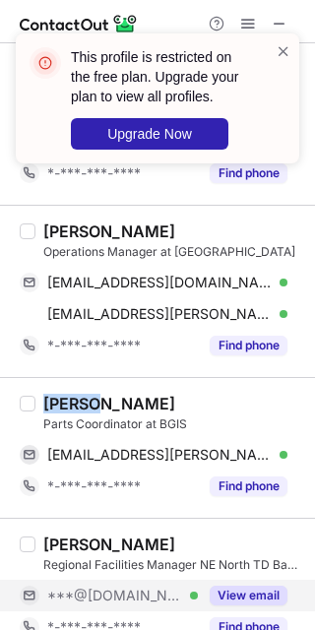
click at [251, 589] on button "View email" at bounding box center [249, 596] width 78 height 20
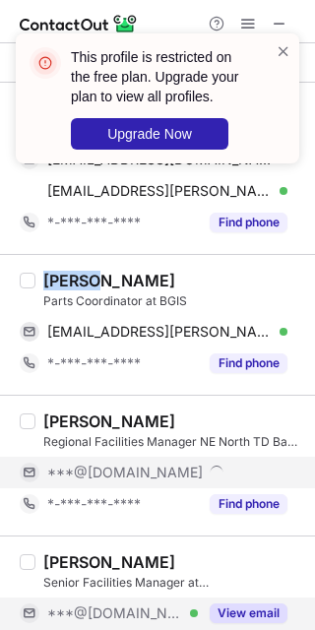
click at [267, 604] on div "View email" at bounding box center [243, 614] width 90 height 32
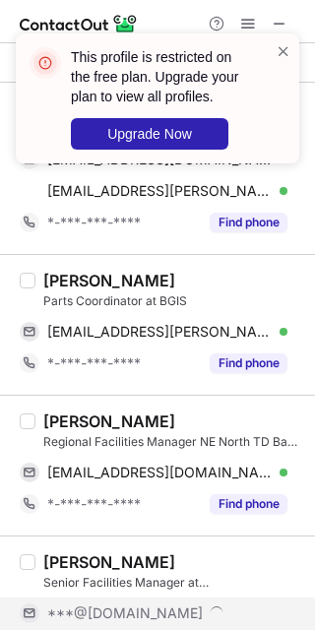
click at [55, 416] on div "Aaron P." at bounding box center [109, 422] width 132 height 20
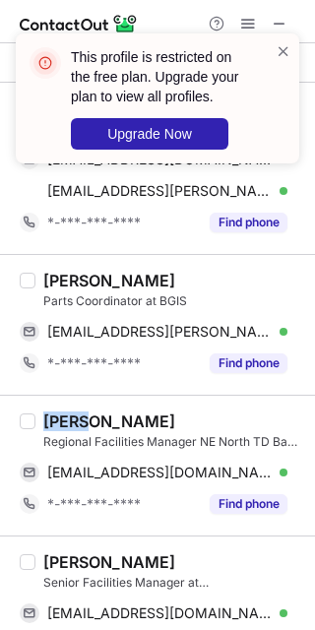
click at [55, 417] on div "Aaron P." at bounding box center [109, 422] width 132 height 20
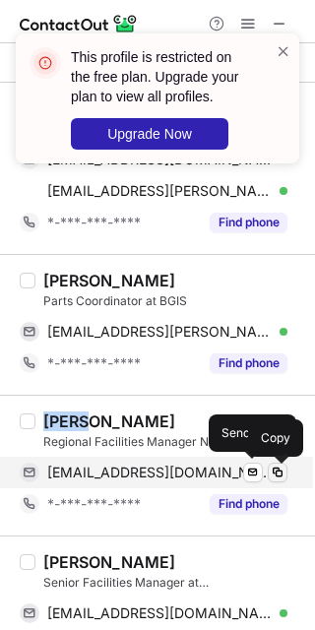
click at [274, 473] on span at bounding box center [278, 473] width 16 height 16
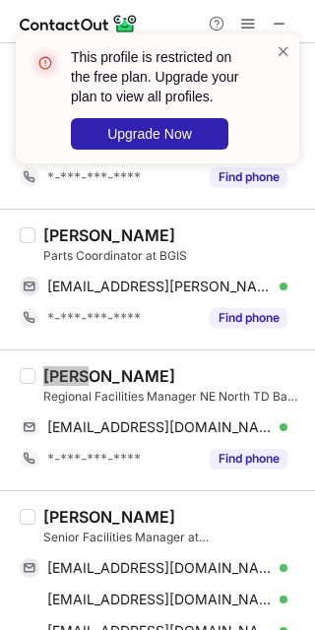
scroll to position [1231, 0]
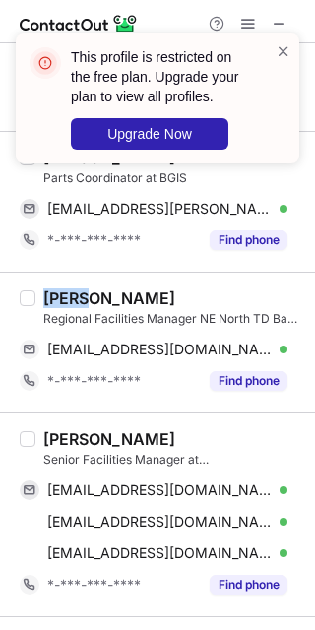
click at [128, 435] on div "Talal Aburashed" at bounding box center [109, 439] width 132 height 20
click at [315, 446] on html "This profile is restricted on the free plan. Upgrade your plan to view all prof…" at bounding box center [157, 315] width 315 height 630
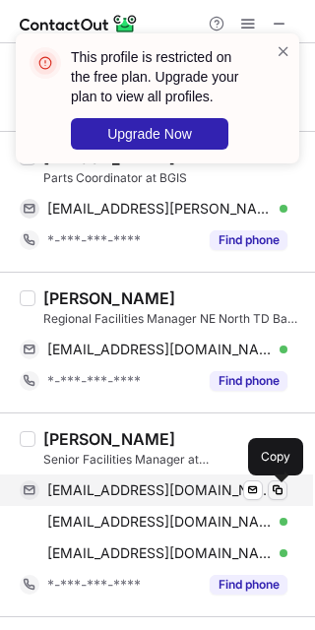
click at [284, 497] on span at bounding box center [278, 491] width 16 height 16
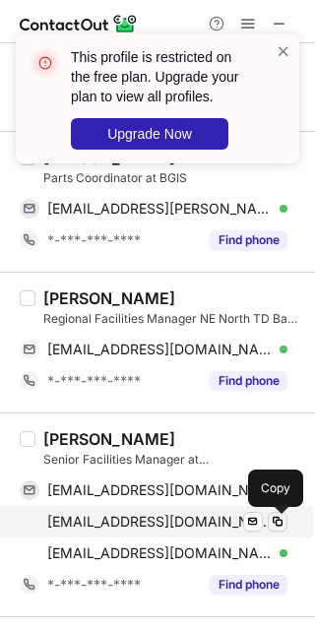
click at [279, 528] on span at bounding box center [278, 522] width 16 height 16
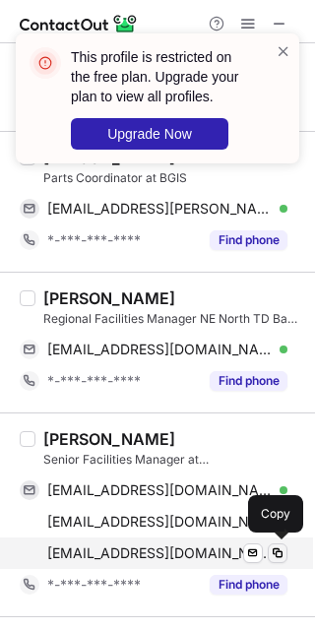
click at [286, 556] on button at bounding box center [278, 554] width 20 height 20
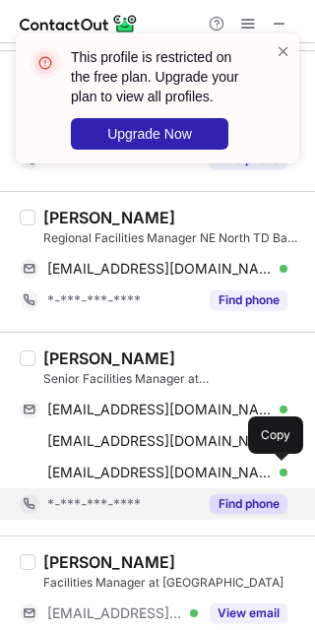
scroll to position [1354, 0]
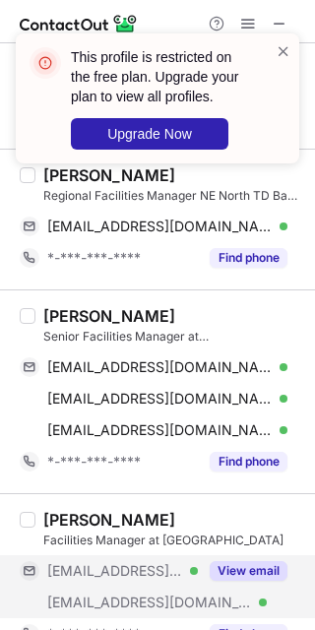
click at [210, 579] on button "View email" at bounding box center [249, 571] width 78 height 20
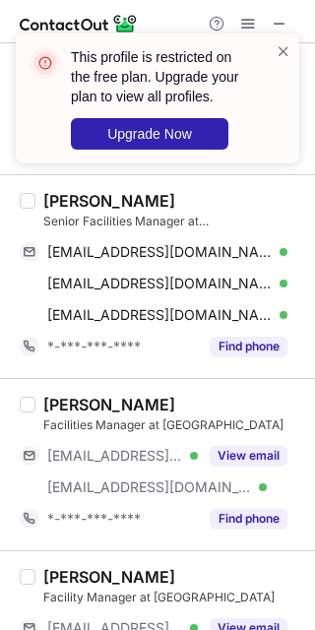
scroll to position [1723, 0]
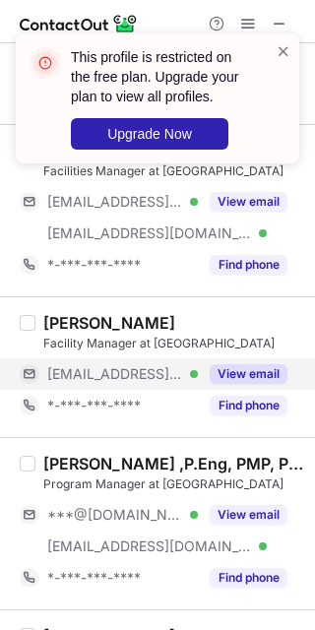
click at [242, 372] on button "View email" at bounding box center [249, 374] width 78 height 20
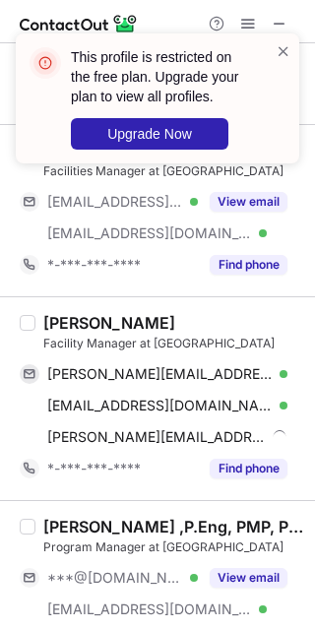
click at [229, 190] on div "This profile is restricted on the free plan. Upgrade your plan to view all prof…" at bounding box center [157, 106] width 315 height 185
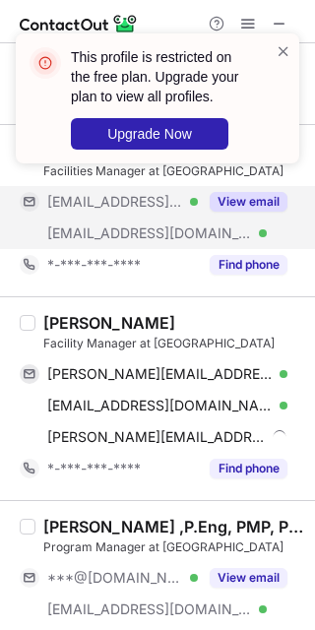
click at [237, 208] on button "View email" at bounding box center [249, 202] width 78 height 20
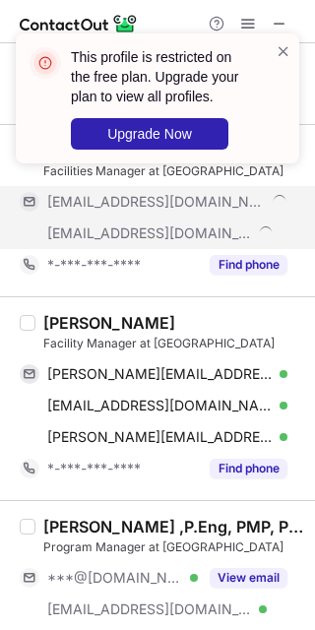
click at [47, 336] on div "Arthur Savidis Facility Manager at BGIS" at bounding box center [173, 332] width 260 height 39
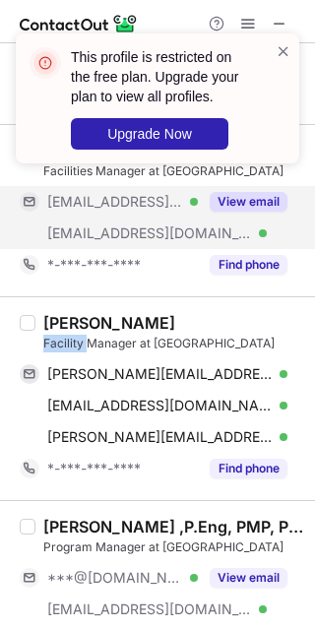
click at [47, 336] on div "Arthur Savidis Facility Manager at BGIS" at bounding box center [173, 332] width 260 height 39
click at [50, 306] on div "Arthur Savidis Facility Manager at BGIS a.savidis@rushmore.com.au Verified Send…" at bounding box center [157, 398] width 315 height 204
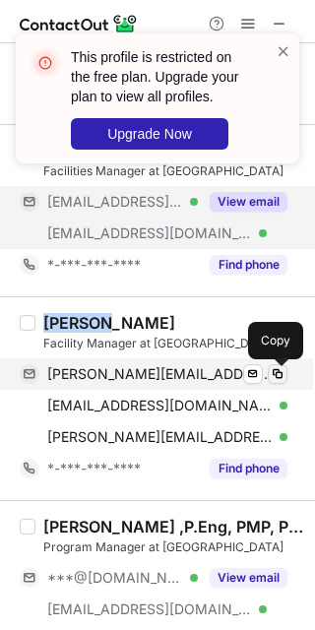
click at [276, 384] on button at bounding box center [278, 374] width 20 height 20
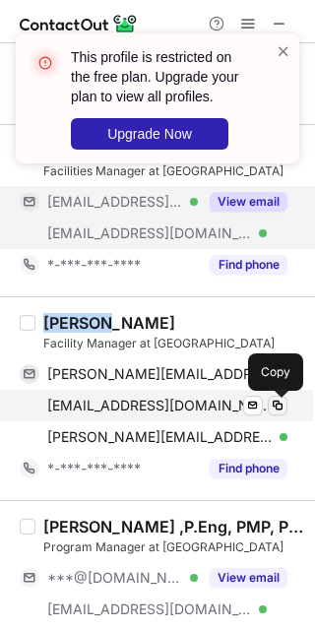
click at [278, 411] on span at bounding box center [278, 406] width 16 height 16
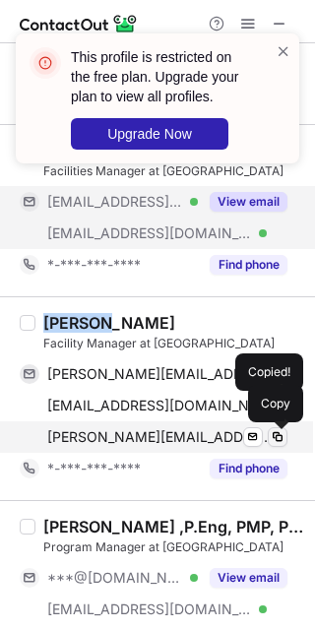
click at [284, 441] on span at bounding box center [278, 437] width 16 height 16
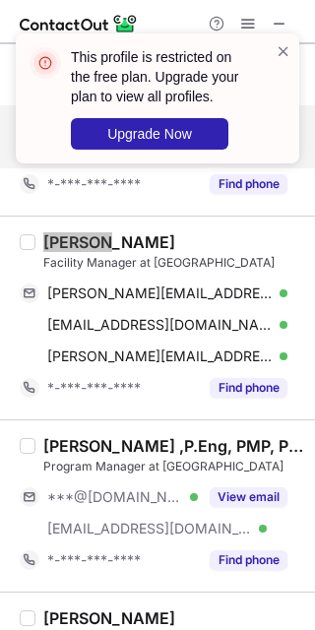
scroll to position [1846, 0]
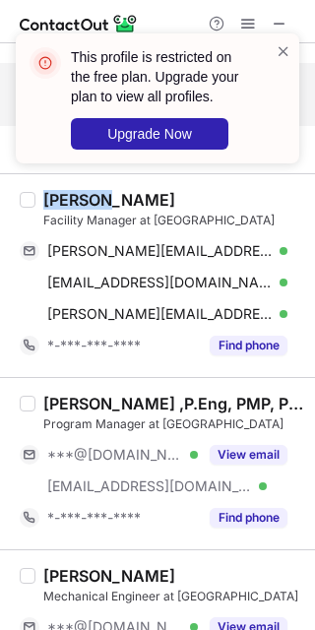
click at [225, 438] on div "Brent Wilson ,P.Eng, PMP, PRince2 🇨🇦 Program Manager at BGIS ***@gmail.com Veri…" at bounding box center [169, 464] width 268 height 140
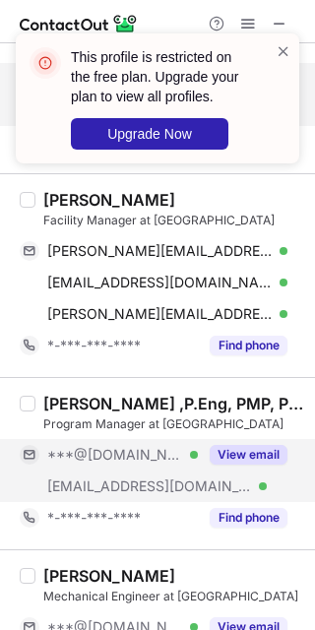
click at [228, 455] on button "View email" at bounding box center [249, 455] width 78 height 20
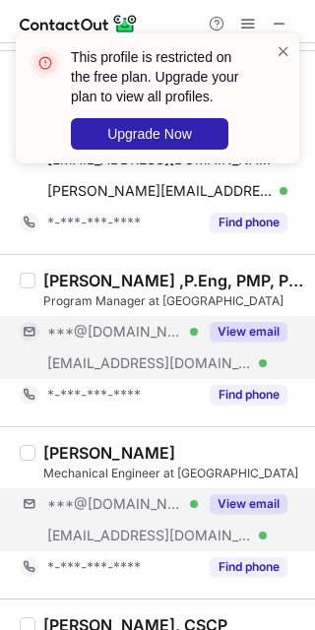
click at [256, 523] on div "***@gmail.com Verified ***@bljc.com Verified View email" at bounding box center [162, 519] width 284 height 63
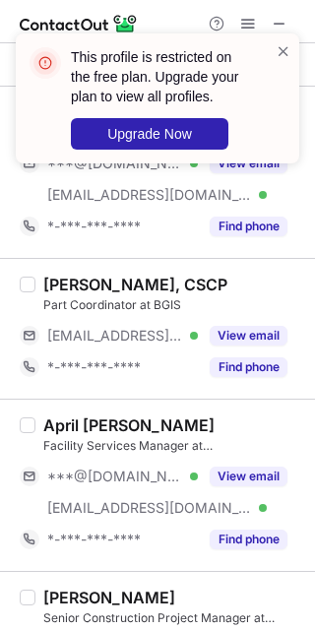
scroll to position [2339, 0]
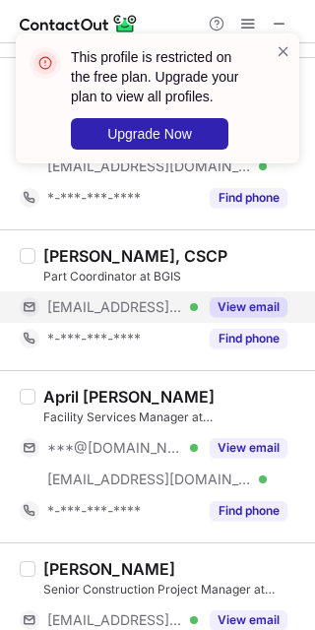
click at [222, 321] on div "View email" at bounding box center [243, 307] width 90 height 32
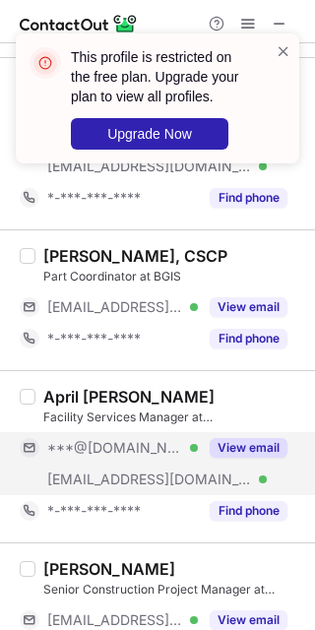
click at [225, 458] on button "View email" at bounding box center [249, 448] width 78 height 20
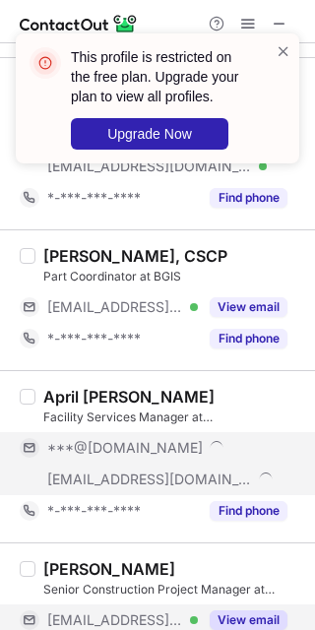
click at [241, 622] on button "View email" at bounding box center [249, 621] width 78 height 20
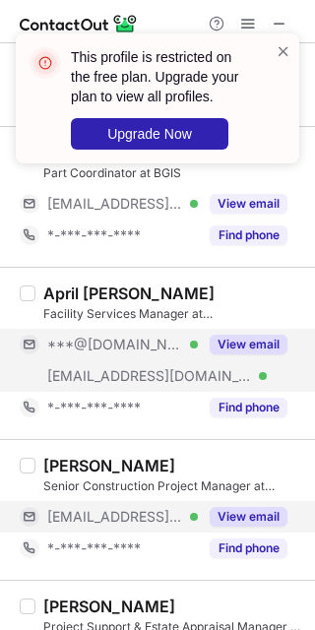
scroll to position [2462, 0]
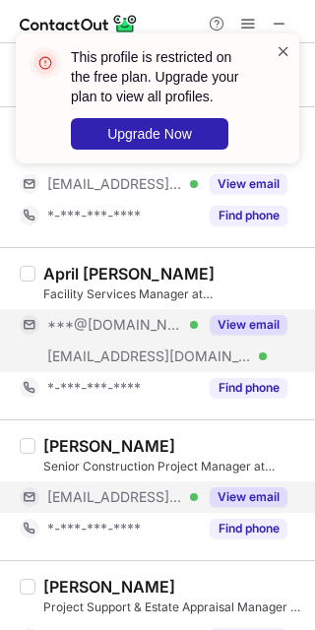
click at [281, 40] on div "This profile is restricted on the free plan. Upgrade your plan to view all prof…" at bounding box center [158, 98] width 284 height 130
click at [281, 47] on span at bounding box center [284, 51] width 16 height 20
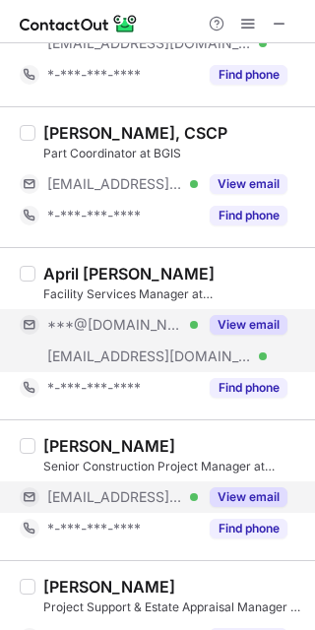
click at [243, 28] on div "This profile is restricted on the free plan. Upgrade your plan to view all prof…" at bounding box center [157, 33] width 315 height 39
click at [243, 28] on span at bounding box center [248, 24] width 16 height 16
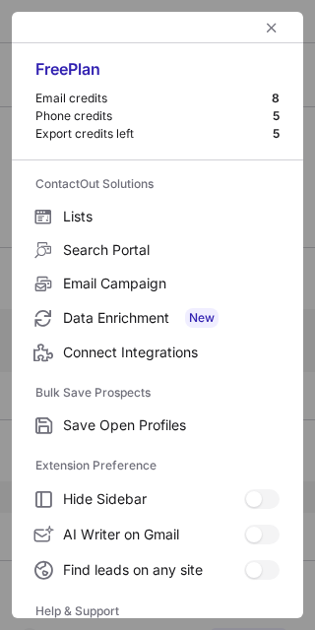
click at [243, 28] on div at bounding box center [157, 28] width 291 height 32
click at [260, 36] on button "left-button" at bounding box center [272, 28] width 24 height 24
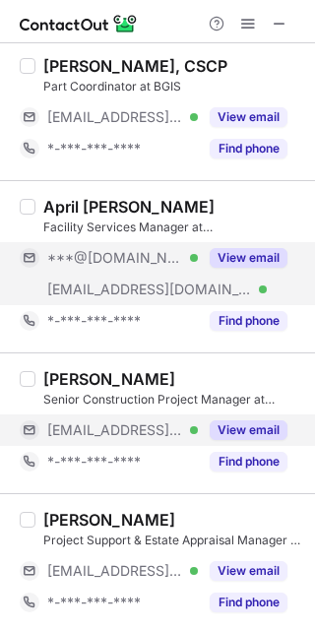
scroll to position [2585, 0]
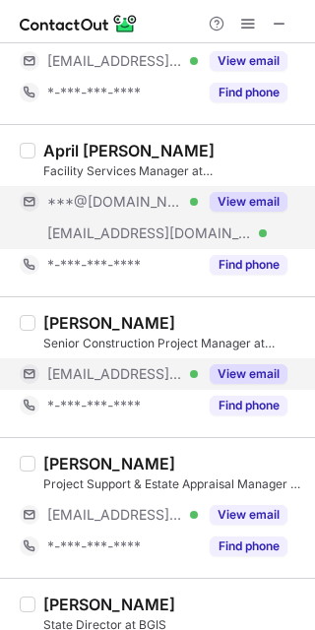
click at [254, 379] on button "View email" at bounding box center [249, 374] width 78 height 20
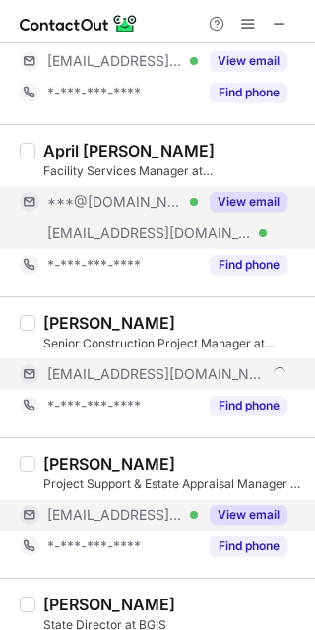
click at [253, 525] on button "View email" at bounding box center [249, 515] width 78 height 20
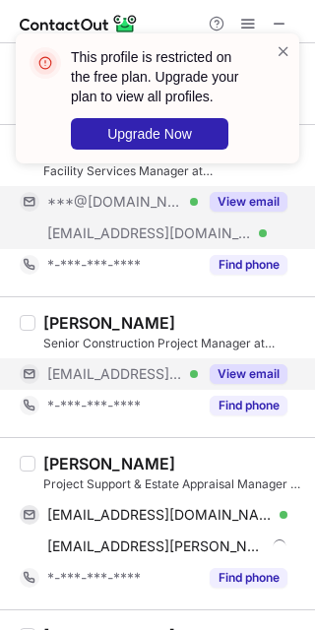
click at [242, 212] on button "View email" at bounding box center [249, 202] width 78 height 20
click at [79, 473] on div "Roman Gajda" at bounding box center [109, 464] width 132 height 20
click at [128, 470] on div "Roman Gajda" at bounding box center [109, 464] width 132 height 20
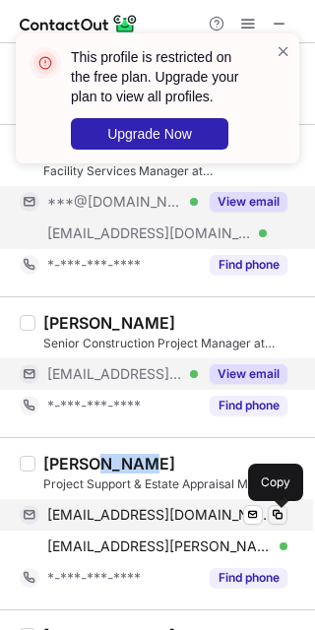
click at [281, 520] on span at bounding box center [278, 515] width 16 height 16
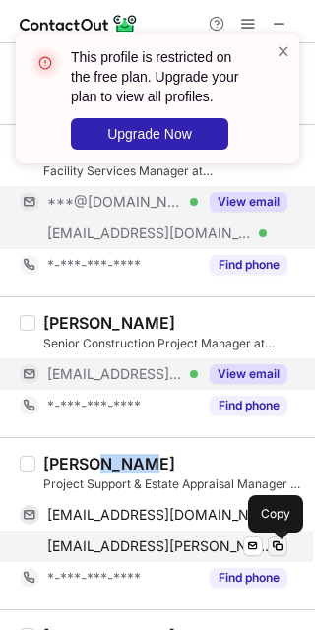
click at [278, 553] on span at bounding box center [278, 547] width 16 height 16
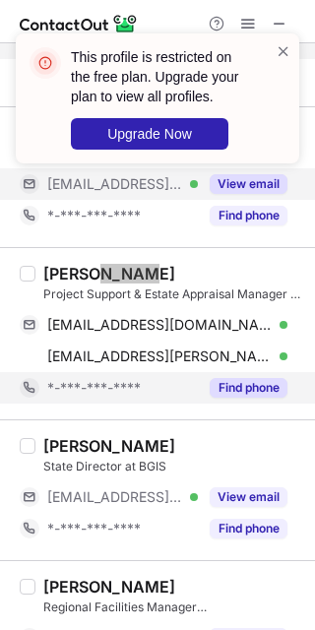
scroll to position [2831, 0]
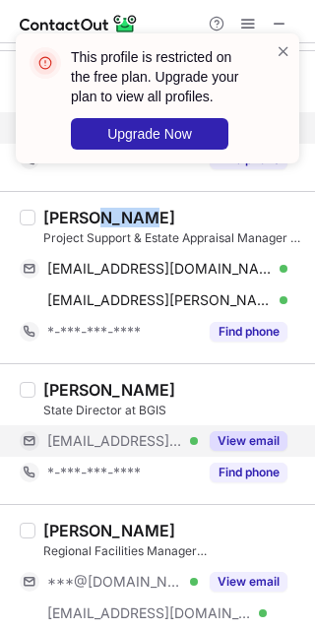
click at [246, 451] on button "View email" at bounding box center [249, 441] width 78 height 20
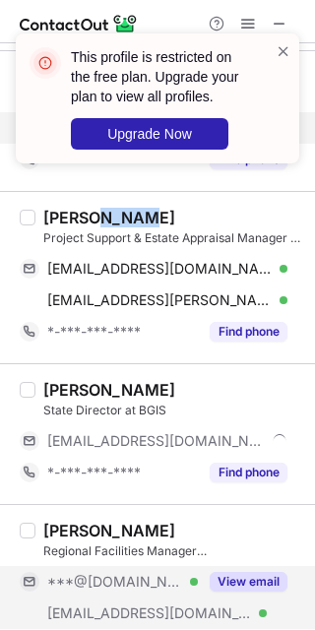
click at [253, 578] on button "View email" at bounding box center [249, 582] width 78 height 20
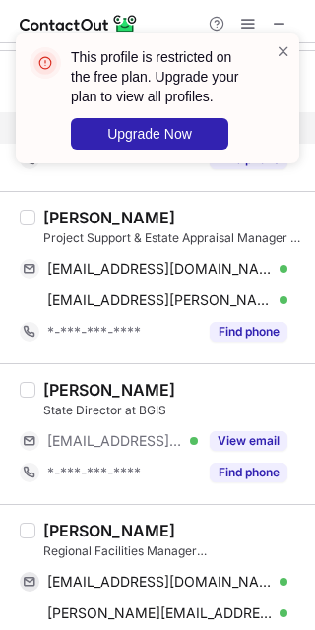
click at [41, 542] on div "Todd Checkoff Regional Facilities Manager Metro PA/NJ at BGIS toddcheckoff@gmai…" at bounding box center [169, 591] width 268 height 140
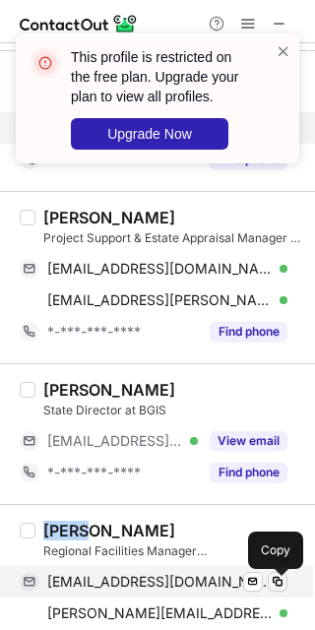
click at [281, 587] on span at bounding box center [278, 582] width 16 height 16
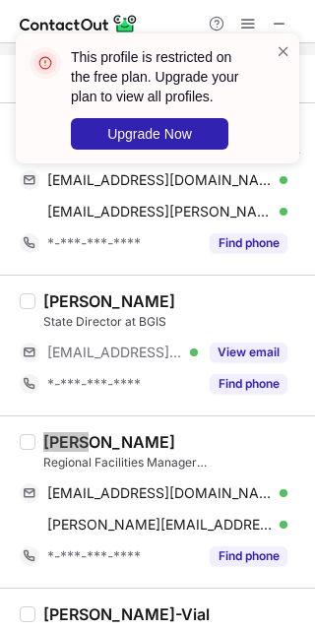
scroll to position [2954, 0]
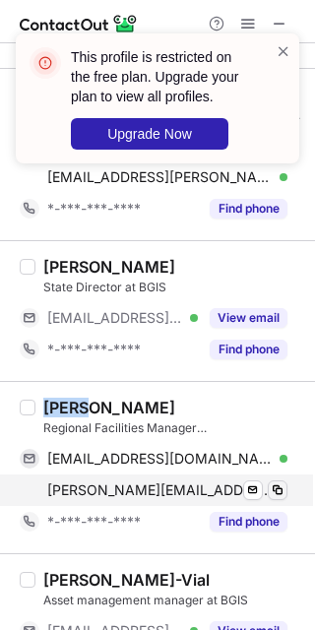
click at [273, 506] on div "todd.checkoff@bljc.com Verified Send email Copy" at bounding box center [154, 491] width 268 height 32
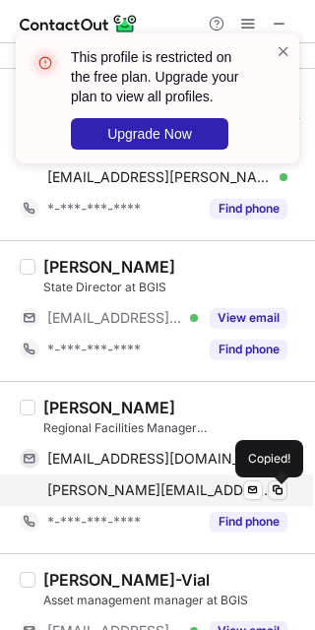
click at [272, 493] on span at bounding box center [278, 491] width 16 height 16
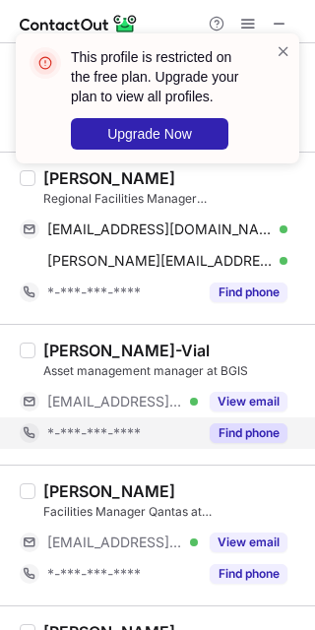
scroll to position [3200, 0]
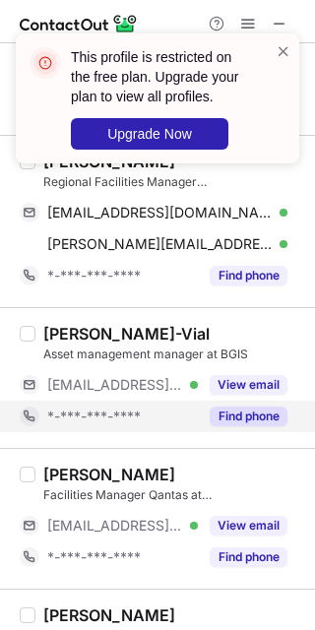
drag, startPoint x: 251, startPoint y: 394, endPoint x: 251, endPoint y: 428, distance: 34.5
click at [252, 394] on button "View email" at bounding box center [249, 385] width 78 height 20
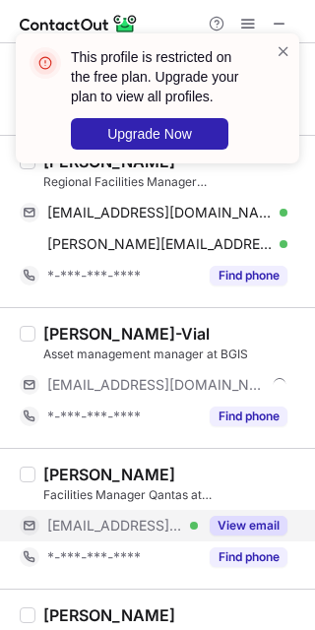
click at [246, 530] on button "View email" at bounding box center [249, 526] width 78 height 20
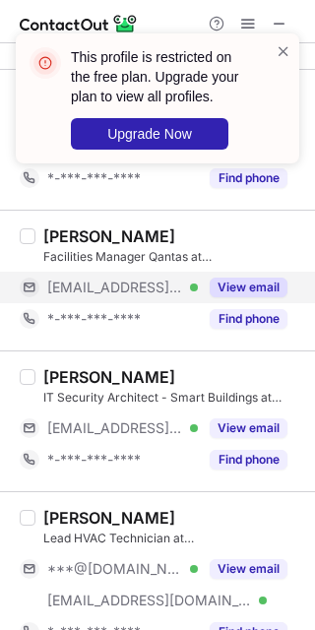
scroll to position [3447, 0]
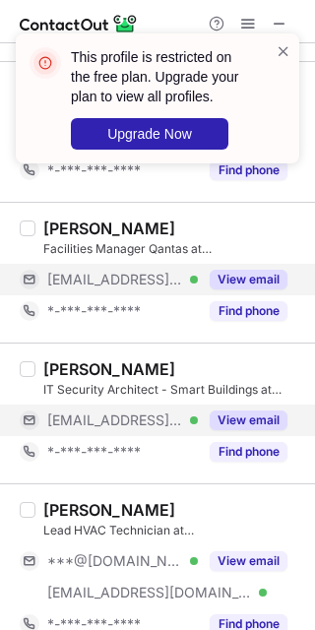
click at [241, 417] on button "View email" at bounding box center [249, 421] width 78 height 20
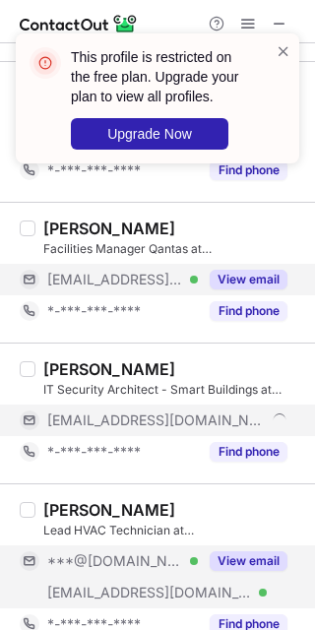
click at [232, 562] on button "View email" at bounding box center [249, 561] width 78 height 20
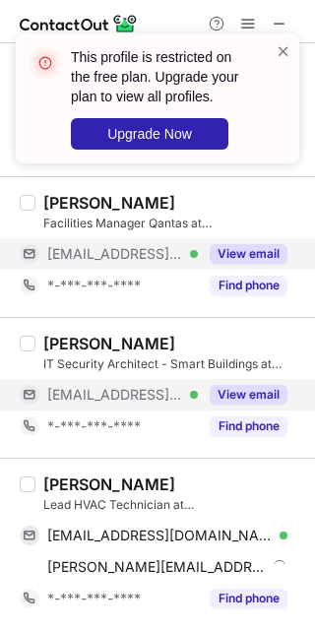
click at [46, 483] on div "Eric Petri" at bounding box center [109, 485] width 132 height 20
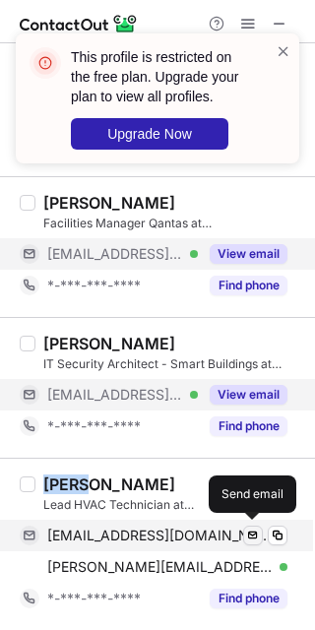
click at [258, 529] on span at bounding box center [253, 536] width 16 height 16
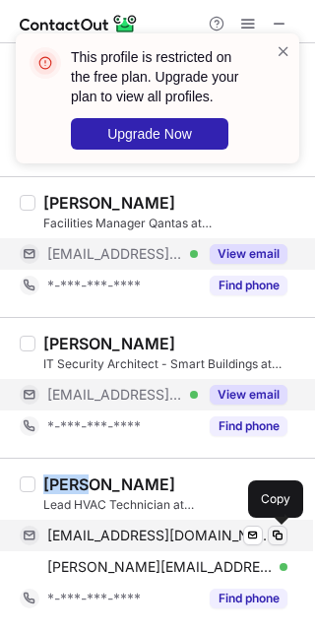
click at [273, 530] on span at bounding box center [278, 536] width 16 height 16
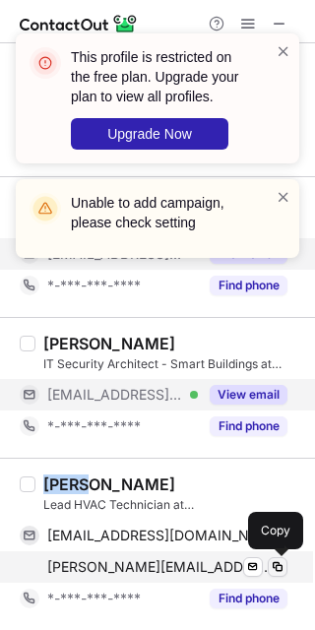
click at [278, 563] on span at bounding box center [278, 567] width 16 height 16
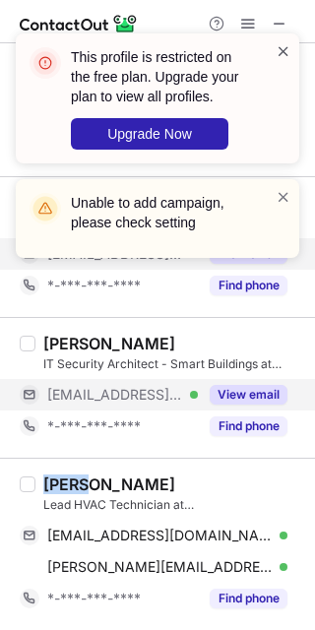
click at [282, 44] on span at bounding box center [284, 51] width 16 height 20
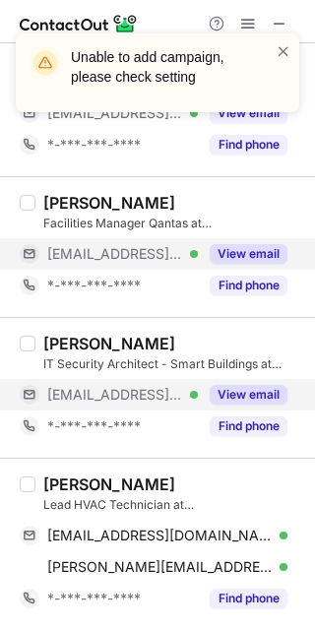
click at [243, 27] on div "This profile is restricted on the free plan. Upgrade your plan to view all prof…" at bounding box center [157, 81] width 315 height 134
click at [243, 27] on div "Unable to add campaign, please check setting" at bounding box center [157, 81] width 315 height 134
click at [276, 51] on span at bounding box center [284, 51] width 16 height 20
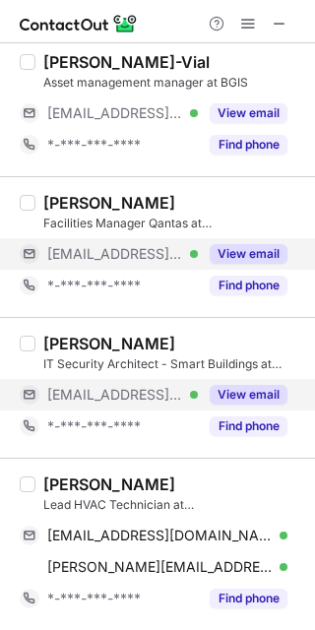
click at [248, 22] on div "Unable to add campaign, please check setting" at bounding box center [157, 81] width 315 height 134
click at [247, 21] on span at bounding box center [248, 24] width 16 height 16
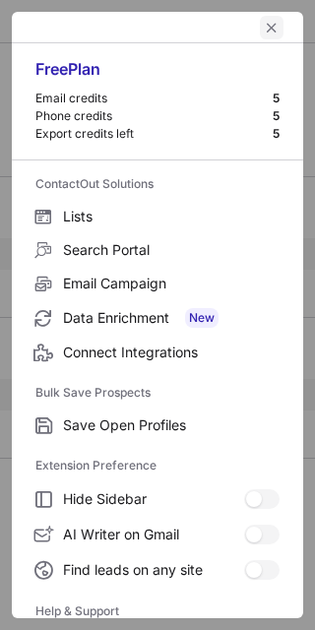
click at [260, 21] on button "left-button" at bounding box center [272, 28] width 24 height 24
